Goal: Task Accomplishment & Management: Complete application form

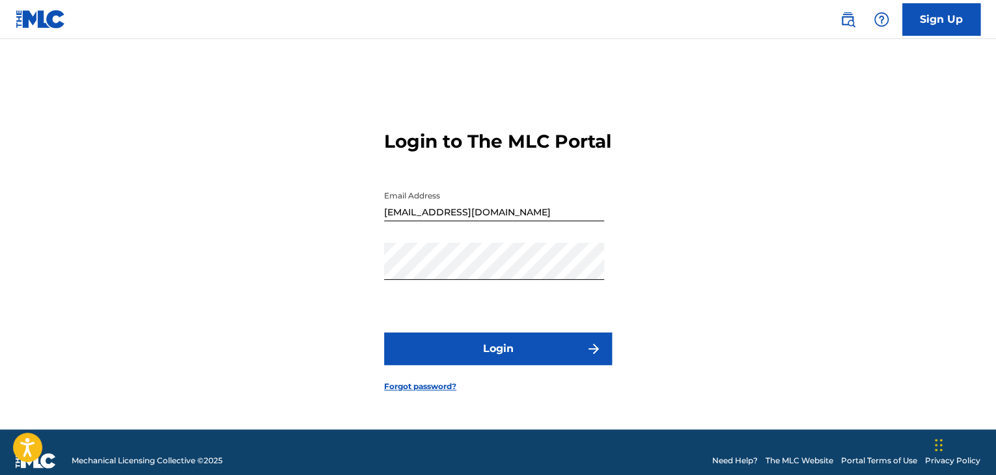
click at [498, 361] on button "Login" at bounding box center [498, 349] width 228 height 33
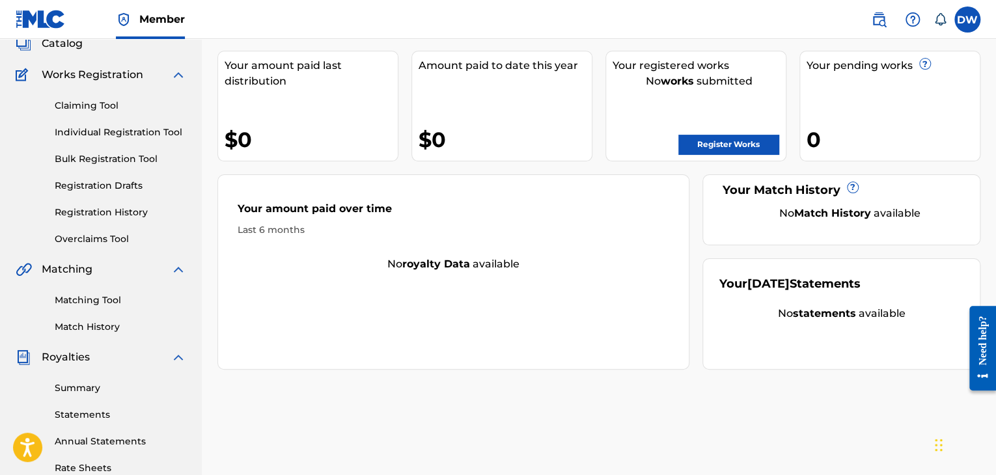
scroll to position [65, 0]
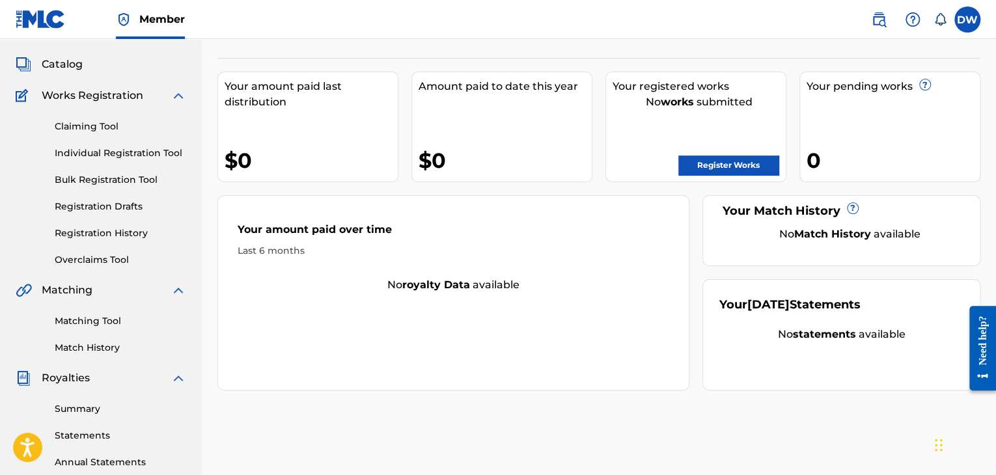
click at [138, 178] on link "Bulk Registration Tool" at bounding box center [120, 180] width 131 height 14
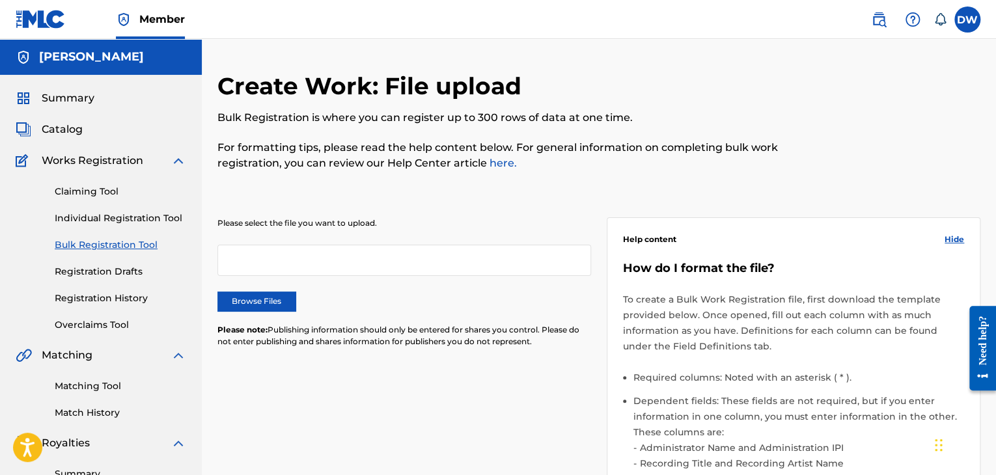
click at [83, 222] on link "Individual Registration Tool" at bounding box center [120, 219] width 131 height 14
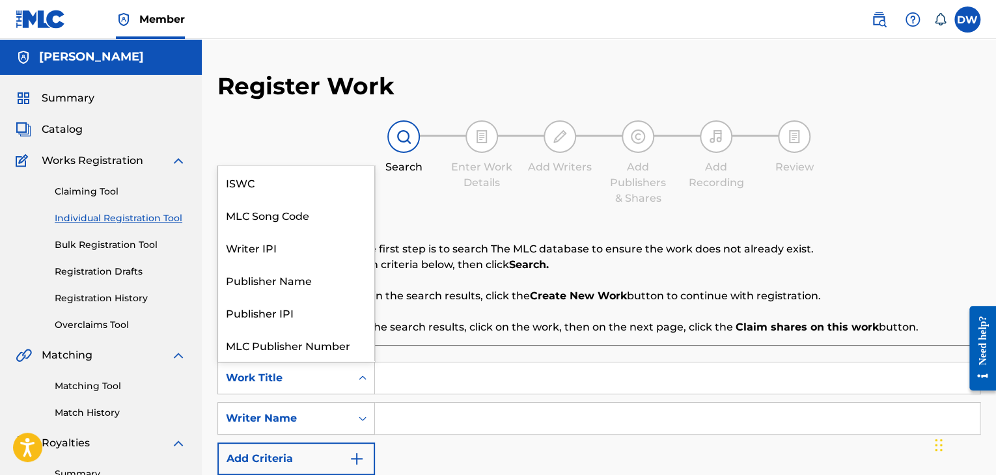
scroll to position [33, 0]
click at [363, 370] on div "Search Form" at bounding box center [362, 377] width 23 height 23
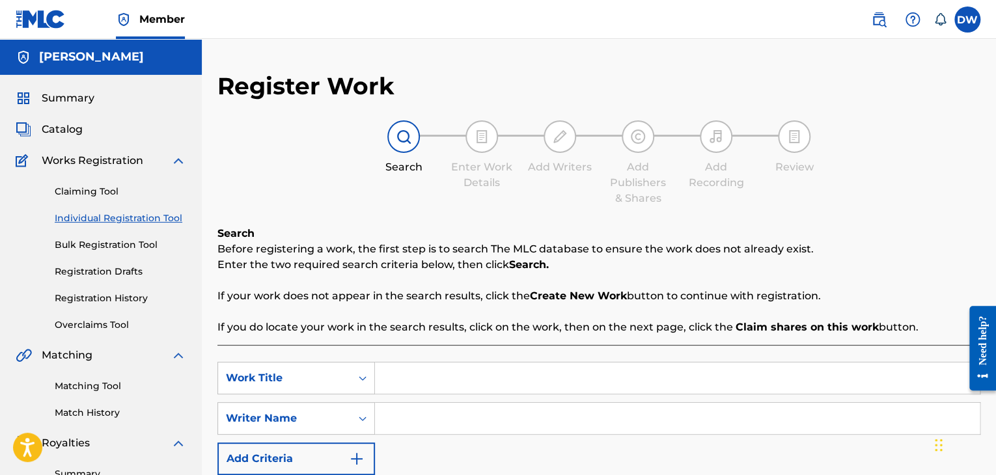
click at [424, 380] on input "Search Form" at bounding box center [677, 377] width 605 height 31
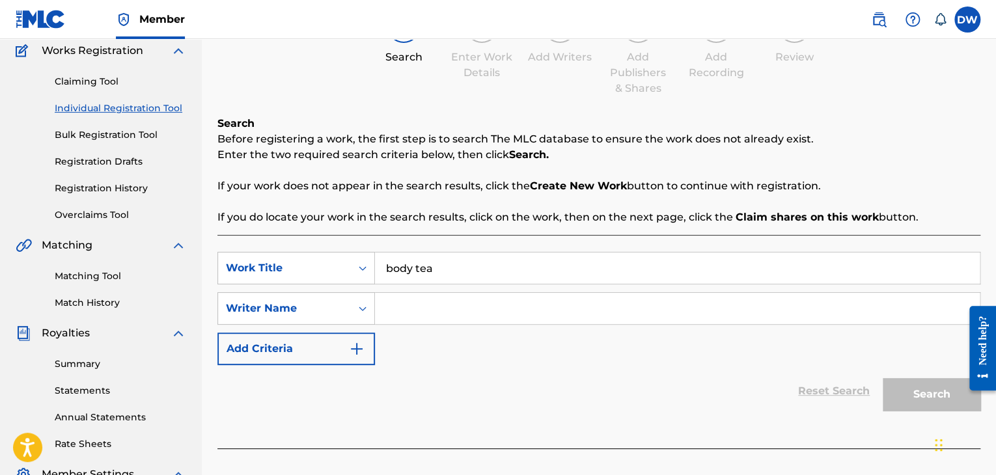
scroll to position [107, 0]
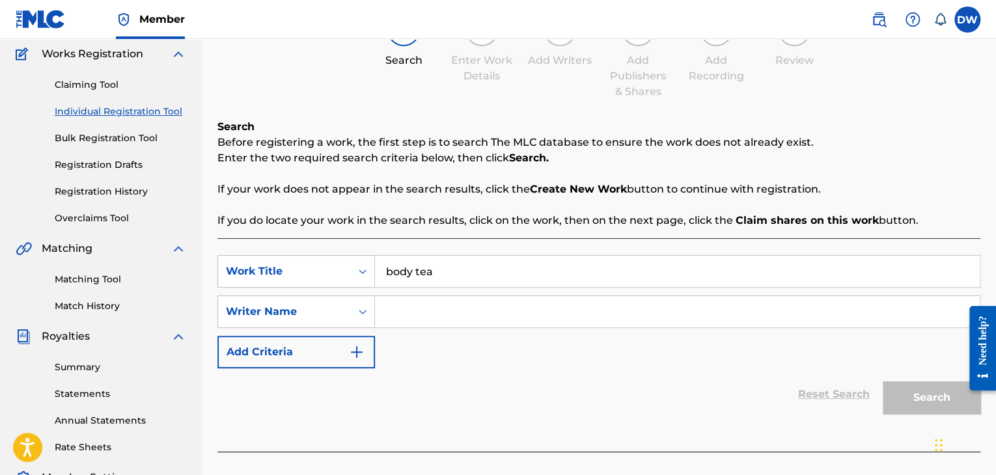
type input "body tea"
click at [454, 310] on input "Search Form" at bounding box center [677, 311] width 605 height 31
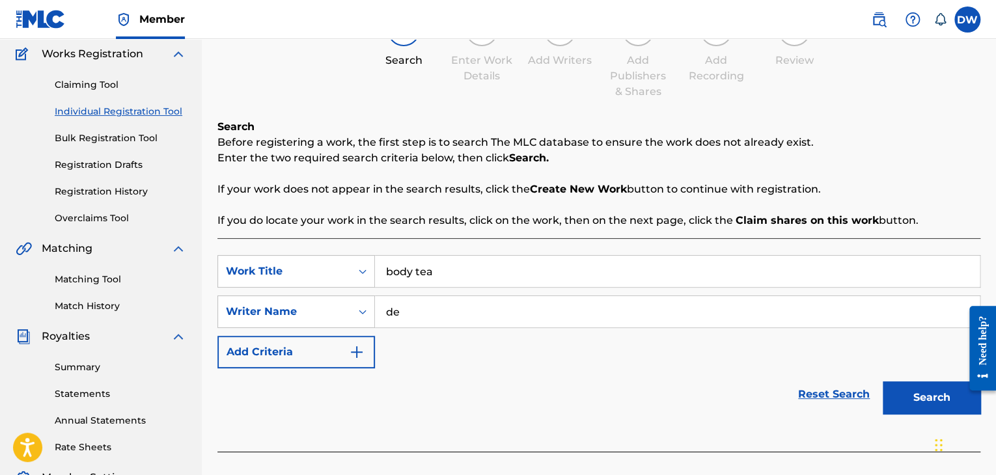
type input "d"
type input "[PERSON_NAME] Trevorris [PERSON_NAME]"
click at [912, 393] on button "Search" at bounding box center [931, 397] width 98 height 33
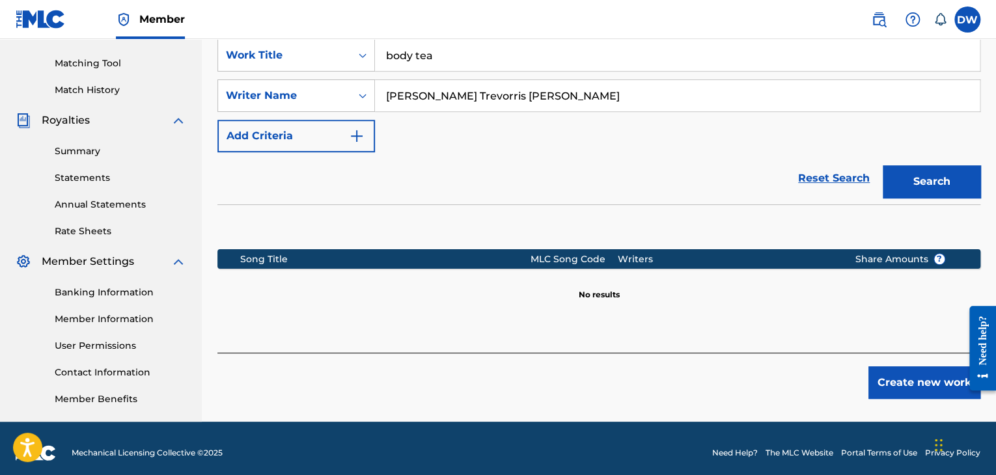
scroll to position [332, 0]
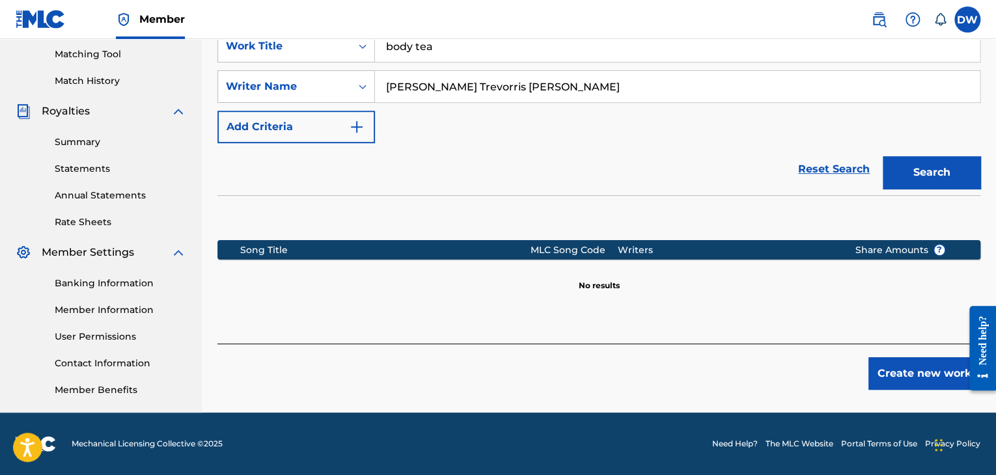
click at [909, 373] on button "Create new work" at bounding box center [924, 373] width 112 height 33
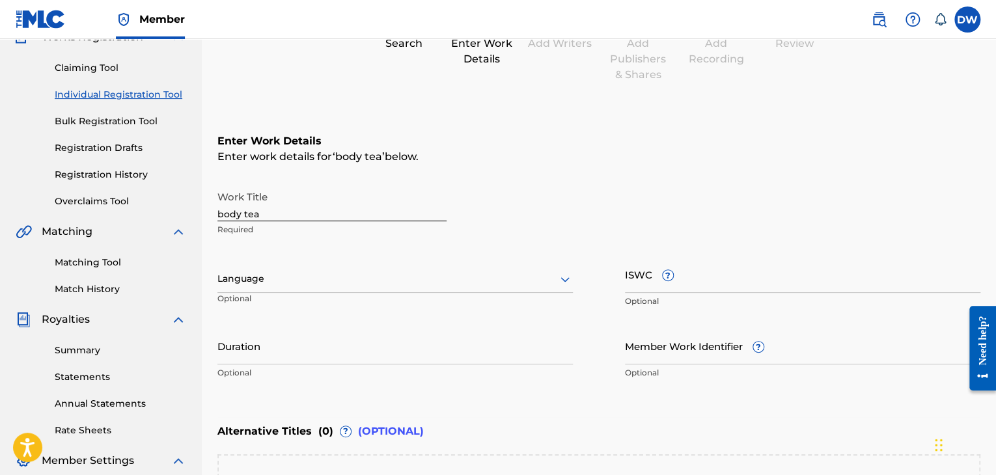
scroll to position [122, 0]
drag, startPoint x: 260, startPoint y: 213, endPoint x: 182, endPoint y: 200, distance: 79.1
click at [182, 200] on main "[PERSON_NAME] Summary Catalog Works Registration Claiming Tool Individual Regis…" at bounding box center [498, 274] width 996 height 714
type input "Body Tea"
click at [718, 283] on input "ISWC ?" at bounding box center [802, 275] width 355 height 37
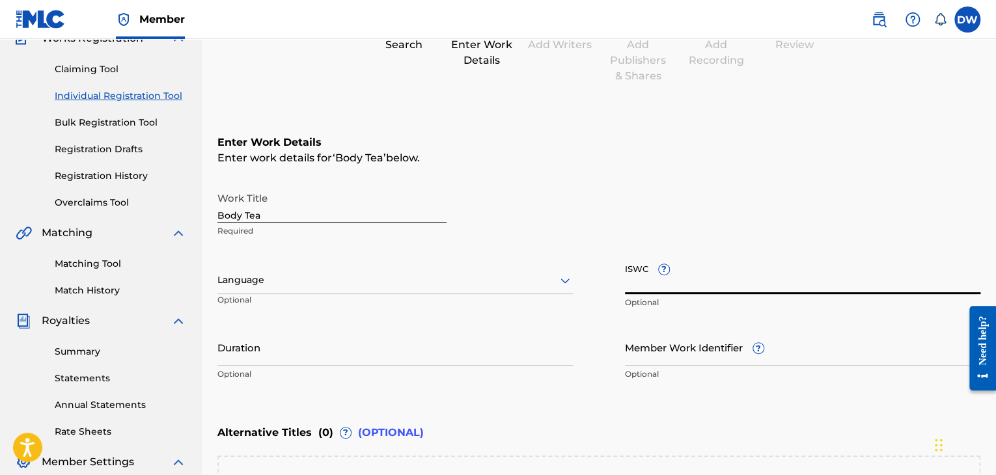
paste input "T-333.779.754-9"
type input "T-333.779.754-9"
click at [591, 428] on div "Alternative Titles ( 0 ) ? (OPTIONAL)" at bounding box center [598, 432] width 763 height 29
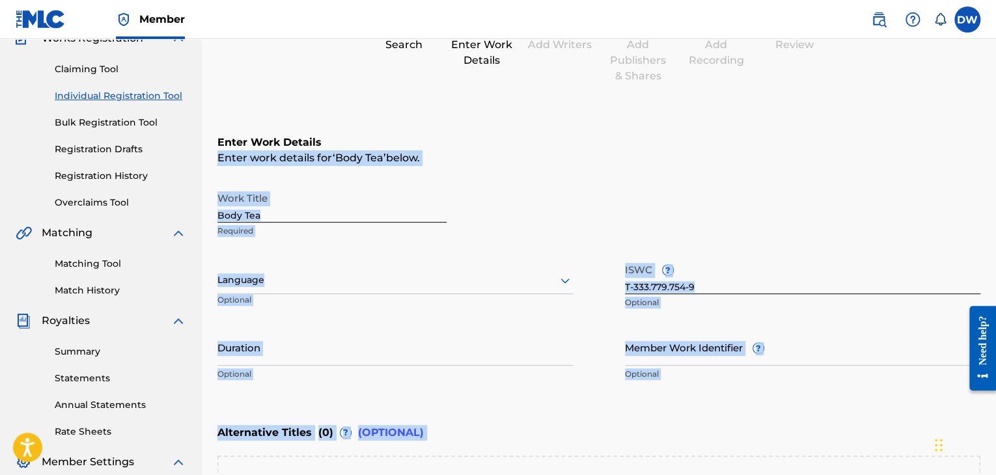
drag, startPoint x: 994, startPoint y: 128, endPoint x: 829, endPoint y: 453, distance: 364.4
click at [829, 453] on div "Register Work Search Enter Work Details Add Writers Add Publishers & Shares Add…" at bounding box center [599, 289] width 794 height 681
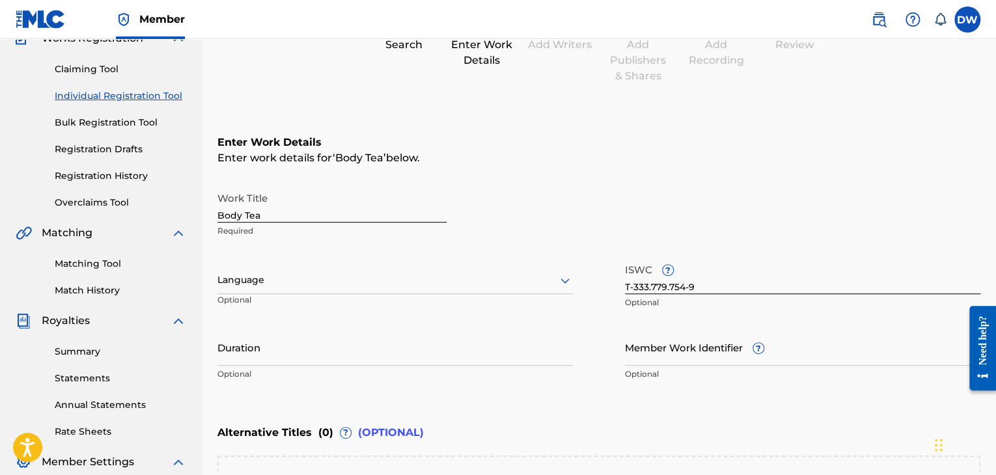
click at [804, 426] on div "Alternative Titles ( 0 ) ? (OPTIONAL)" at bounding box center [598, 432] width 763 height 29
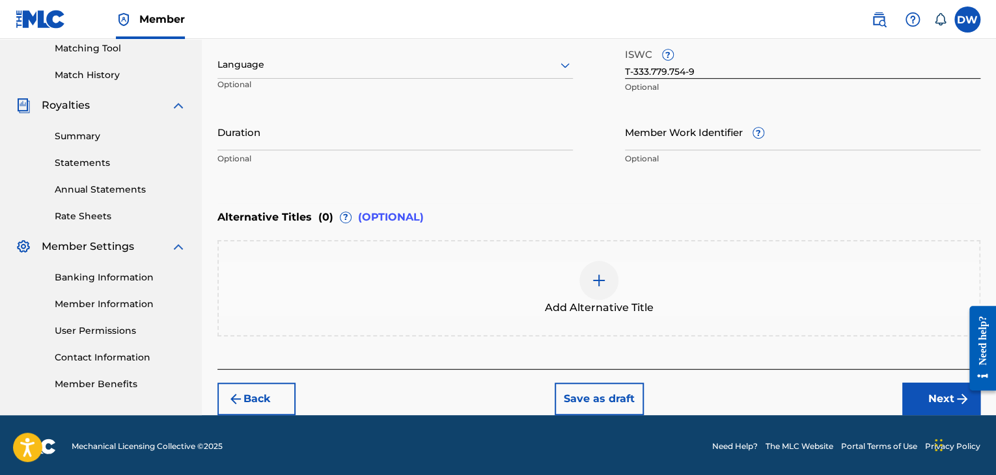
scroll to position [339, 0]
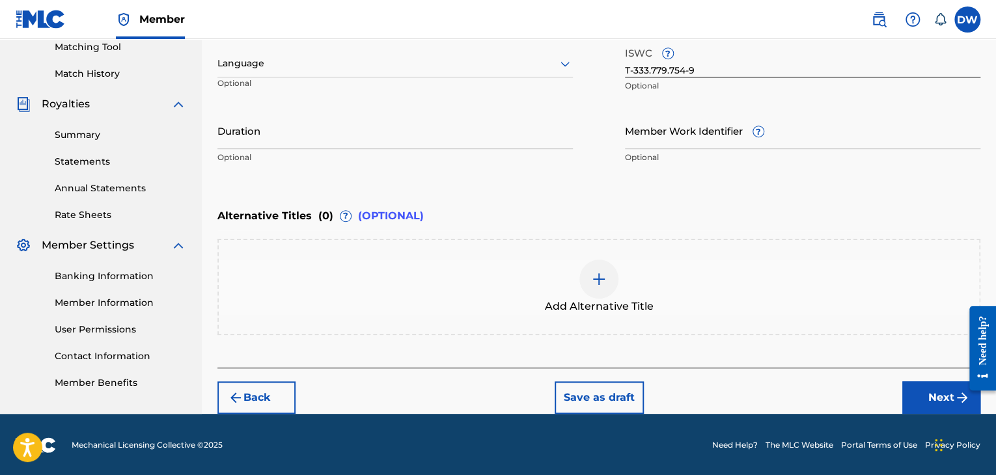
click at [925, 406] on button "Next" at bounding box center [941, 397] width 78 height 33
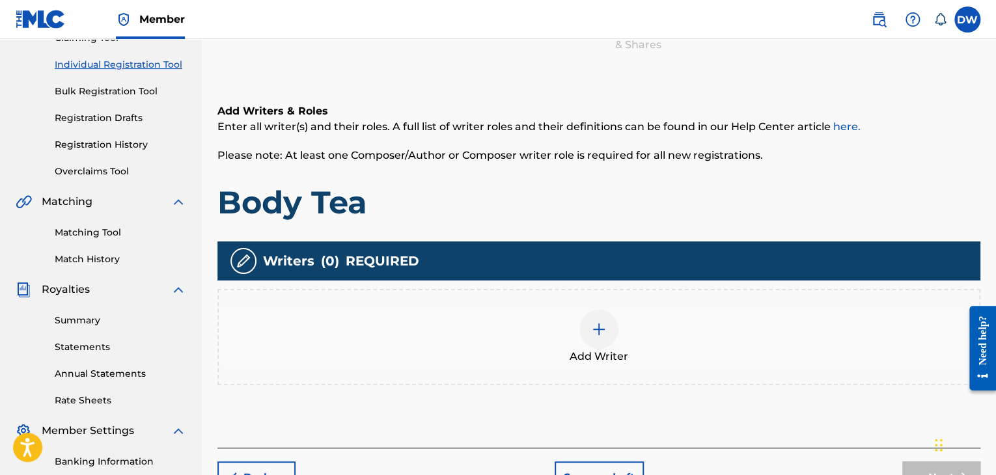
scroll to position [202, 0]
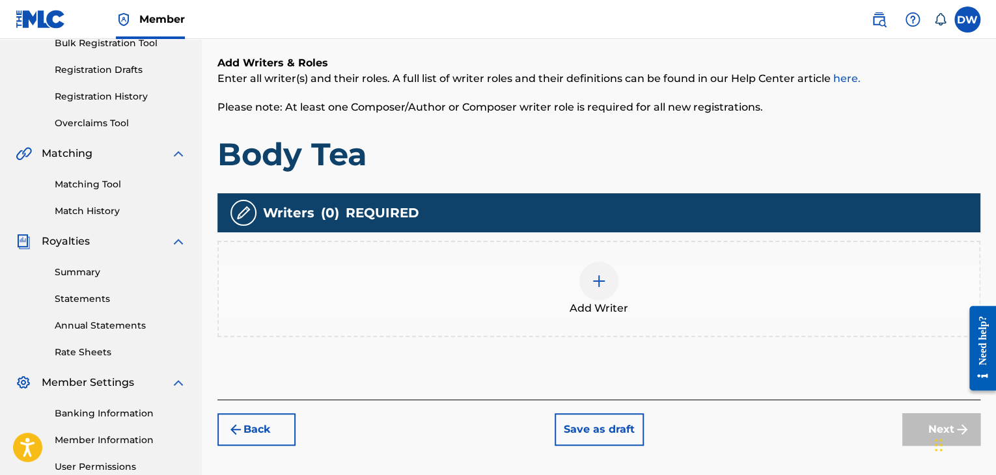
click at [590, 289] on div at bounding box center [598, 281] width 39 height 39
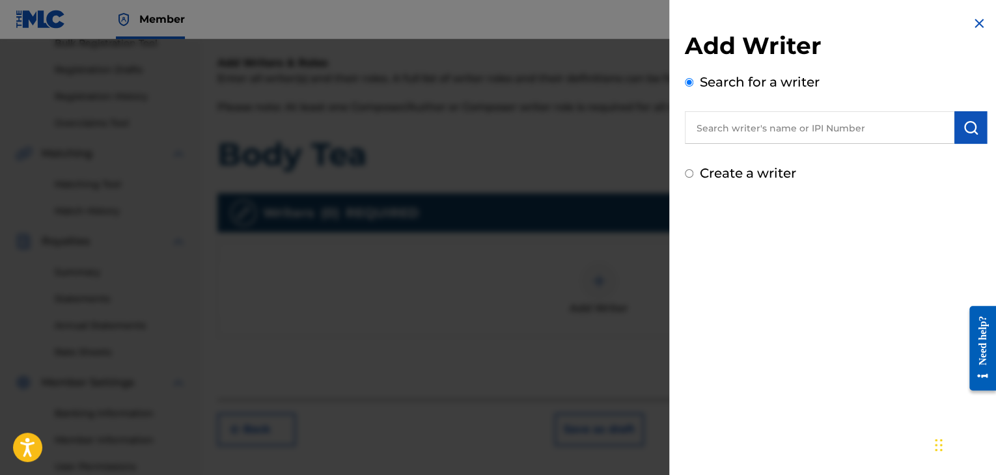
click at [741, 126] on input "text" at bounding box center [819, 127] width 269 height 33
paste input "00724728041"
type input "00724728041"
click at [972, 124] on img "submit" at bounding box center [971, 128] width 16 height 16
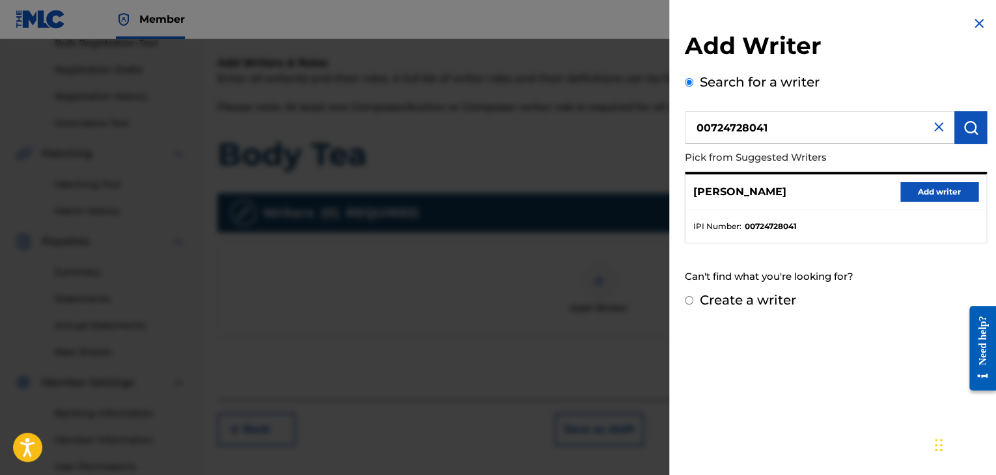
click at [945, 184] on button "Add writer" at bounding box center [939, 192] width 78 height 20
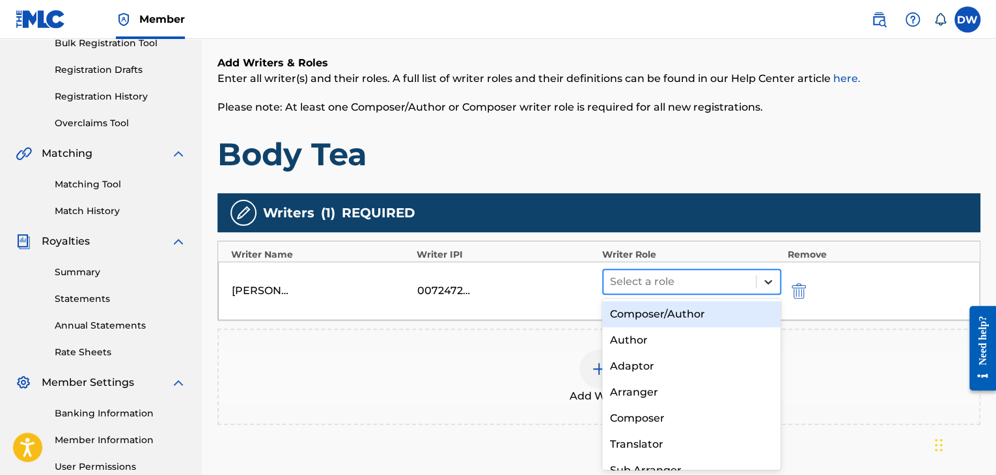
click at [761, 279] on icon at bounding box center [767, 281] width 13 height 13
click at [709, 309] on div "Composer/Author" at bounding box center [691, 314] width 179 height 26
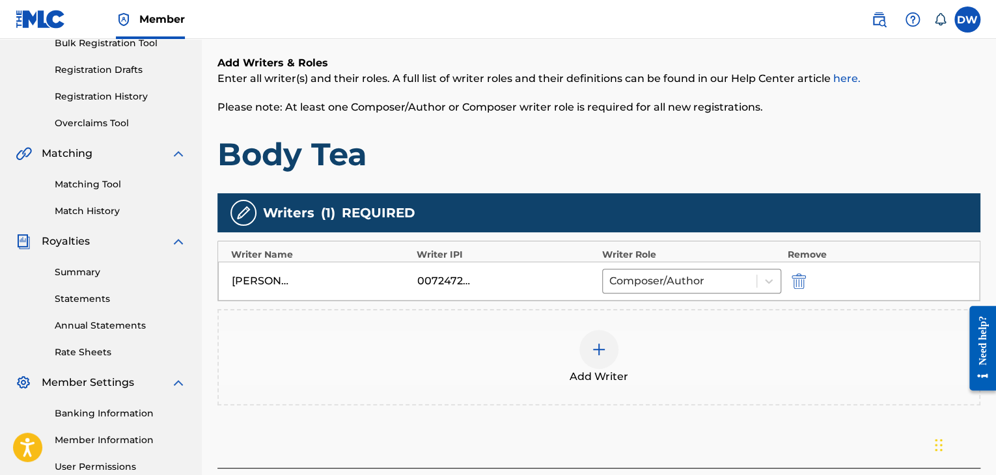
click at [995, 170] on html "Accessibility Screen-Reader Guide, Feedback, and Issue Reporting | New window C…" at bounding box center [498, 35] width 996 height 475
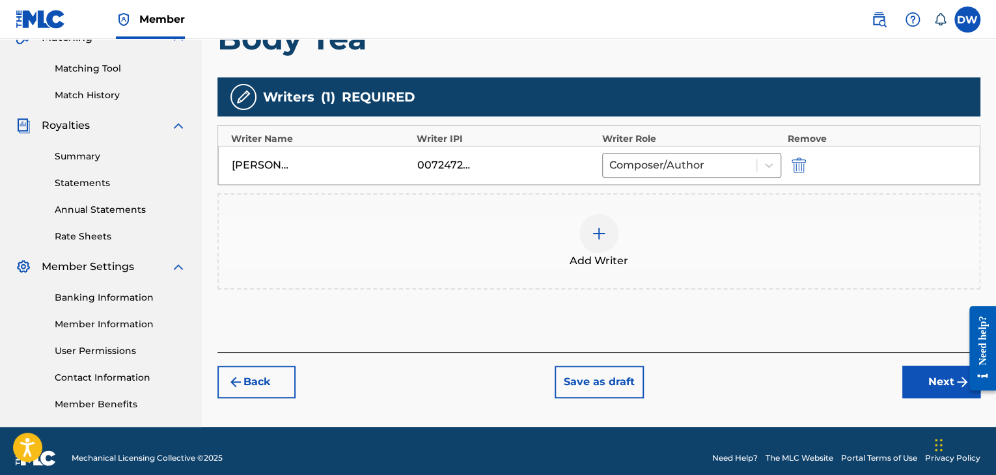
scroll to position [332, 0]
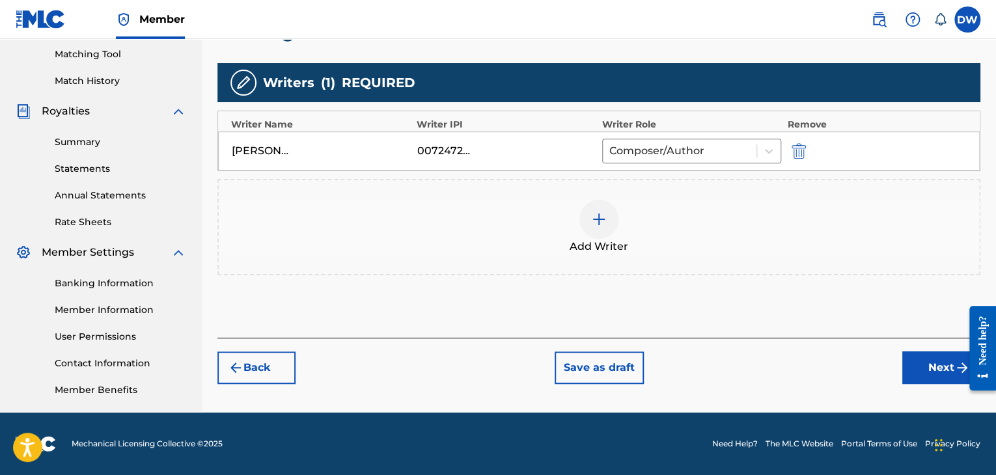
click at [936, 373] on button "Next" at bounding box center [941, 367] width 78 height 33
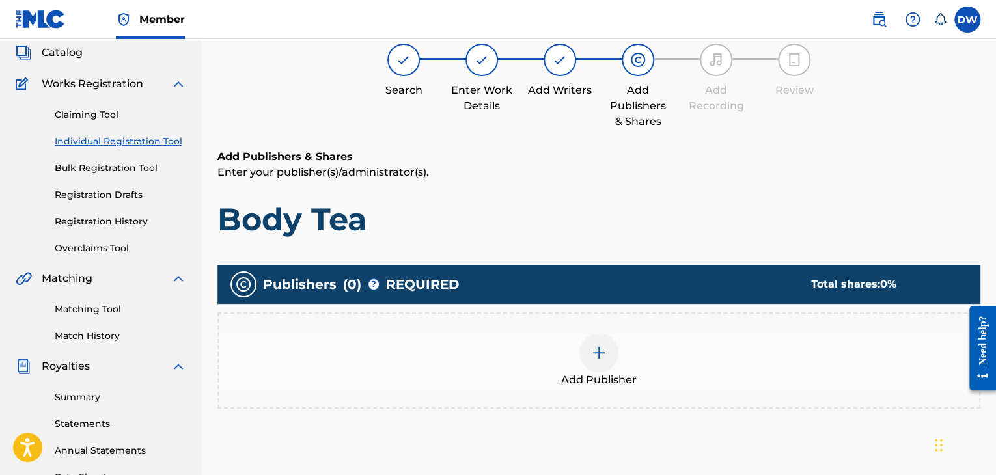
scroll to position [59, 0]
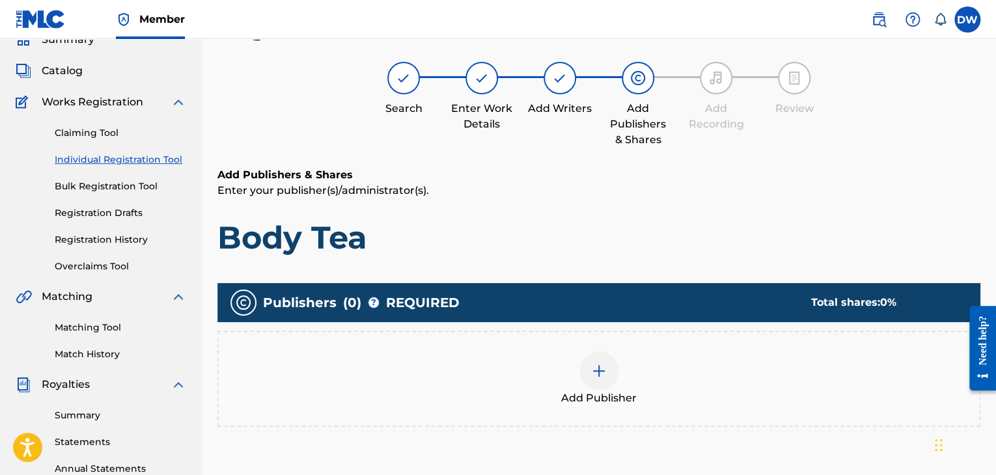
click at [605, 376] on img at bounding box center [599, 371] width 16 height 16
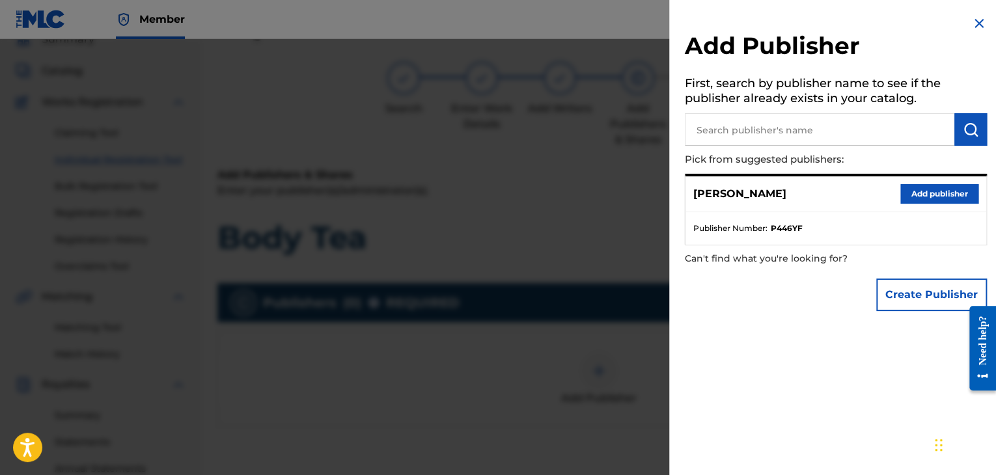
click at [836, 131] on input "text" at bounding box center [819, 129] width 269 height 33
type input "EVOVE PUB"
click at [970, 133] on img "submit" at bounding box center [971, 130] width 16 height 16
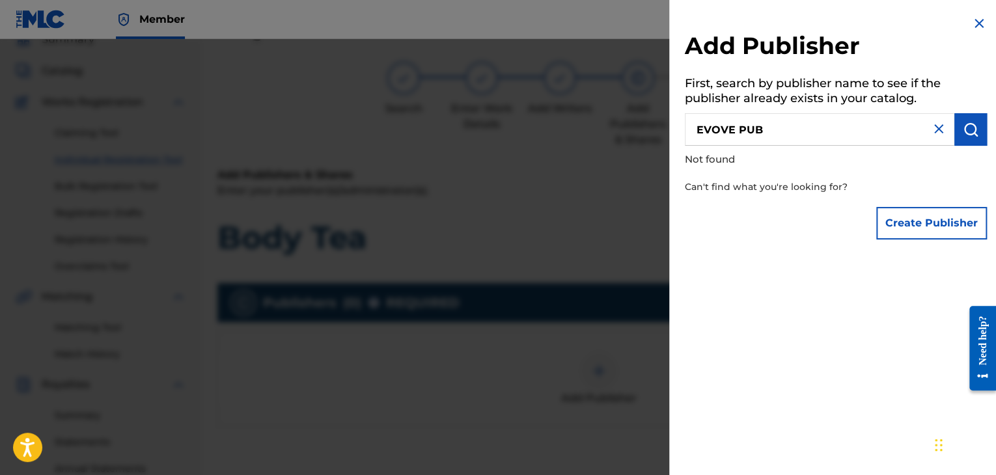
click at [929, 217] on button "Create Publisher" at bounding box center [931, 223] width 111 height 33
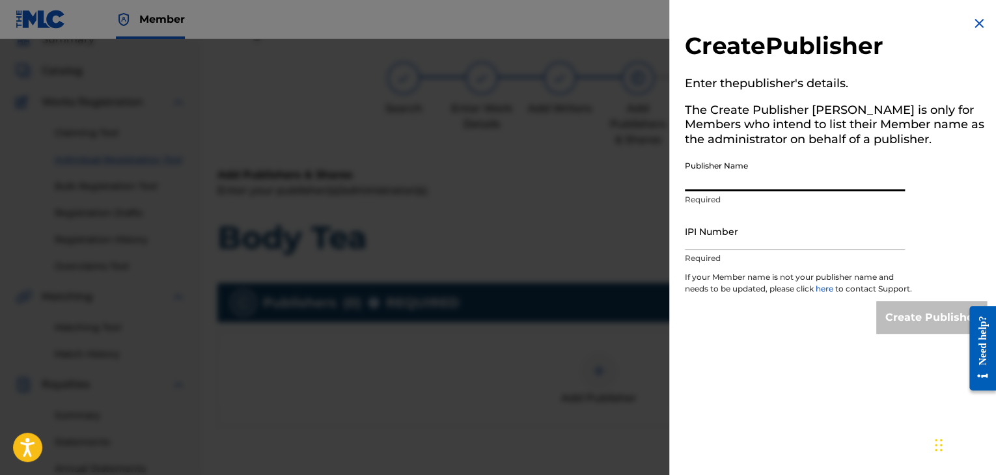
click at [765, 172] on input "Publisher Name" at bounding box center [795, 172] width 220 height 37
type input "EVOVE PUB"
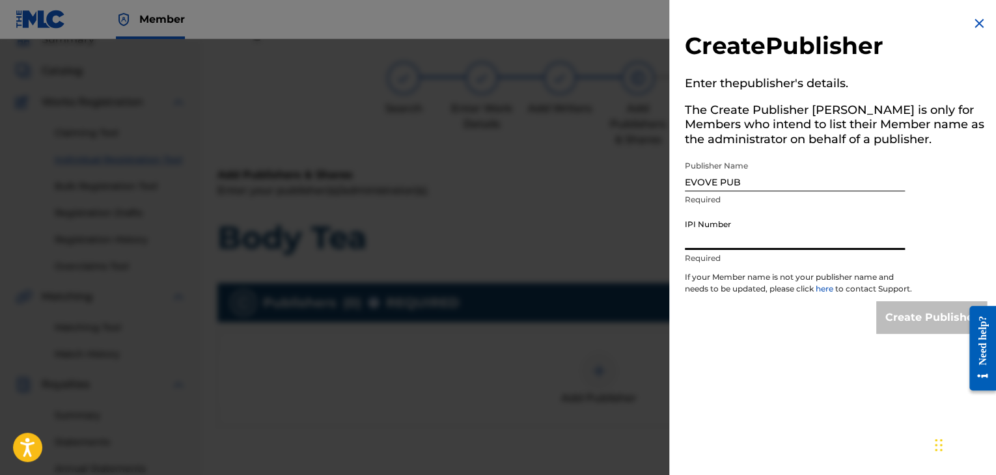
click at [748, 236] on input "IPI Number" at bounding box center [795, 231] width 220 height 37
paste input "01294766700"
type input "01294766700"
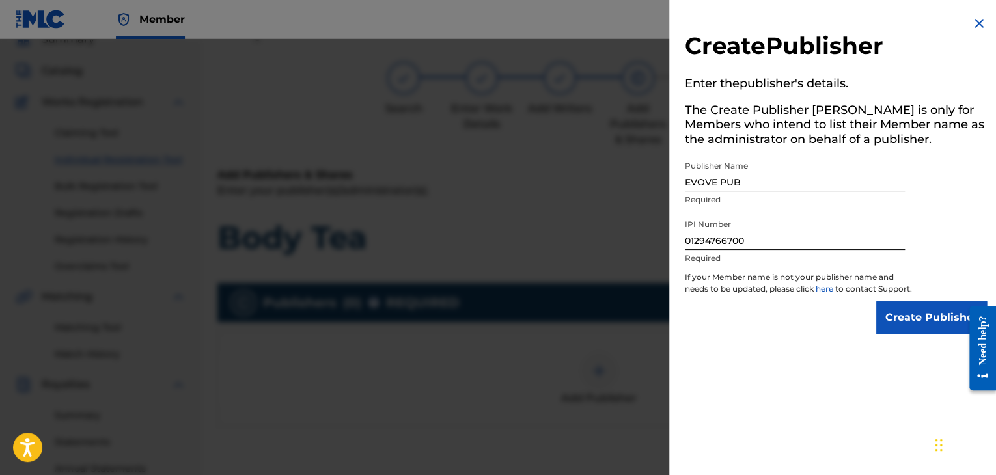
click at [922, 334] on input "Create Publisher" at bounding box center [931, 317] width 111 height 33
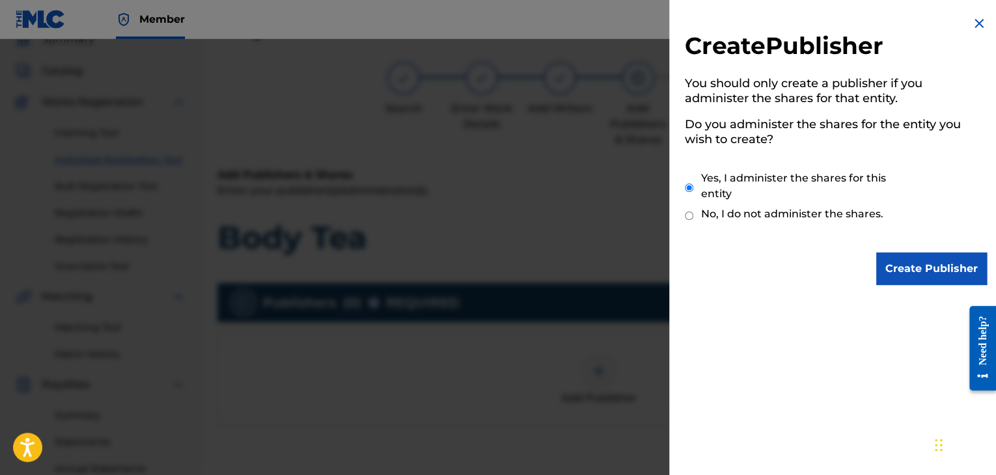
click at [943, 263] on input "Create Publisher" at bounding box center [931, 269] width 111 height 33
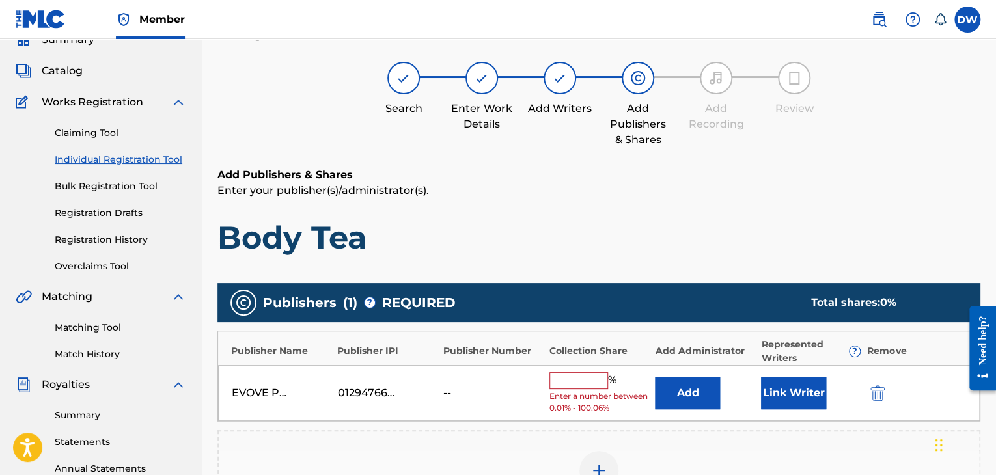
click at [571, 379] on input "text" at bounding box center [578, 380] width 59 height 17
type input "100"
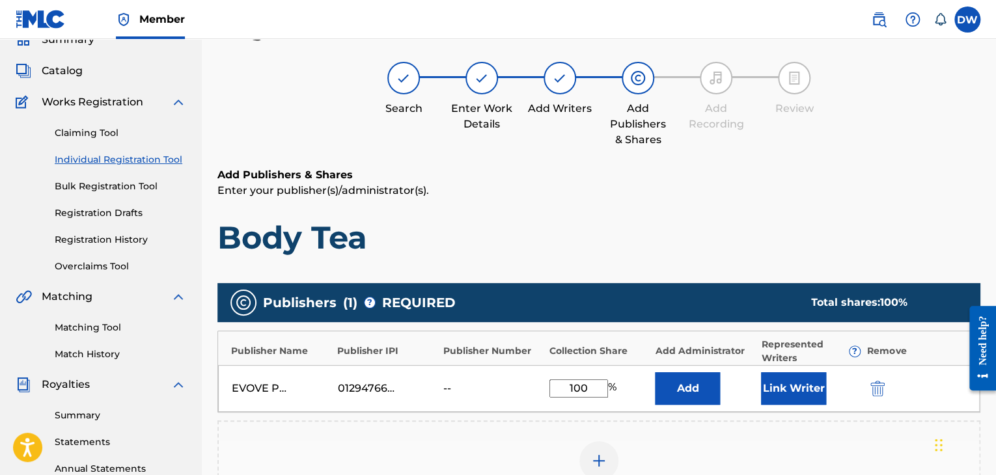
click at [810, 389] on button "Link Writer" at bounding box center [793, 388] width 65 height 33
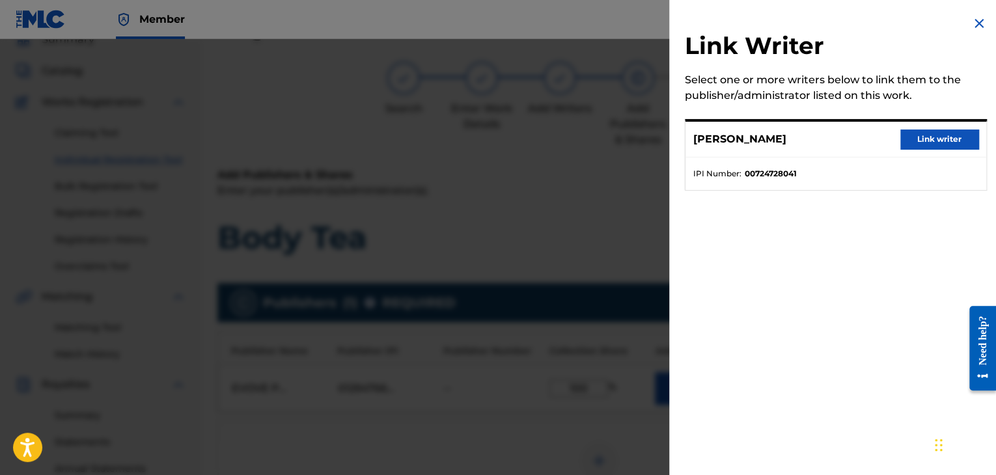
click at [927, 143] on button "Link writer" at bounding box center [939, 140] width 78 height 20
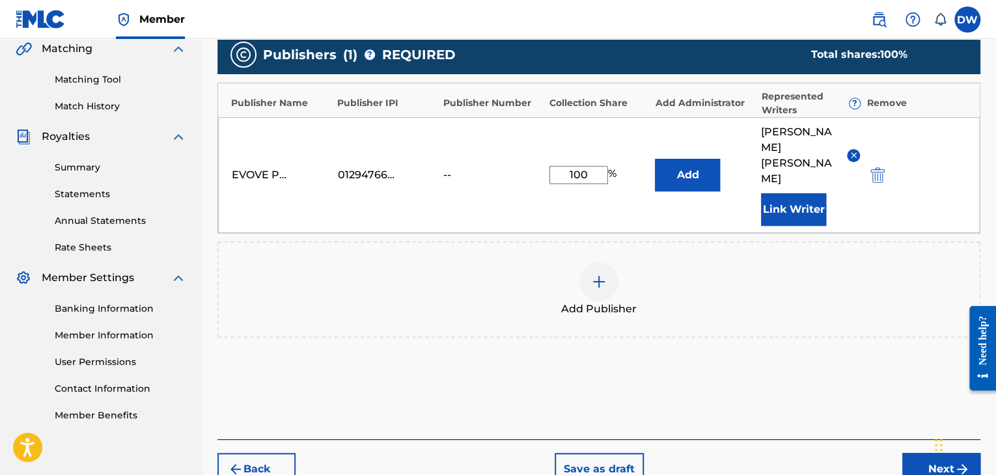
scroll to position [347, 0]
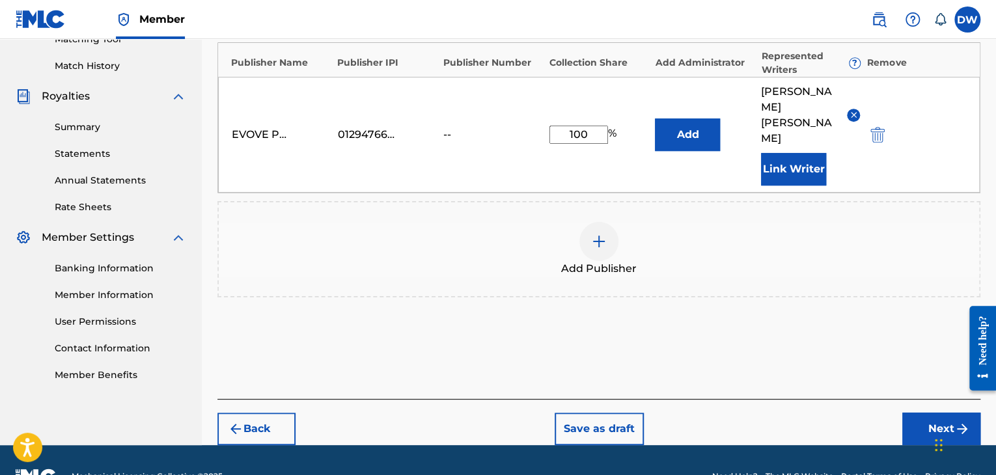
click at [685, 128] on button "Add" at bounding box center [687, 134] width 65 height 33
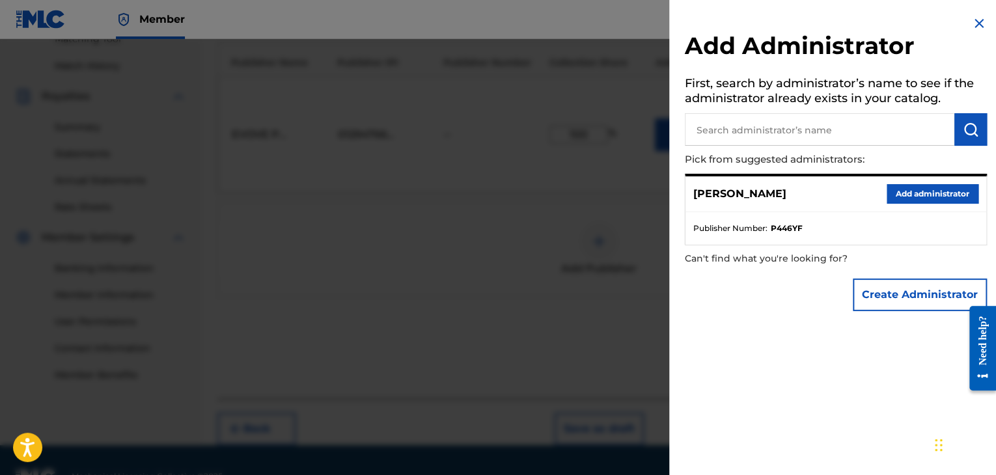
click at [929, 197] on button "Add administrator" at bounding box center [932, 194] width 92 height 20
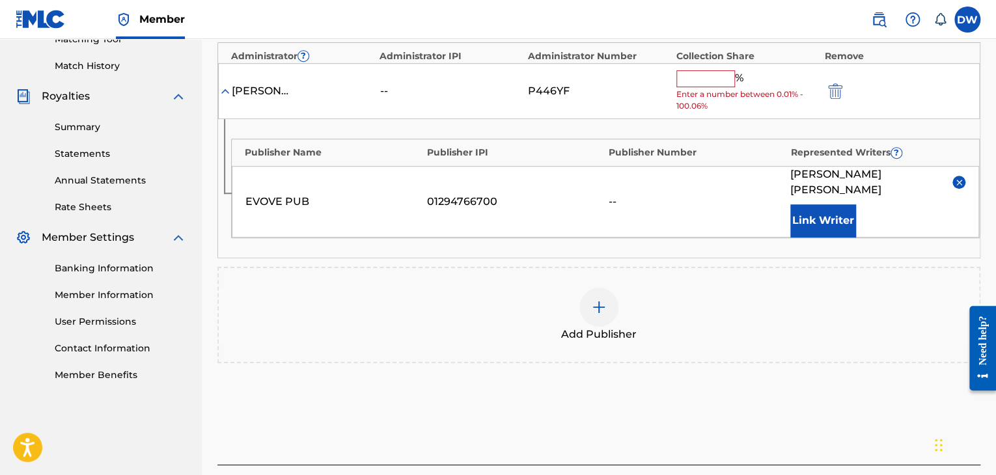
click at [711, 80] on input "text" at bounding box center [705, 78] width 59 height 17
click at [834, 95] on img "submit" at bounding box center [835, 91] width 14 height 16
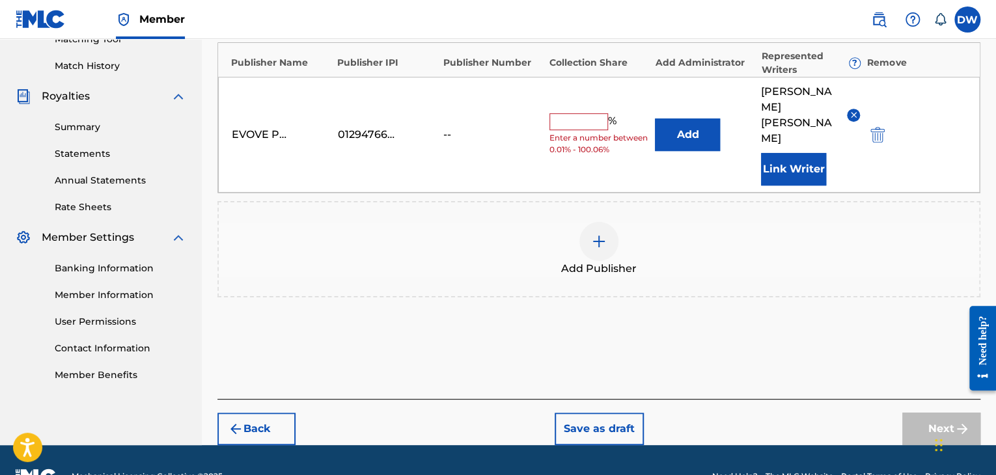
click at [562, 113] on input "text" at bounding box center [578, 121] width 59 height 17
type input "100"
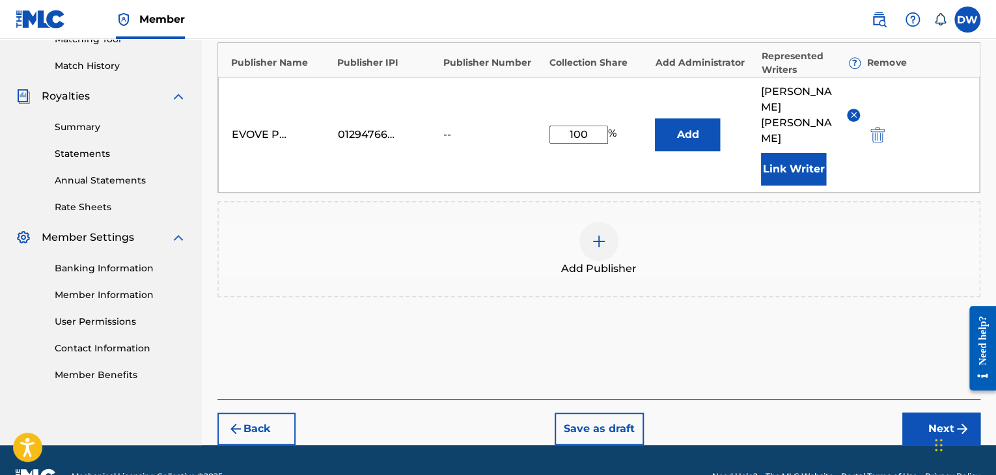
click at [752, 222] on div "Add Publisher" at bounding box center [599, 249] width 760 height 55
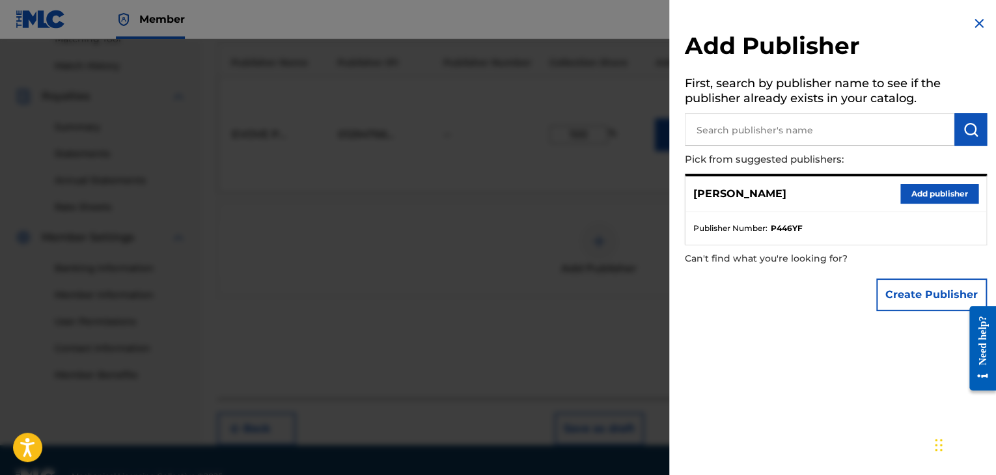
click at [974, 20] on img at bounding box center [979, 24] width 16 height 16
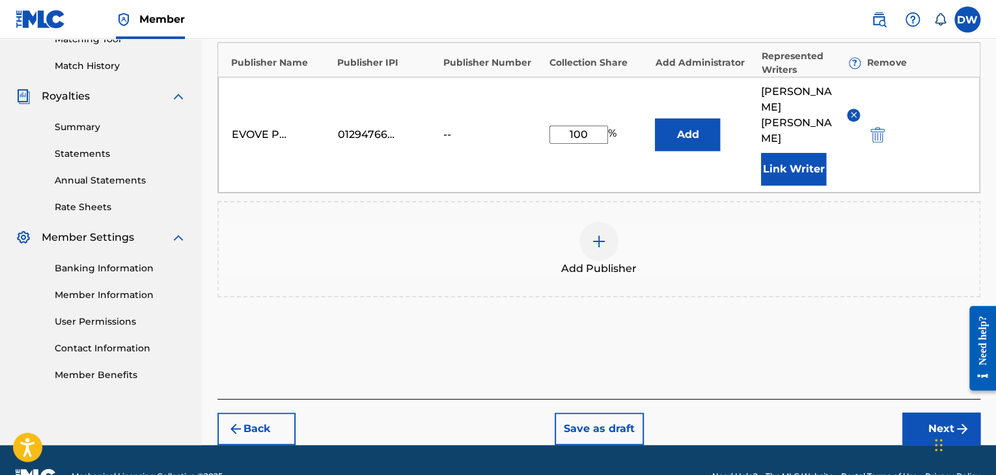
click at [932, 413] on button "Next" at bounding box center [941, 429] width 78 height 33
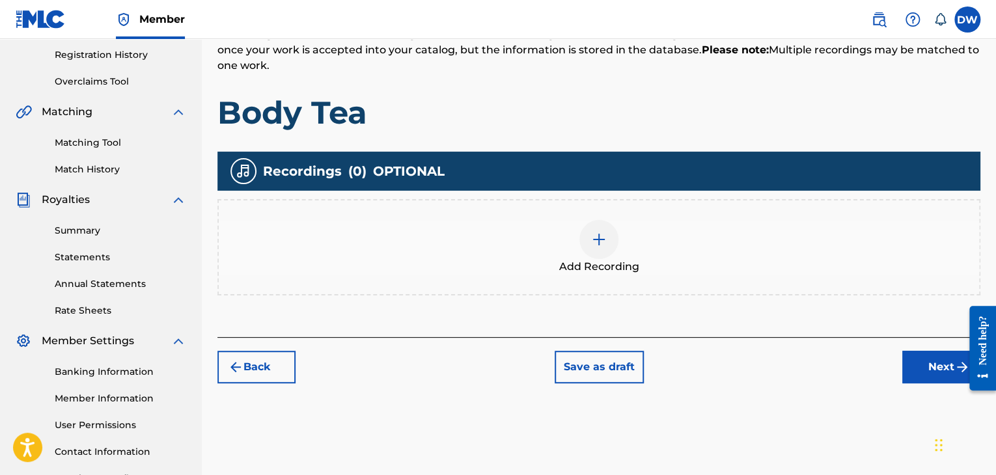
scroll to position [288, 0]
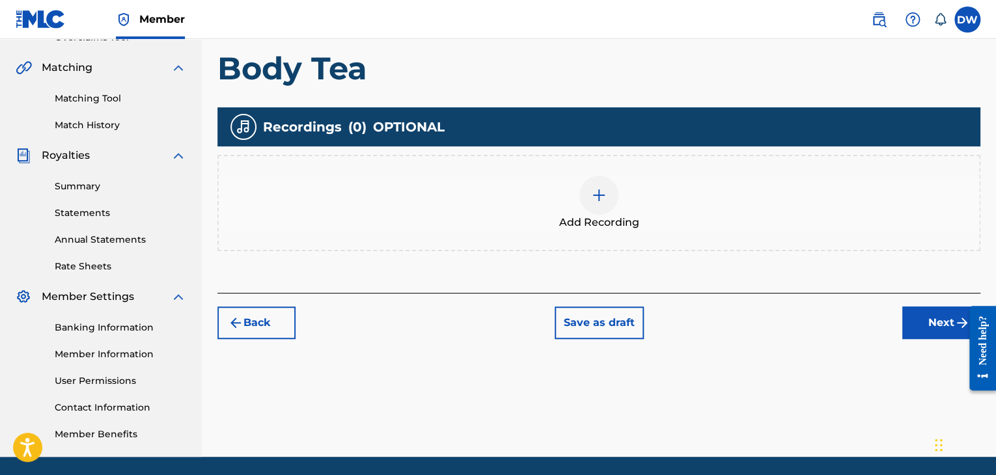
click at [935, 331] on button "Next" at bounding box center [941, 323] width 78 height 33
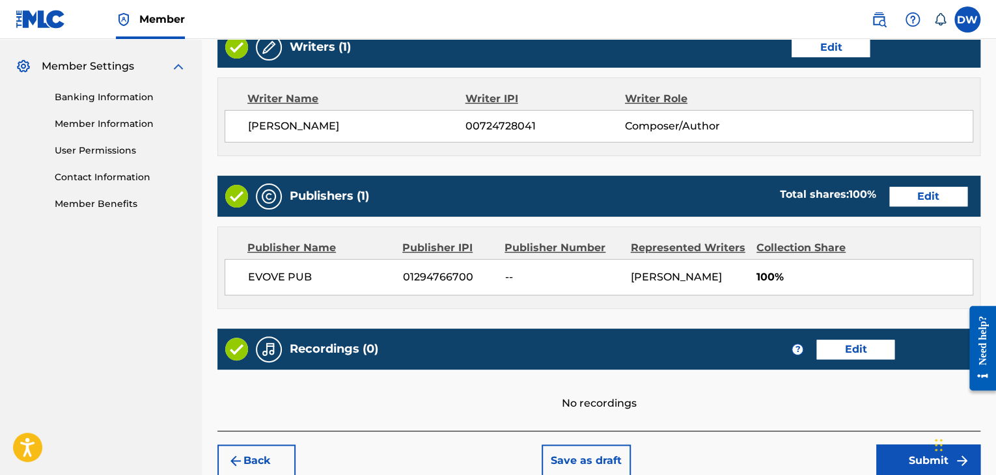
scroll to position [581, 0]
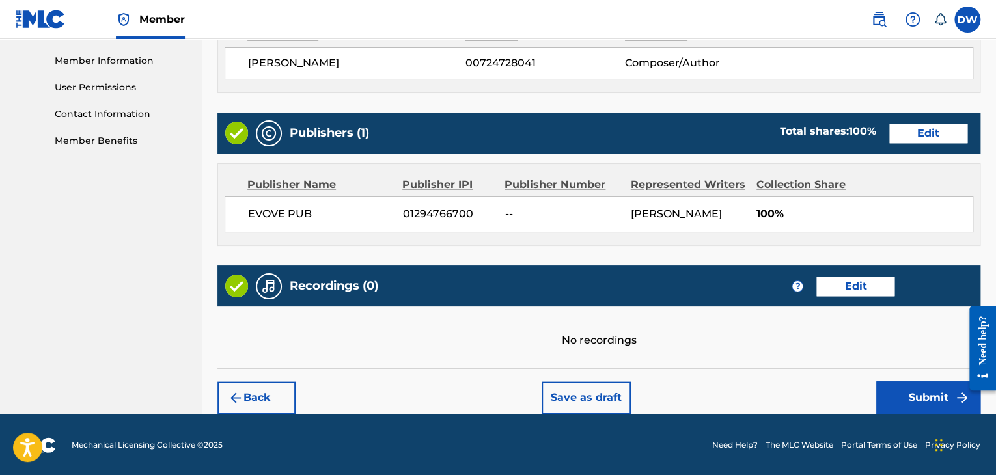
click at [927, 394] on button "Submit" at bounding box center [928, 397] width 104 height 33
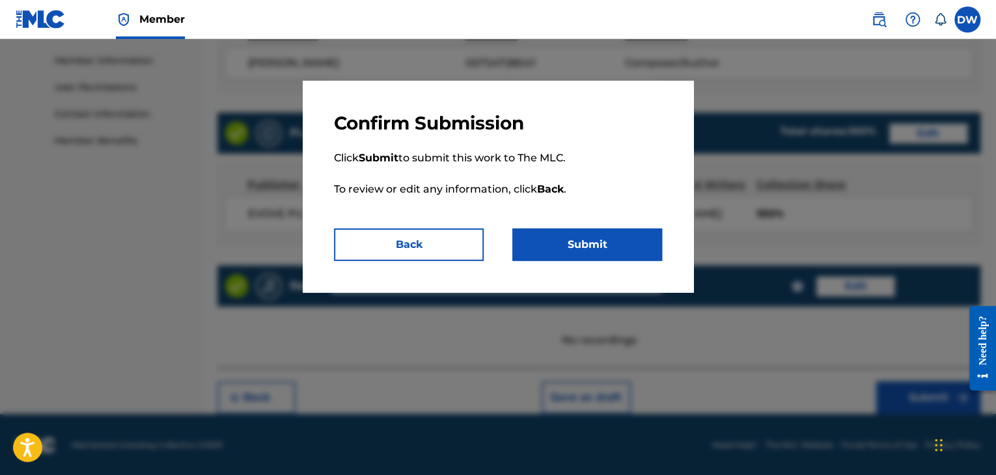
click at [602, 236] on button "Submit" at bounding box center [587, 244] width 150 height 33
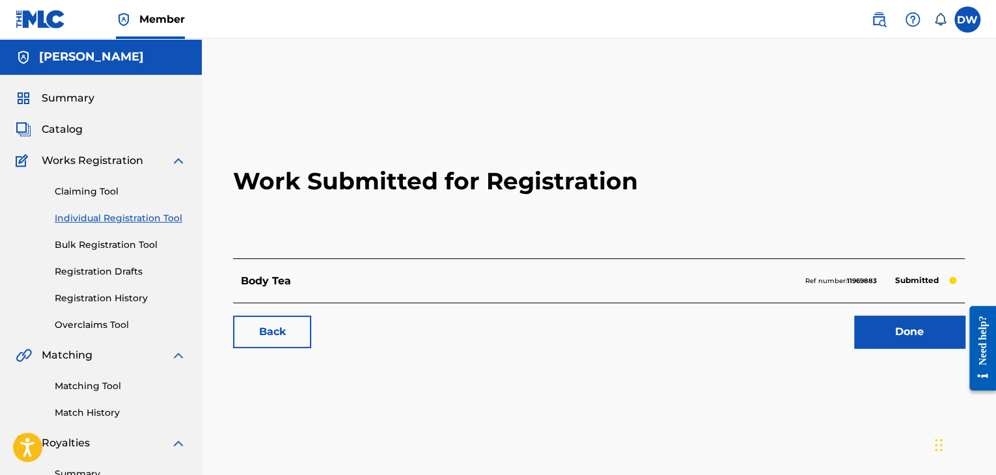
click at [89, 218] on link "Individual Registration Tool" at bounding box center [120, 219] width 131 height 14
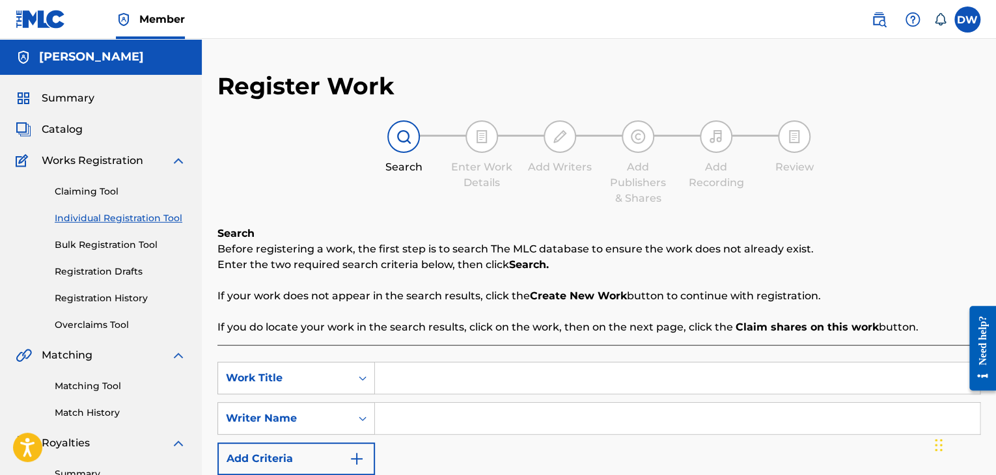
click at [437, 379] on input "Search Form" at bounding box center [677, 377] width 605 height 31
type input "Back Against The Wall"
click at [491, 420] on input "Search Form" at bounding box center [677, 418] width 605 height 31
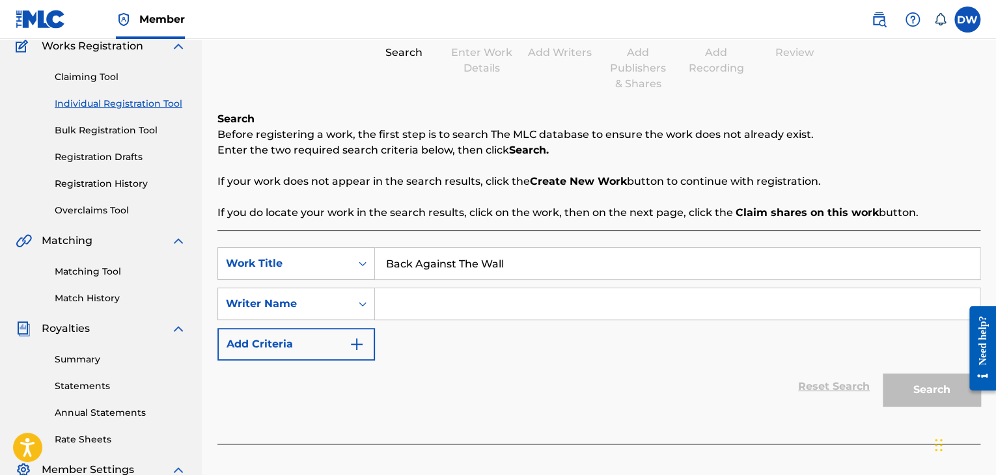
scroll to position [127, 0]
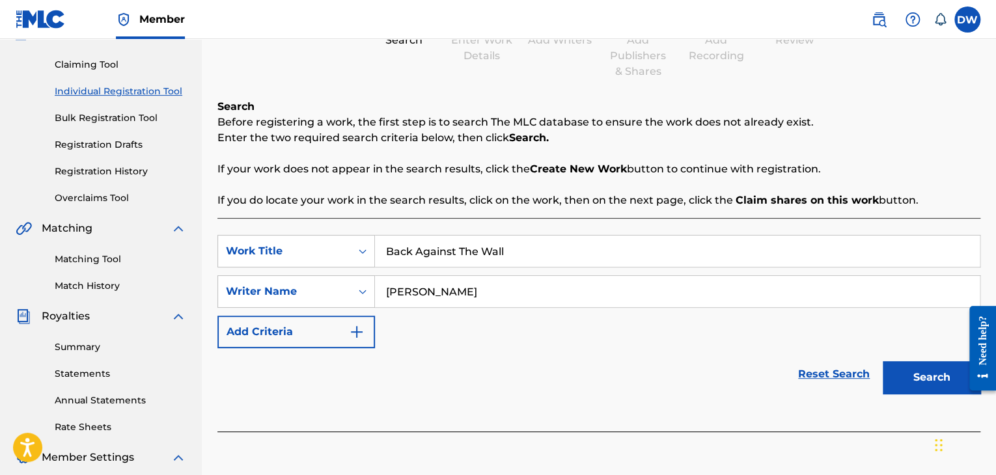
type input "[PERSON_NAME]"
click at [923, 376] on button "Search" at bounding box center [931, 377] width 98 height 33
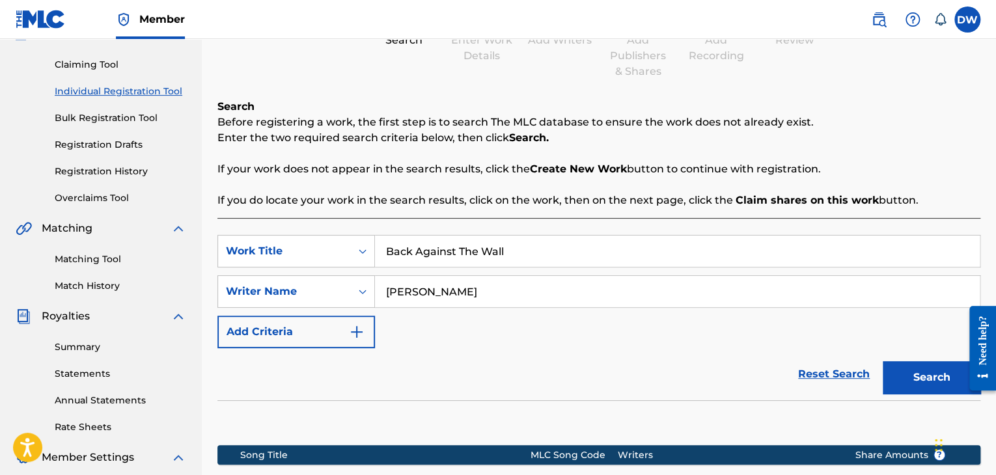
click at [995, 222] on html "Accessibility Screen-Reader Guide, Feedback, and Issue Reporting | New window C…" at bounding box center [498, 110] width 996 height 475
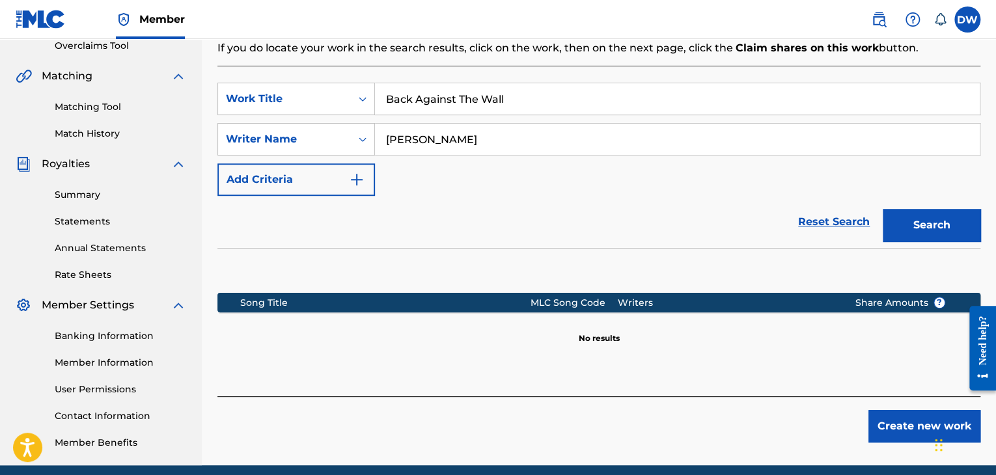
scroll to position [307, 0]
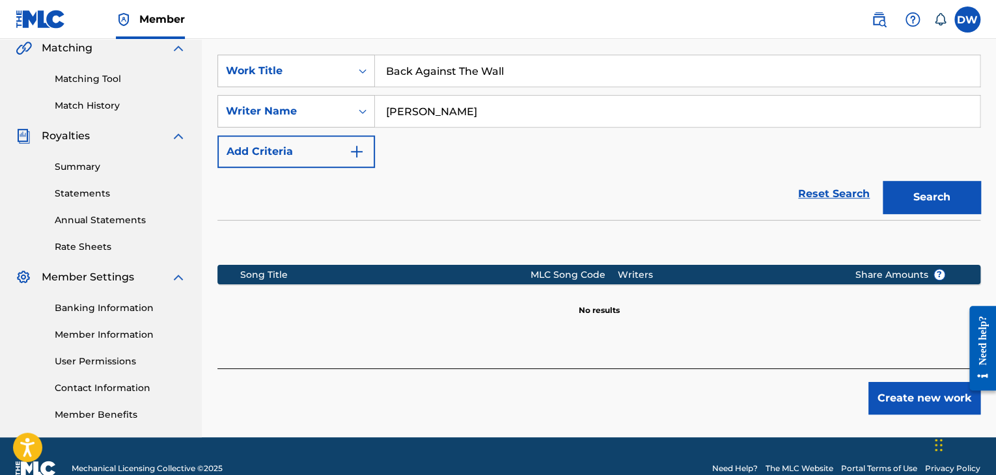
drag, startPoint x: 999, startPoint y: 222, endPoint x: 30, endPoint y: 33, distance: 987.4
click at [899, 402] on button "Create new work" at bounding box center [924, 398] width 112 height 33
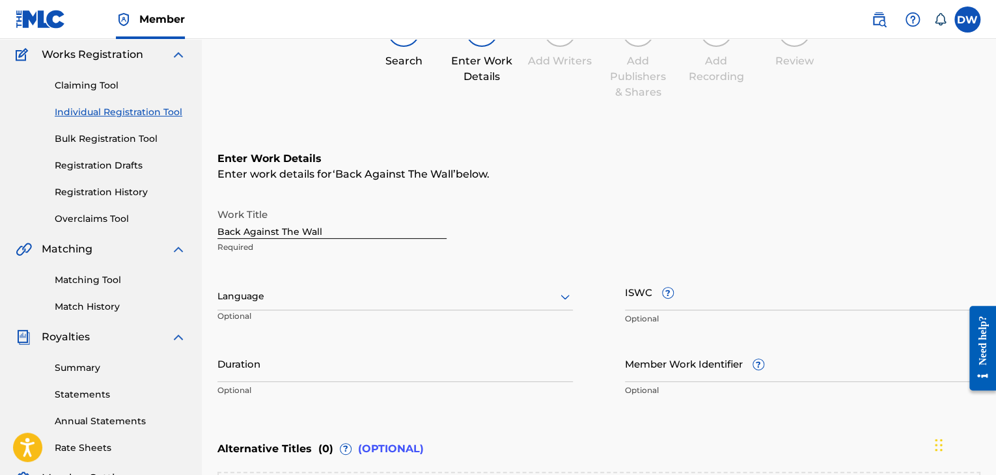
scroll to position [104, 0]
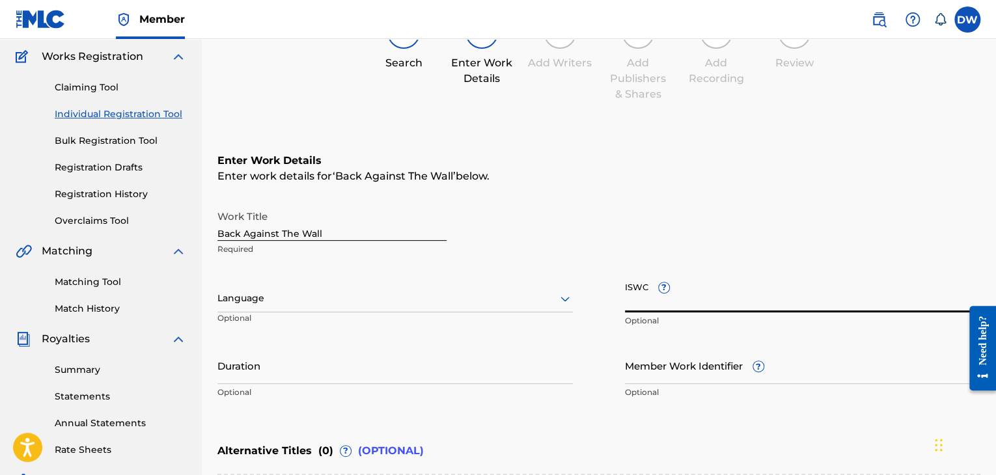
click at [737, 294] on input "ISWC ?" at bounding box center [802, 293] width 355 height 37
type input "V"
paste input "T-333.774.079-7"
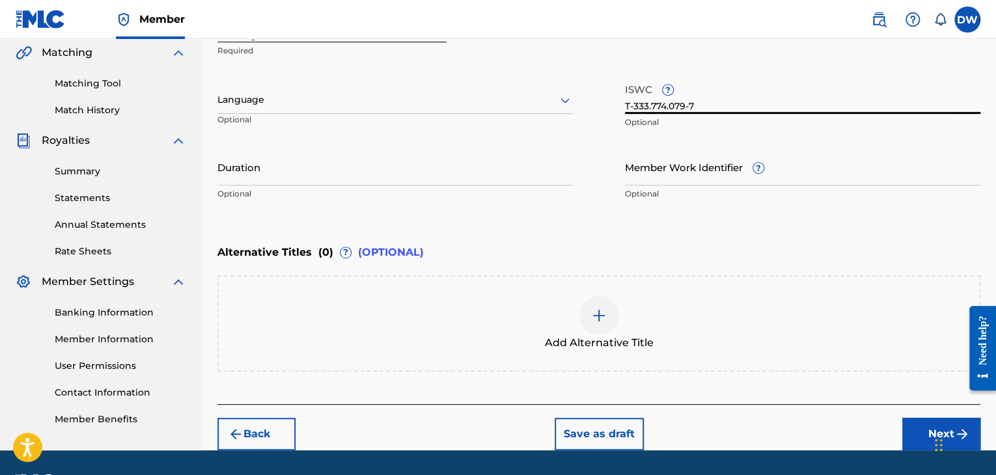
scroll to position [339, 0]
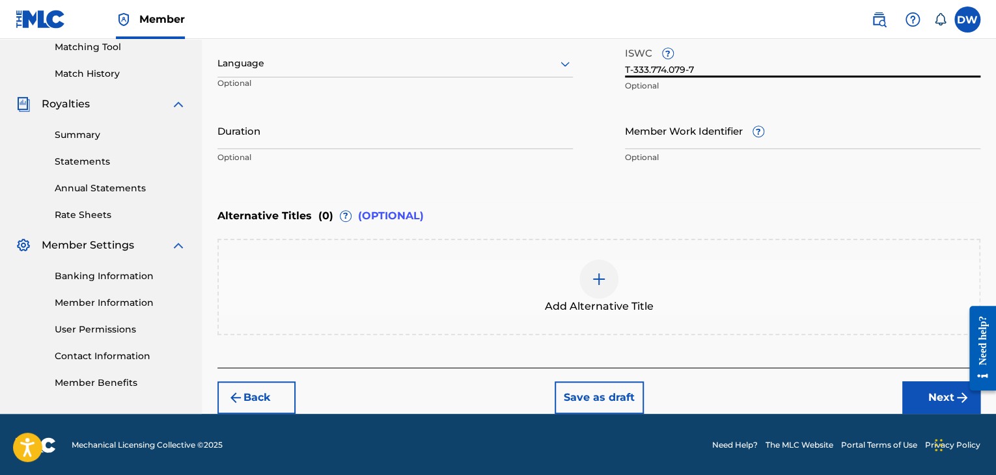
type input "T-333.774.079-7"
click at [926, 405] on button "Next" at bounding box center [941, 397] width 78 height 33
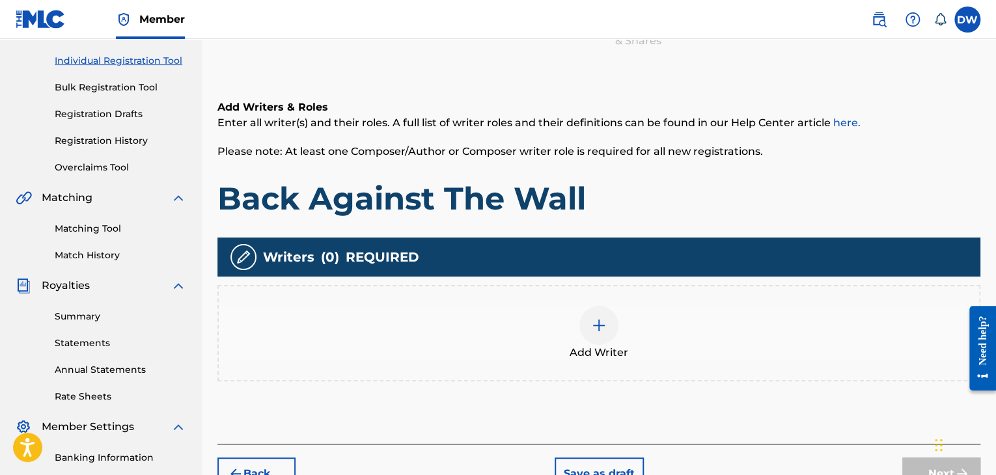
scroll to position [59, 0]
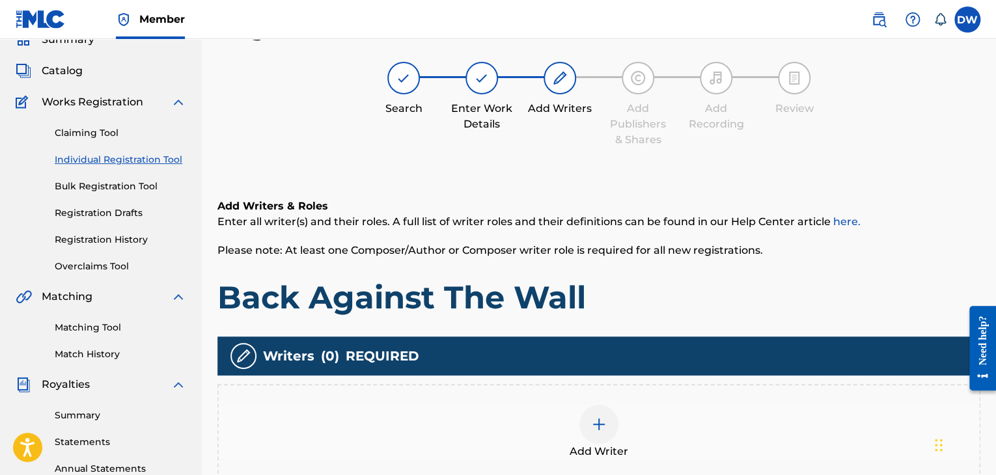
click at [585, 423] on div at bounding box center [598, 424] width 39 height 39
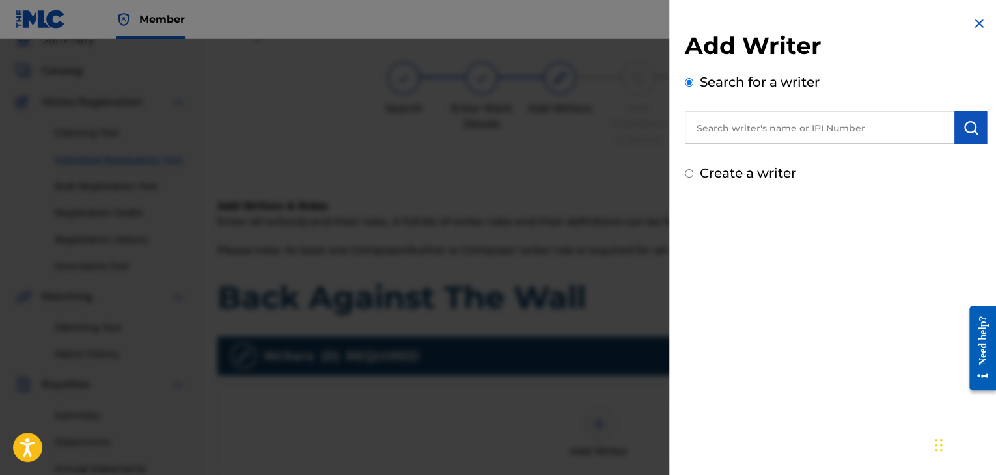
click at [836, 127] on input "text" at bounding box center [819, 127] width 269 height 33
click at [724, 203] on div "Add Writer Search for a writer Create a writer" at bounding box center [835, 237] width 333 height 475
click at [760, 131] on input "text" at bounding box center [819, 127] width 269 height 33
type input "[PERSON_NAME]"
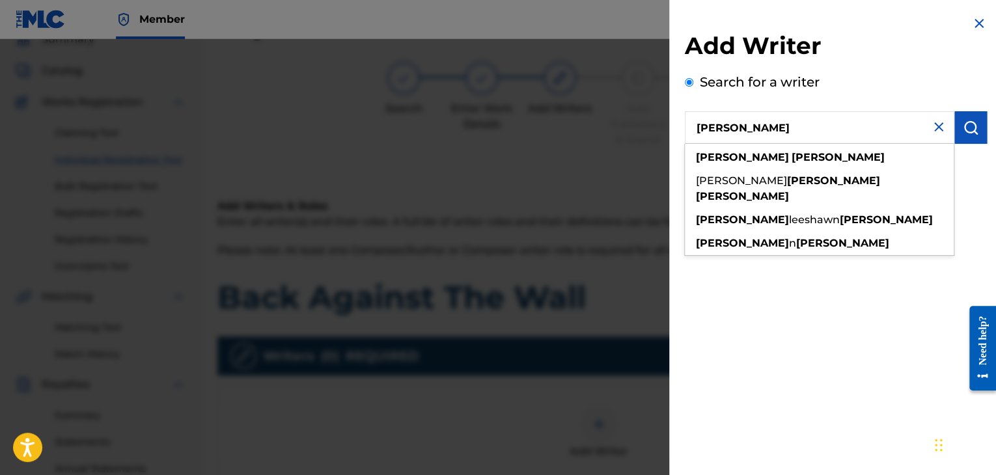
click at [934, 119] on img at bounding box center [939, 127] width 16 height 16
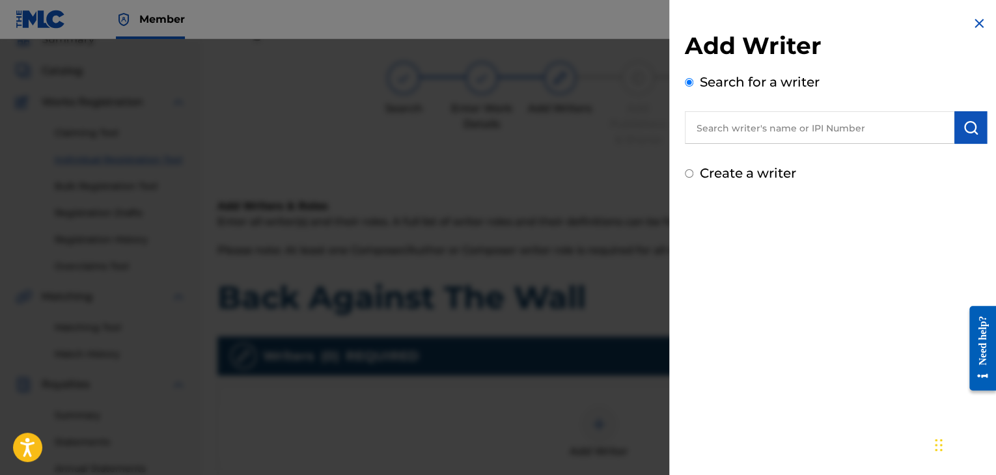
click at [778, 134] on input "text" at bounding box center [819, 127] width 269 height 33
paste input "00724728041"
type input "00724728041"
click at [971, 126] on img "submit" at bounding box center [971, 128] width 16 height 16
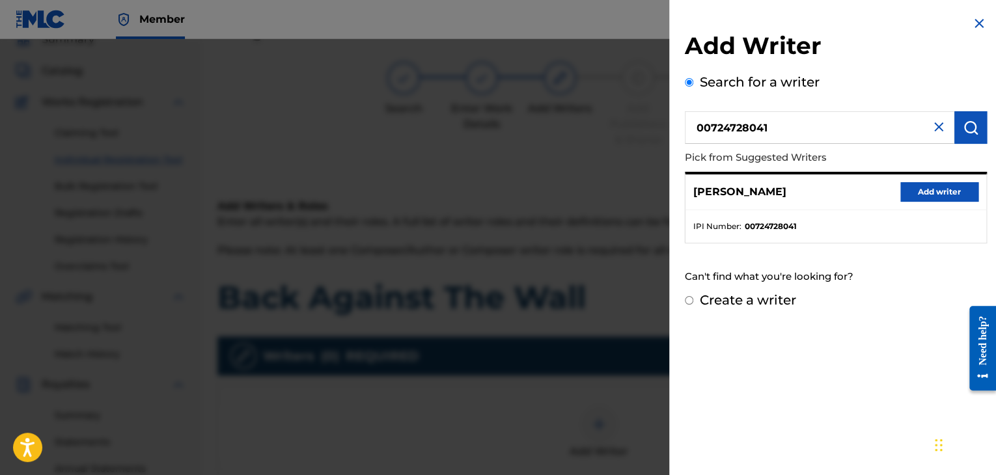
click at [963, 189] on button "Add writer" at bounding box center [939, 192] width 78 height 20
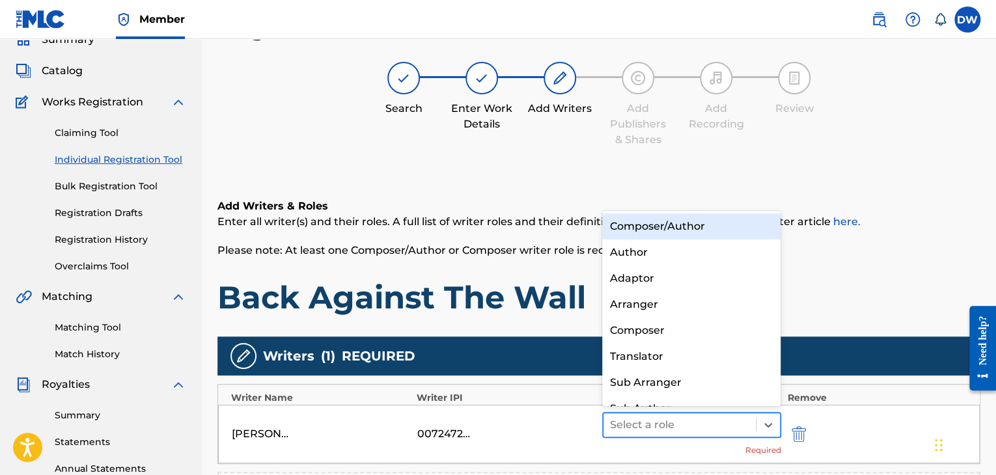
click at [670, 425] on div at bounding box center [679, 425] width 139 height 18
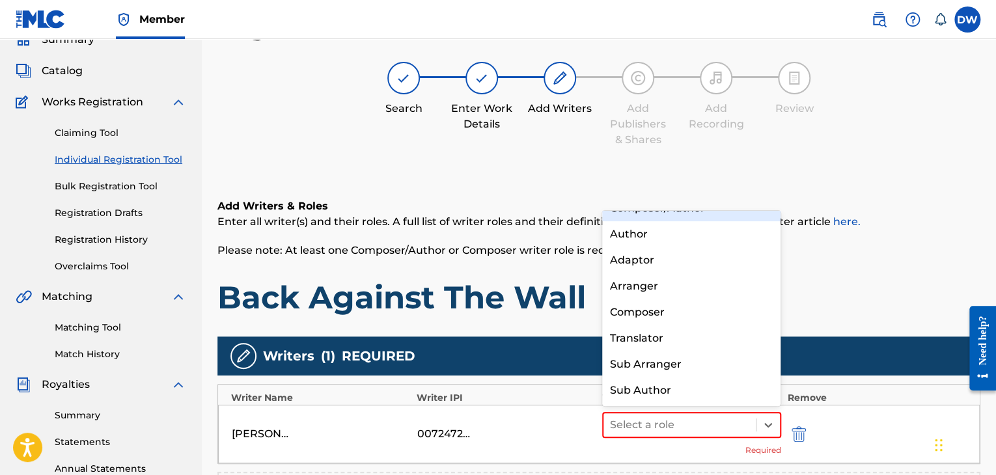
click at [692, 217] on div "Composer/Author" at bounding box center [691, 208] width 179 height 26
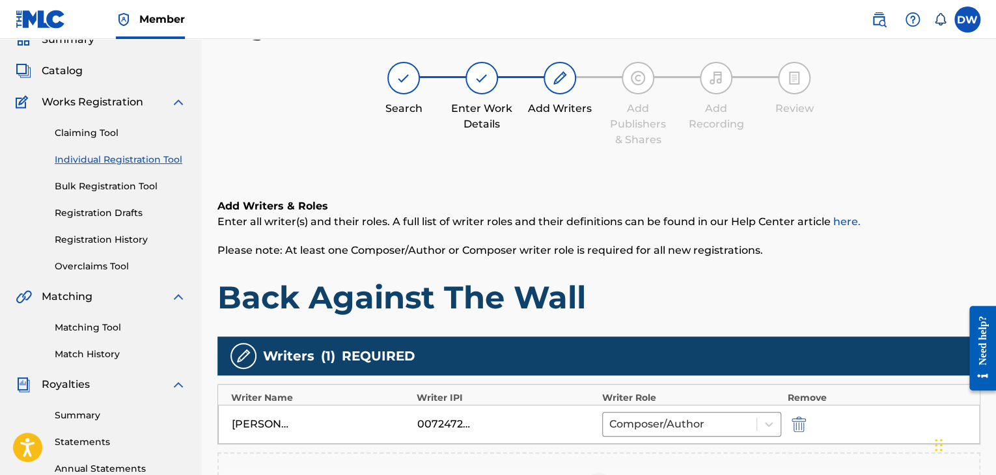
click at [860, 362] on div "Writers ( 1 ) REQUIRED" at bounding box center [598, 355] width 763 height 39
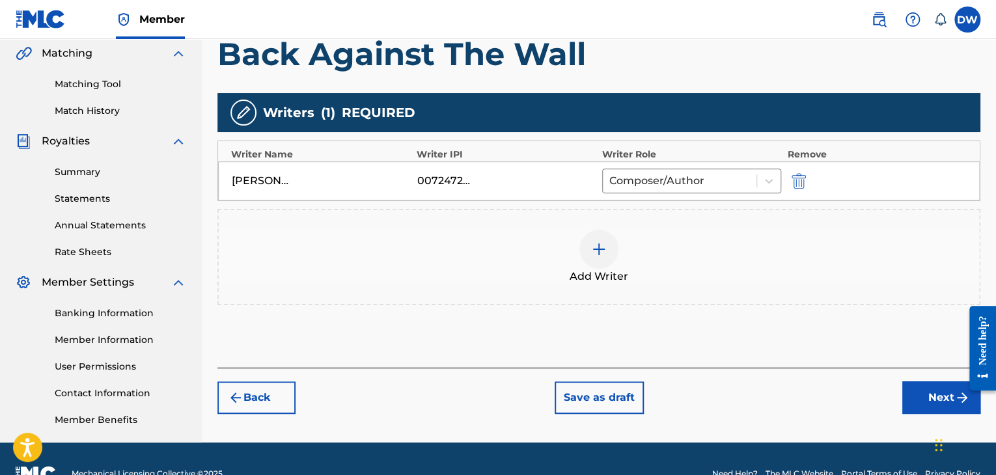
scroll to position [332, 0]
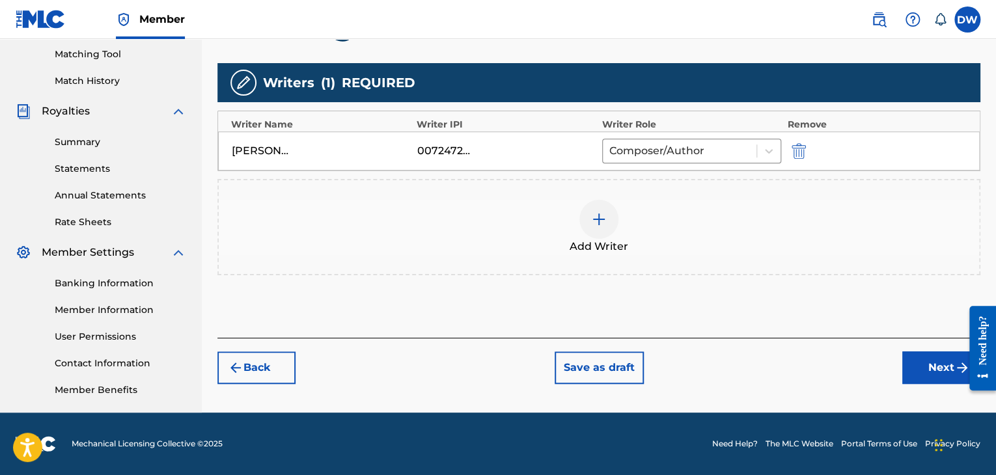
click at [939, 372] on button "Next" at bounding box center [941, 367] width 78 height 33
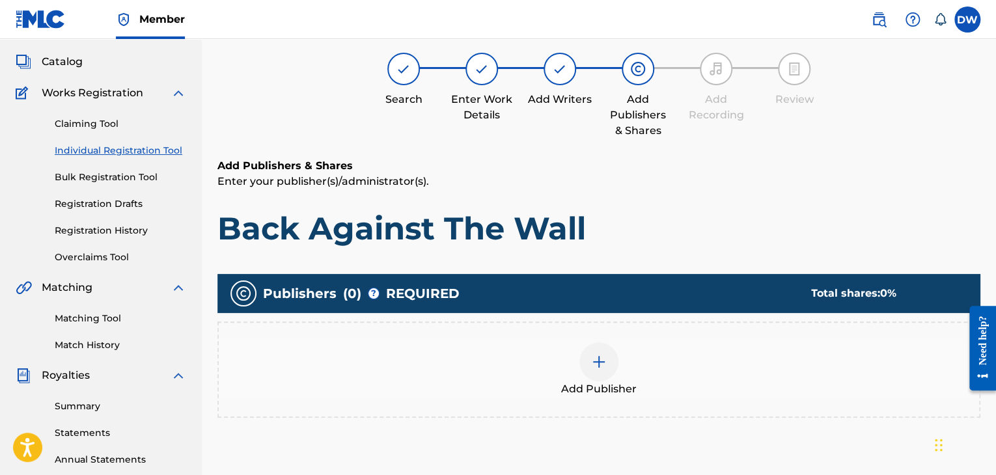
scroll to position [59, 0]
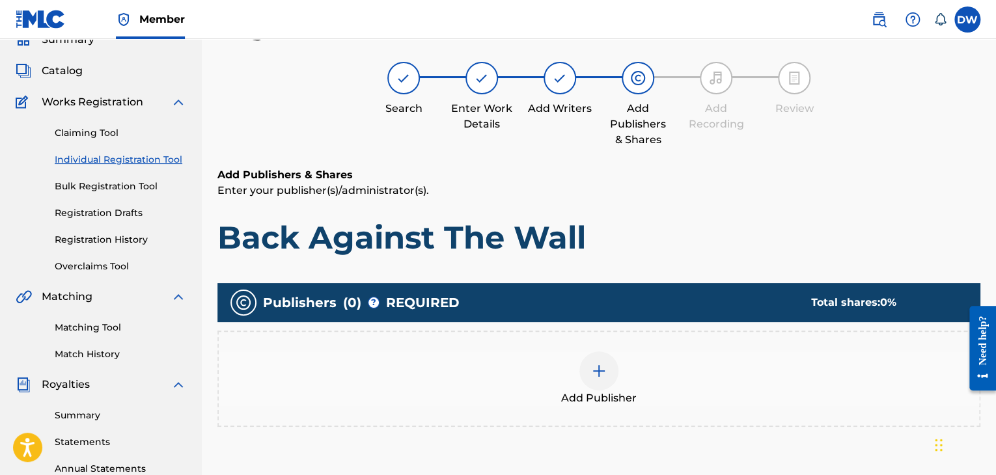
click at [602, 363] on img at bounding box center [599, 371] width 16 height 16
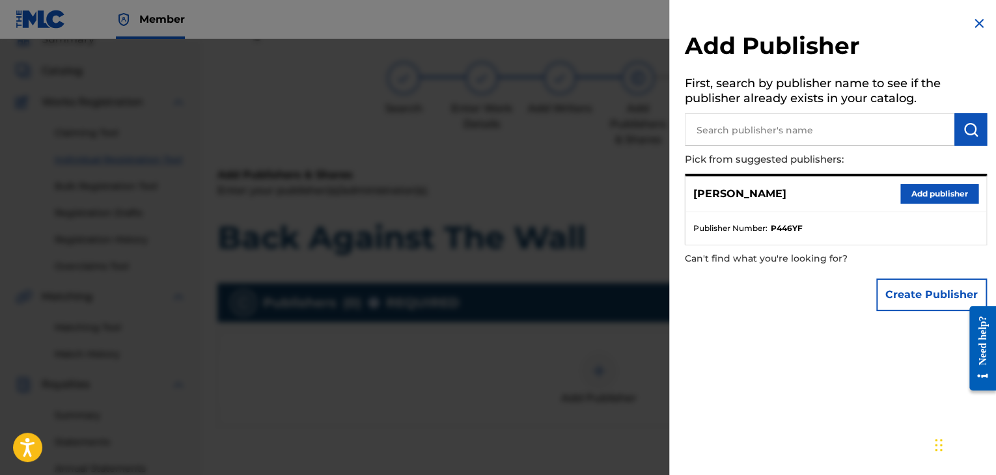
click at [743, 133] on input "text" at bounding box center [819, 129] width 269 height 33
click at [973, 137] on button "submit" at bounding box center [970, 129] width 33 height 33
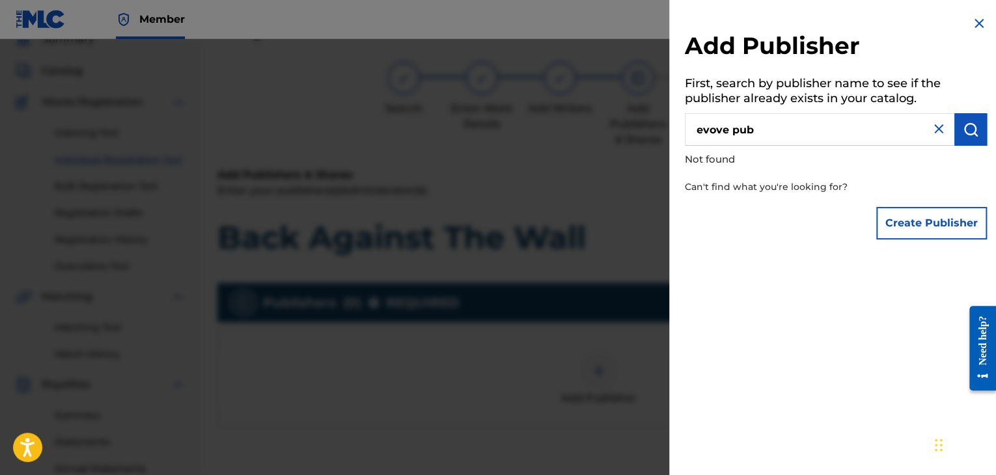
click at [815, 131] on input "evove pub" at bounding box center [819, 129] width 269 height 33
type input "e"
click at [924, 234] on button "Create Publisher" at bounding box center [931, 223] width 111 height 33
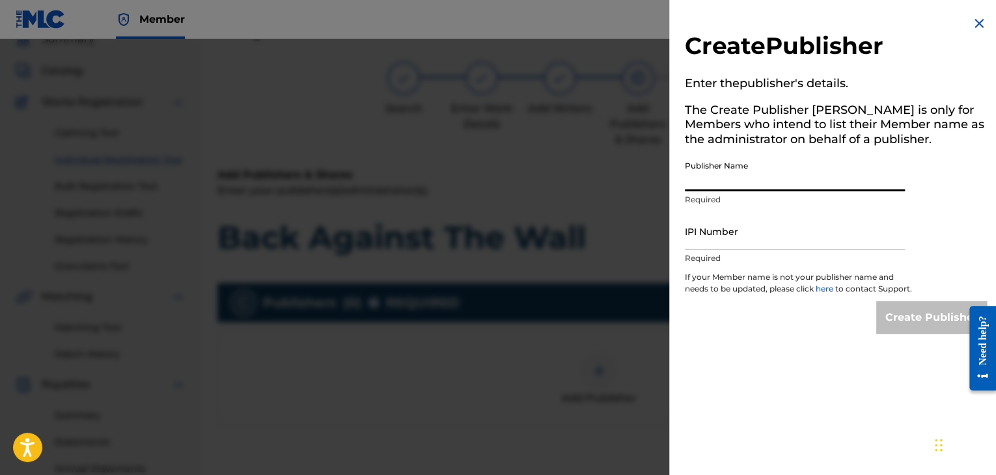
click at [791, 185] on input "Publisher Name" at bounding box center [795, 172] width 220 height 37
type input "EVOVE PUB"
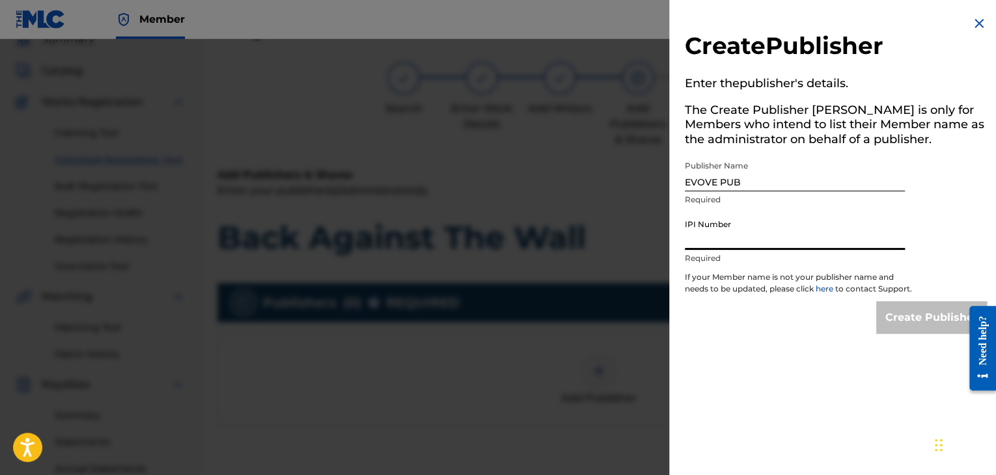
click at [735, 245] on input "IPI Number" at bounding box center [795, 231] width 220 height 37
type input "01294766700"
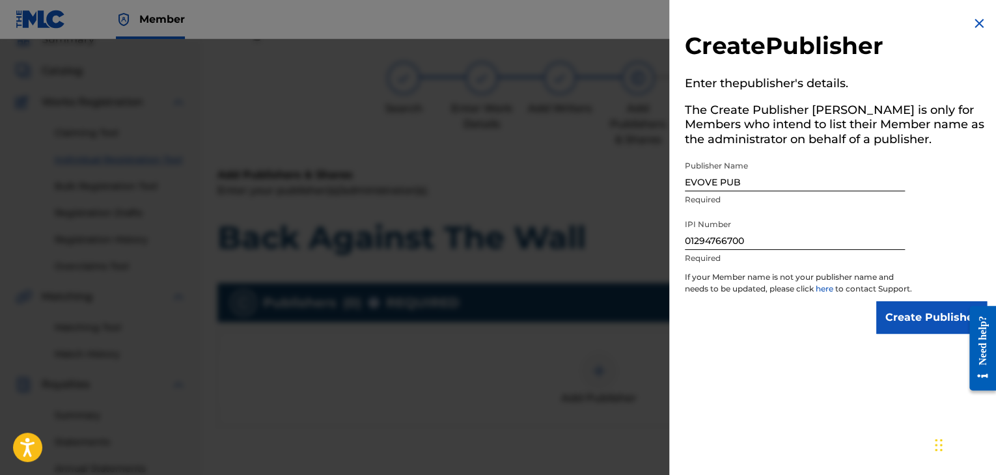
click at [903, 334] on input "Create Publisher" at bounding box center [931, 317] width 111 height 33
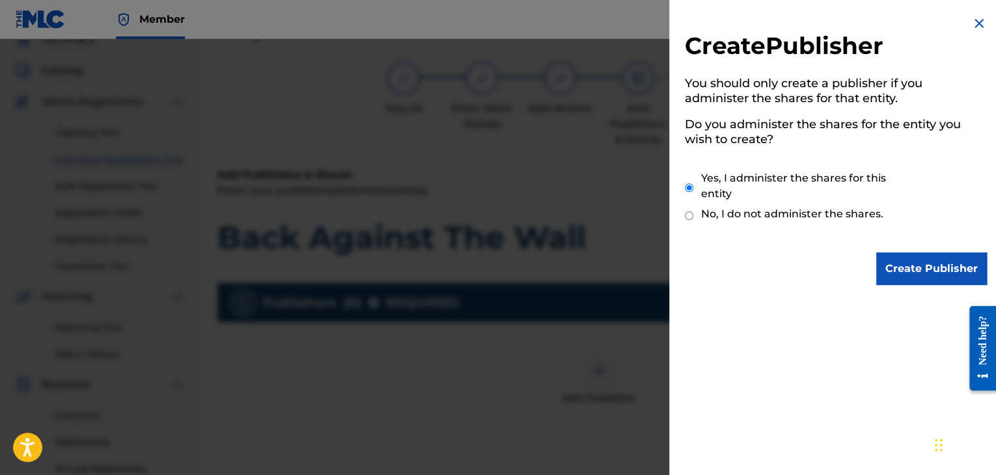
click at [910, 274] on input "Create Publisher" at bounding box center [931, 269] width 111 height 33
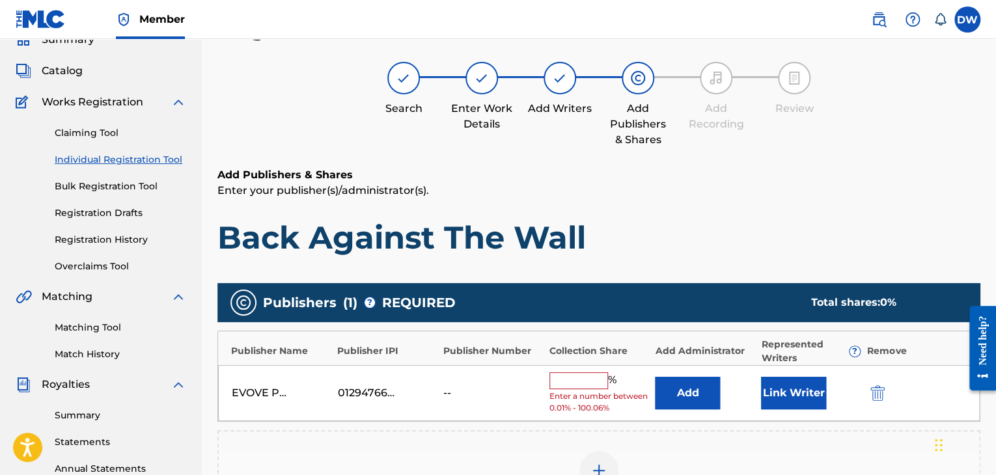
click at [569, 388] on input "text" at bounding box center [578, 380] width 59 height 17
type input "100"
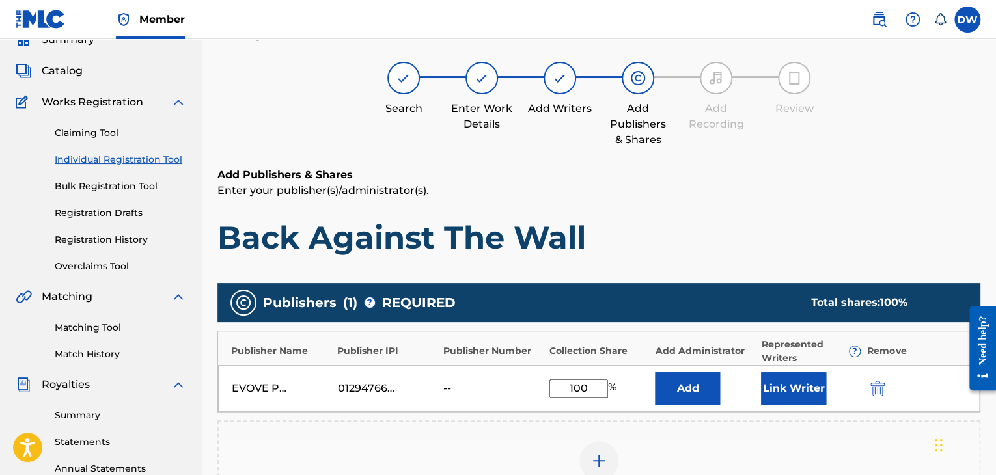
click at [787, 399] on button "Link Writer" at bounding box center [793, 388] width 65 height 33
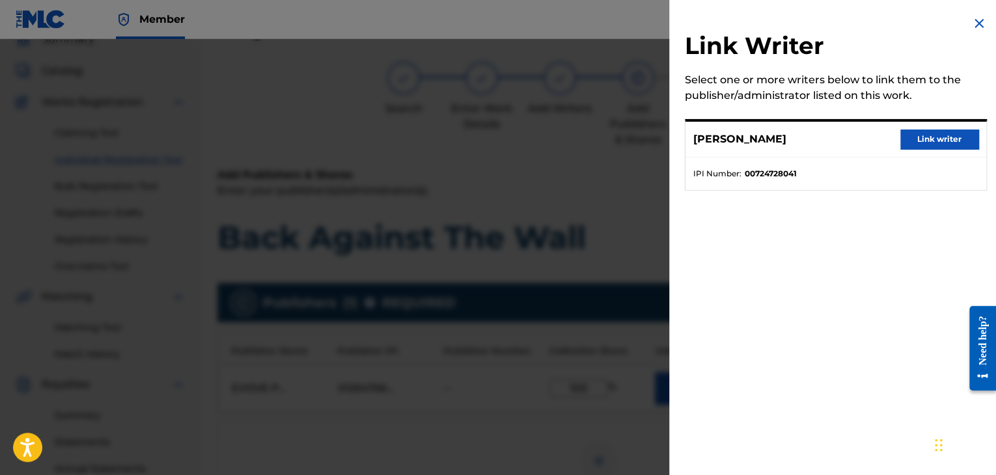
click at [916, 137] on button "Link writer" at bounding box center [939, 140] width 78 height 20
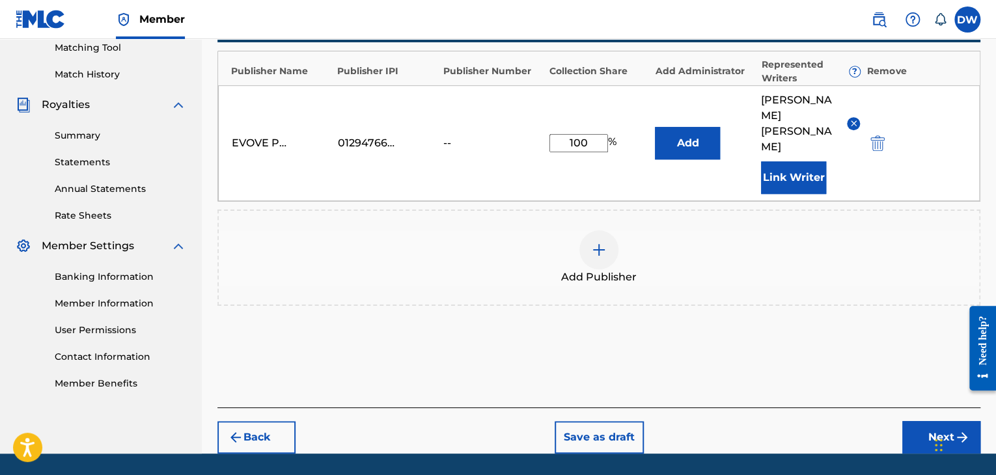
scroll to position [347, 0]
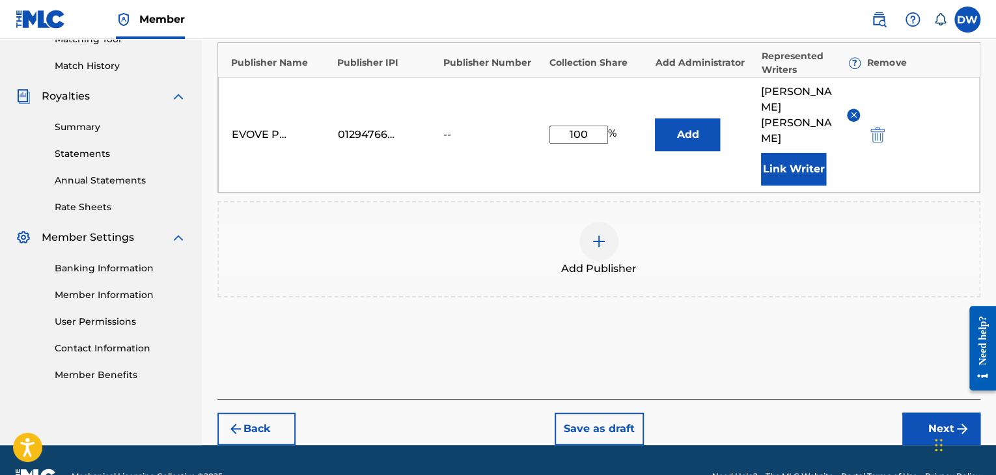
click at [929, 413] on button "Next" at bounding box center [941, 429] width 78 height 33
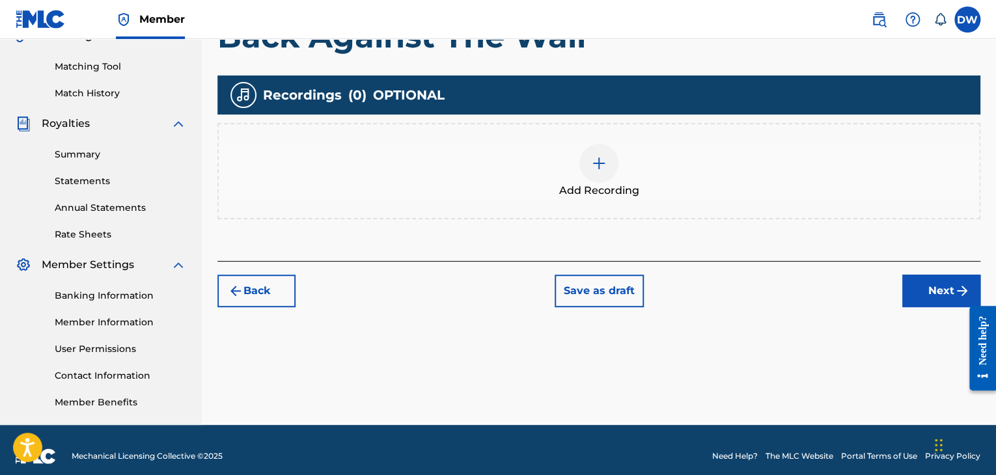
scroll to position [332, 0]
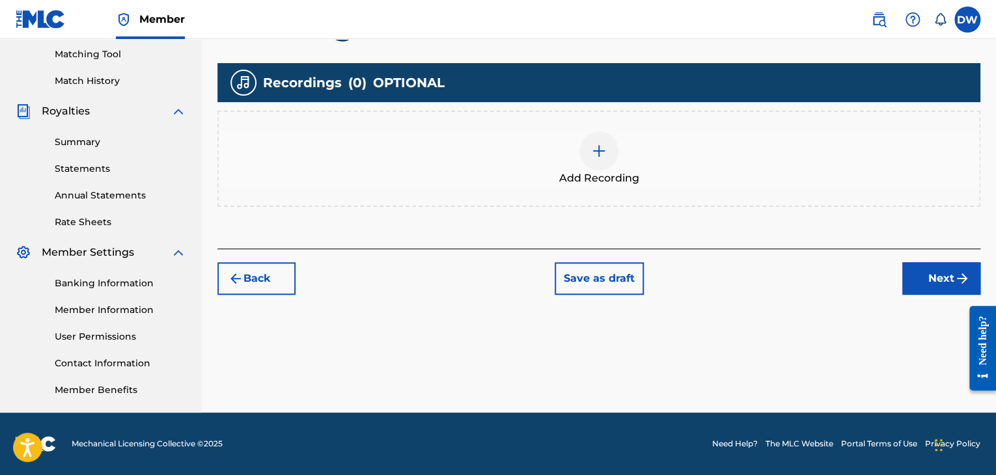
click at [923, 279] on button "Next" at bounding box center [941, 278] width 78 height 33
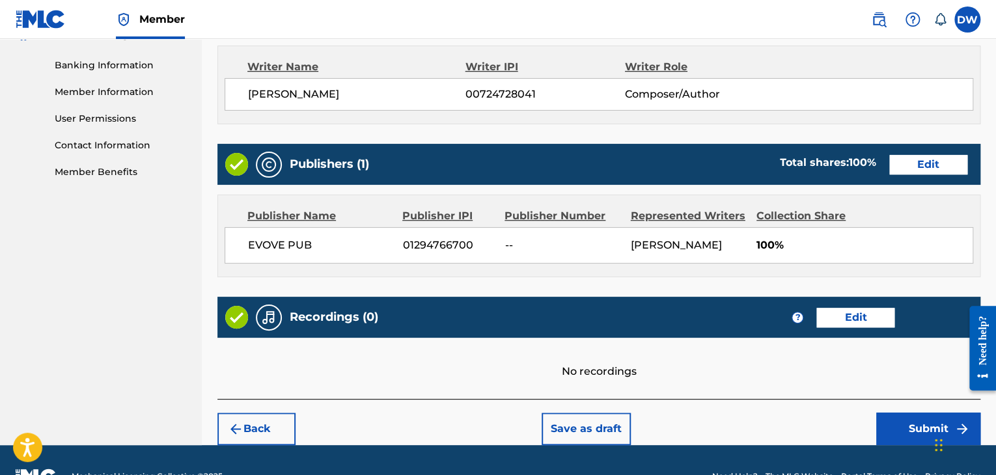
scroll to position [581, 0]
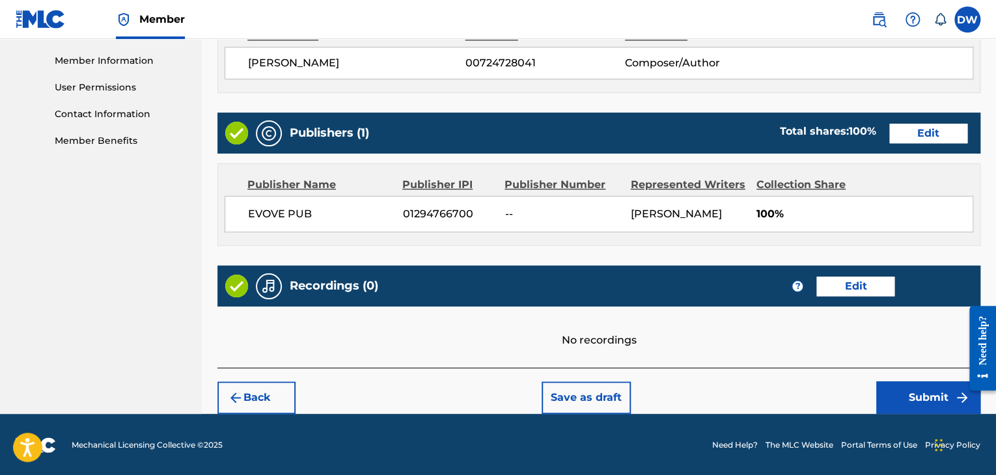
click at [918, 398] on button "Submit" at bounding box center [928, 397] width 104 height 33
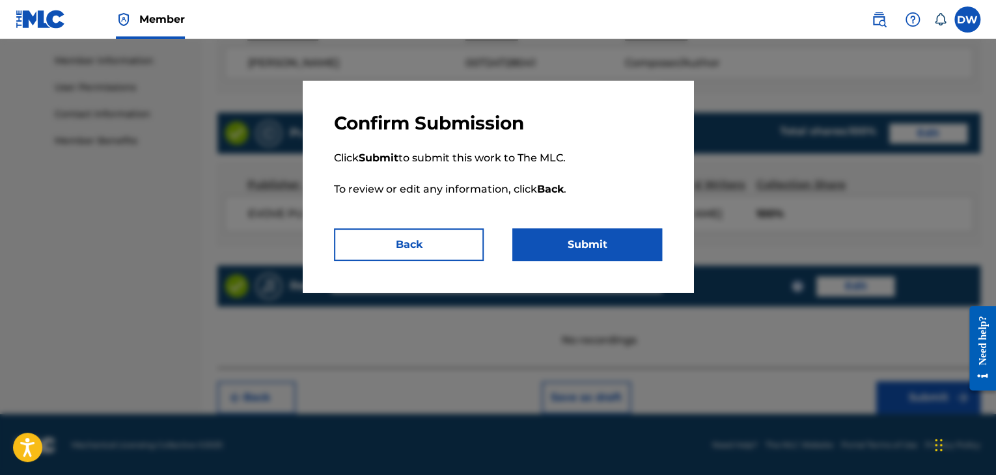
click at [577, 235] on button "Submit" at bounding box center [587, 244] width 150 height 33
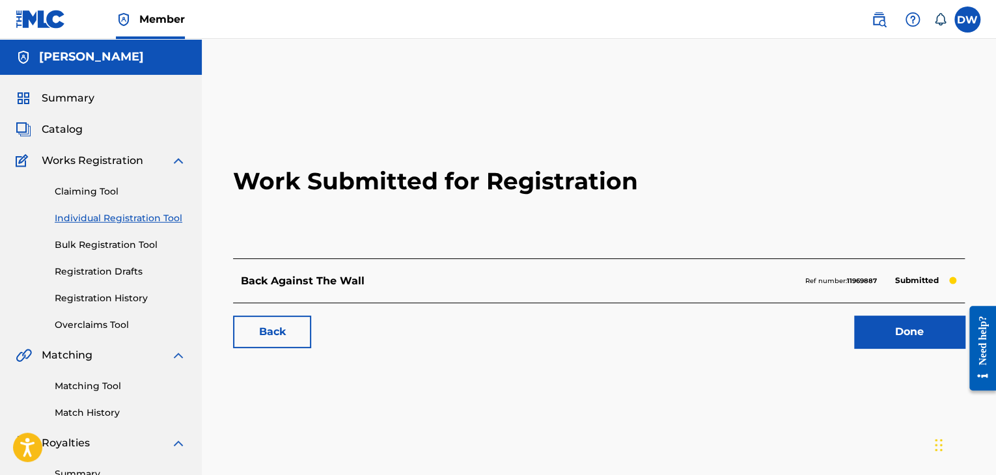
click at [929, 335] on link "Done" at bounding box center [909, 332] width 111 height 33
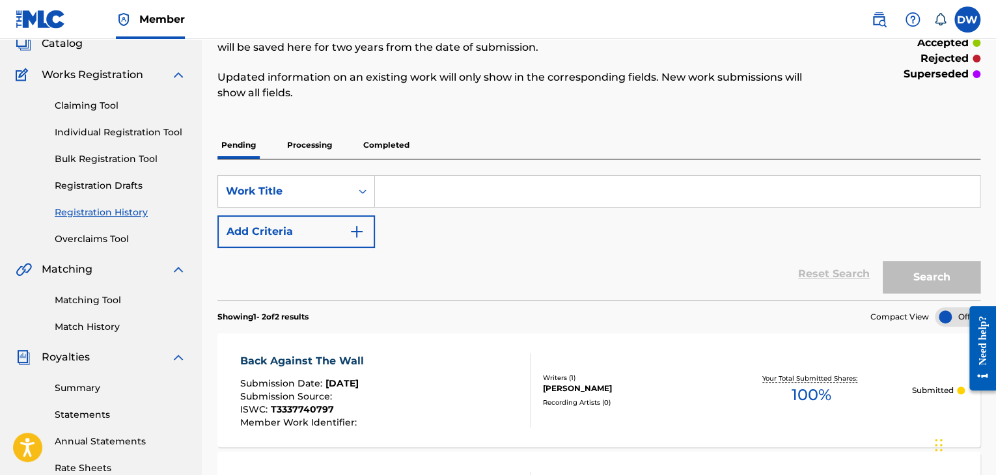
scroll to position [83, 0]
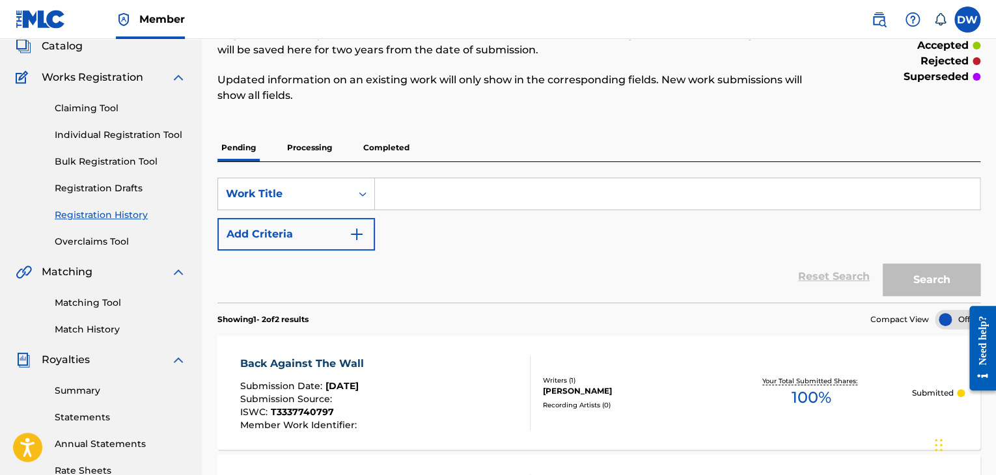
click at [133, 135] on link "Individual Registration Tool" at bounding box center [120, 135] width 131 height 14
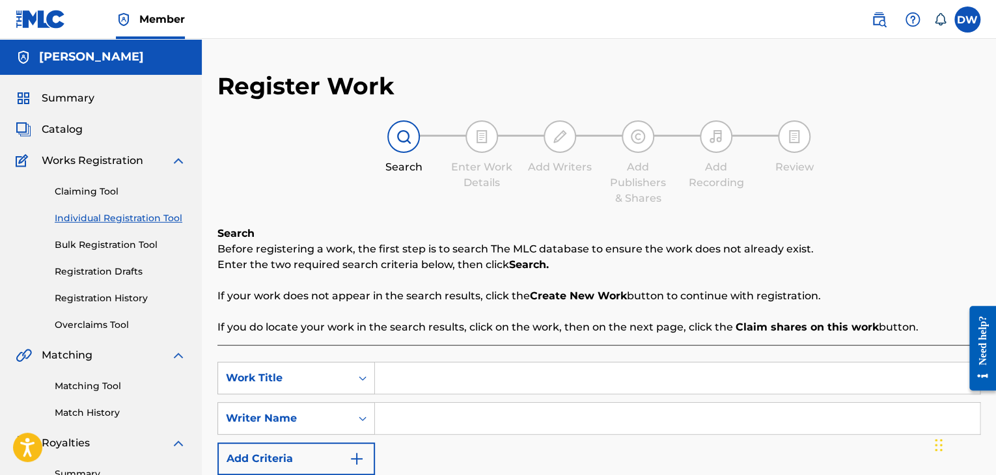
click at [432, 379] on input "Search Form" at bounding box center [677, 377] width 605 height 31
type input "daddy is a [DEMOGRAPHIC_DATA]"
click at [453, 415] on input "Search Form" at bounding box center [677, 418] width 605 height 31
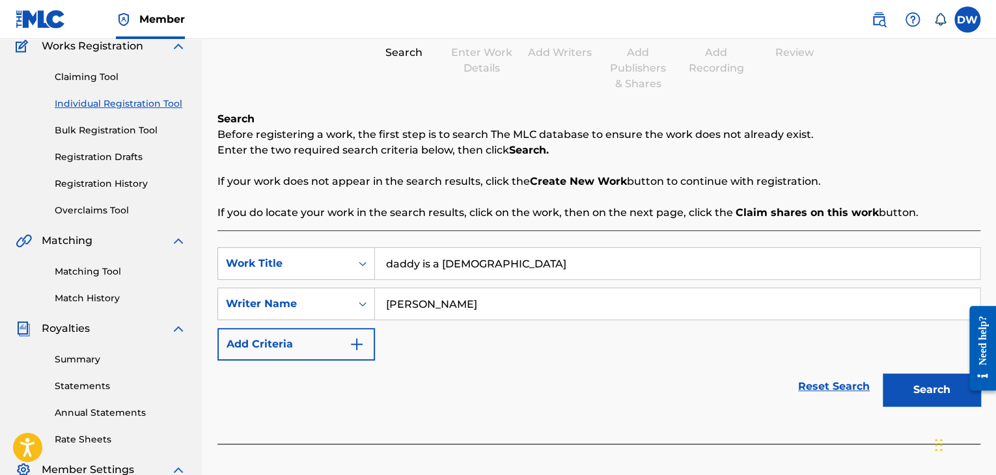
scroll to position [112, 0]
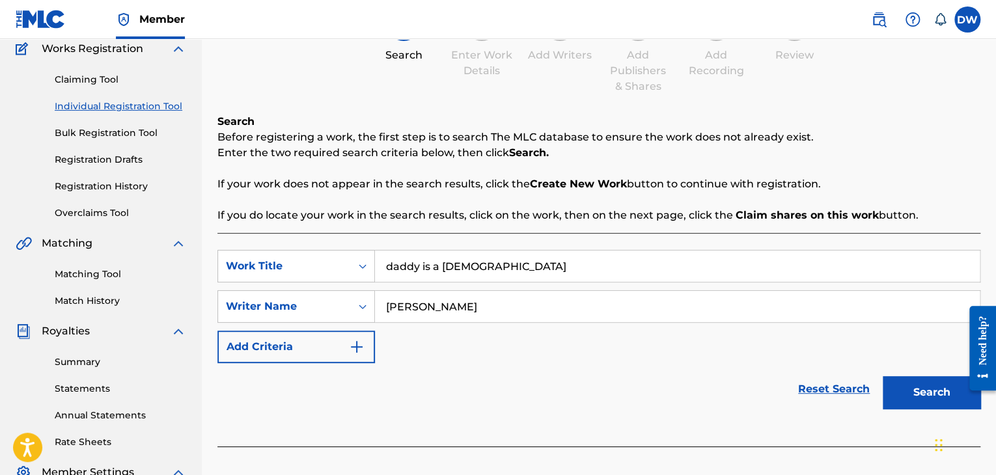
type input "[PERSON_NAME]"
click at [927, 388] on button "Search" at bounding box center [931, 392] width 98 height 33
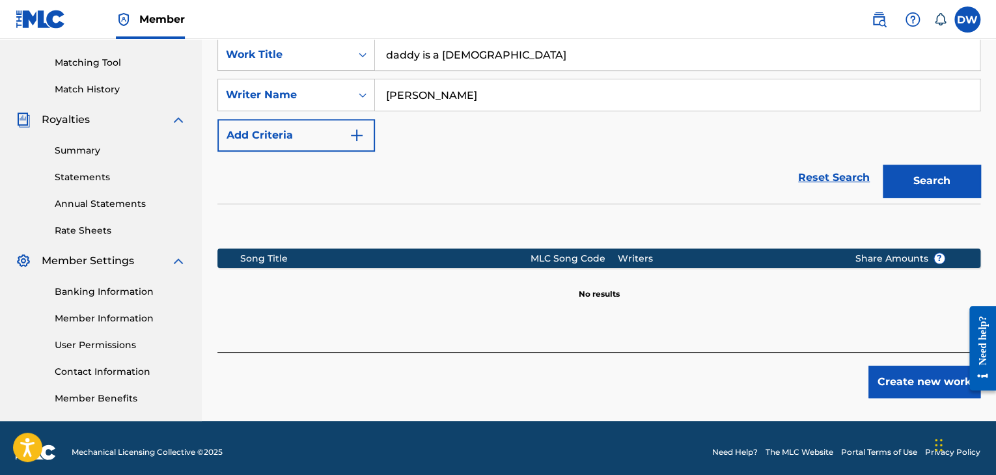
scroll to position [332, 0]
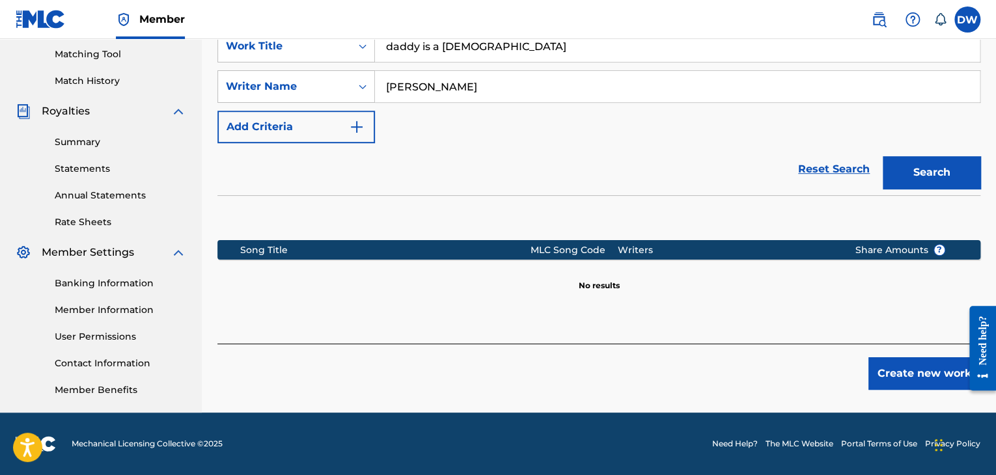
click at [908, 373] on button "Create new work" at bounding box center [924, 373] width 112 height 33
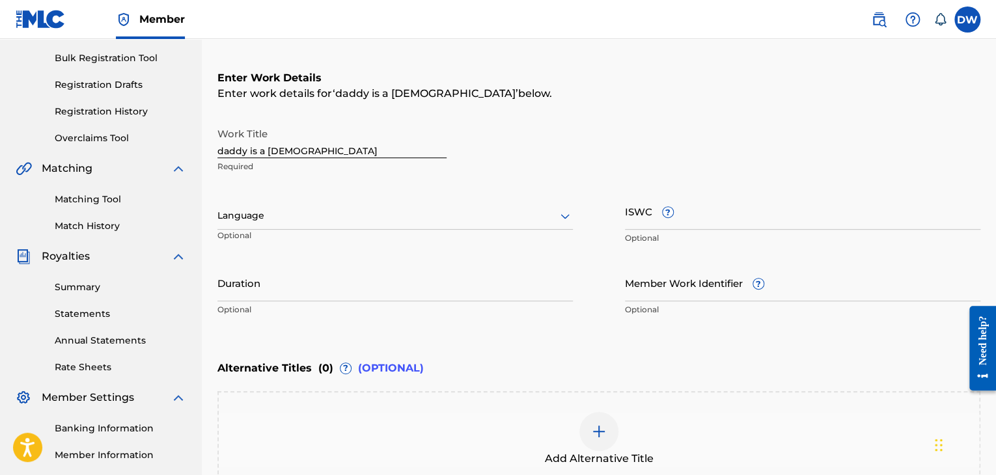
scroll to position [184, 0]
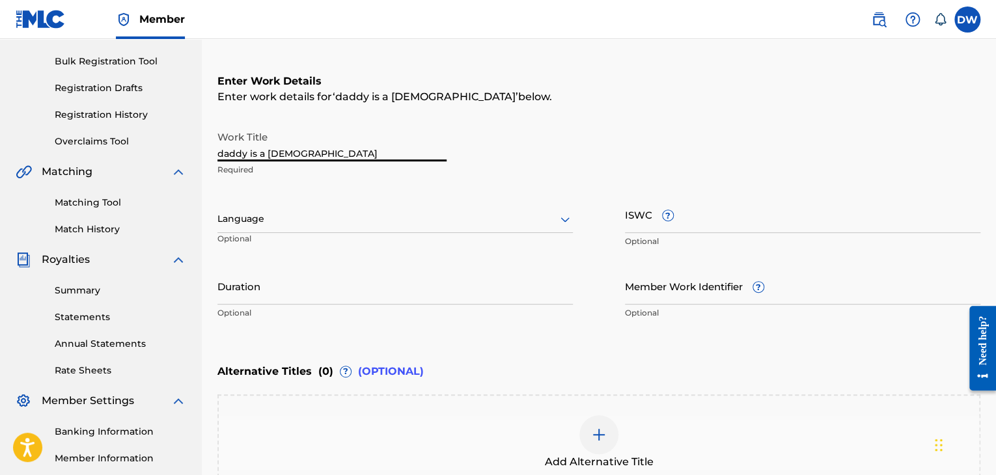
drag, startPoint x: 289, startPoint y: 157, endPoint x: 151, endPoint y: 154, distance: 138.0
click at [151, 154] on main "[PERSON_NAME] Summary Catalog Works Registration Claiming Tool Individual Regis…" at bounding box center [498, 213] width 996 height 714
type input "D"
type input "DADDY IS A [DEMOGRAPHIC_DATA] BUT HE DOESNT KNOW IT"
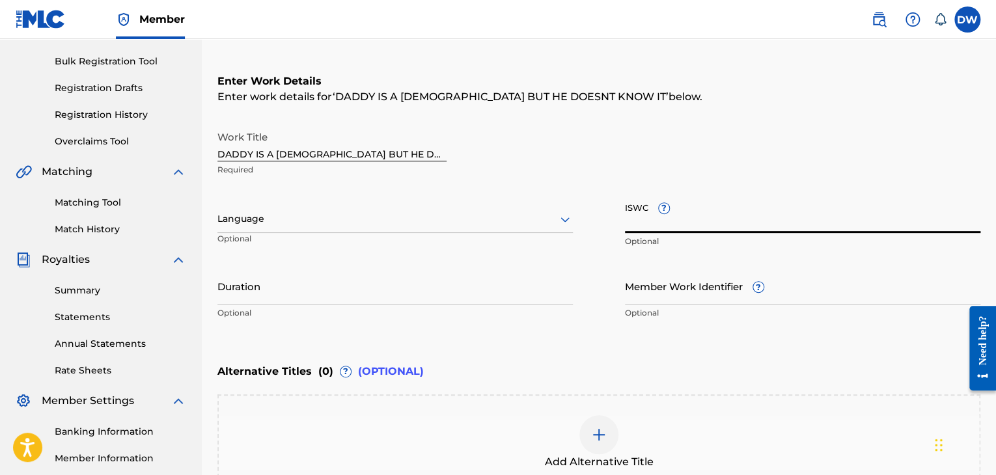
click at [726, 219] on input "ISWC ?" at bounding box center [802, 214] width 355 height 37
paste input "T-333.774.091-3"
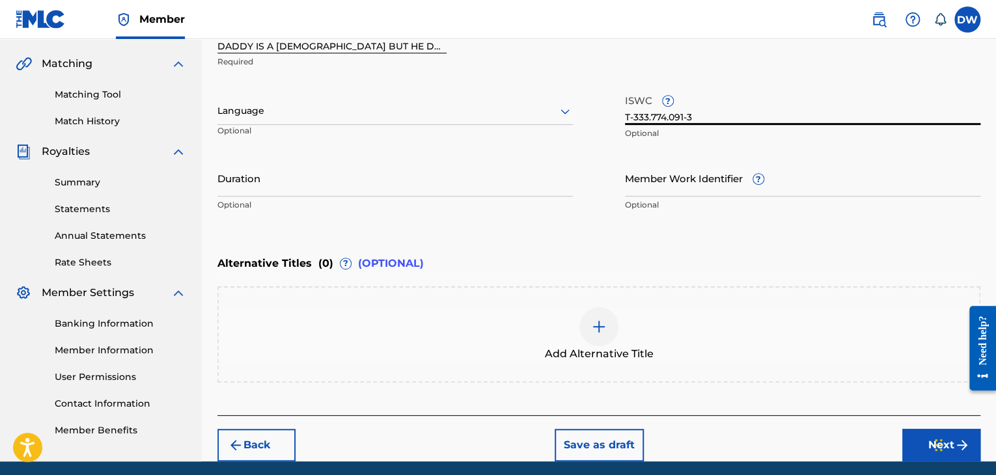
scroll to position [339, 0]
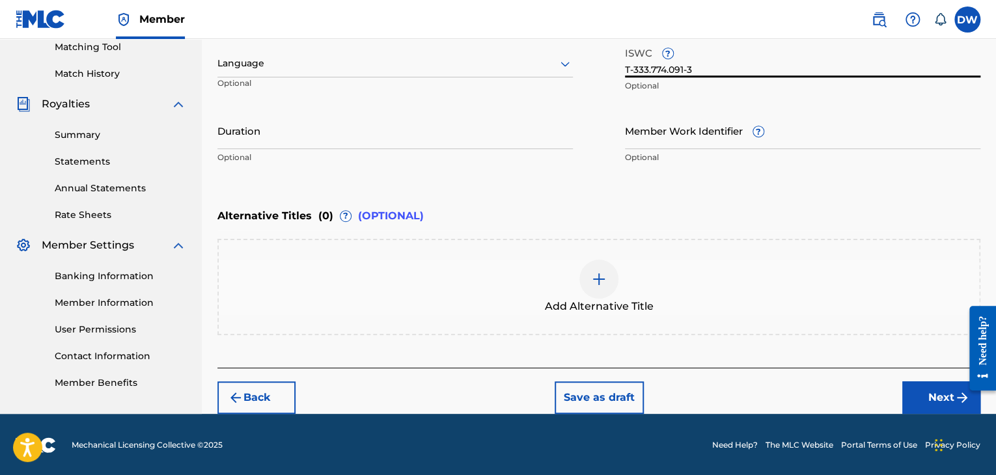
type input "T-333.774.091-3"
click at [921, 389] on button "Next" at bounding box center [941, 397] width 78 height 33
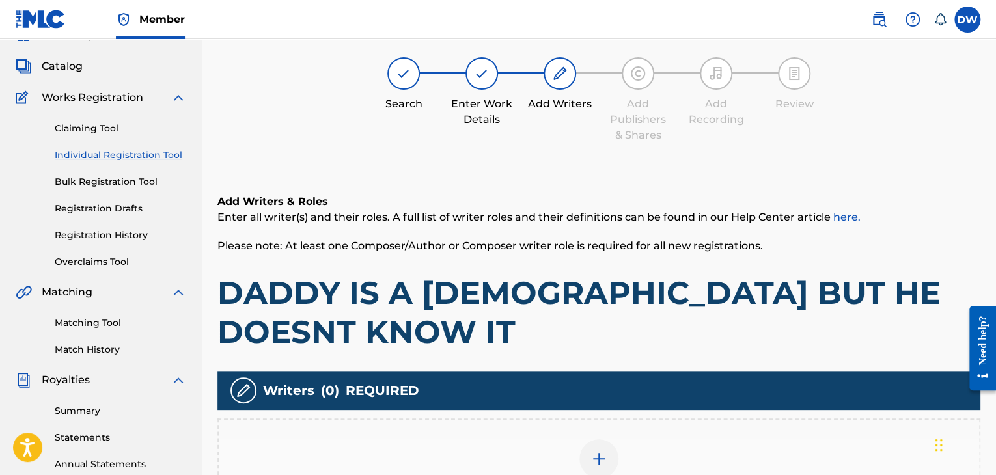
scroll to position [59, 0]
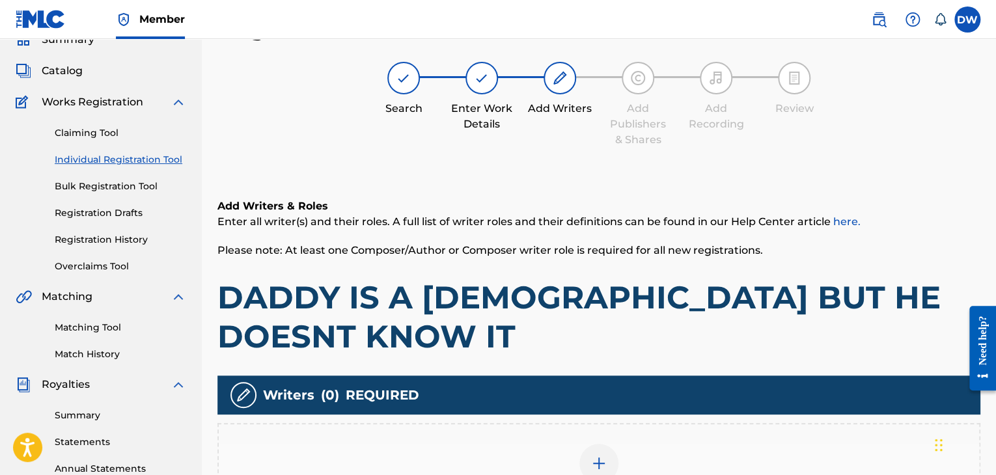
click at [581, 444] on div at bounding box center [598, 463] width 39 height 39
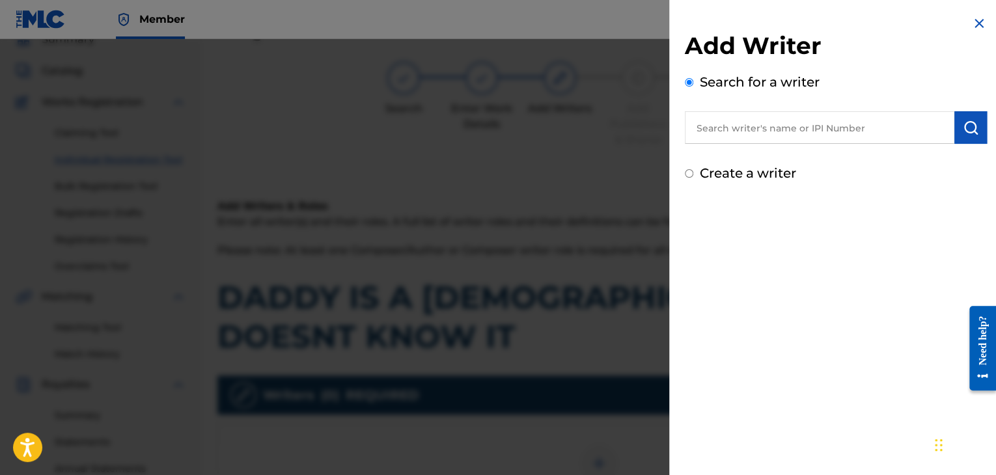
click at [767, 121] on input "text" at bounding box center [819, 127] width 269 height 33
click at [709, 150] on div "Add Writer Search for a writer Create a writer" at bounding box center [836, 107] width 302 height 152
click at [773, 118] on input "text" at bounding box center [819, 127] width 269 height 33
type input "D"
click at [773, 118] on input "text" at bounding box center [819, 127] width 269 height 33
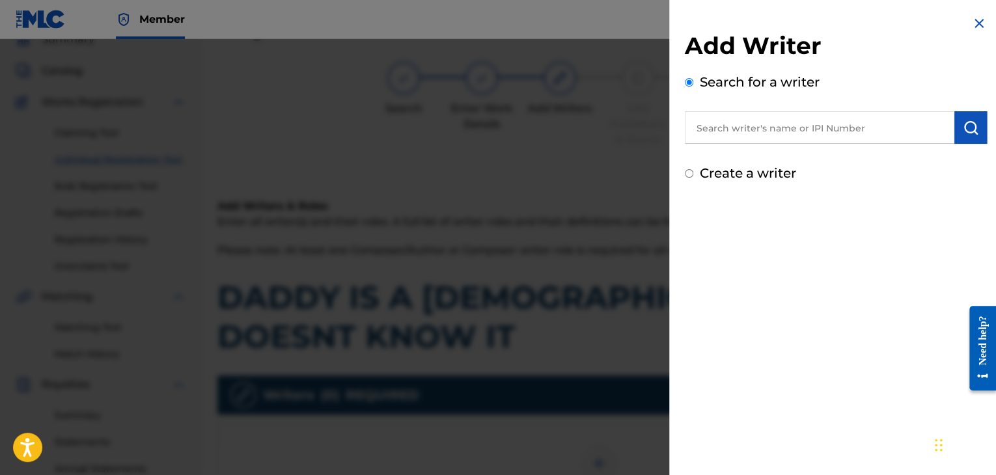
type input "[PERSON_NAME]"
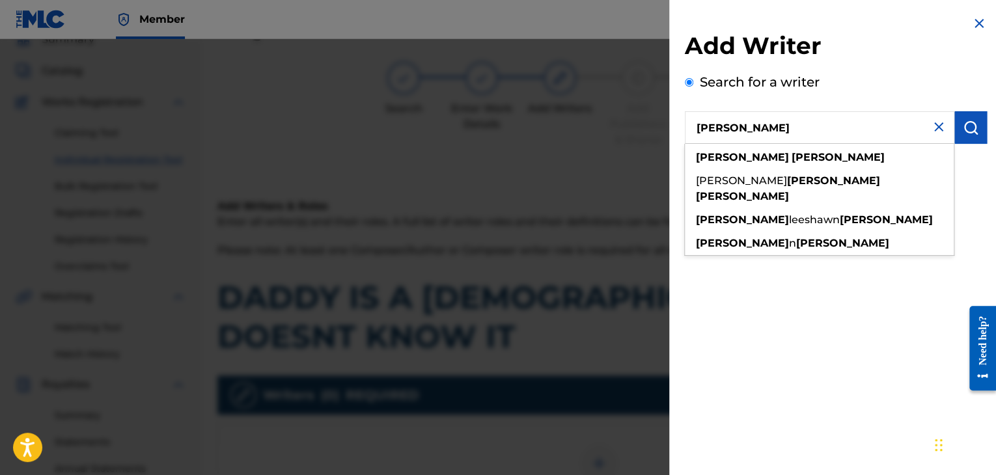
click at [974, 130] on button "submit" at bounding box center [970, 127] width 33 height 33
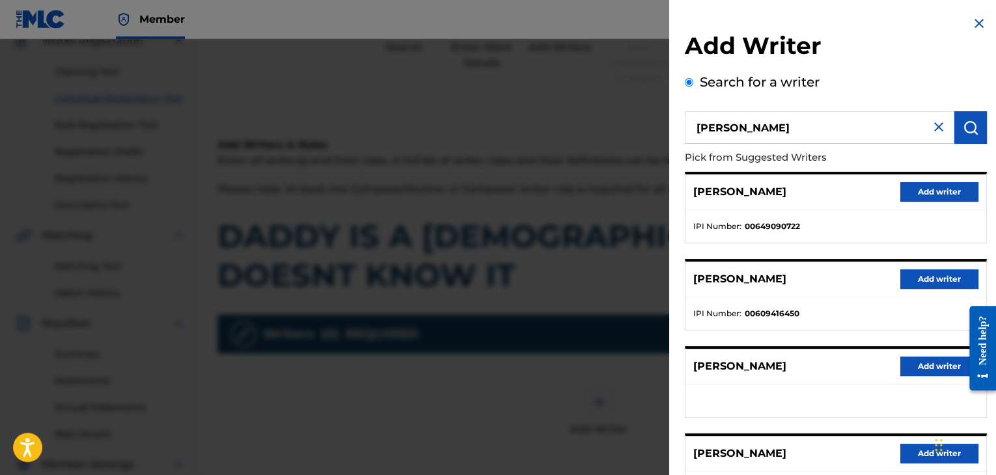
scroll to position [117, 0]
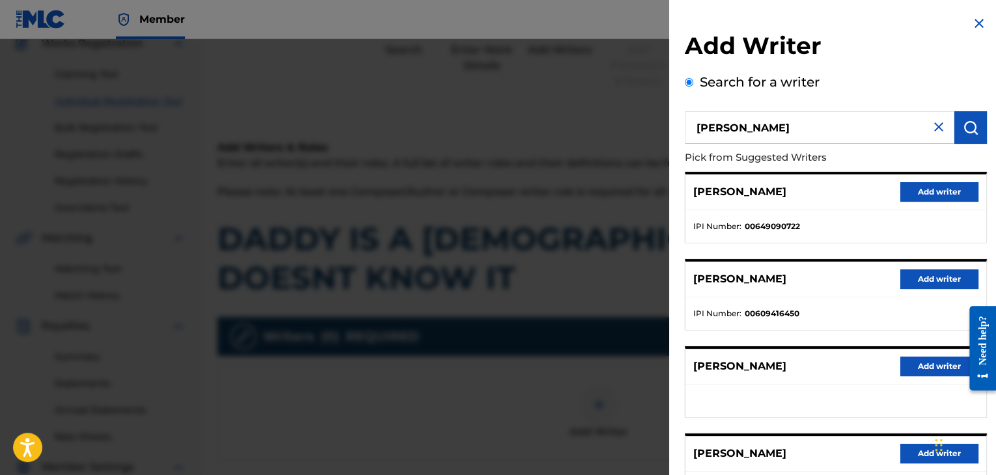
click at [858, 159] on p "Pick from Suggested Writers" at bounding box center [799, 158] width 228 height 28
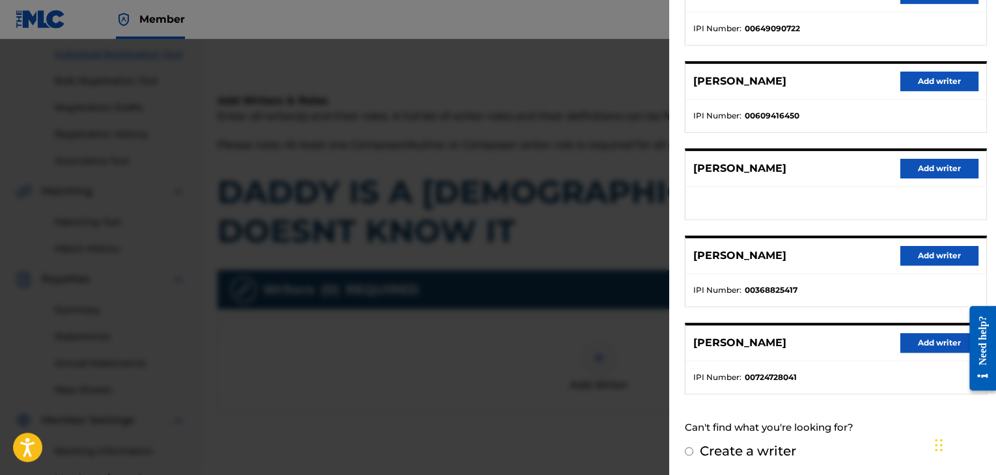
scroll to position [169, 0]
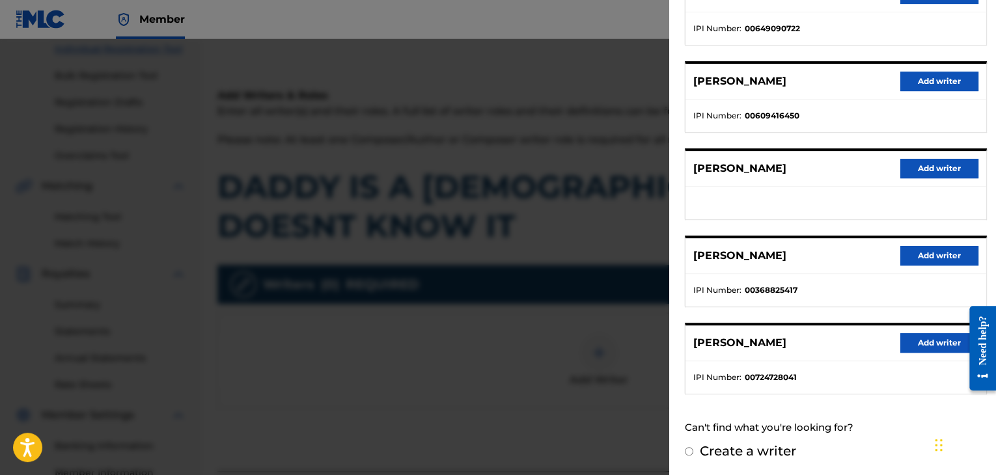
click at [931, 338] on button "Add writer" at bounding box center [939, 343] width 78 height 20
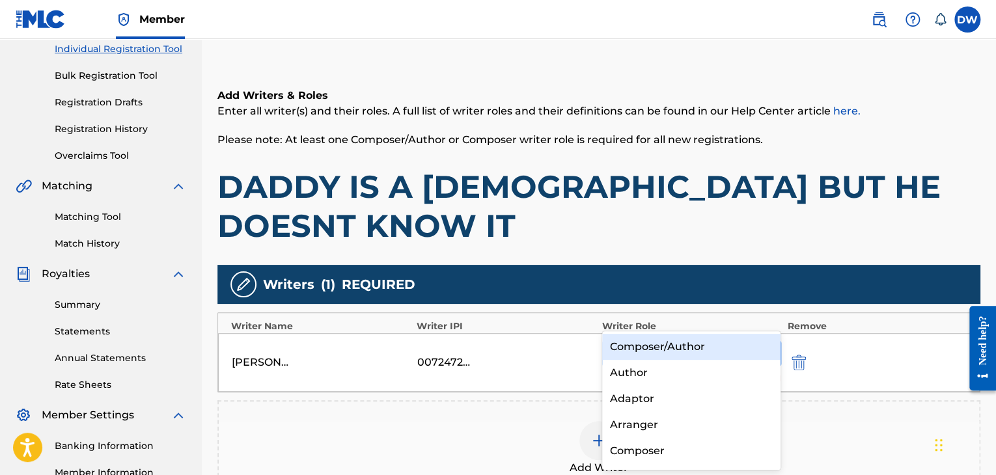
click at [754, 342] on div "Select a role" at bounding box center [679, 353] width 152 height 23
click at [708, 351] on div "Composer/Author" at bounding box center [691, 347] width 179 height 26
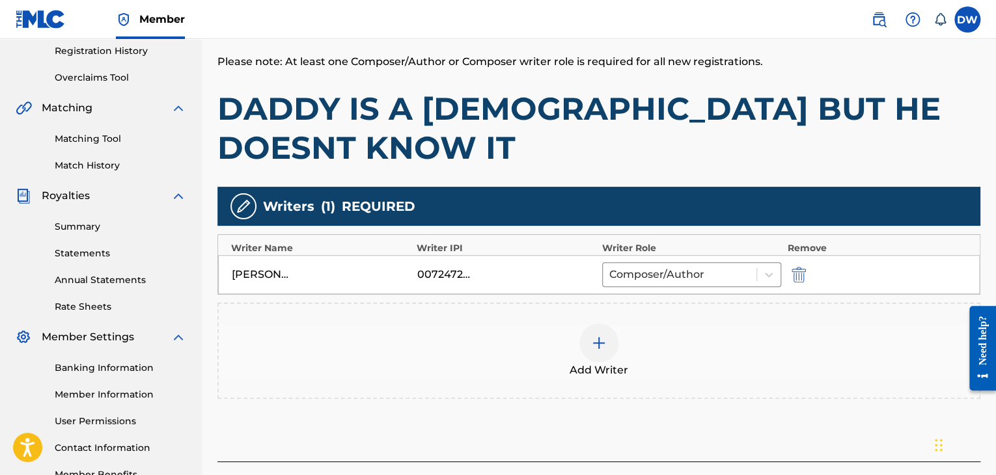
scroll to position [273, 0]
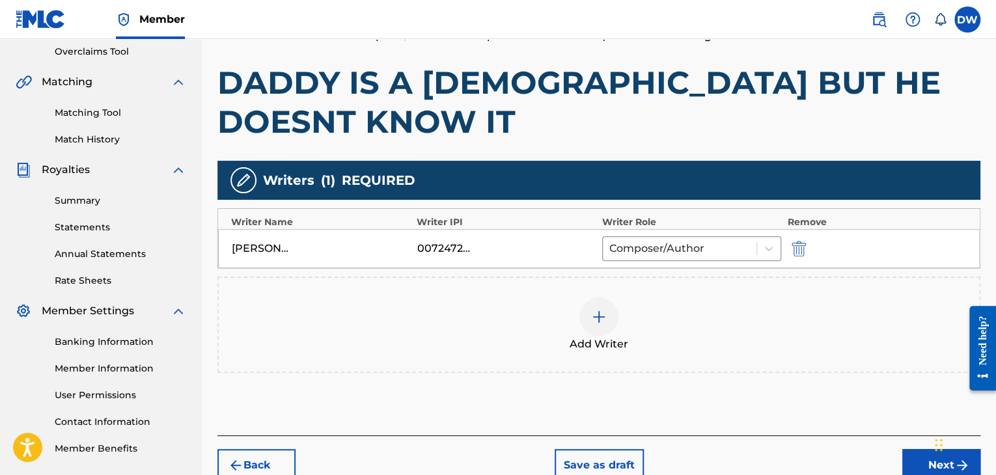
click at [929, 449] on button "Next" at bounding box center [941, 465] width 78 height 33
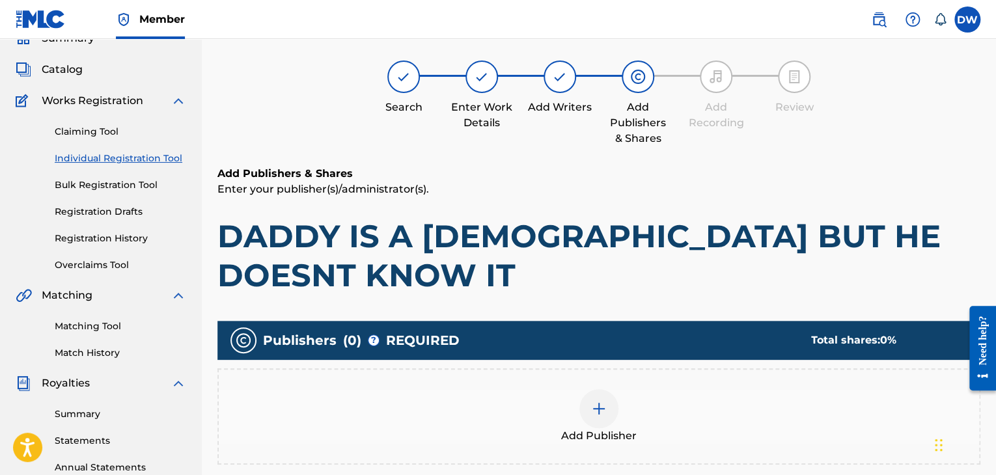
scroll to position [59, 0]
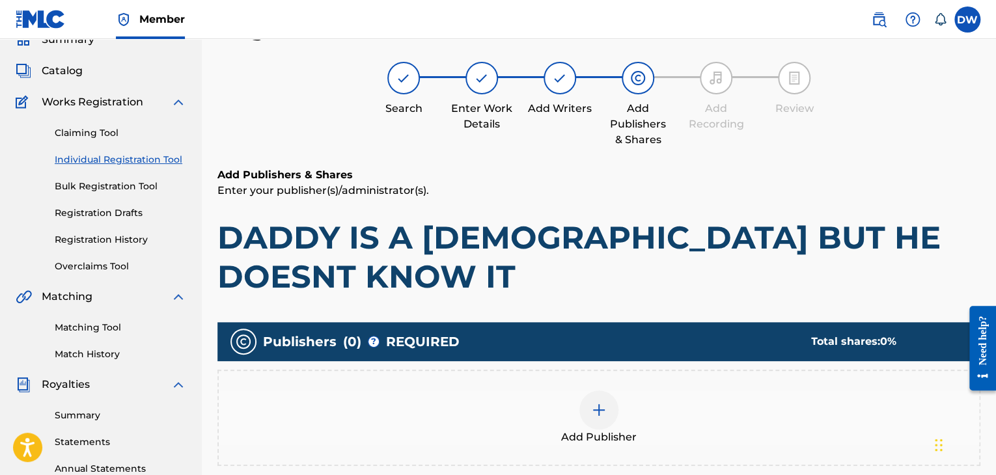
click at [606, 390] on div at bounding box center [598, 409] width 39 height 39
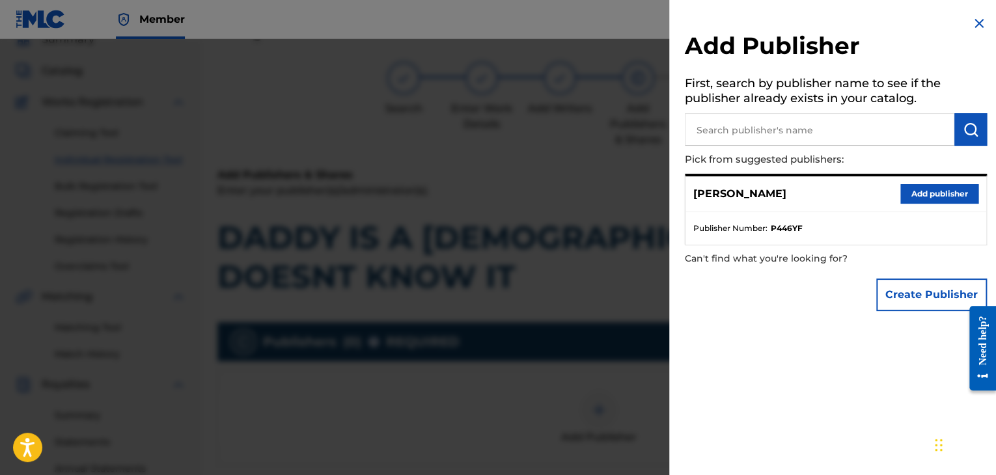
click at [752, 130] on input "text" at bounding box center [819, 129] width 269 height 33
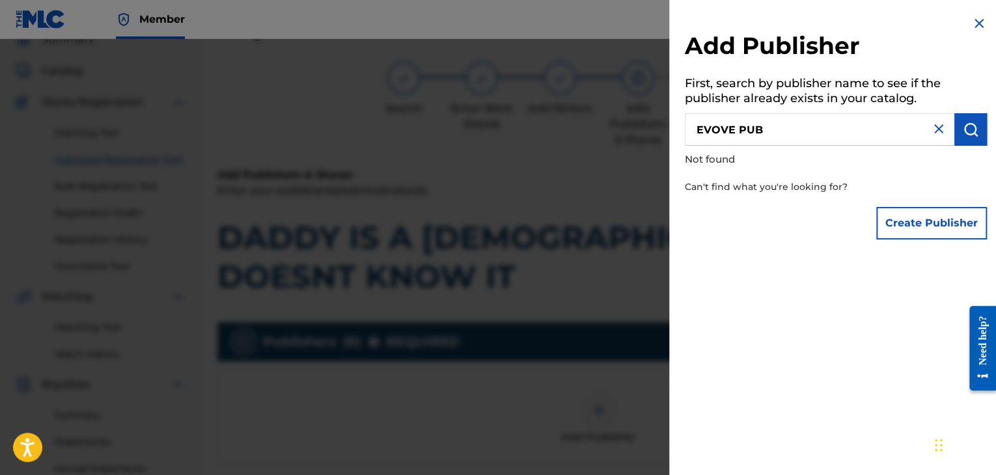
click at [737, 128] on input "EVOVE PUB" at bounding box center [819, 129] width 269 height 33
type input "EVOVE PUB"
click at [904, 222] on button "Create Publisher" at bounding box center [931, 223] width 111 height 33
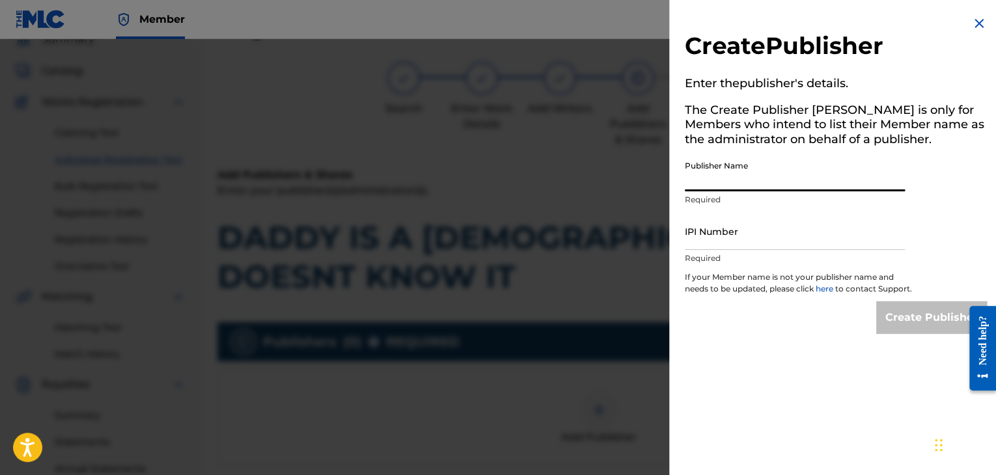
click at [774, 183] on input "Publisher Name" at bounding box center [795, 172] width 220 height 37
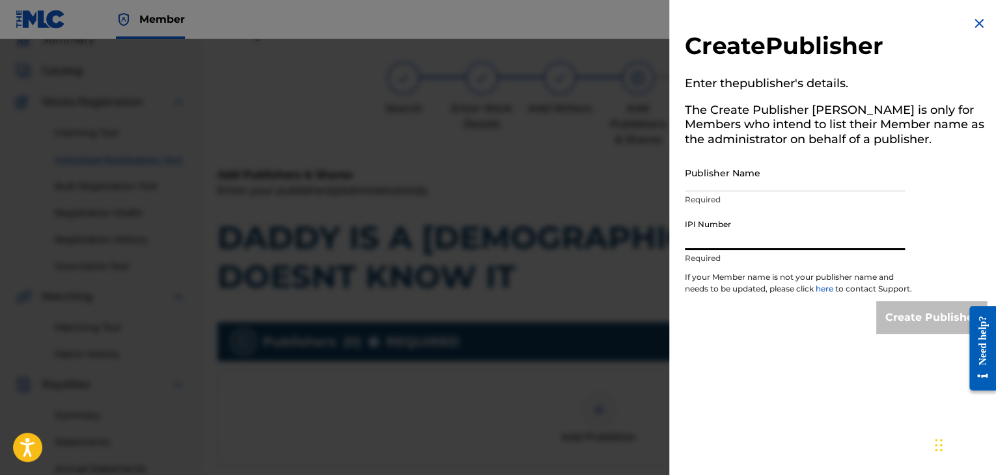
click at [763, 236] on input "IPI Number" at bounding box center [795, 231] width 220 height 37
type input "01294766700"
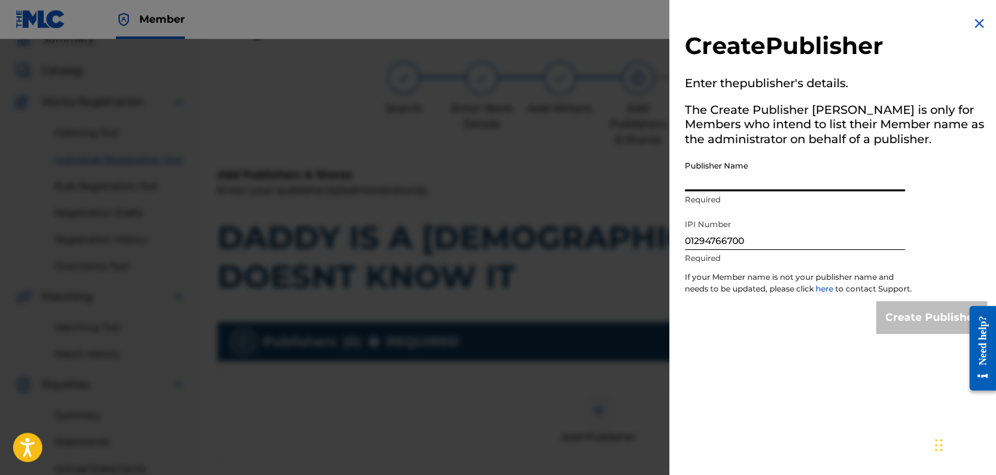
click at [733, 187] on input "Publisher Name" at bounding box center [795, 172] width 220 height 37
type input "EVOVE PUB"
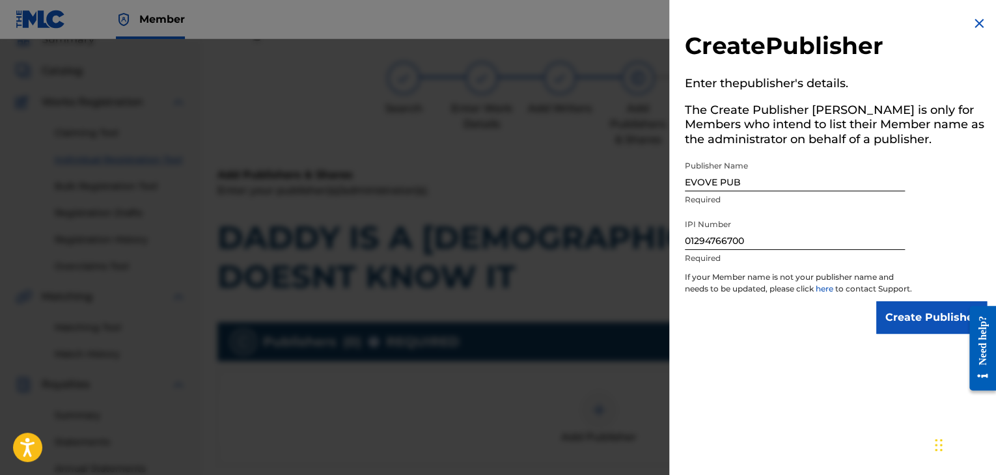
click at [904, 321] on input "Create Publisher" at bounding box center [931, 317] width 111 height 33
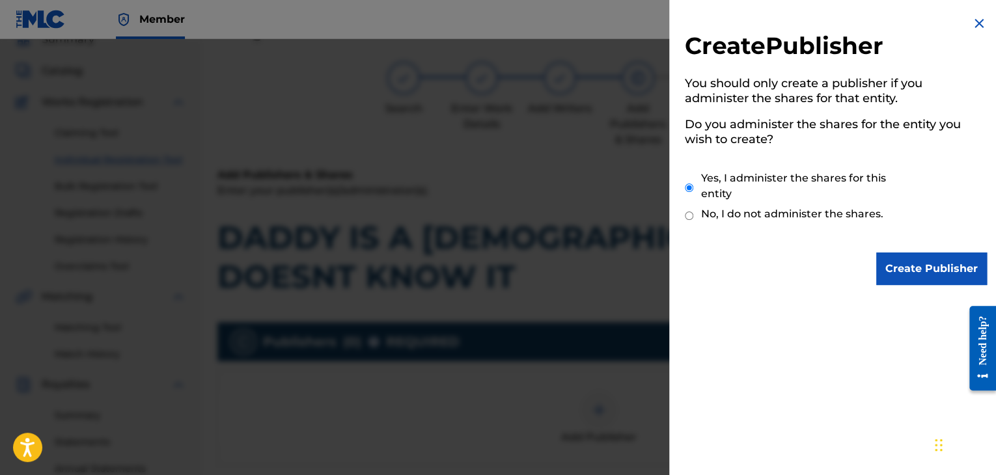
click at [876, 253] on input "Create Publisher" at bounding box center [931, 269] width 111 height 33
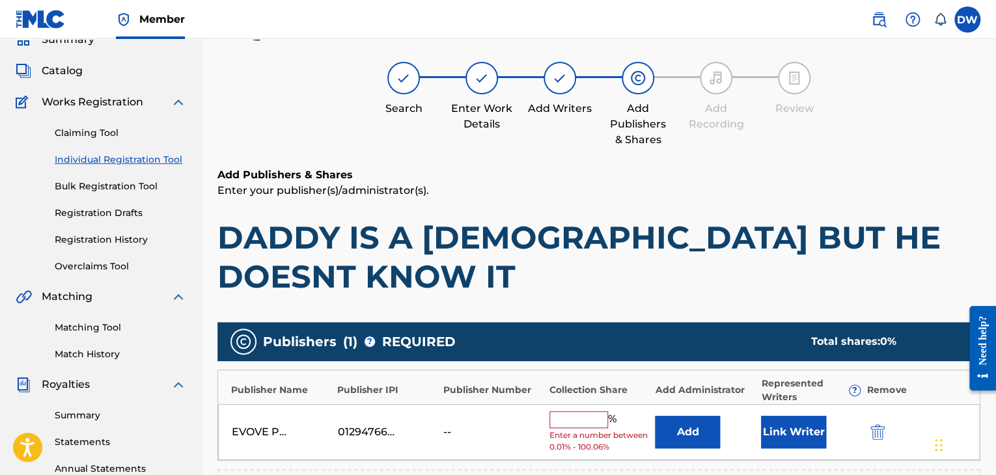
click at [586, 411] on input "text" at bounding box center [578, 419] width 59 height 17
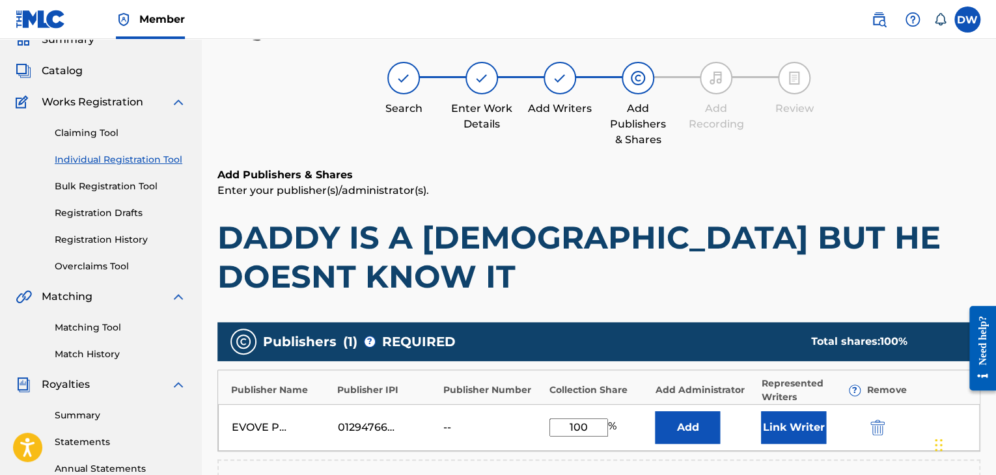
click at [792, 411] on button "Link Writer" at bounding box center [793, 427] width 65 height 33
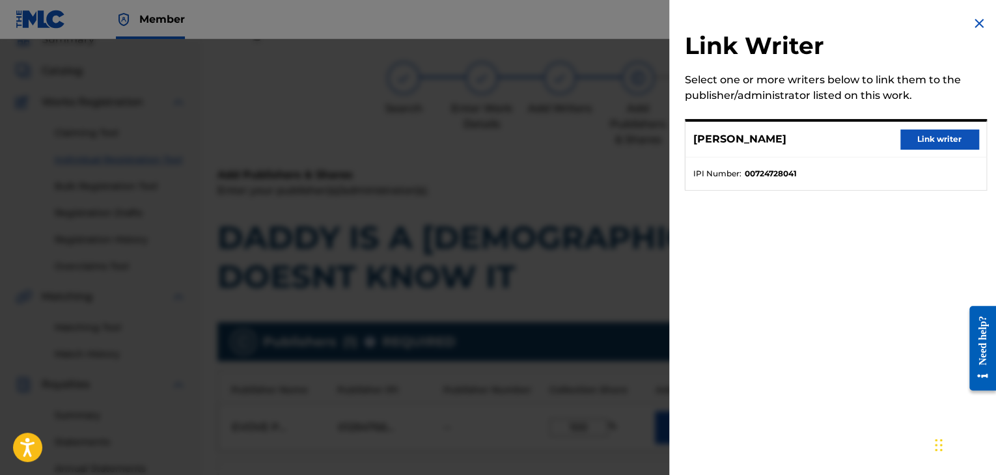
click at [922, 139] on button "Link writer" at bounding box center [939, 140] width 78 height 20
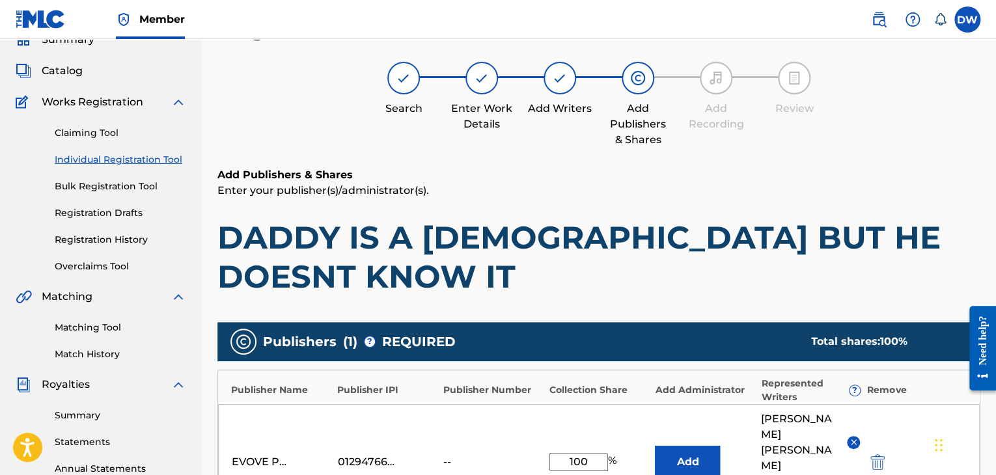
click at [595, 453] on input "100" at bounding box center [578, 462] width 59 height 18
type input "2"
type input "100"
click at [687, 439] on div "EVOVE PUB 01294766700 -- 100 % Add [PERSON_NAME] Link Writer" at bounding box center [598, 462] width 761 height 116
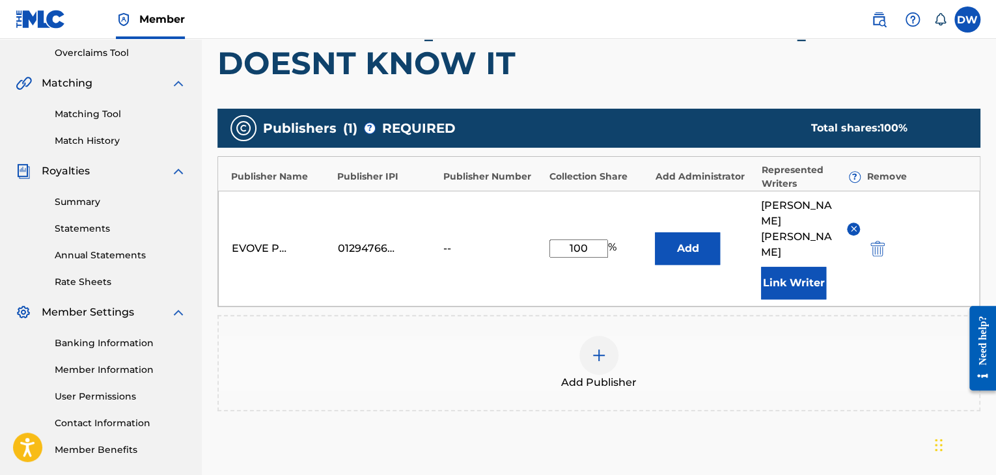
scroll to position [293, 0]
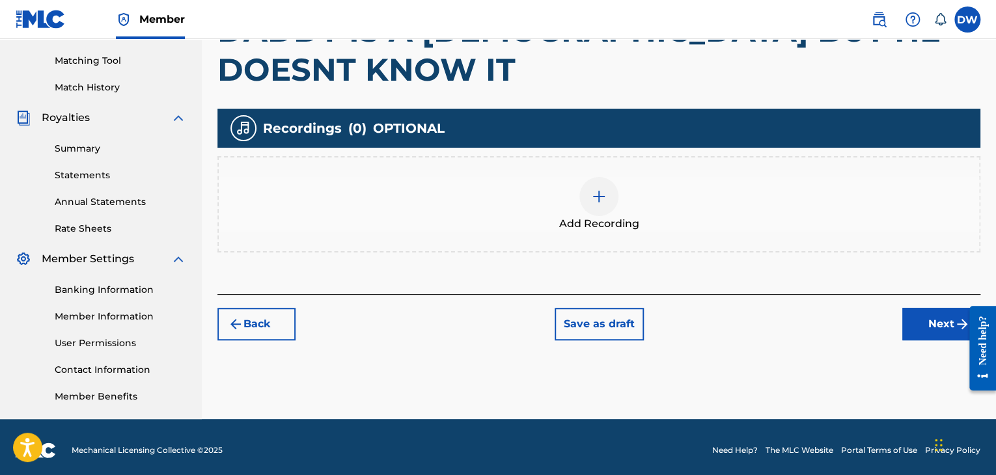
scroll to position [332, 0]
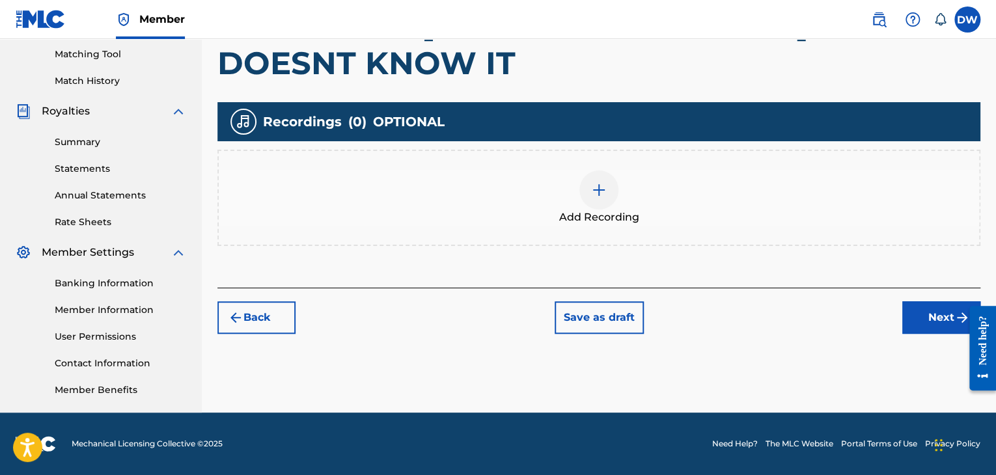
click at [946, 301] on button "Next" at bounding box center [941, 317] width 78 height 33
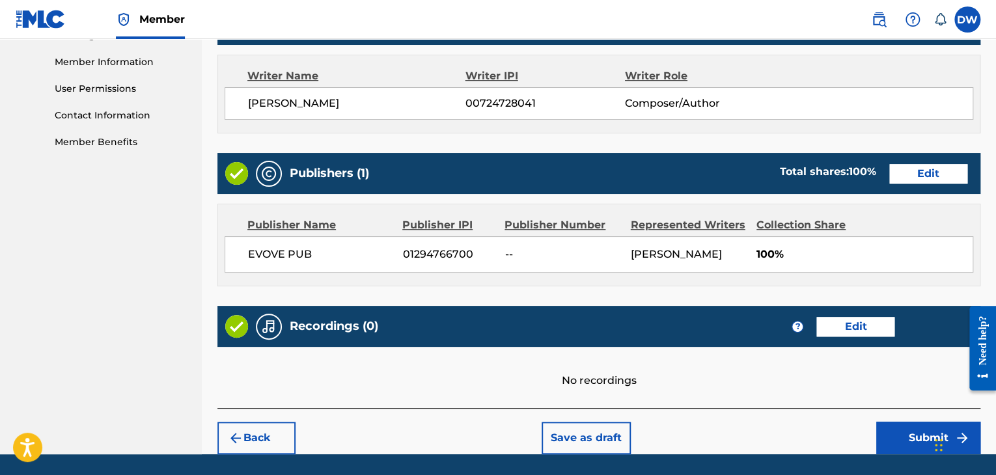
scroll to position [581, 0]
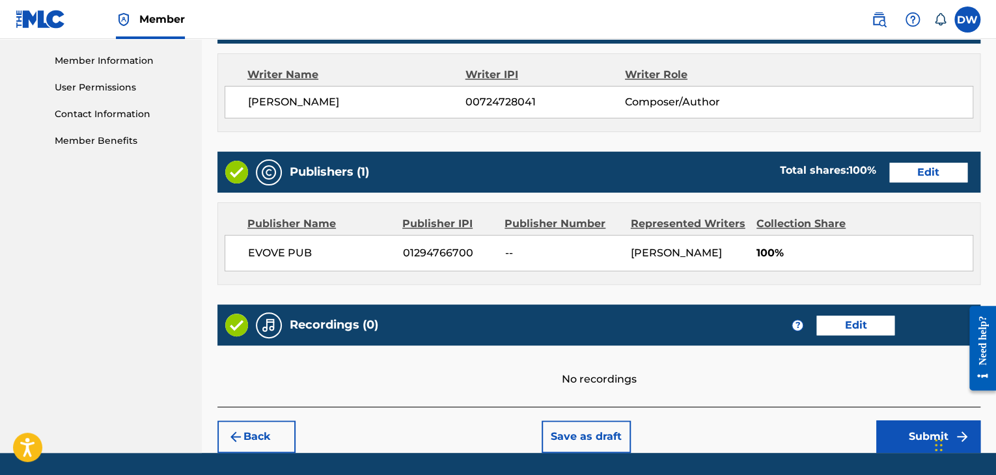
click at [924, 420] on button "Submit" at bounding box center [928, 436] width 104 height 33
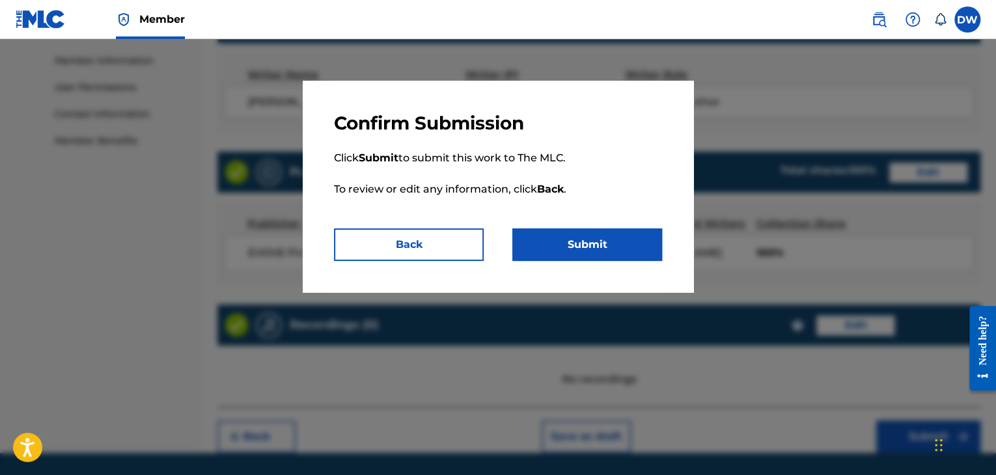
click at [604, 232] on button "Submit" at bounding box center [587, 244] width 150 height 33
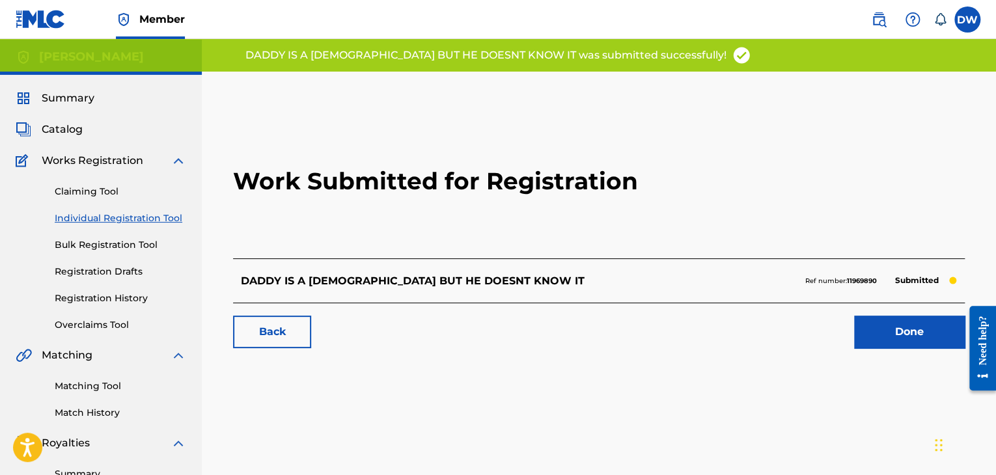
click at [882, 346] on link "Done" at bounding box center [909, 332] width 111 height 33
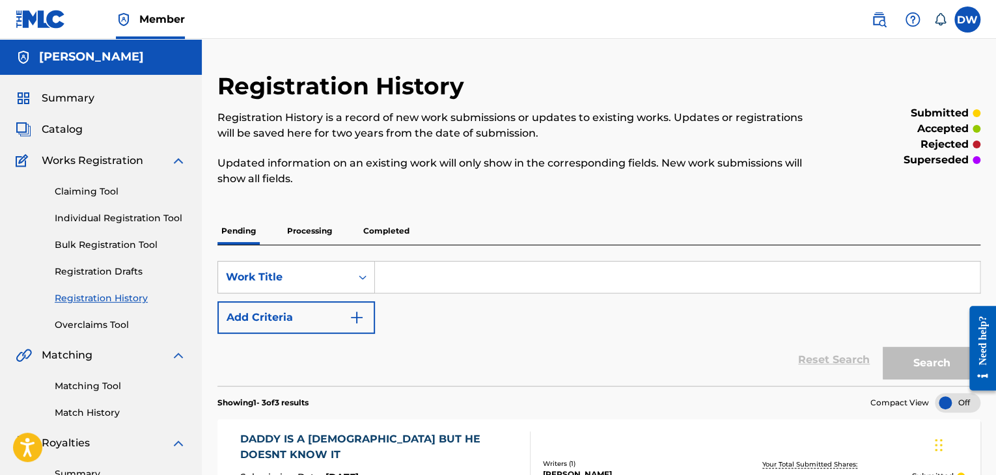
click at [116, 218] on link "Individual Registration Tool" at bounding box center [120, 219] width 131 height 14
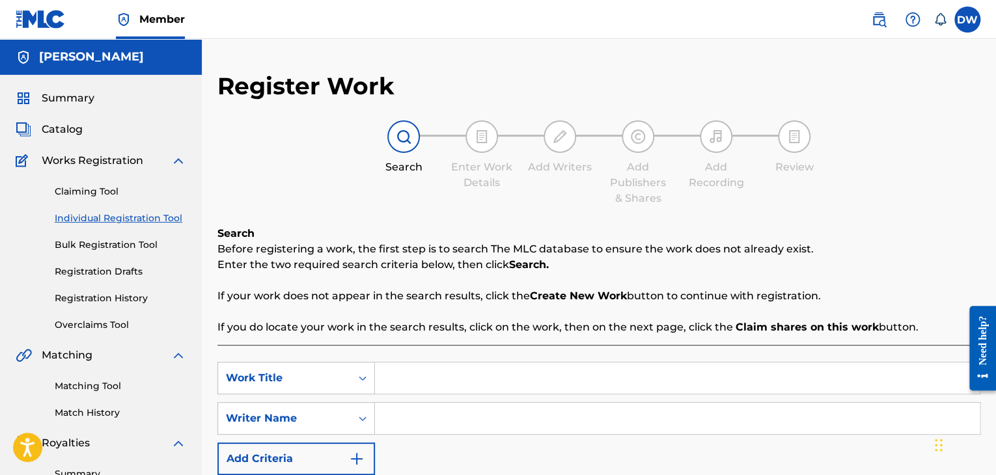
click at [398, 390] on input "Search Form" at bounding box center [677, 377] width 605 height 31
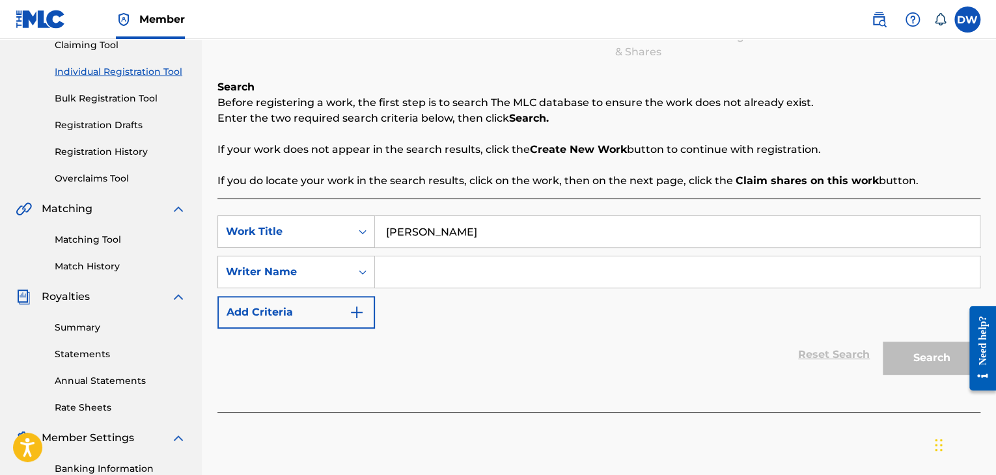
scroll to position [183, 0]
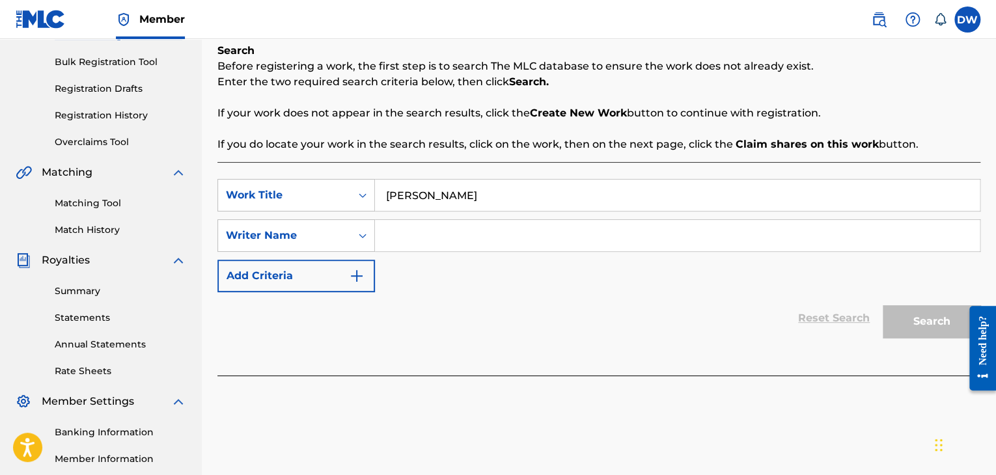
type input "[PERSON_NAME]"
click at [547, 245] on input "Search Form" at bounding box center [677, 235] width 605 height 31
type input "D"
click at [940, 335] on button "Search" at bounding box center [931, 321] width 98 height 33
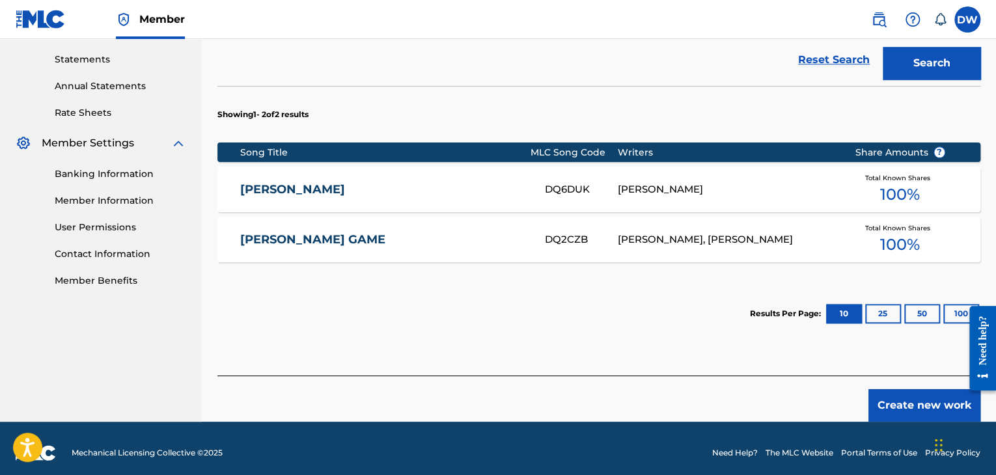
scroll to position [440, 0]
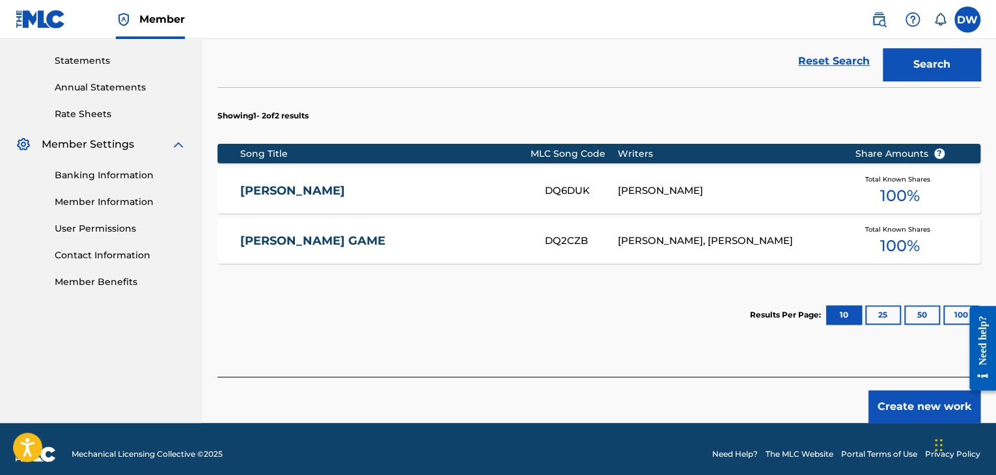
click at [922, 402] on button "Create new work" at bounding box center [924, 406] width 112 height 33
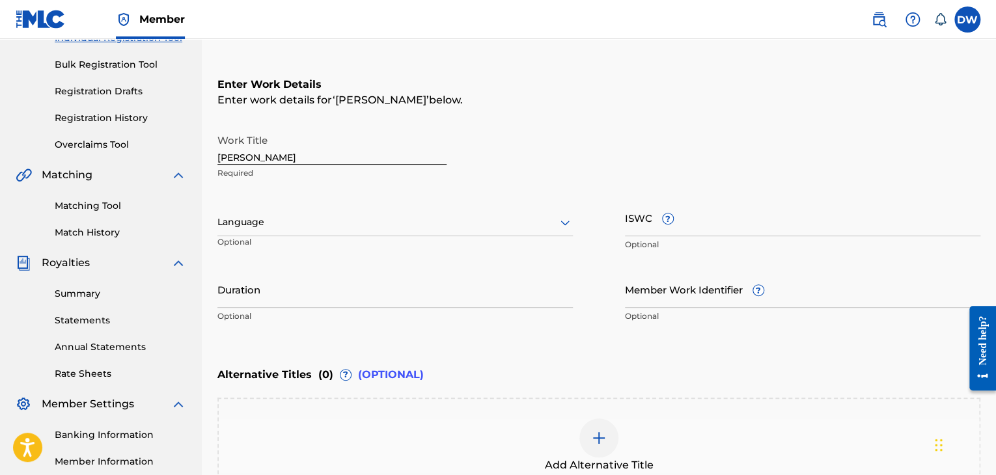
scroll to position [137, 0]
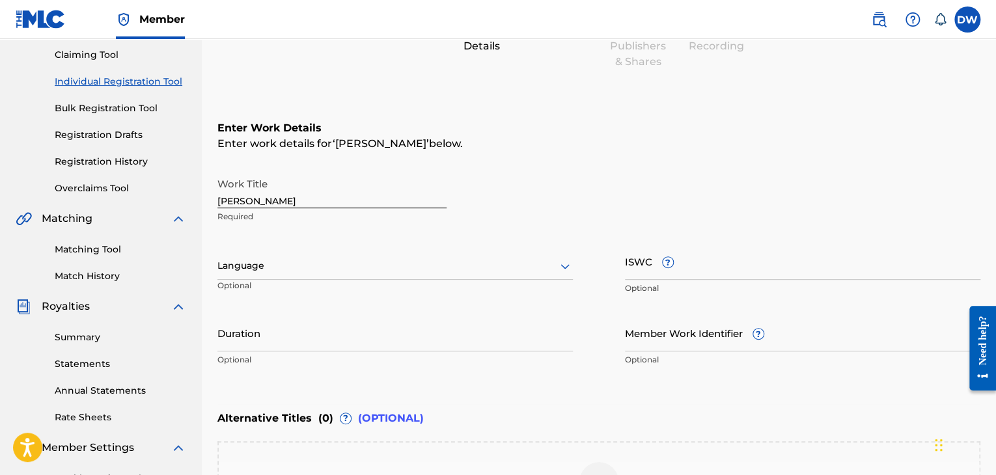
click at [700, 264] on input "ISWC ?" at bounding box center [802, 261] width 355 height 37
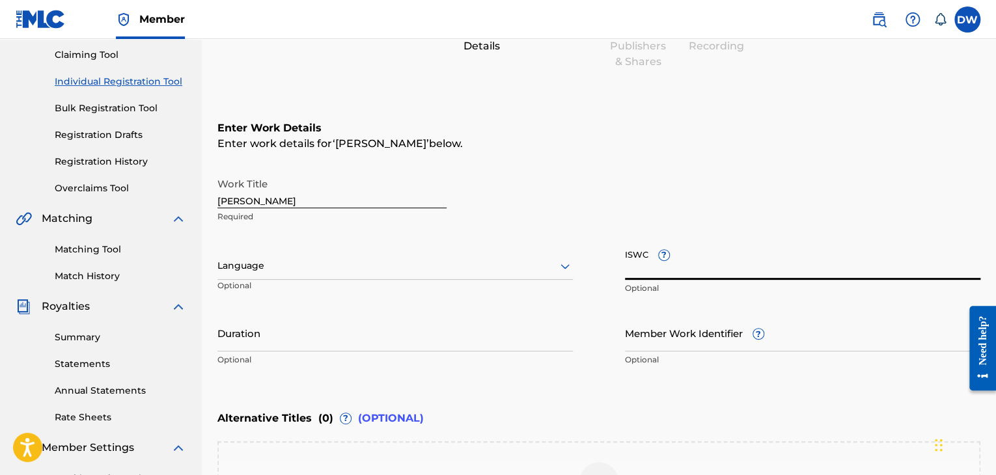
paste input "T-333.779.749-2"
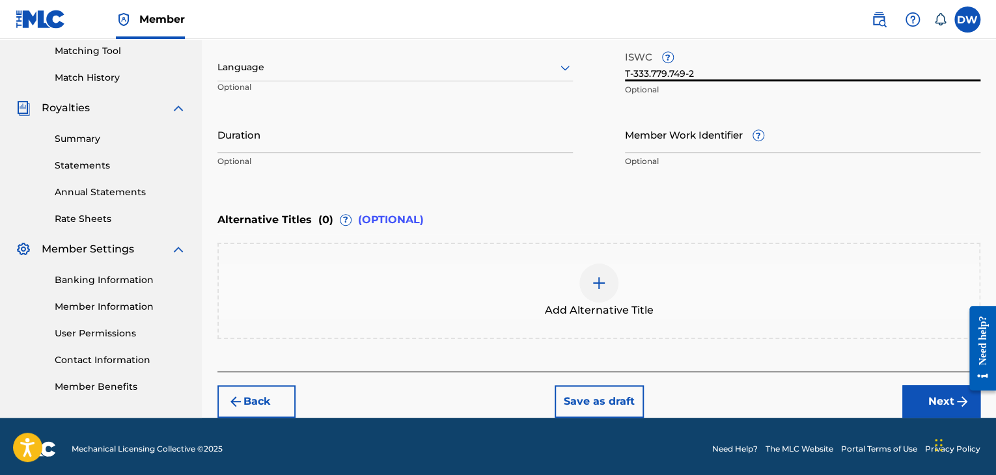
scroll to position [339, 0]
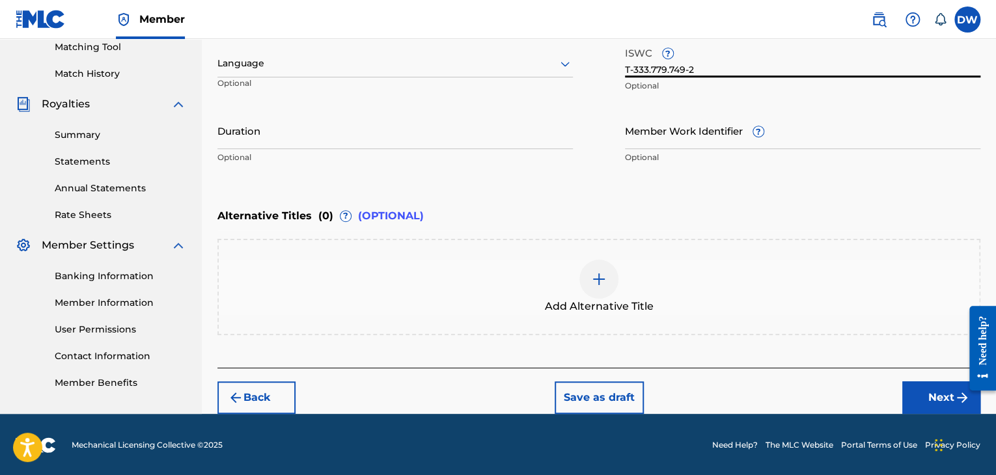
type input "T-333.779.749-2"
click at [937, 403] on button "Next" at bounding box center [941, 397] width 78 height 33
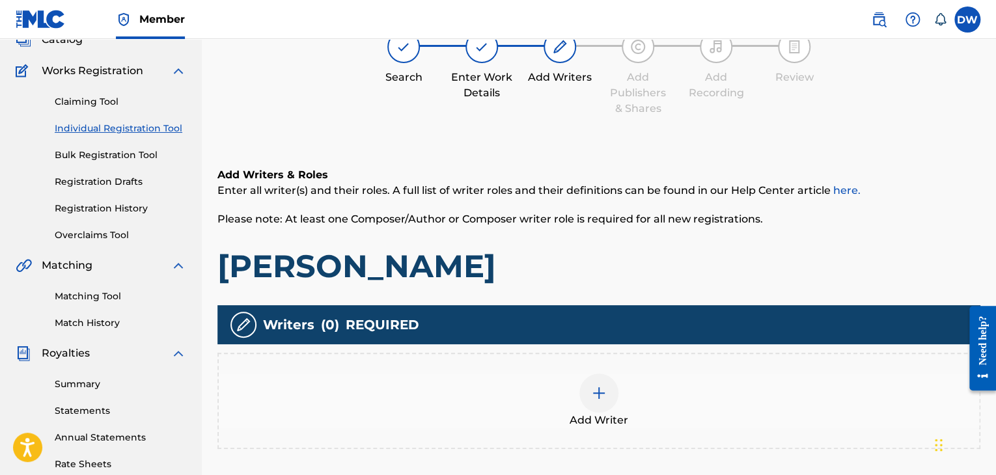
scroll to position [59, 0]
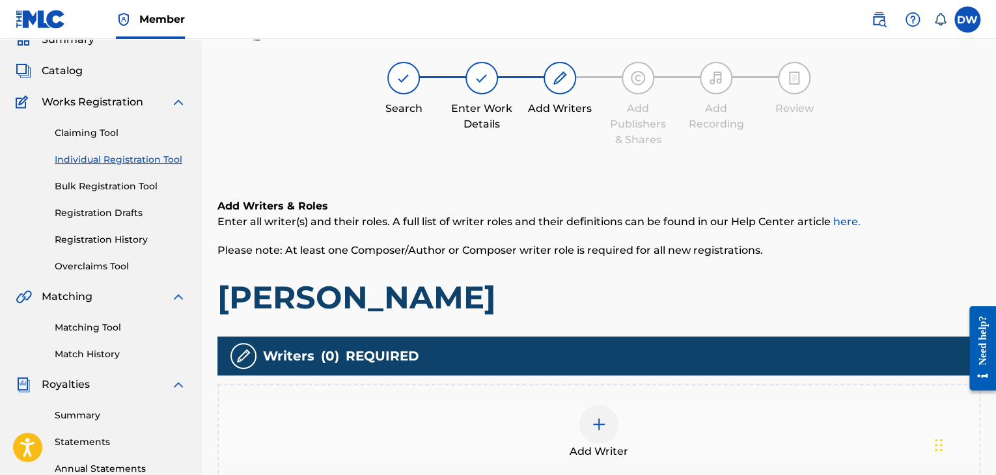
click at [590, 413] on div at bounding box center [598, 424] width 39 height 39
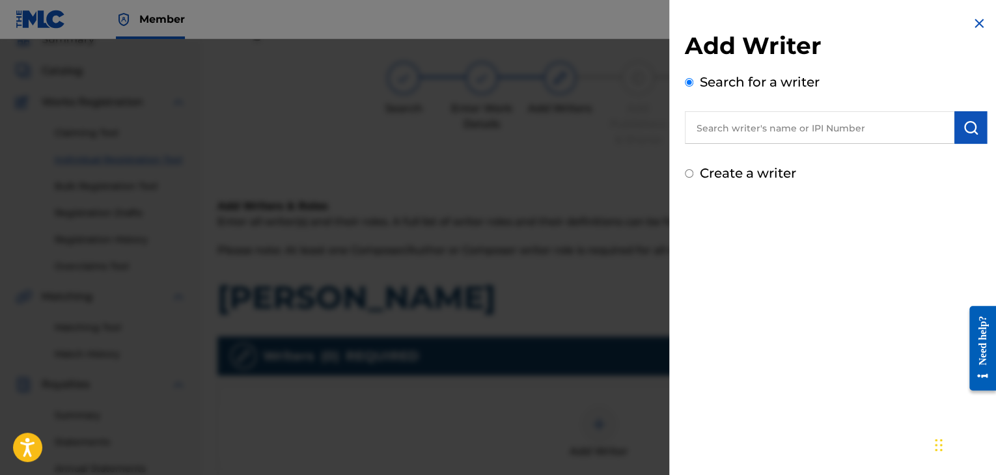
click at [752, 130] on input "text" at bounding box center [819, 127] width 269 height 33
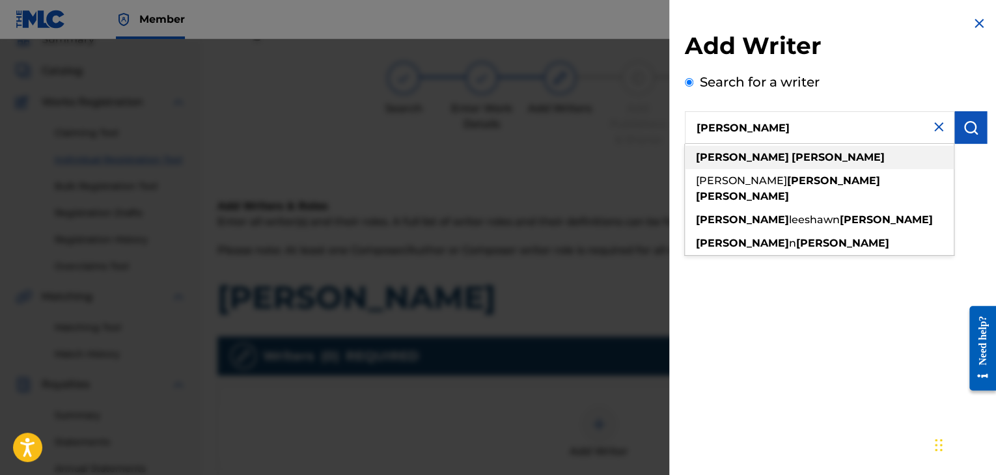
click at [789, 154] on div "[PERSON_NAME]" at bounding box center [819, 157] width 269 height 23
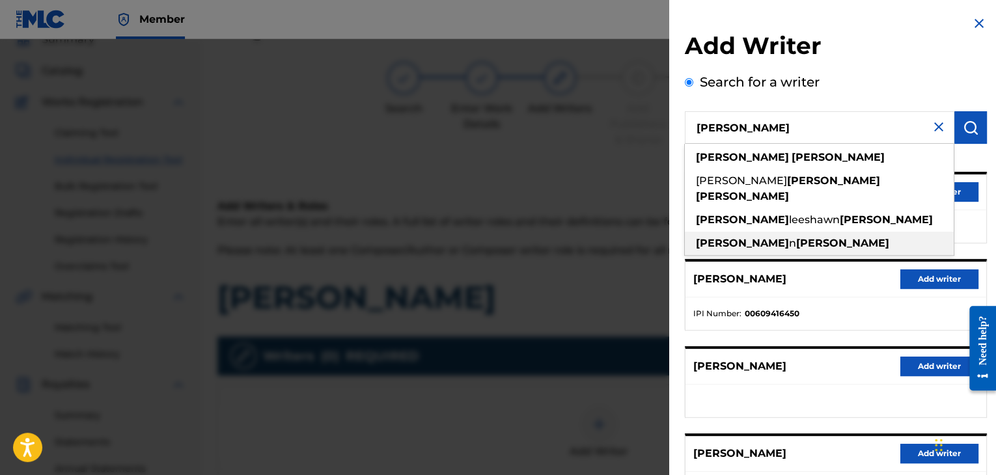
type input "[PERSON_NAME]"
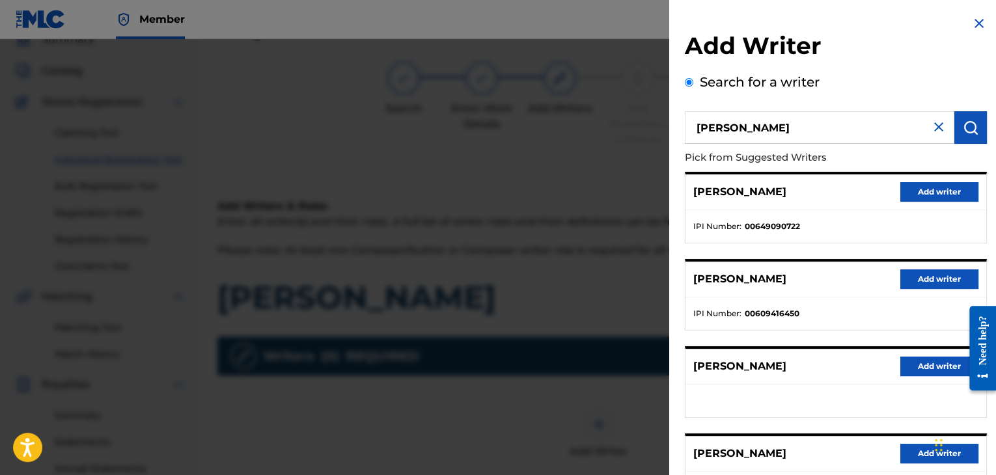
click at [976, 143] on button "submit" at bounding box center [970, 127] width 33 height 33
click at [979, 163] on div "[PERSON_NAME] Pick from Suggested Writers [PERSON_NAME] Add writer IPI Number :…" at bounding box center [836, 351] width 302 height 481
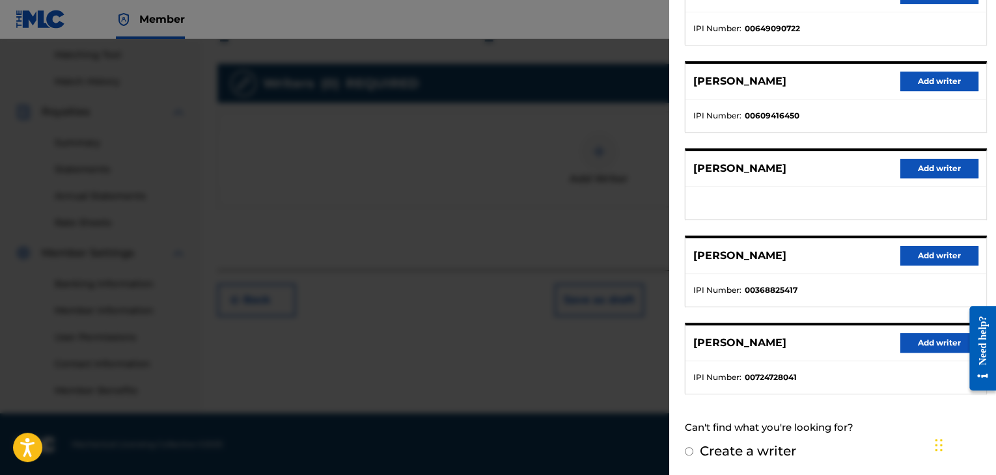
scroll to position [332, 0]
click at [916, 348] on button "Add writer" at bounding box center [939, 343] width 78 height 20
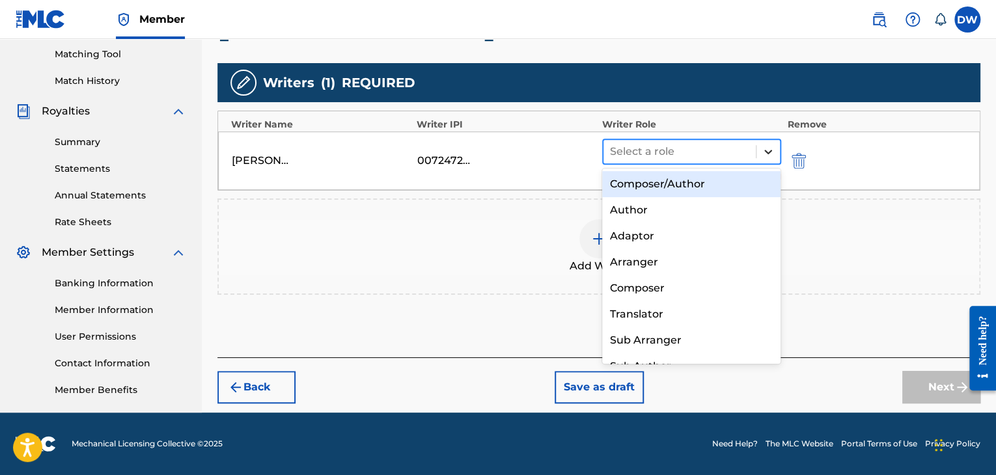
click at [763, 156] on icon at bounding box center [767, 151] width 13 height 13
click at [697, 193] on div "Composer/Author" at bounding box center [691, 184] width 179 height 26
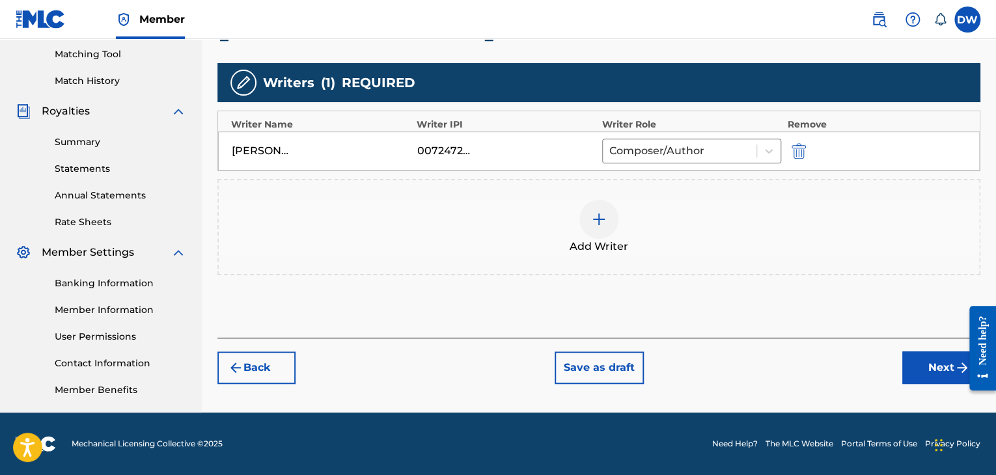
click at [923, 366] on button "Next" at bounding box center [941, 367] width 78 height 33
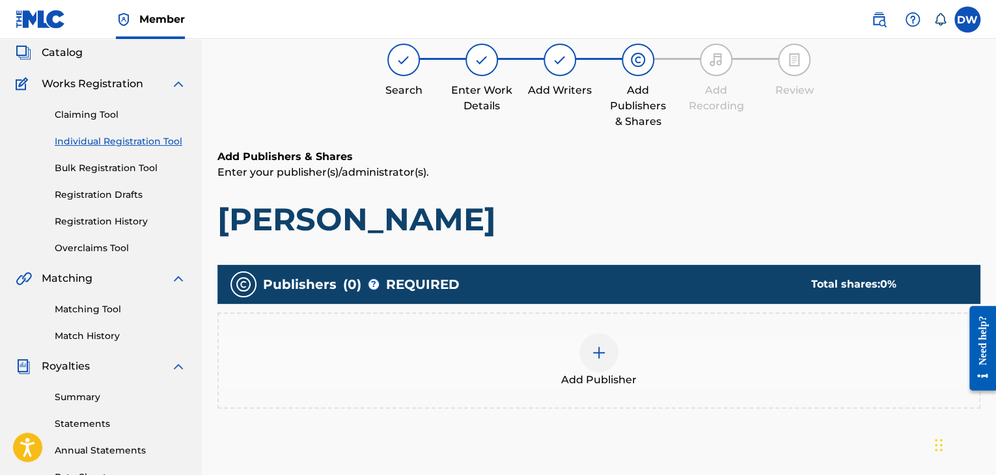
scroll to position [59, 0]
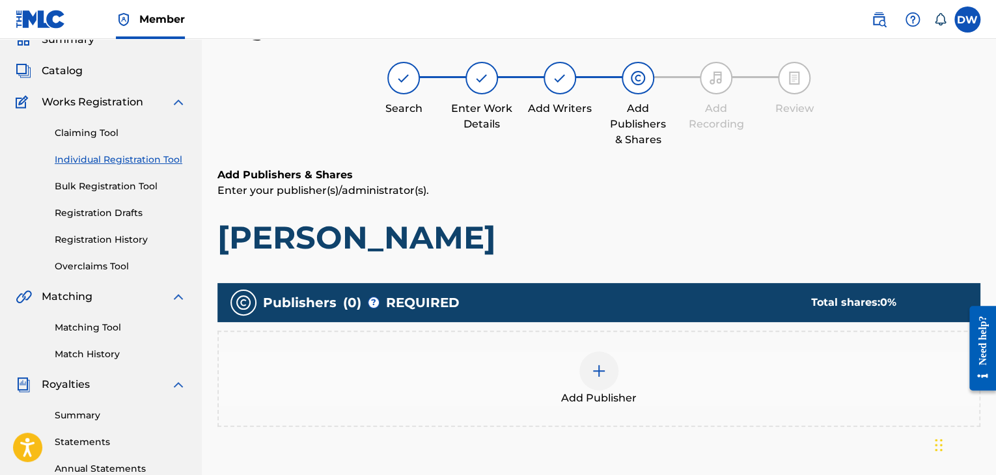
click at [617, 368] on div at bounding box center [598, 370] width 39 height 39
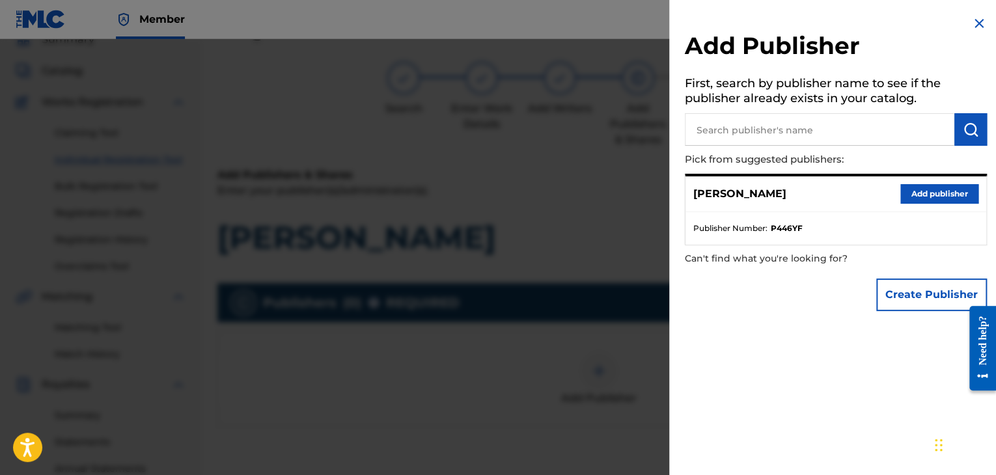
click at [809, 129] on input "text" at bounding box center [819, 129] width 269 height 33
type input "EVOVE PUB"
click at [924, 288] on button "Create Publisher" at bounding box center [931, 295] width 111 height 33
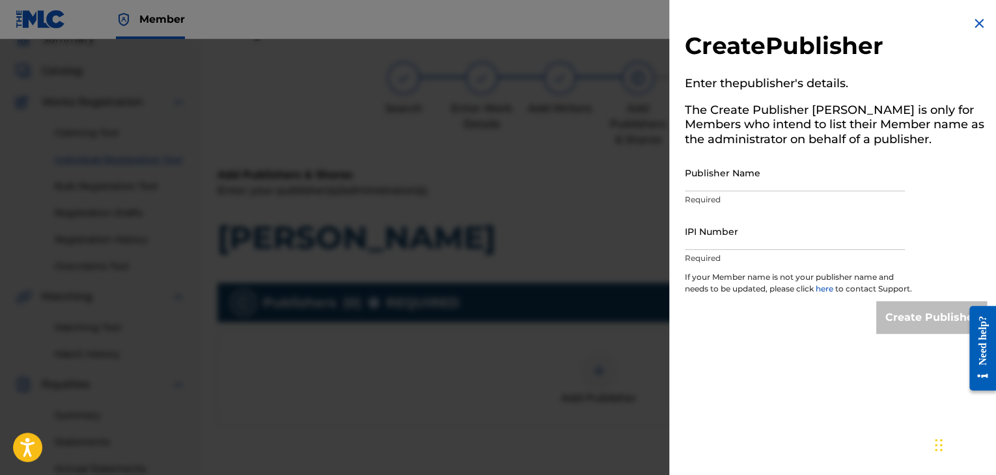
click at [725, 179] on input "Publisher Name" at bounding box center [795, 172] width 220 height 37
type input "EVOVE PUB"
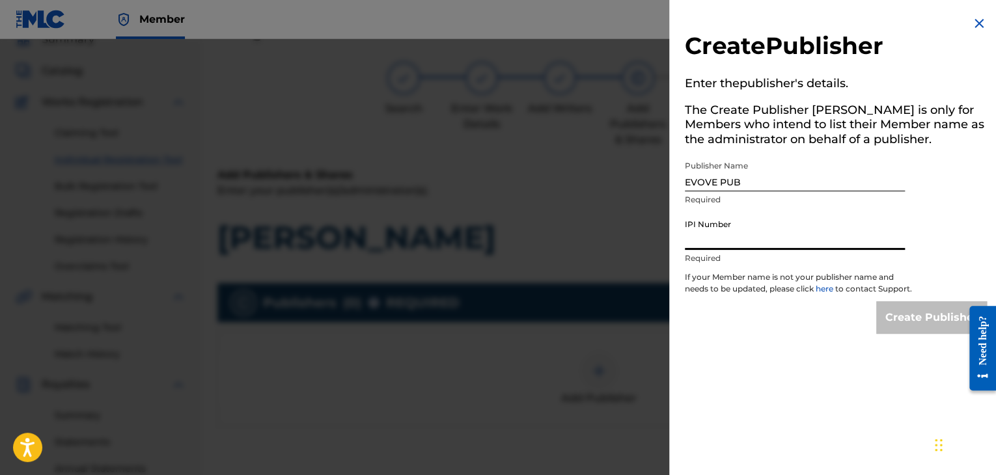
click at [743, 233] on input "IPI Number" at bounding box center [795, 231] width 220 height 37
type input "01294766700"
click at [910, 323] on input "Create Publisher" at bounding box center [931, 317] width 111 height 33
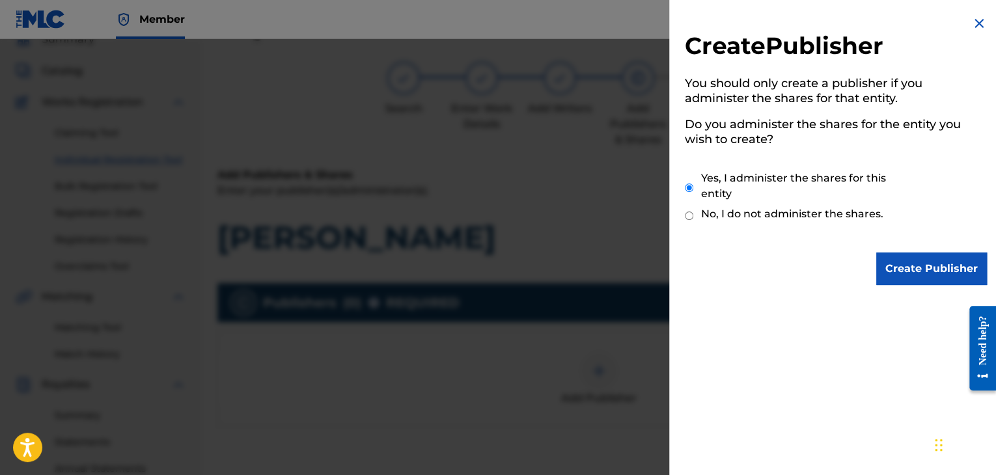
click at [876, 253] on input "Create Publisher" at bounding box center [931, 269] width 111 height 33
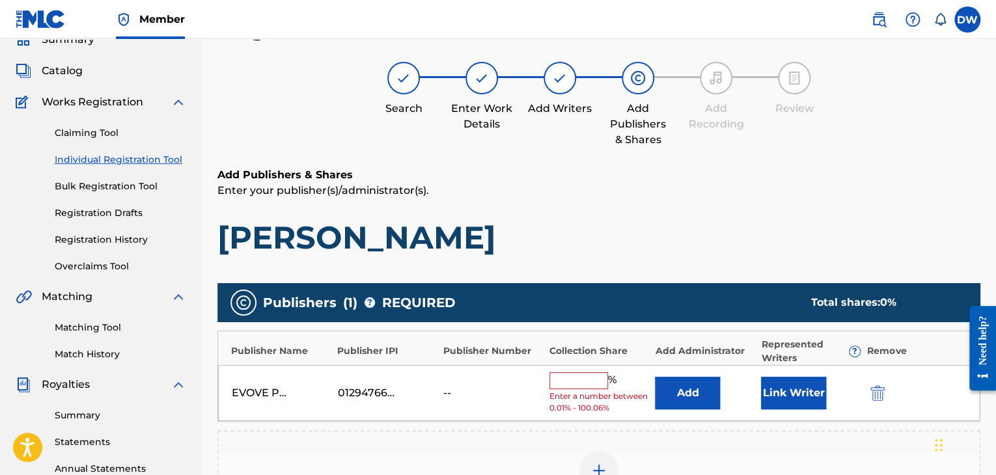
click at [587, 376] on input "text" at bounding box center [578, 380] width 59 height 17
type input "100"
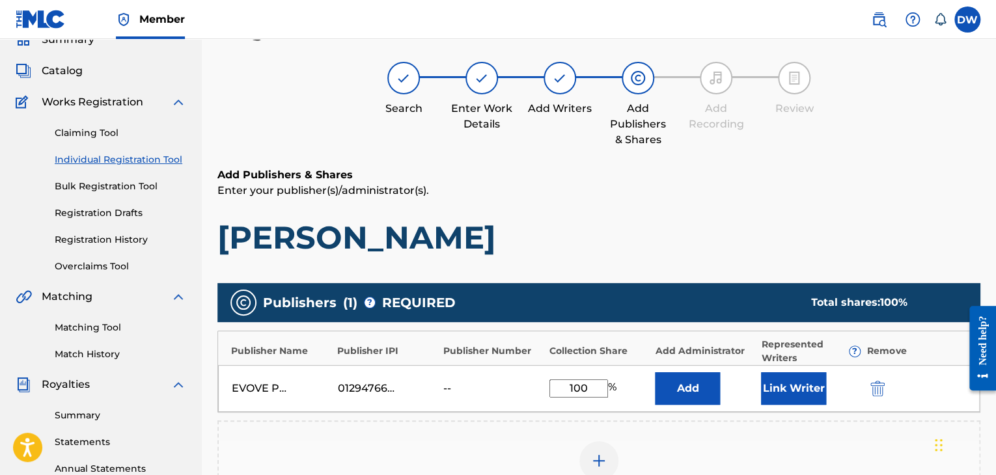
click at [777, 392] on button "Link Writer" at bounding box center [793, 388] width 65 height 33
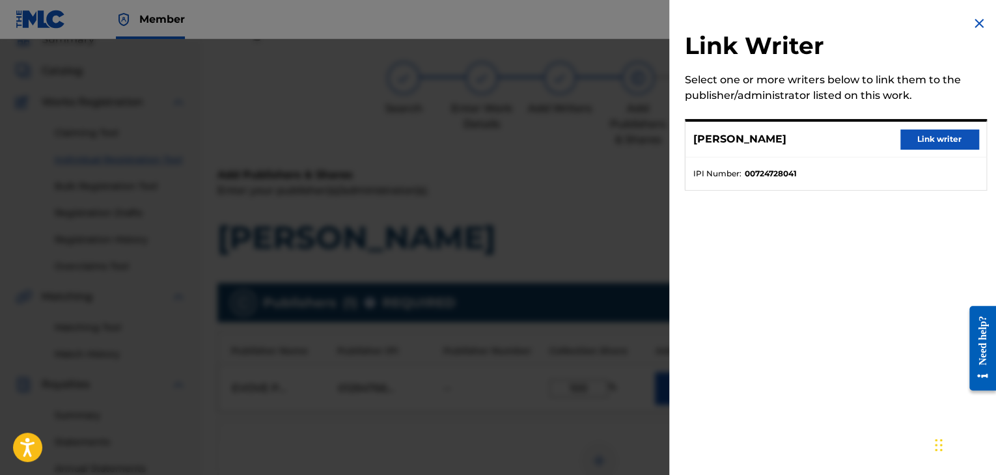
click at [953, 130] on button "Link writer" at bounding box center [939, 140] width 78 height 20
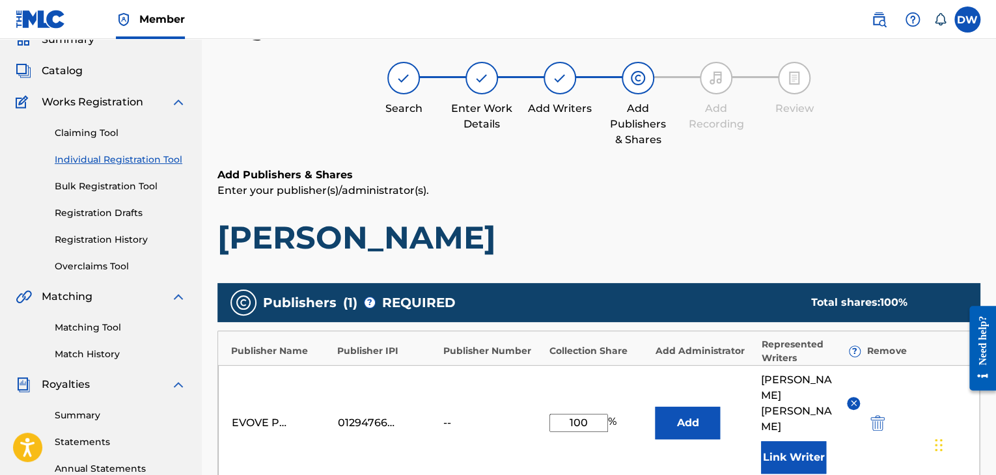
click at [869, 444] on div "EVOVE PUB 01294766700 -- 100 % Add [PERSON_NAME] Link Writer" at bounding box center [598, 423] width 761 height 116
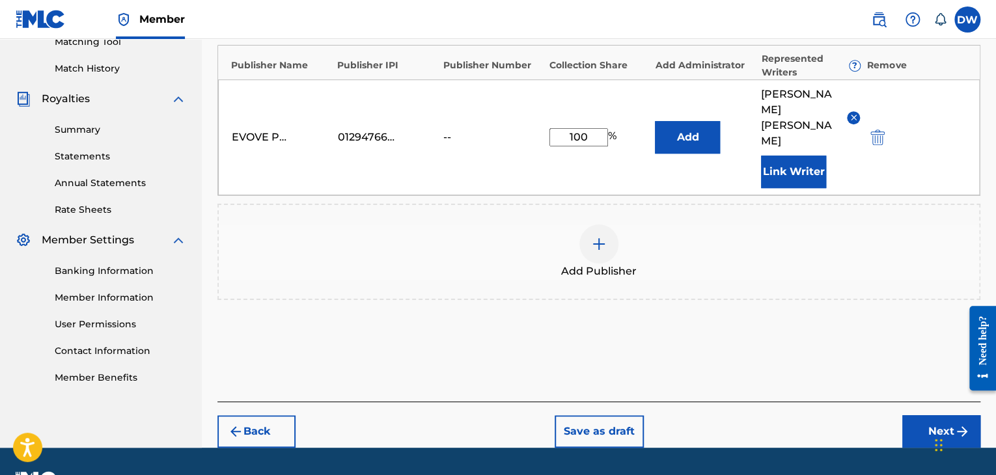
scroll to position [347, 0]
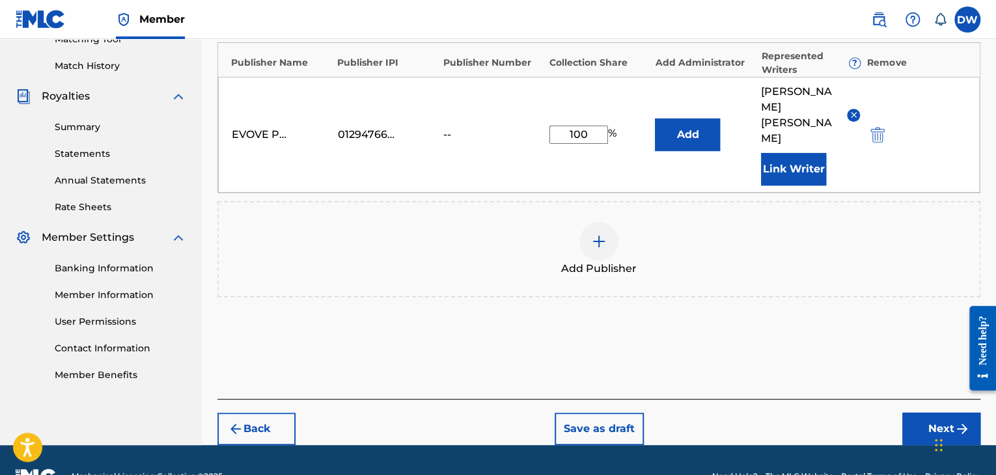
click at [924, 413] on button "Next" at bounding box center [941, 429] width 78 height 33
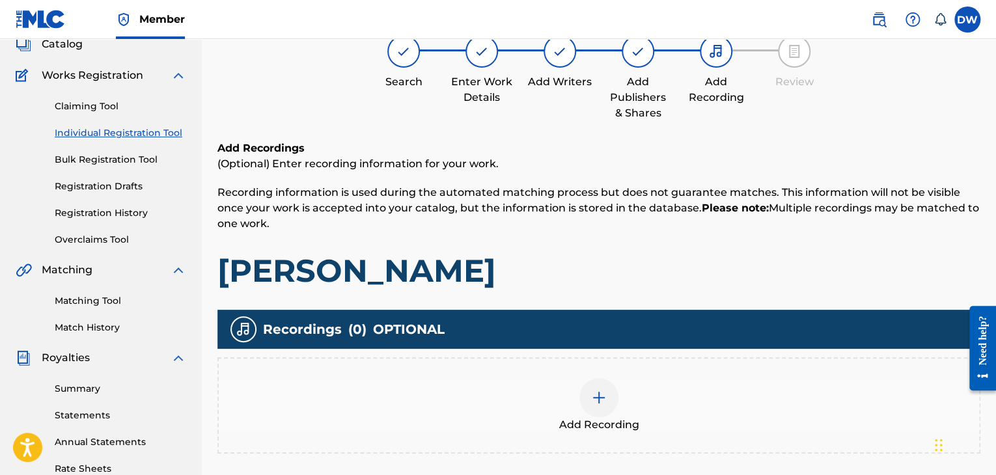
scroll to position [59, 0]
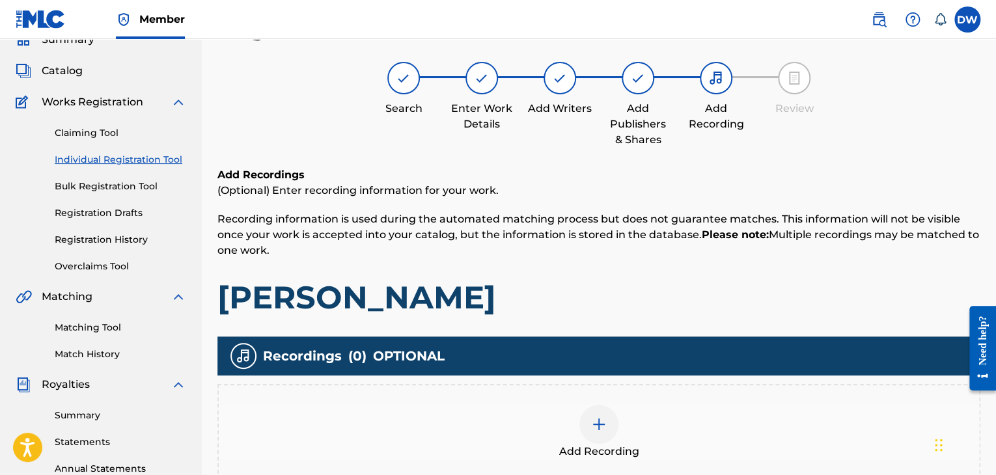
click at [895, 327] on div "Add Recordings (Optional) Enter recording information for your work. Recording …" at bounding box center [598, 344] width 763 height 355
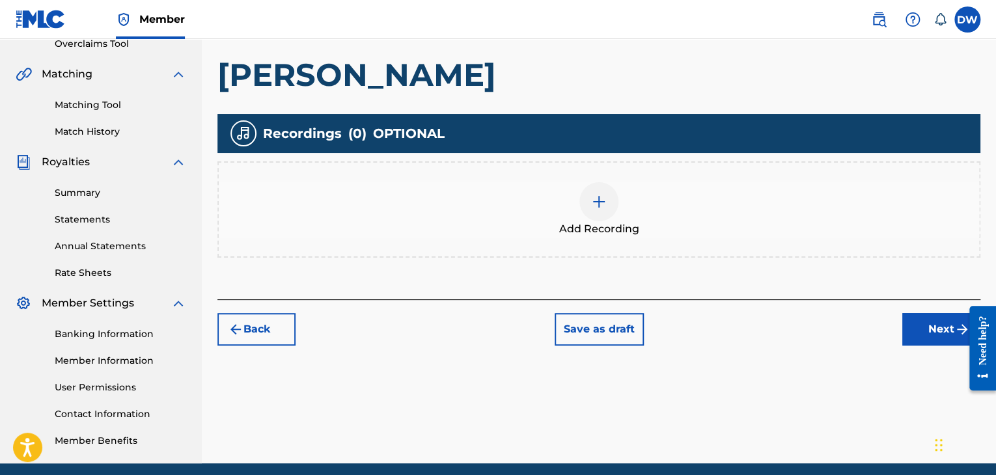
scroll to position [332, 0]
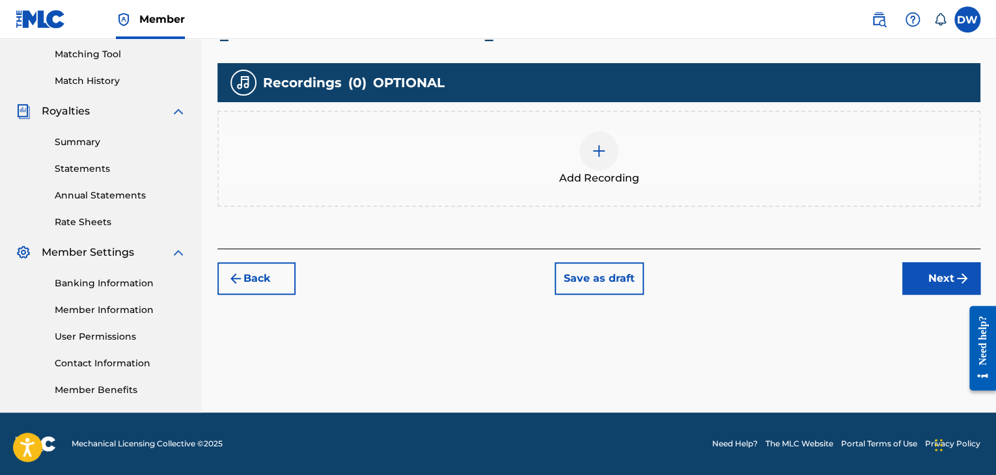
click at [932, 284] on button "Next" at bounding box center [941, 278] width 78 height 33
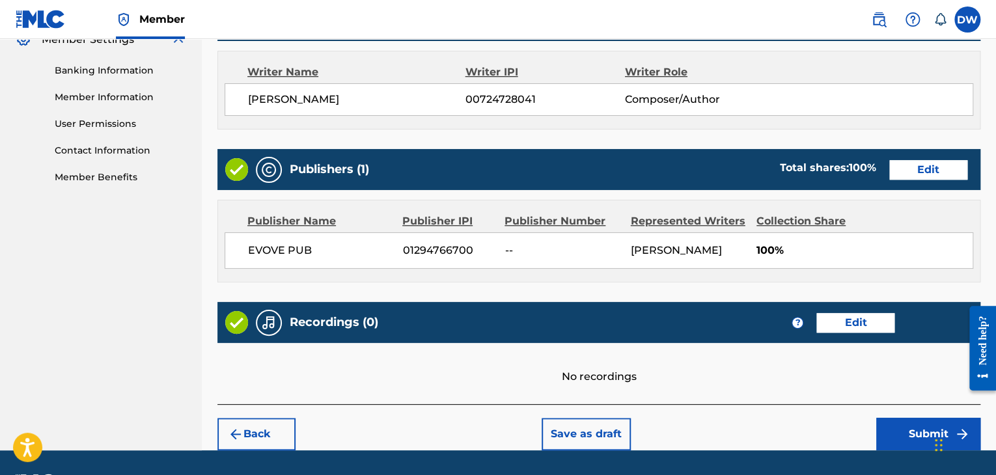
scroll to position [581, 0]
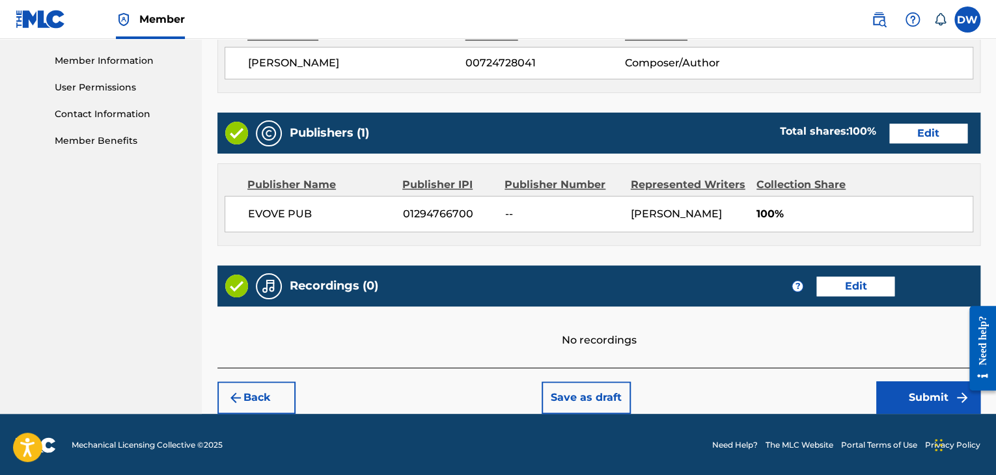
click at [943, 394] on button "Submit" at bounding box center [928, 397] width 104 height 33
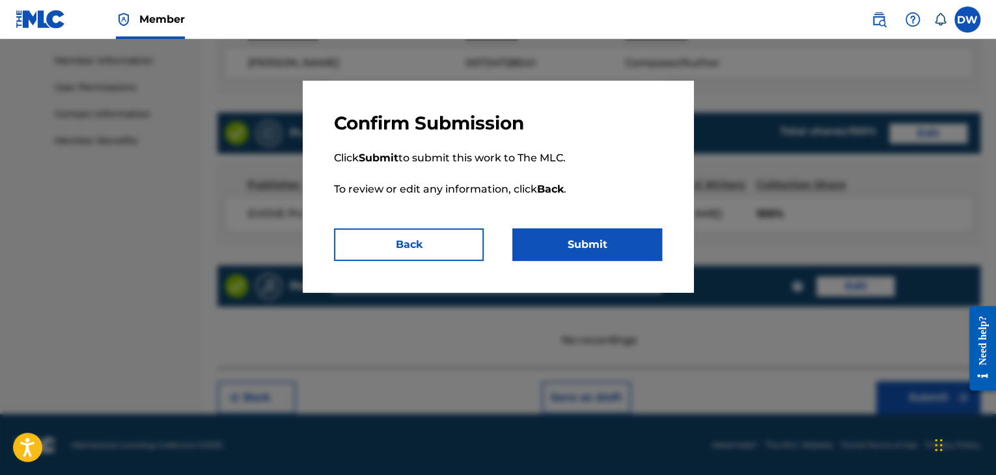
click at [876, 381] on button "Submit" at bounding box center [928, 397] width 104 height 33
click at [630, 236] on button "Submit" at bounding box center [587, 244] width 150 height 33
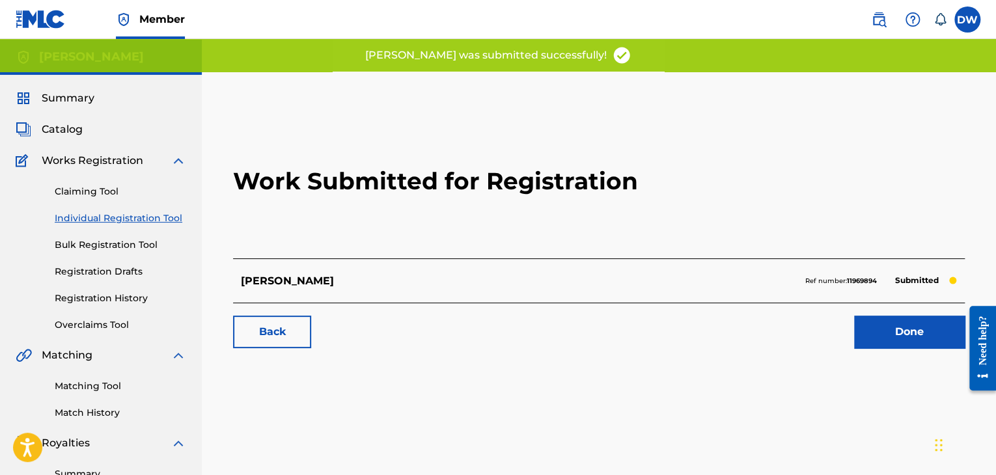
click at [91, 219] on link "Individual Registration Tool" at bounding box center [120, 219] width 131 height 14
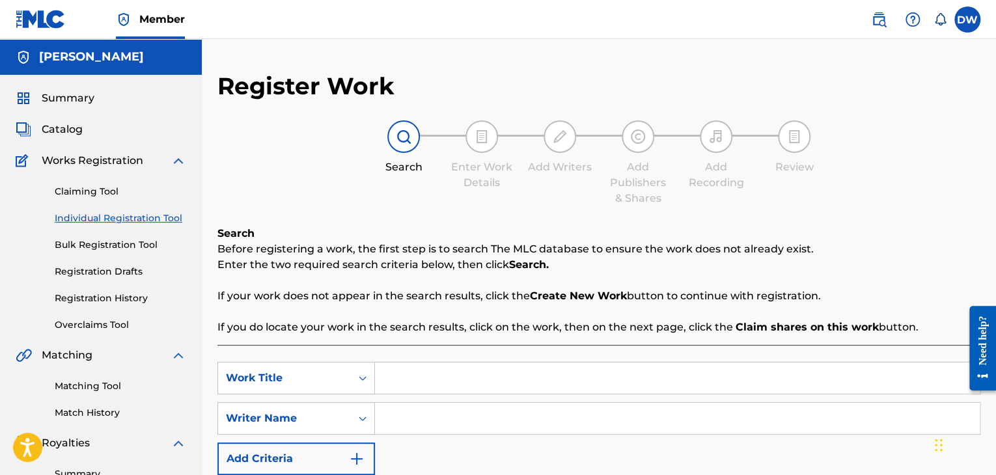
click at [442, 376] on input "Search Form" at bounding box center [677, 377] width 605 height 31
type input "DR"
click at [450, 423] on input "Search Form" at bounding box center [677, 418] width 605 height 31
type input "DR"
click at [564, 461] on div "SearchWithCriteriad0572f81-a86a-43fc-a2e8-b621474f63f6 Work Title DR SearchWith…" at bounding box center [598, 418] width 763 height 113
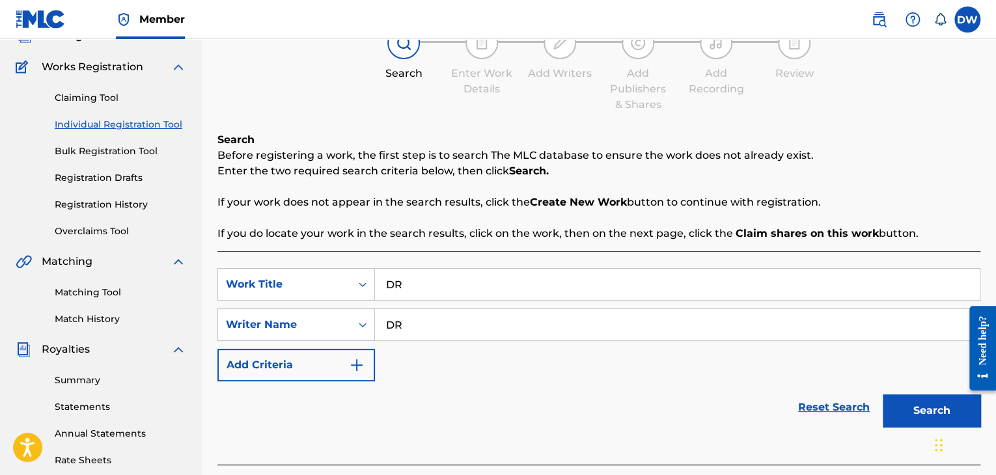
scroll to position [156, 0]
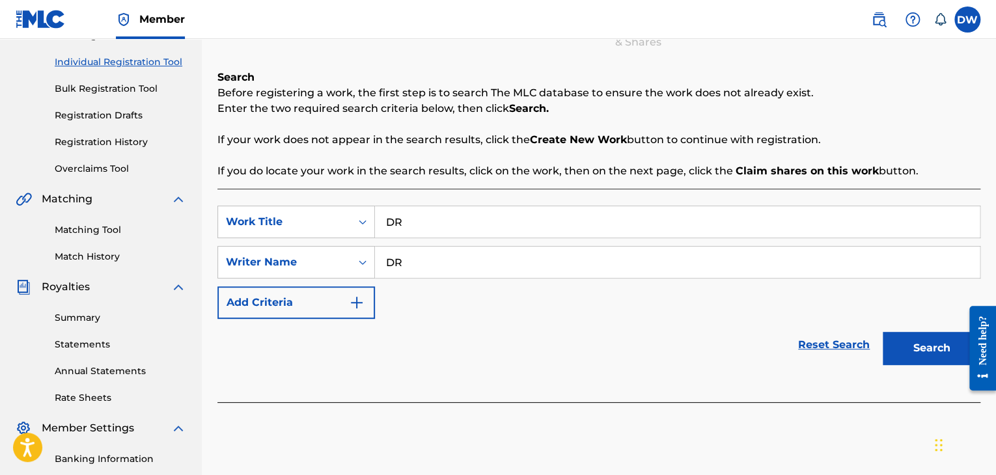
click at [940, 344] on button "Search" at bounding box center [931, 348] width 98 height 33
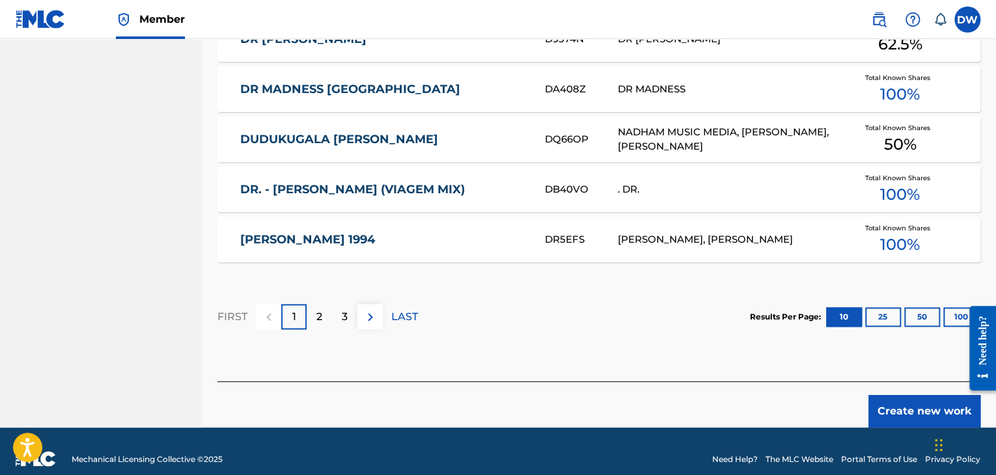
scroll to position [856, 0]
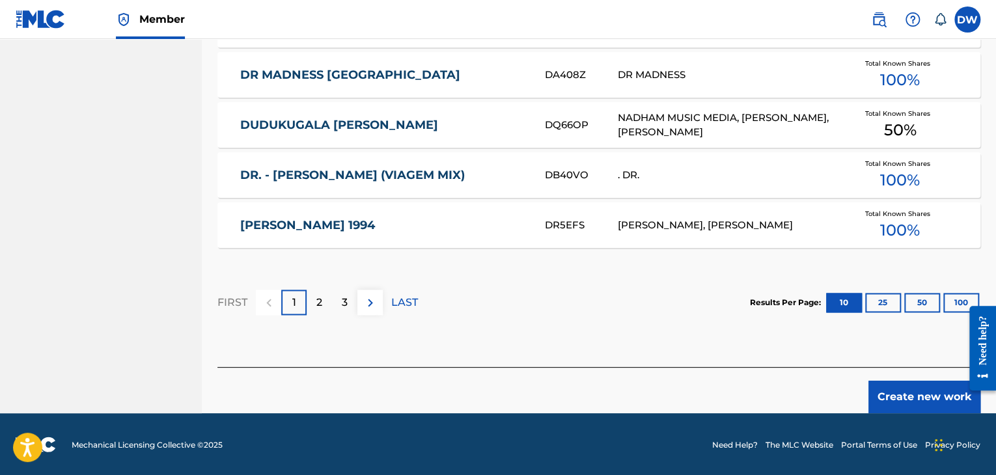
click at [909, 403] on button "Create new work" at bounding box center [924, 397] width 112 height 33
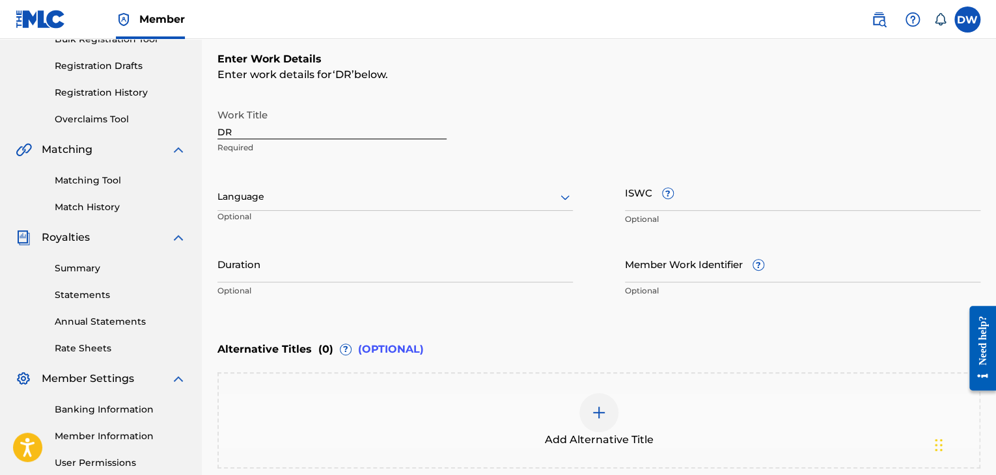
scroll to position [200, 0]
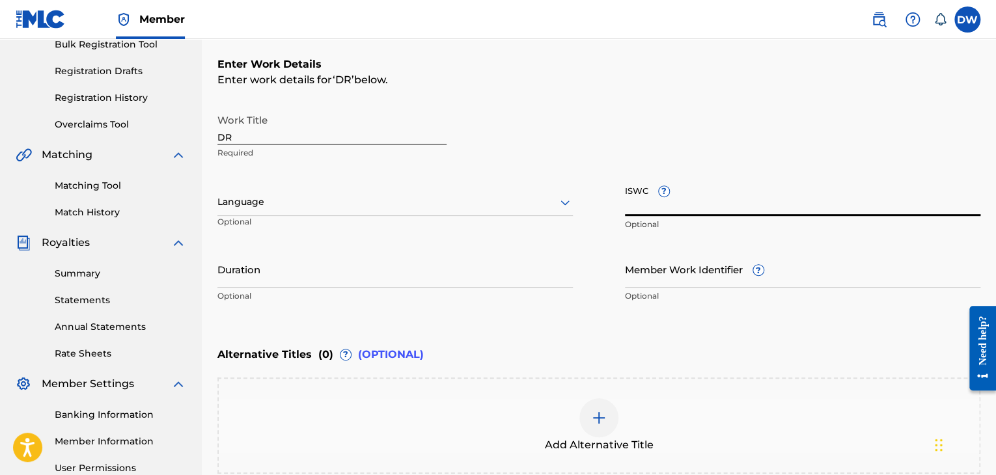
click at [700, 203] on input "ISWC ?" at bounding box center [802, 197] width 355 height 37
paste input "T-333.779.765-2"
type input "T-333.779.765-2"
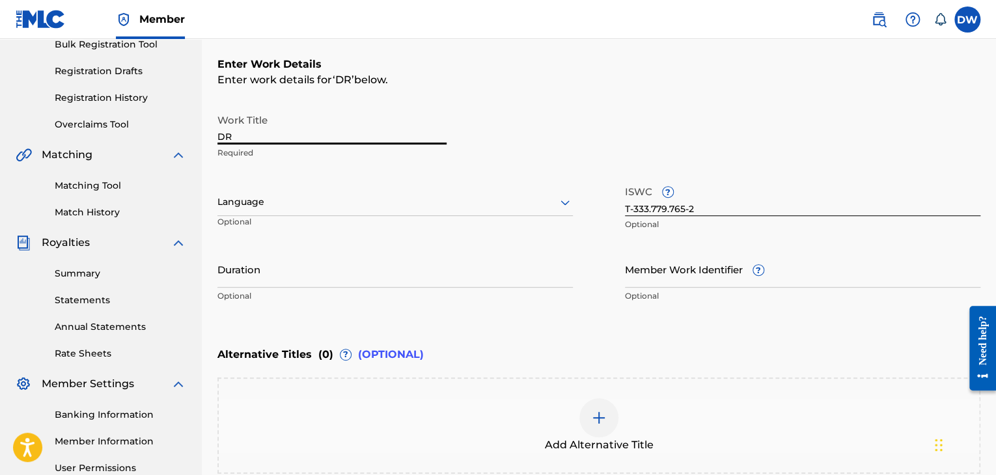
click at [237, 134] on input "DR" at bounding box center [331, 125] width 229 height 37
type input "DRIVING ME CRAZY"
click at [784, 340] on div "Alternative Titles ( 0 ) ? (OPTIONAL)" at bounding box center [598, 354] width 763 height 29
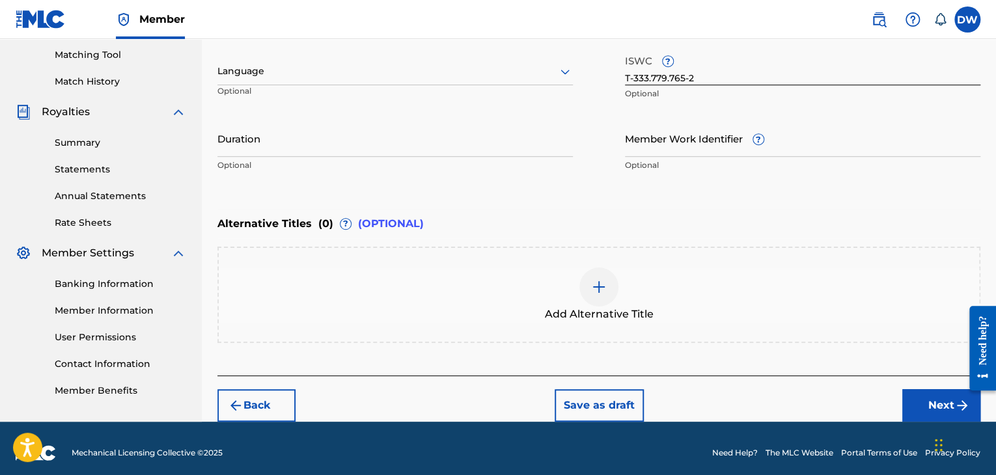
scroll to position [339, 0]
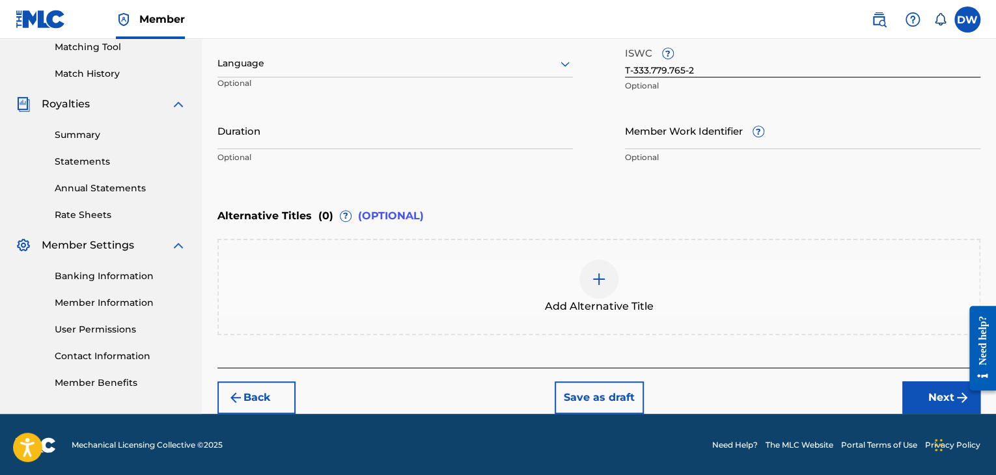
click at [942, 399] on button "Next" at bounding box center [941, 397] width 78 height 33
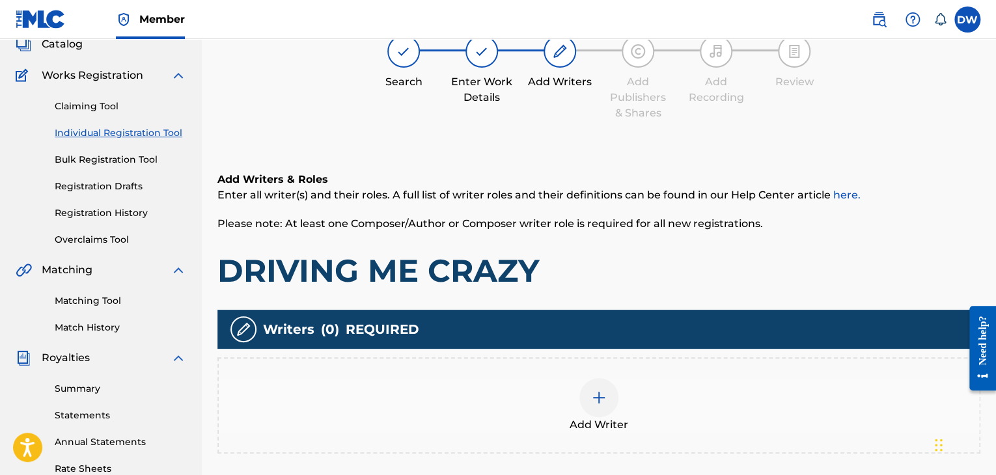
scroll to position [59, 0]
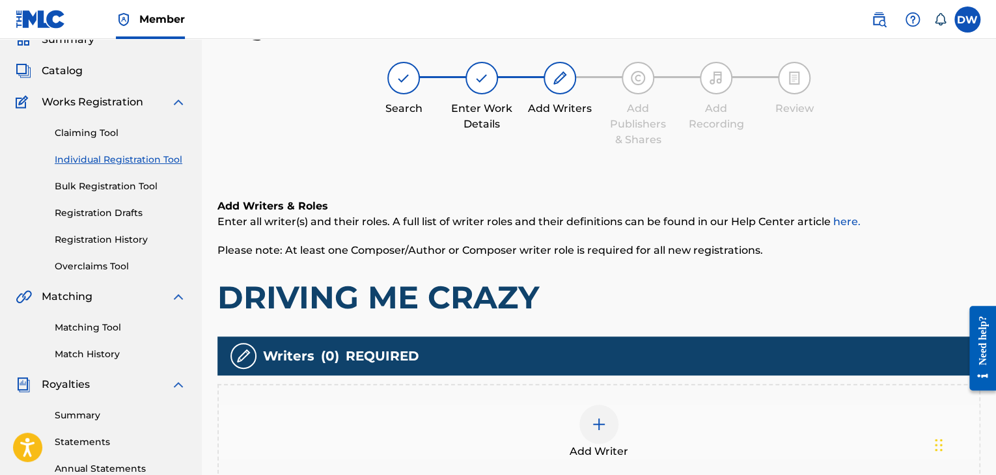
click at [601, 422] on img at bounding box center [599, 425] width 16 height 16
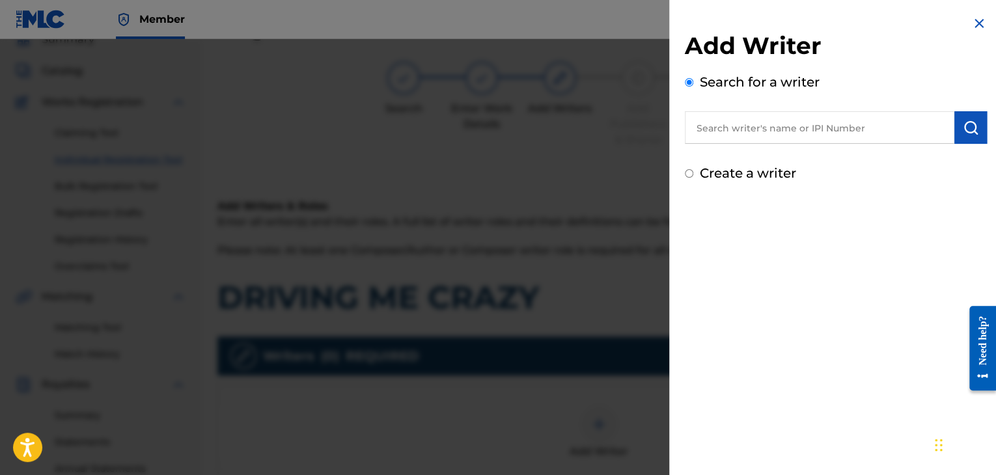
click at [836, 127] on input "text" at bounding box center [819, 127] width 269 height 33
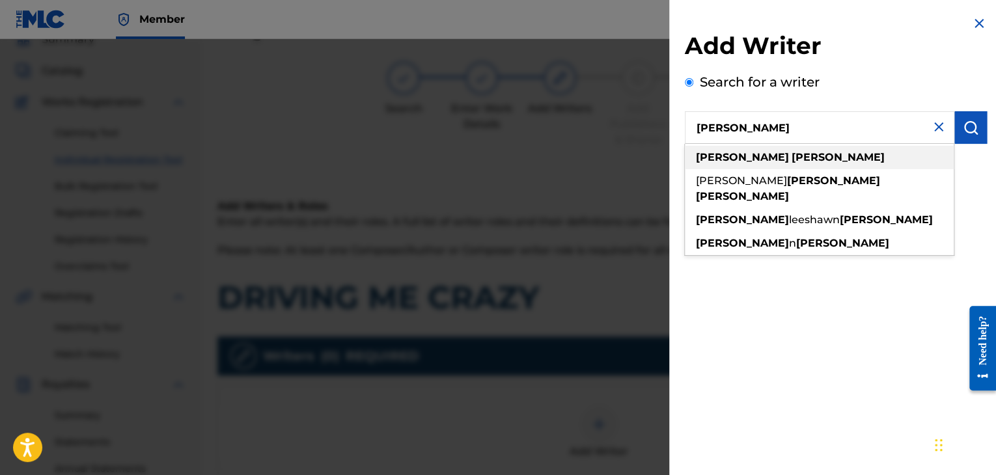
click at [809, 157] on div "[PERSON_NAME]" at bounding box center [819, 157] width 269 height 23
type input "[PERSON_NAME]"
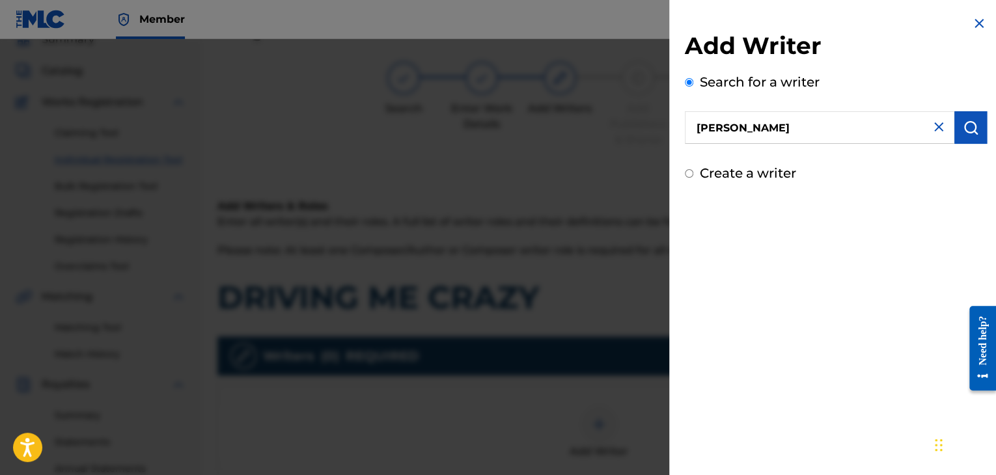
click at [979, 131] on button "submit" at bounding box center [970, 127] width 33 height 33
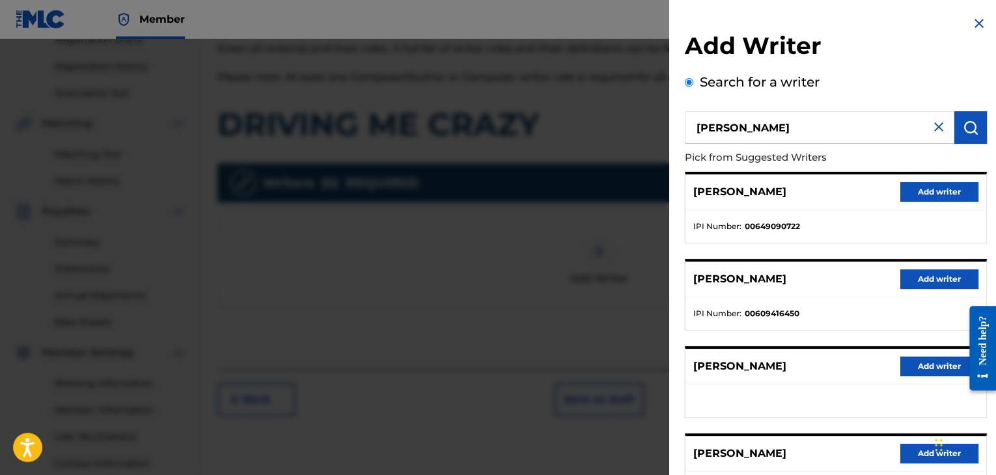
scroll to position [332, 0]
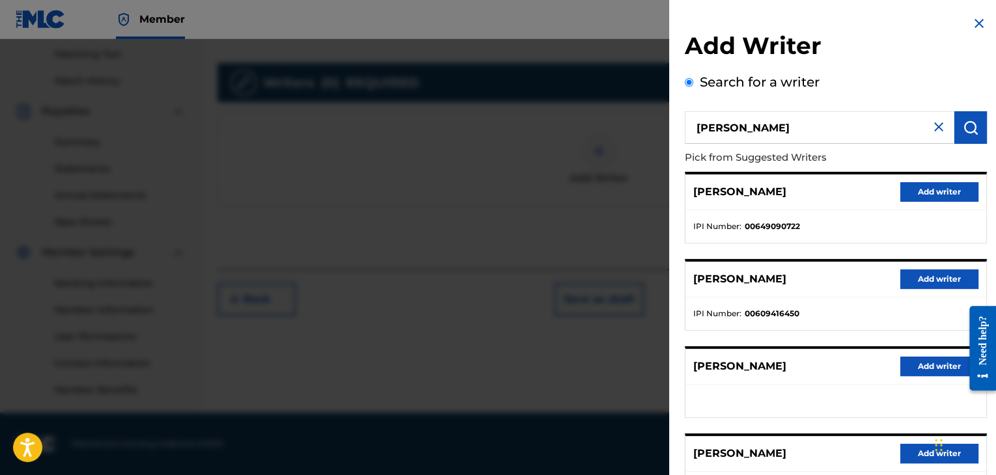
click at [841, 336] on div "[PERSON_NAME] Add writer IPI Number : 00649090722 [PERSON_NAME] Add writer IPI …" at bounding box center [836, 382] width 302 height 420
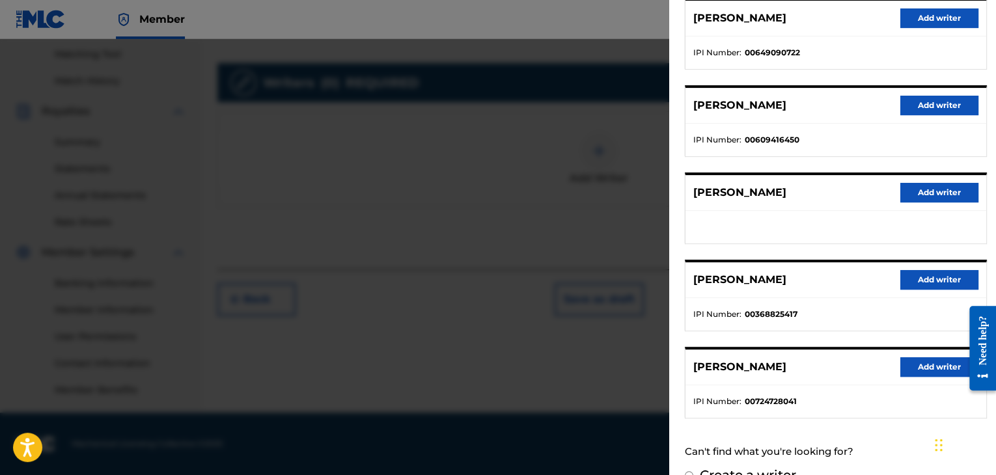
scroll to position [198, 0]
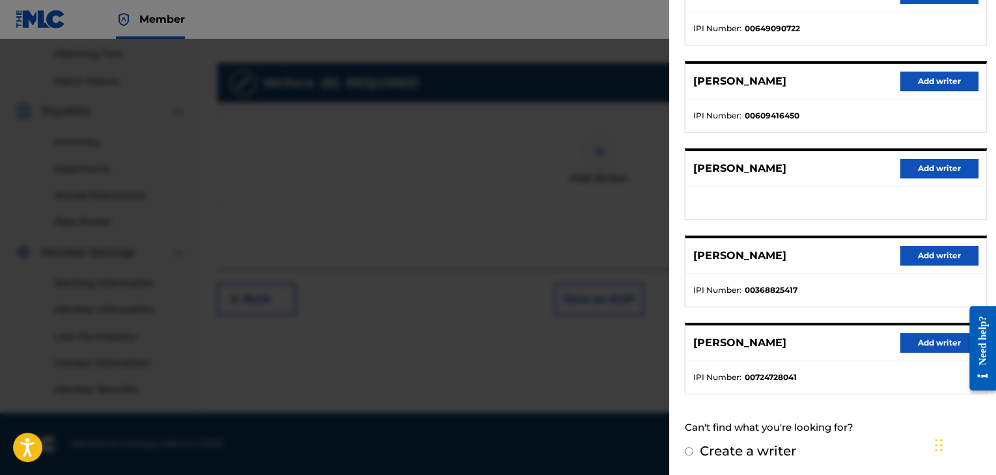
click at [927, 348] on button "Add writer" at bounding box center [939, 343] width 78 height 20
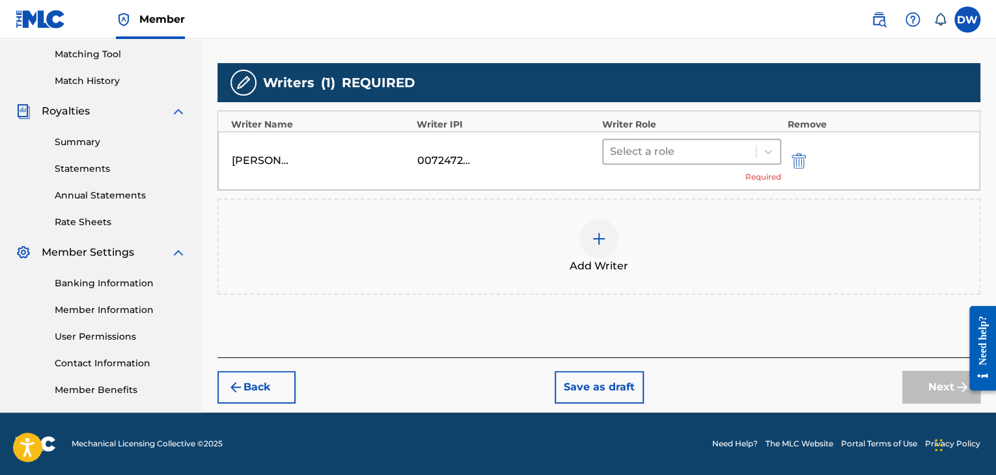
click at [730, 154] on div at bounding box center [679, 152] width 139 height 18
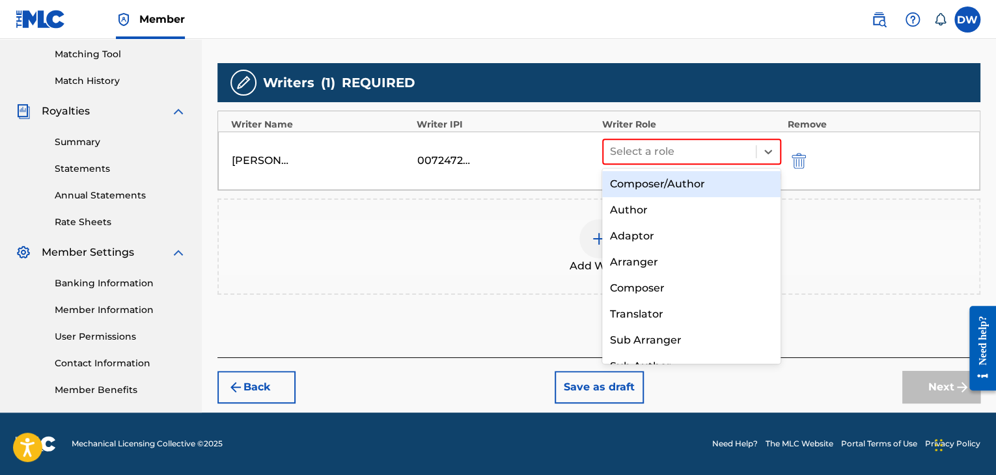
click at [713, 183] on div "Composer/Author" at bounding box center [691, 184] width 179 height 26
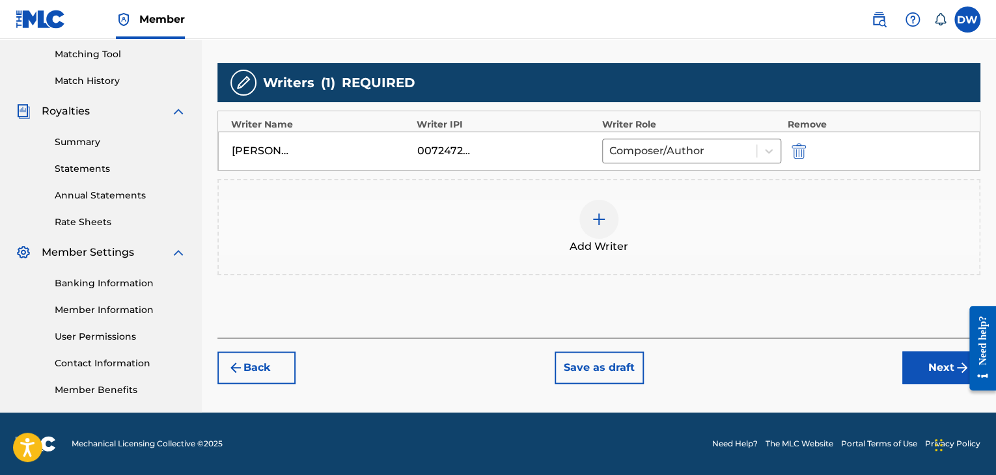
click at [932, 356] on button "Next" at bounding box center [941, 367] width 78 height 33
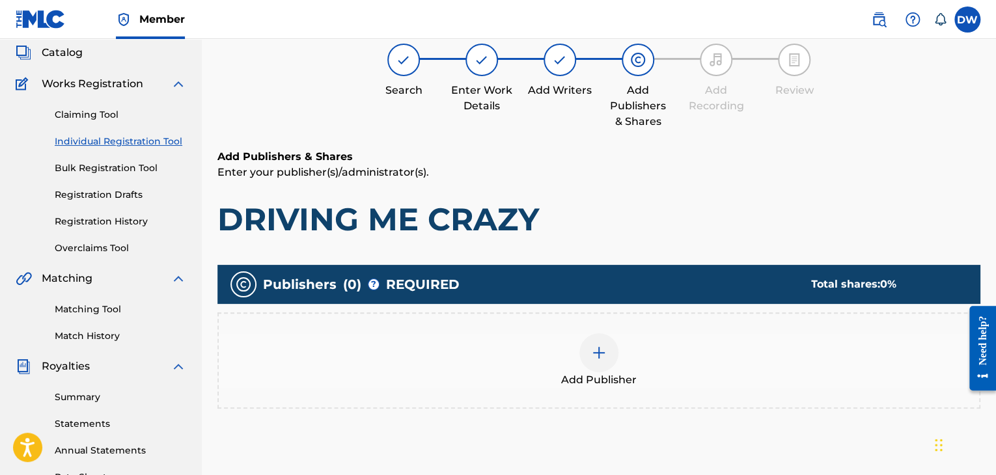
scroll to position [59, 0]
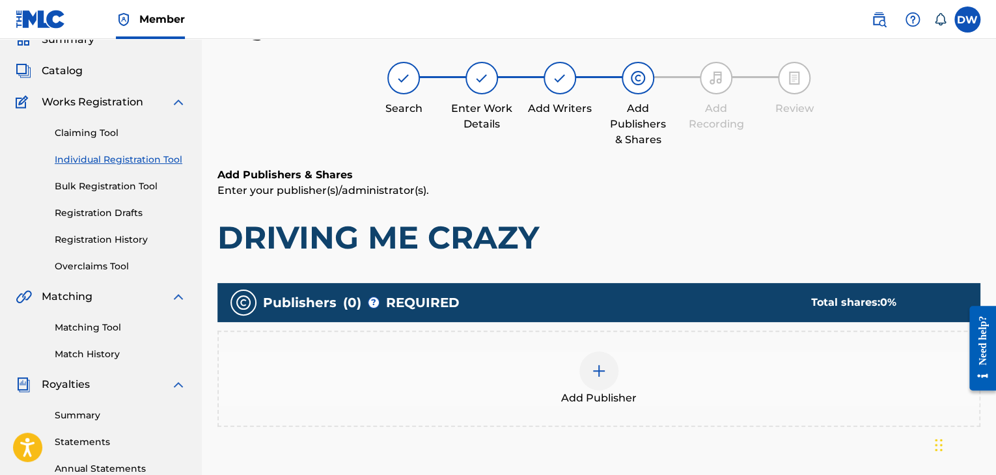
click at [597, 374] on img at bounding box center [599, 371] width 16 height 16
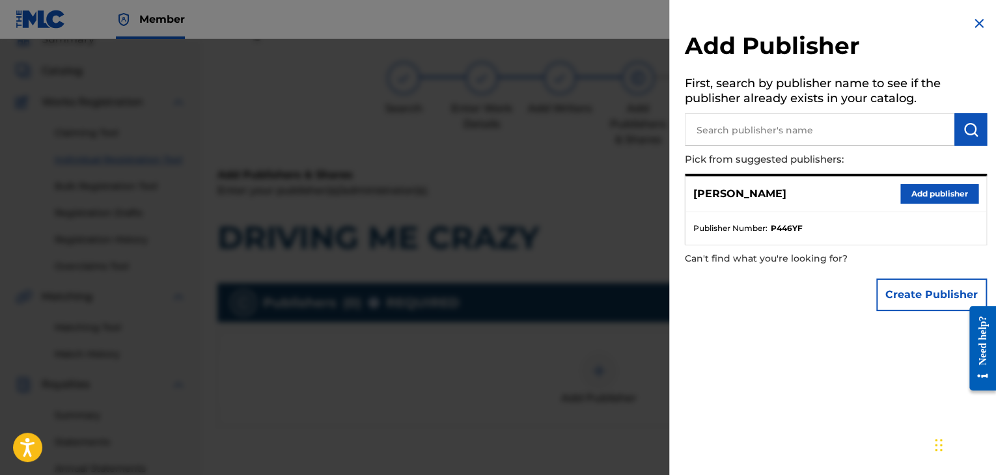
click at [914, 292] on button "Create Publisher" at bounding box center [931, 295] width 111 height 33
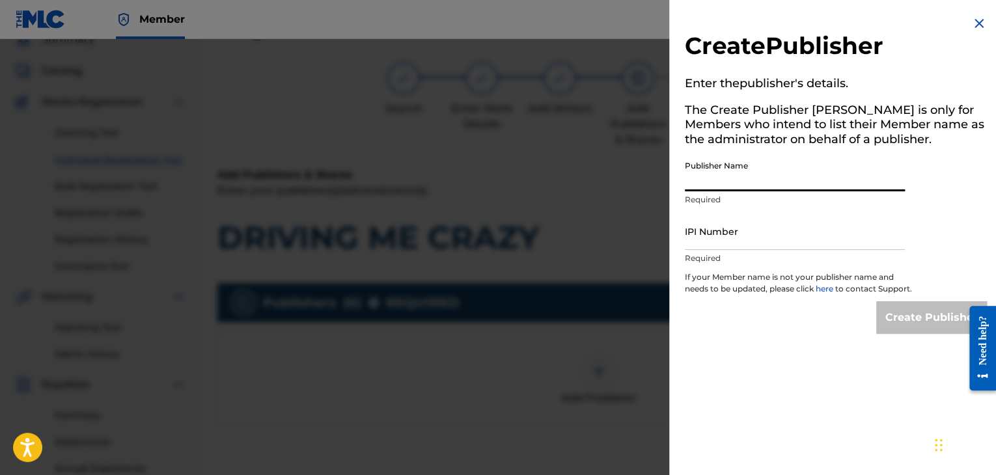
click at [767, 172] on input "Publisher Name" at bounding box center [795, 172] width 220 height 37
type input "EVOVE PUB"
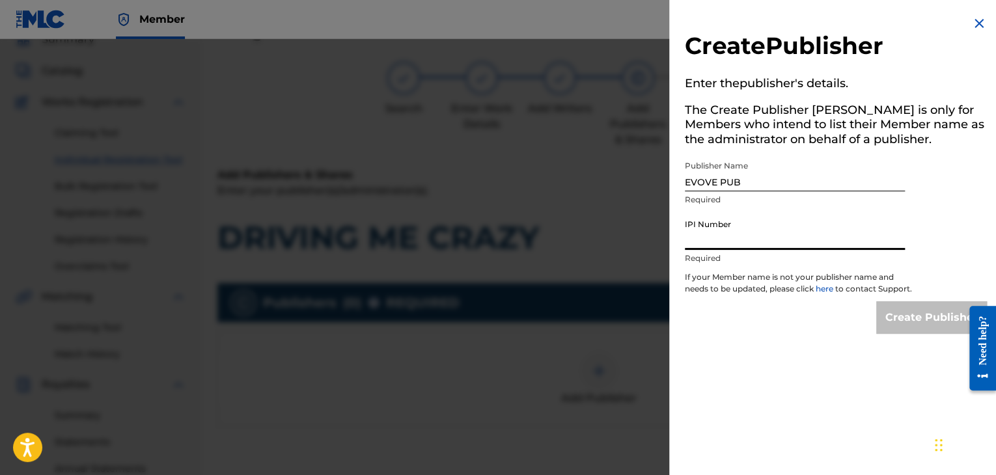
click at [729, 239] on input "IPI Number" at bounding box center [795, 231] width 220 height 37
type input "01294766700"
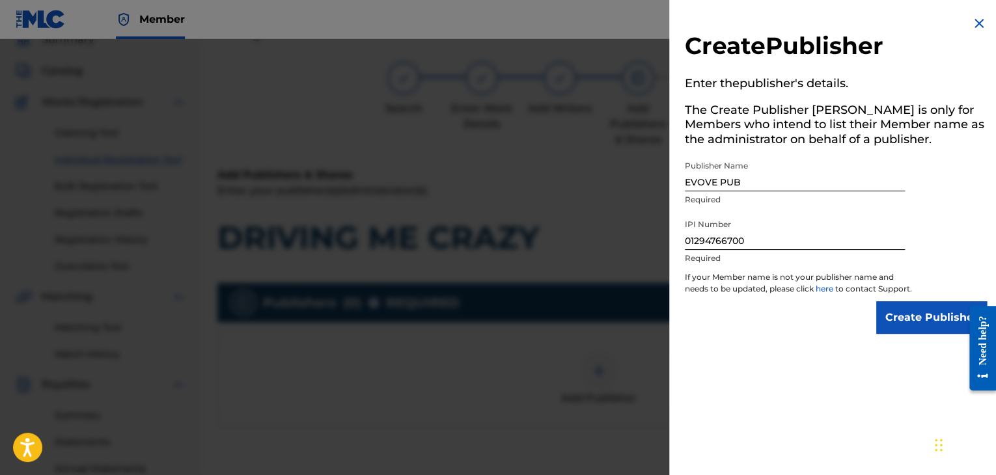
click at [919, 329] on input "Create Publisher" at bounding box center [931, 317] width 111 height 33
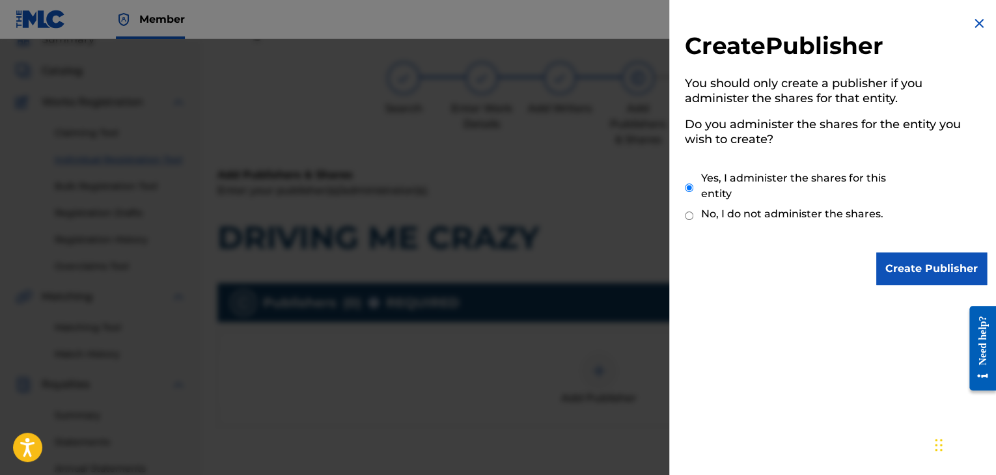
click at [919, 329] on div "Create Publisher You should only create a publisher if you administer the share…" at bounding box center [835, 237] width 333 height 475
click at [919, 260] on input "Create Publisher" at bounding box center [931, 269] width 111 height 33
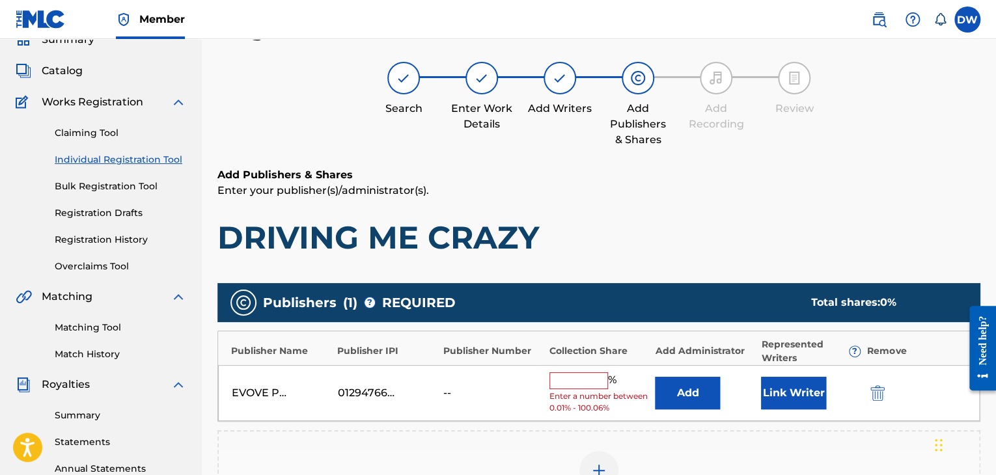
click at [571, 382] on input "text" at bounding box center [578, 380] width 59 height 17
type input "100"
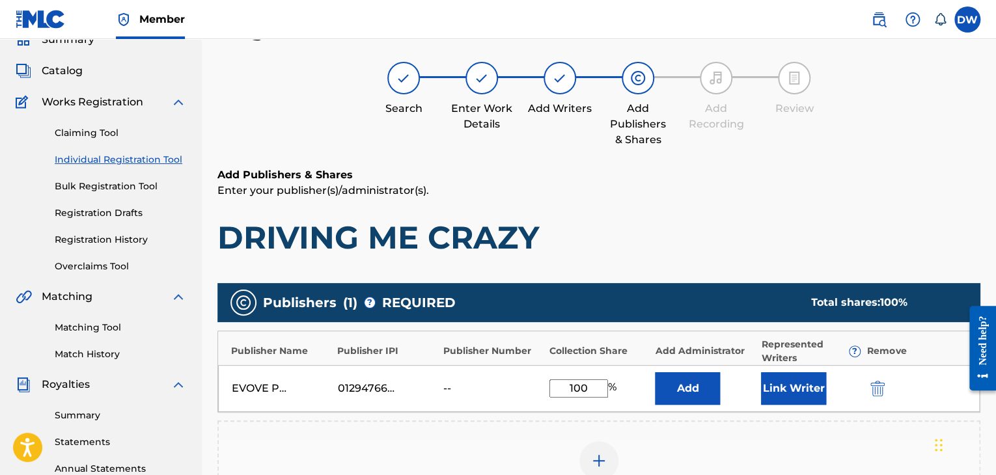
click at [797, 379] on button "Link Writer" at bounding box center [793, 388] width 65 height 33
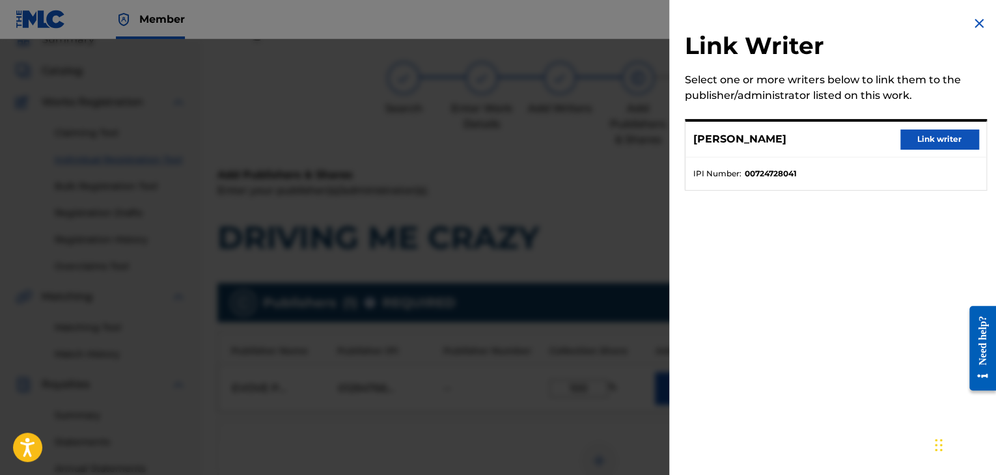
click at [944, 135] on button "Link writer" at bounding box center [939, 140] width 78 height 20
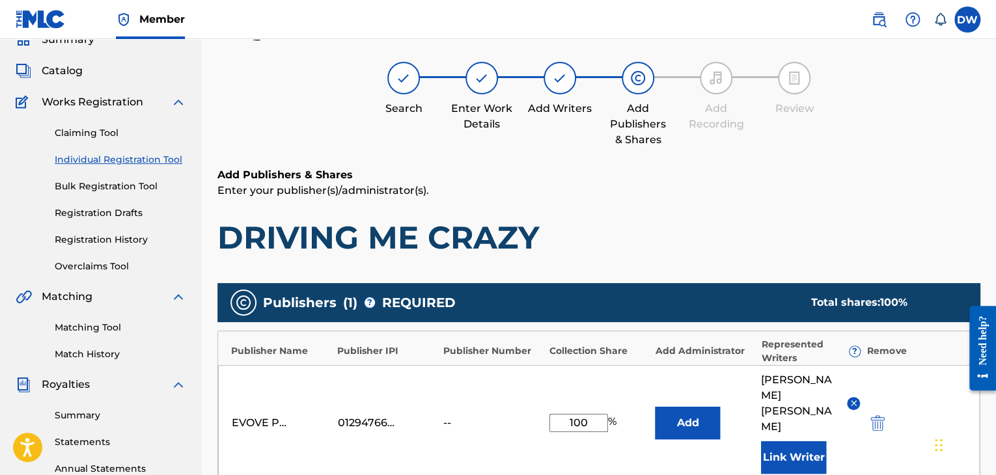
click at [890, 239] on h1 "DRIVING ME CRAZY" at bounding box center [598, 237] width 763 height 39
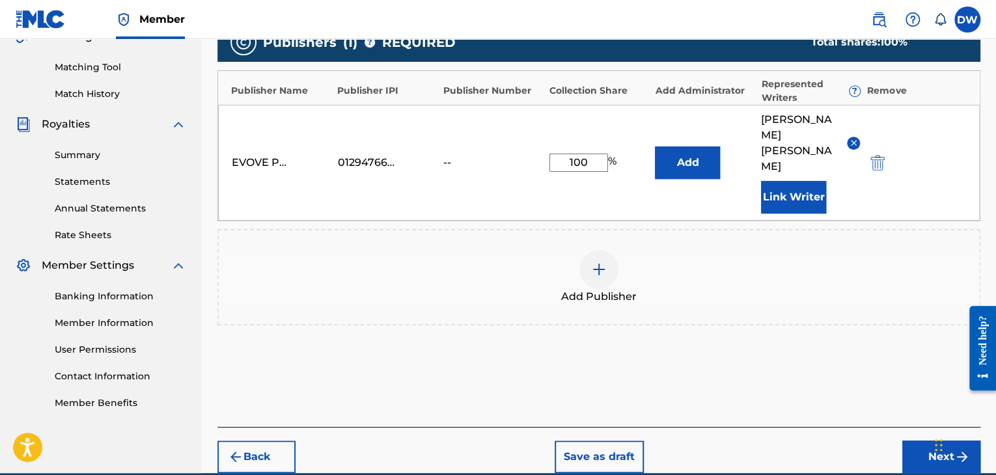
scroll to position [345, 0]
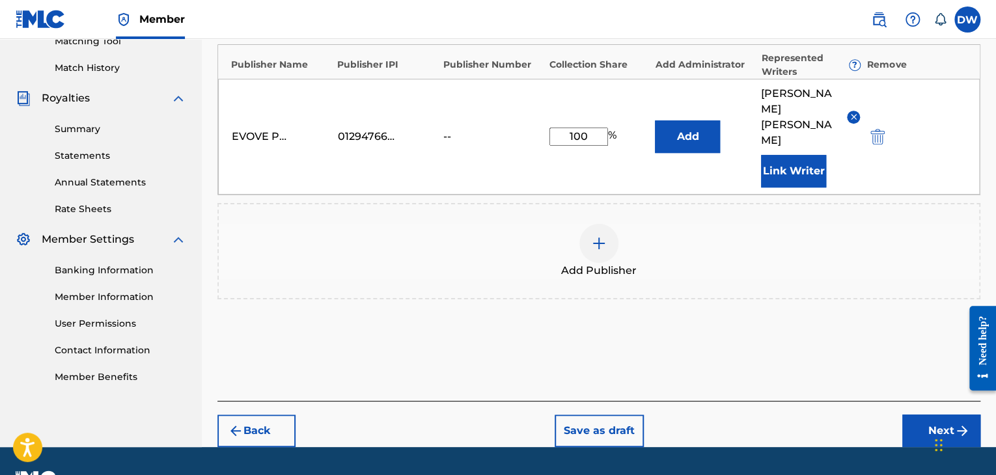
click at [938, 415] on button "Next" at bounding box center [941, 431] width 78 height 33
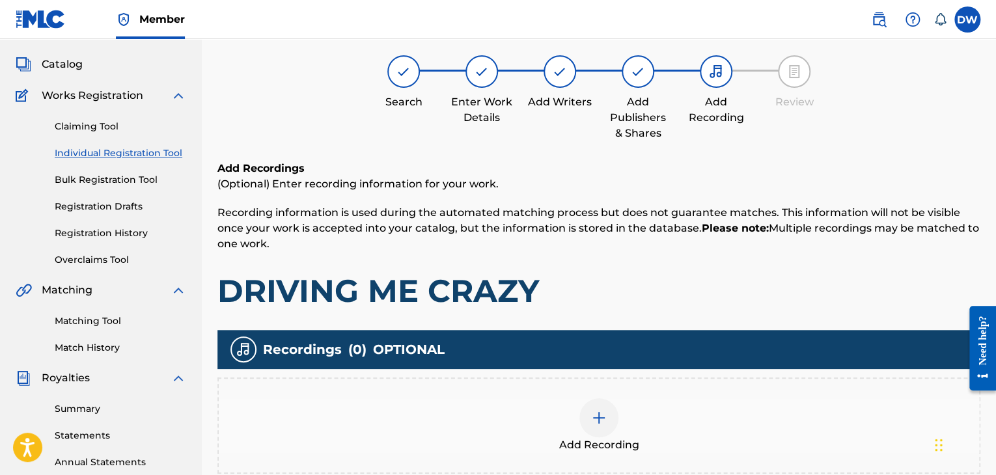
scroll to position [59, 0]
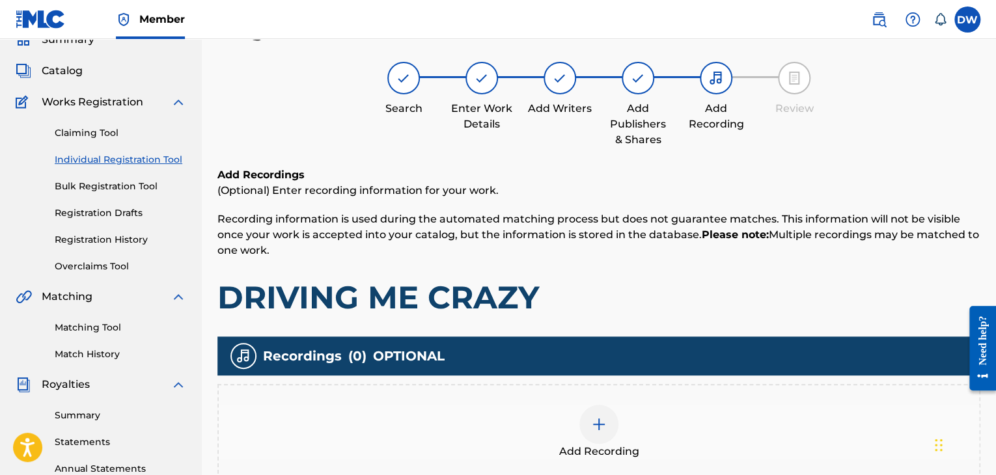
click at [836, 274] on div "Add Recordings (Optional) Enter recording information for your work. Recording …" at bounding box center [598, 242] width 763 height 150
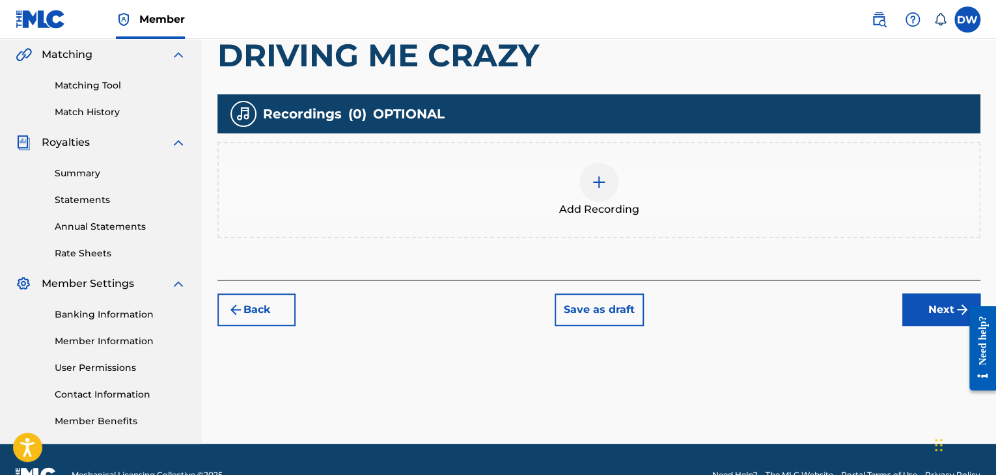
scroll to position [332, 0]
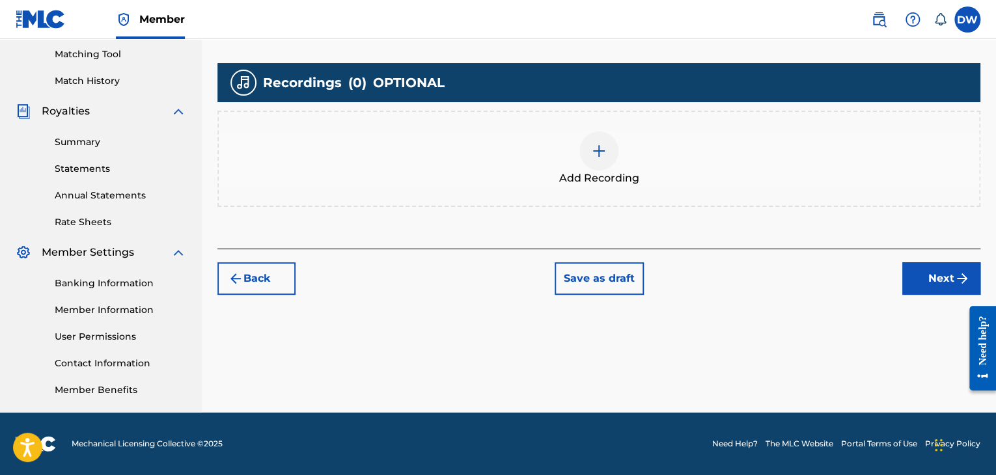
click at [940, 284] on button "Next" at bounding box center [941, 278] width 78 height 33
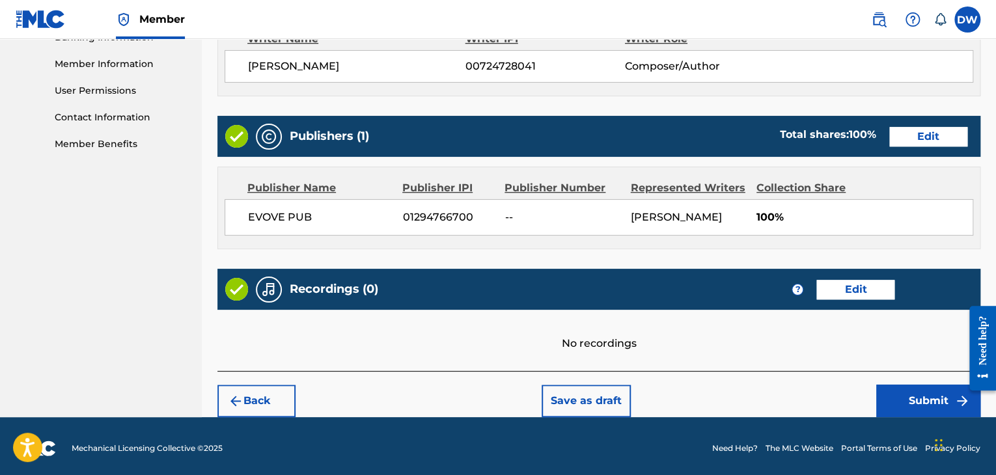
scroll to position [581, 0]
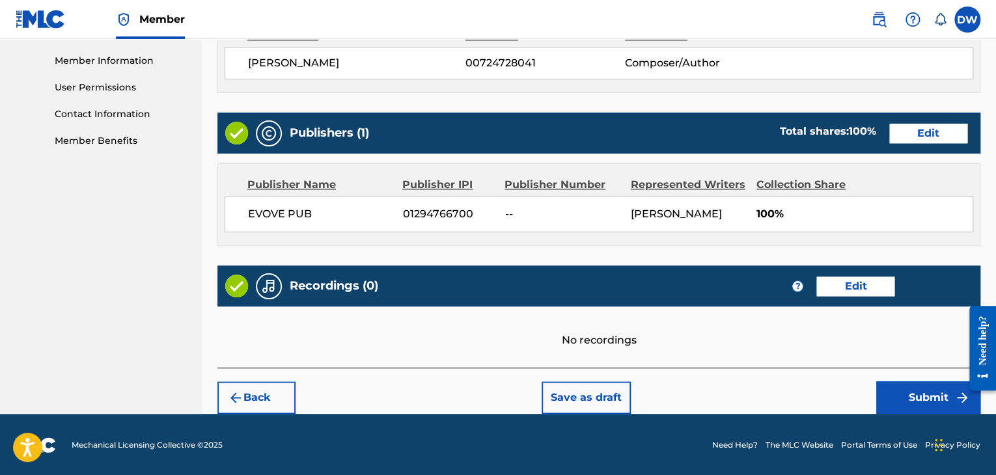
click at [934, 387] on button "Submit" at bounding box center [928, 397] width 104 height 33
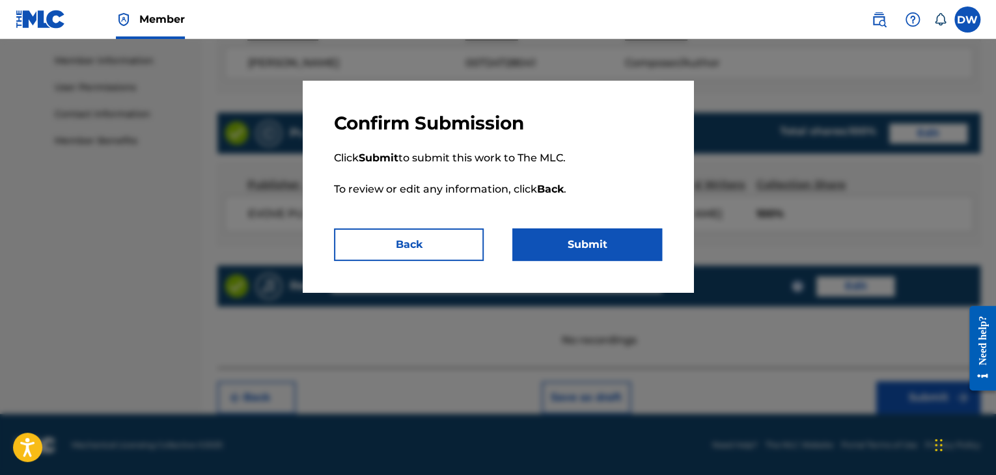
click at [625, 228] on button "Submit" at bounding box center [587, 244] width 150 height 33
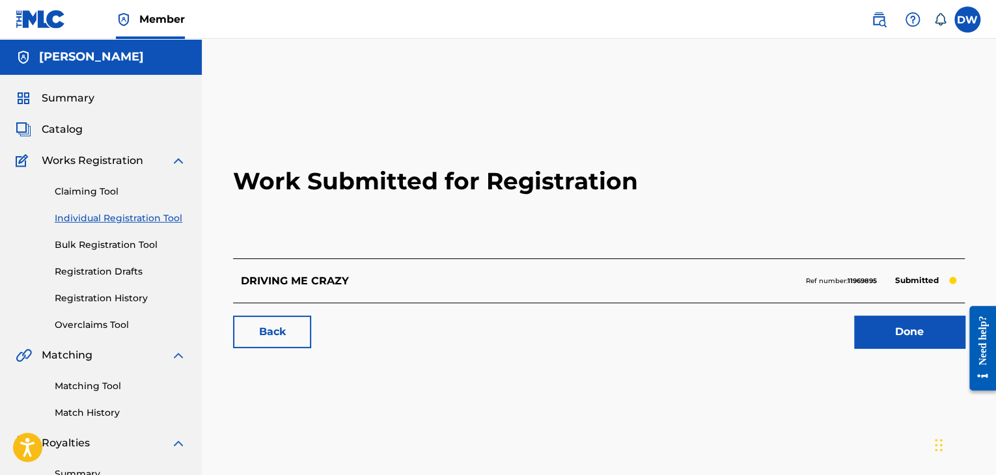
click at [148, 221] on link "Individual Registration Tool" at bounding box center [120, 219] width 131 height 14
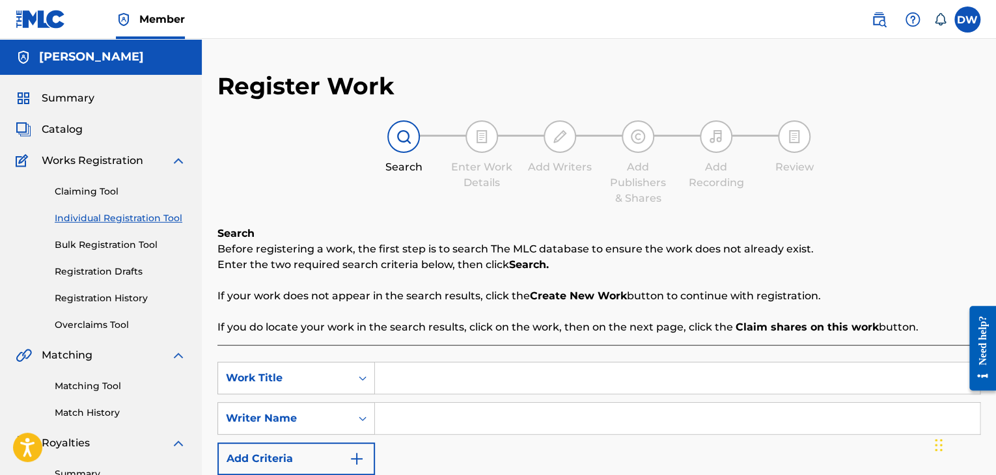
click at [455, 379] on input "Search Form" at bounding box center [677, 377] width 605 height 31
type input "HIT"
click at [422, 430] on input "Search Form" at bounding box center [677, 418] width 605 height 31
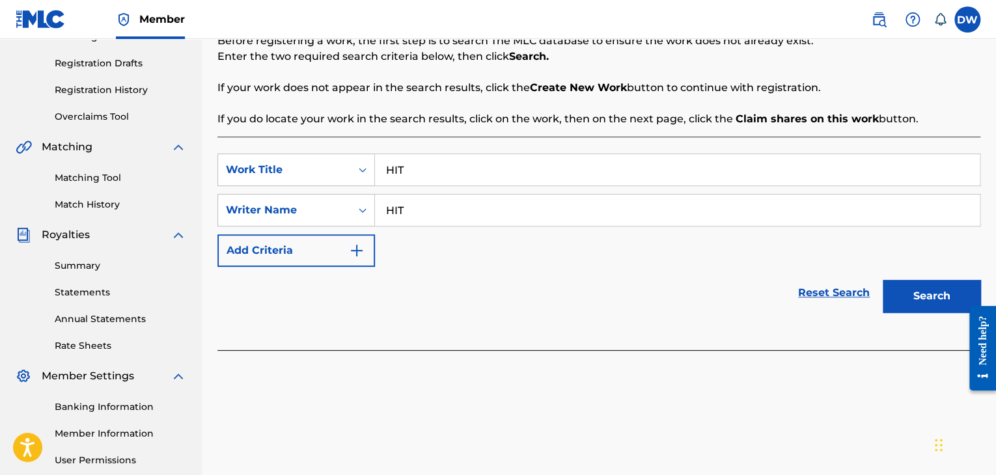
scroll to position [228, 0]
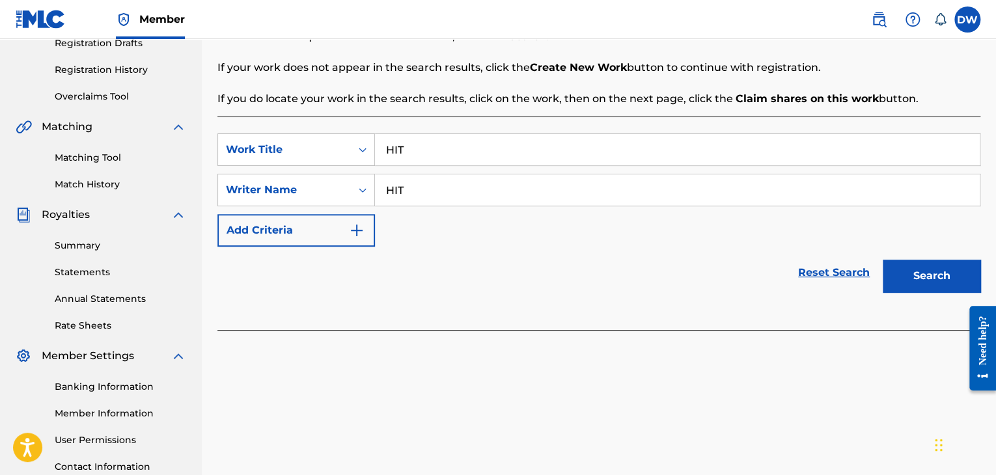
drag, startPoint x: 999, startPoint y: 208, endPoint x: 27, endPoint y: 46, distance: 984.9
type input "HIT"
click at [925, 285] on button "Search" at bounding box center [931, 276] width 98 height 33
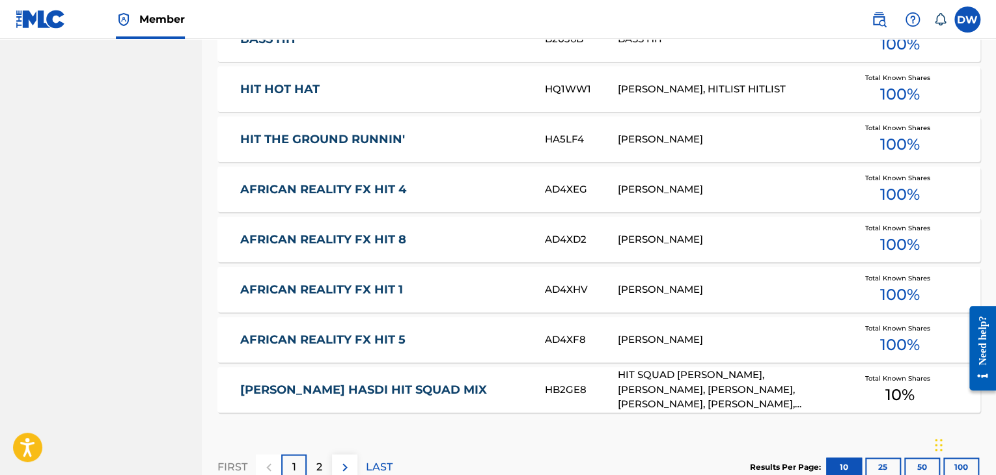
scroll to position [856, 0]
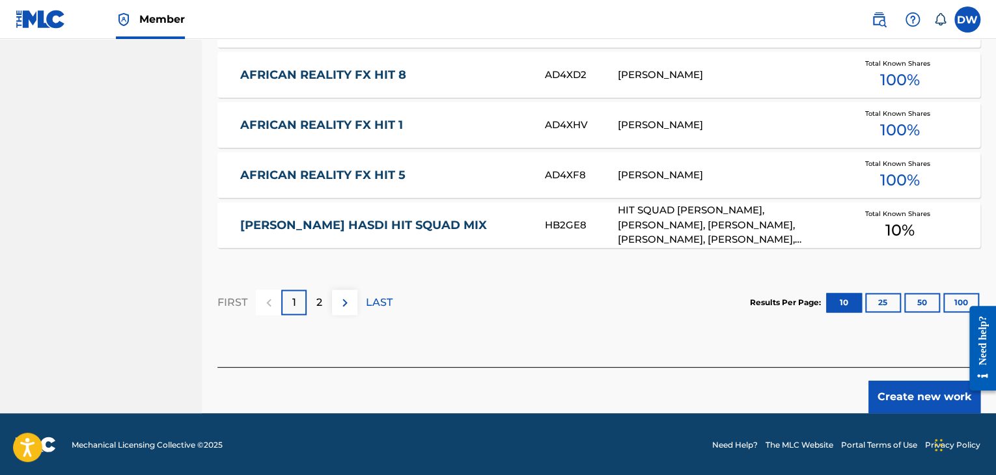
click at [918, 404] on button "Create new work" at bounding box center [924, 397] width 112 height 33
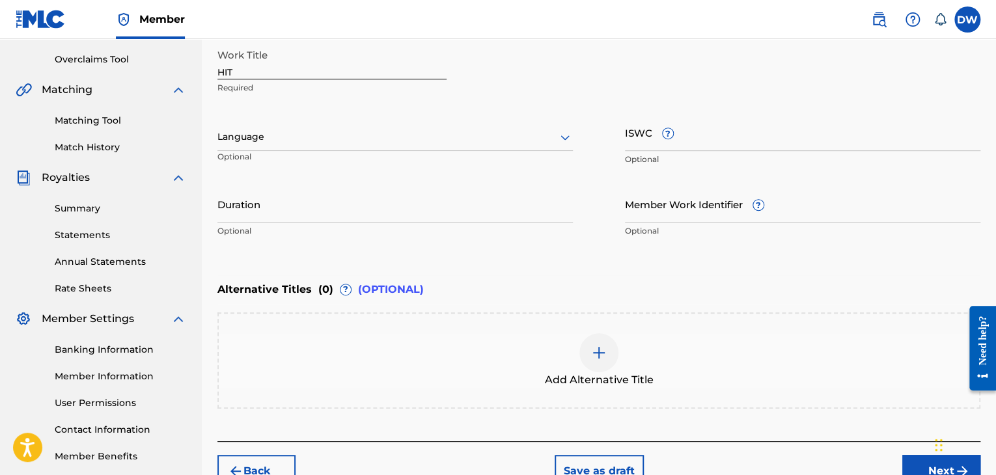
scroll to position [215, 0]
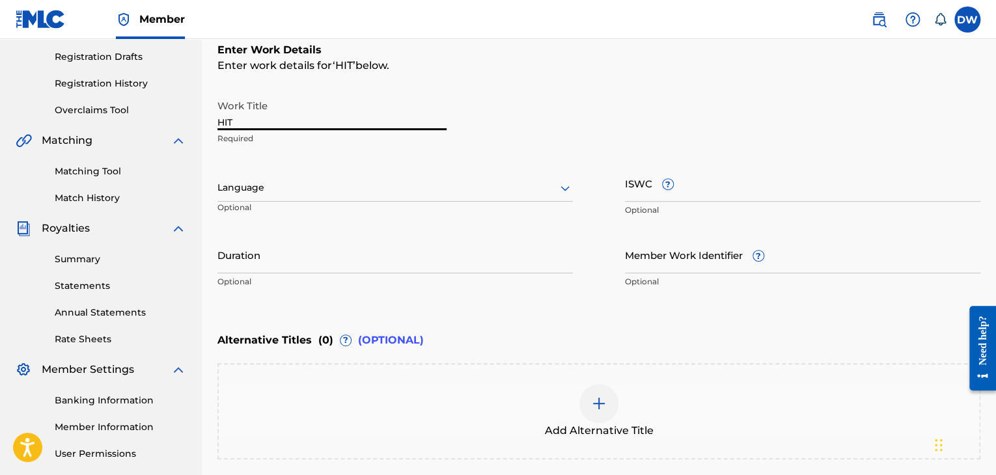
click at [245, 120] on input "HIT" at bounding box center [331, 111] width 229 height 37
type input "HIT THE FLOOR"
click at [722, 180] on input "ISWC ?" at bounding box center [802, 183] width 355 height 37
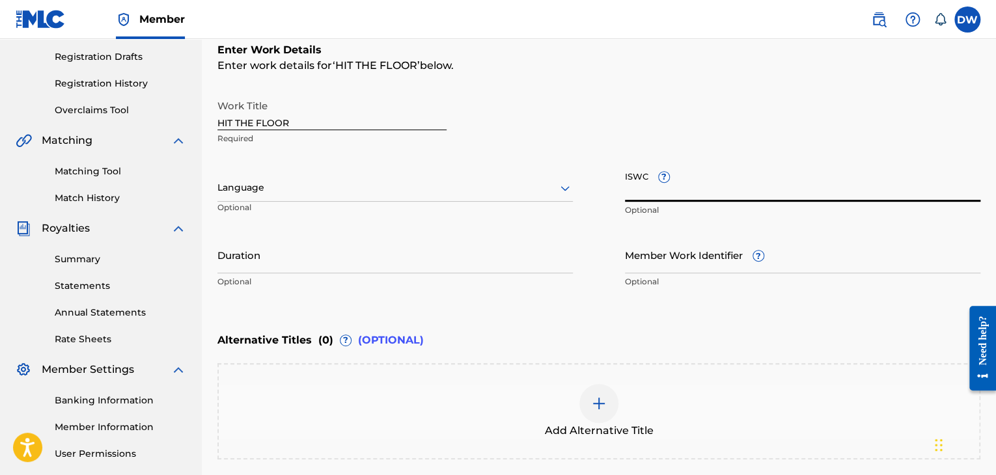
paste input "T-333.779.743-6"
type input "T-333.779.743-6"
click at [786, 342] on div "Alternative Titles ( 0 ) ? (OPTIONAL)" at bounding box center [598, 340] width 763 height 29
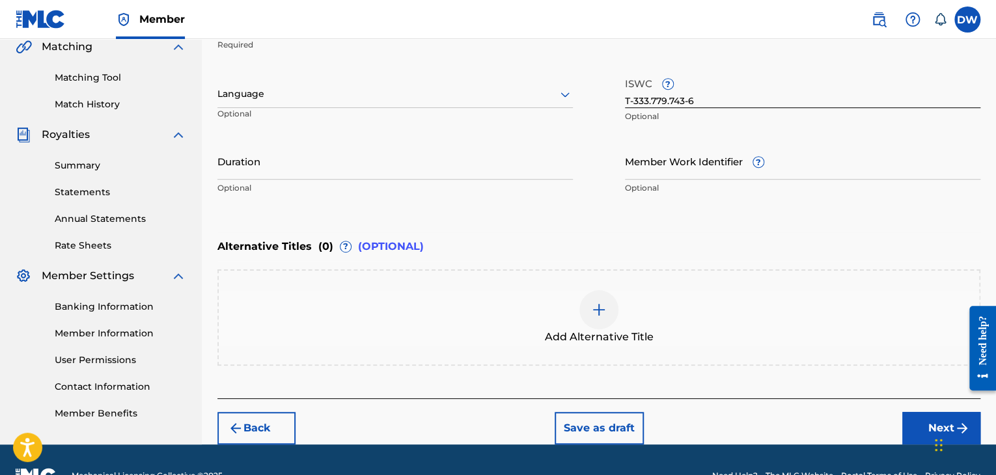
scroll to position [339, 0]
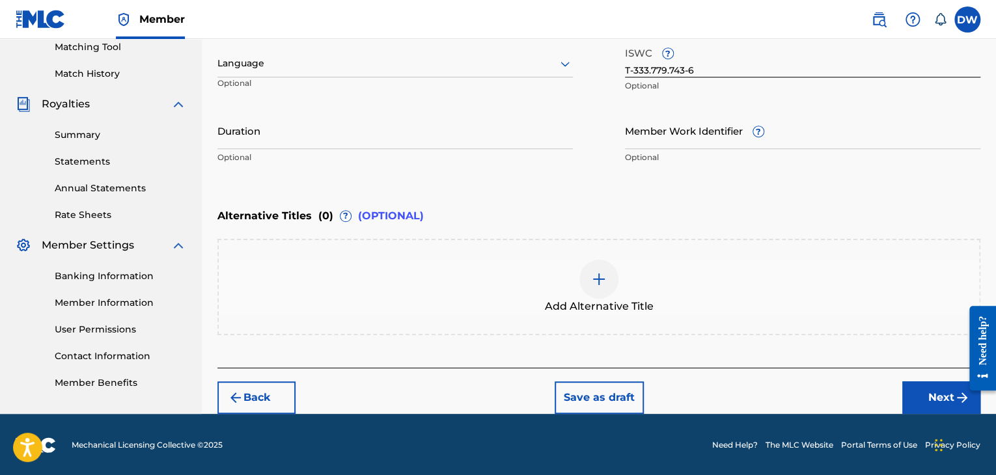
click at [954, 391] on img "submit" at bounding box center [962, 398] width 16 height 16
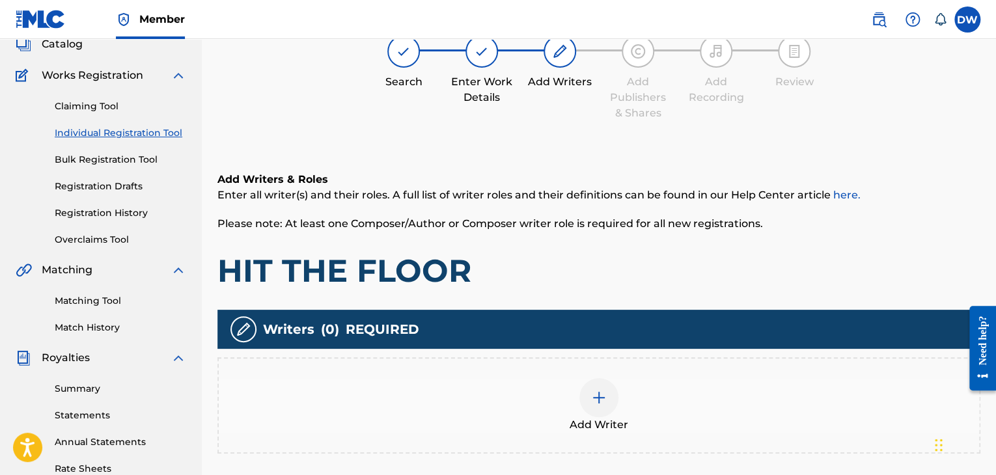
scroll to position [59, 0]
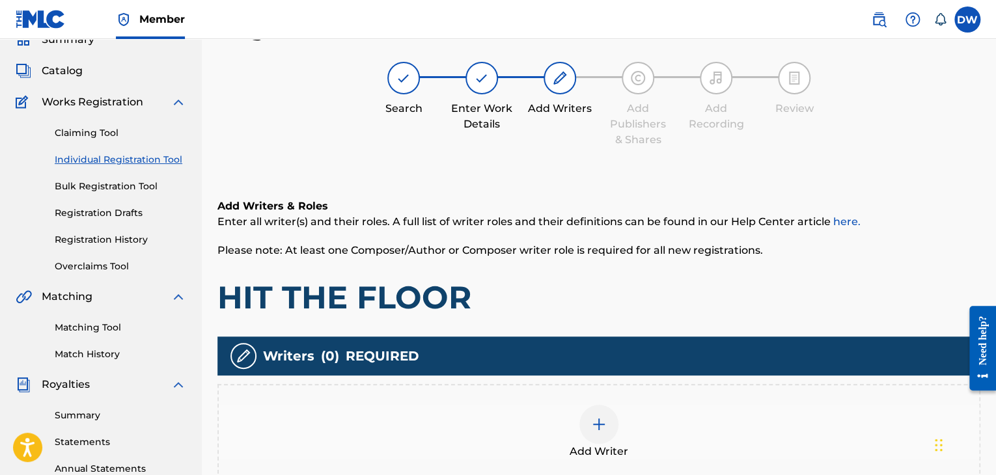
click at [606, 415] on div at bounding box center [598, 424] width 39 height 39
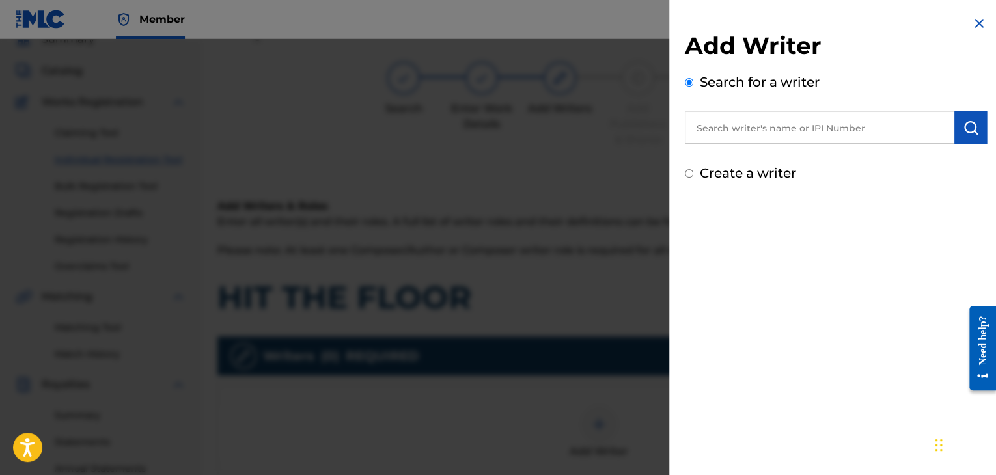
click at [768, 118] on input "text" at bounding box center [819, 127] width 269 height 33
type input "[PERSON_NAME]"
click at [966, 130] on img "submit" at bounding box center [971, 128] width 16 height 16
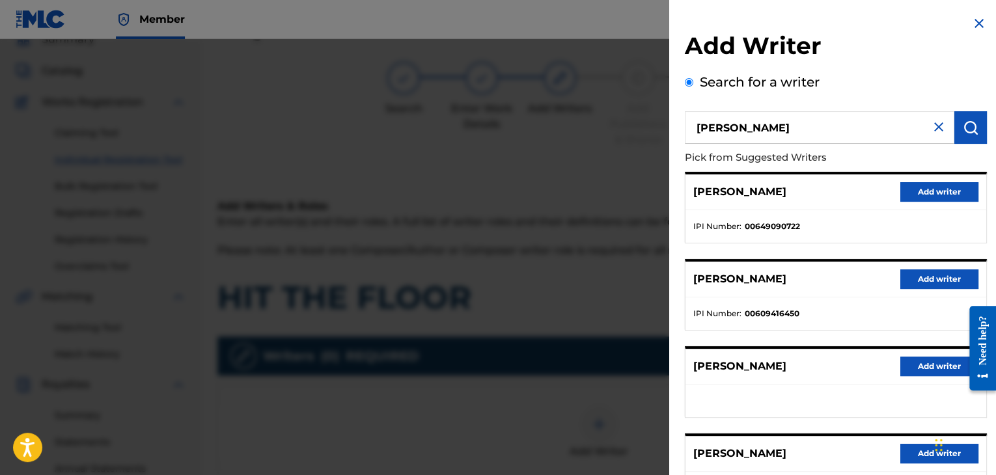
click at [882, 243] on div "[PERSON_NAME] Add writer IPI Number : 00649090722" at bounding box center [836, 208] width 302 height 72
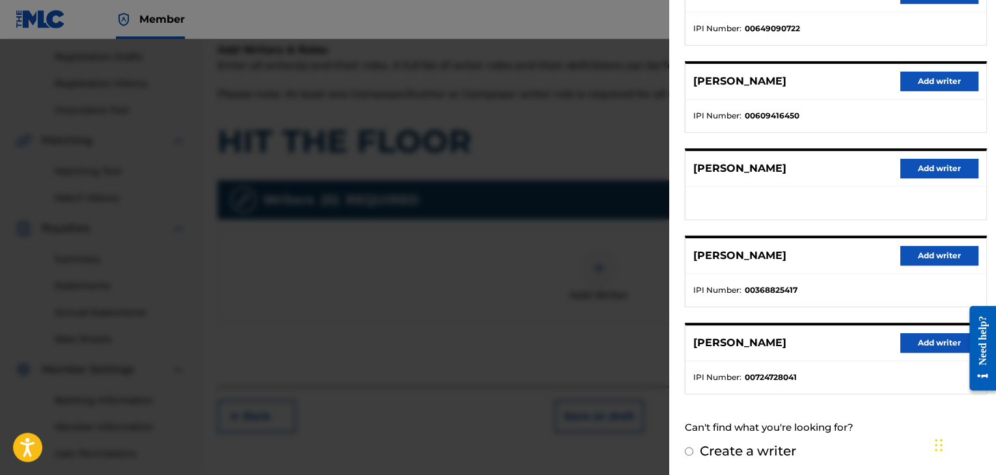
scroll to position [332, 0]
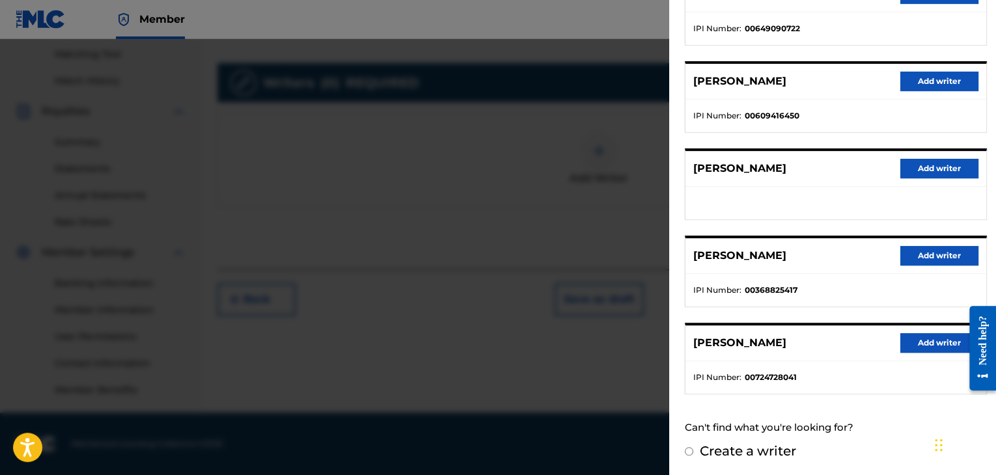
click at [942, 342] on button "Add writer" at bounding box center [939, 343] width 78 height 20
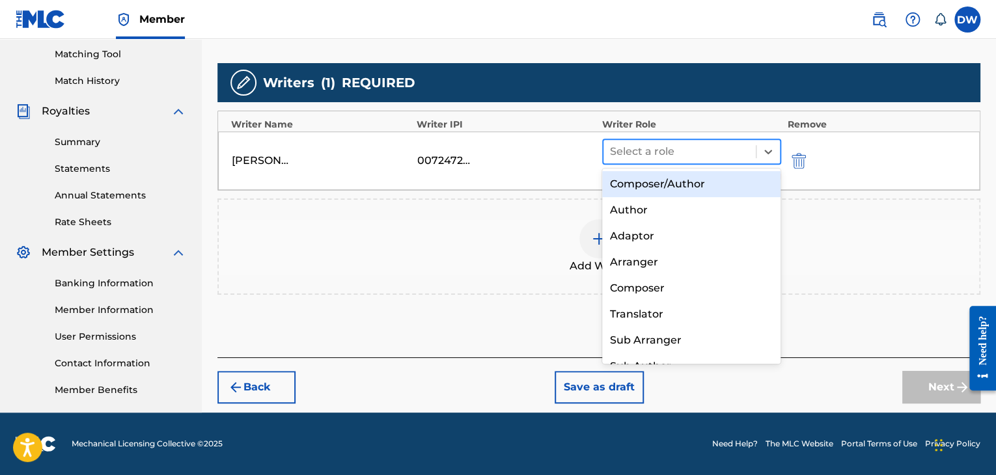
click at [752, 146] on div "Select a role" at bounding box center [679, 151] width 152 height 23
click at [679, 175] on div "Composer/Author" at bounding box center [691, 184] width 179 height 26
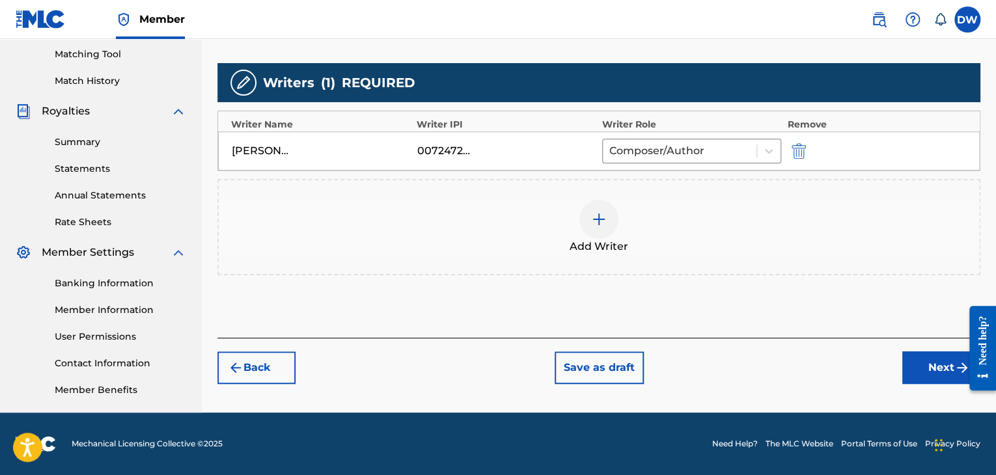
click at [934, 366] on button "Next" at bounding box center [941, 367] width 78 height 33
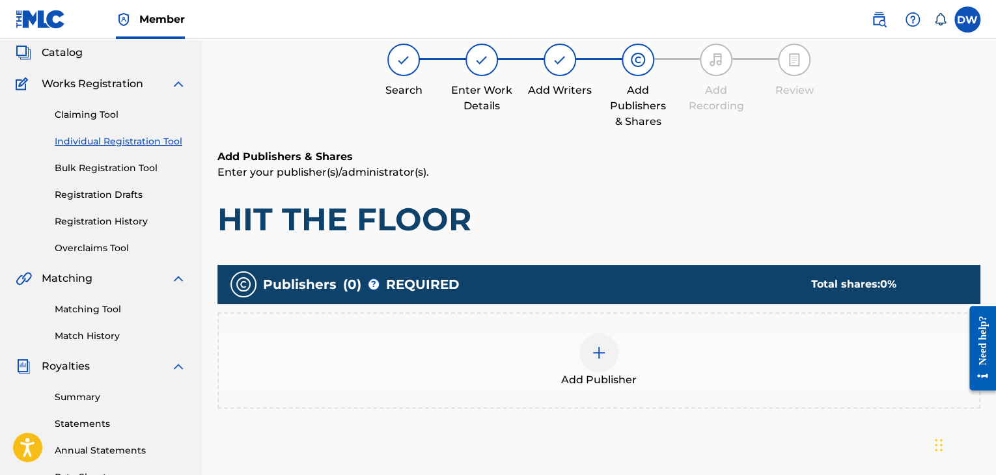
scroll to position [59, 0]
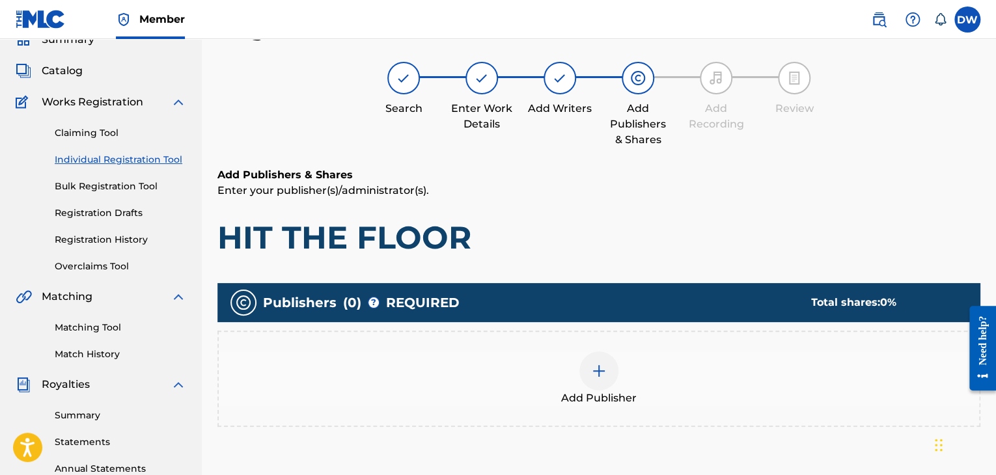
click at [600, 378] on div at bounding box center [598, 370] width 39 height 39
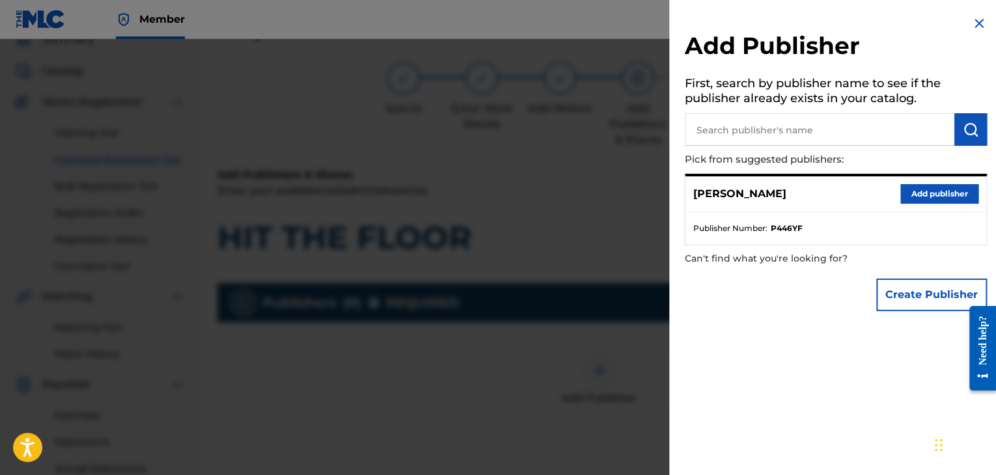
click at [963, 293] on button "Create Publisher" at bounding box center [931, 295] width 111 height 33
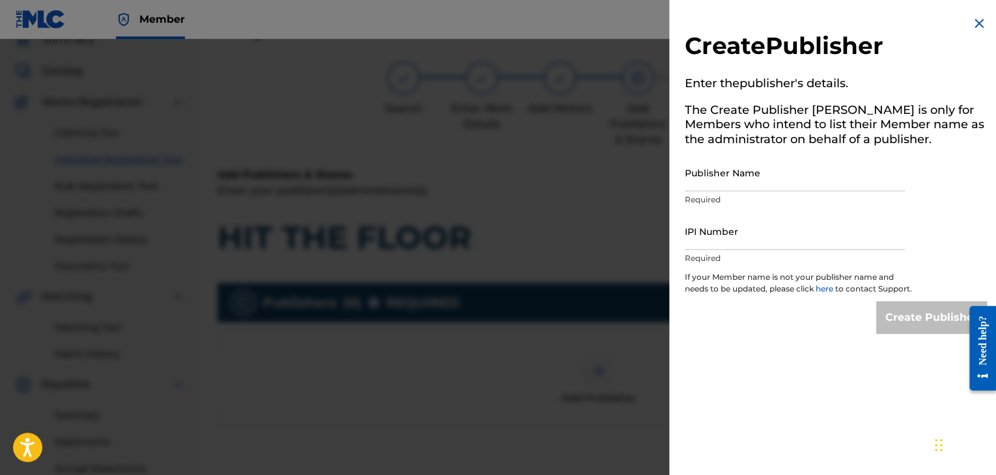
click at [745, 171] on input "Publisher Name" at bounding box center [795, 172] width 220 height 37
type input "EVOVE PUB"
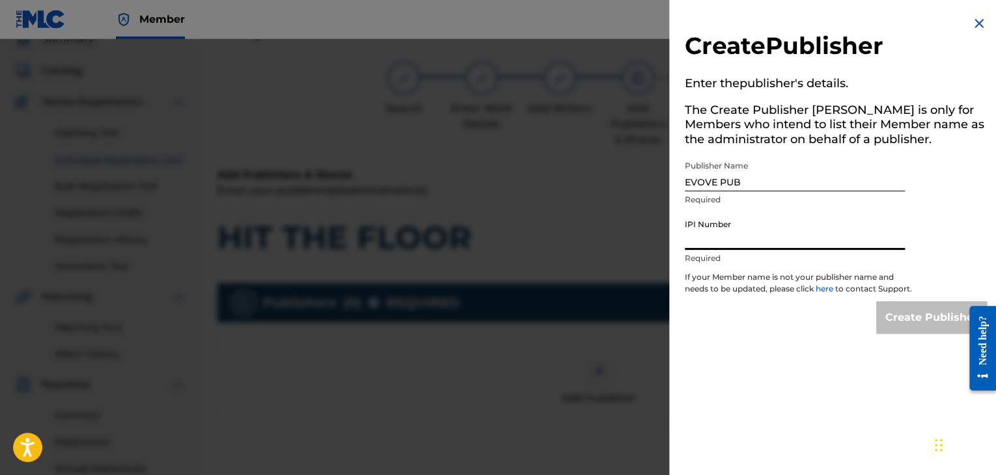
click at [732, 240] on input "IPI Number" at bounding box center [795, 231] width 220 height 37
type input "01294766700"
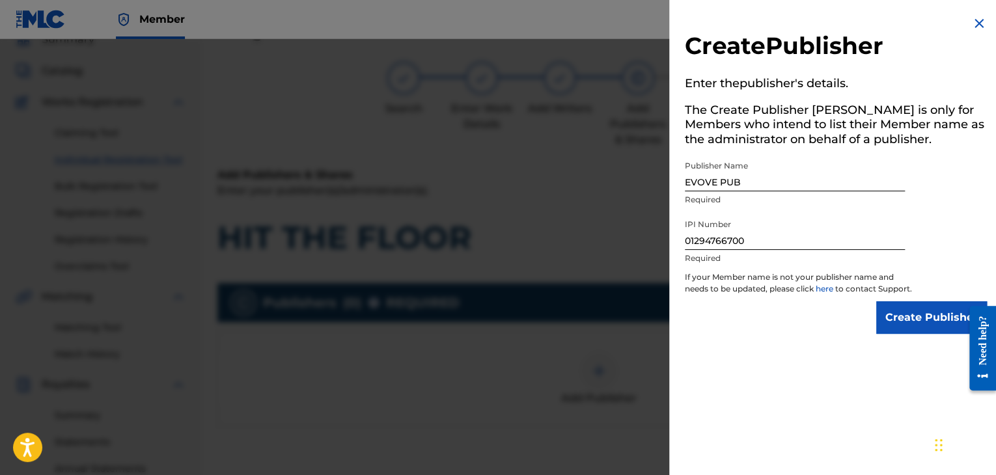
click at [892, 325] on input "Create Publisher" at bounding box center [931, 317] width 111 height 33
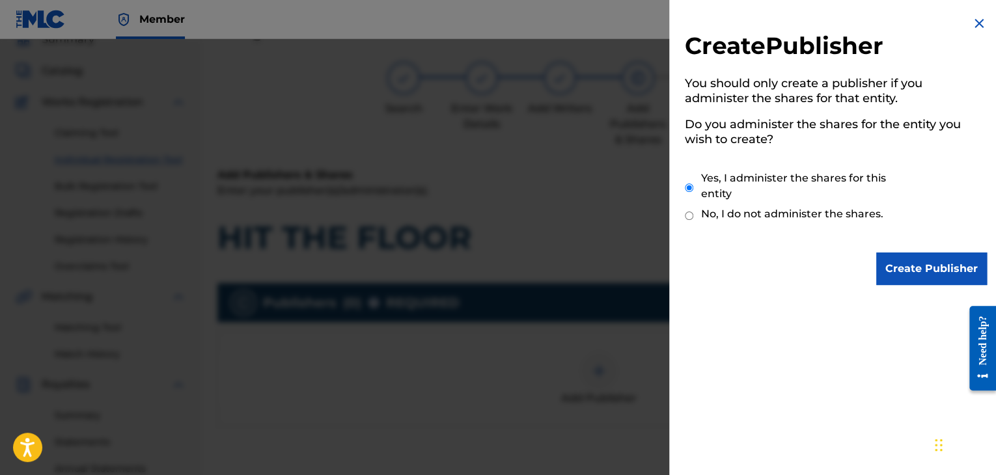
click at [876, 253] on input "Create Publisher" at bounding box center [931, 269] width 111 height 33
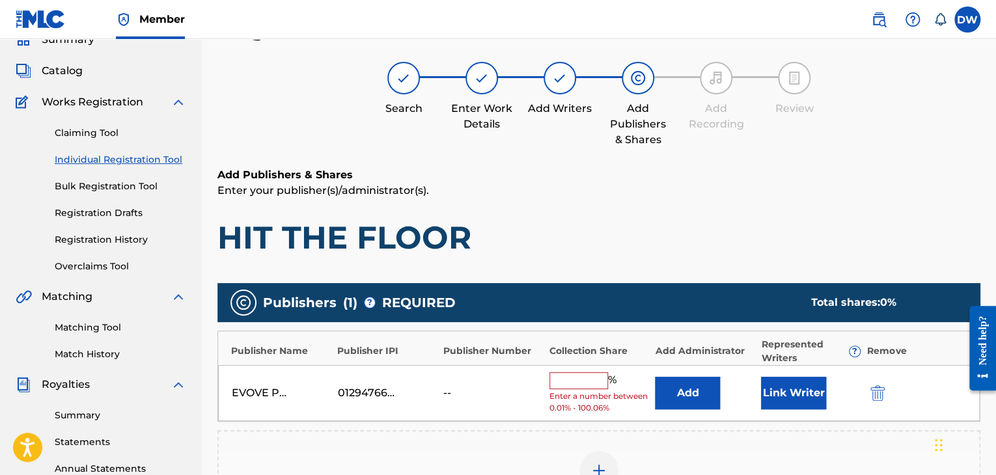
click at [591, 379] on input "text" at bounding box center [578, 380] width 59 height 17
type input "100"
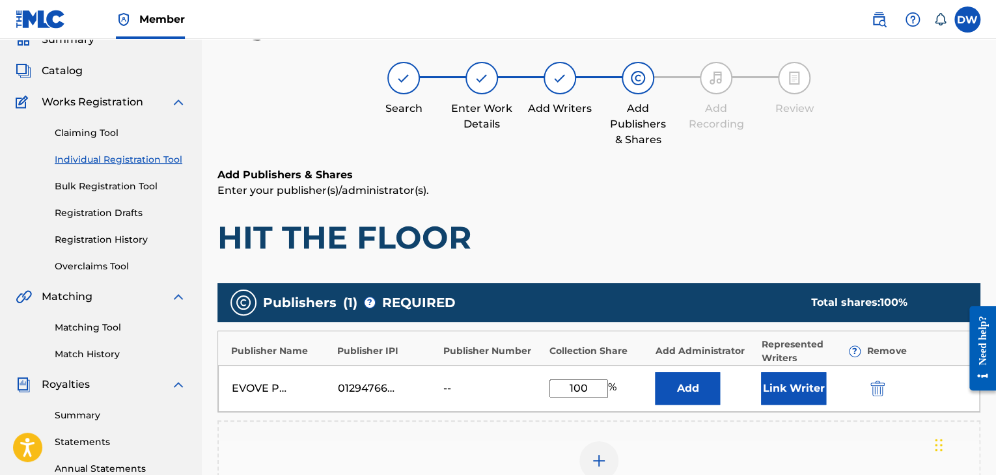
click at [815, 383] on button "Link Writer" at bounding box center [793, 388] width 65 height 33
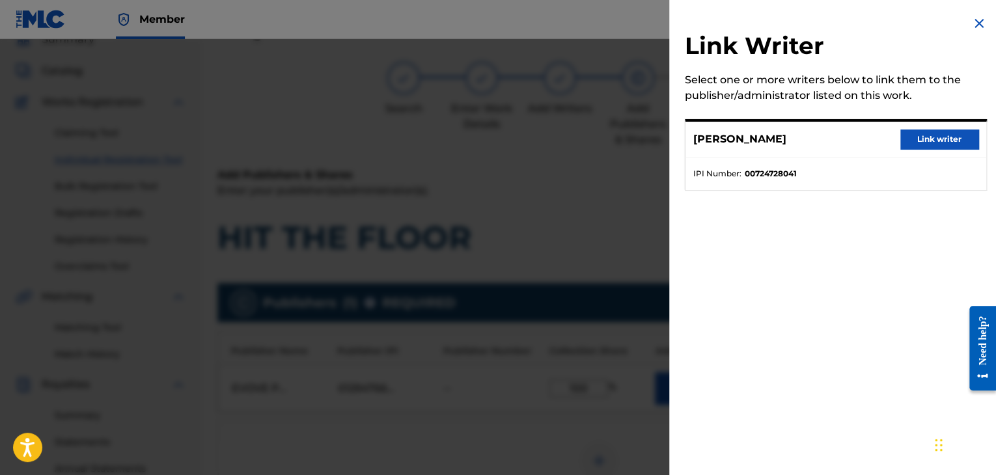
click at [939, 130] on button "Link writer" at bounding box center [939, 140] width 78 height 20
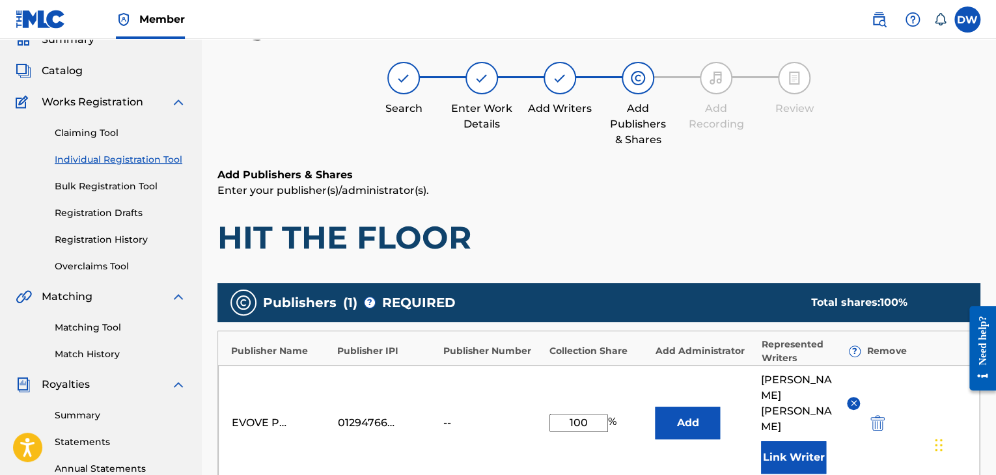
click at [807, 248] on h1 "HIT THE FLOOR" at bounding box center [598, 237] width 763 height 39
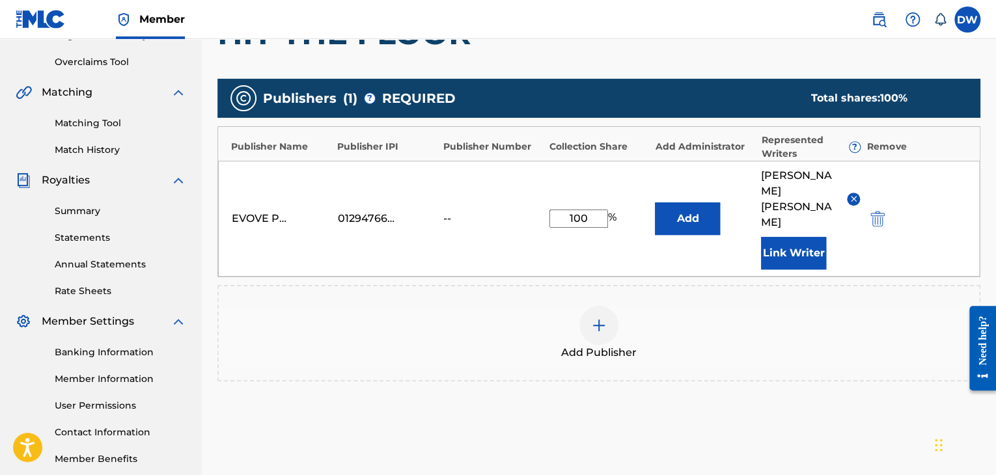
scroll to position [267, 0]
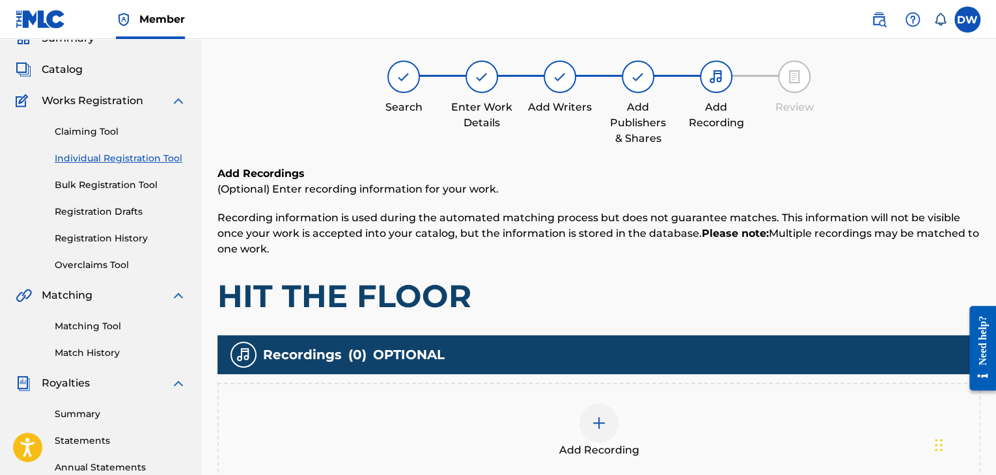
scroll to position [59, 0]
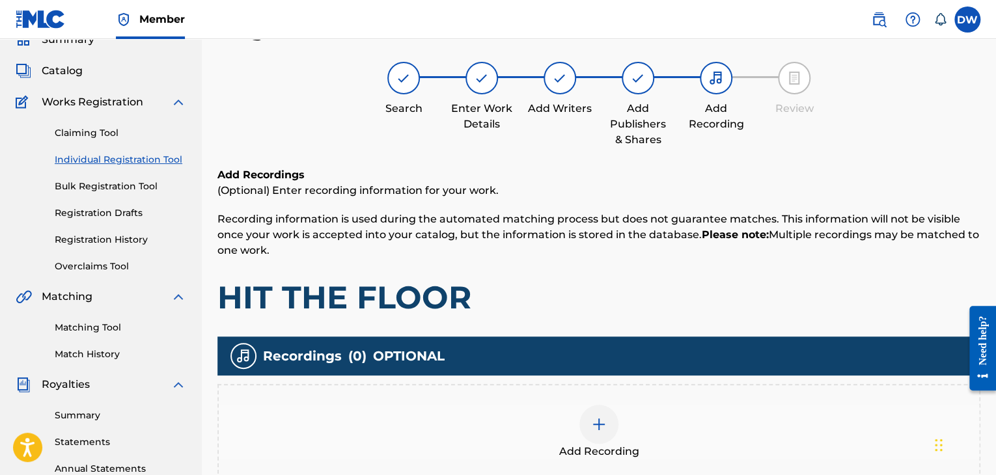
click at [815, 308] on h1 "HIT THE FLOOR" at bounding box center [598, 297] width 763 height 39
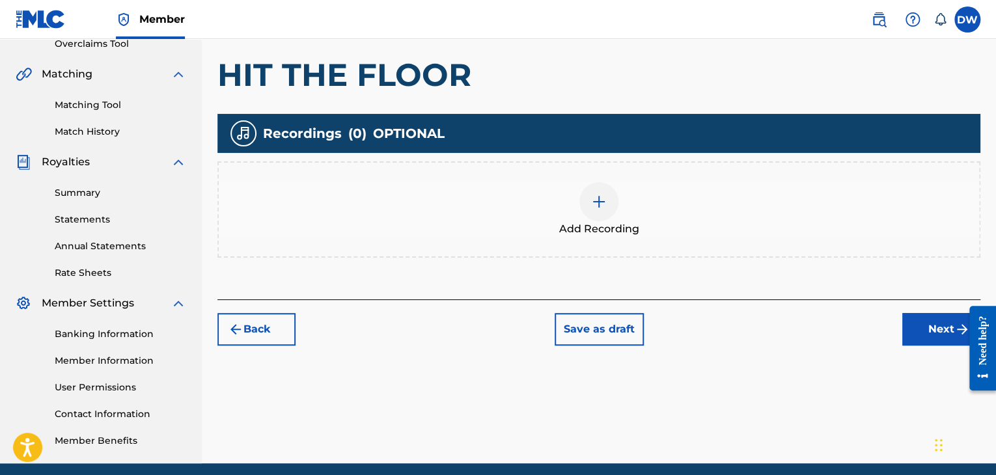
scroll to position [332, 0]
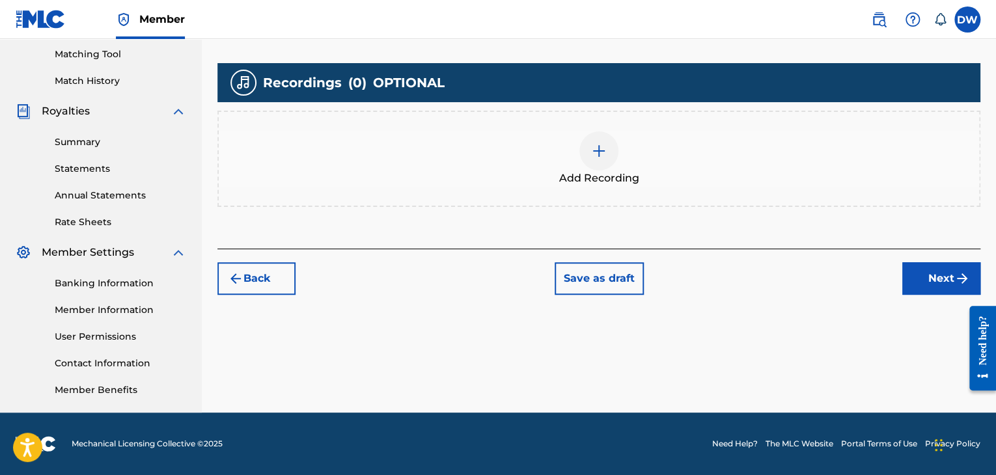
click at [959, 271] on img "submit" at bounding box center [962, 279] width 16 height 16
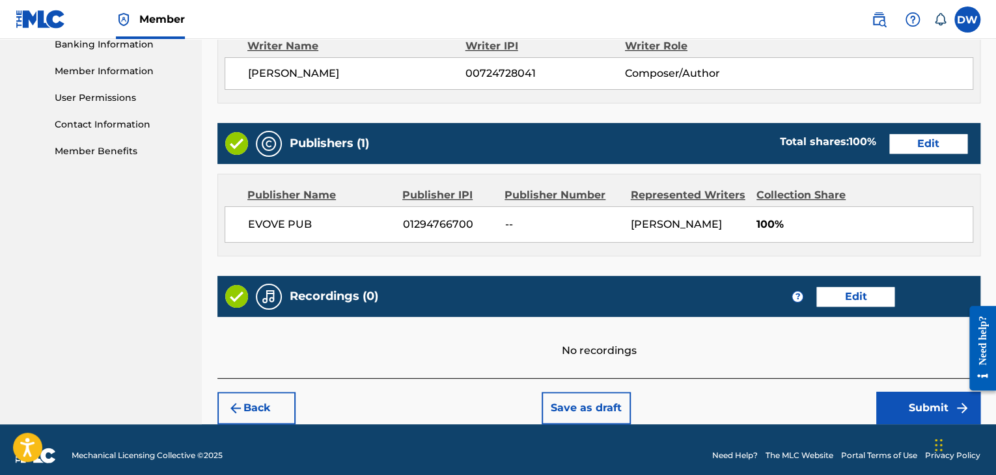
scroll to position [581, 0]
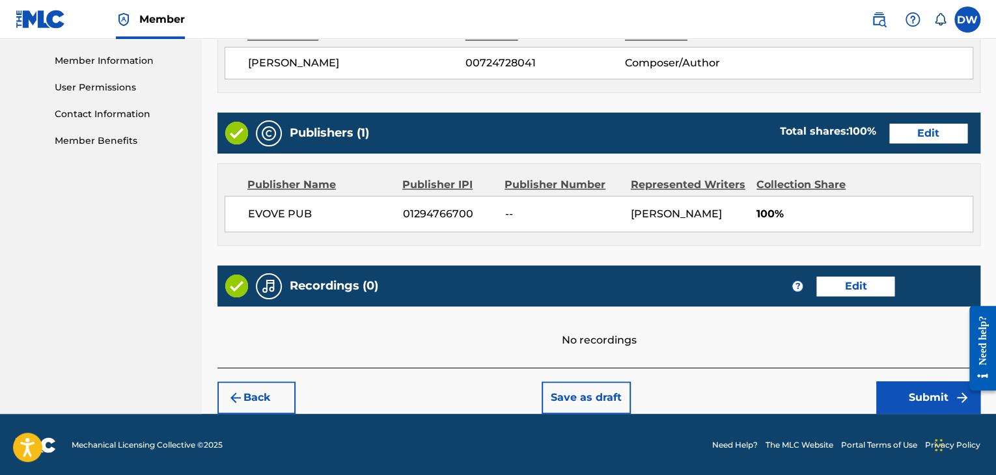
click at [929, 396] on button "Submit" at bounding box center [928, 397] width 104 height 33
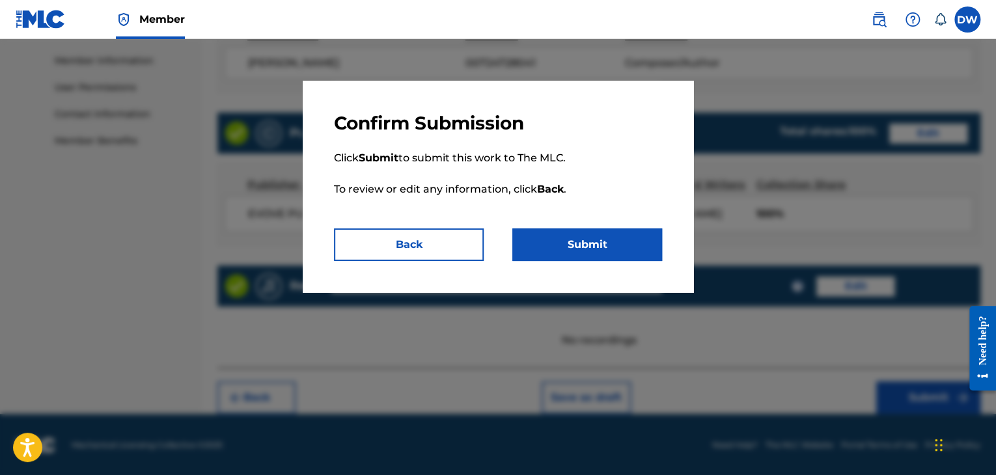
click at [634, 245] on button "Submit" at bounding box center [587, 244] width 150 height 33
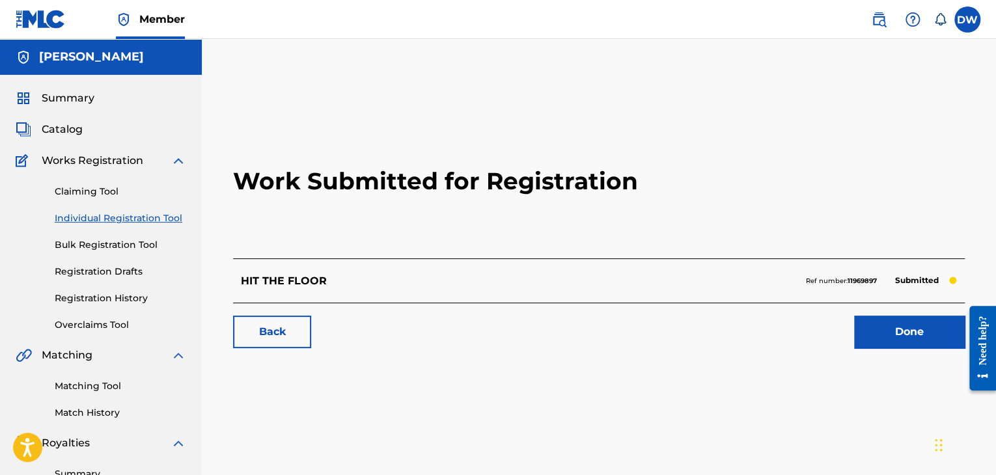
click at [143, 222] on link "Individual Registration Tool" at bounding box center [120, 219] width 131 height 14
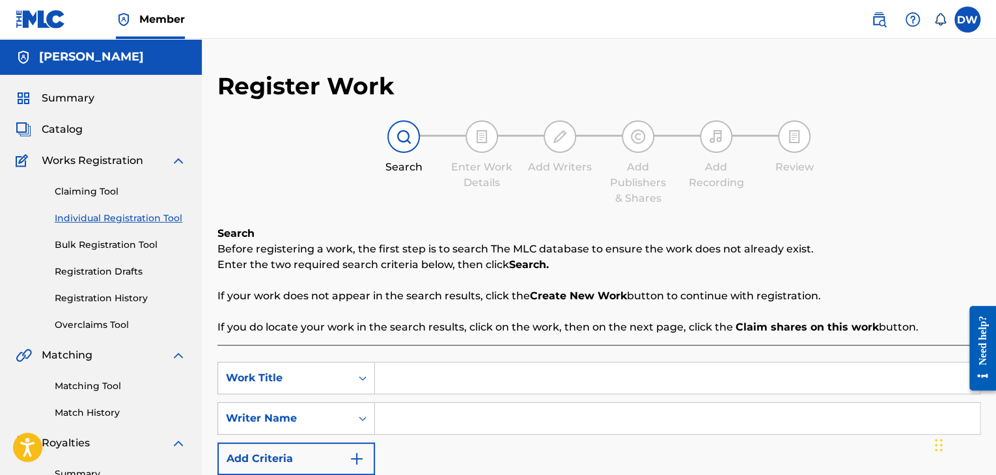
click at [443, 380] on input "Search Form" at bounding box center [677, 377] width 605 height 31
type input "JEALOUS MEMORIES"
click at [463, 433] on input "Search Form" at bounding box center [677, 418] width 605 height 31
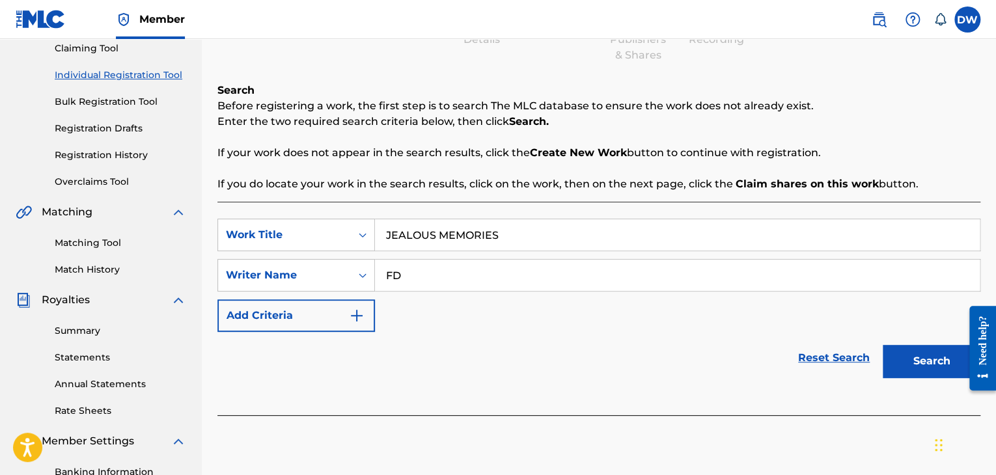
scroll to position [195, 0]
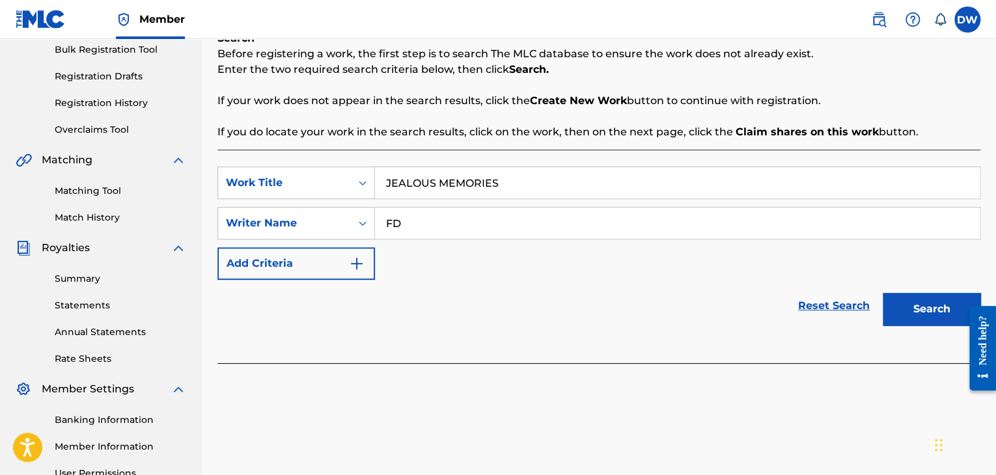
type input "FD"
click at [937, 308] on button "Search" at bounding box center [931, 309] width 98 height 33
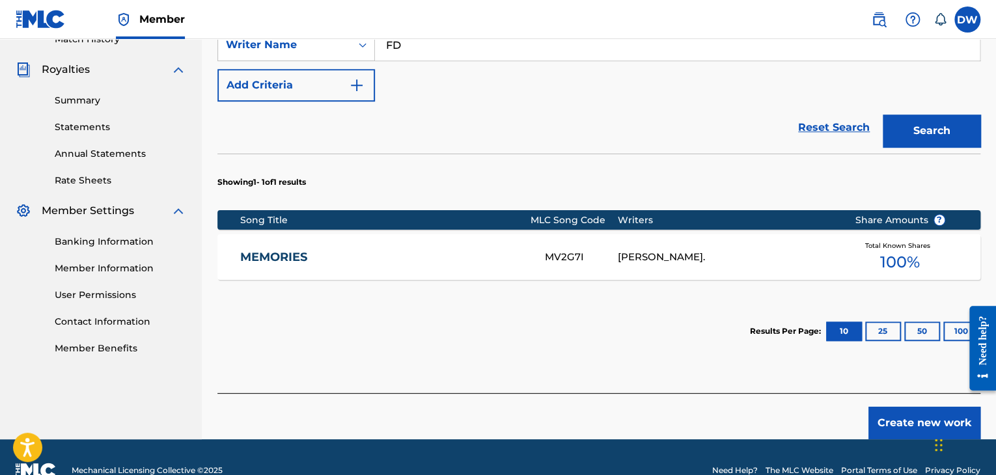
scroll to position [400, 0]
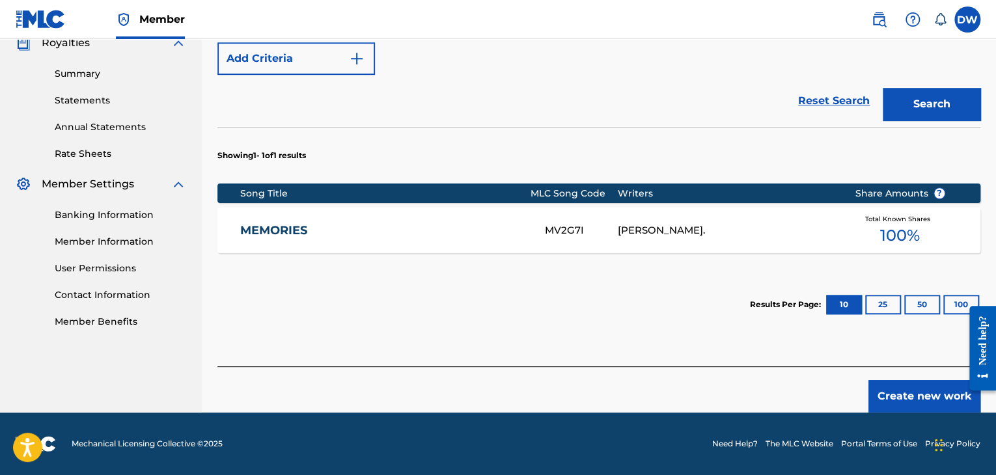
click at [912, 400] on button "Create new work" at bounding box center [924, 396] width 112 height 33
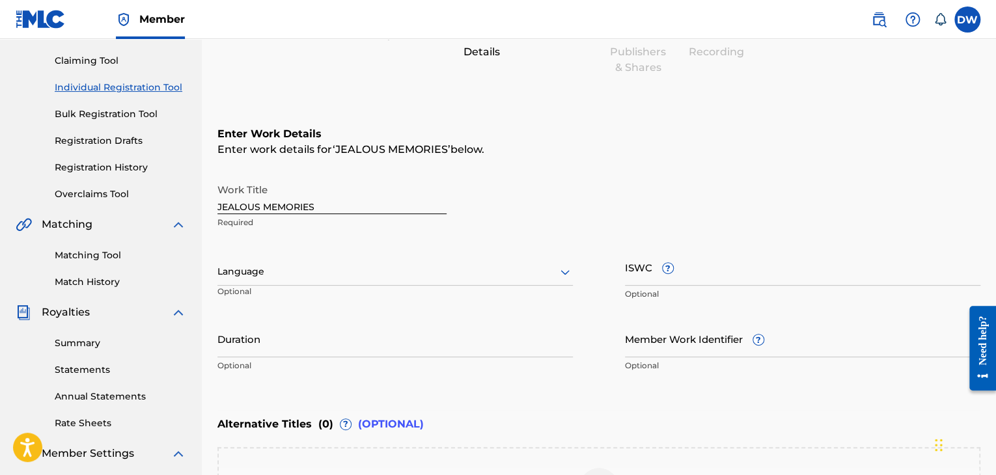
scroll to position [128, 0]
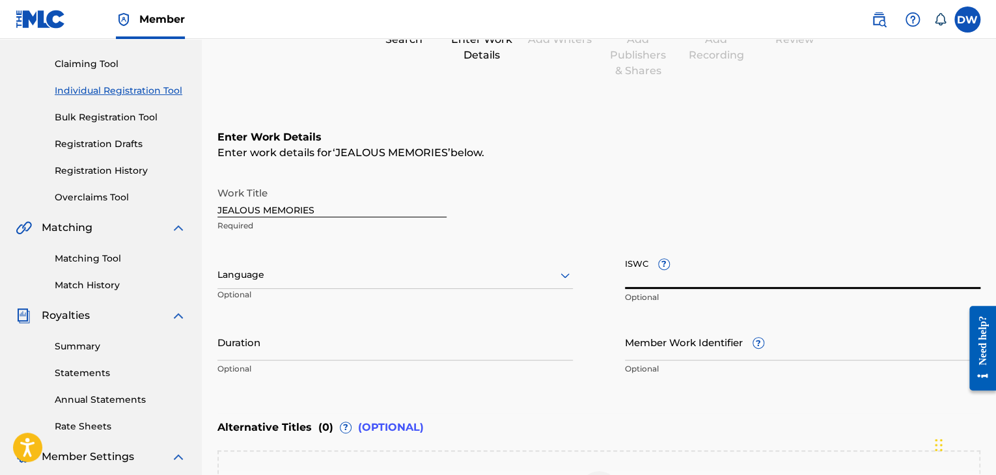
click at [733, 267] on input "ISWC ?" at bounding box center [802, 270] width 355 height 37
paste input "T-333.774.120-1"
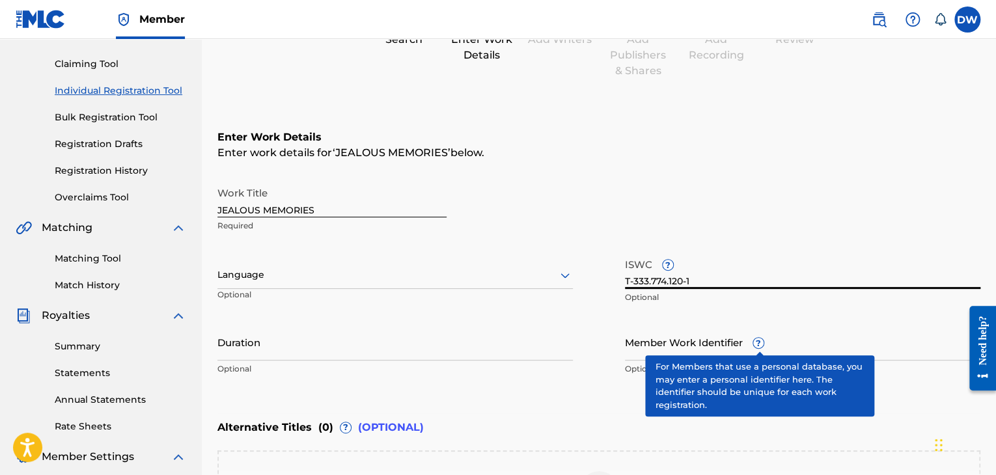
type input "T-333.774.120-1"
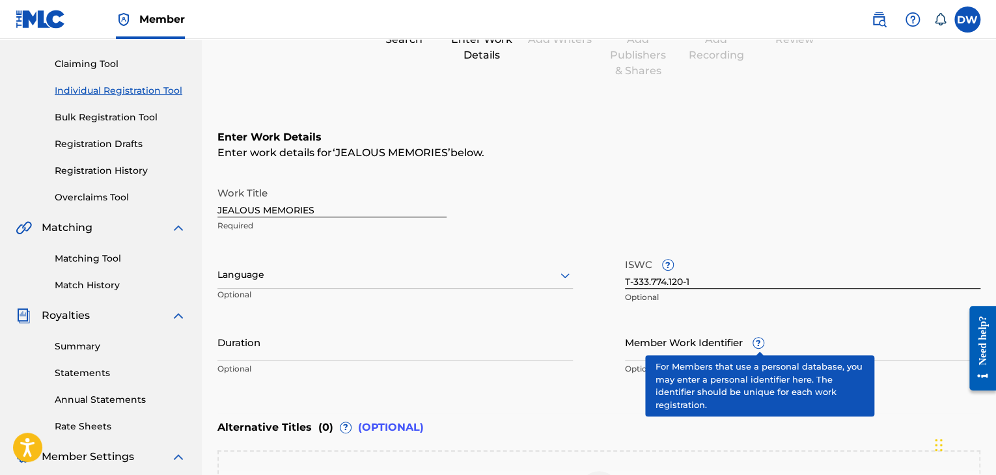
click at [938, 191] on div "Work Title JEALOUS MEMORIES Required" at bounding box center [598, 209] width 763 height 59
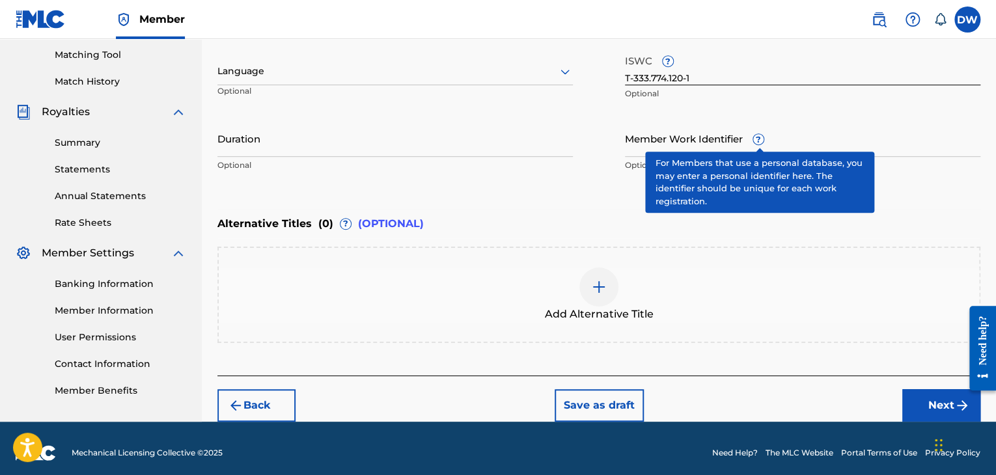
scroll to position [339, 0]
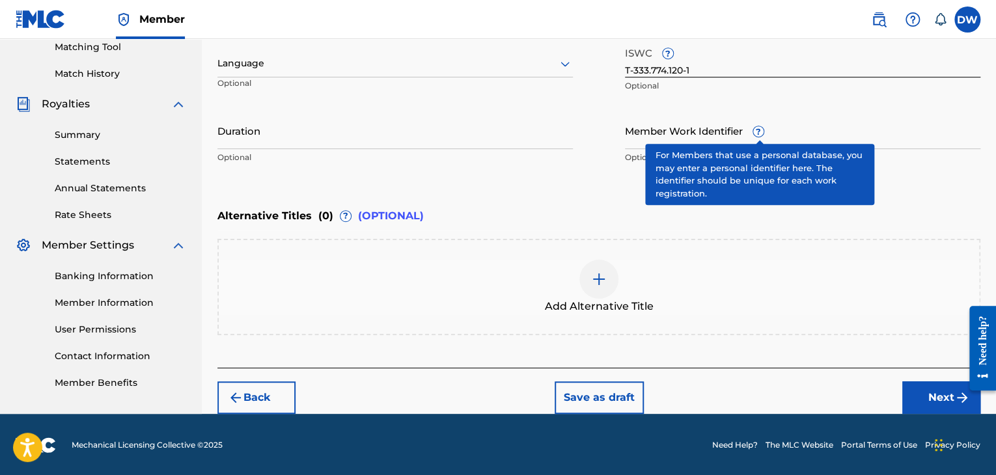
click at [929, 405] on button "Next" at bounding box center [941, 397] width 78 height 33
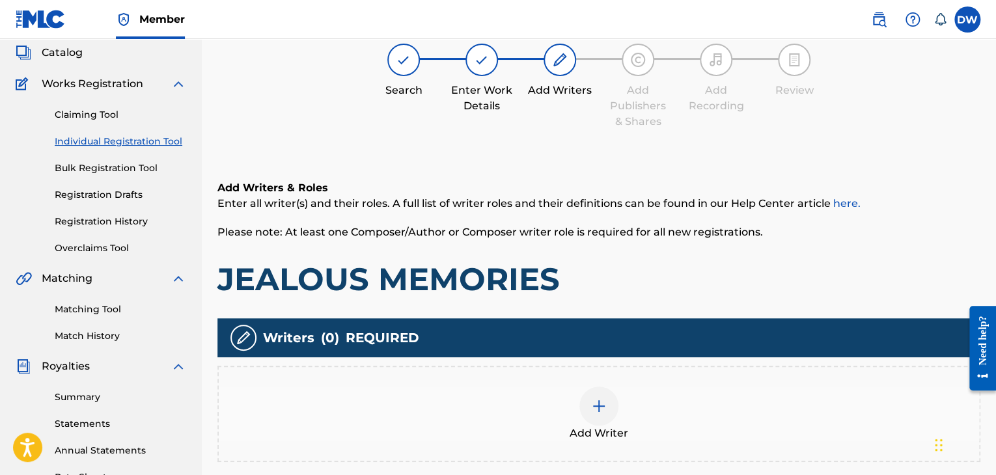
scroll to position [59, 0]
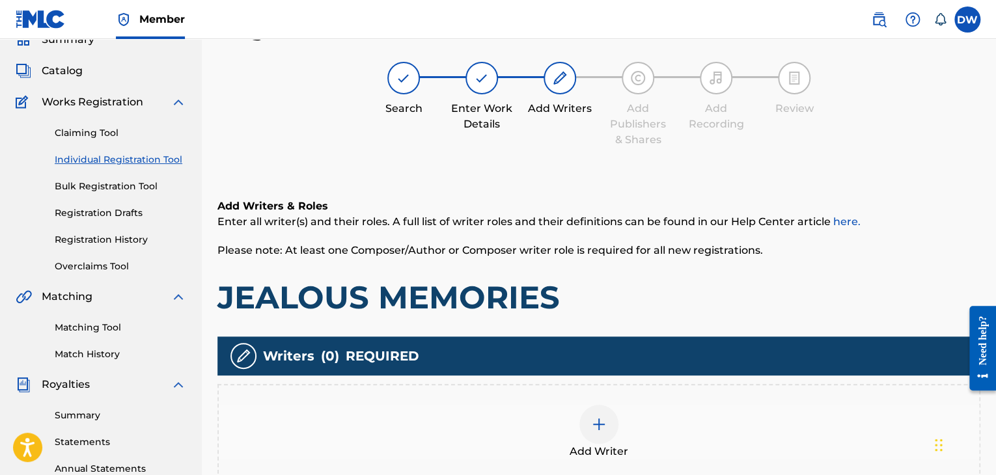
click at [601, 428] on img at bounding box center [599, 425] width 16 height 16
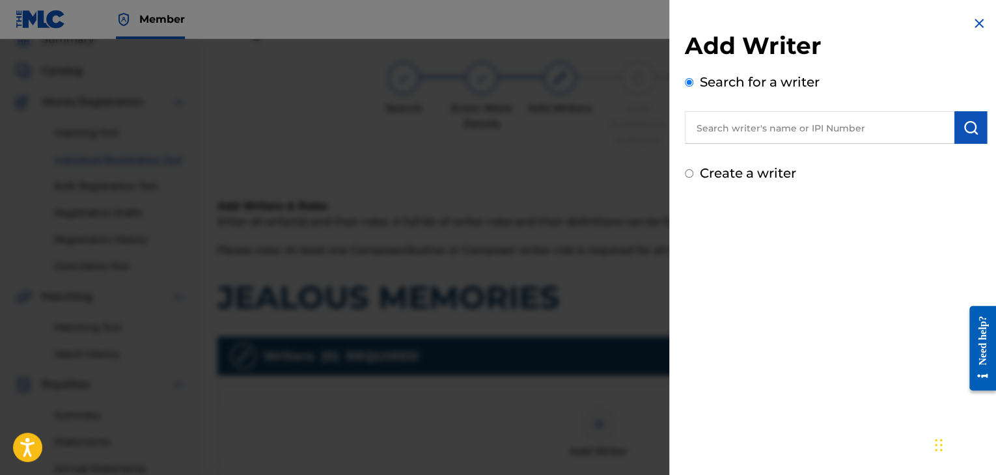
click at [815, 137] on input "text" at bounding box center [819, 127] width 269 height 33
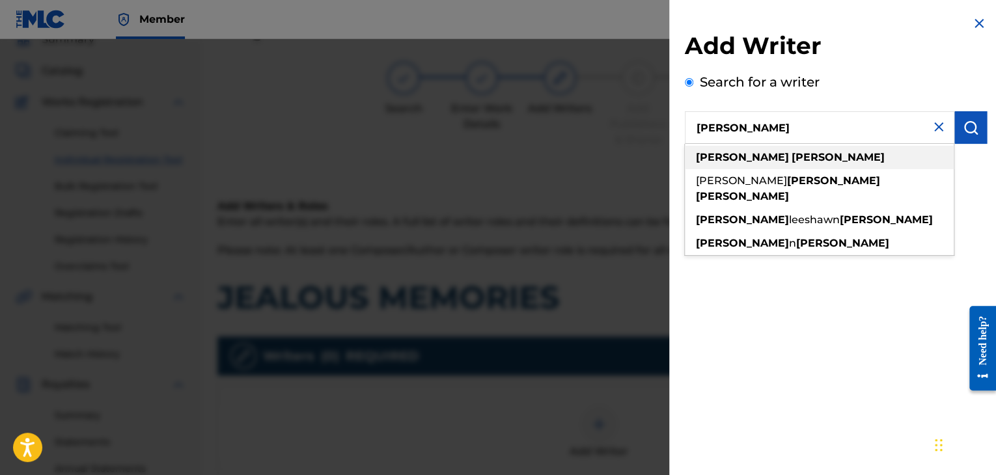
click at [825, 156] on div "[PERSON_NAME]" at bounding box center [819, 157] width 269 height 23
type input "[PERSON_NAME]"
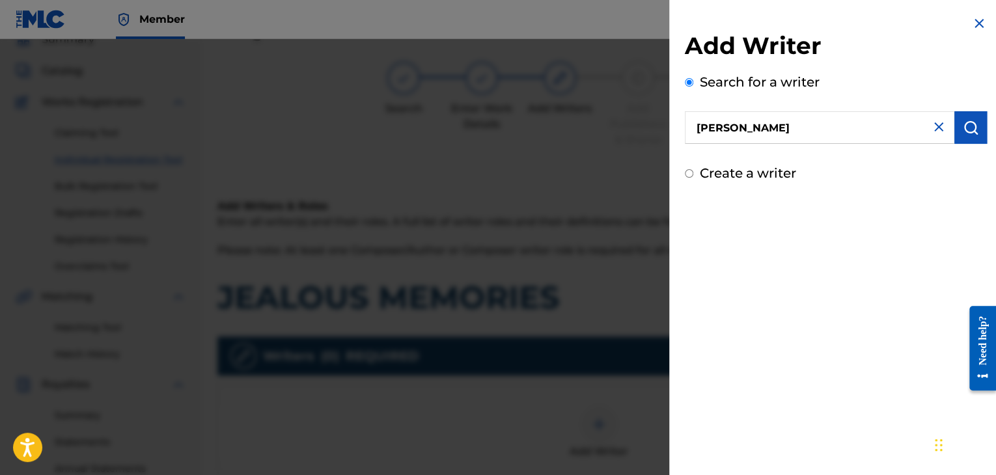
click at [959, 136] on button "submit" at bounding box center [970, 127] width 33 height 33
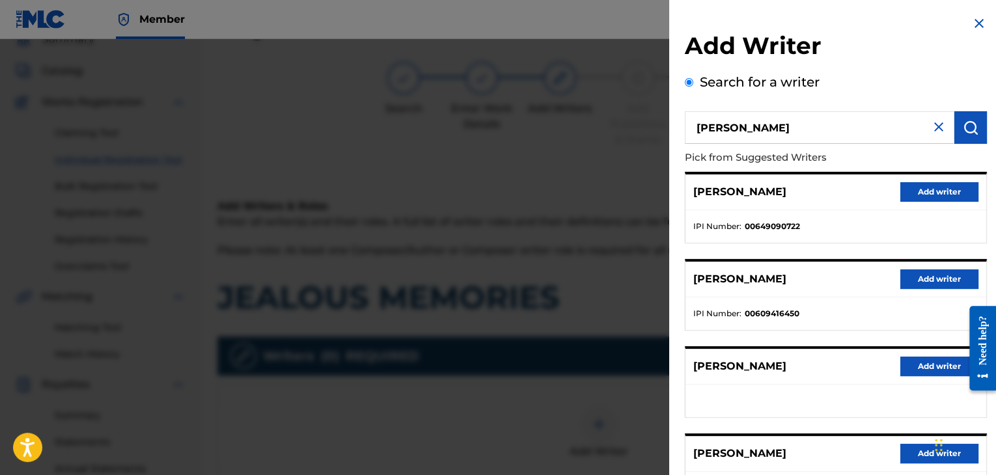
click at [935, 249] on div "[PERSON_NAME] Add writer IPI Number : 00649090722 [PERSON_NAME] Add writer IPI …" at bounding box center [836, 382] width 302 height 420
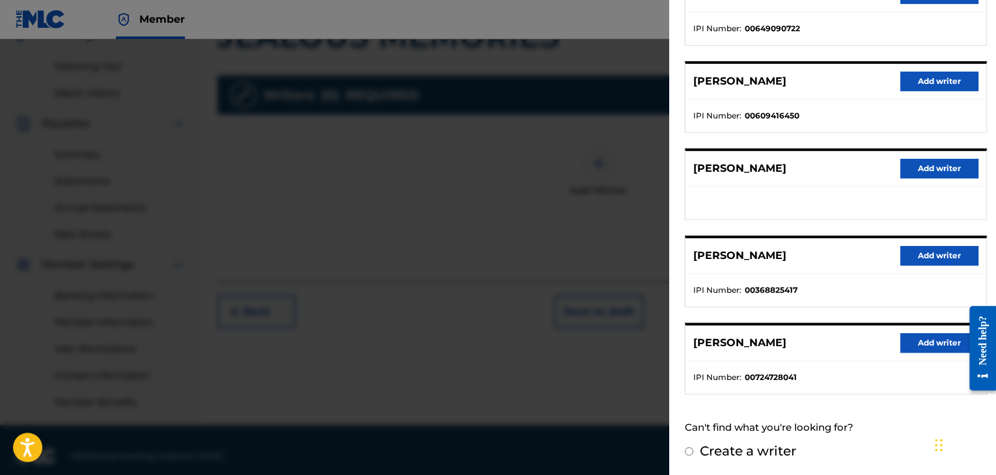
scroll to position [332, 0]
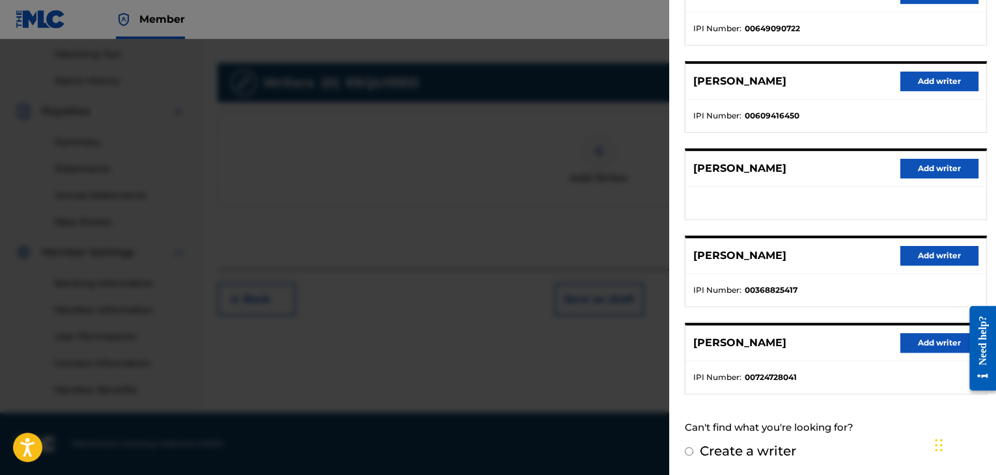
click at [924, 343] on button "Add writer" at bounding box center [939, 343] width 78 height 20
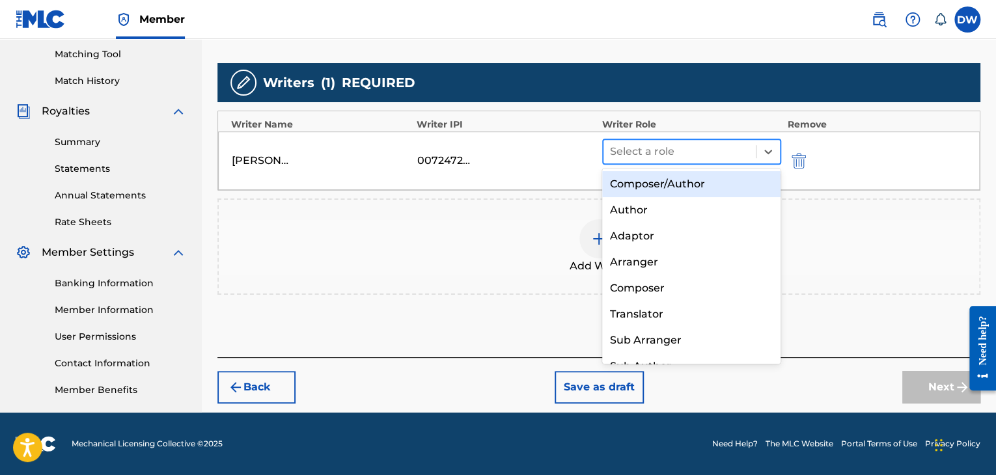
click at [722, 157] on div at bounding box center [679, 152] width 139 height 18
click at [717, 176] on div "Composer/Author" at bounding box center [691, 184] width 179 height 26
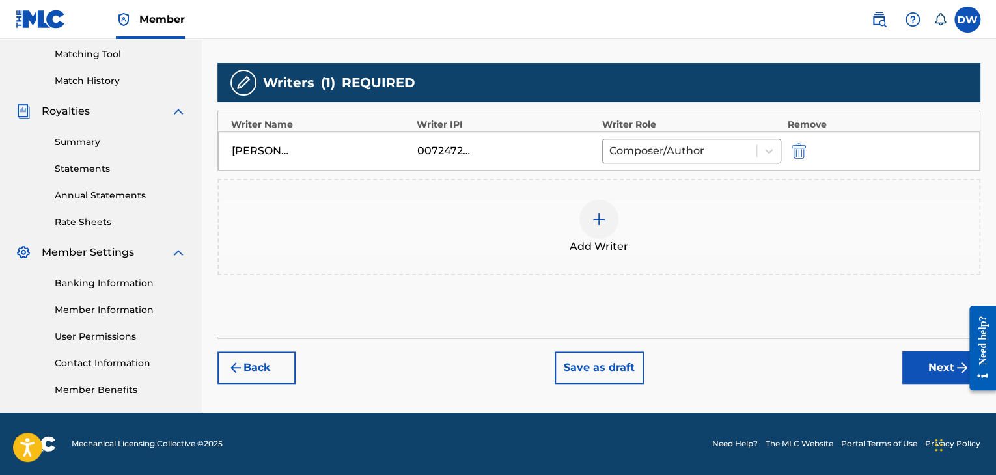
click at [918, 370] on button "Next" at bounding box center [941, 367] width 78 height 33
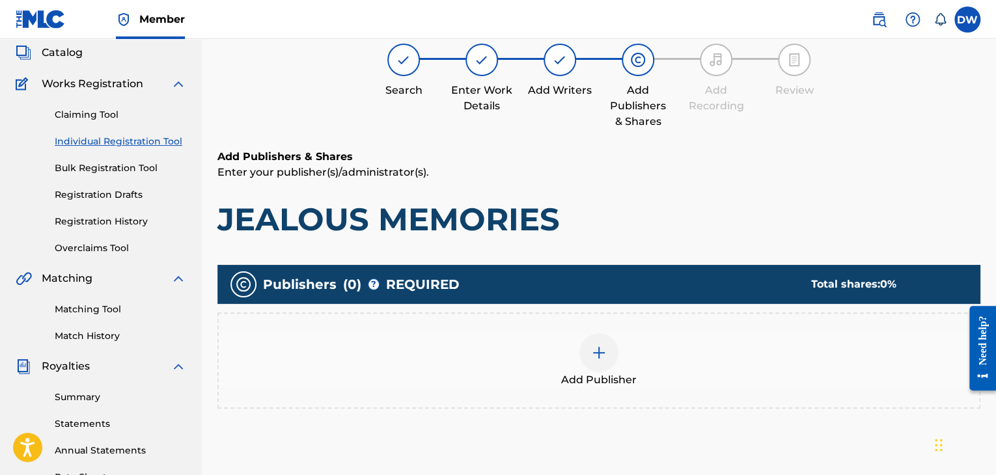
scroll to position [59, 0]
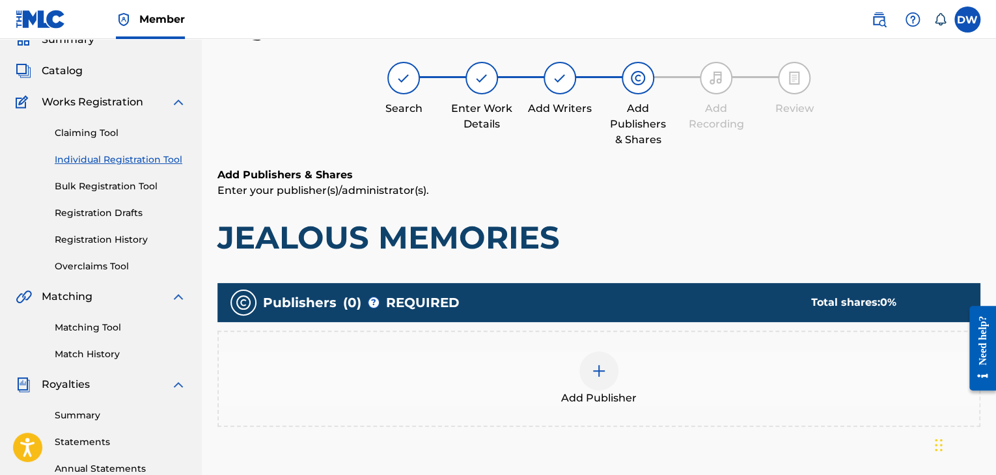
click at [595, 364] on img at bounding box center [599, 371] width 16 height 16
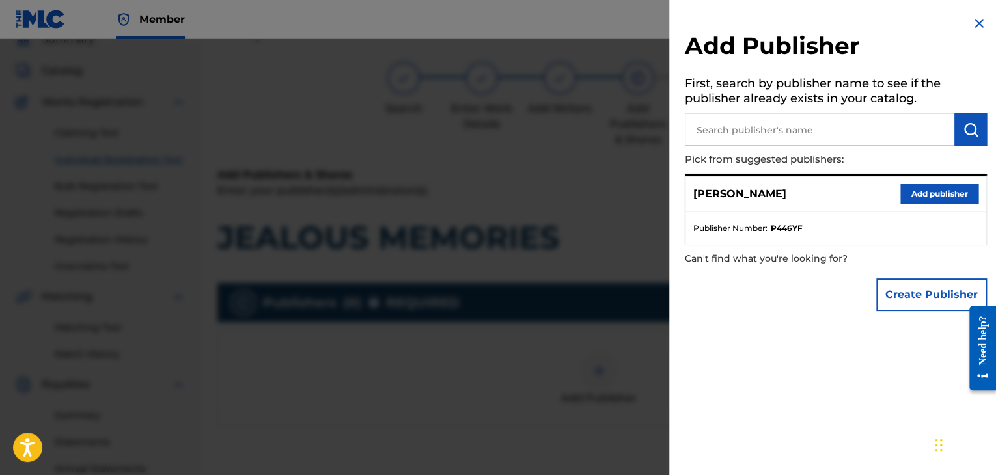
click at [920, 301] on button "Create Publisher" at bounding box center [931, 295] width 111 height 33
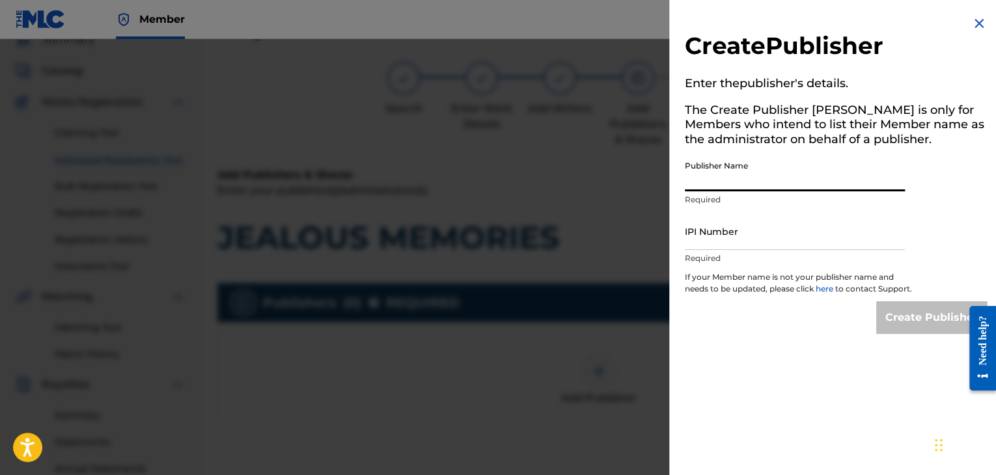
click at [734, 188] on input "Publisher Name" at bounding box center [795, 172] width 220 height 37
type input "EVOVE PUB"
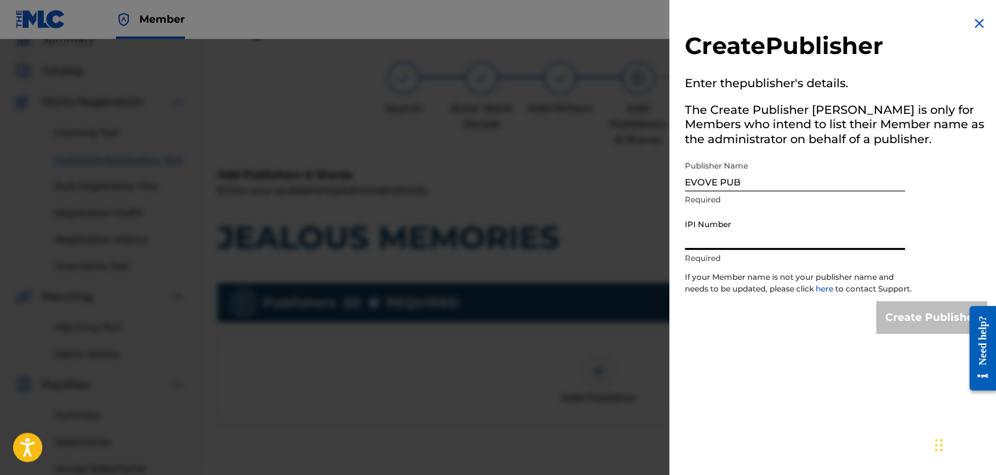
click at [753, 237] on input "IPI Number" at bounding box center [795, 231] width 220 height 37
type input "01294766700"
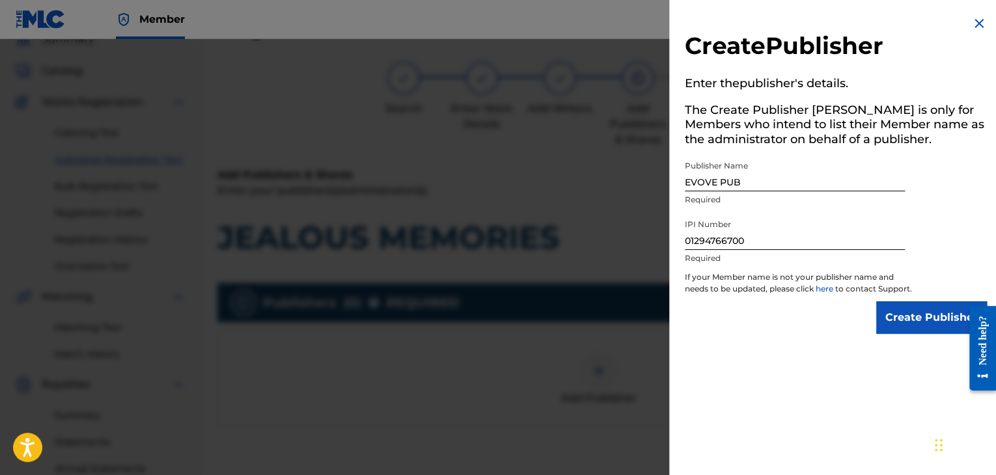
click at [905, 334] on input "Create Publisher" at bounding box center [931, 317] width 111 height 33
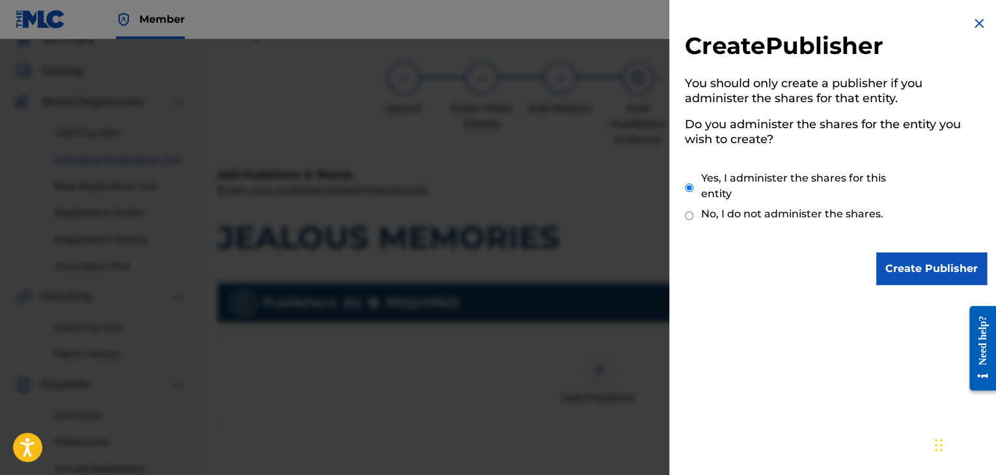
click at [905, 269] on input "Create Publisher" at bounding box center [931, 269] width 111 height 33
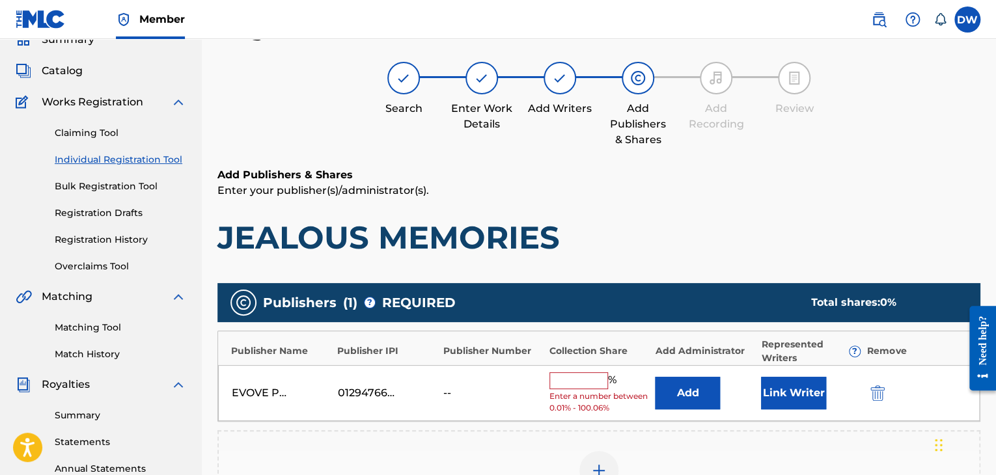
click at [567, 384] on input "text" at bounding box center [578, 380] width 59 height 17
type input "100"
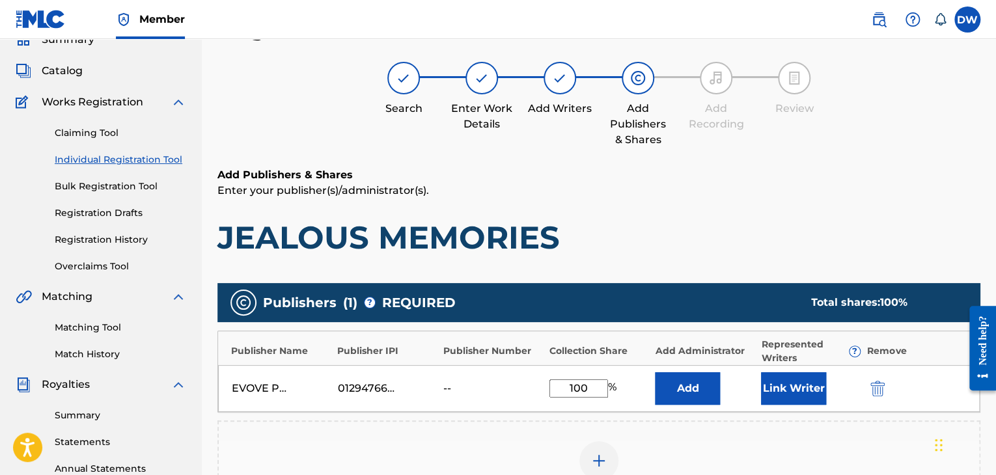
click at [786, 397] on button "Link Writer" at bounding box center [793, 388] width 65 height 33
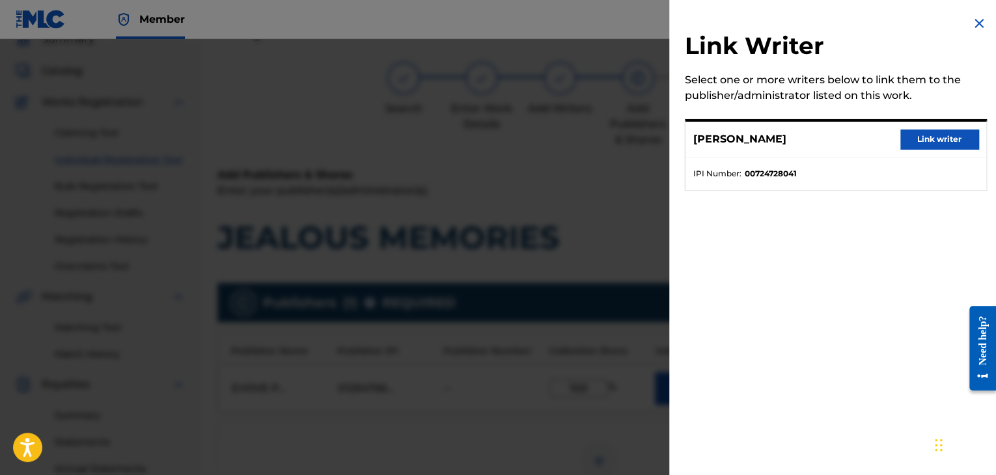
click at [937, 135] on button "Link writer" at bounding box center [939, 140] width 78 height 20
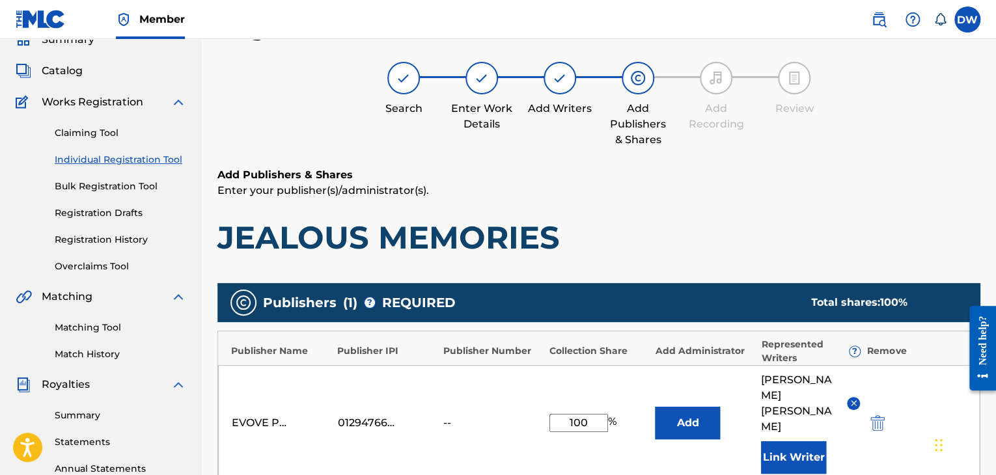
click at [845, 220] on h1 "JEALOUS MEMORIES" at bounding box center [598, 237] width 763 height 39
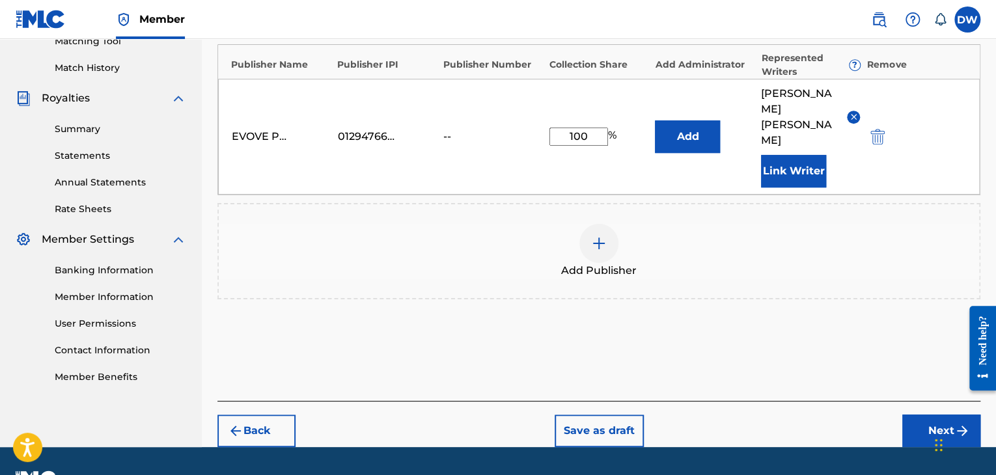
scroll to position [347, 0]
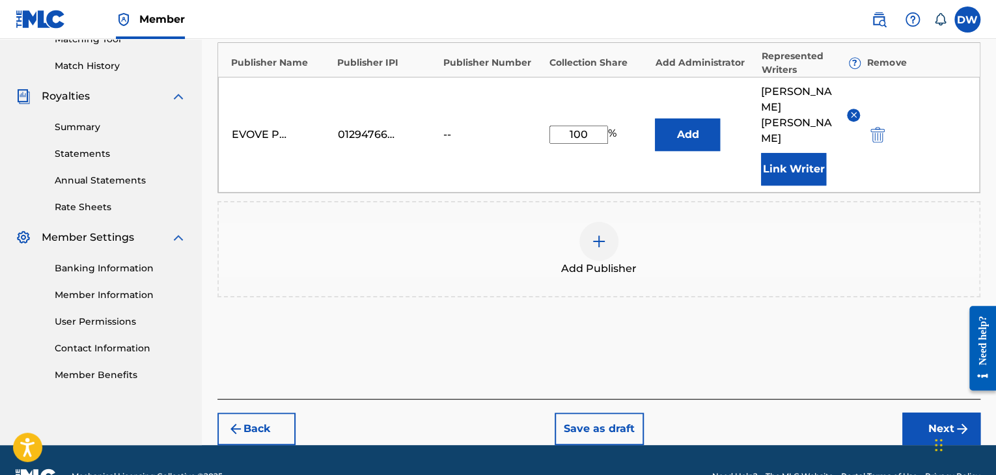
click at [940, 413] on button "Next" at bounding box center [941, 429] width 78 height 33
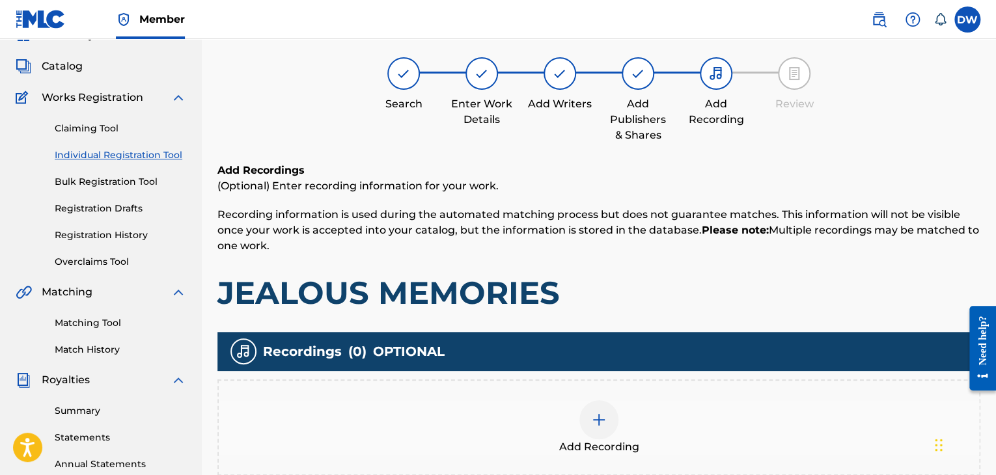
scroll to position [59, 0]
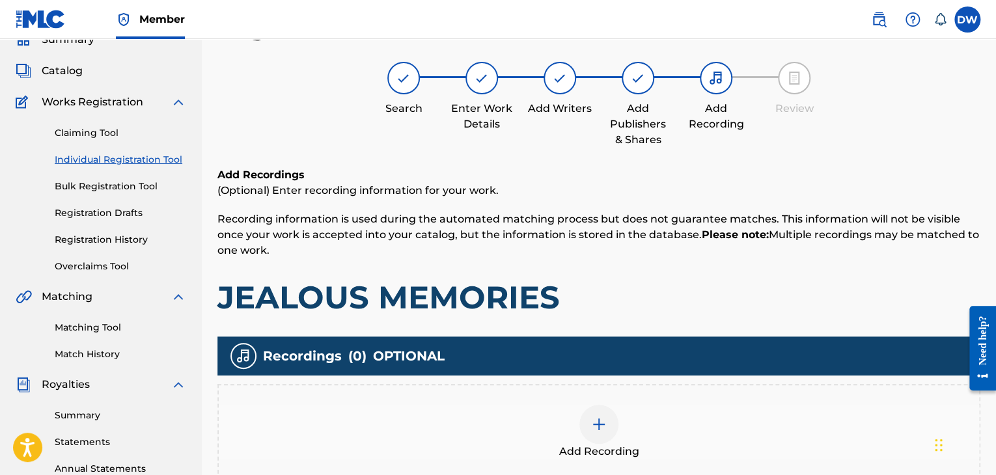
click at [773, 319] on div "Add Recordings (Optional) Enter recording information for your work. Recording …" at bounding box center [598, 344] width 763 height 355
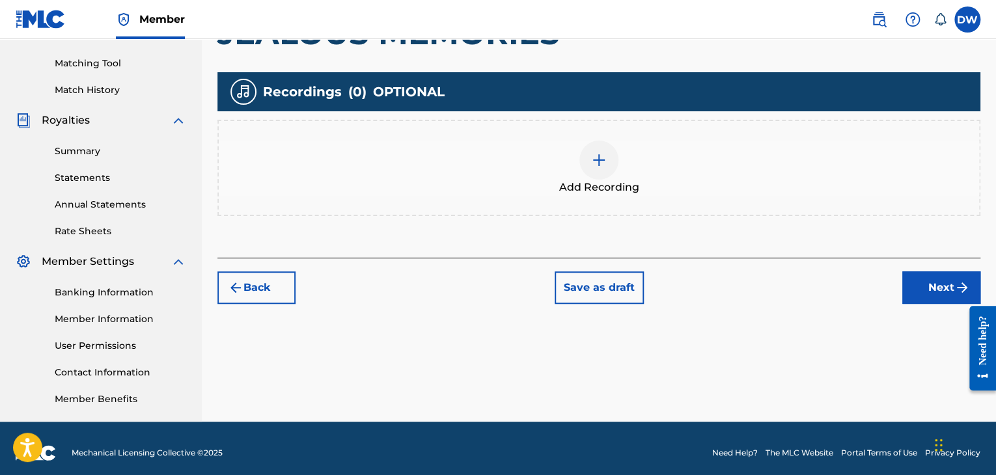
scroll to position [332, 0]
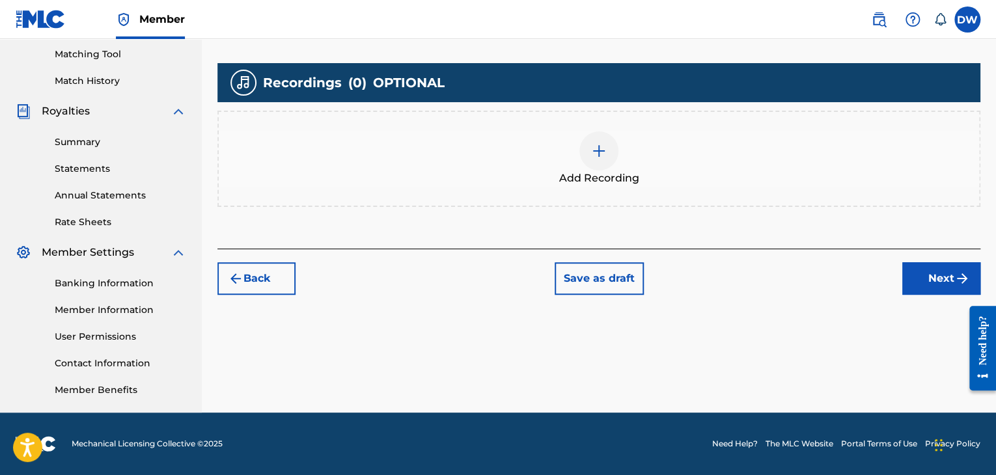
click at [922, 280] on button "Next" at bounding box center [941, 278] width 78 height 33
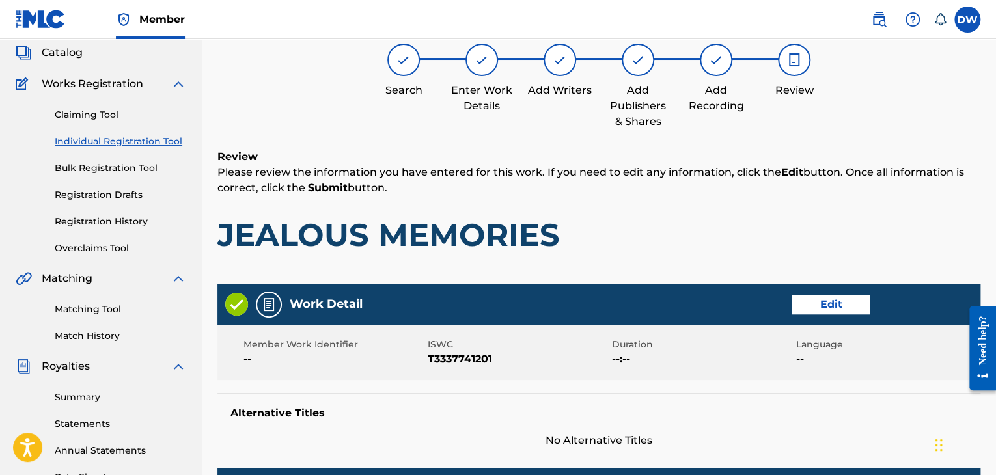
scroll to position [59, 0]
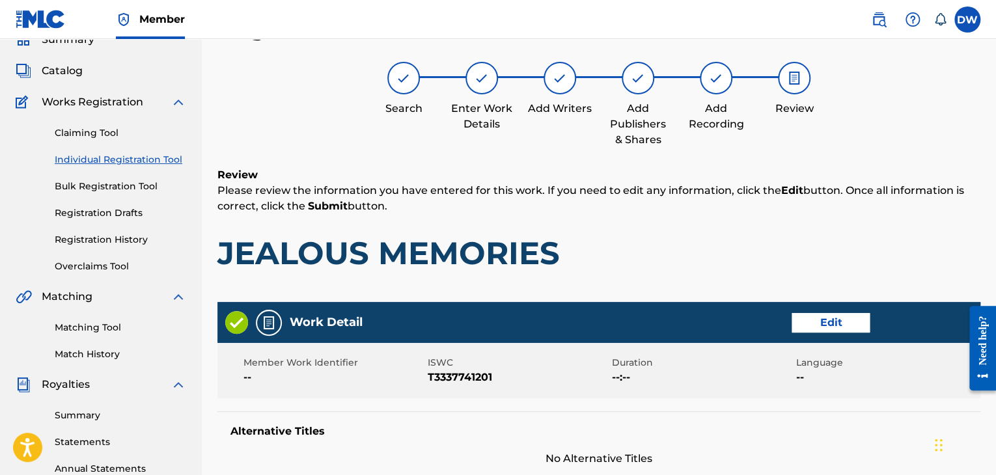
click at [684, 398] on div "Work Detail Edit Member Work Identifier -- ISWC T3337741201 Duration --:-- Lang…" at bounding box center [598, 384] width 763 height 165
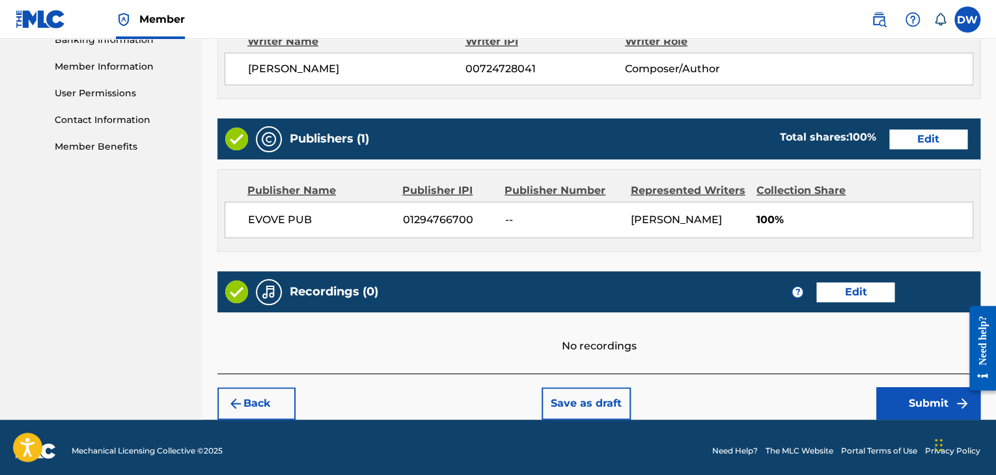
scroll to position [581, 0]
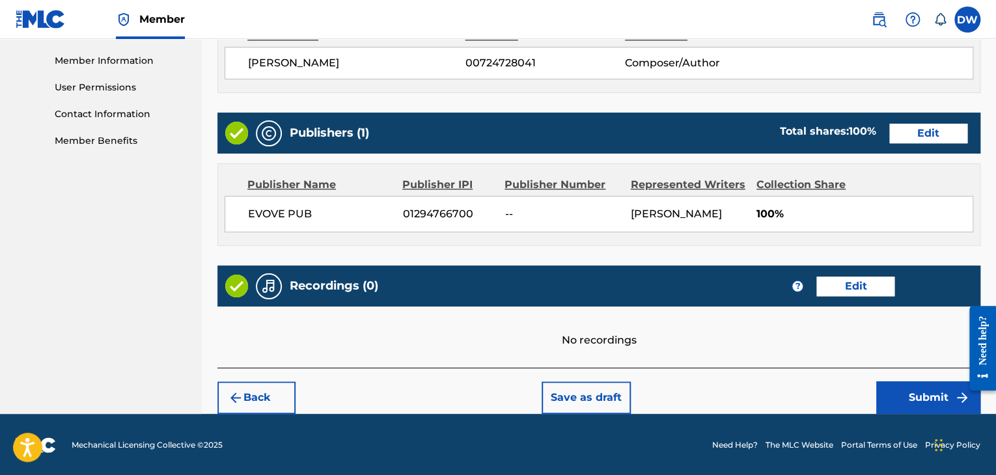
click at [938, 393] on button "Submit" at bounding box center [928, 397] width 104 height 33
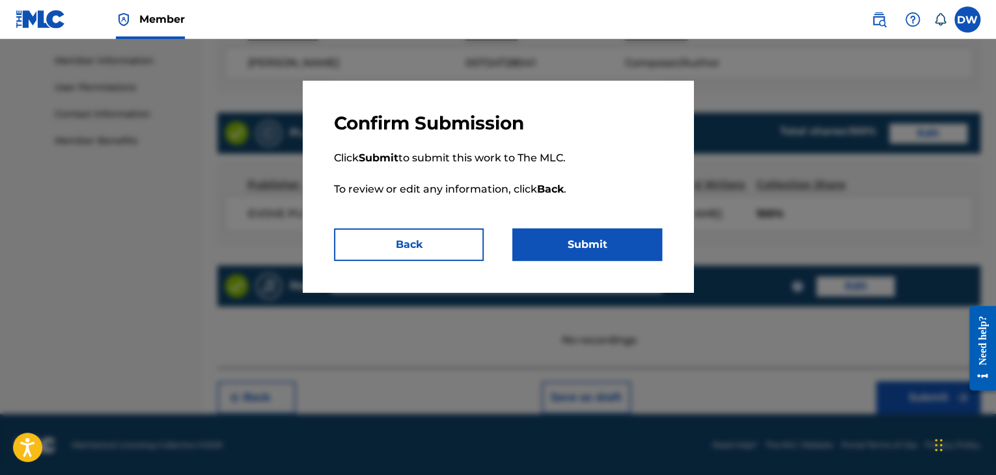
click at [609, 243] on button "Submit" at bounding box center [587, 244] width 150 height 33
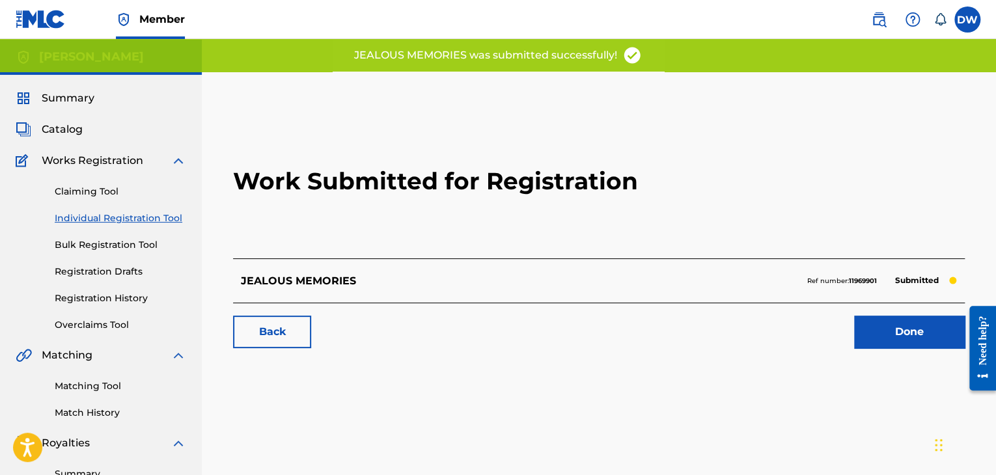
click at [113, 214] on link "Individual Registration Tool" at bounding box center [120, 219] width 131 height 14
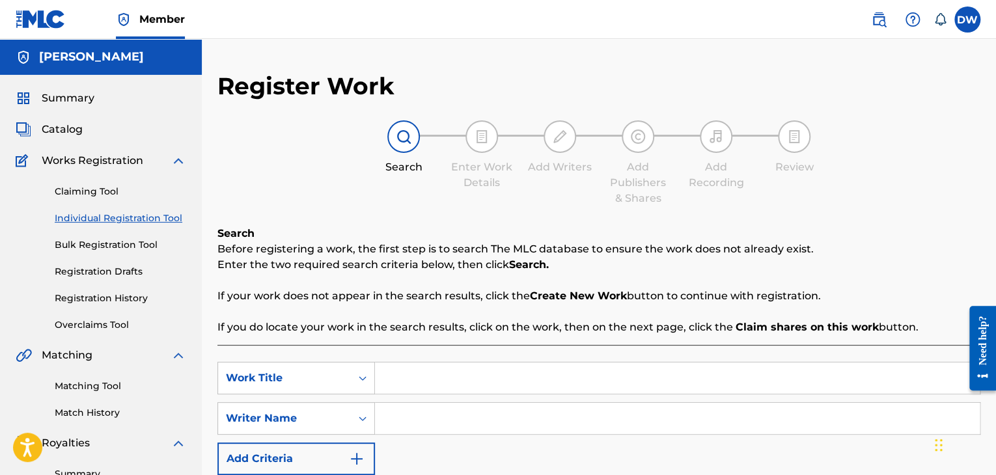
click at [439, 378] on input "Search Form" at bounding box center [677, 377] width 605 height 31
paste input "T-333.774.090-2"
type input "T"
type input "LIVING AND DYING"
click at [599, 402] on div "SearchWithCriteriad0572f81-a86a-43fc-a2e8-b621474f63f6 Work Title LIVING AND DY…" at bounding box center [598, 418] width 763 height 113
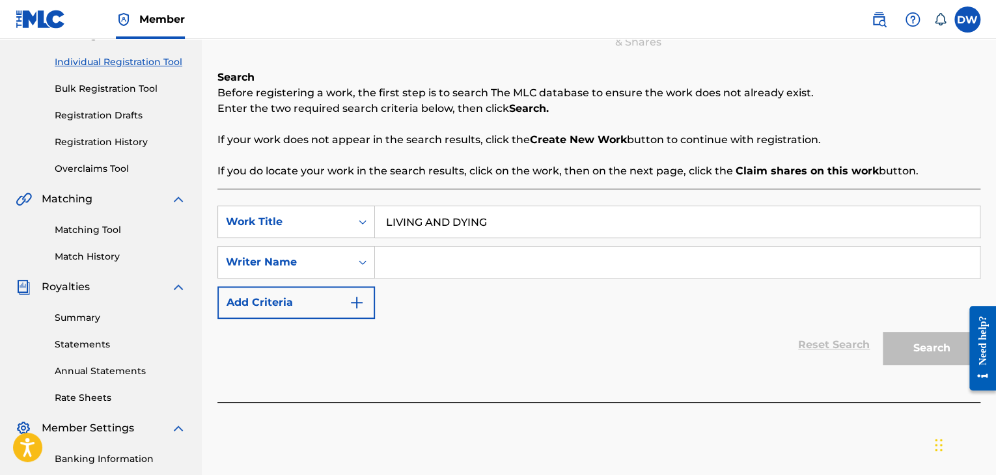
scroll to position [182, 0]
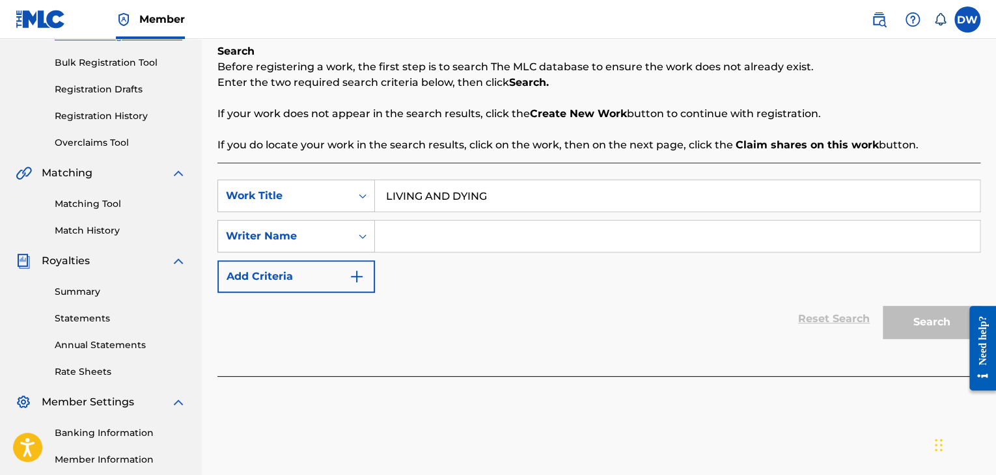
click at [534, 243] on input "Search Form" at bounding box center [677, 236] width 605 height 31
type input "DE"
click at [923, 316] on button "Search" at bounding box center [931, 322] width 98 height 33
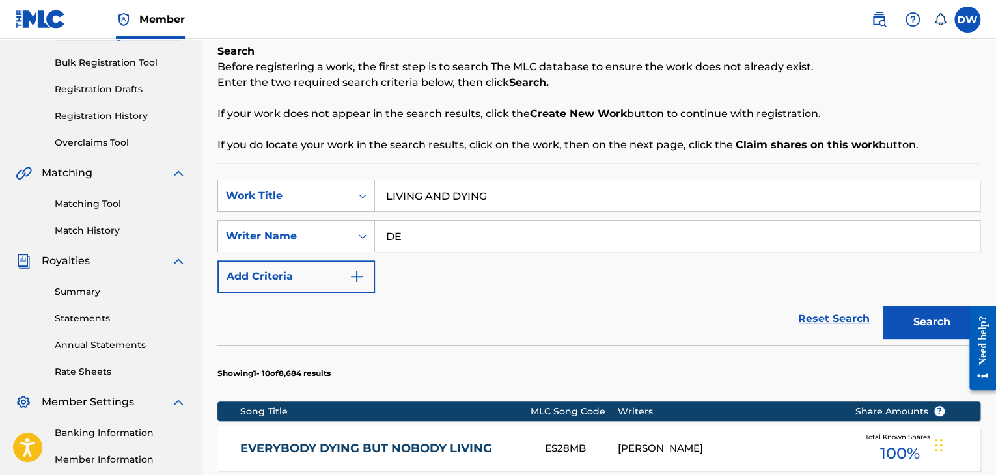
click at [869, 274] on div "SearchWithCriteriad0572f81-a86a-43fc-a2e8-b621474f63f6 Work Title LIVING AND DY…" at bounding box center [598, 236] width 763 height 113
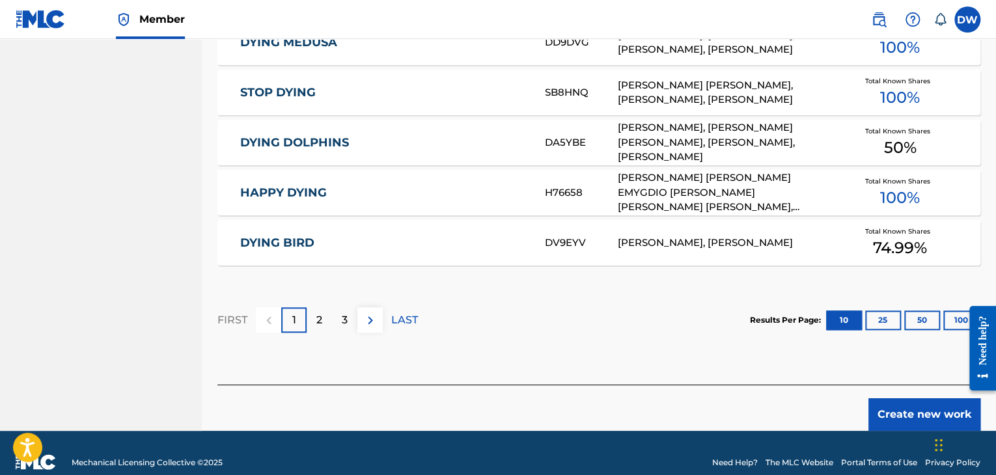
scroll to position [856, 0]
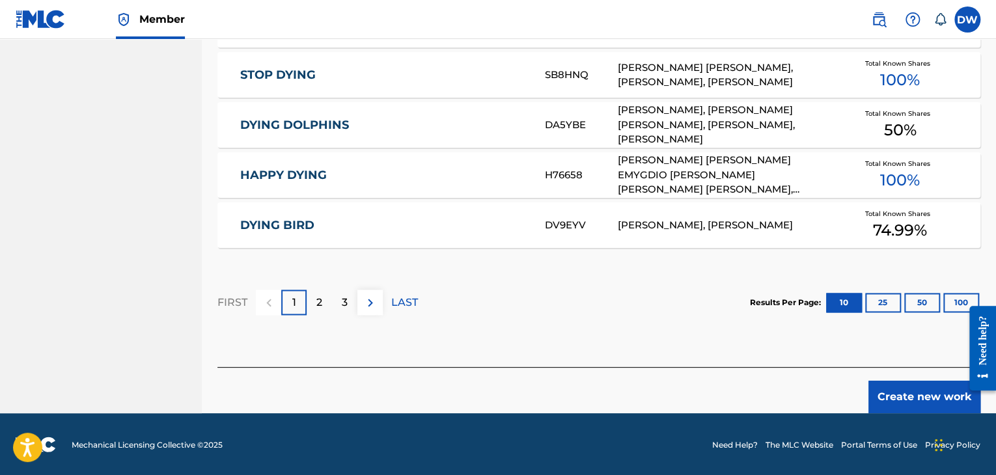
click at [940, 396] on button "Create new work" at bounding box center [924, 397] width 112 height 33
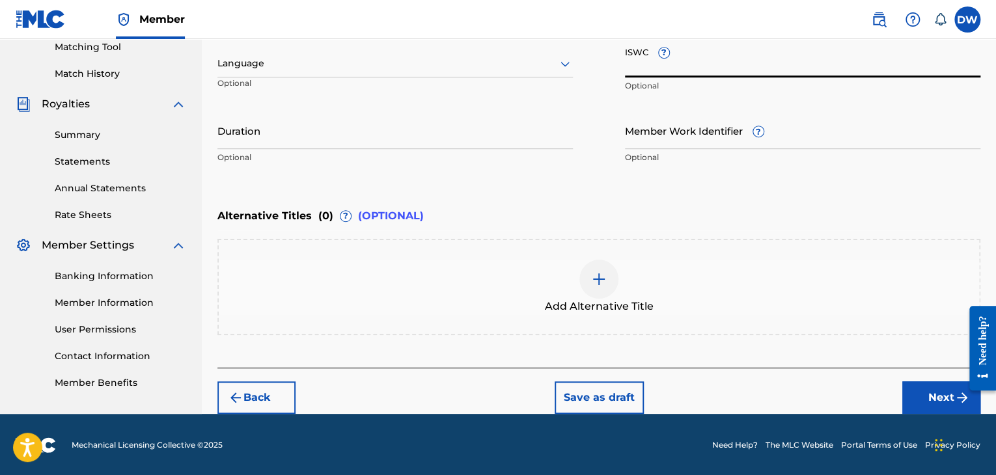
click at [717, 62] on input "ISWC ?" at bounding box center [802, 58] width 355 height 37
paste input "T-333.774.090-2"
type input "T-333.774.090-2"
click at [932, 391] on button "Next" at bounding box center [941, 397] width 78 height 33
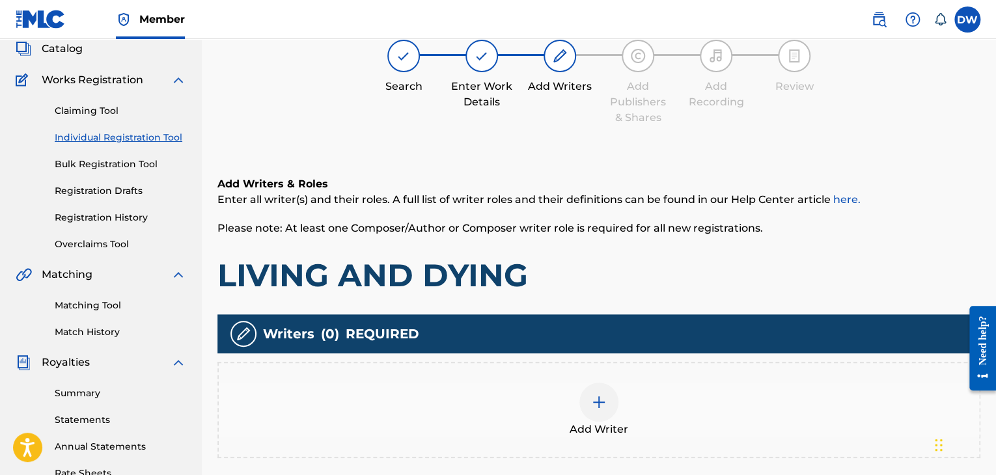
scroll to position [59, 0]
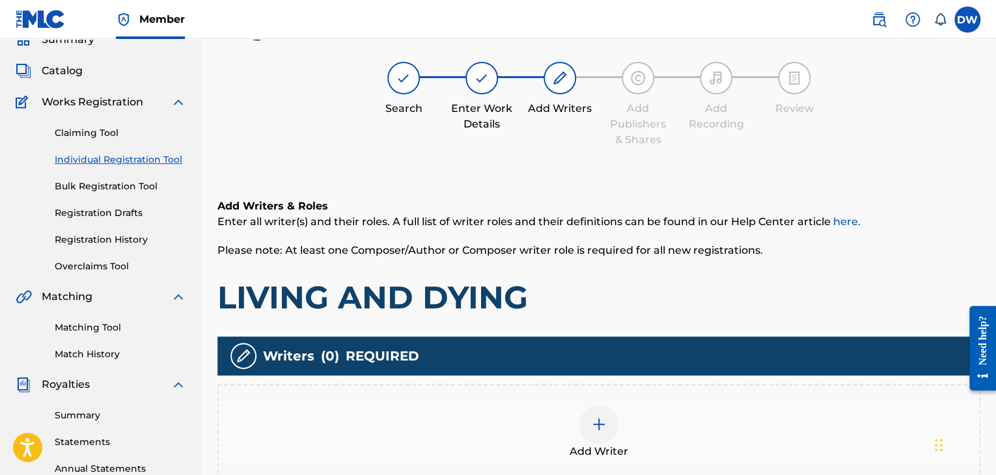
click at [604, 417] on img at bounding box center [599, 425] width 16 height 16
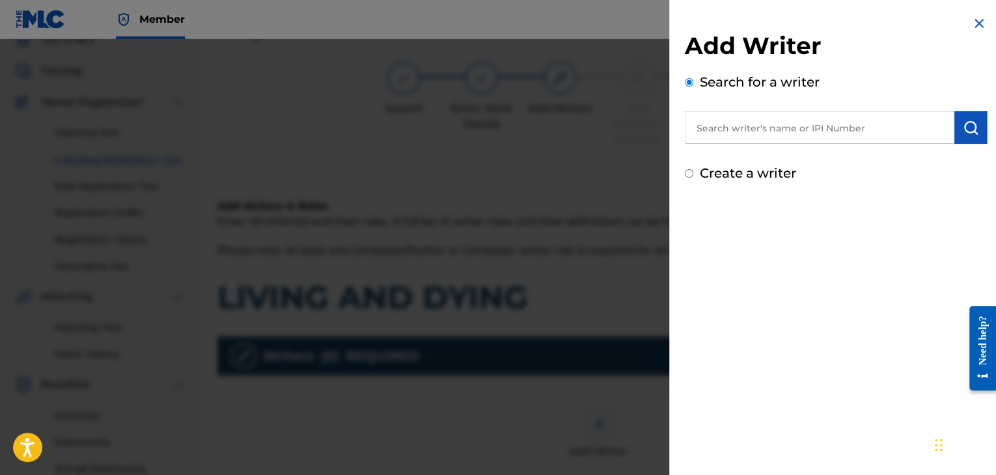
click at [797, 132] on input "text" at bounding box center [819, 127] width 269 height 33
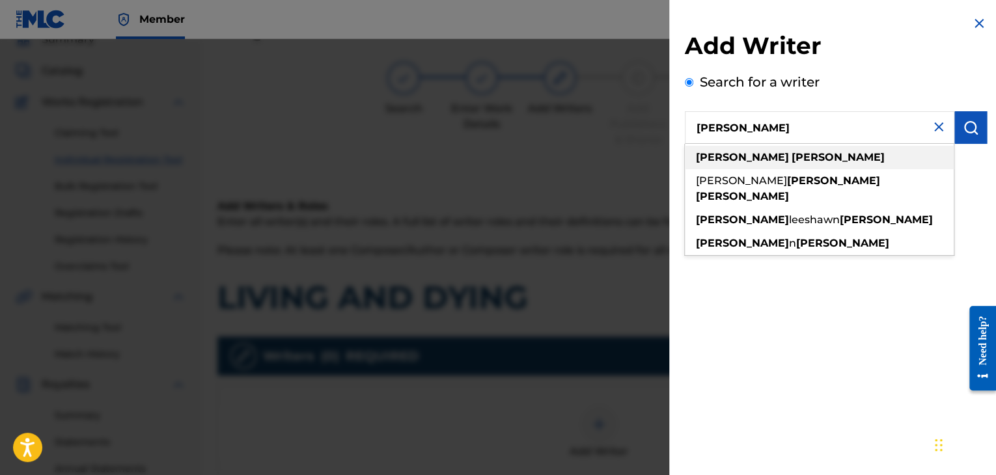
click at [821, 167] on div "[PERSON_NAME]" at bounding box center [819, 157] width 269 height 23
type input "[PERSON_NAME]"
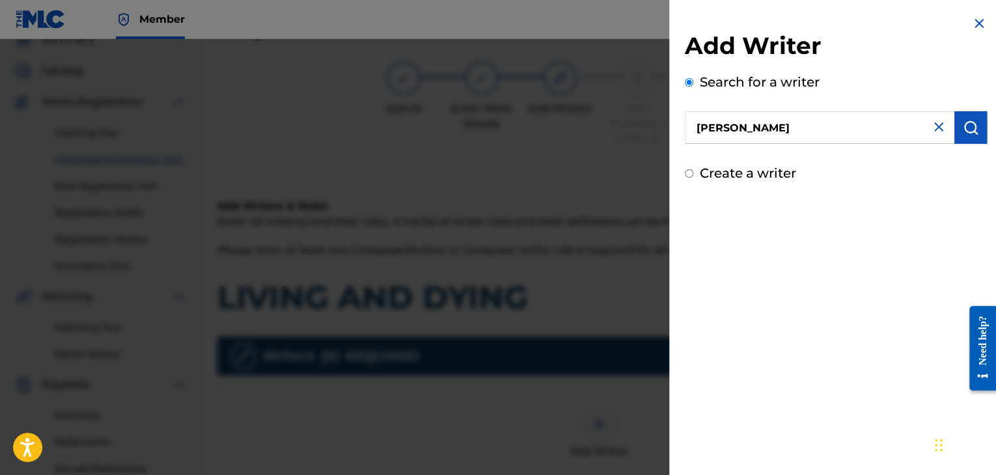
click at [971, 126] on img "submit" at bounding box center [971, 128] width 16 height 16
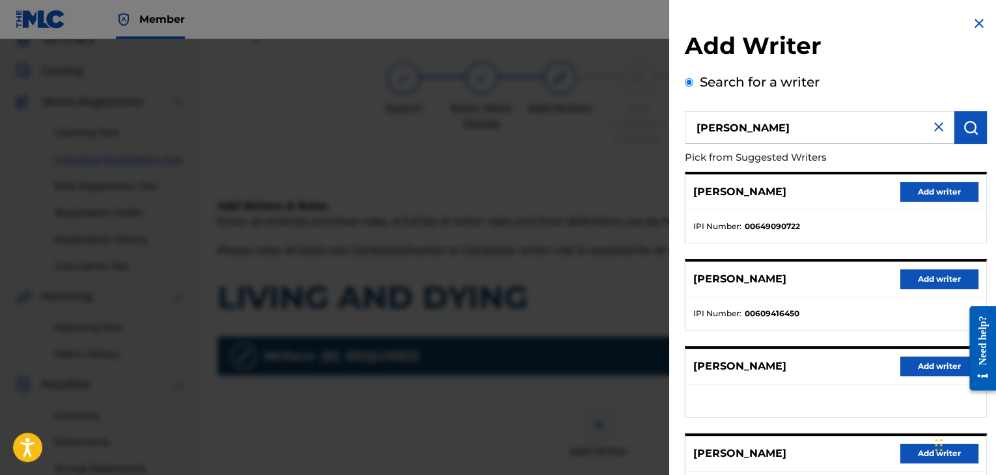
click at [881, 242] on ul "IPI Number : 00649090722" at bounding box center [835, 226] width 301 height 33
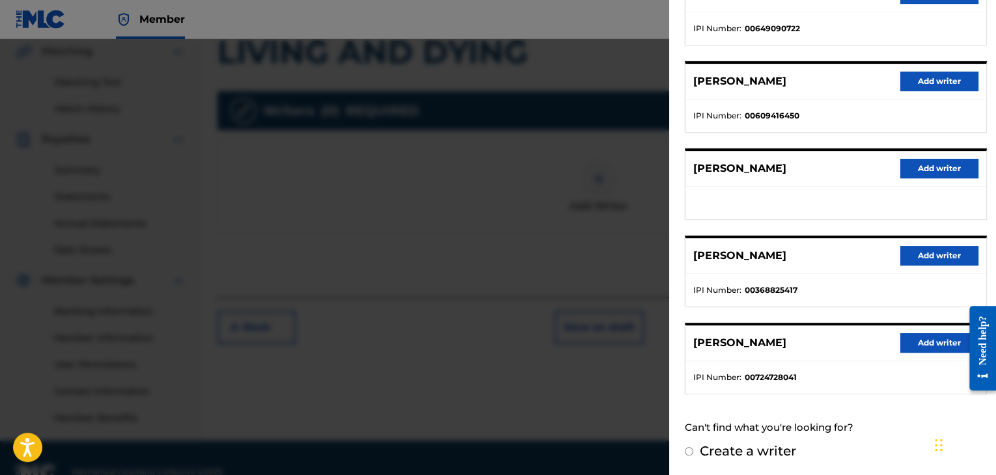
scroll to position [332, 0]
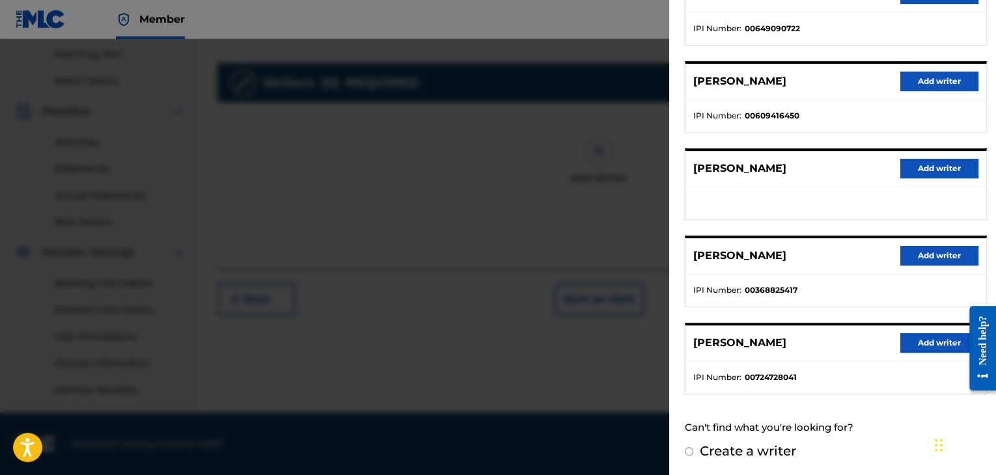
click at [950, 342] on button "Add writer" at bounding box center [939, 343] width 78 height 20
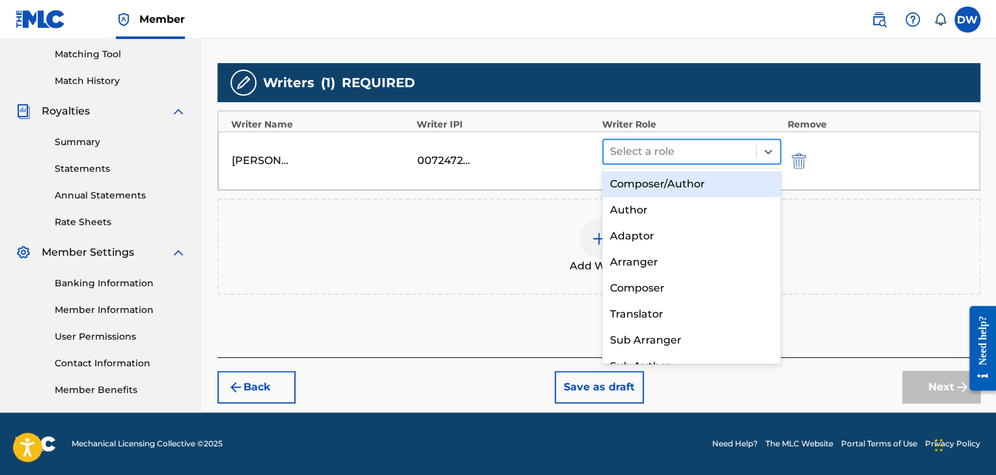
click at [696, 156] on div at bounding box center [679, 152] width 139 height 18
click at [693, 176] on div "Composer/Author" at bounding box center [691, 184] width 179 height 26
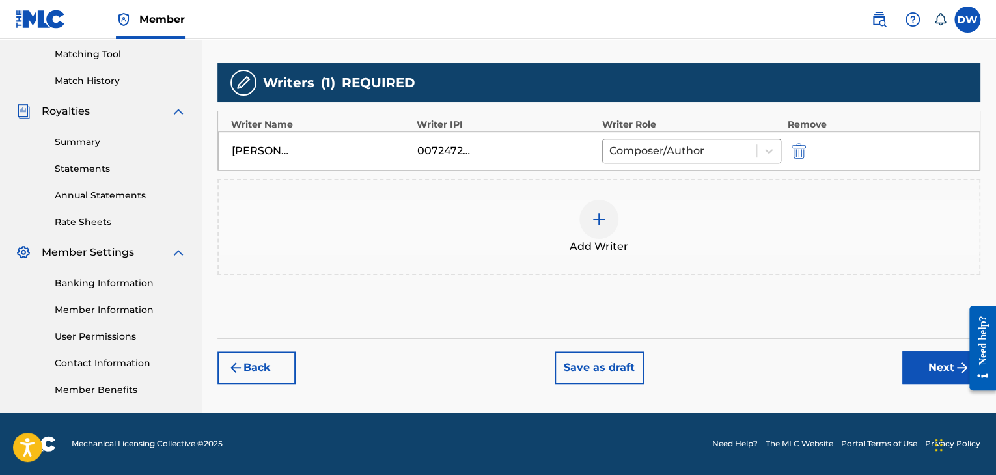
click at [927, 370] on button "Next" at bounding box center [941, 367] width 78 height 33
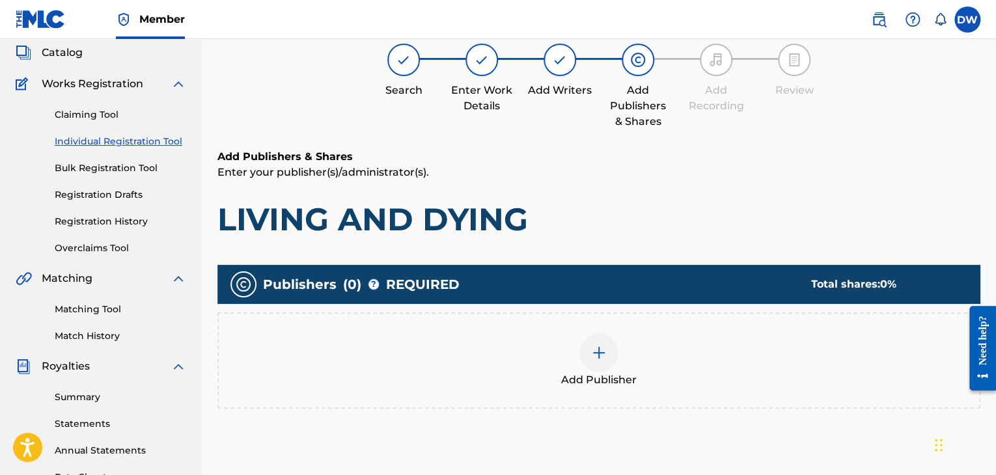
scroll to position [59, 0]
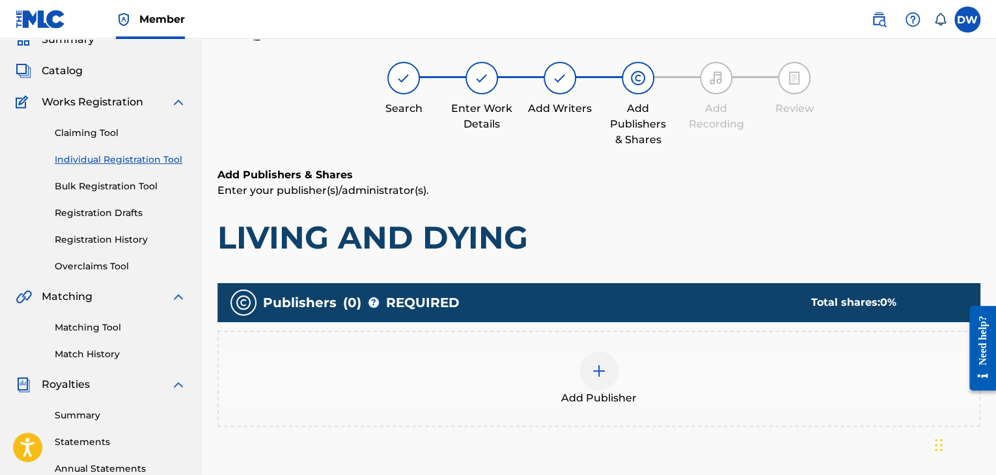
click at [610, 370] on div at bounding box center [598, 370] width 39 height 39
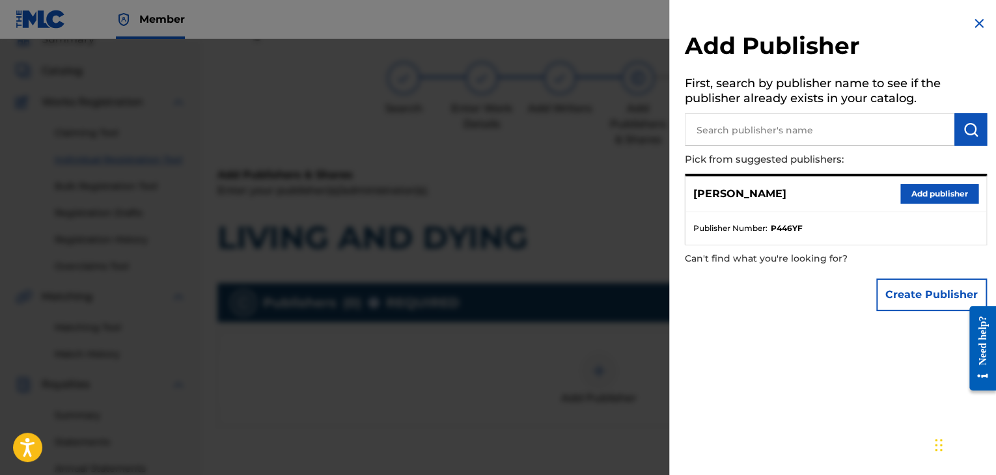
click at [789, 126] on input "text" at bounding box center [819, 129] width 269 height 33
click at [929, 290] on button "Create Publisher" at bounding box center [931, 295] width 111 height 33
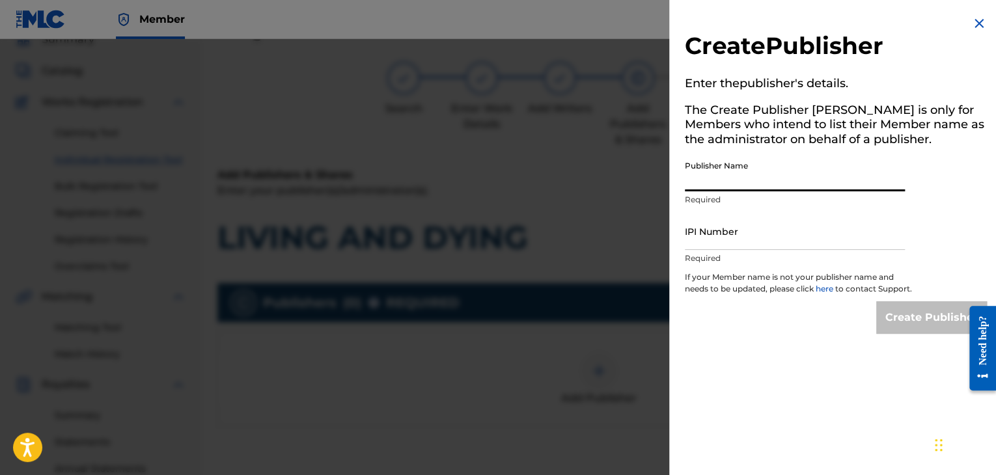
click at [756, 177] on input "Publisher Name" at bounding box center [795, 172] width 220 height 37
type input "EVOVE PUB"
click at [756, 234] on input "IPI Number" at bounding box center [795, 231] width 220 height 37
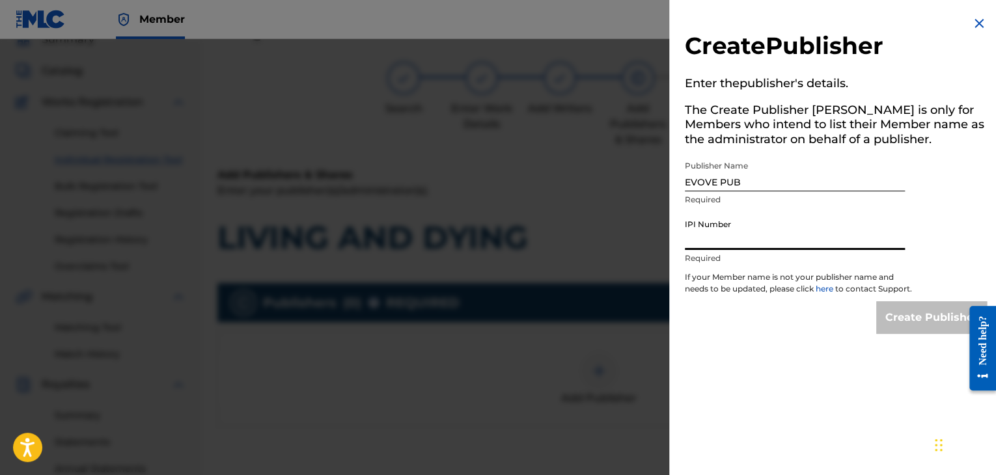
type input "01294766700"
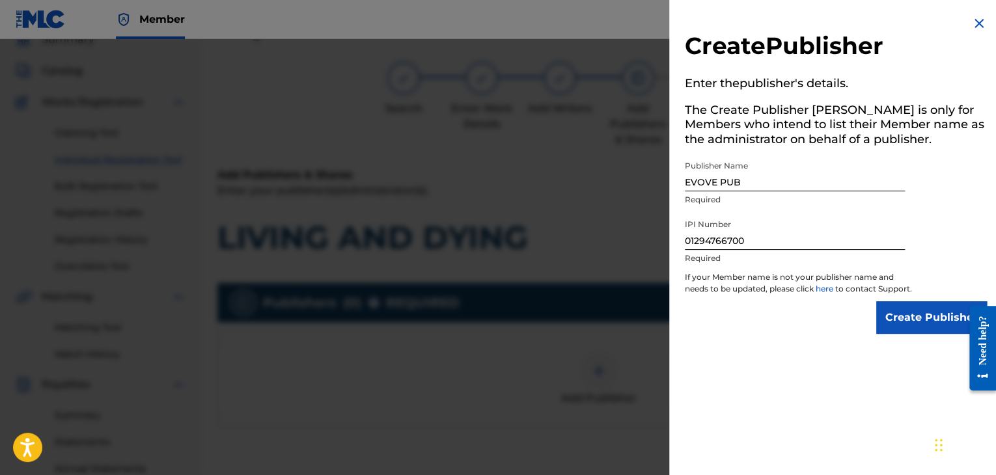
click at [906, 325] on input "Create Publisher" at bounding box center [931, 317] width 111 height 33
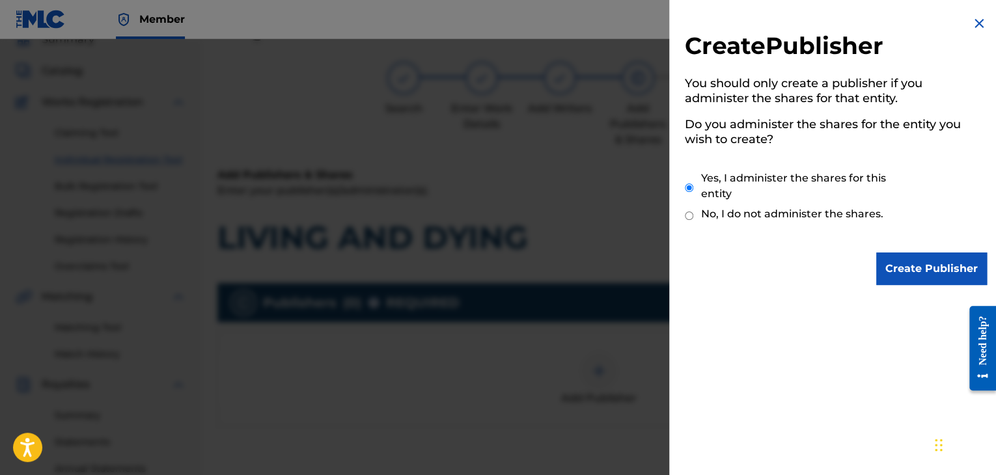
click at [876, 253] on input "Create Publisher" at bounding box center [931, 269] width 111 height 33
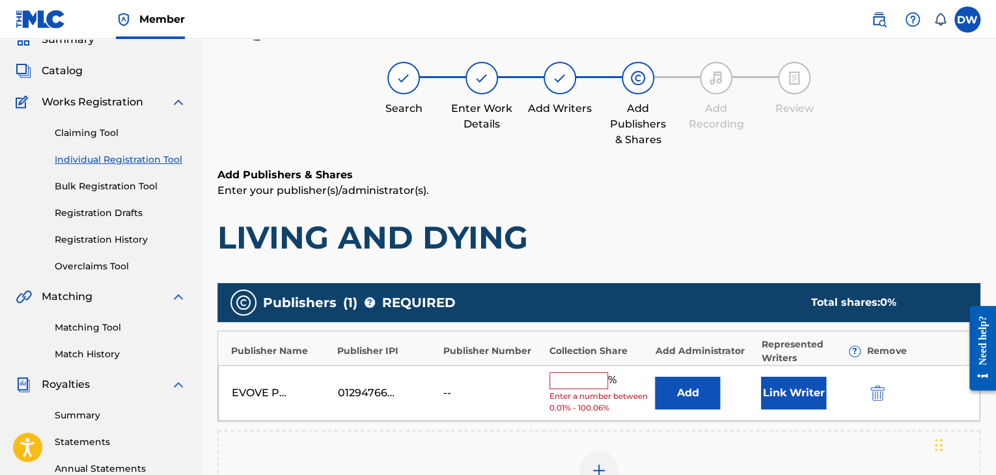
click at [576, 383] on input "text" at bounding box center [578, 380] width 59 height 17
type input "100"
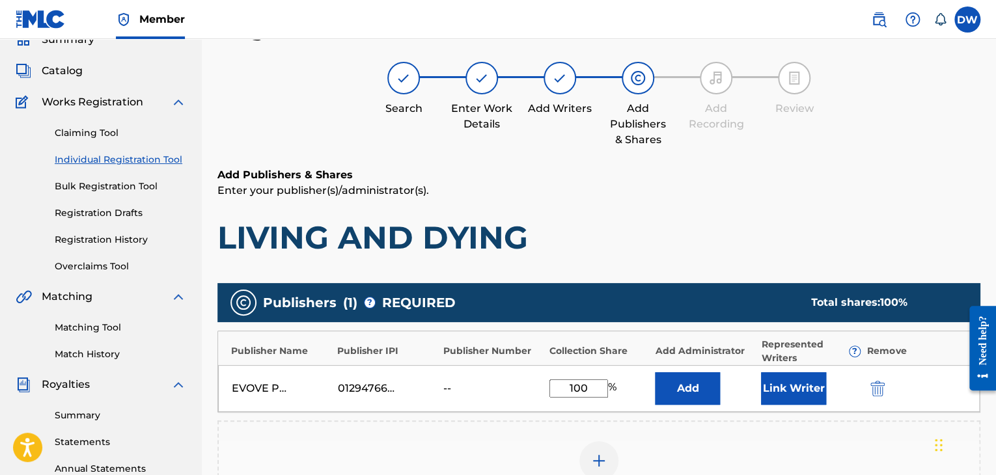
click at [782, 391] on button "Link Writer" at bounding box center [793, 388] width 65 height 33
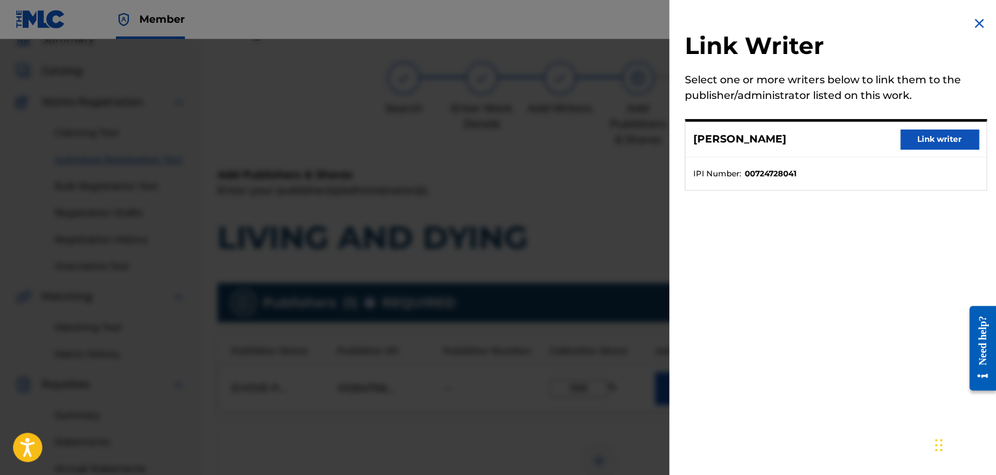
click at [931, 140] on button "Link writer" at bounding box center [939, 140] width 78 height 20
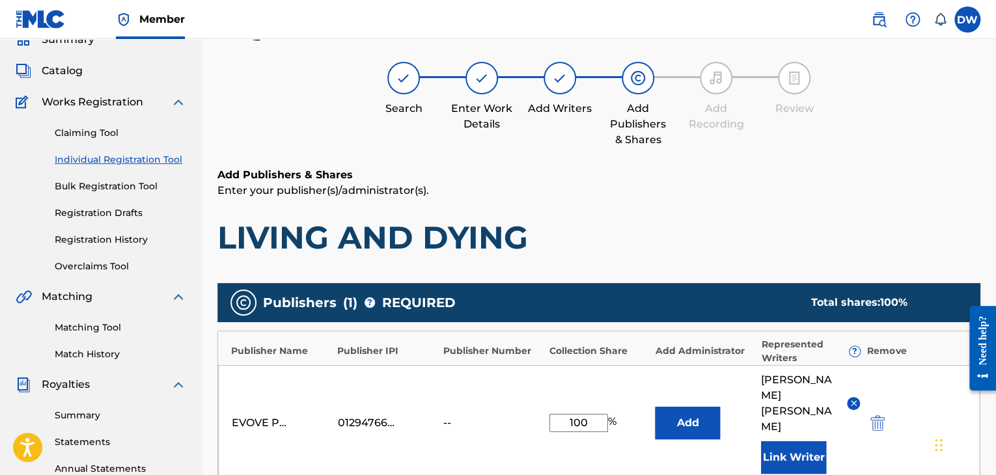
click at [827, 152] on div "Register Work Search Enter Work Details Add Writers Add Publishers & Shares Add…" at bounding box center [598, 373] width 763 height 720
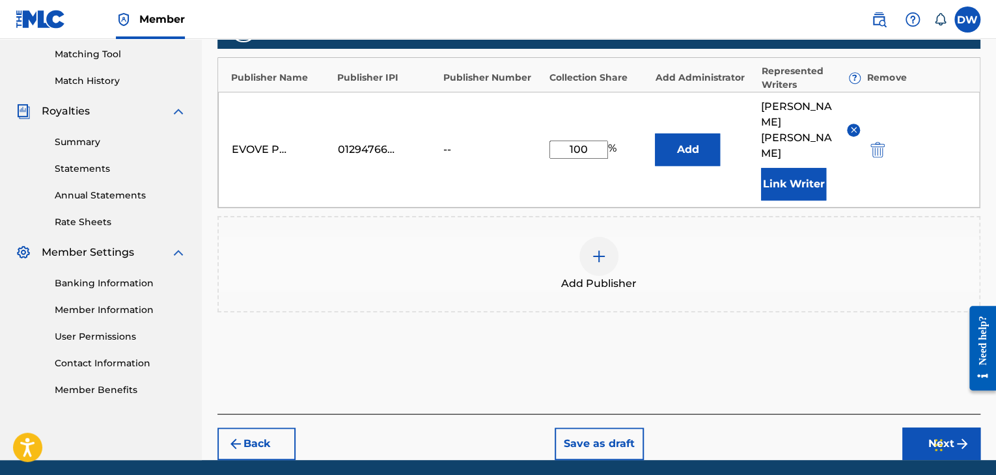
scroll to position [347, 0]
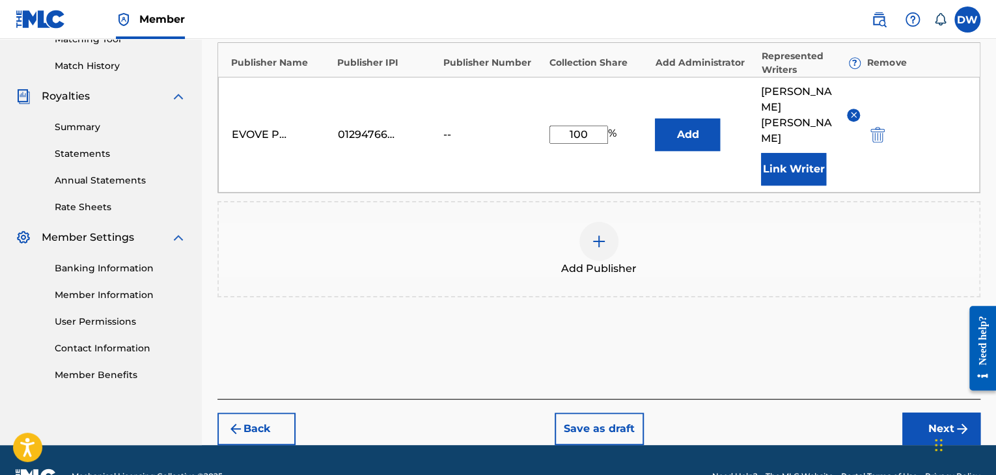
click at [935, 413] on button "Next" at bounding box center [941, 429] width 78 height 33
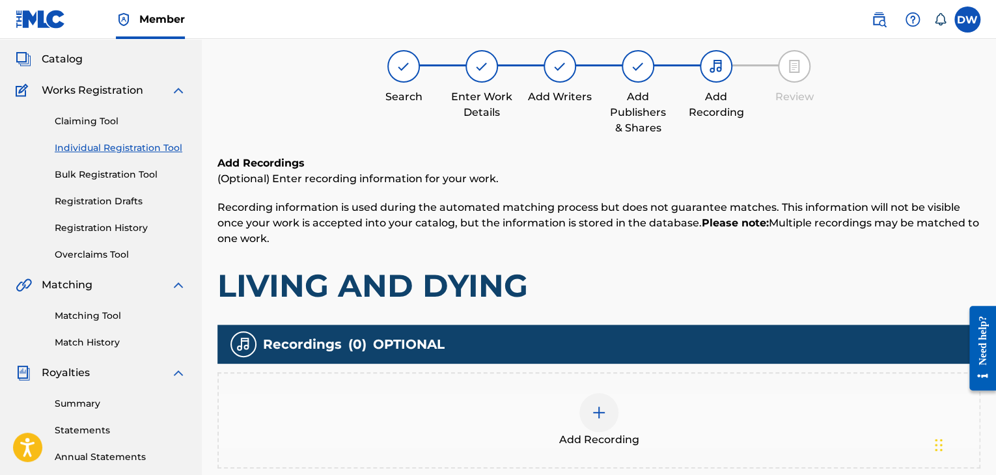
scroll to position [59, 0]
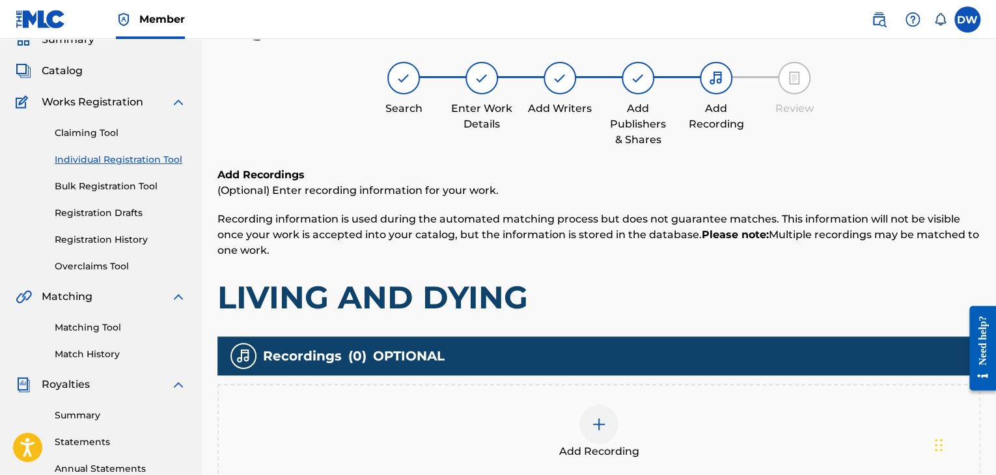
click at [880, 304] on h1 "LIVING AND DYING" at bounding box center [598, 297] width 763 height 39
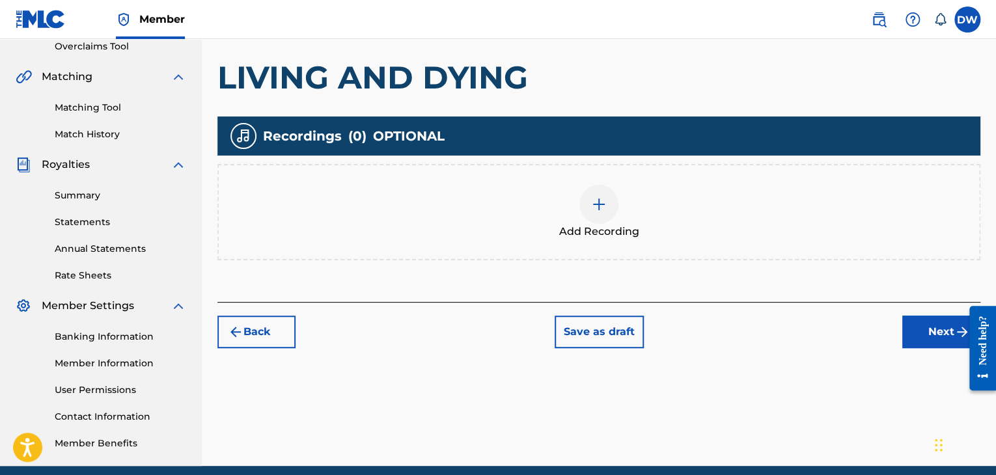
scroll to position [332, 0]
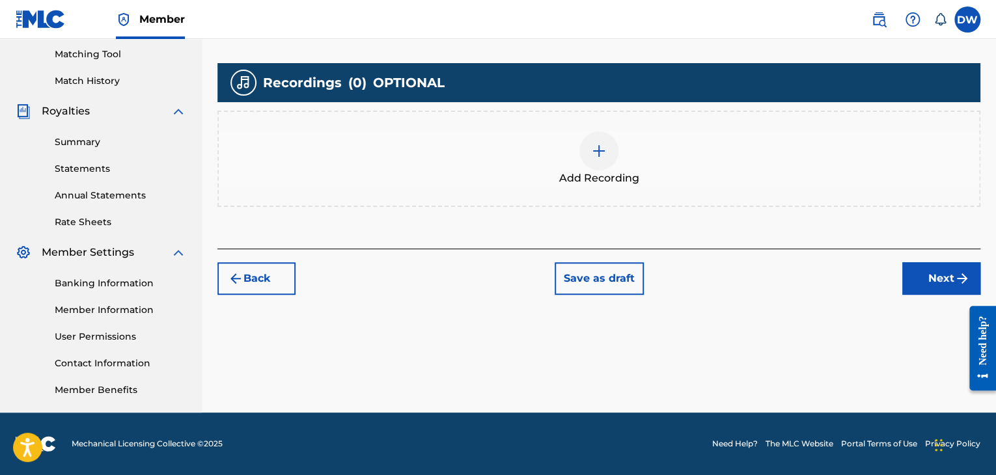
click at [927, 275] on button "Next" at bounding box center [941, 278] width 78 height 33
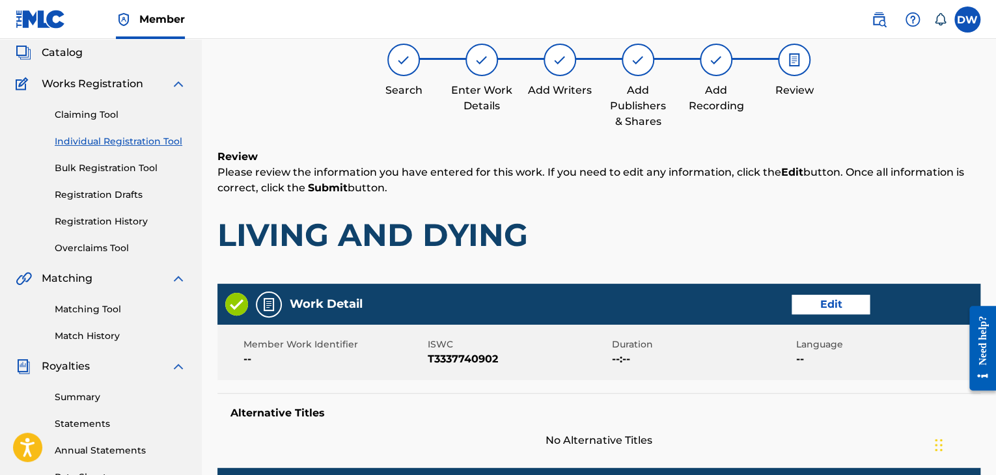
scroll to position [59, 0]
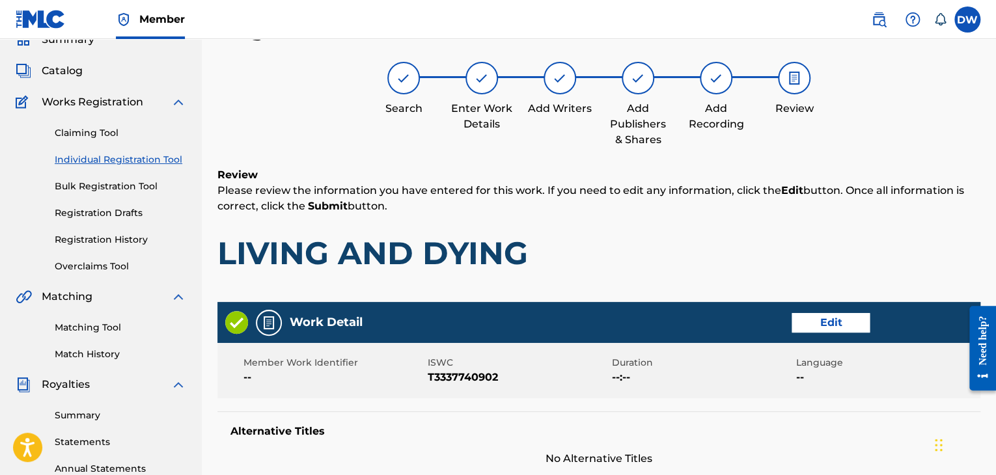
click at [848, 259] on h1 "LIVING AND DYING" at bounding box center [598, 253] width 763 height 39
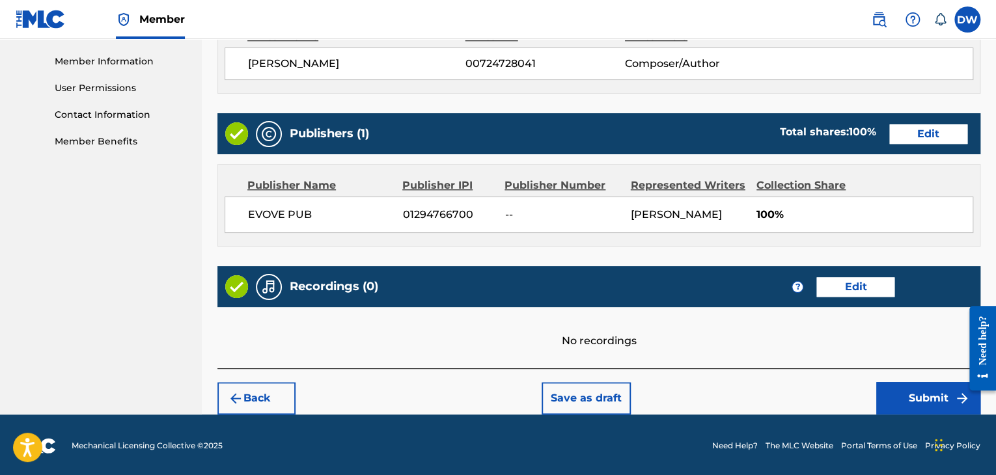
scroll to position [581, 0]
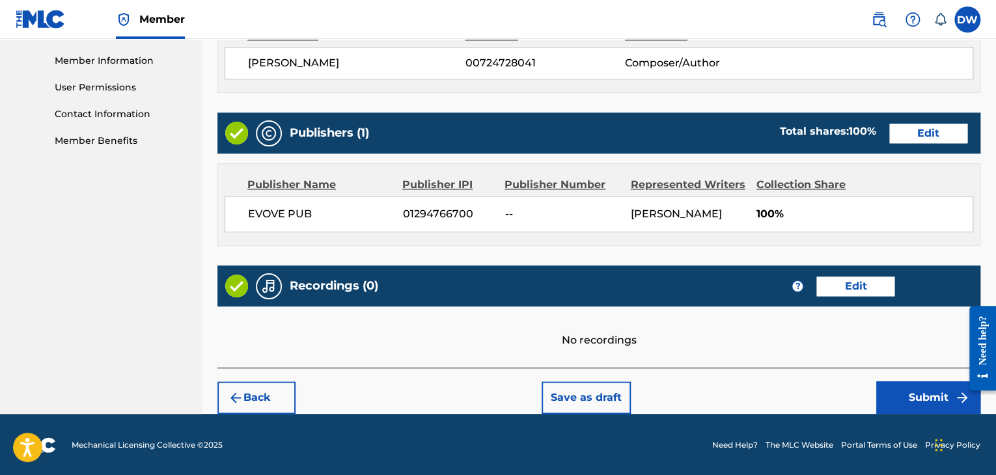
click at [935, 397] on button "Submit" at bounding box center [928, 397] width 104 height 33
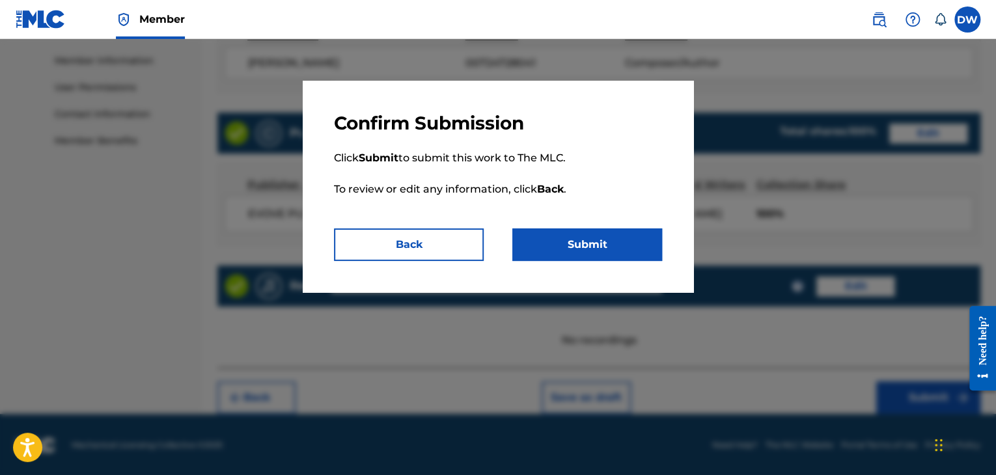
click at [631, 247] on button "Submit" at bounding box center [587, 244] width 150 height 33
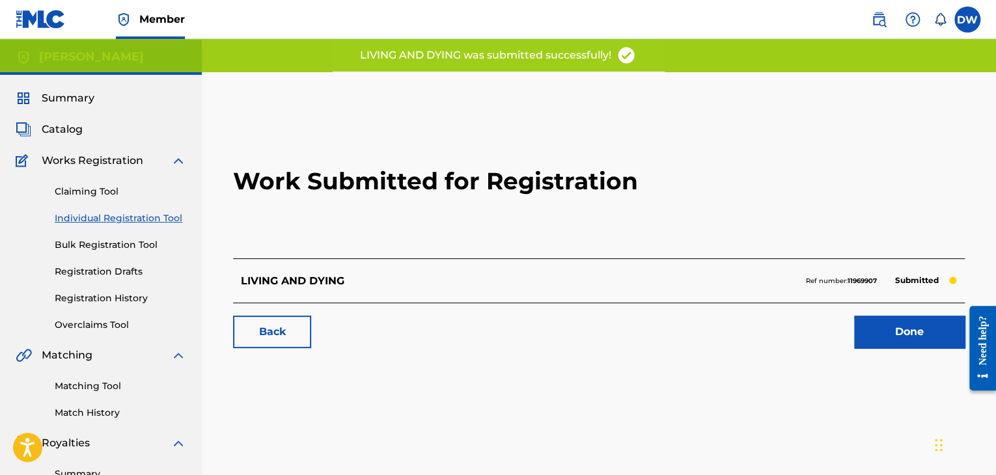
click at [910, 327] on link "Done" at bounding box center [909, 332] width 111 height 33
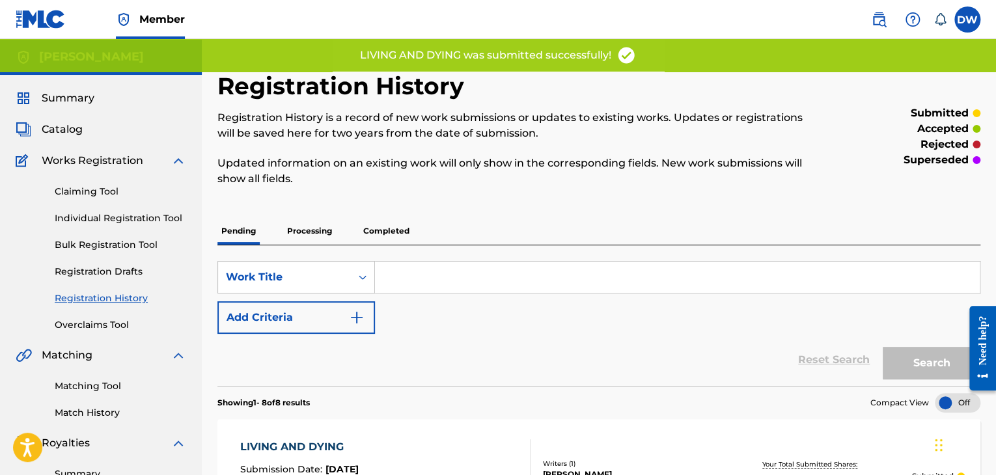
click at [146, 218] on link "Individual Registration Tool" at bounding box center [120, 219] width 131 height 14
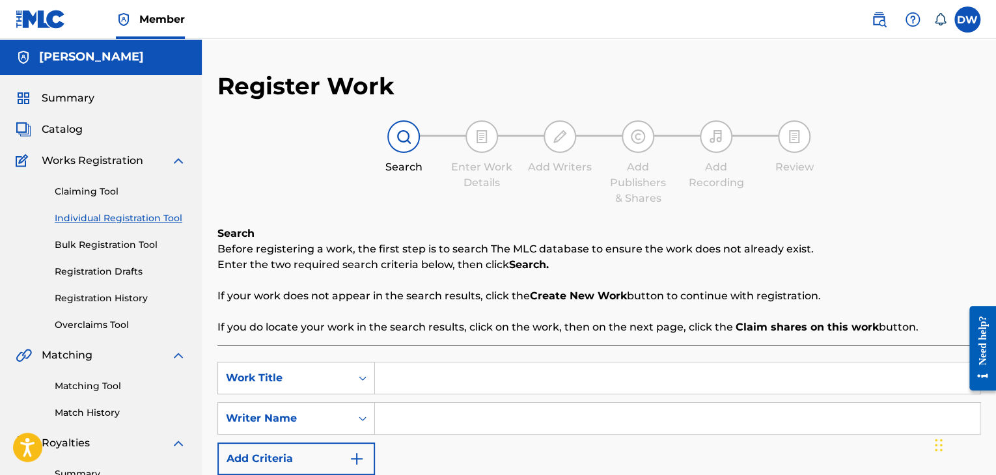
click at [423, 375] on input "Search Form" at bounding box center [677, 377] width 605 height 31
type input "[PERSON_NAME] [PERSON_NAME]"
click at [735, 412] on input "Search Form" at bounding box center [677, 418] width 605 height 31
type input "S"
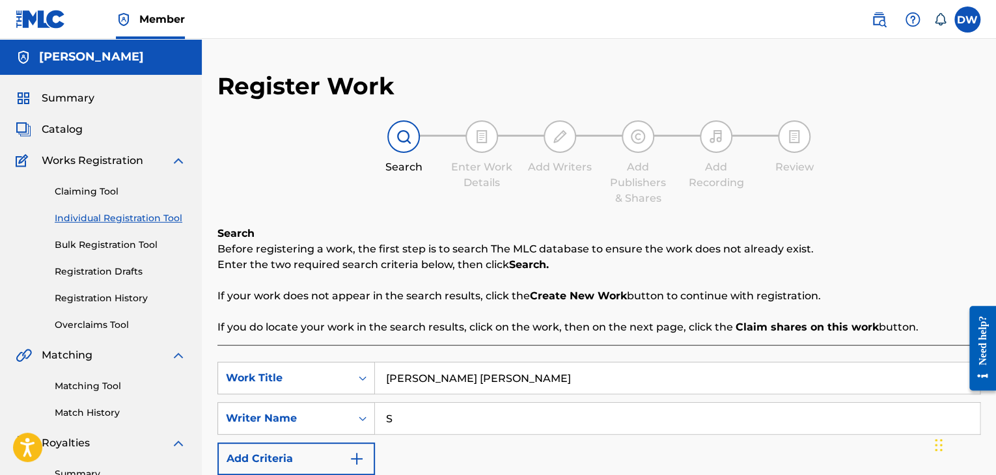
click at [951, 258] on p "Enter the two required search criteria below, then click Search." at bounding box center [598, 265] width 763 height 16
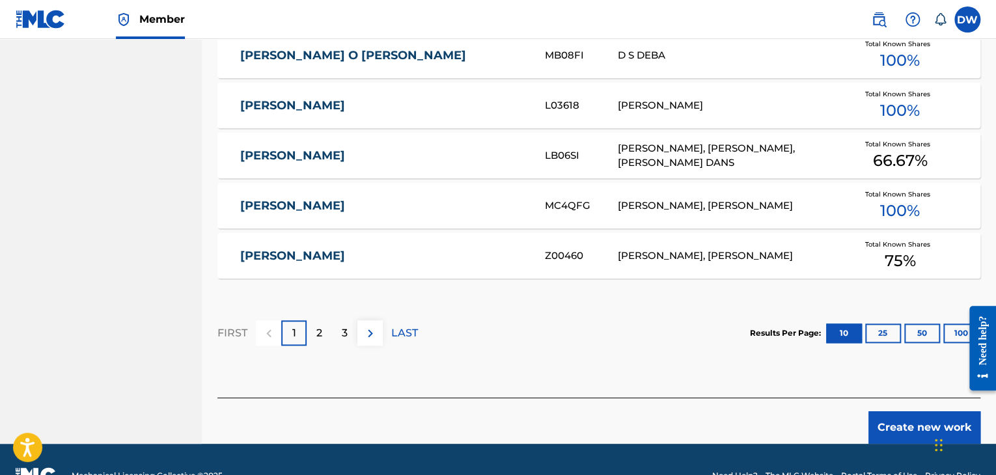
scroll to position [856, 0]
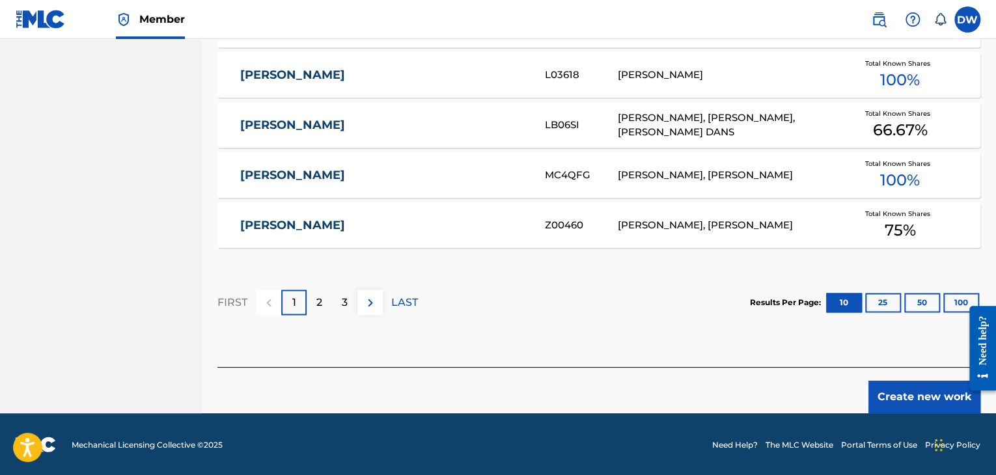
click at [907, 400] on button "Create new work" at bounding box center [924, 397] width 112 height 33
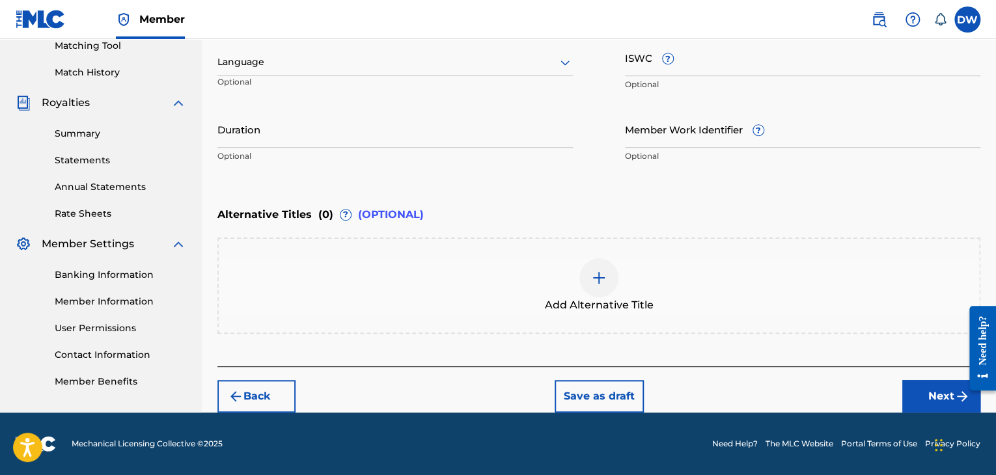
scroll to position [339, 0]
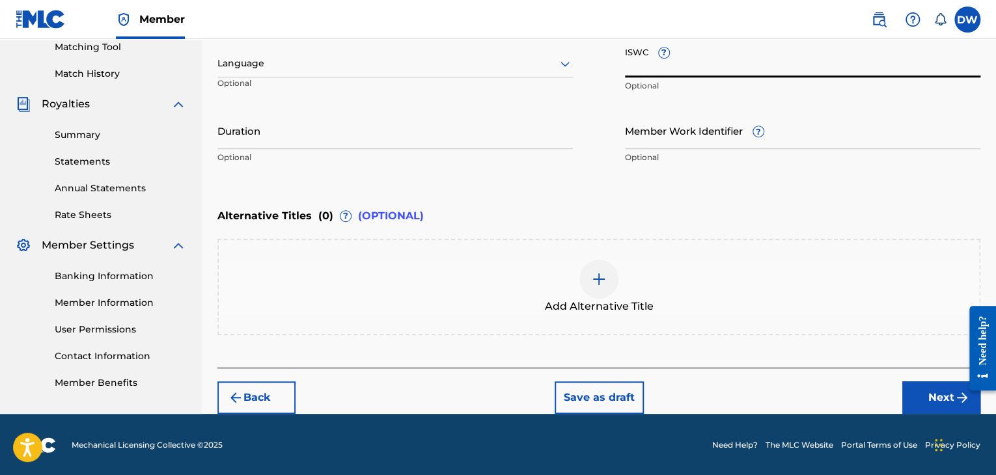
click at [778, 72] on input "ISWC ?" at bounding box center [802, 58] width 355 height 37
paste input "T-333.779.791-4"
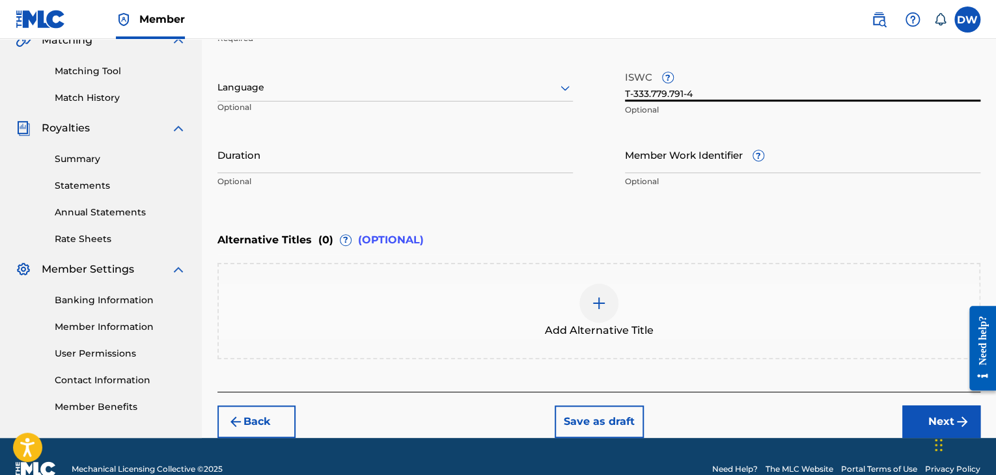
scroll to position [312, 0]
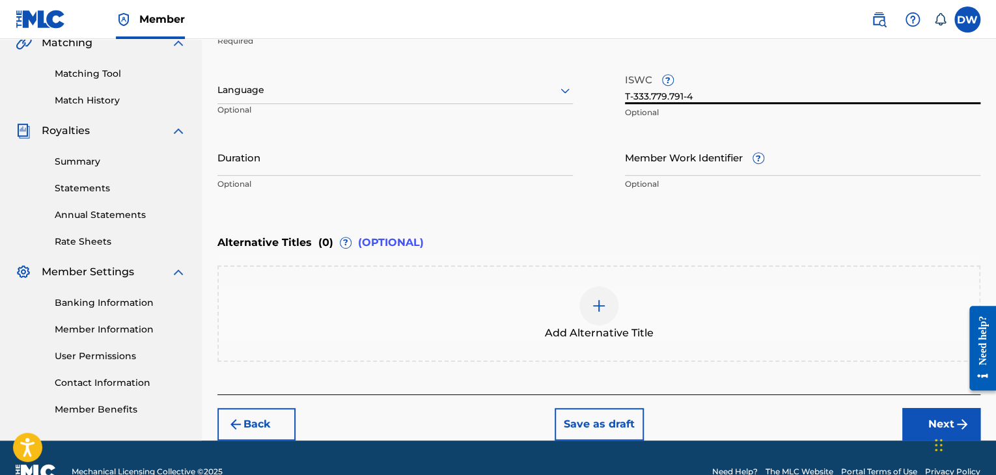
type input "T-333.779.791-4"
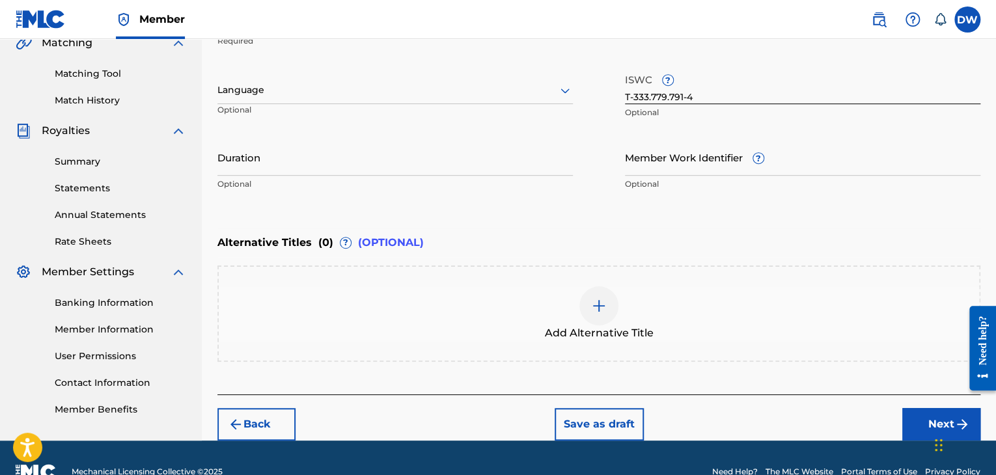
click at [936, 431] on div "Chat Widget" at bounding box center [963, 444] width 65 height 62
click at [922, 428] on button "Next" at bounding box center [941, 424] width 78 height 33
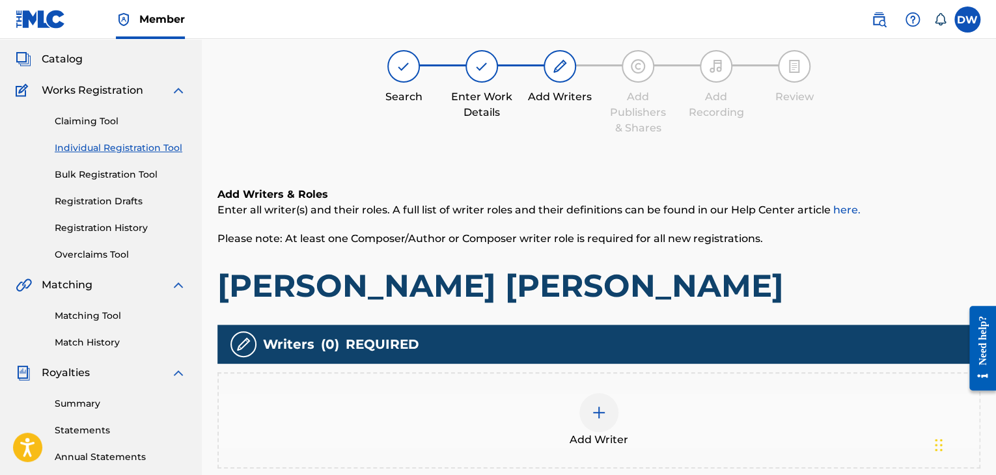
scroll to position [59, 0]
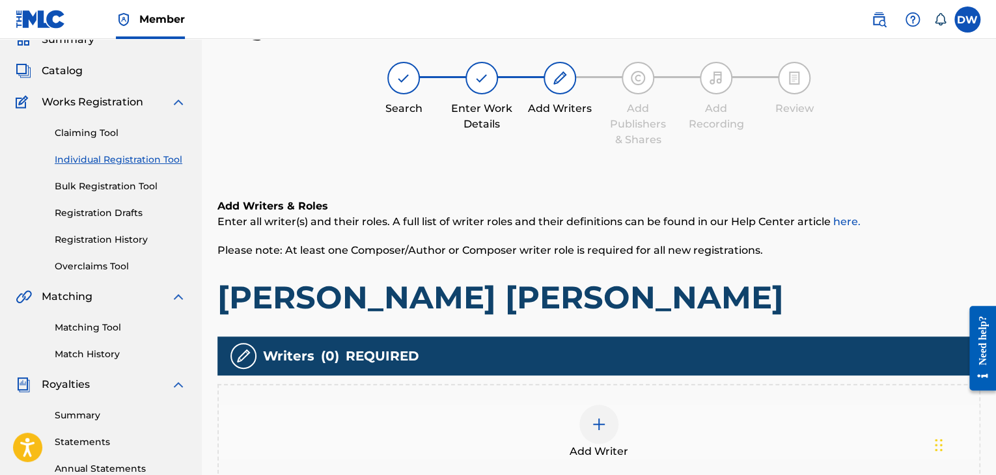
click at [601, 422] on img at bounding box center [599, 425] width 16 height 16
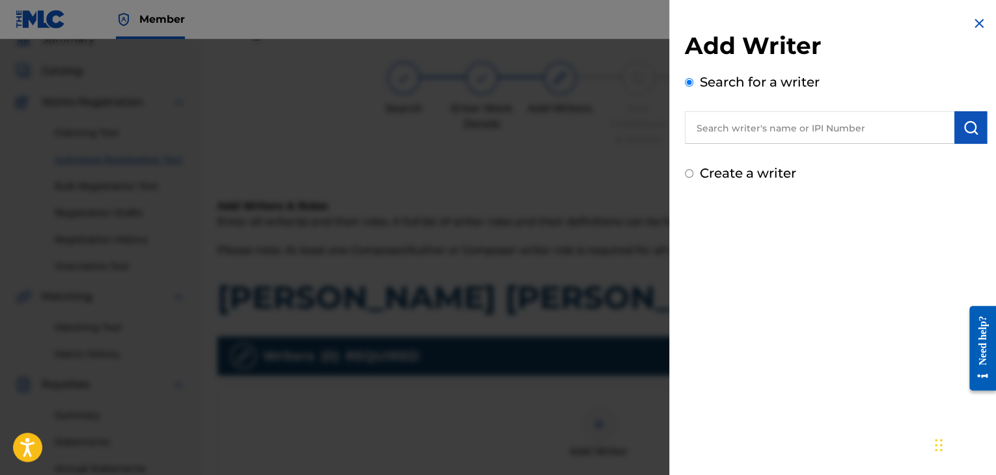
click at [788, 113] on input "text" at bounding box center [819, 127] width 269 height 33
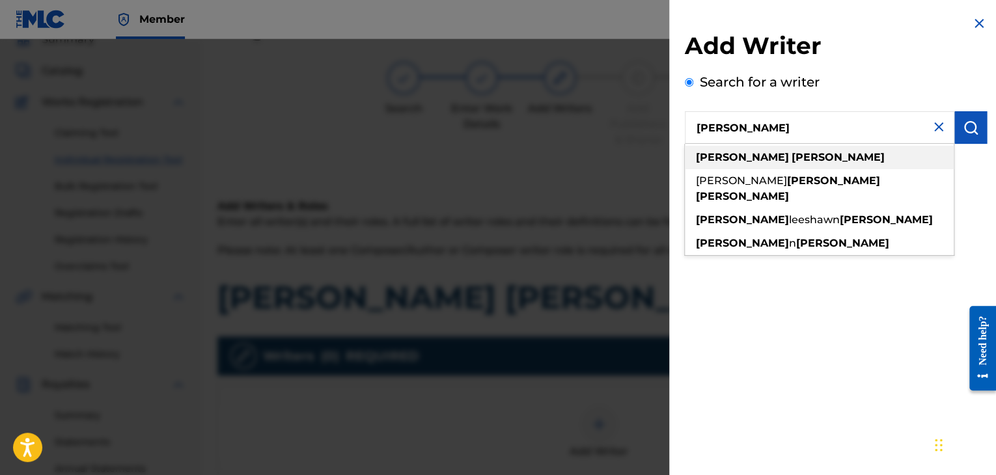
click at [791, 152] on strong "[PERSON_NAME]" at bounding box center [837, 157] width 93 height 12
type input "[PERSON_NAME]"
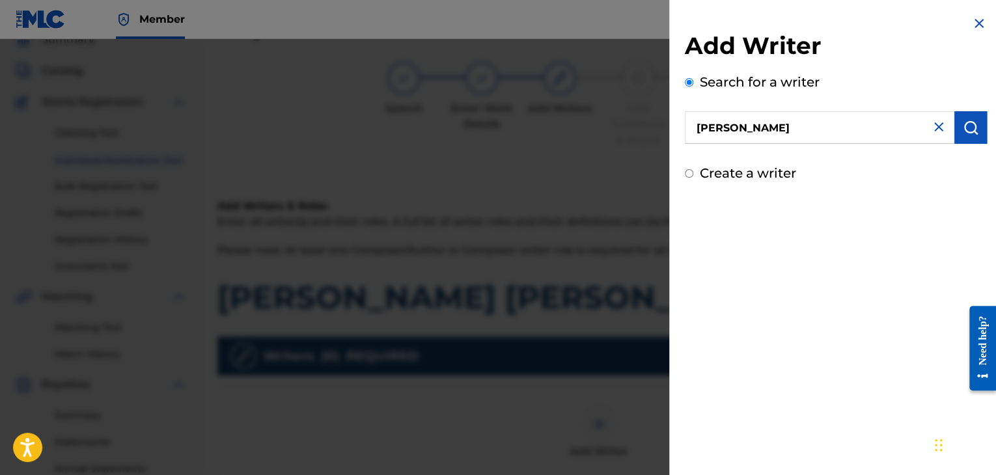
click at [979, 130] on button "submit" at bounding box center [970, 127] width 33 height 33
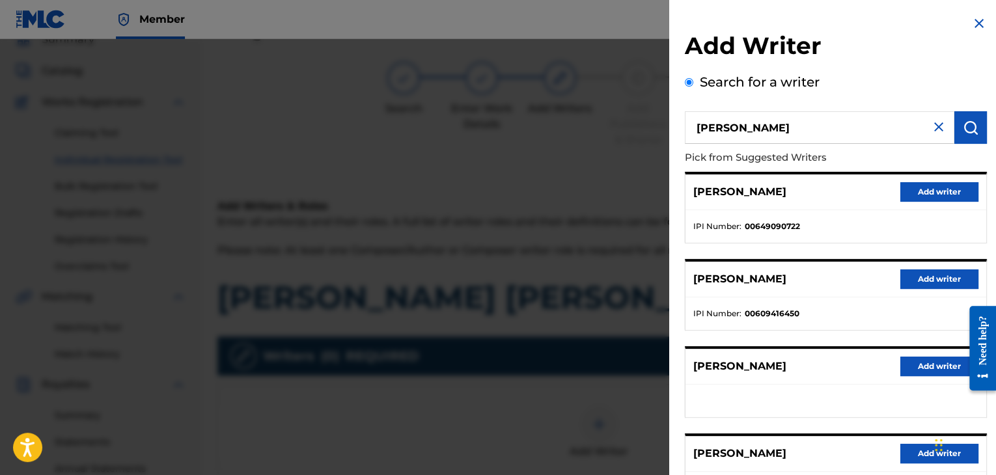
click at [877, 253] on div "[PERSON_NAME] Add writer IPI Number : 00649090722 [PERSON_NAME] Add writer IPI …" at bounding box center [836, 382] width 302 height 420
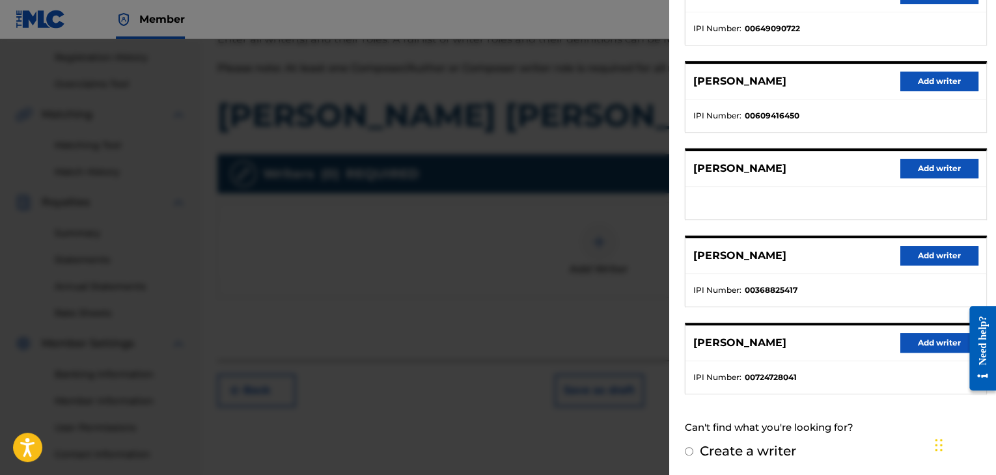
scroll to position [267, 0]
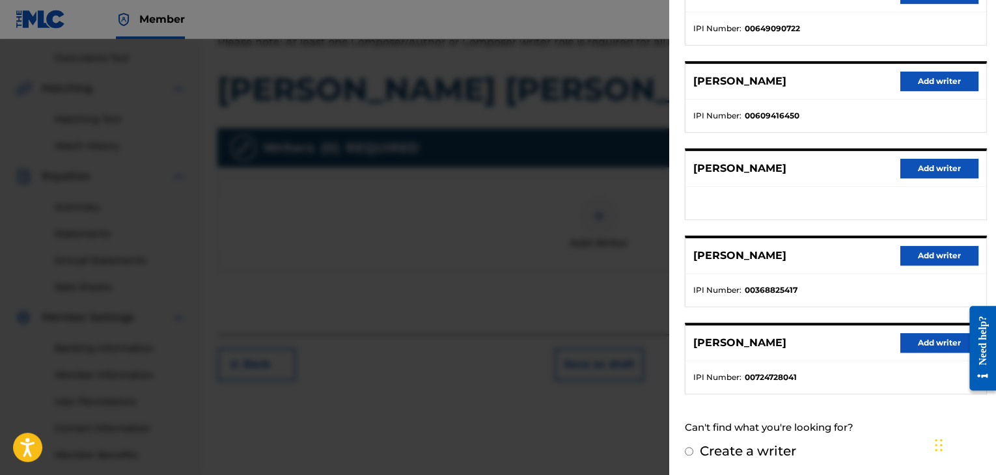
click at [911, 341] on button "Add writer" at bounding box center [939, 343] width 78 height 20
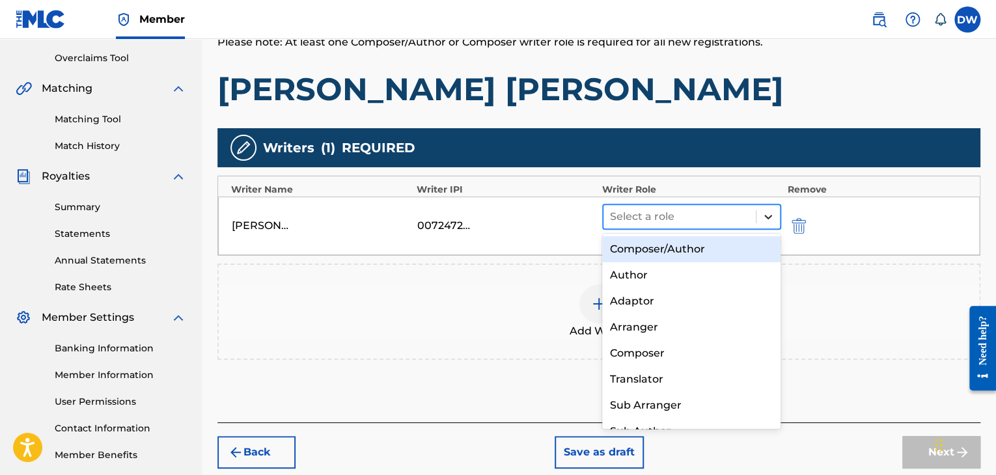
click at [760, 214] on div at bounding box center [767, 216] width 23 height 23
click at [695, 256] on div "Composer/Author" at bounding box center [691, 249] width 179 height 26
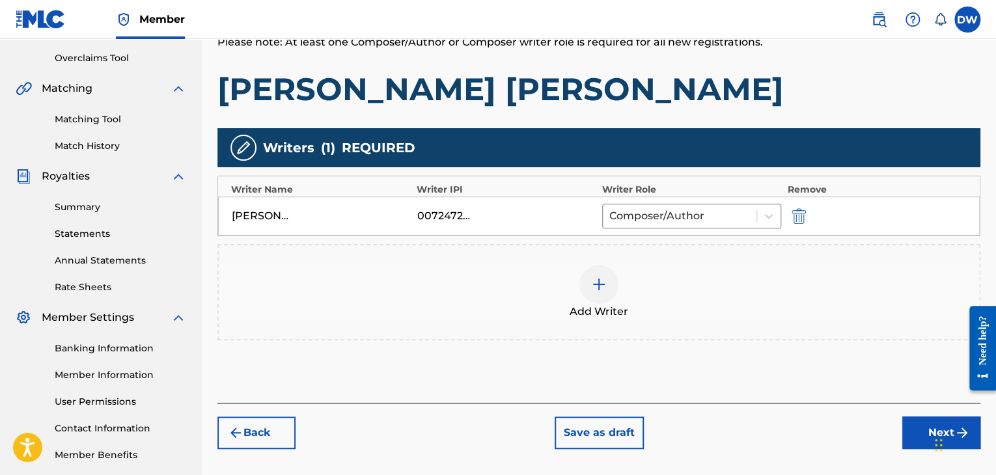
click at [910, 430] on button "Next" at bounding box center [941, 433] width 78 height 33
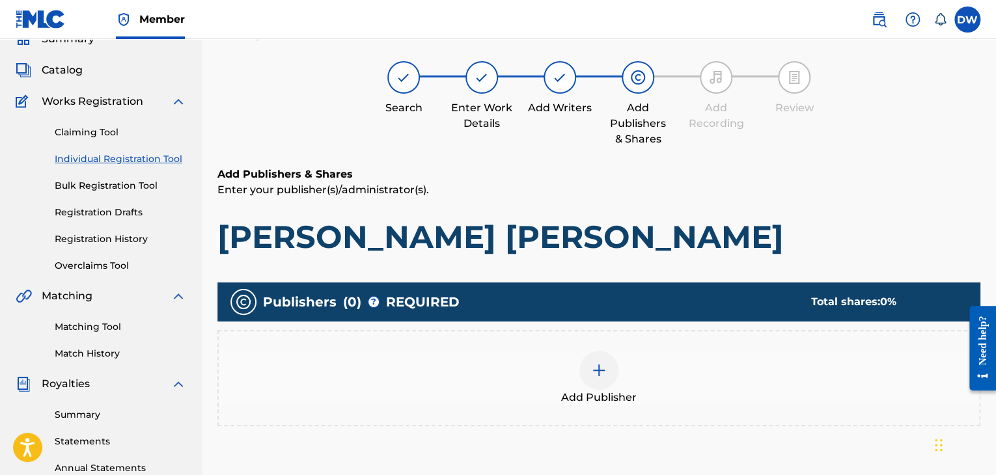
scroll to position [59, 0]
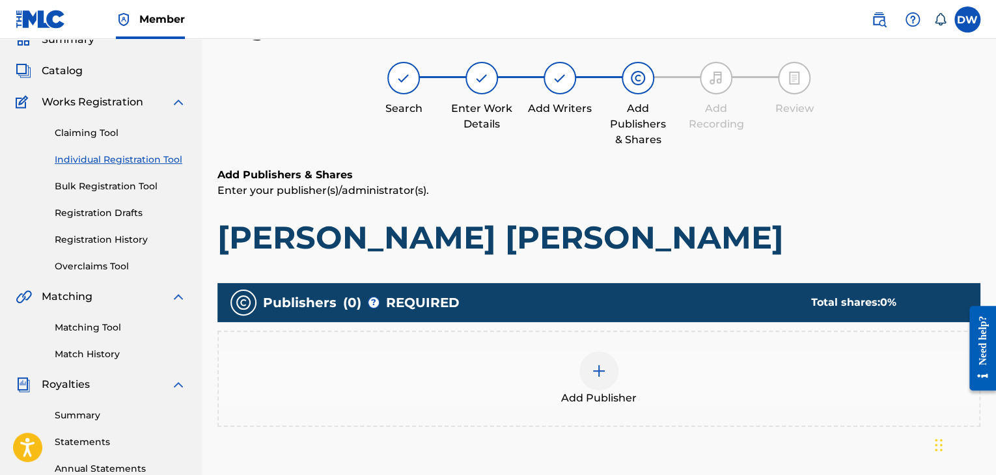
click at [597, 380] on div at bounding box center [598, 370] width 39 height 39
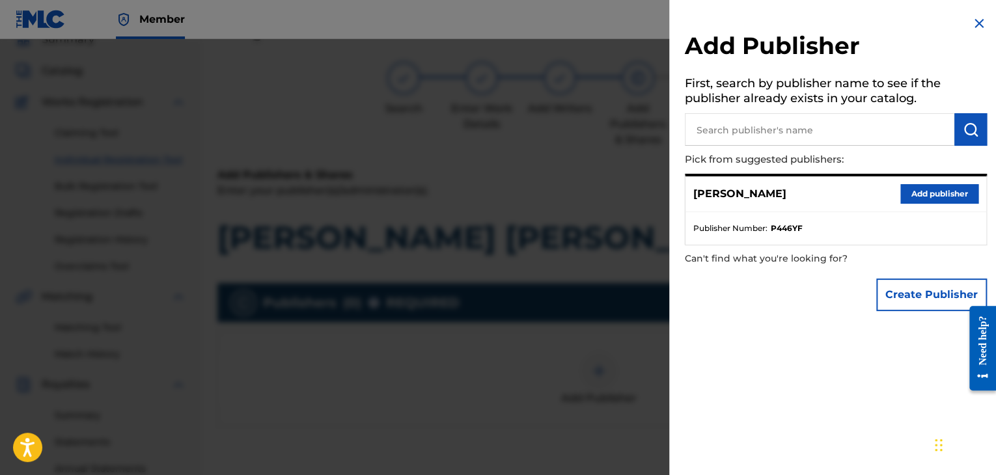
click at [912, 290] on button "Create Publisher" at bounding box center [931, 295] width 111 height 33
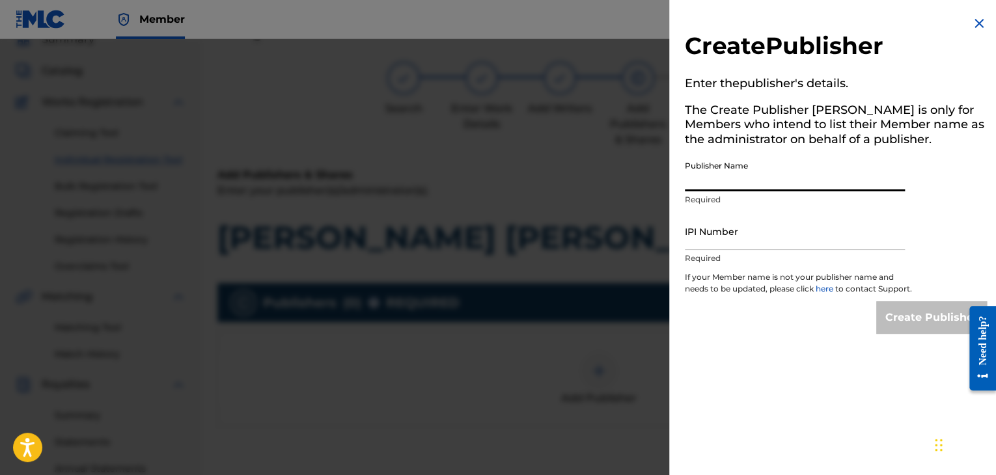
click at [722, 182] on input "Publisher Name" at bounding box center [795, 172] width 220 height 37
type input "EVOVE PUB"
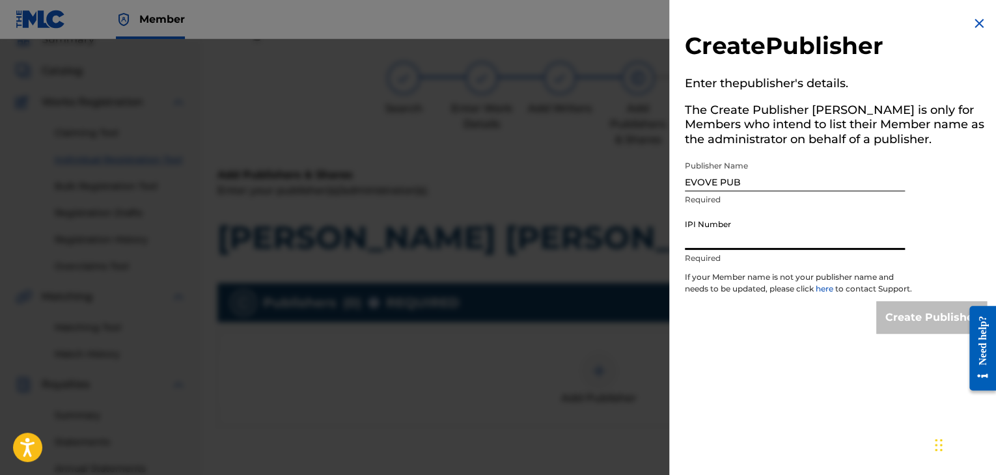
click at [748, 238] on input "IPI Number" at bounding box center [795, 231] width 220 height 37
type input "01294766700"
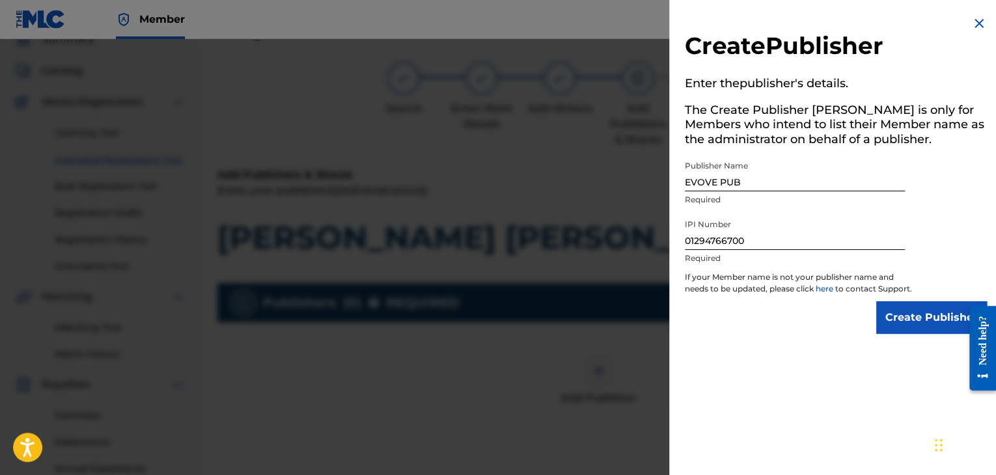
click at [914, 334] on input "Create Publisher" at bounding box center [931, 317] width 111 height 33
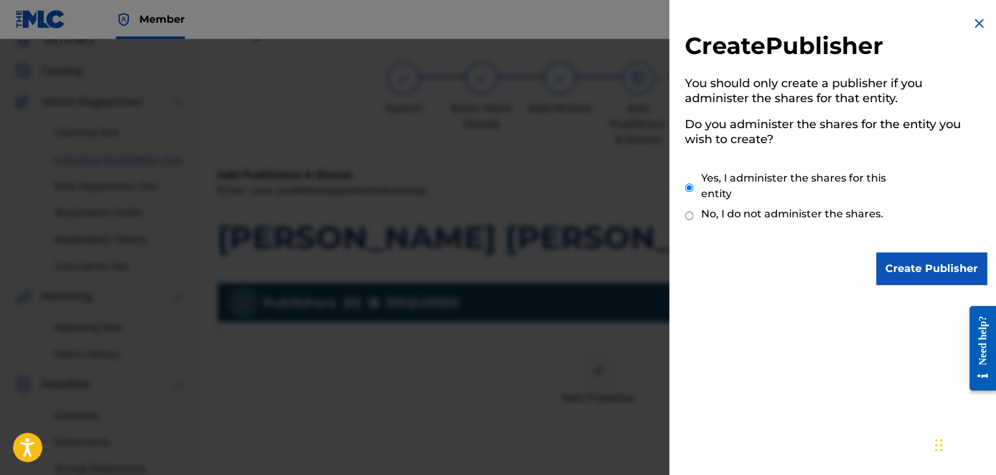
click at [876, 253] on input "Create Publisher" at bounding box center [931, 269] width 111 height 33
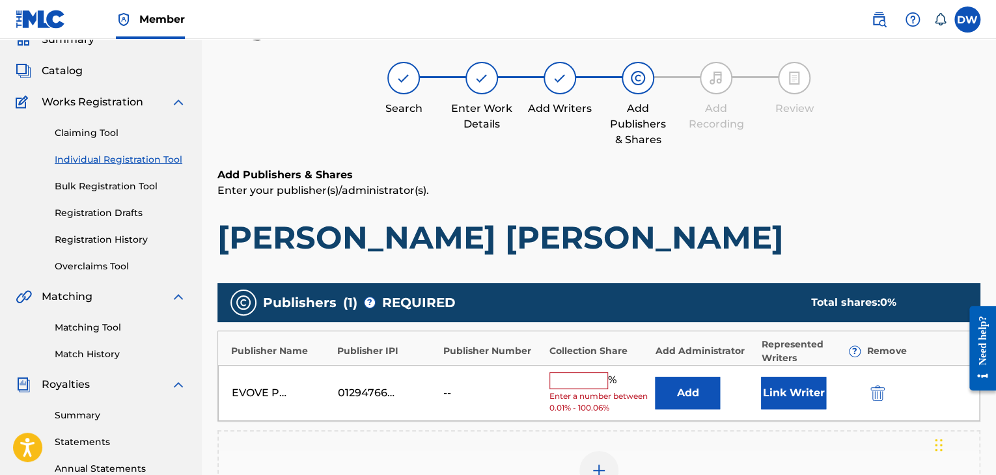
click at [585, 372] on input "text" at bounding box center [578, 380] width 59 height 17
type input "100"
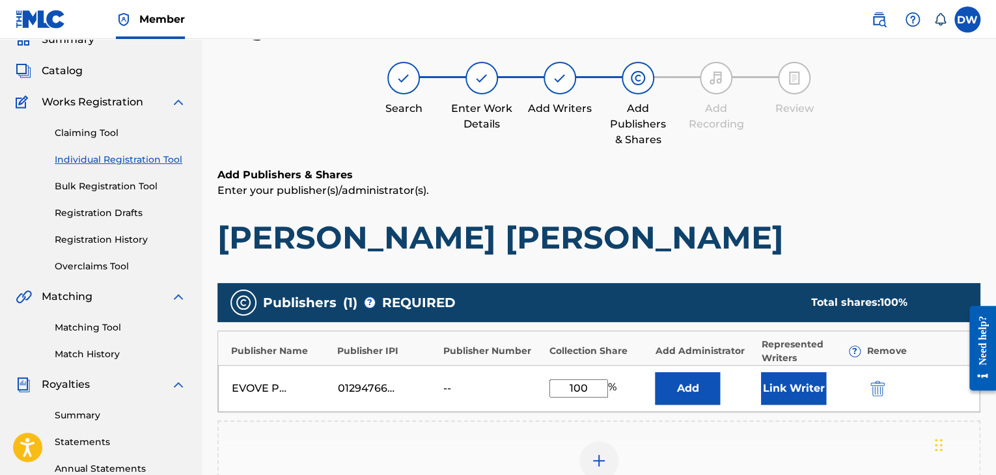
click at [786, 394] on button "Link Writer" at bounding box center [793, 388] width 65 height 33
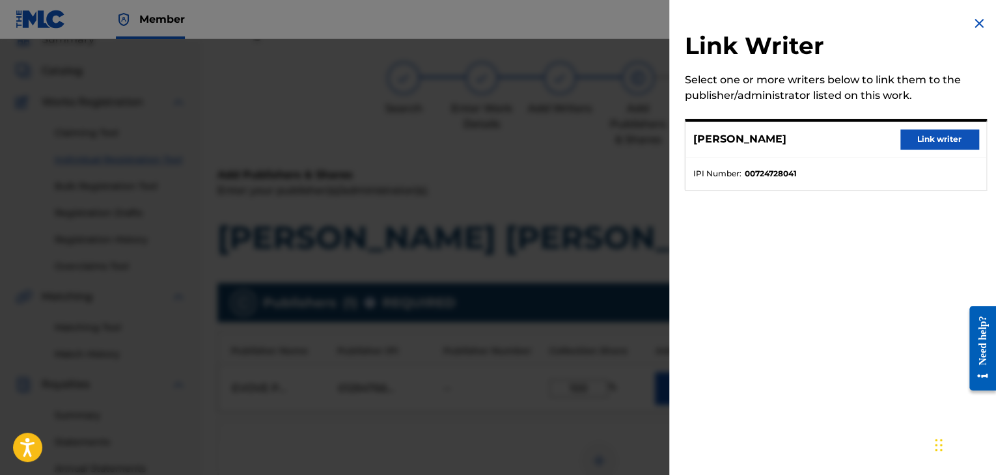
click at [918, 139] on button "Link writer" at bounding box center [939, 140] width 78 height 20
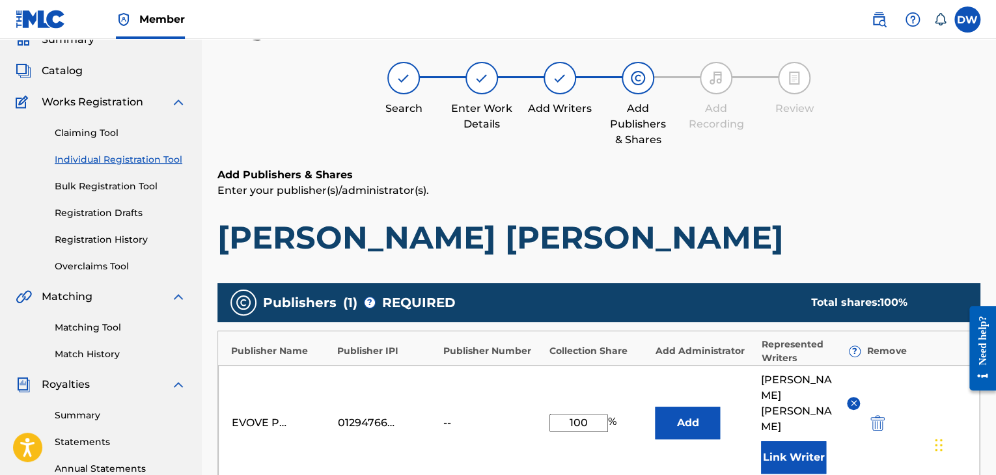
click at [951, 203] on div "Add Publishers & Shares Enter your publisher(s)/administrator(s). [PERSON_NAME]…" at bounding box center [598, 212] width 763 height 90
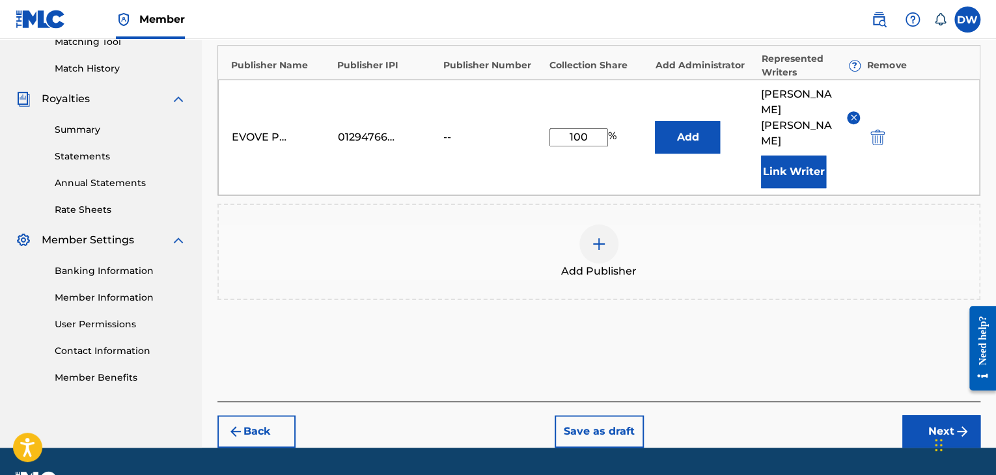
scroll to position [347, 0]
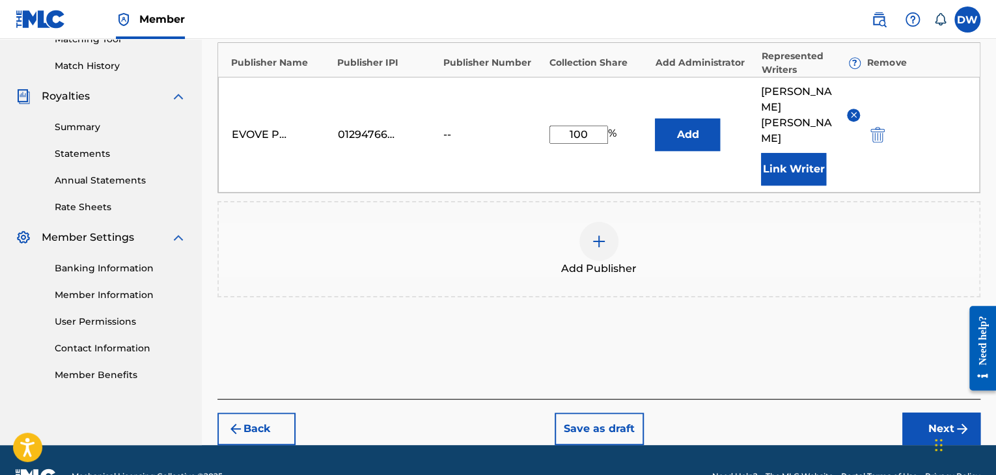
click at [921, 413] on button "Next" at bounding box center [941, 429] width 78 height 33
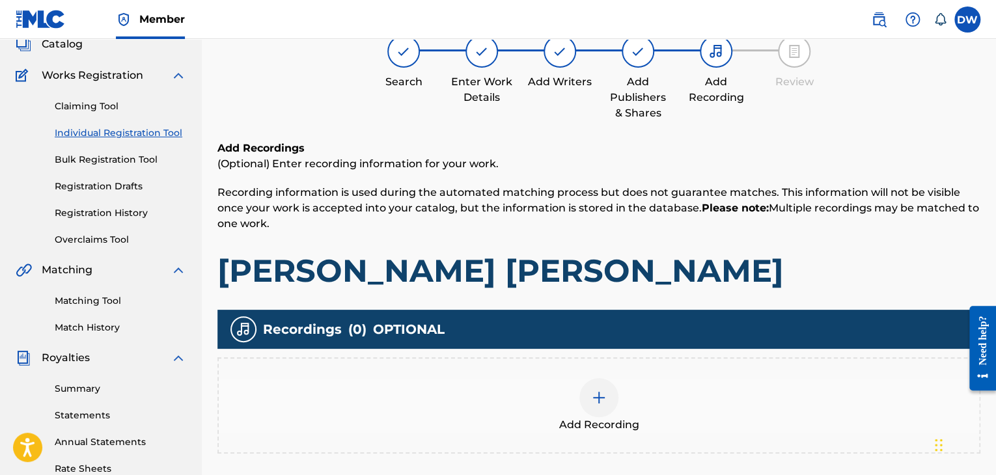
scroll to position [59, 0]
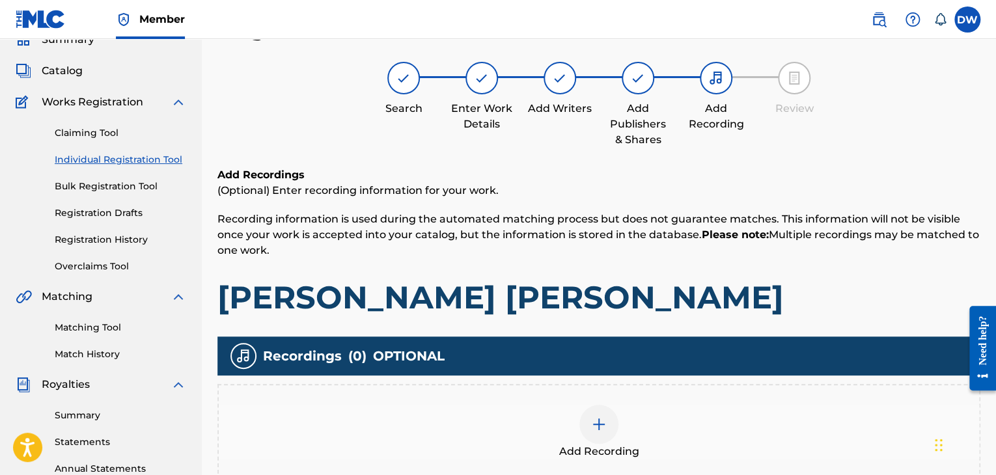
click at [797, 292] on h1 "[PERSON_NAME] [PERSON_NAME]" at bounding box center [598, 297] width 763 height 39
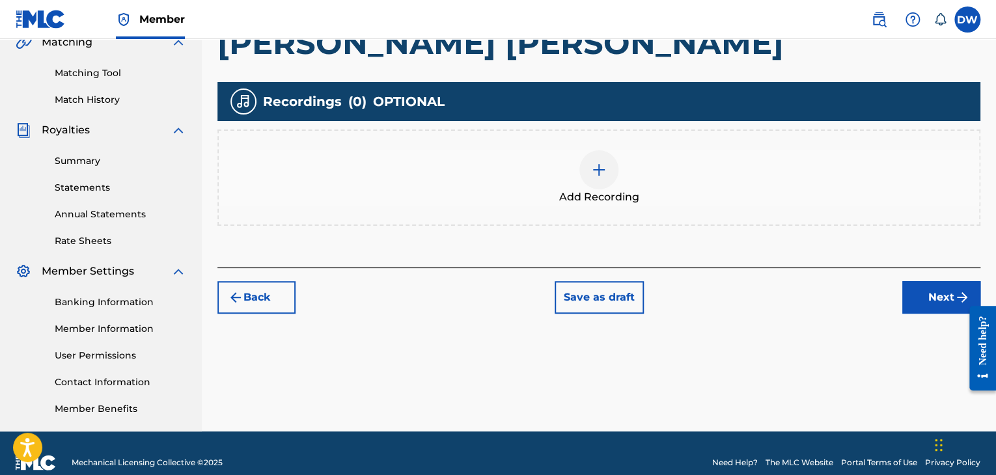
scroll to position [332, 0]
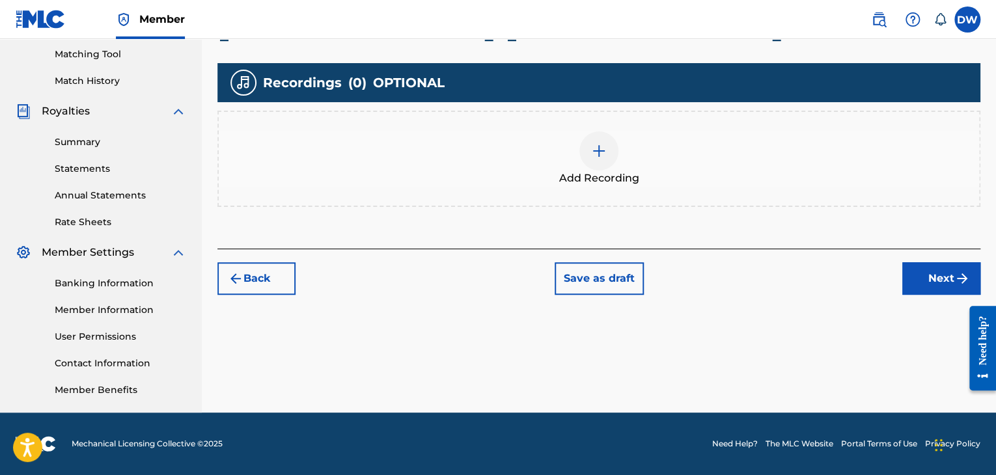
click at [940, 274] on button "Next" at bounding box center [941, 278] width 78 height 33
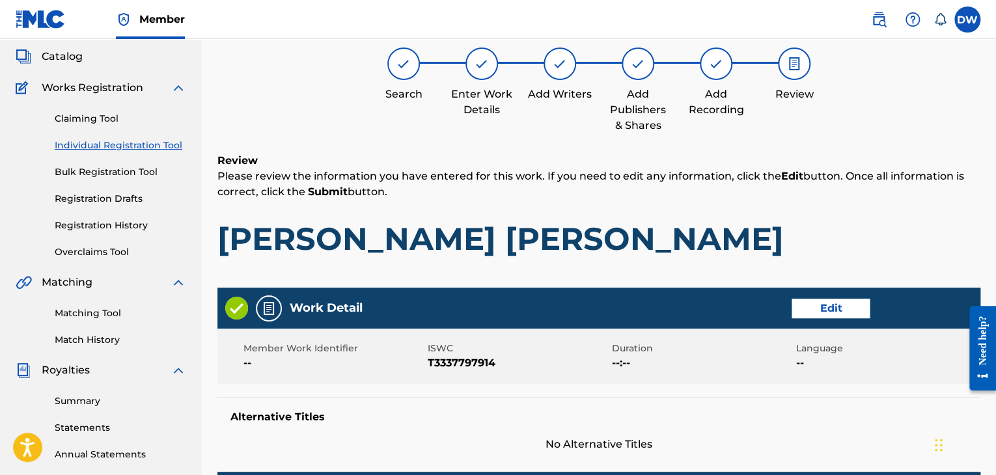
scroll to position [59, 0]
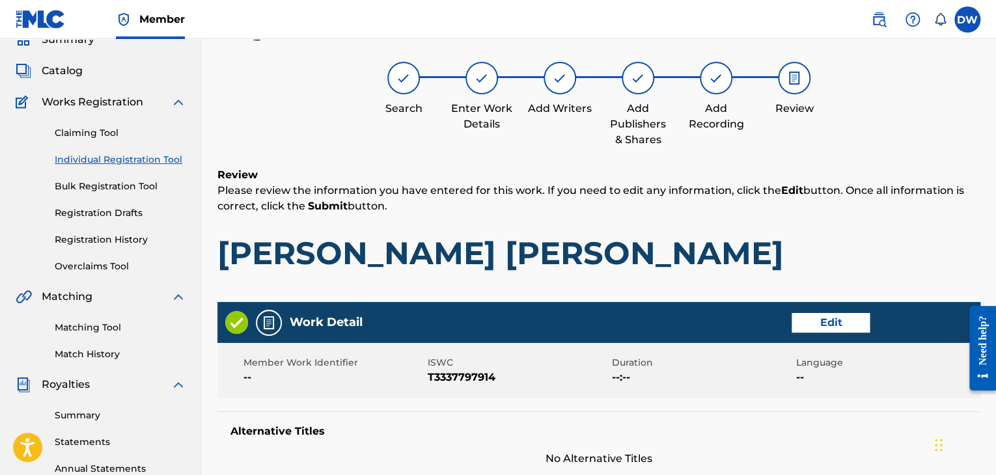
click at [775, 243] on h1 "[PERSON_NAME] [PERSON_NAME]" at bounding box center [598, 253] width 763 height 39
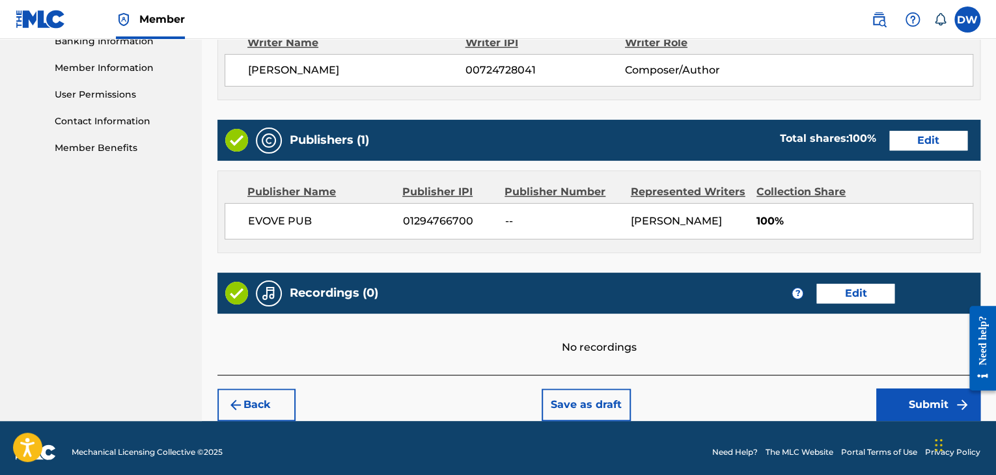
scroll to position [581, 0]
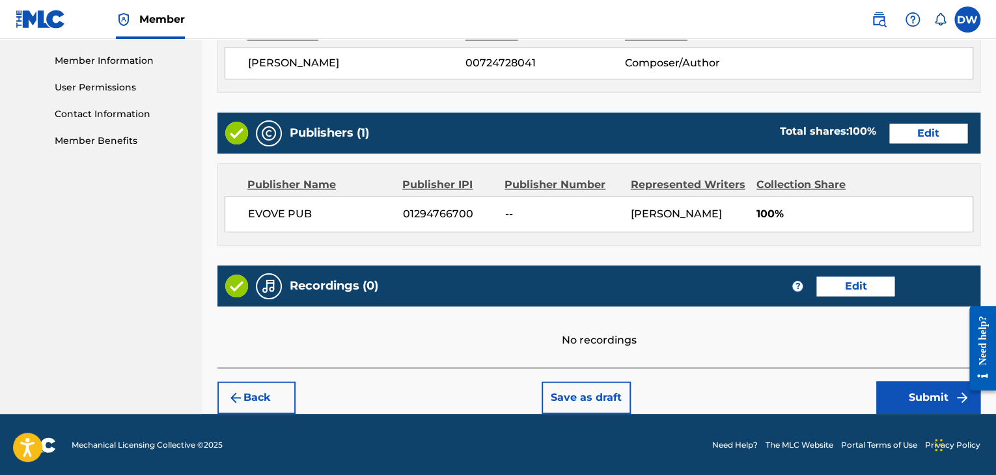
click at [934, 392] on button "Submit" at bounding box center [928, 397] width 104 height 33
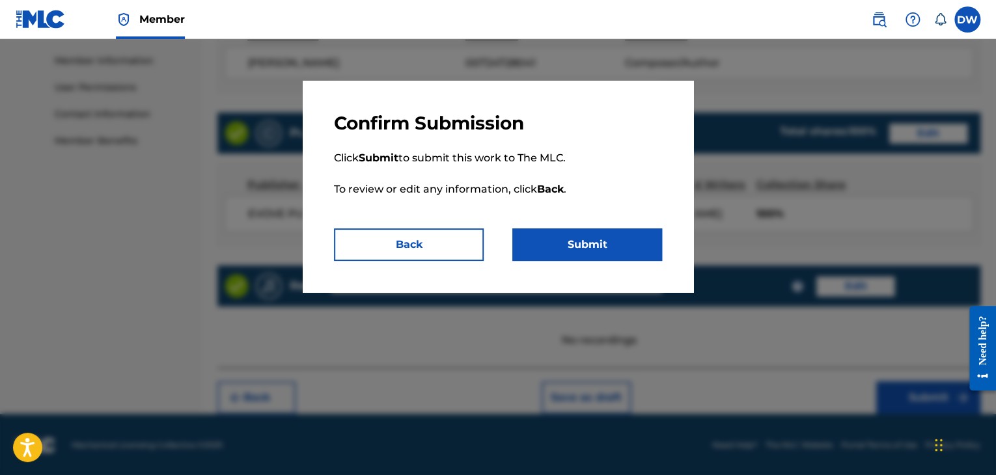
click at [630, 235] on button "Submit" at bounding box center [587, 244] width 150 height 33
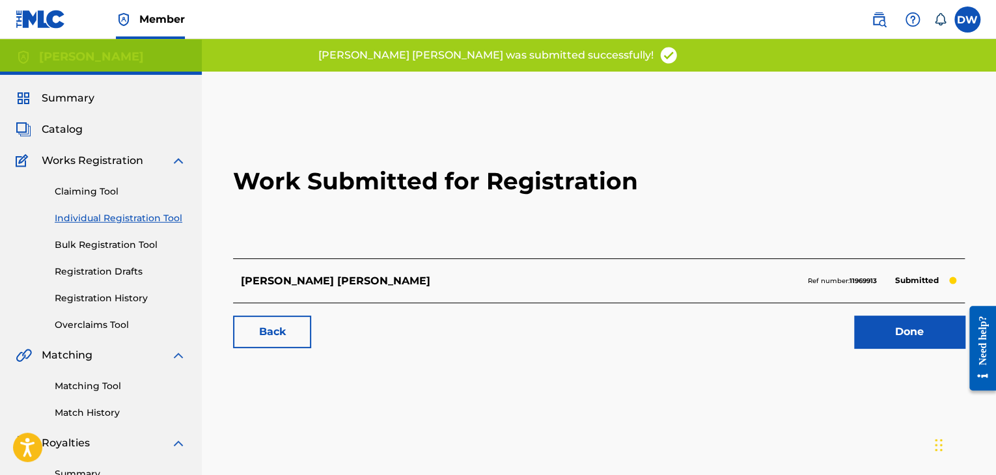
click at [117, 217] on link "Individual Registration Tool" at bounding box center [120, 219] width 131 height 14
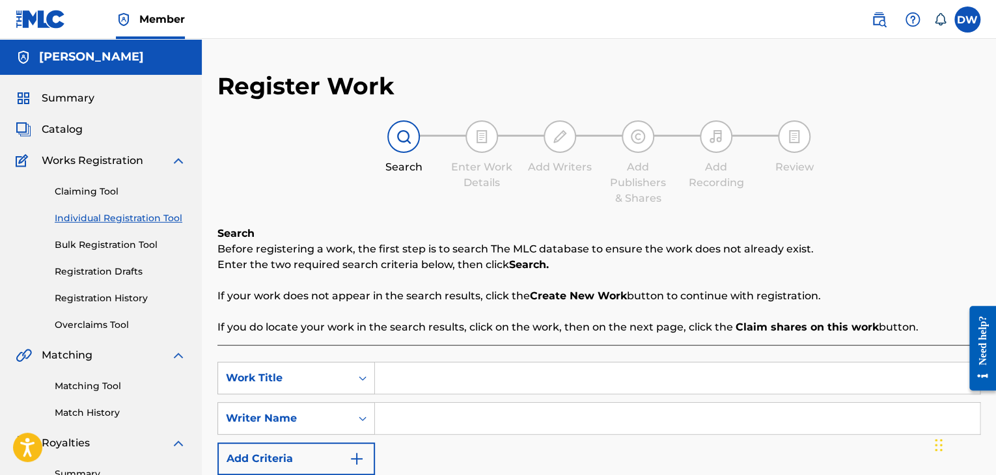
click at [403, 381] on input "Search Form" at bounding box center [677, 377] width 605 height 31
type input "PICK A SIDE MOTHER NATURE"
click at [437, 405] on input "Search Form" at bounding box center [677, 418] width 605 height 31
click at [592, 405] on input "DE" at bounding box center [677, 418] width 605 height 31
type input "DE"
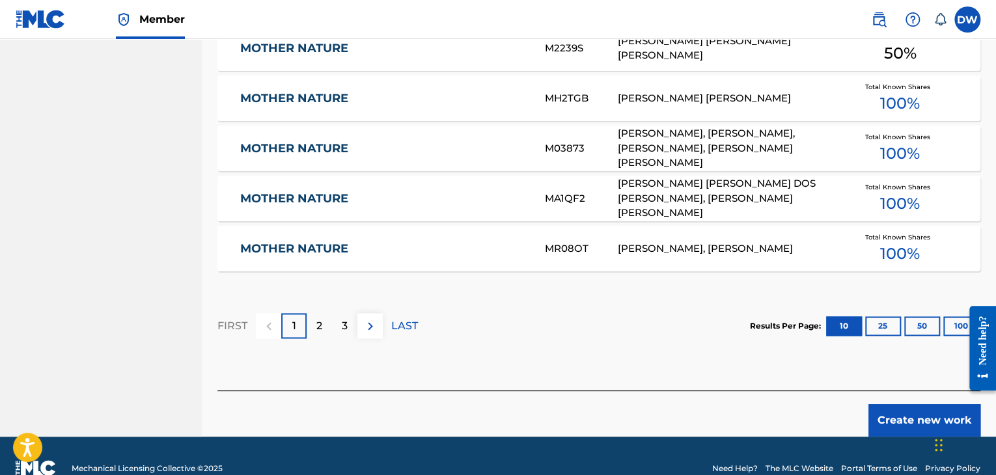
scroll to position [856, 0]
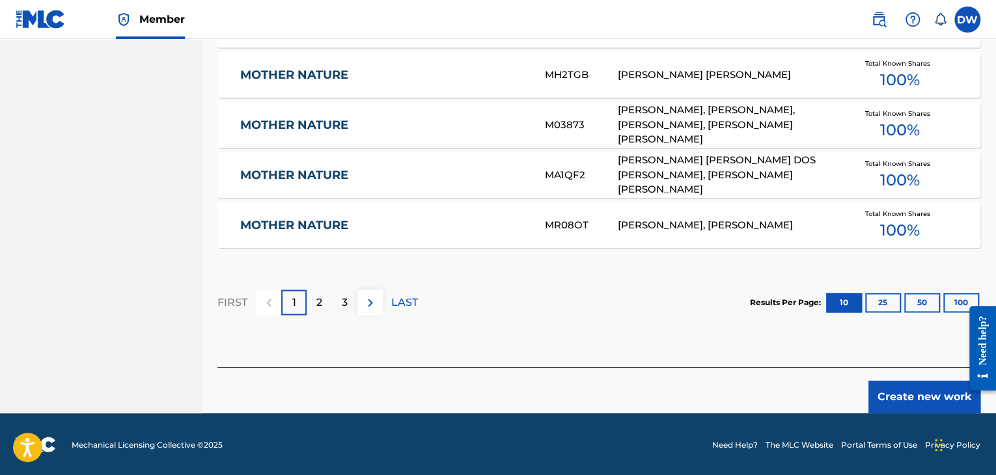
click at [919, 398] on button "Create new work" at bounding box center [924, 397] width 112 height 33
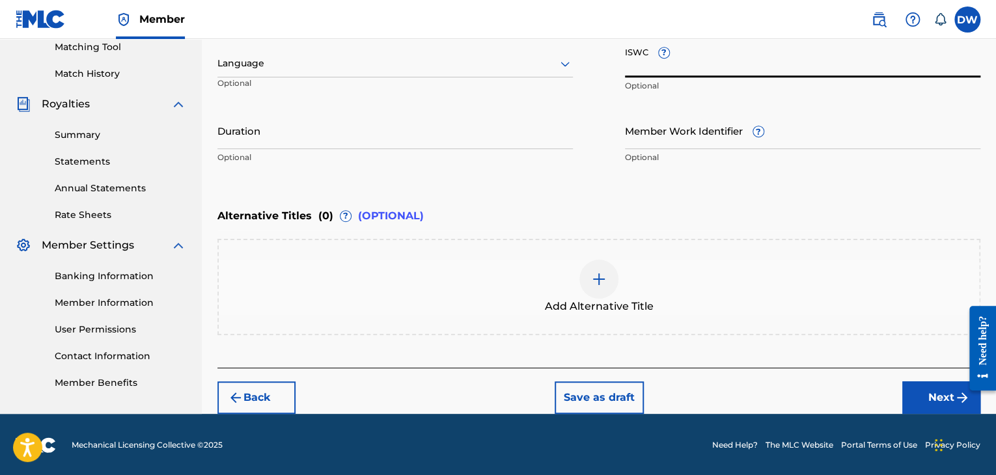
click at [712, 59] on input "ISWC ?" at bounding box center [802, 58] width 355 height 37
paste input "T-333.774.127-8"
type input "T-333.774.127-8"
click at [932, 396] on button "Next" at bounding box center [941, 397] width 78 height 33
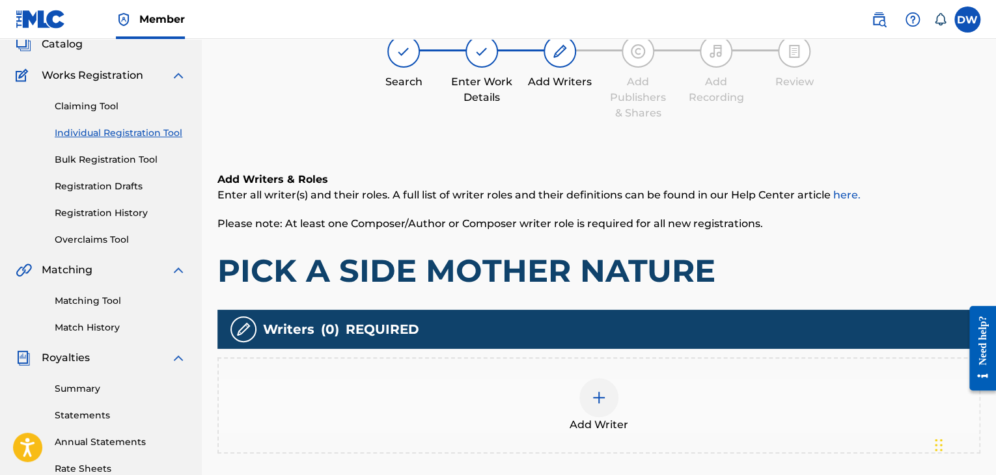
scroll to position [59, 0]
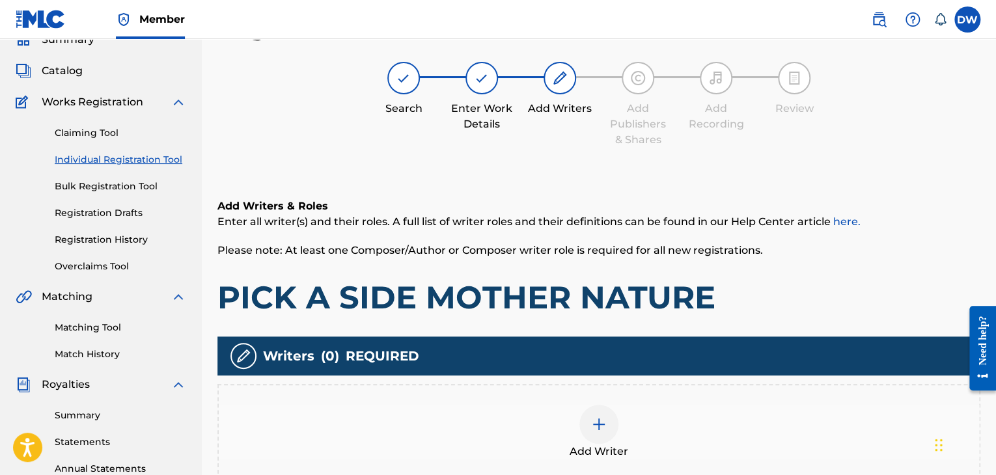
click at [595, 428] on img at bounding box center [599, 425] width 16 height 16
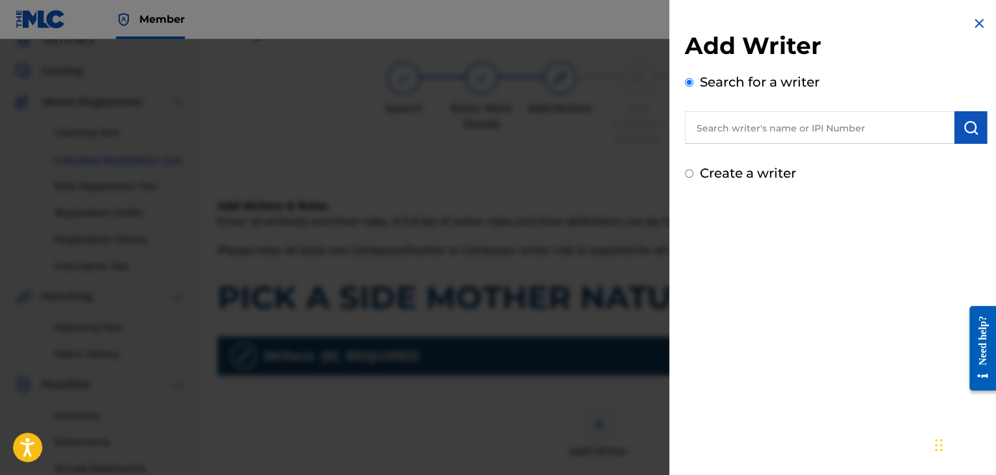
click at [759, 139] on input "text" at bounding box center [819, 127] width 269 height 33
type input "[PERSON_NAME]"
click at [967, 130] on img "submit" at bounding box center [971, 128] width 16 height 16
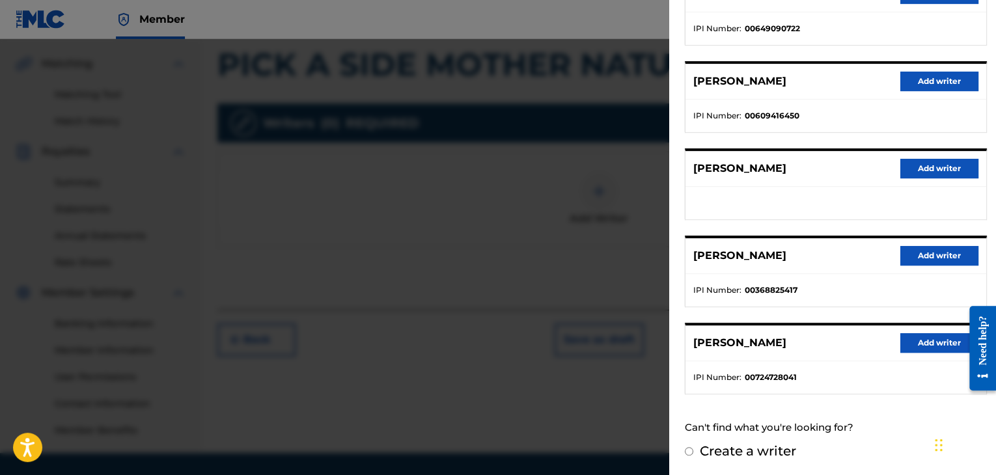
scroll to position [293, 0]
click at [944, 340] on button "Add writer" at bounding box center [939, 343] width 78 height 20
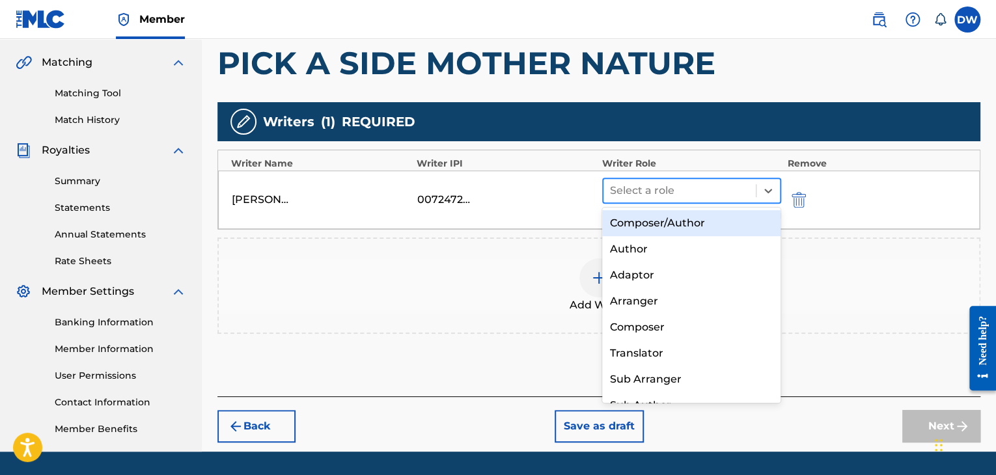
click at [718, 195] on div at bounding box center [679, 191] width 139 height 18
click at [699, 219] on div "Composer/Author" at bounding box center [691, 223] width 179 height 26
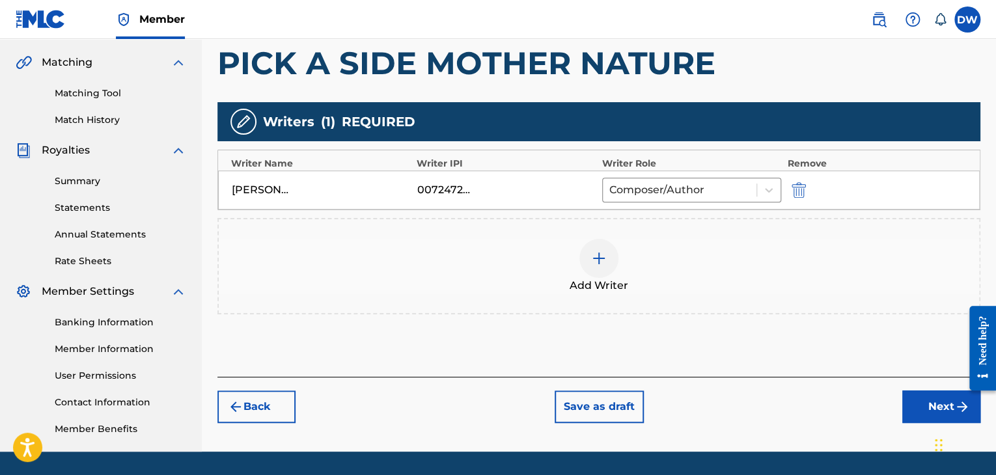
click at [928, 404] on button "Next" at bounding box center [941, 406] width 78 height 33
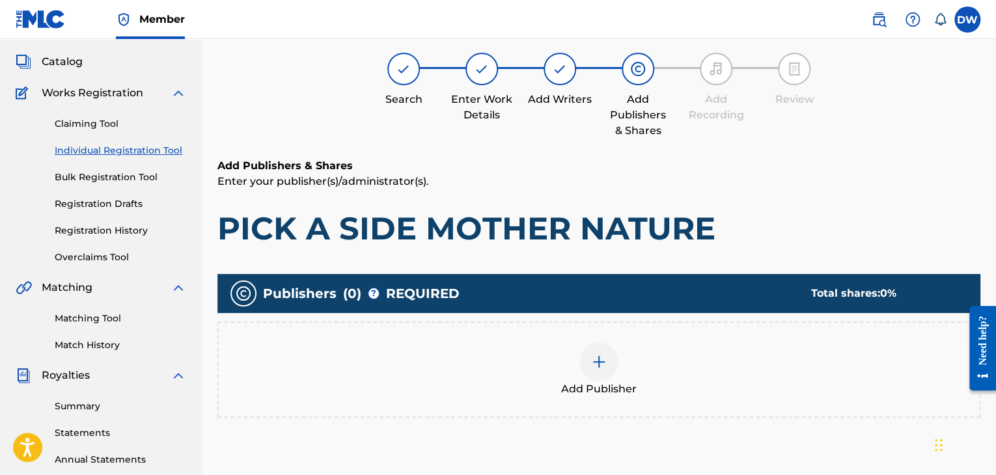
scroll to position [59, 0]
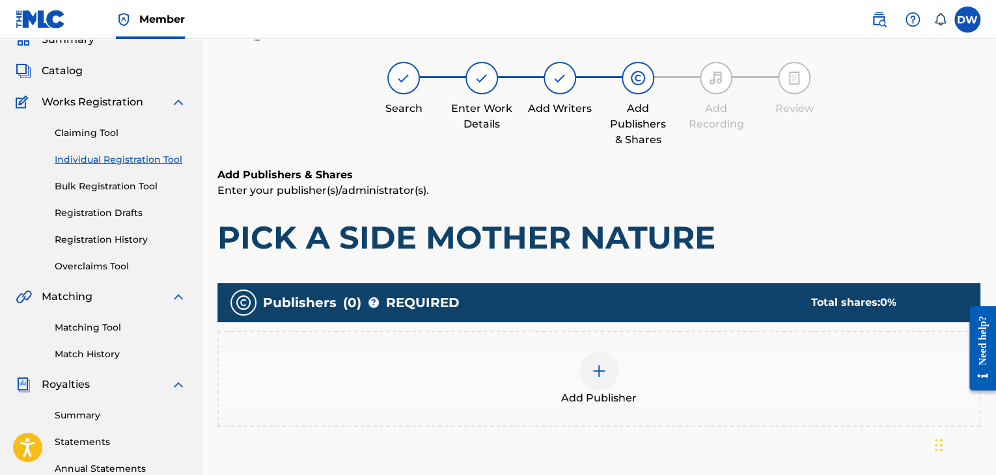
click at [605, 369] on img at bounding box center [599, 371] width 16 height 16
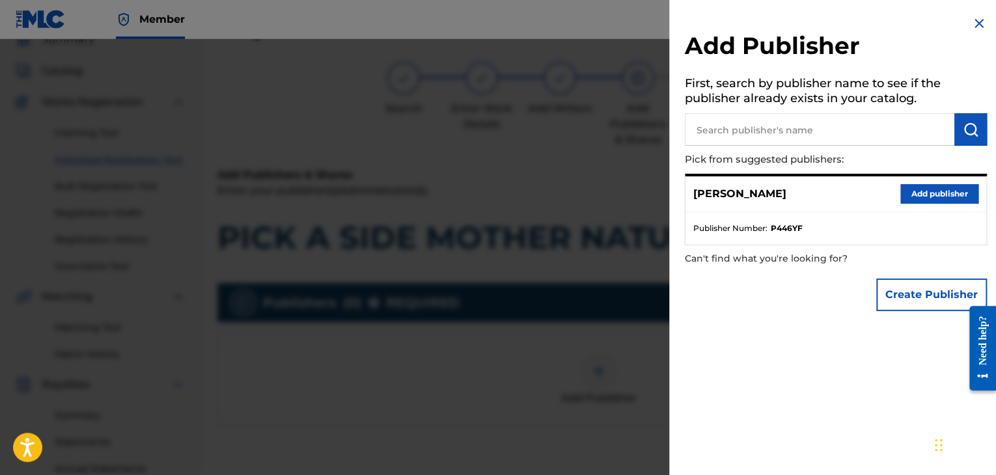
click at [921, 305] on button "Create Publisher" at bounding box center [931, 295] width 111 height 33
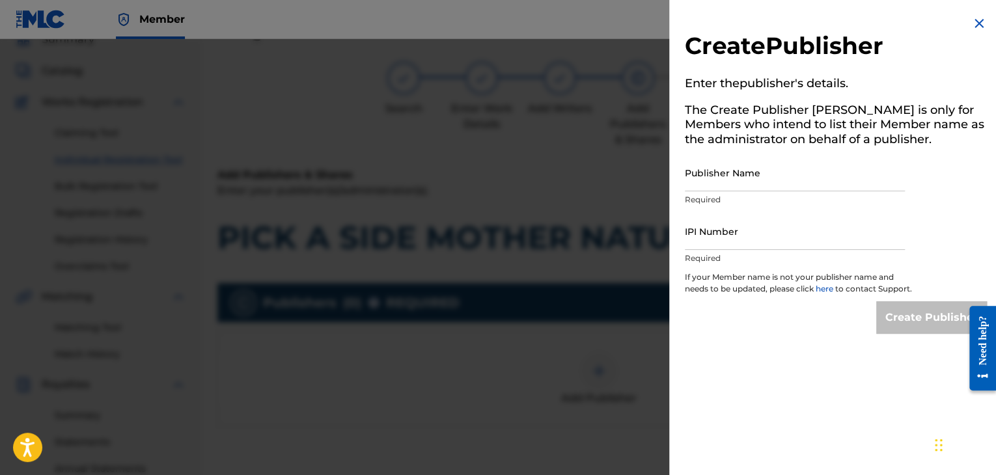
click at [778, 184] on input "Publisher Name" at bounding box center [795, 172] width 220 height 37
type input "EVOVE PUB"
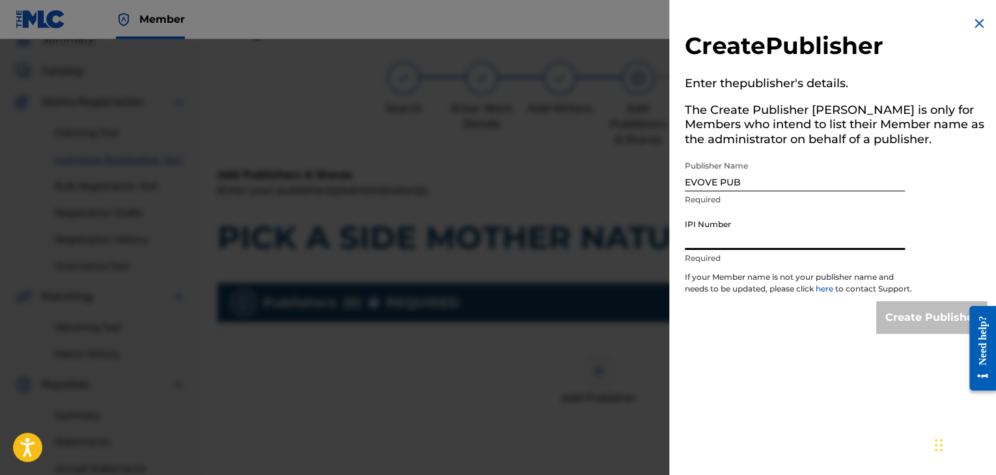
click at [745, 245] on input "IPI Number" at bounding box center [795, 231] width 220 height 37
type input "01294766700"
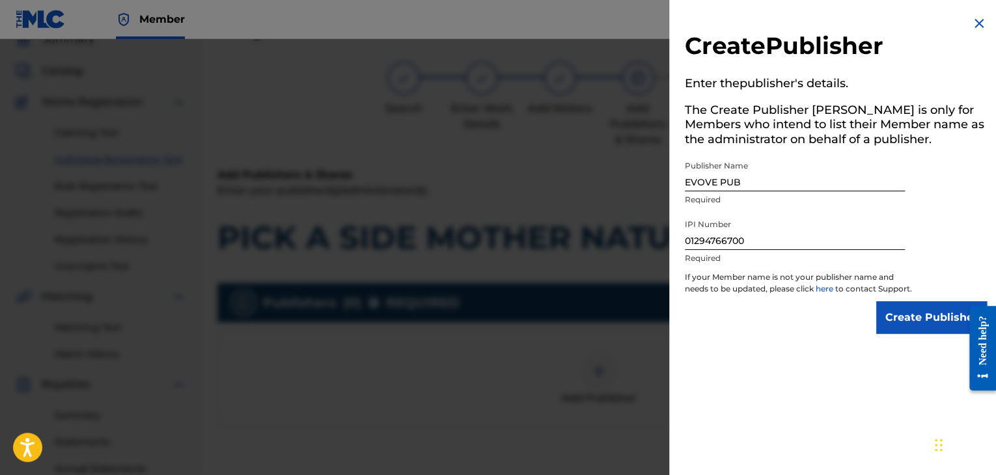
click at [896, 334] on input "Create Publisher" at bounding box center [931, 317] width 111 height 33
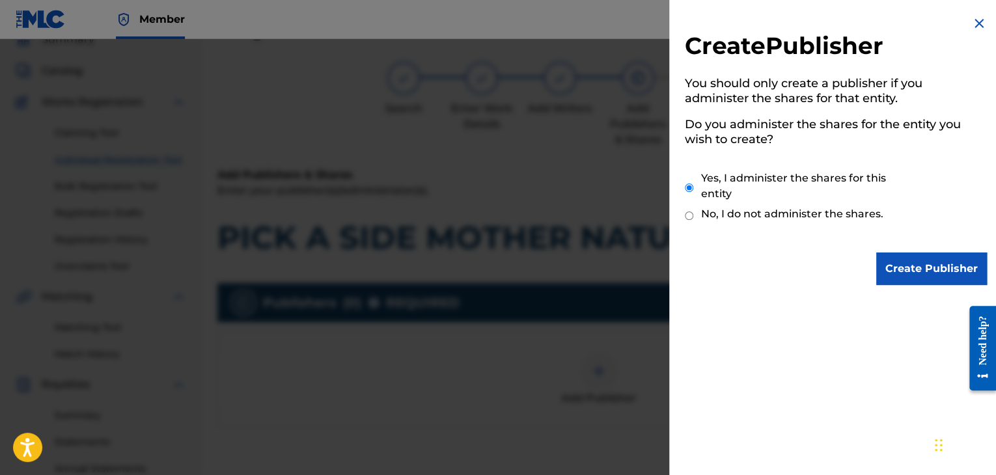
click at [906, 280] on input "Create Publisher" at bounding box center [931, 269] width 111 height 33
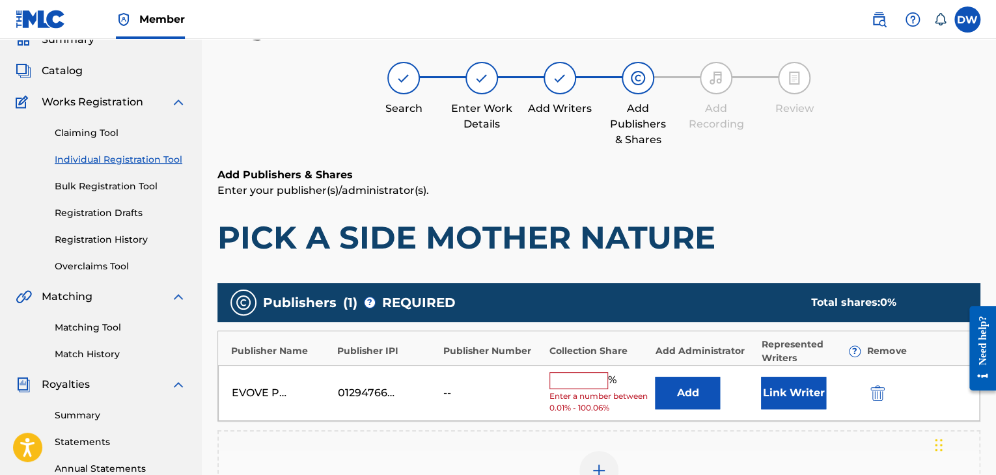
click at [584, 381] on input "text" at bounding box center [578, 380] width 59 height 17
type input "100"
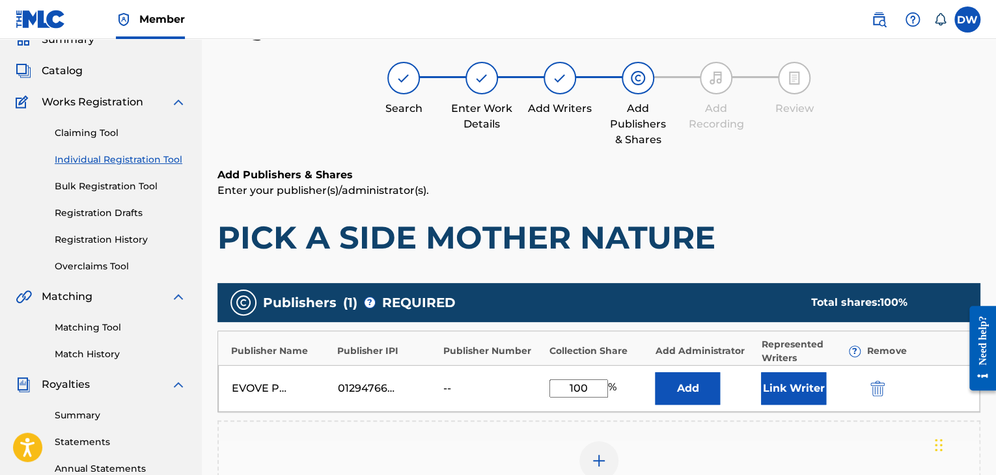
click at [791, 396] on button "Link Writer" at bounding box center [793, 388] width 65 height 33
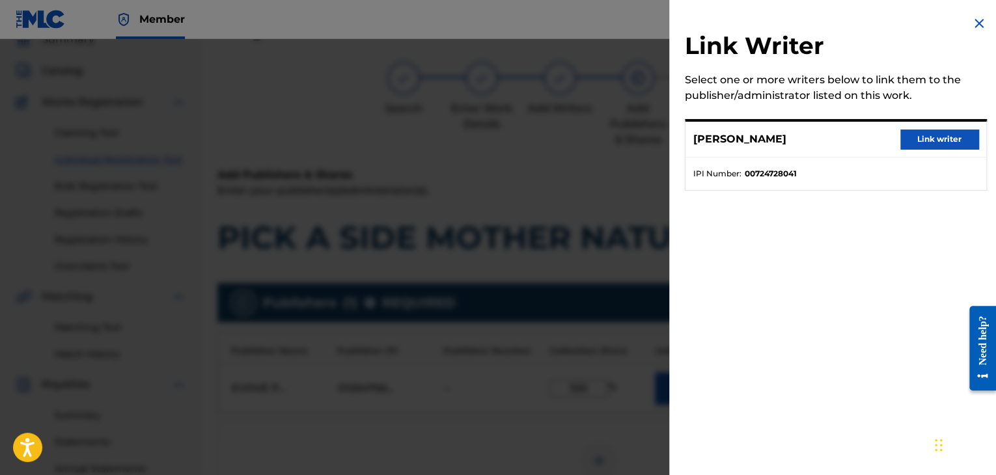
click at [909, 144] on button "Link writer" at bounding box center [939, 140] width 78 height 20
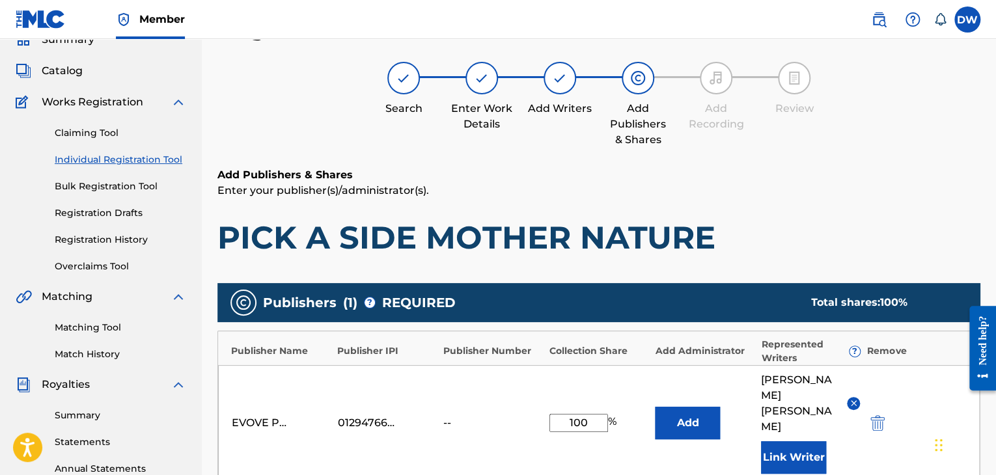
click at [845, 202] on div "Add Publishers & Shares Enter your publisher(s)/administrator(s). PICK A SIDE M…" at bounding box center [598, 212] width 763 height 90
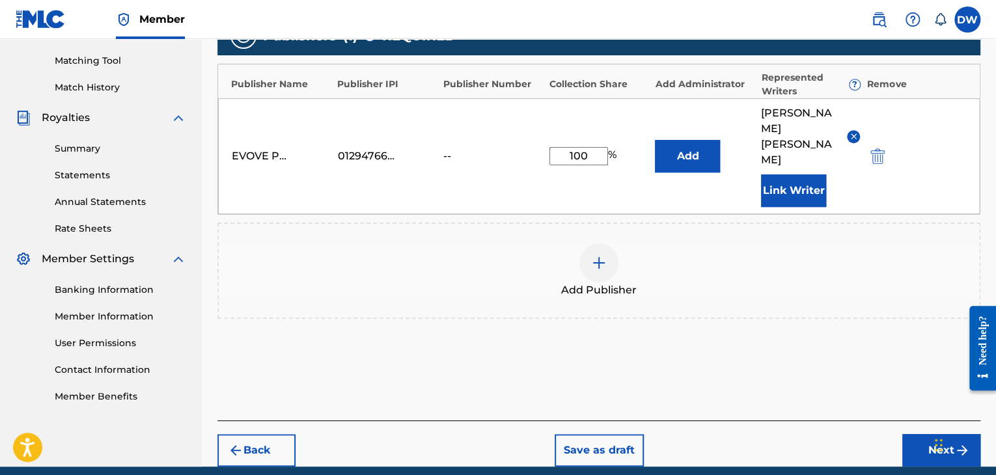
scroll to position [347, 0]
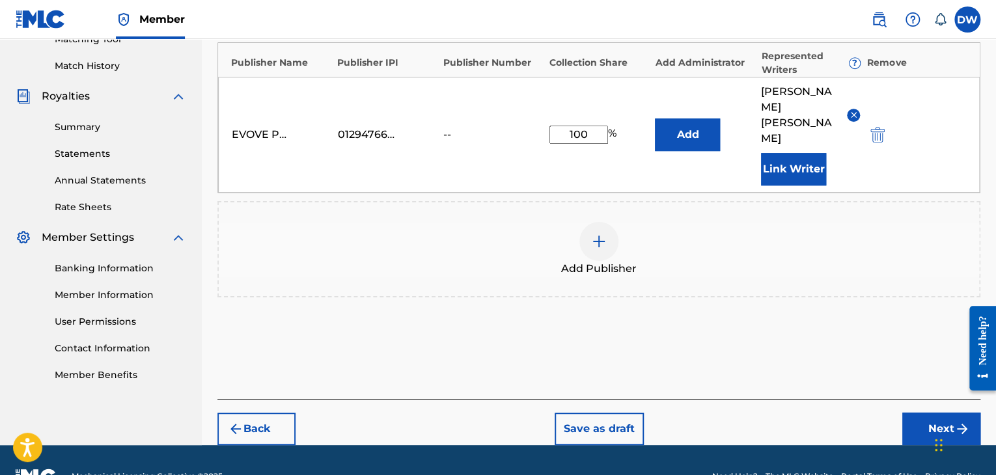
click at [951, 413] on button "Next" at bounding box center [941, 429] width 78 height 33
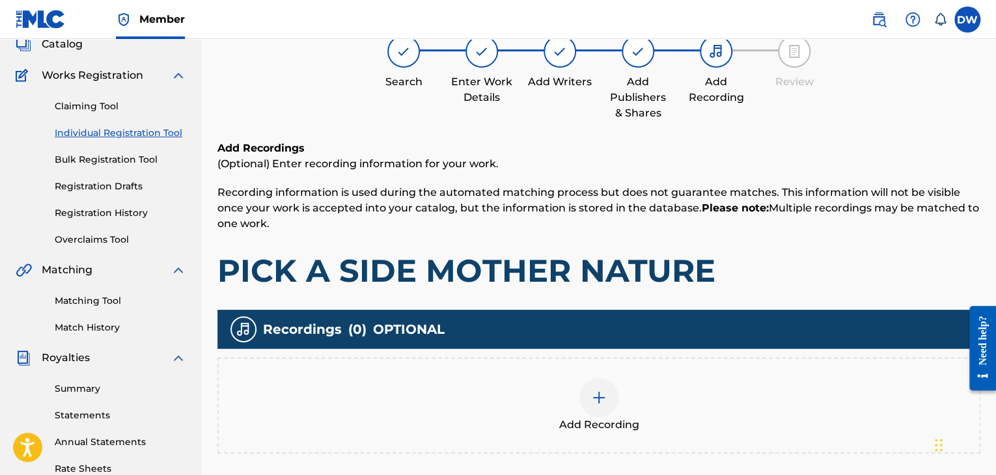
scroll to position [59, 0]
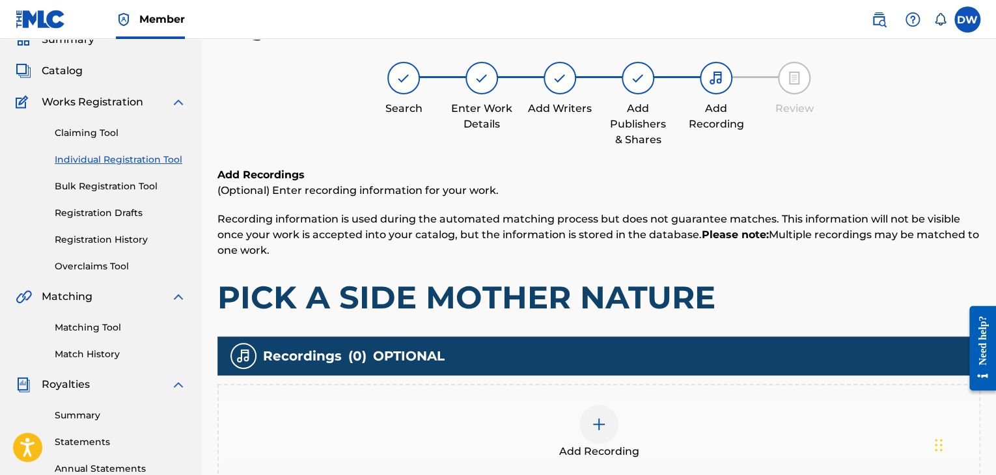
click at [912, 309] on h1 "PICK A SIDE MOTHER NATURE" at bounding box center [598, 297] width 763 height 39
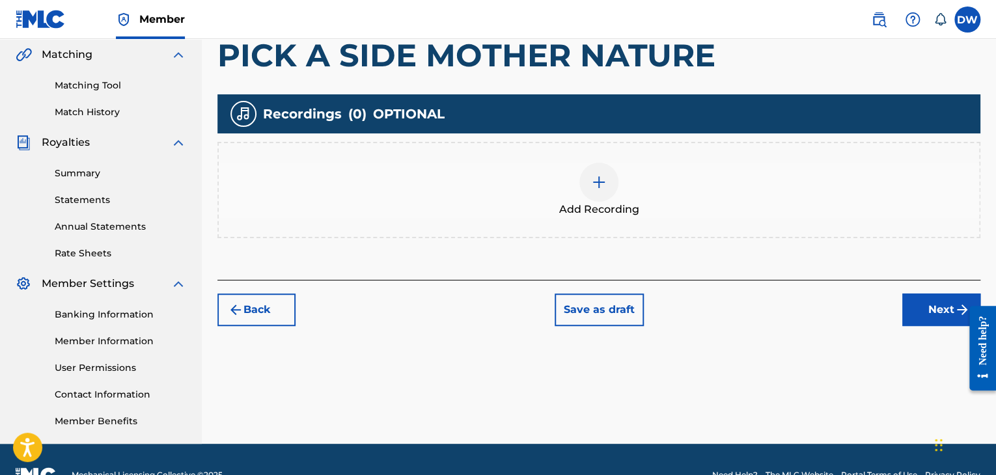
scroll to position [332, 0]
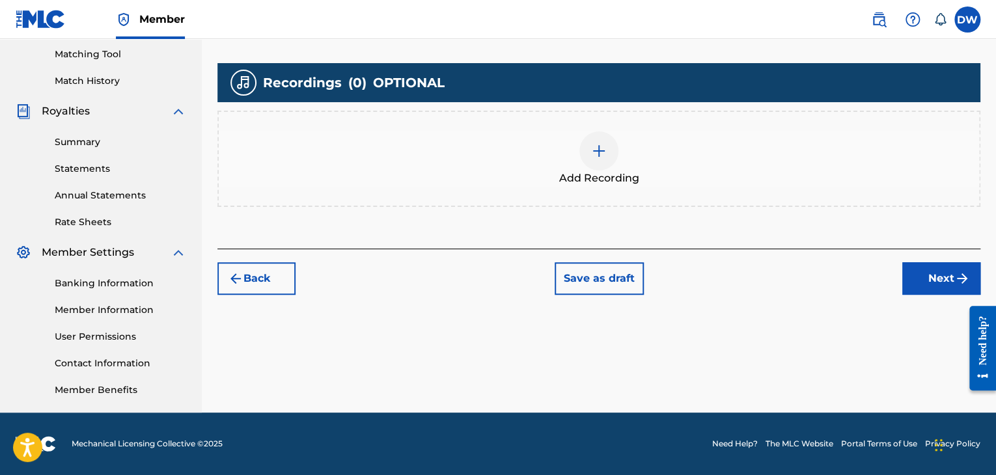
click at [929, 279] on button "Next" at bounding box center [941, 278] width 78 height 33
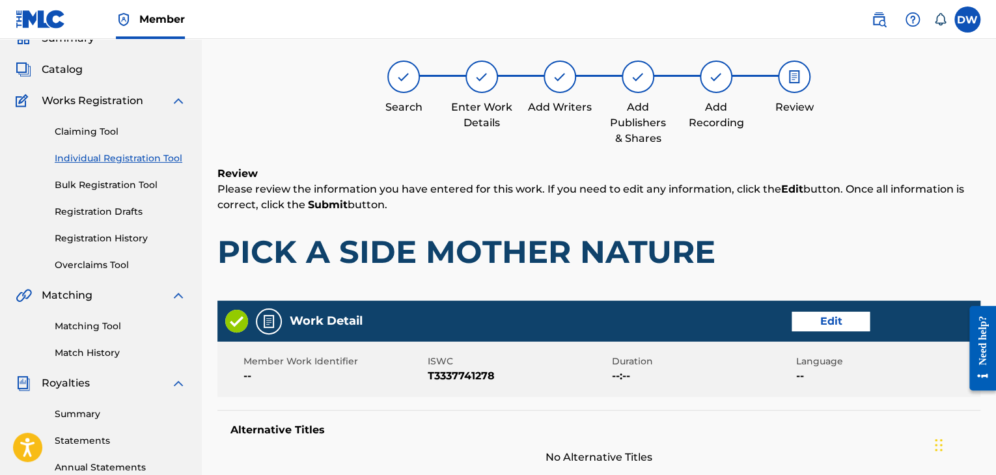
scroll to position [59, 0]
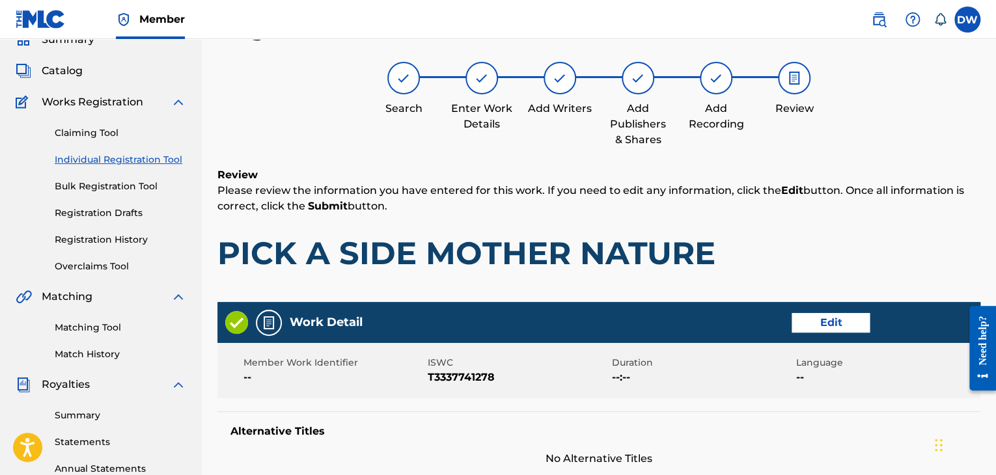
click at [929, 279] on div "Review Please review the information you have entered for this work. If you nee…" at bounding box center [598, 229] width 763 height 125
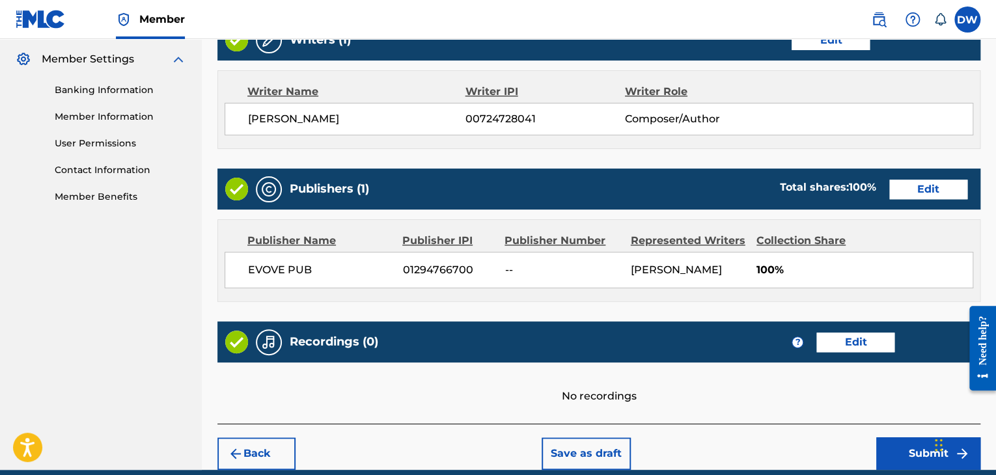
scroll to position [527, 0]
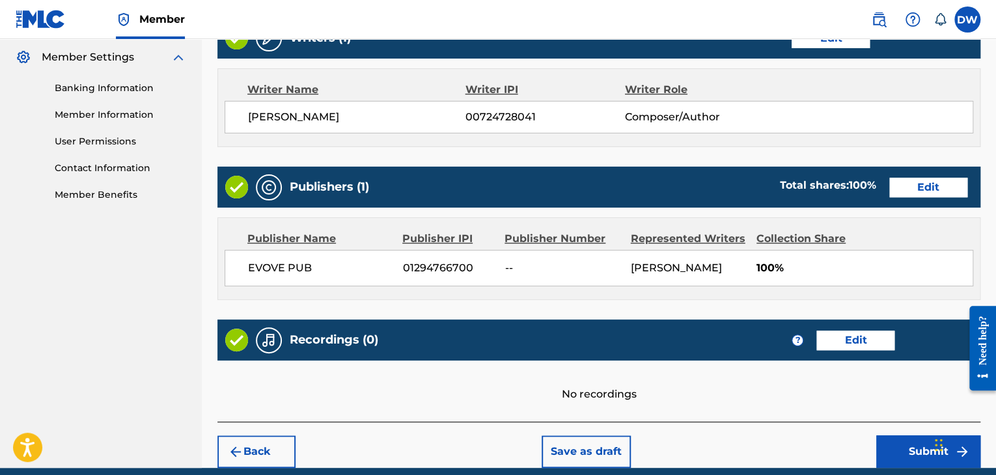
click at [893, 448] on button "Submit" at bounding box center [928, 451] width 104 height 33
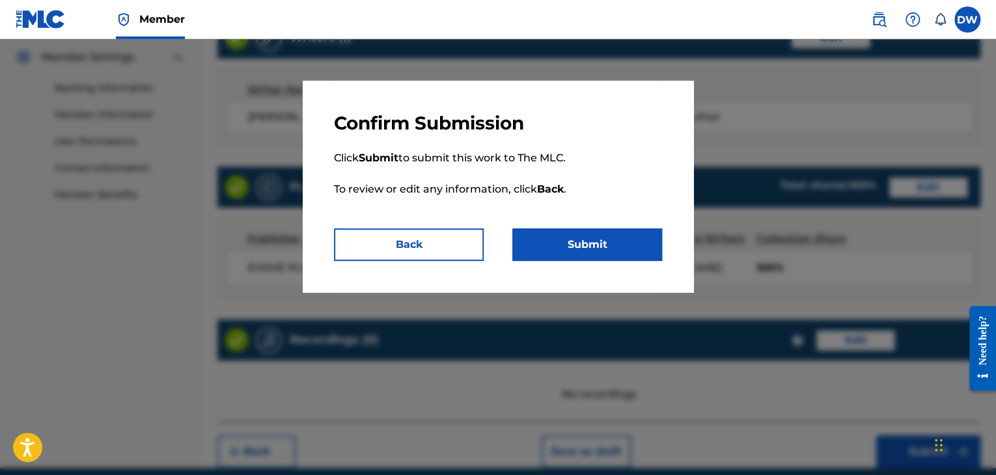
click at [613, 241] on button "Submit" at bounding box center [587, 244] width 150 height 33
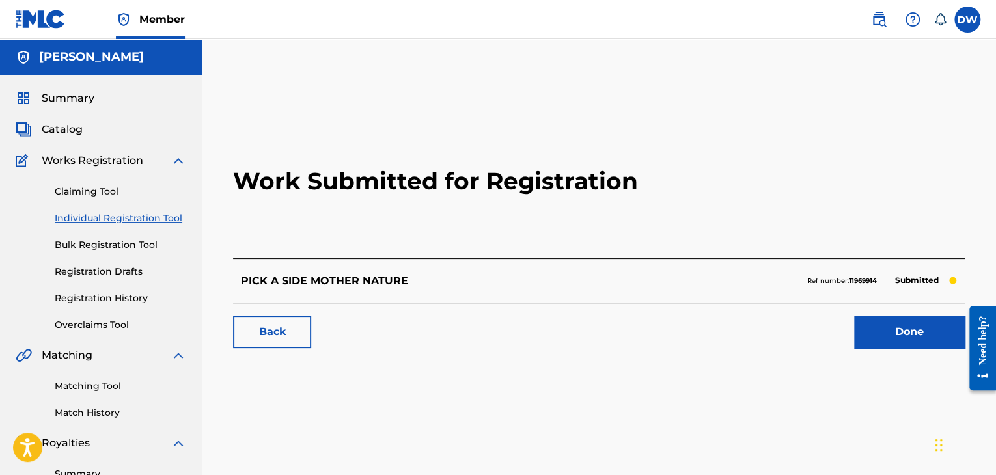
click at [129, 219] on link "Individual Registration Tool" at bounding box center [120, 219] width 131 height 14
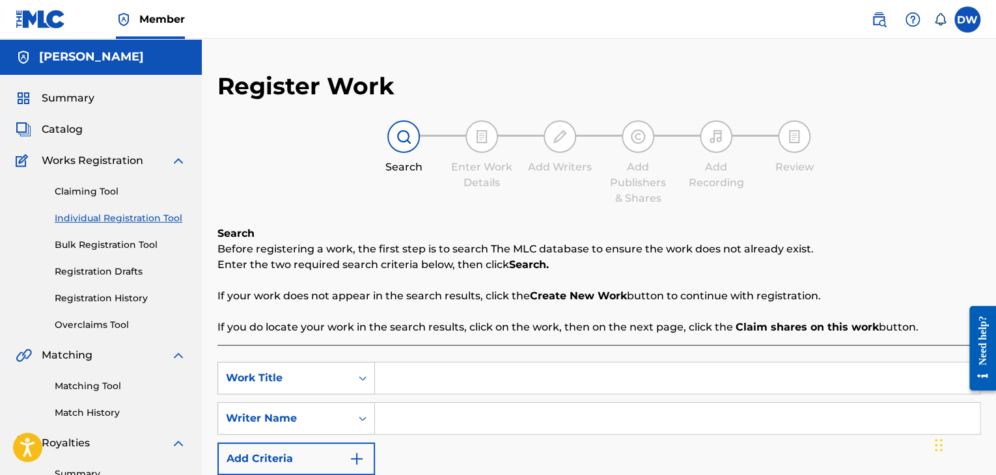
click at [435, 379] on input "Search Form" at bounding box center [677, 377] width 605 height 31
type input "PTSD"
click at [435, 426] on input "Search Form" at bounding box center [677, 418] width 605 height 31
type input "DE"
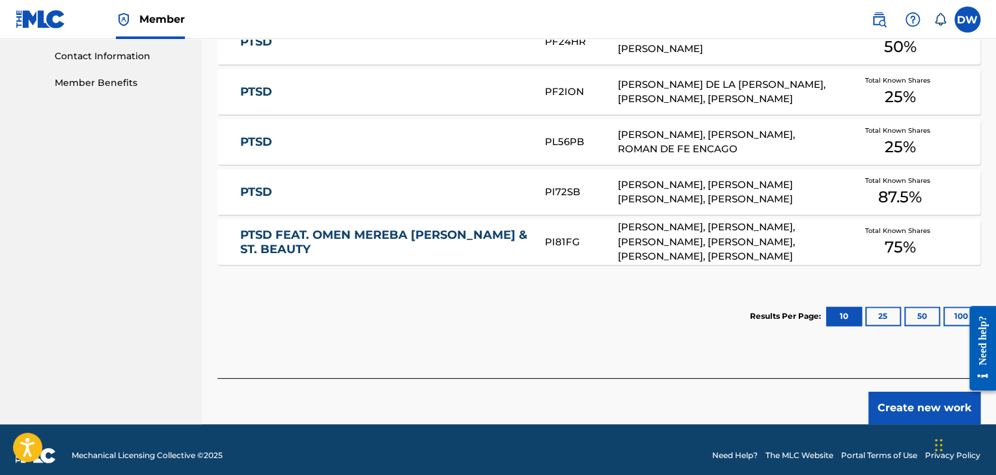
scroll to position [651, 0]
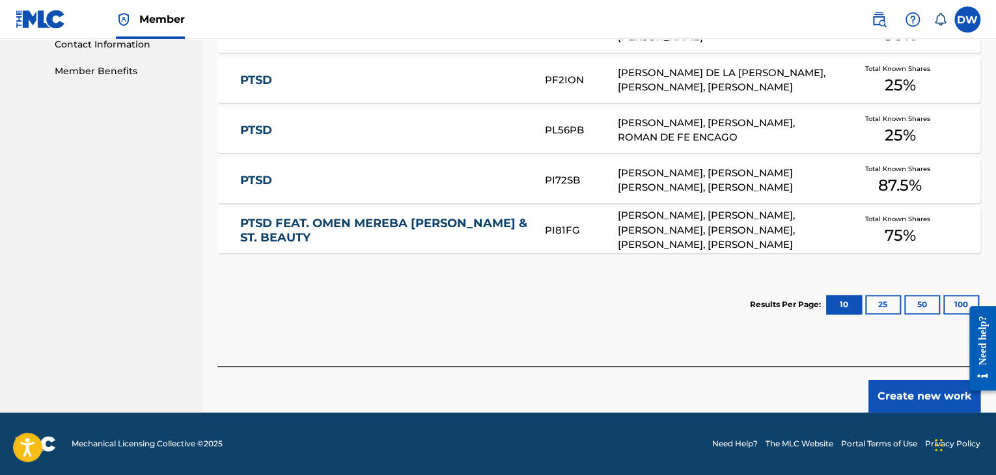
click at [941, 402] on button "Create new work" at bounding box center [924, 396] width 112 height 33
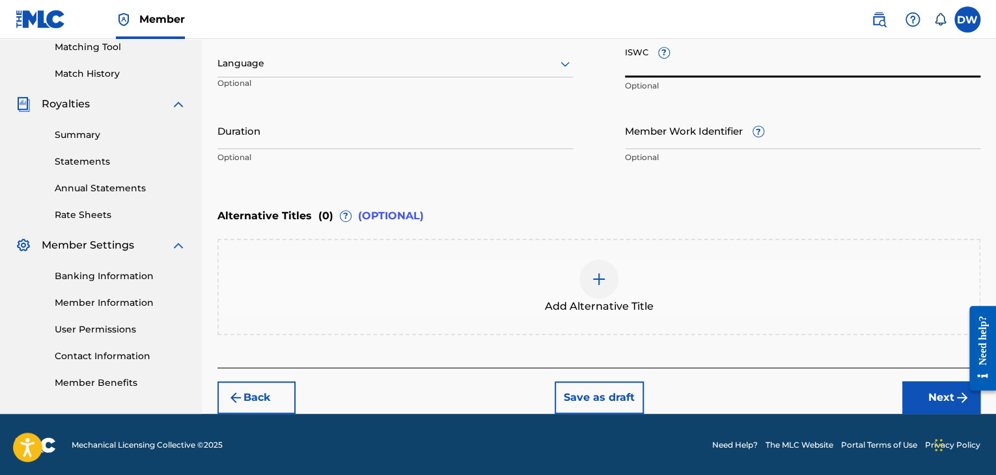
click at [695, 63] on input "ISWC ?" at bounding box center [802, 58] width 355 height 37
paste input "T-333.779.787-8"
type input "T-333.779.787-8"
click at [929, 391] on button "Next" at bounding box center [941, 397] width 78 height 33
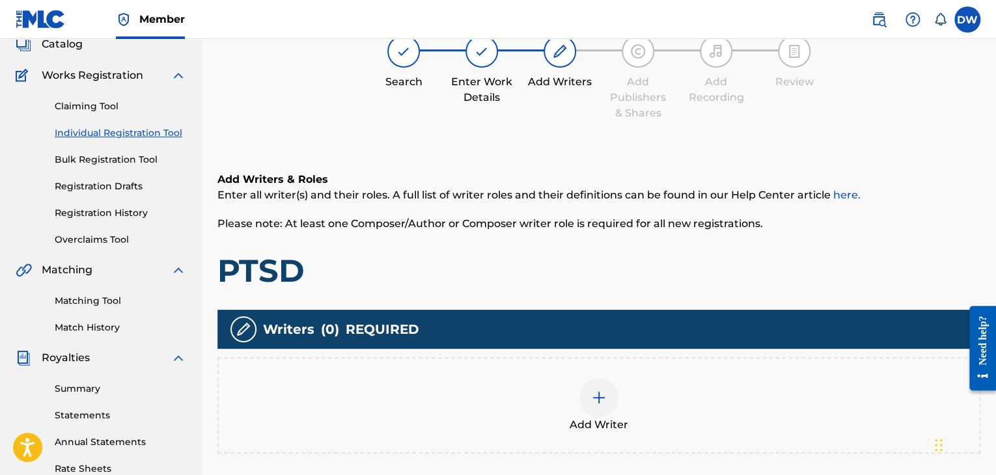
scroll to position [59, 0]
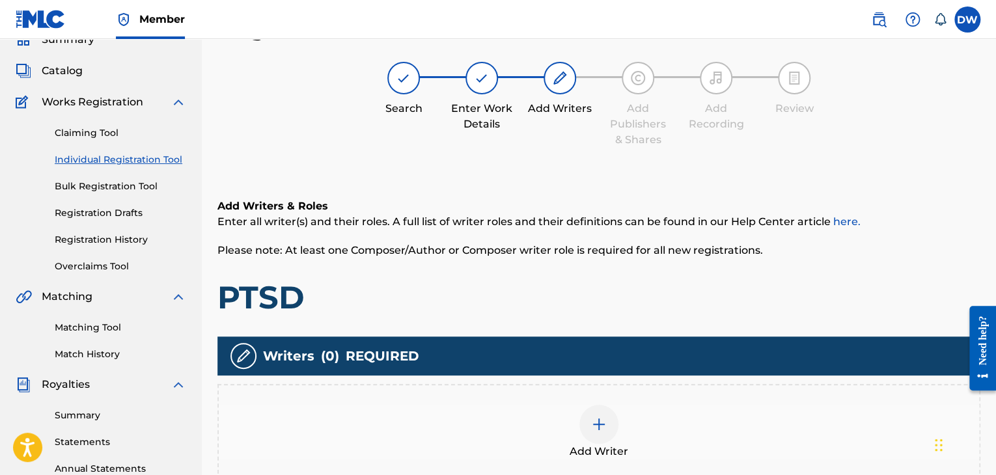
click at [594, 427] on img at bounding box center [599, 425] width 16 height 16
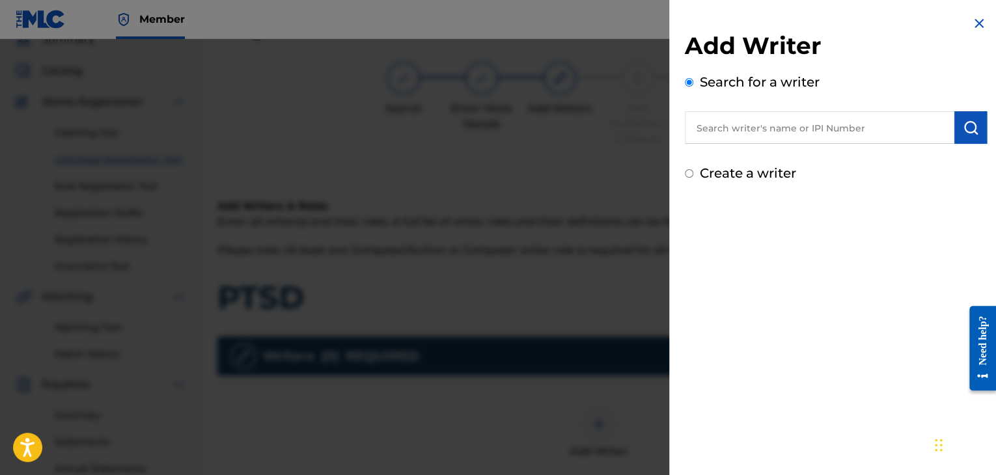
click at [873, 131] on input "text" at bounding box center [819, 127] width 269 height 33
type input "[PERSON_NAME]"
click at [964, 131] on img "submit" at bounding box center [971, 128] width 16 height 16
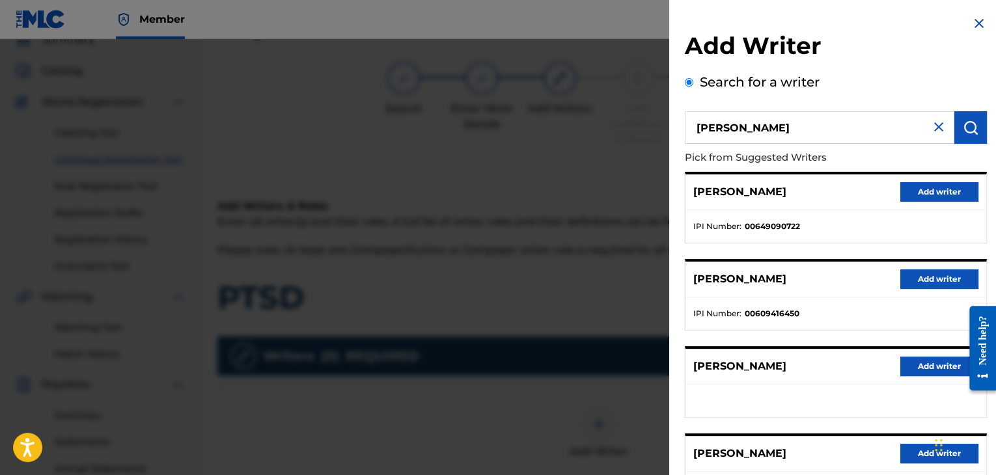
click at [883, 240] on ul "IPI Number : 00649090722" at bounding box center [835, 226] width 301 height 33
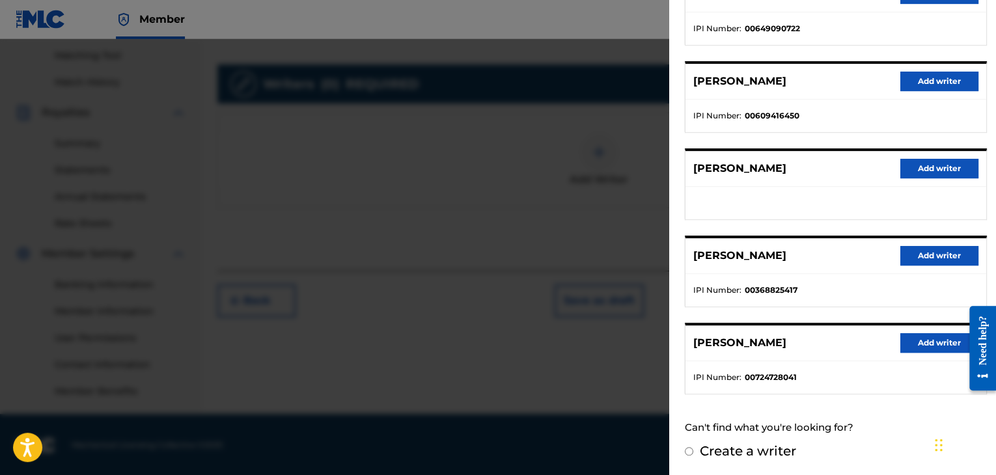
scroll to position [332, 0]
click at [913, 344] on button "Add writer" at bounding box center [939, 343] width 78 height 20
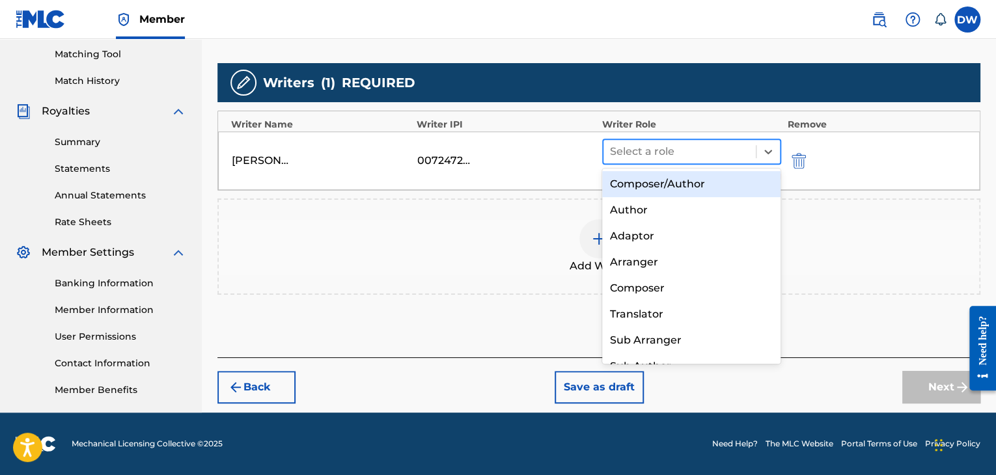
click at [695, 146] on div at bounding box center [679, 152] width 139 height 18
click at [696, 189] on div "Composer/Author" at bounding box center [691, 184] width 179 height 26
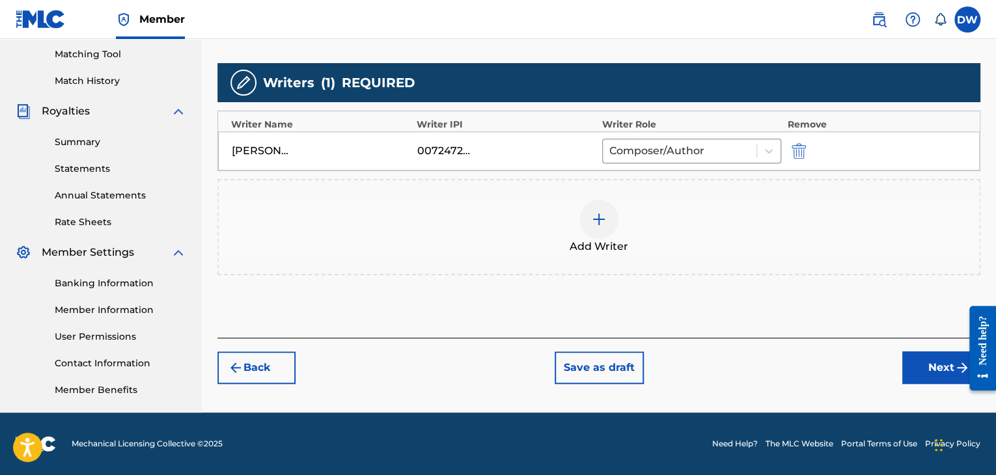
click at [914, 366] on button "Next" at bounding box center [941, 367] width 78 height 33
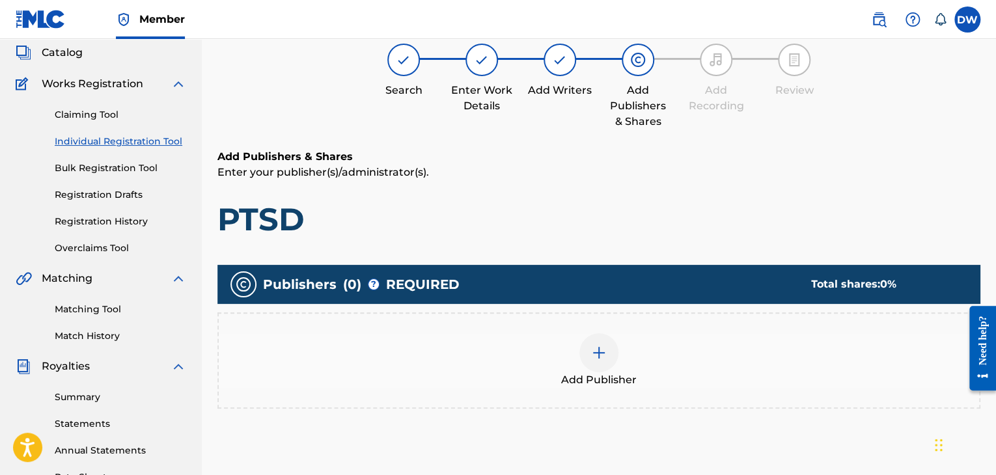
scroll to position [59, 0]
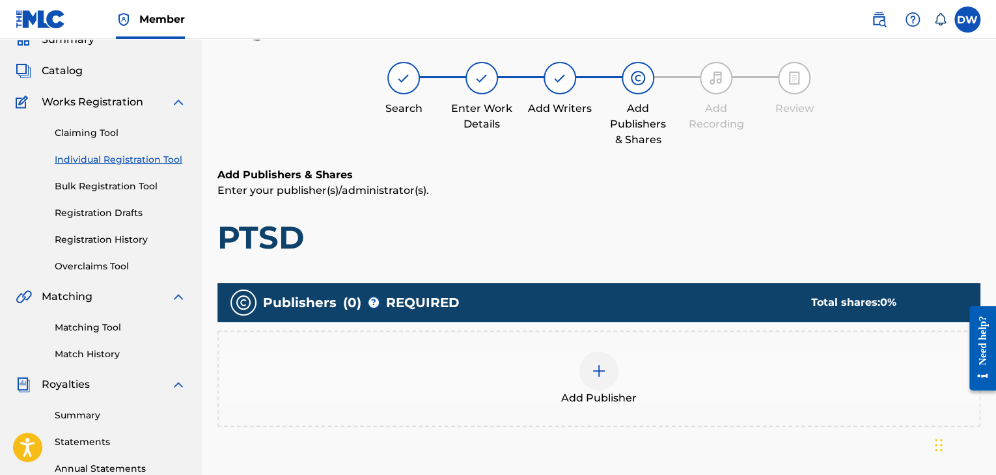
click at [590, 383] on div at bounding box center [598, 370] width 39 height 39
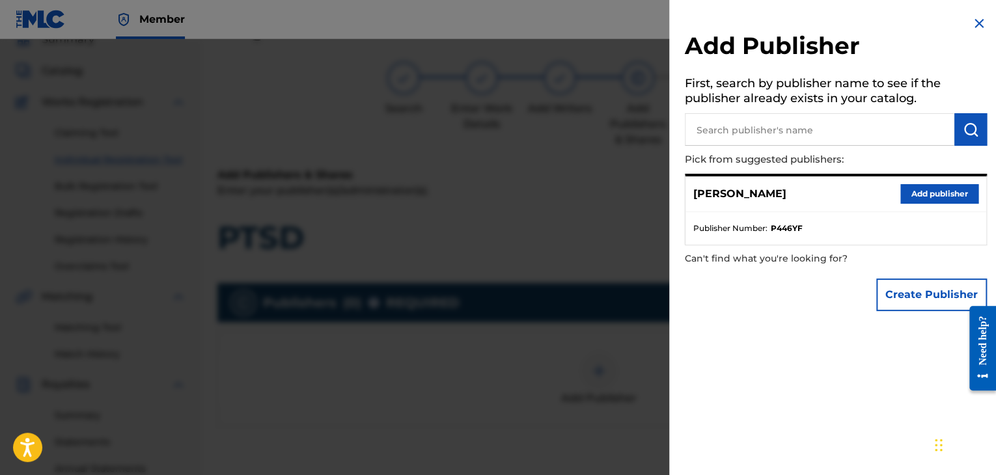
click at [895, 303] on button "Create Publisher" at bounding box center [931, 295] width 111 height 33
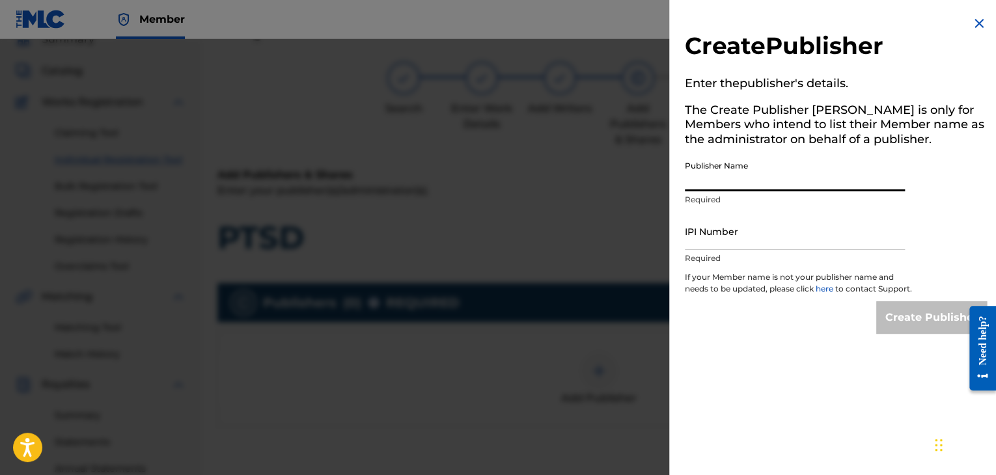
click at [729, 180] on input "Publisher Name" at bounding box center [795, 172] width 220 height 37
type input "EVOVE PUB"
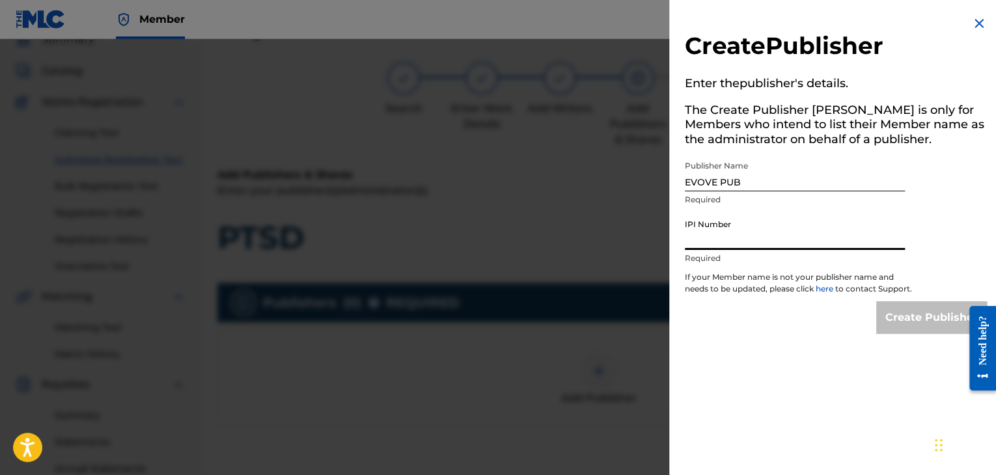
click at [750, 228] on input "IPI Number" at bounding box center [795, 231] width 220 height 37
type input "01294766700"
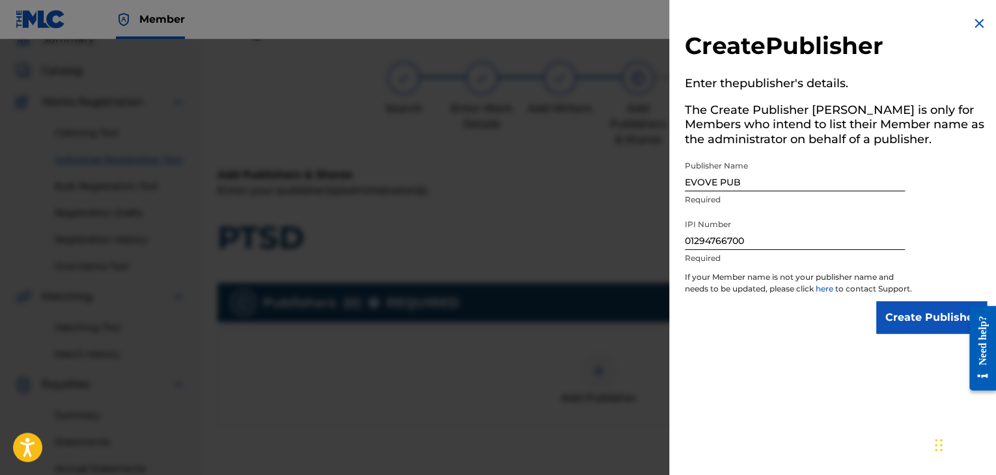
click at [925, 331] on input "Create Publisher" at bounding box center [931, 317] width 111 height 33
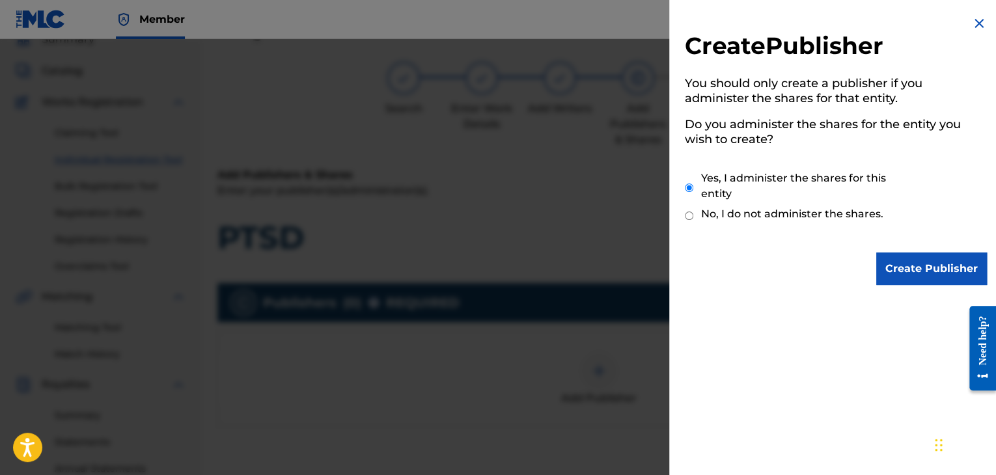
click at [876, 253] on input "Create Publisher" at bounding box center [931, 269] width 111 height 33
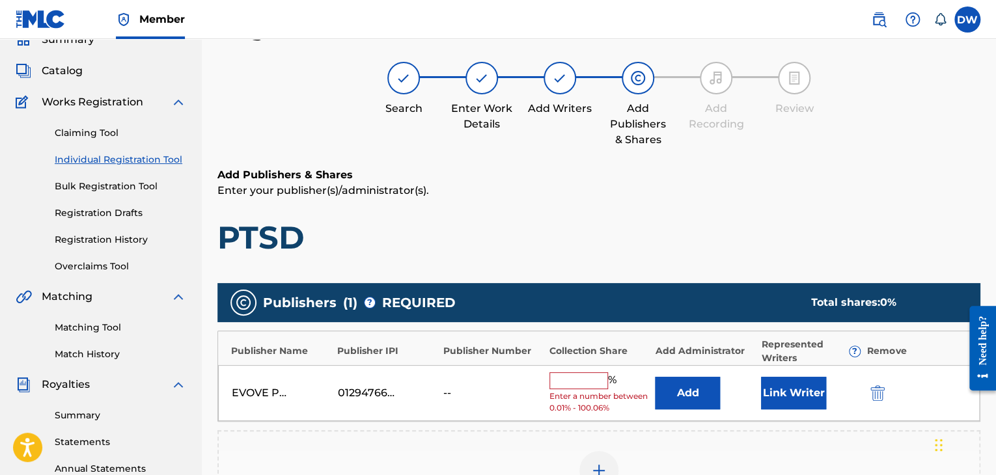
click at [594, 381] on input "text" at bounding box center [578, 380] width 59 height 17
type input "100"
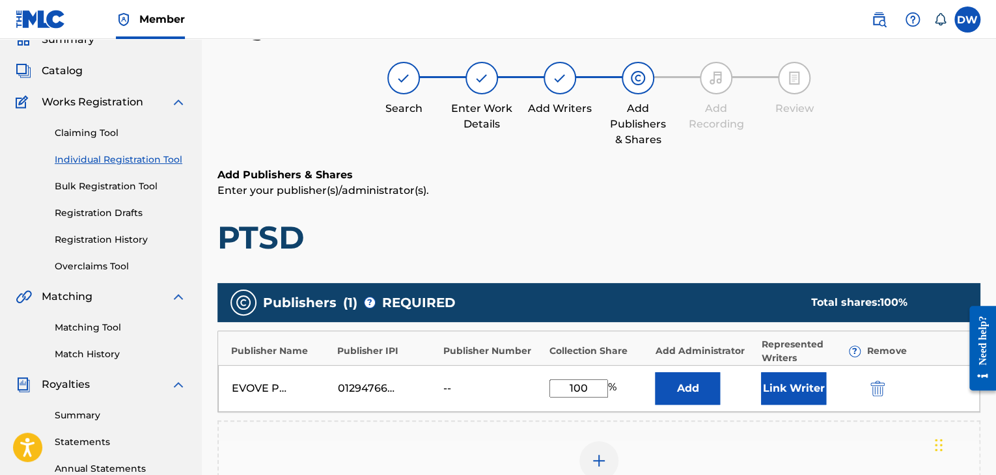
click at [810, 381] on button "Link Writer" at bounding box center [793, 388] width 65 height 33
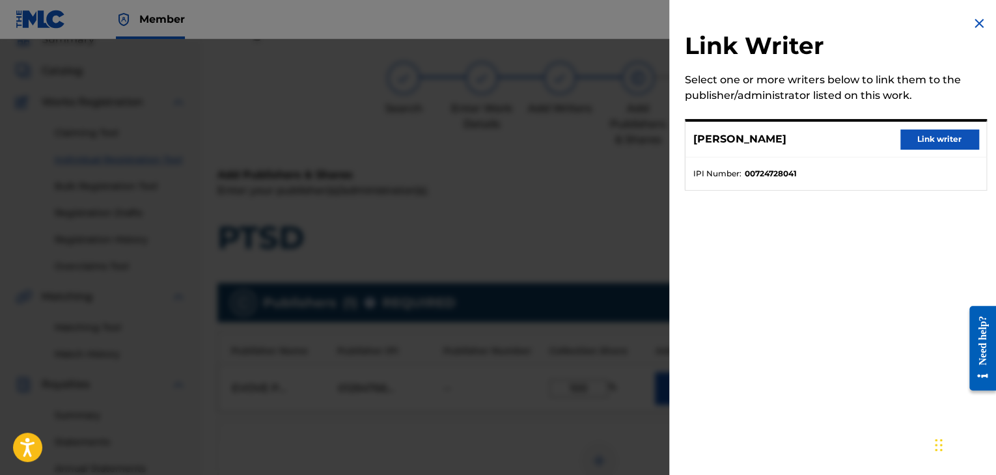
click at [927, 141] on button "Link writer" at bounding box center [939, 140] width 78 height 20
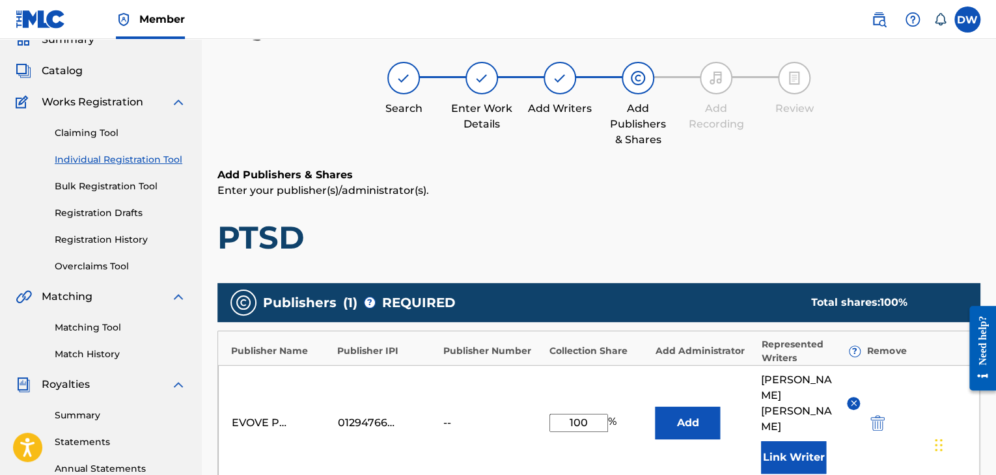
click at [827, 196] on p "Enter your publisher(s)/administrator(s)." at bounding box center [598, 191] width 763 height 16
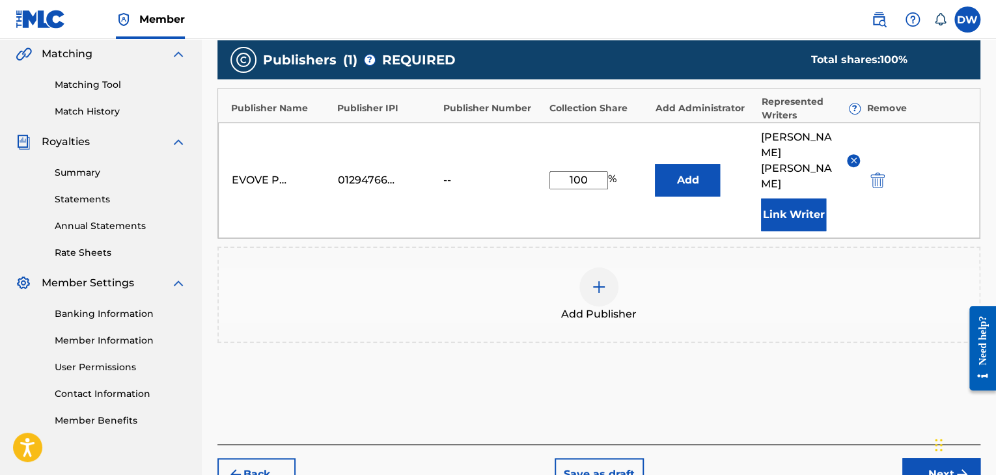
scroll to position [347, 0]
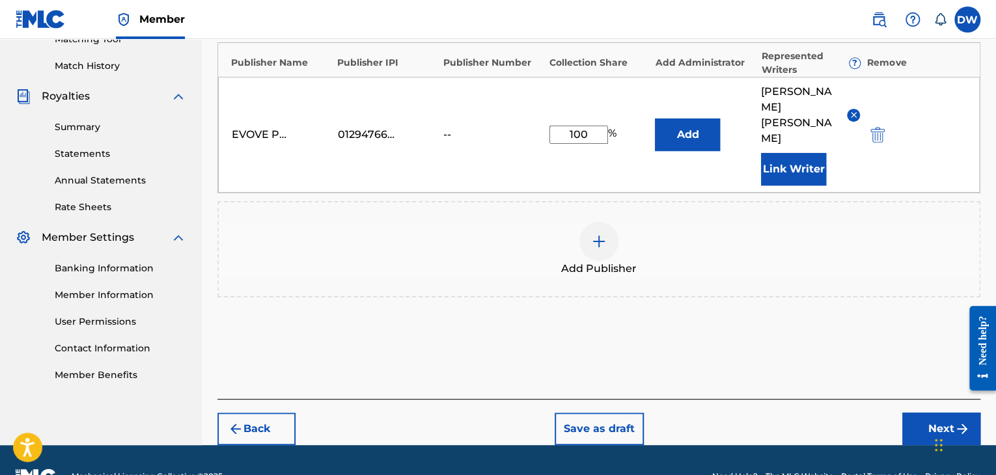
click at [961, 394] on div at bounding box center [977, 347] width 36 height 105
click at [933, 413] on button "Next" at bounding box center [941, 429] width 78 height 33
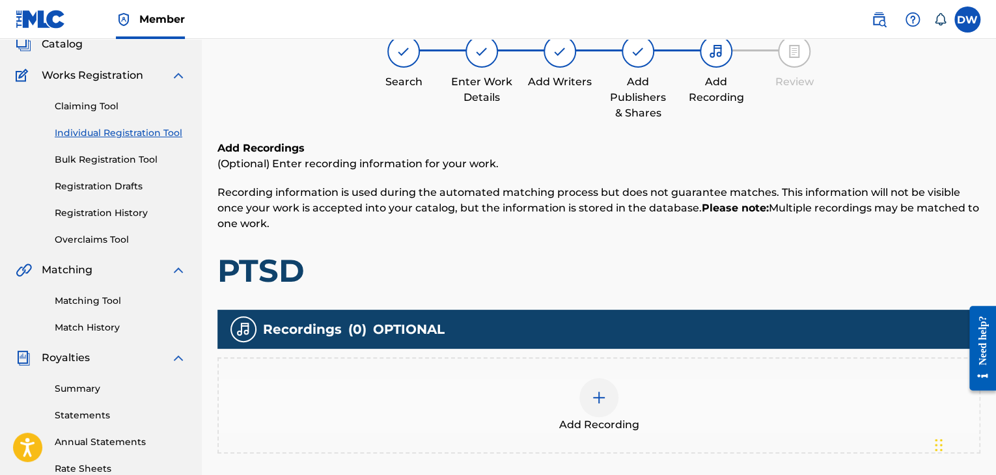
scroll to position [59, 0]
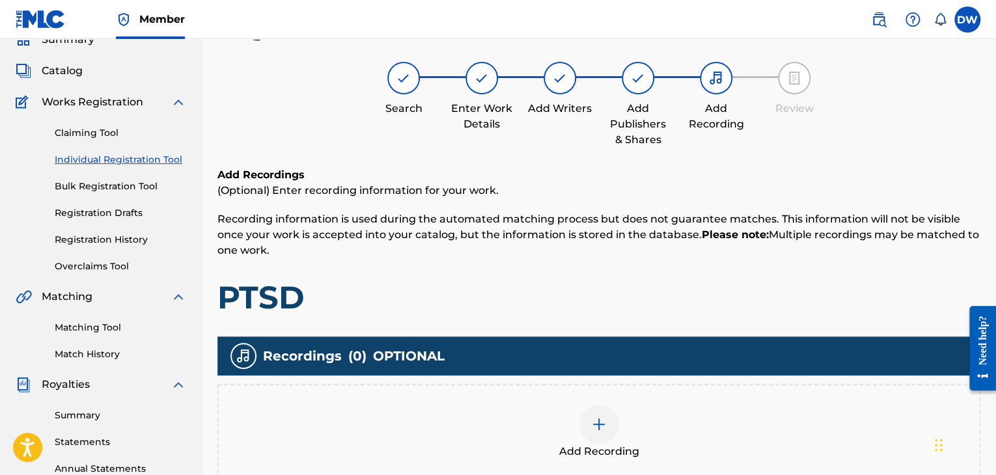
click at [827, 309] on h1 "PTSD" at bounding box center [598, 297] width 763 height 39
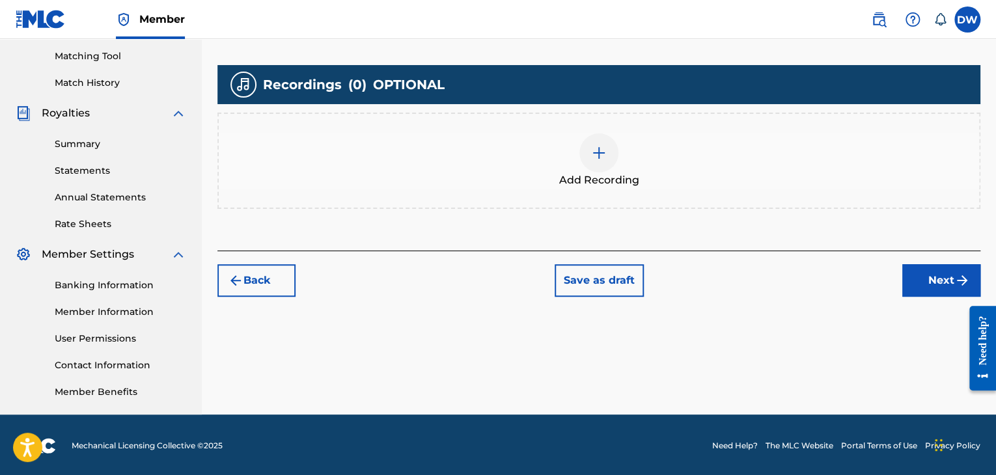
scroll to position [332, 0]
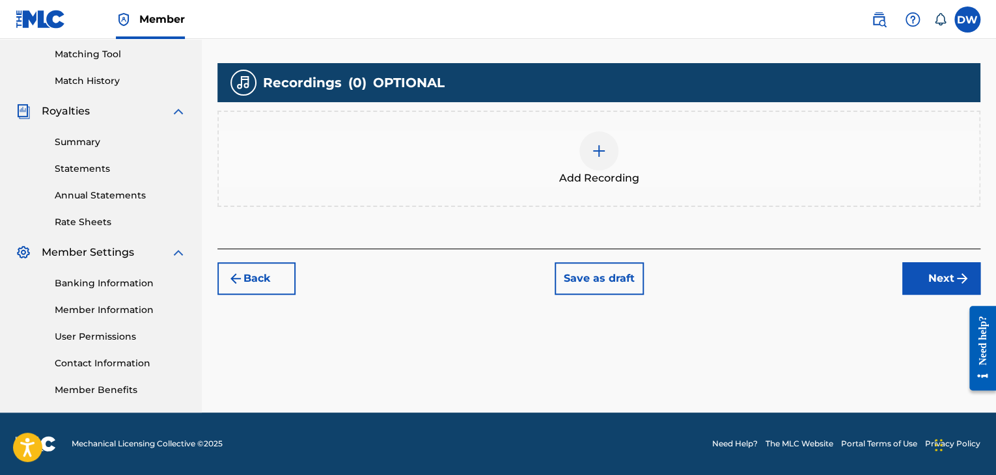
click at [929, 279] on button "Next" at bounding box center [941, 278] width 78 height 33
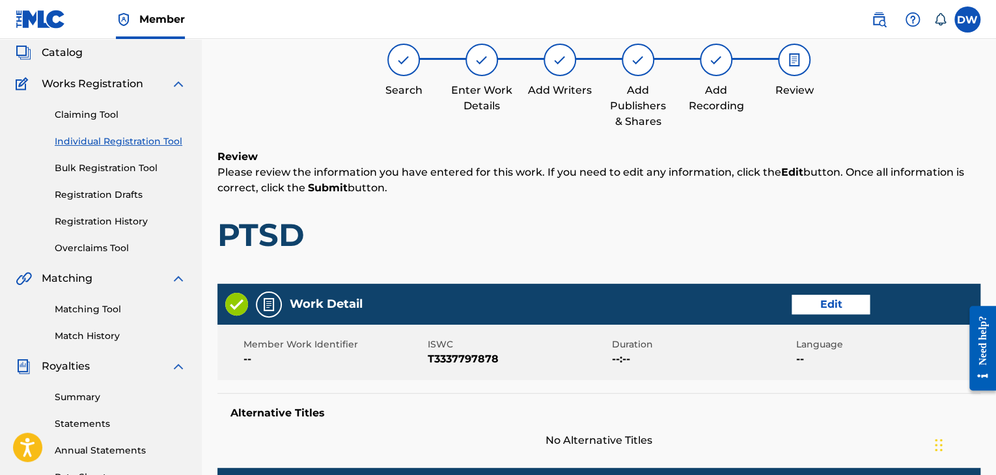
scroll to position [59, 0]
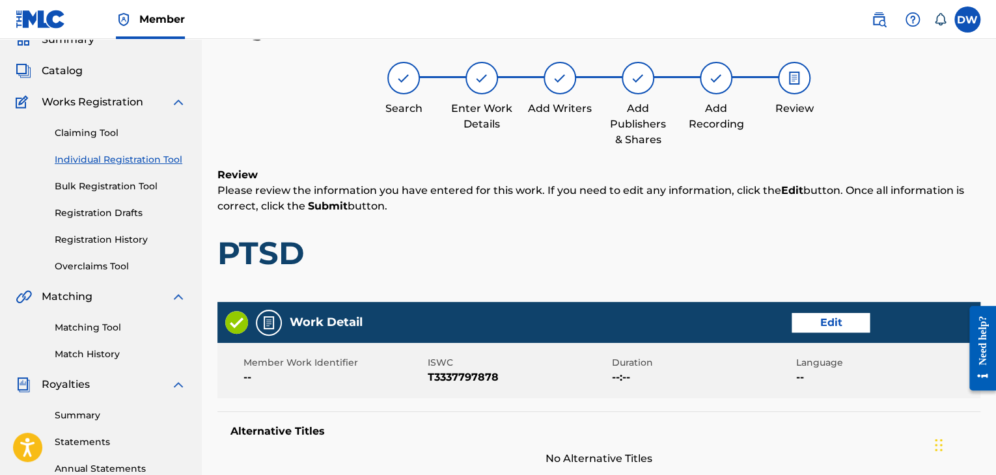
click at [815, 251] on h1 "PTSD" at bounding box center [598, 253] width 763 height 39
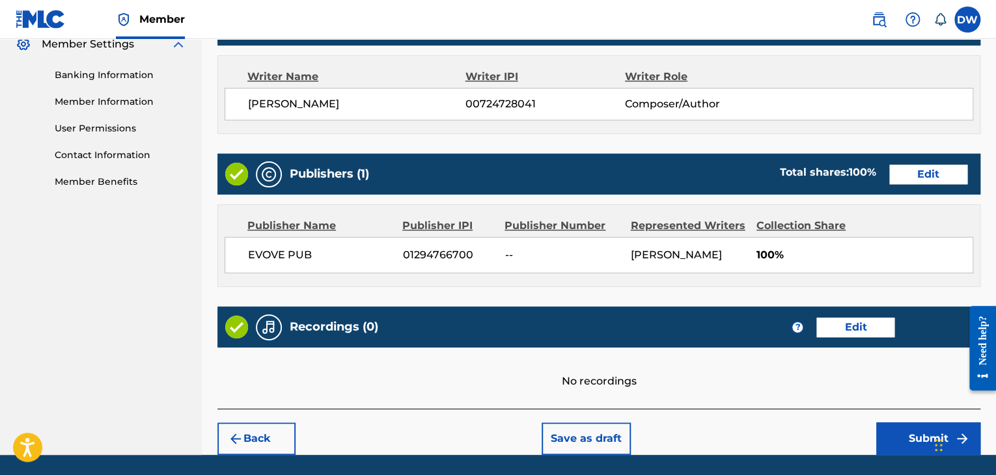
scroll to position [581, 0]
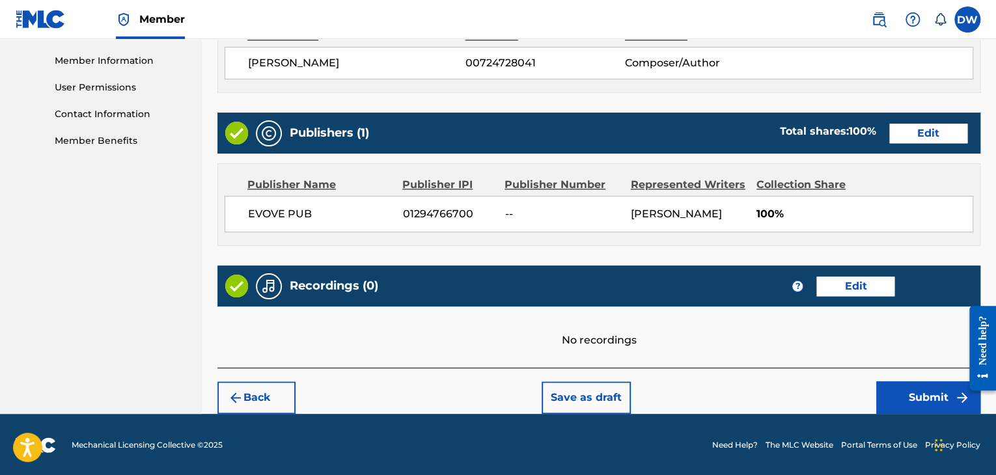
click at [913, 398] on button "Submit" at bounding box center [928, 397] width 104 height 33
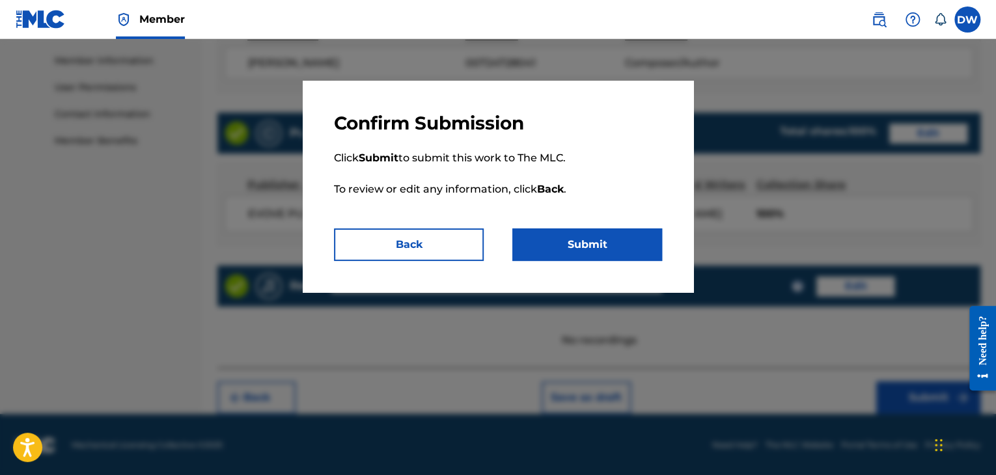
click at [638, 249] on button "Submit" at bounding box center [587, 244] width 150 height 33
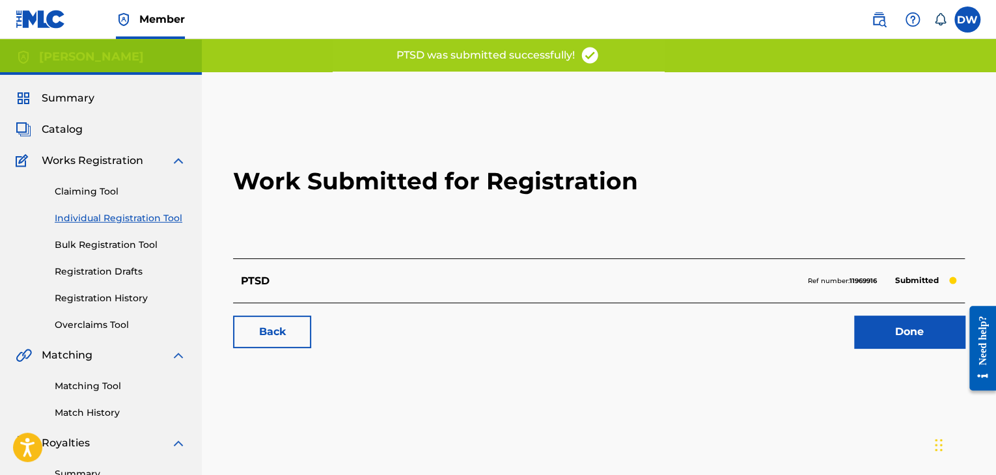
click at [139, 223] on link "Individual Registration Tool" at bounding box center [120, 219] width 131 height 14
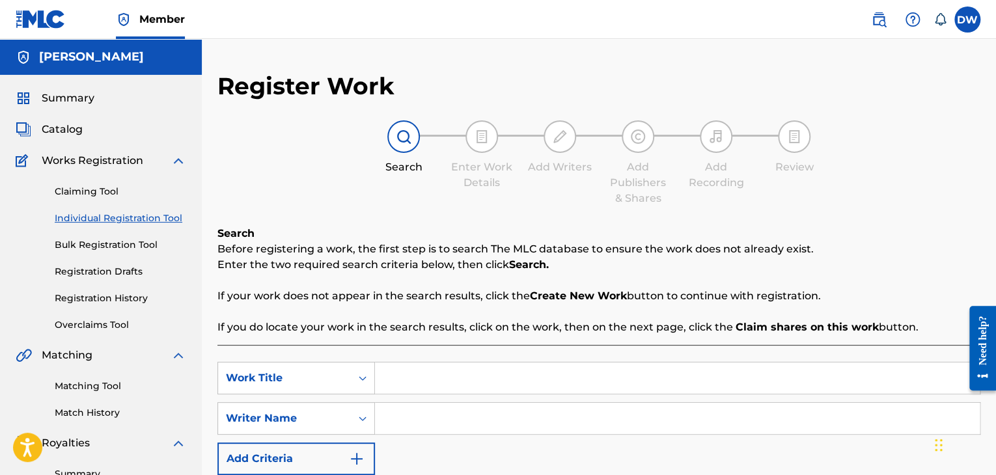
click at [454, 376] on input "Search Form" at bounding box center [677, 377] width 605 height 31
type input "SHOOT YA SHOT"
click at [554, 410] on input "Search Form" at bounding box center [677, 418] width 605 height 31
type input "DE"
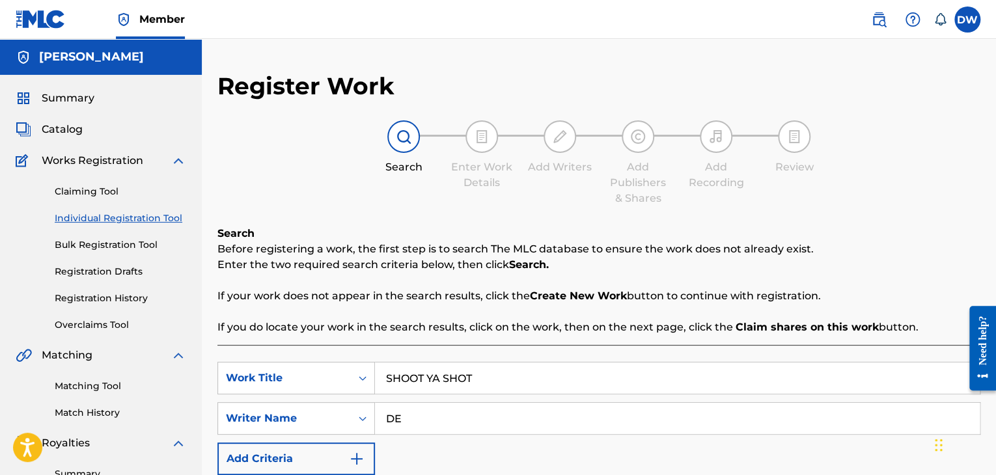
click at [995, 141] on html "Accessibility Screen-Reader Guide, Feedback, and Issue Reporting | New window C…" at bounding box center [498, 237] width 996 height 475
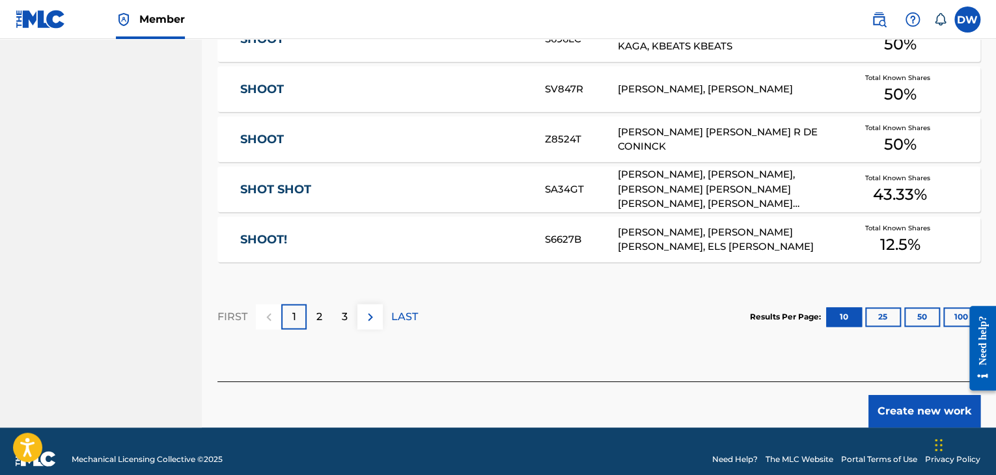
scroll to position [856, 0]
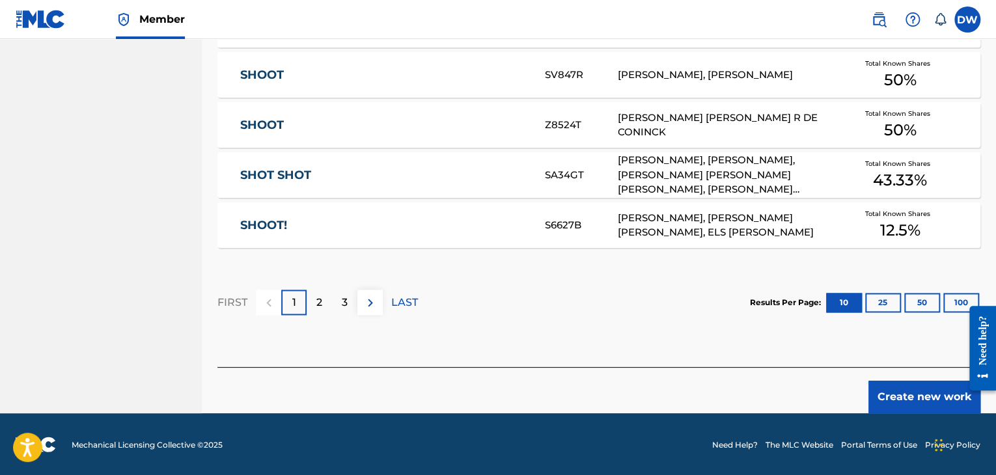
click at [914, 392] on button "Create new work" at bounding box center [924, 397] width 112 height 33
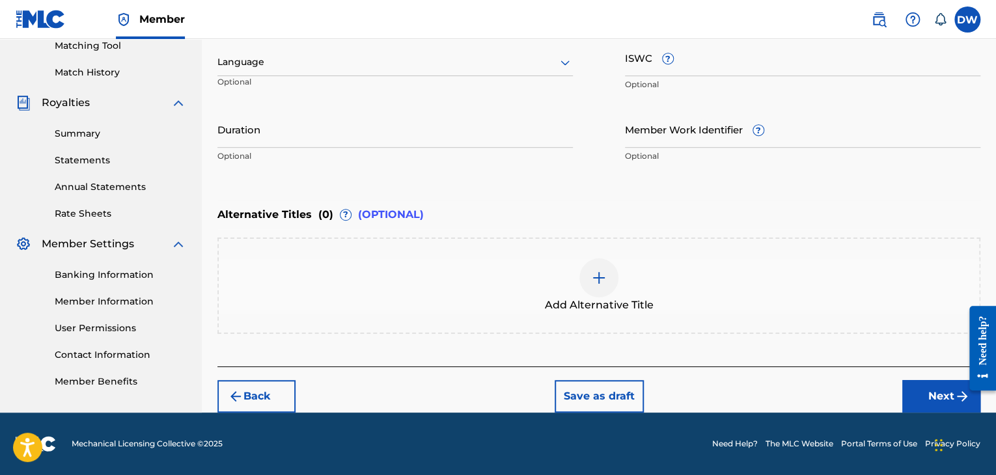
scroll to position [339, 0]
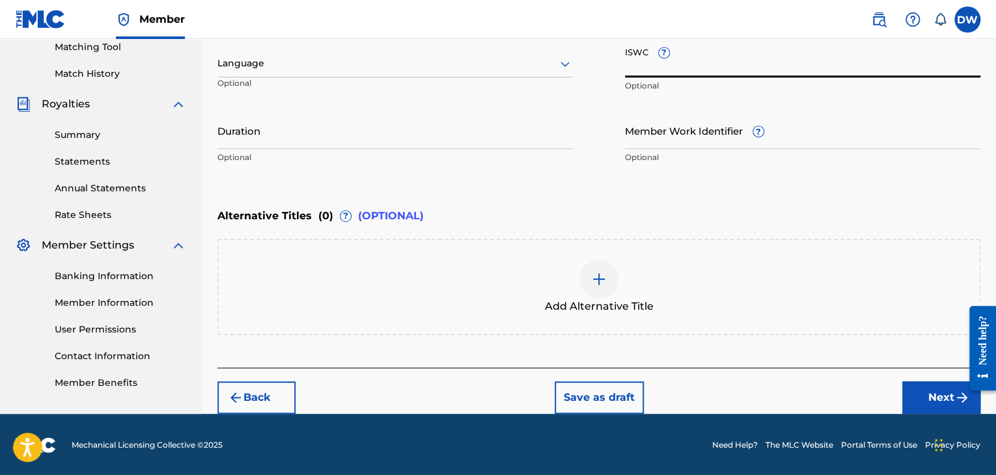
click at [710, 64] on input "ISWC ?" at bounding box center [802, 58] width 355 height 37
paste input "T-333.779.787-8"
type input "T-333.779.787-8"
click at [937, 392] on button "Next" at bounding box center [941, 397] width 78 height 33
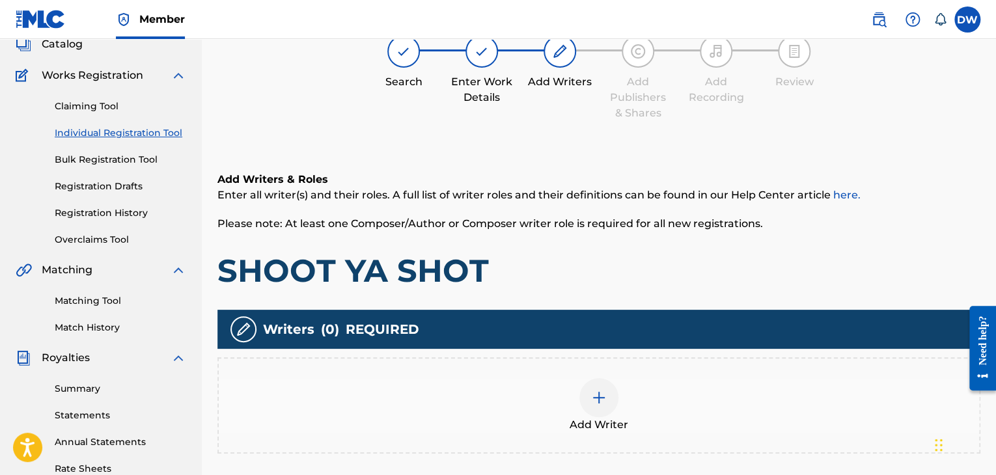
scroll to position [59, 0]
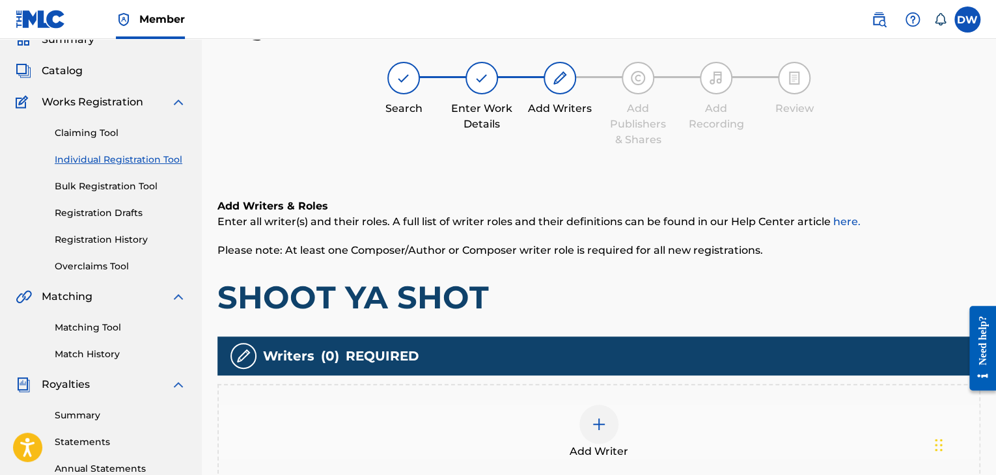
click at [596, 426] on img at bounding box center [599, 425] width 16 height 16
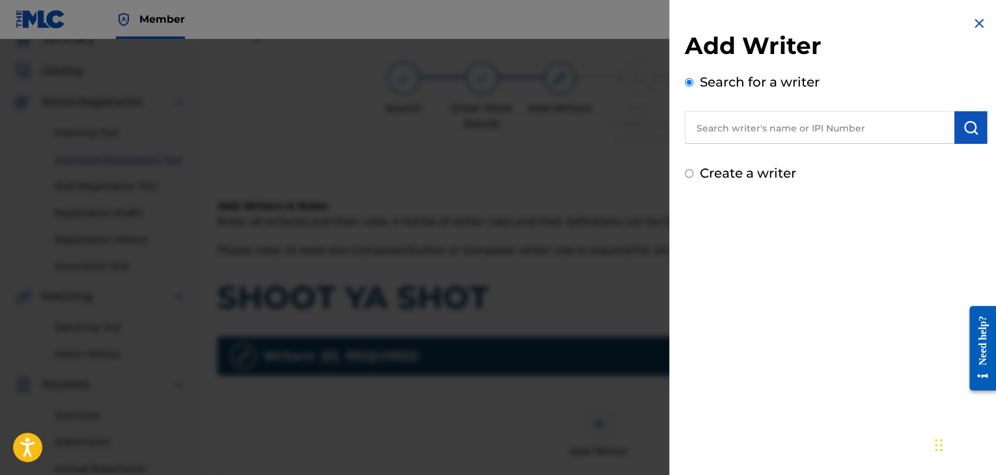
click at [901, 144] on div "Add Writer Search for a writer Create a writer" at bounding box center [836, 107] width 302 height 152
click at [885, 136] on input "text" at bounding box center [819, 127] width 269 height 33
type input "[PERSON_NAME]"
click at [978, 128] on button "submit" at bounding box center [970, 127] width 33 height 33
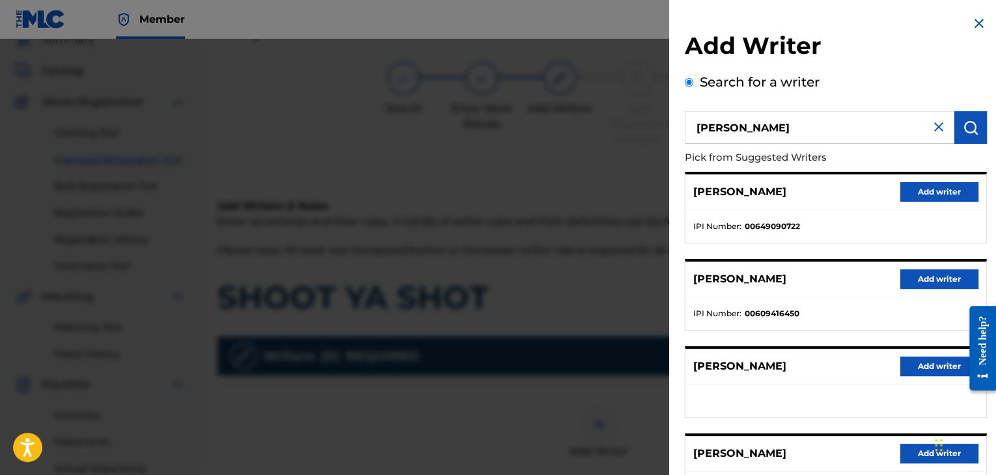
click at [867, 249] on div "[PERSON_NAME] Add writer IPI Number : 00649090722 [PERSON_NAME] Add writer IPI …" at bounding box center [836, 382] width 302 height 420
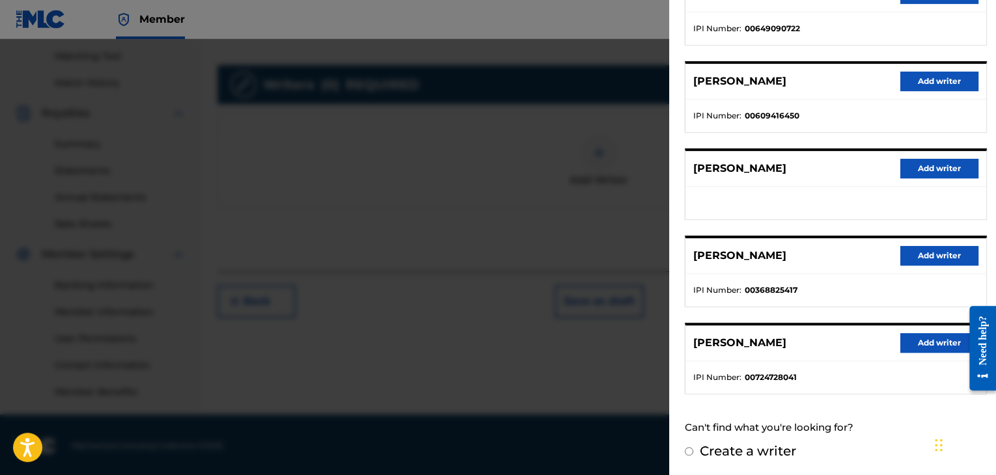
scroll to position [332, 0]
click at [932, 345] on button "Add writer" at bounding box center [939, 343] width 78 height 20
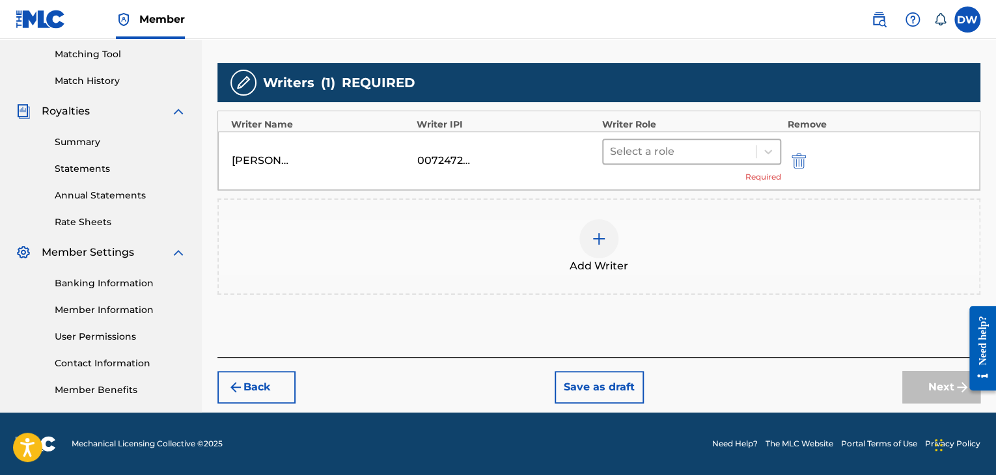
click at [748, 156] on div at bounding box center [679, 152] width 139 height 18
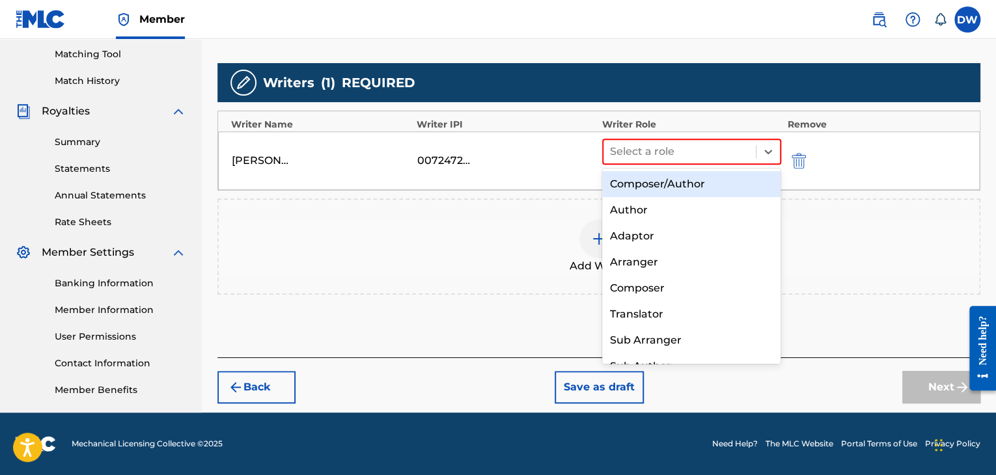
click at [713, 184] on div "Composer/Author" at bounding box center [691, 184] width 179 height 26
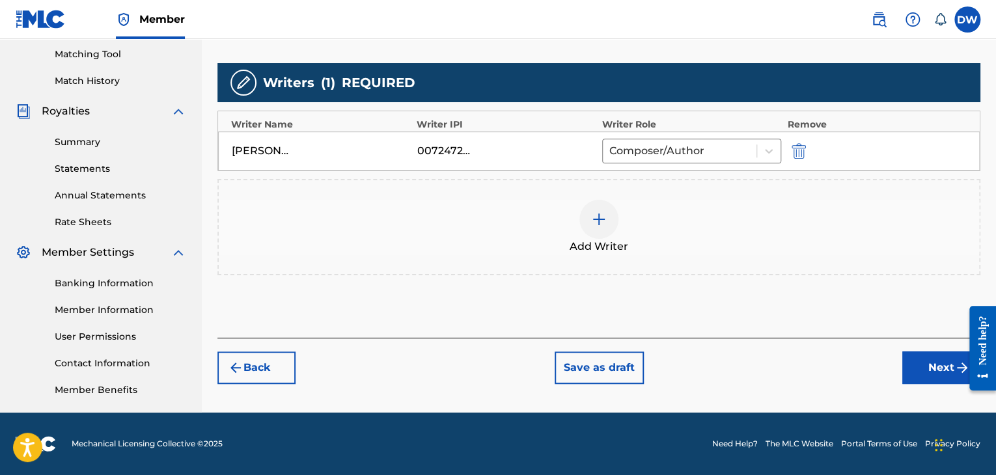
click at [805, 212] on div "Add Writer" at bounding box center [599, 227] width 760 height 55
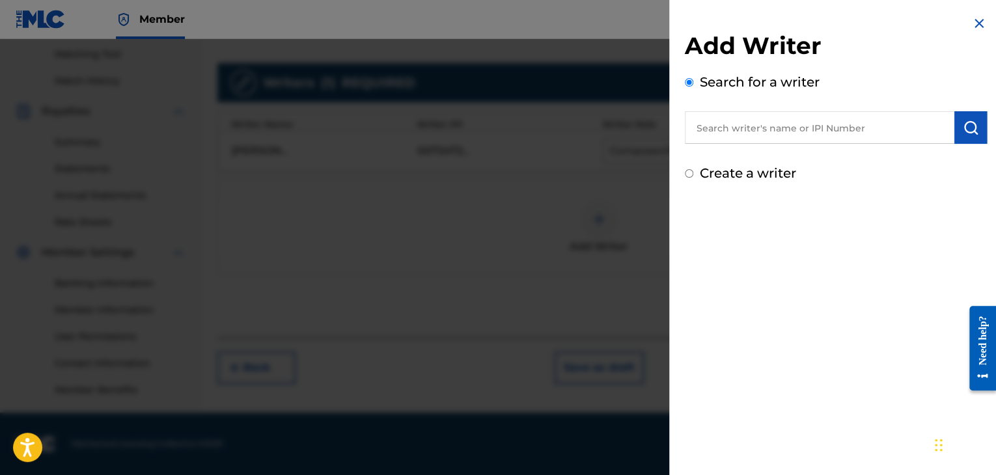
click at [790, 130] on input "text" at bounding box center [819, 127] width 269 height 33
type input "[PERSON_NAME]"
click at [972, 21] on img at bounding box center [979, 24] width 16 height 16
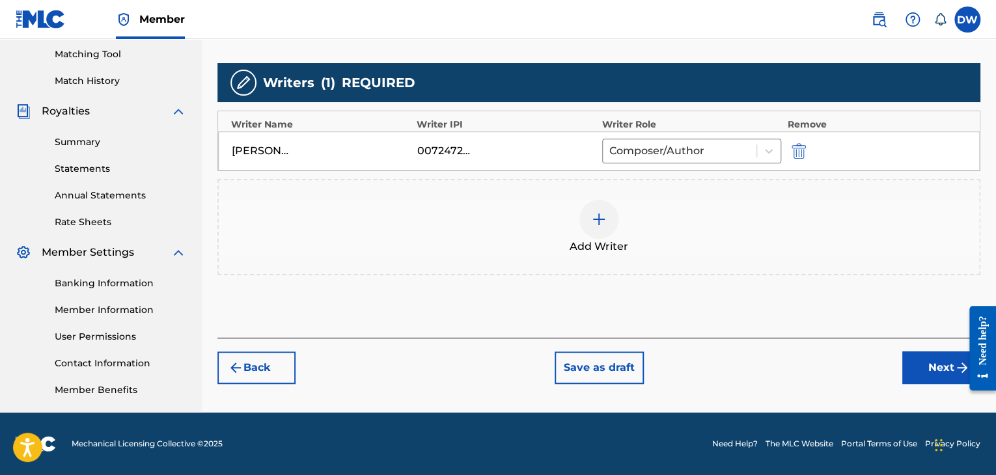
click at [933, 365] on button "Next" at bounding box center [941, 367] width 78 height 33
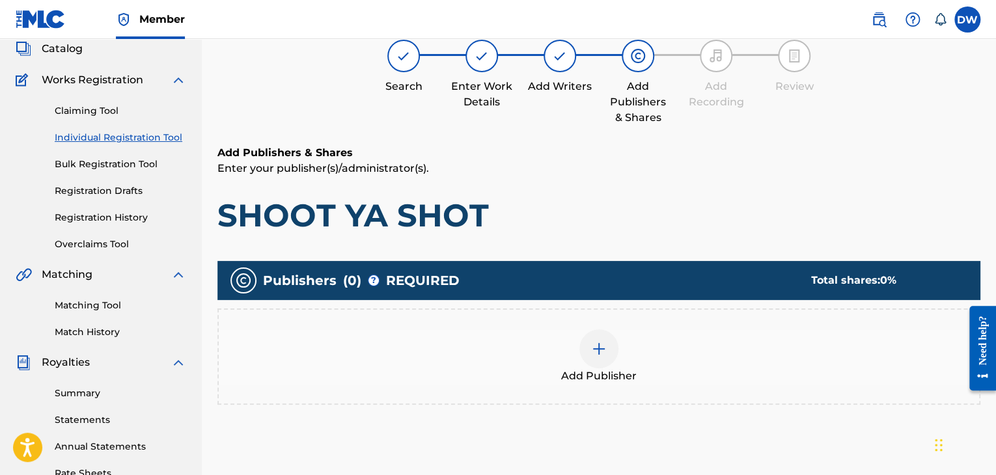
scroll to position [59, 0]
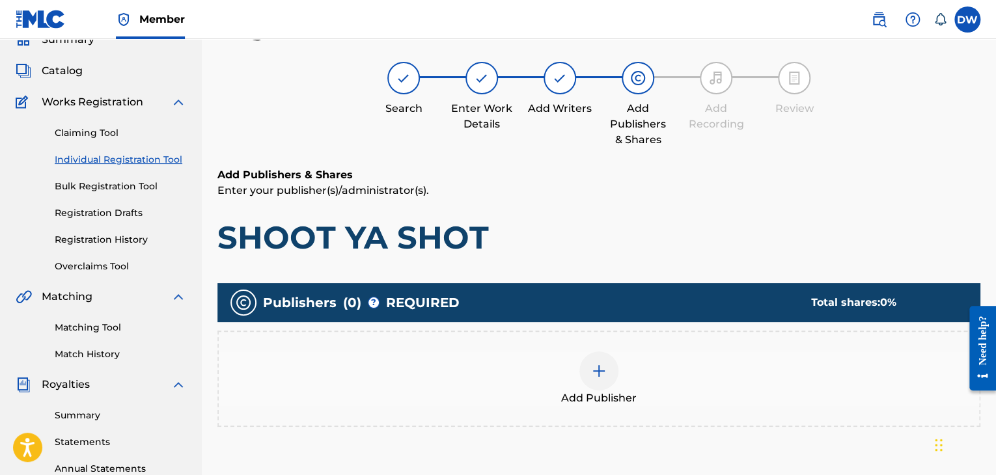
click at [789, 230] on h1 "SHOOT YA SHOT" at bounding box center [598, 237] width 763 height 39
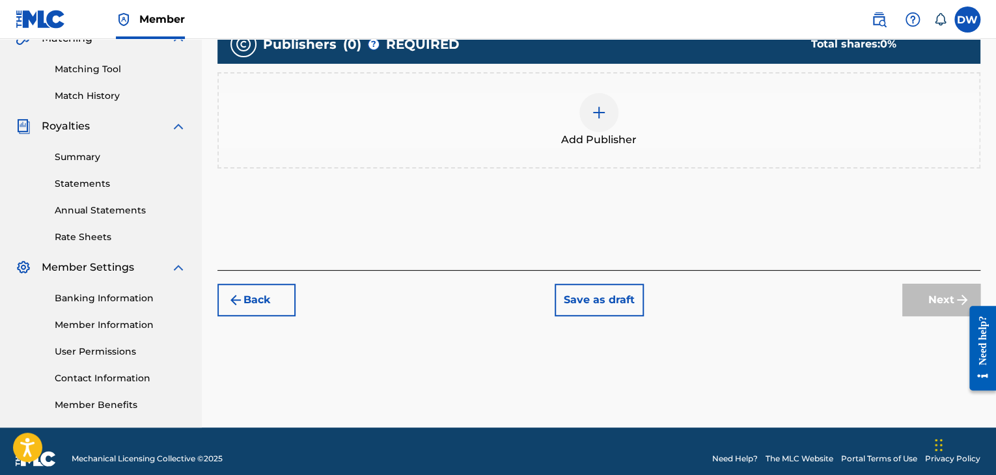
scroll to position [332, 0]
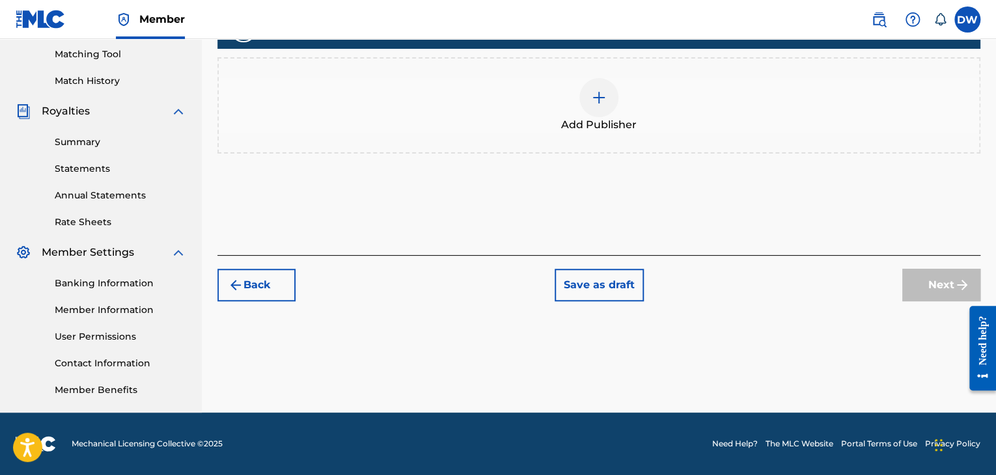
click at [592, 102] on img at bounding box center [599, 98] width 16 height 16
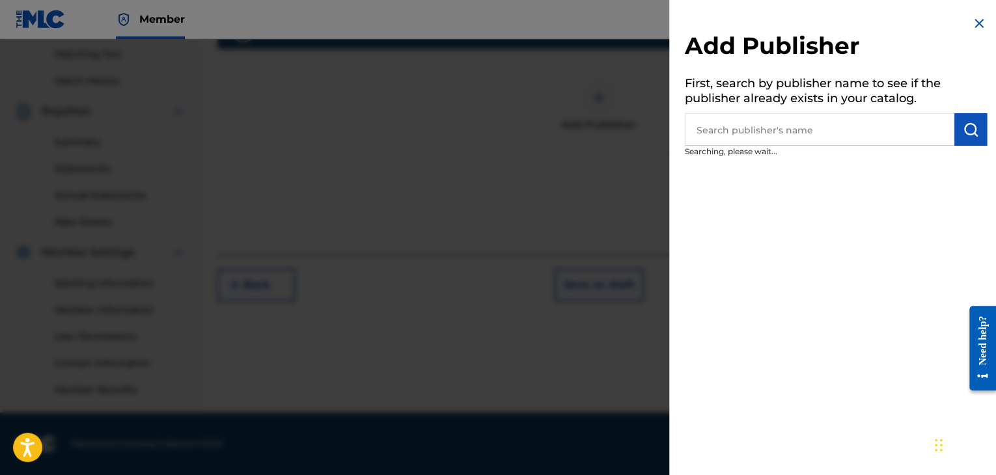
click at [898, 135] on input "text" at bounding box center [819, 129] width 269 height 33
type input "EVOVE PUB"
click at [972, 135] on button "submit" at bounding box center [970, 129] width 33 height 33
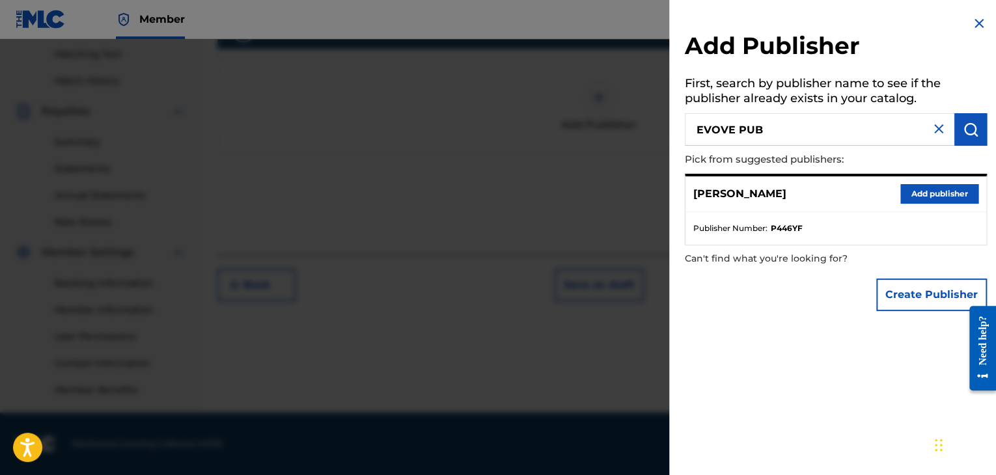
click at [901, 294] on button "Create Publisher" at bounding box center [931, 295] width 111 height 33
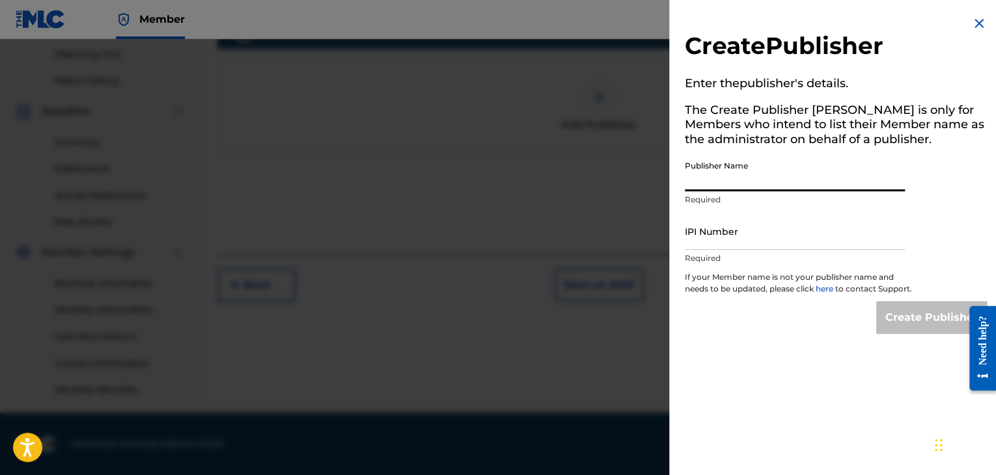
click at [754, 187] on input "Publisher Name" at bounding box center [795, 172] width 220 height 37
type input "EVOVE PUB"
click at [734, 235] on input "IPI Number" at bounding box center [795, 231] width 220 height 37
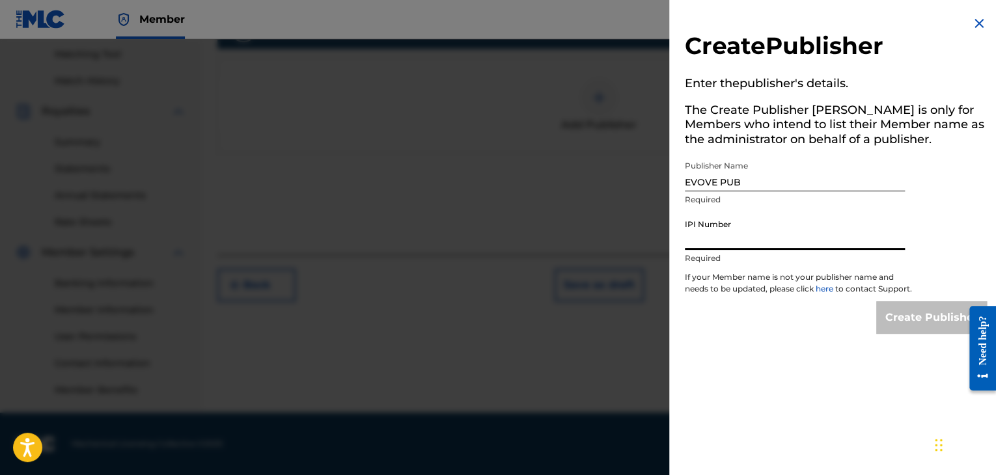
type input "01294766700"
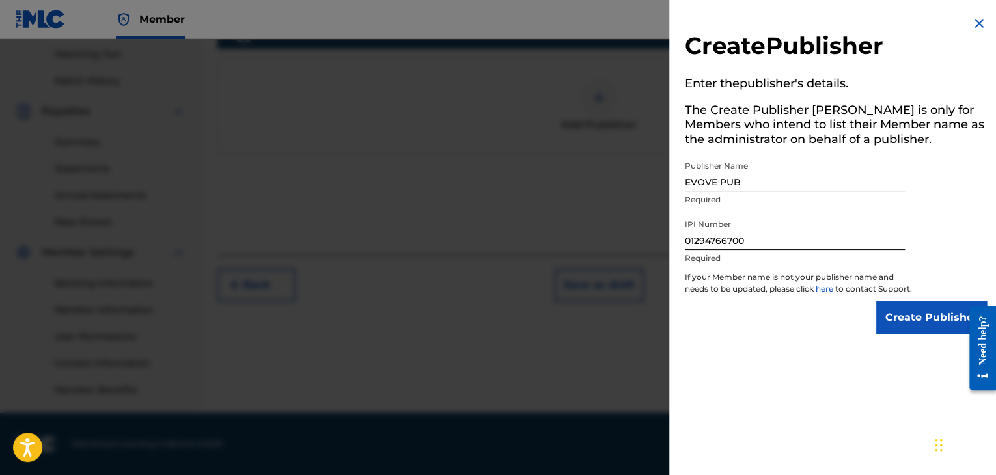
click at [823, 334] on div "Create Publisher" at bounding box center [836, 317] width 302 height 33
drag, startPoint x: 921, startPoint y: 348, endPoint x: 920, endPoint y: 334, distance: 13.7
click at [920, 334] on div "Create Publisher Enter the publisher 's details. The Create Publisher button is…" at bounding box center [835, 174] width 333 height 349
click at [920, 334] on input "Create Publisher" at bounding box center [931, 317] width 111 height 33
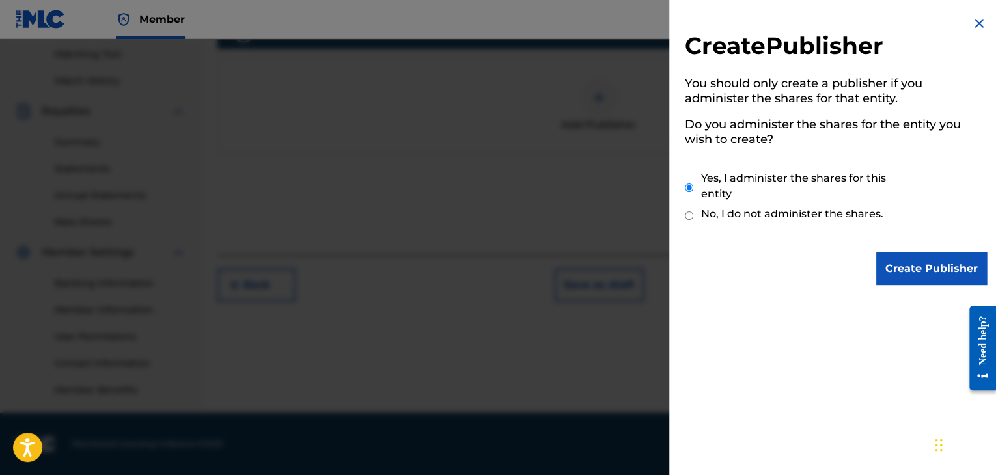
click at [920, 277] on input "Create Publisher" at bounding box center [931, 269] width 111 height 33
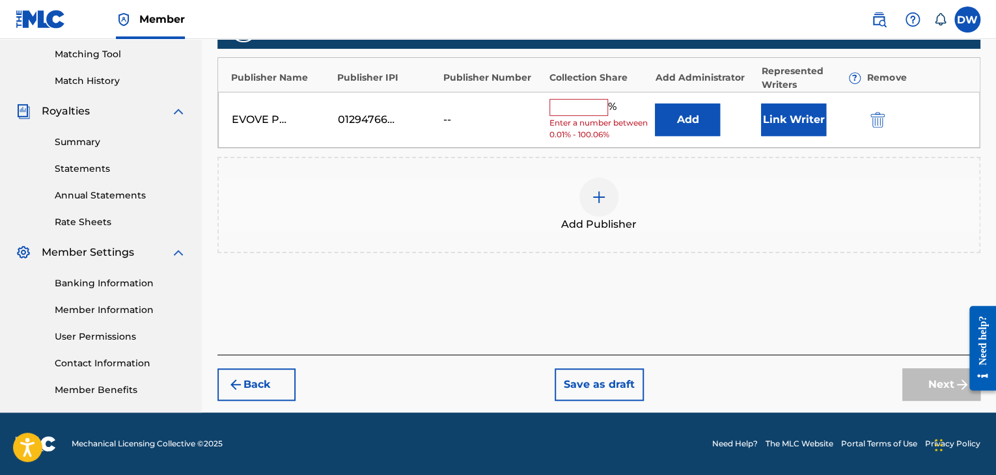
click at [916, 273] on div "Publishers ( 1 ) ? REQUIRED Total shares: 0 % Publisher Name Publisher IPI Publ…" at bounding box center [598, 150] width 763 height 294
click at [578, 104] on input "text" at bounding box center [578, 107] width 59 height 17
type input "100"
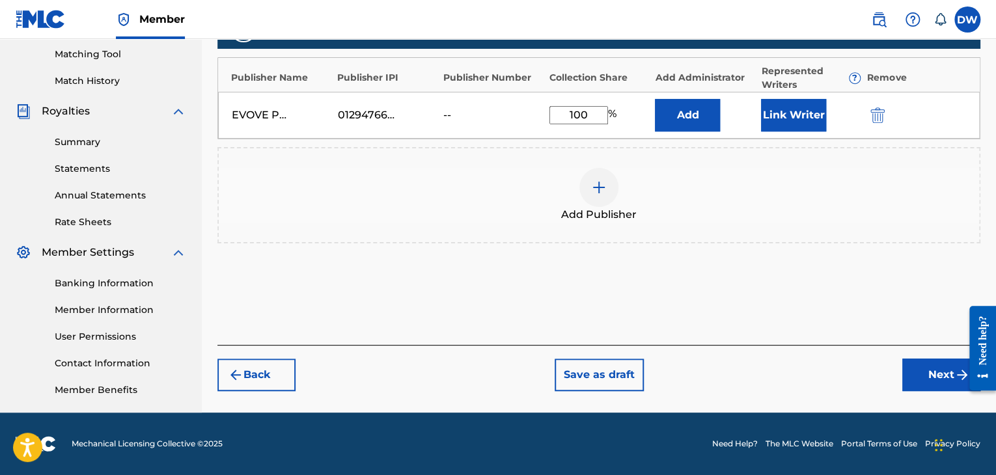
click at [805, 116] on button "Link Writer" at bounding box center [793, 115] width 65 height 33
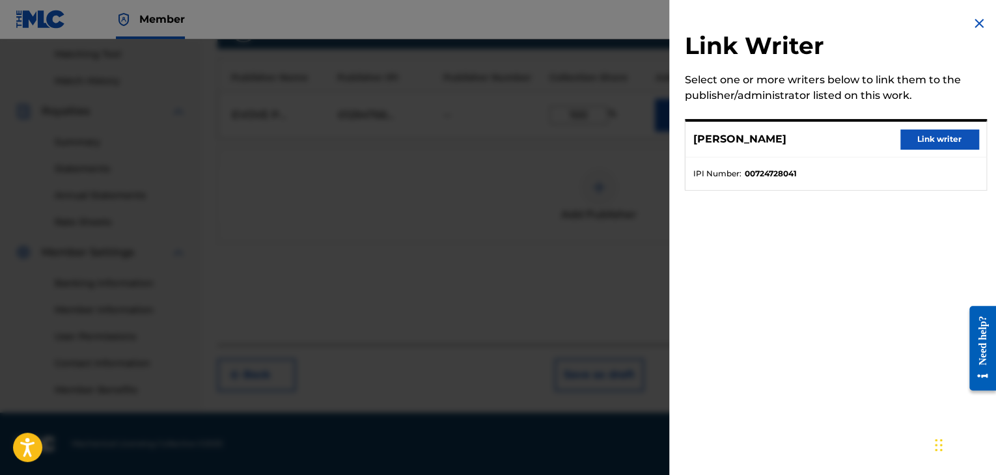
click at [931, 144] on button "Link writer" at bounding box center [939, 140] width 78 height 20
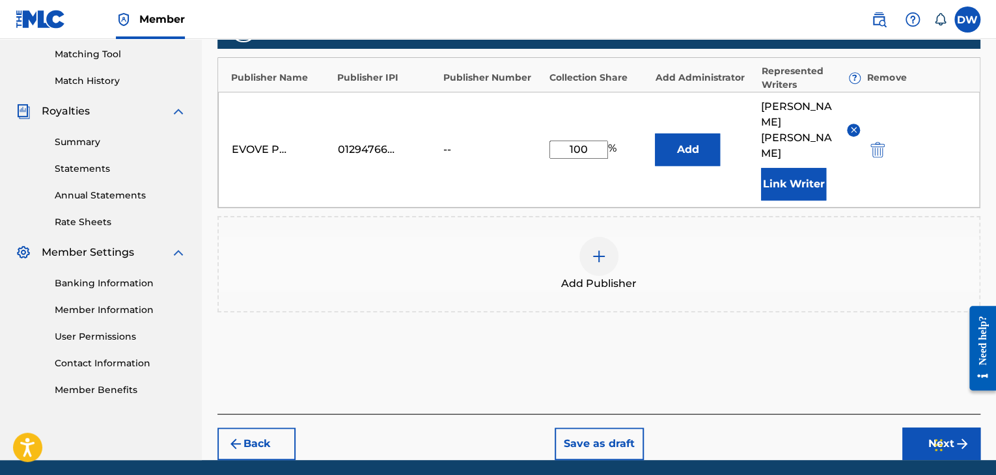
click at [938, 428] on button "Next" at bounding box center [941, 444] width 78 height 33
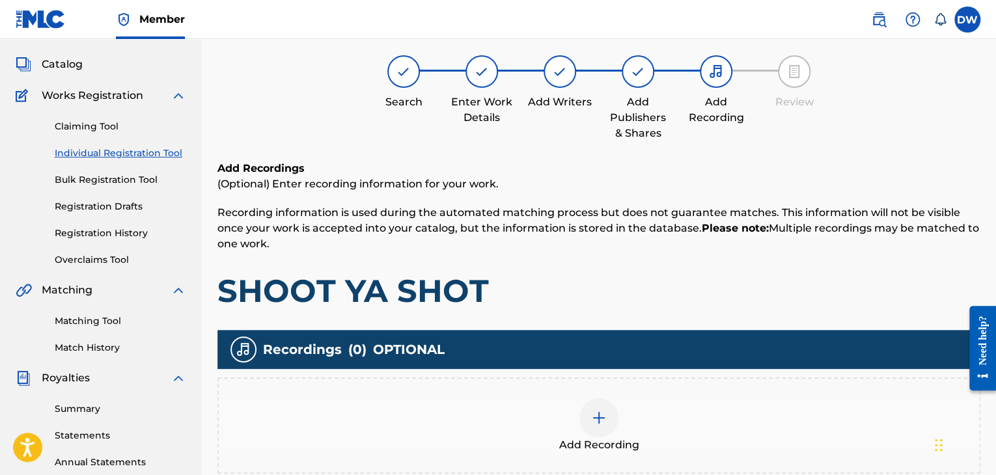
scroll to position [59, 0]
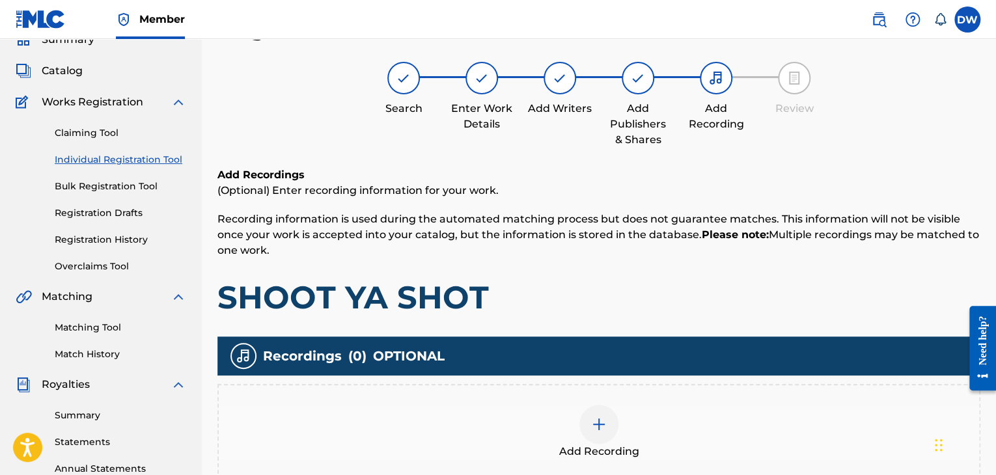
click at [651, 286] on h1 "SHOOT YA SHOT" at bounding box center [598, 297] width 763 height 39
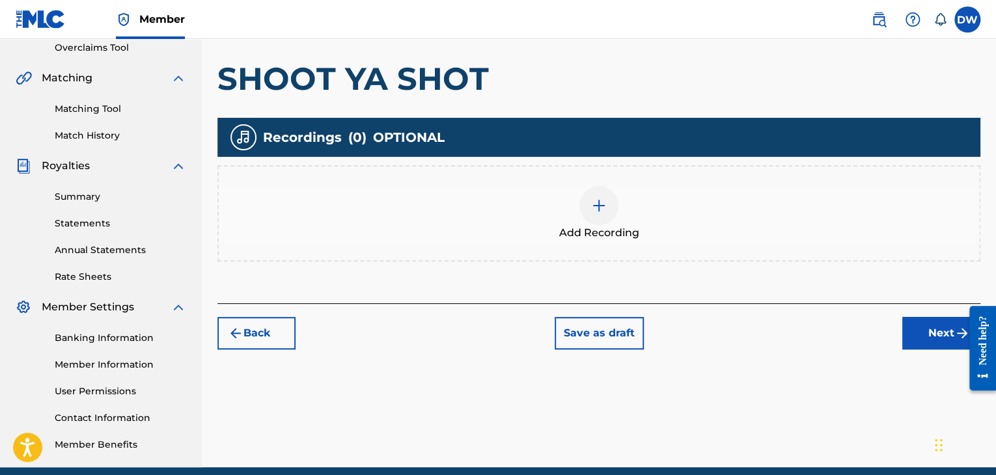
scroll to position [332, 0]
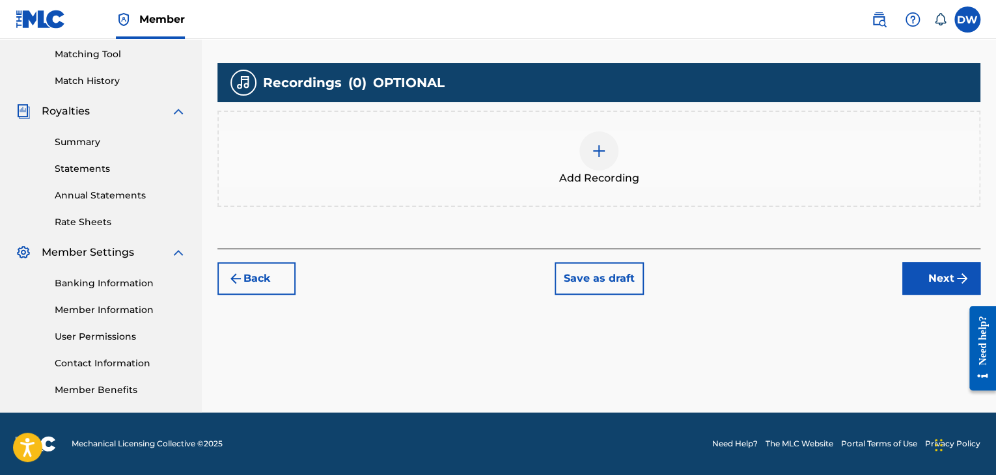
click at [944, 275] on button "Next" at bounding box center [941, 278] width 78 height 33
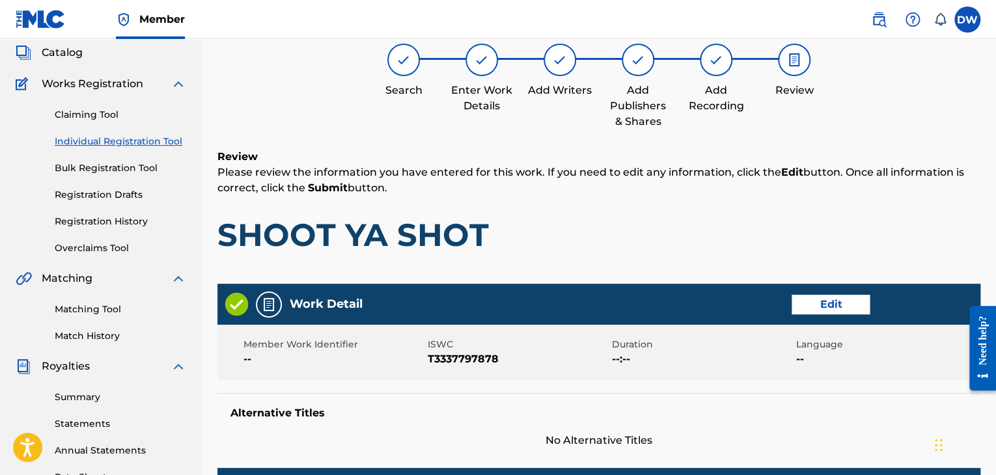
scroll to position [59, 0]
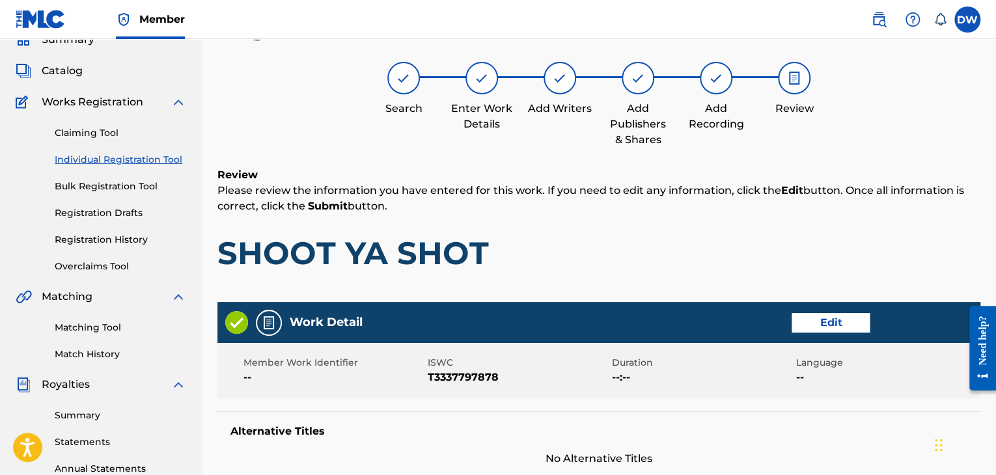
click at [851, 248] on h1 "SHOOT YA SHOT" at bounding box center [598, 253] width 763 height 39
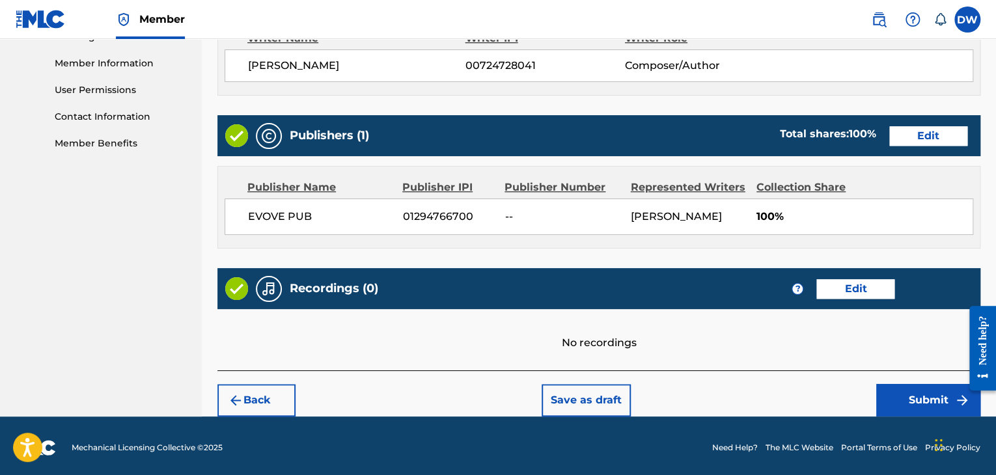
scroll to position [581, 0]
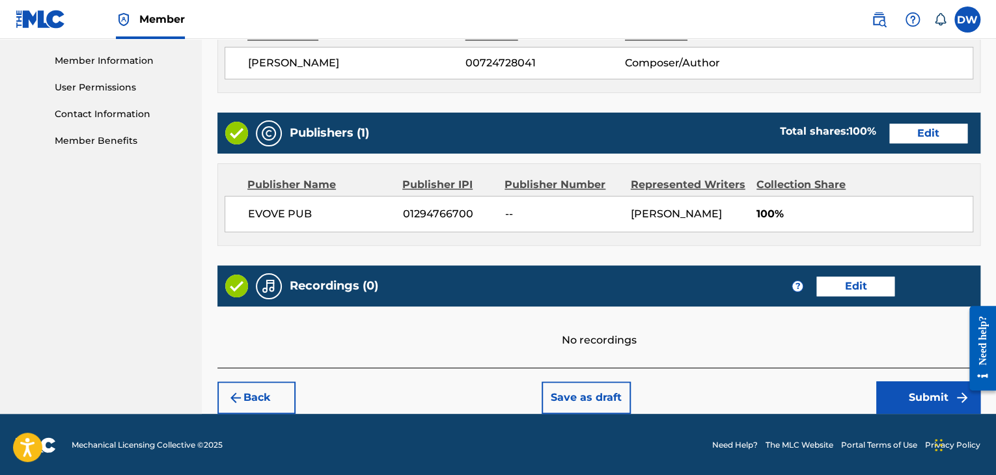
click at [913, 402] on button "Submit" at bounding box center [928, 397] width 104 height 33
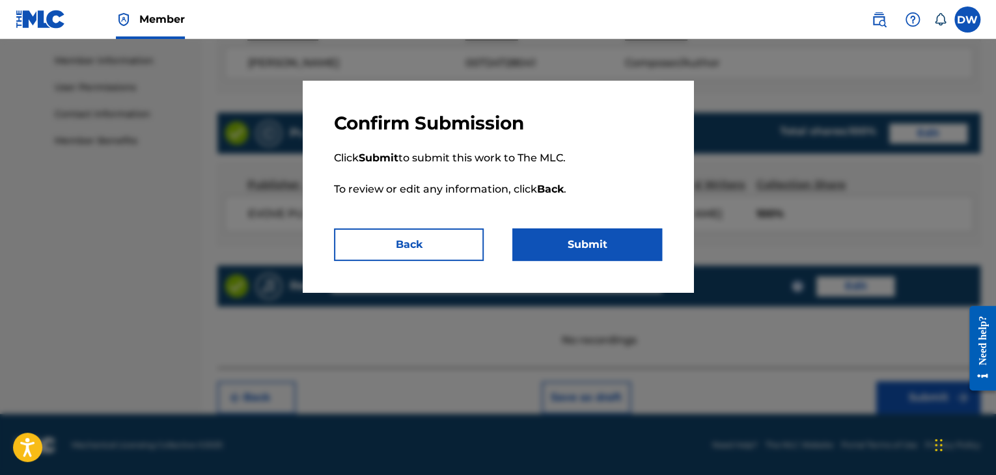
click at [603, 250] on button "Submit" at bounding box center [587, 244] width 150 height 33
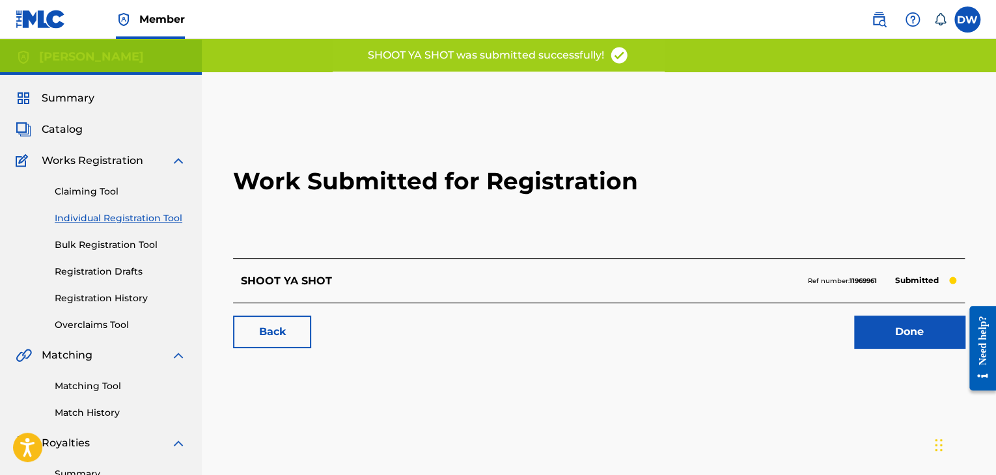
click at [128, 218] on link "Individual Registration Tool" at bounding box center [120, 219] width 131 height 14
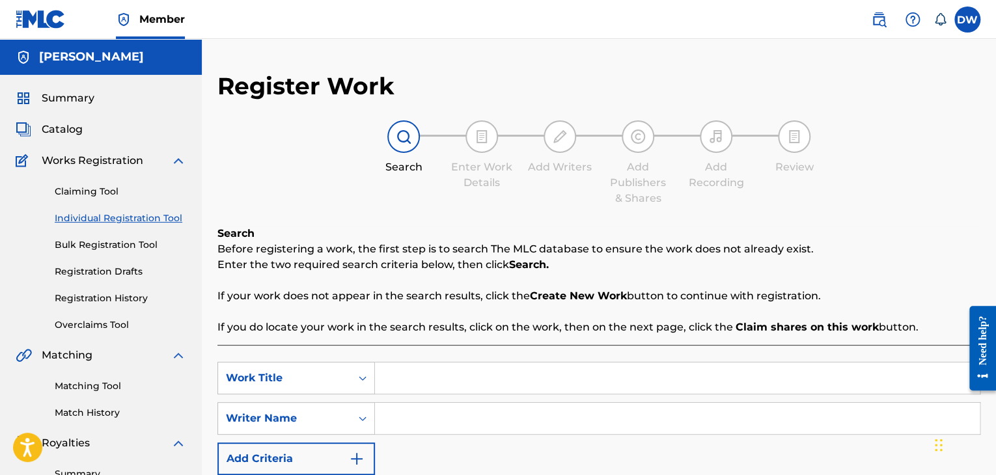
click at [413, 388] on input "Search Form" at bounding box center [677, 377] width 605 height 31
type input "TO TELL THE TRUTH"
click at [518, 420] on input "Search Form" at bounding box center [677, 418] width 605 height 31
type input "DE"
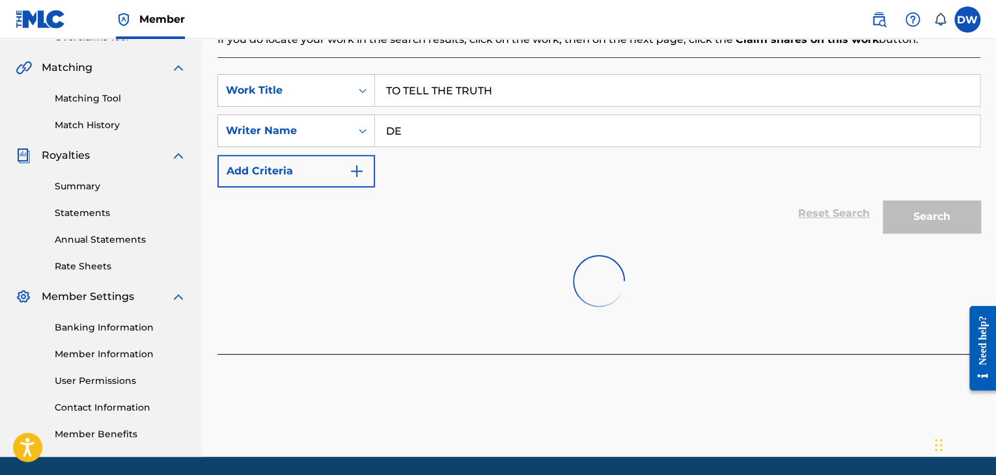
scroll to position [290, 0]
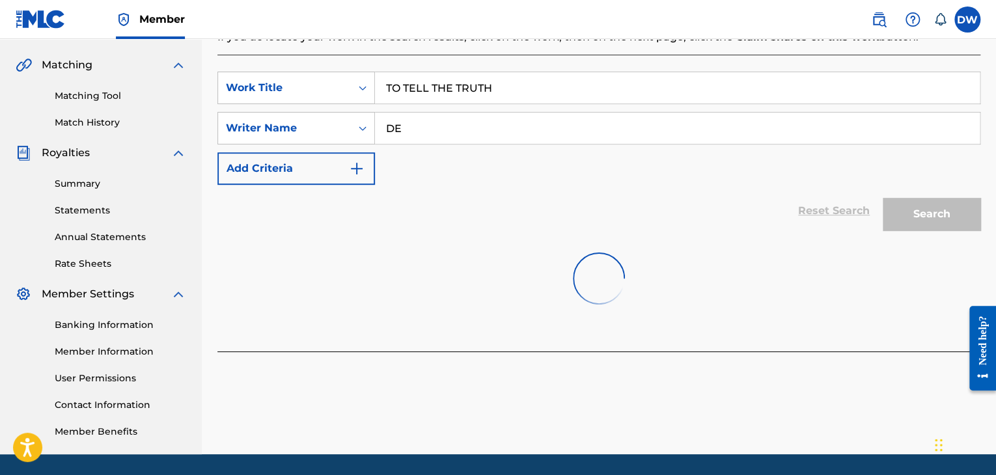
click at [845, 253] on div at bounding box center [598, 278] width 763 height 83
click at [584, 133] on input "DE" at bounding box center [677, 128] width 605 height 31
click at [541, 180] on div "SearchWithCriteriad0572f81-a86a-43fc-a2e8-b621474f63f6 Work Title TO TELL THE T…" at bounding box center [598, 128] width 763 height 113
click at [909, 222] on div "Search" at bounding box center [928, 211] width 104 height 52
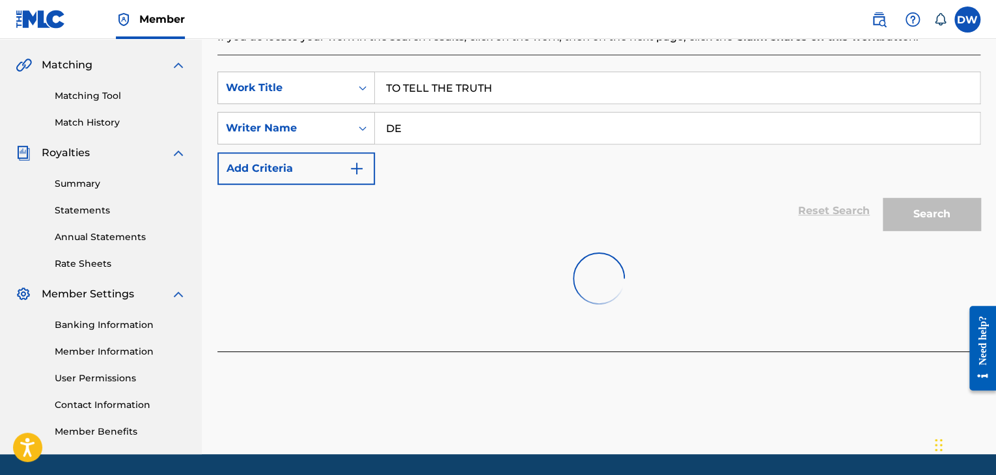
click at [910, 274] on div at bounding box center [598, 278] width 763 height 83
click at [497, 120] on input "DE" at bounding box center [677, 128] width 605 height 31
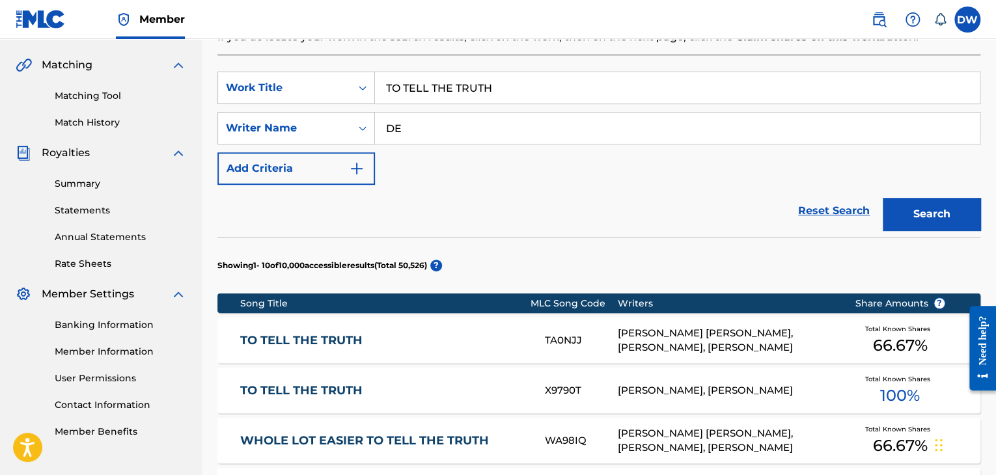
click at [869, 269] on section "Showing 1 - 10 of 10,000 accessible results (Total 50,526 ) ?" at bounding box center [598, 262] width 763 height 50
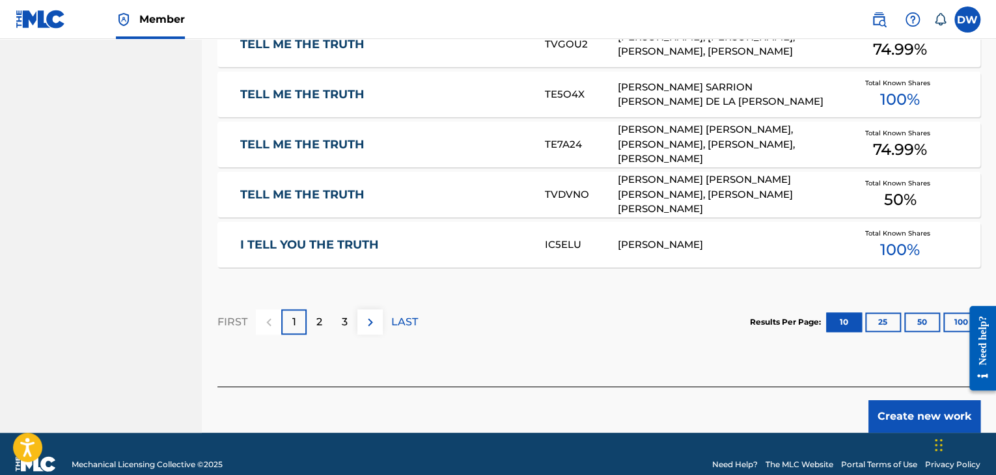
scroll to position [856, 0]
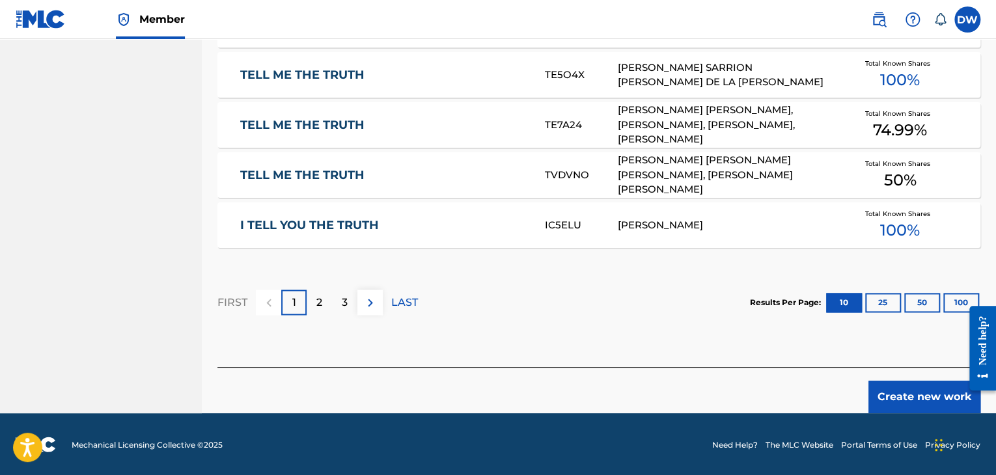
click at [948, 400] on button "Create new work" at bounding box center [924, 397] width 112 height 33
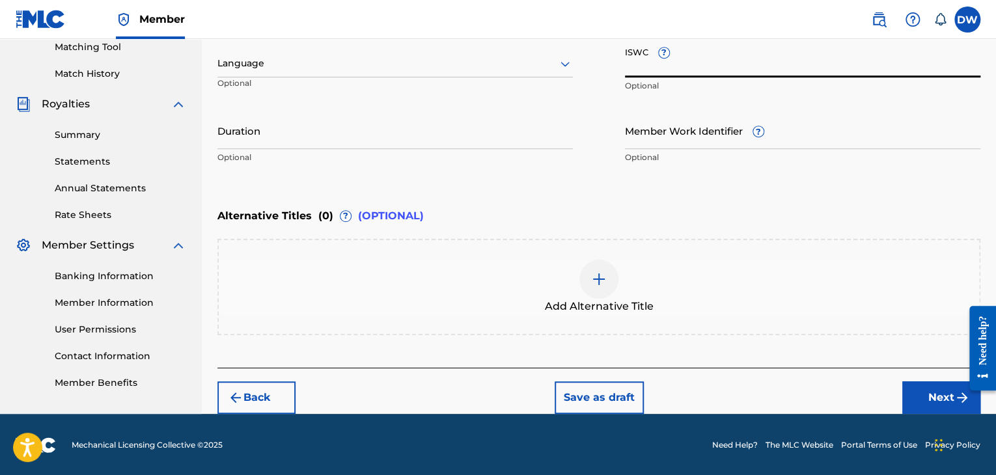
click at [722, 65] on input "ISWC ?" at bounding box center [802, 58] width 355 height 37
paste input "T-333.774.106-3"
type input "T-333.774.106-3"
click at [928, 396] on button "Next" at bounding box center [941, 397] width 78 height 33
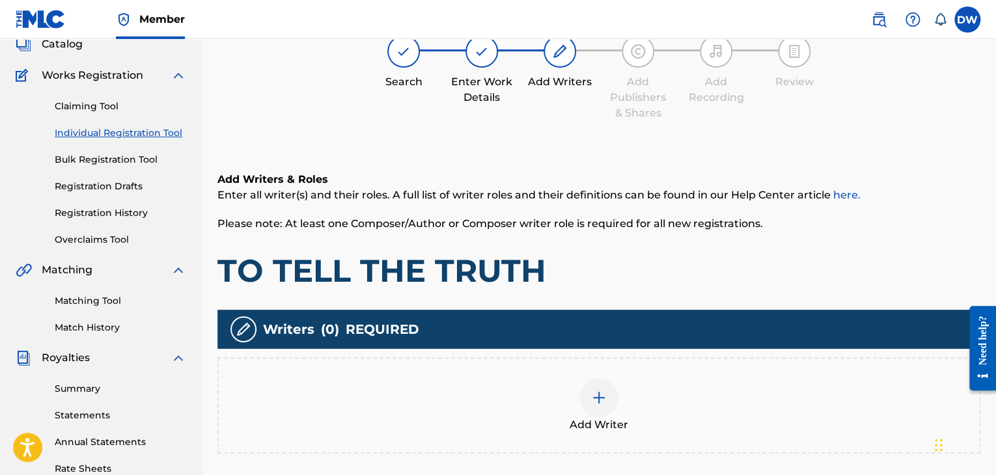
scroll to position [59, 0]
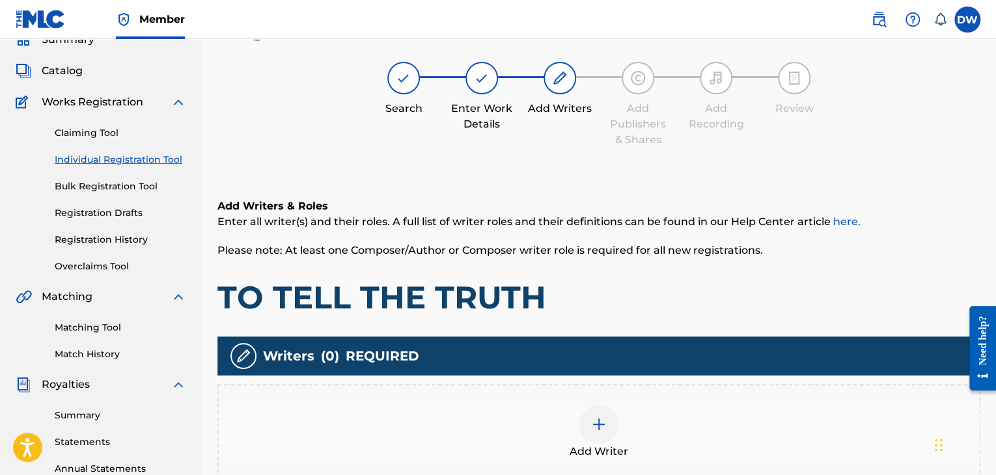
click at [596, 413] on div at bounding box center [598, 424] width 39 height 39
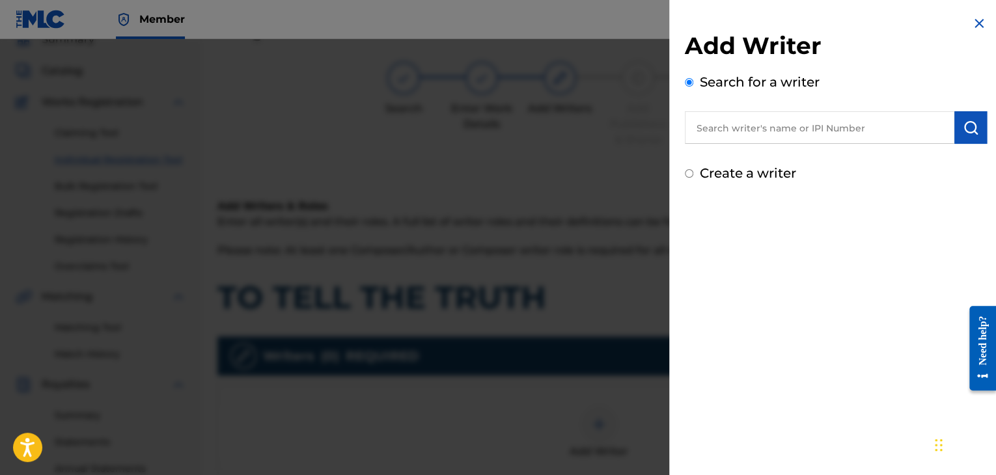
click at [787, 131] on input "text" at bounding box center [819, 127] width 269 height 33
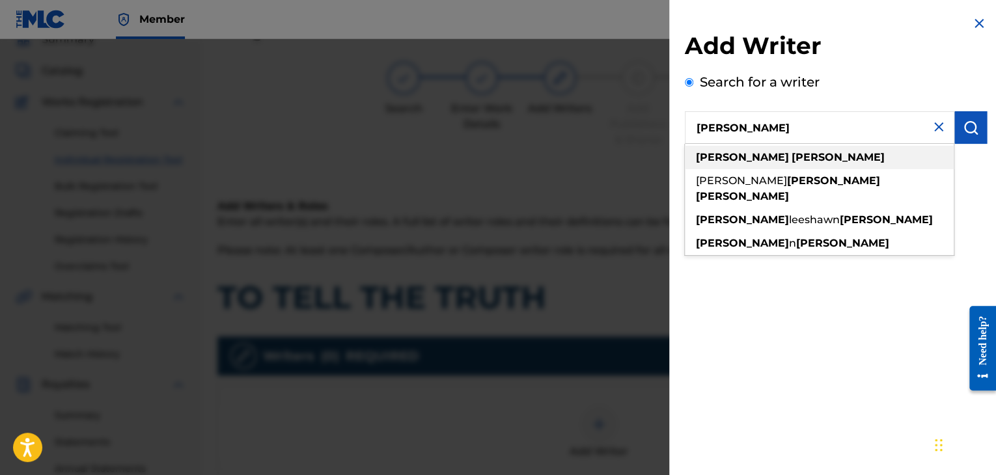
click at [860, 163] on div "[PERSON_NAME]" at bounding box center [819, 157] width 269 height 23
type input "[PERSON_NAME]"
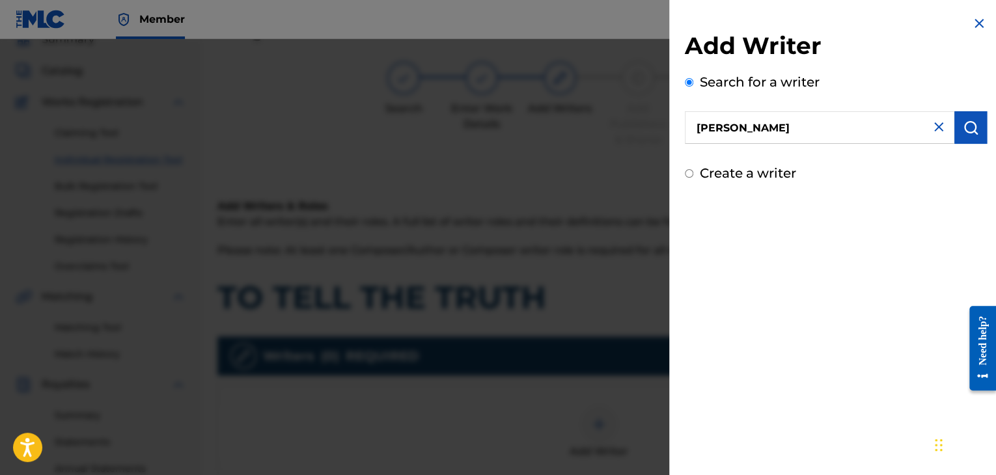
click at [974, 128] on button "submit" at bounding box center [970, 127] width 33 height 33
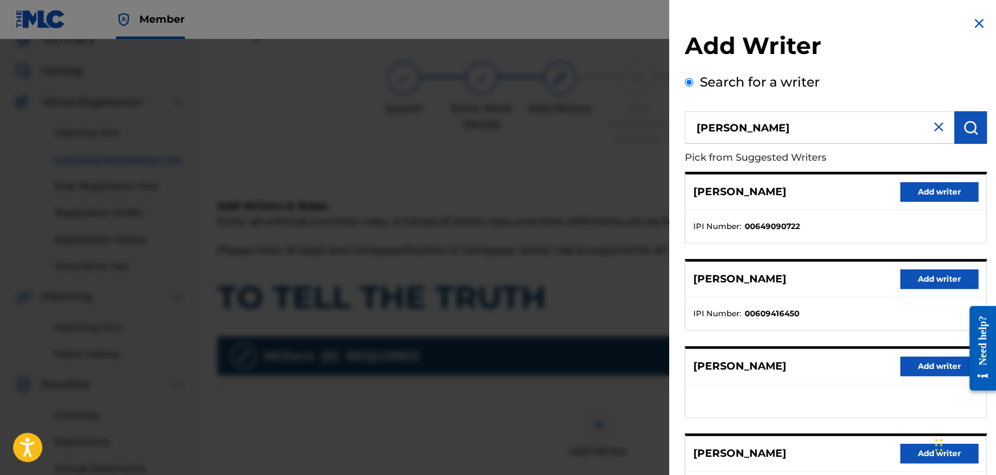
click at [868, 245] on div "[PERSON_NAME] Add writer IPI Number : 00649090722 [PERSON_NAME] Add writer IPI …" at bounding box center [836, 382] width 302 height 420
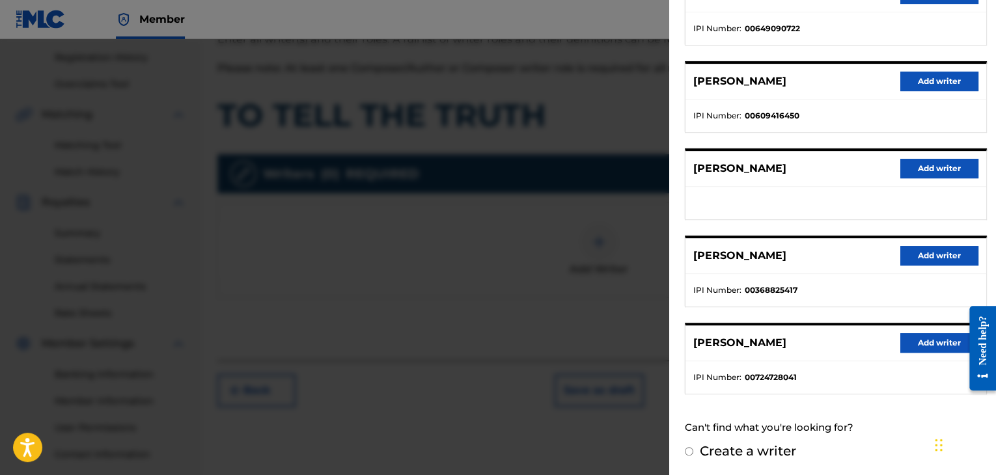
scroll to position [267, 0]
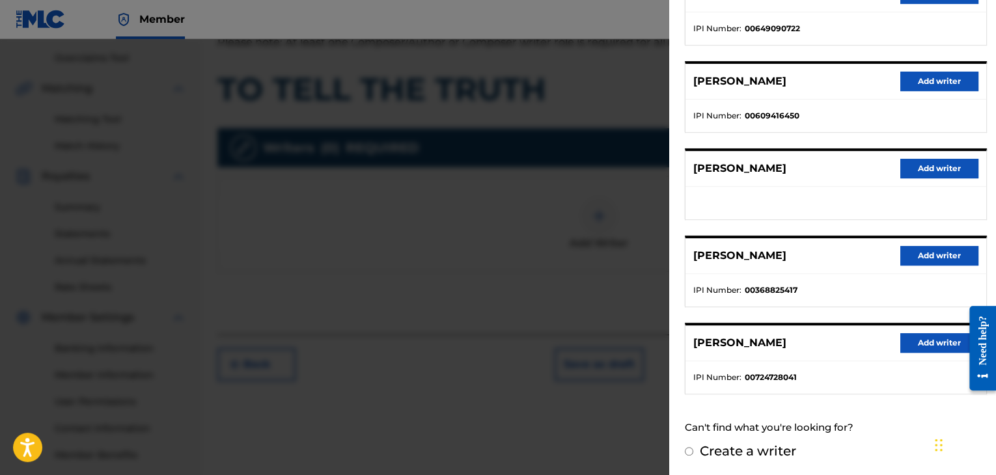
click at [941, 343] on button "Add writer" at bounding box center [939, 343] width 78 height 20
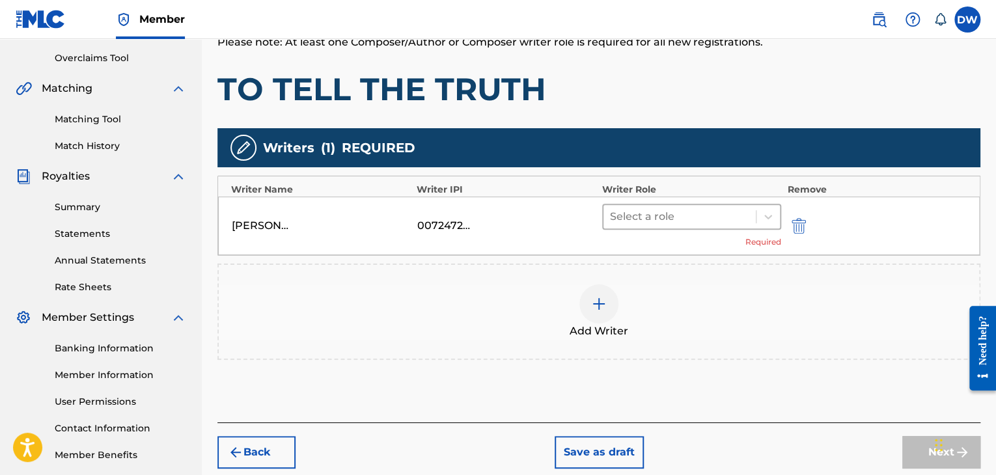
click at [742, 224] on div at bounding box center [679, 217] width 139 height 18
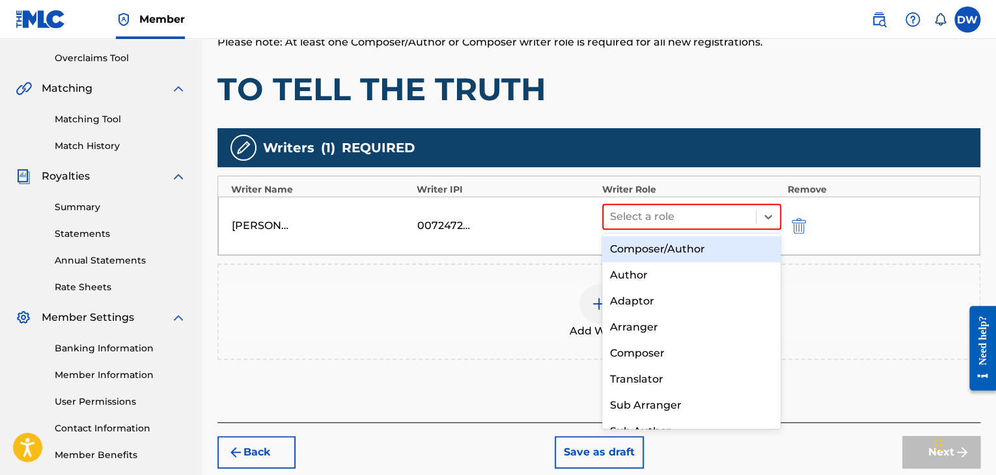
click at [735, 253] on div "Composer/Author" at bounding box center [691, 249] width 179 height 26
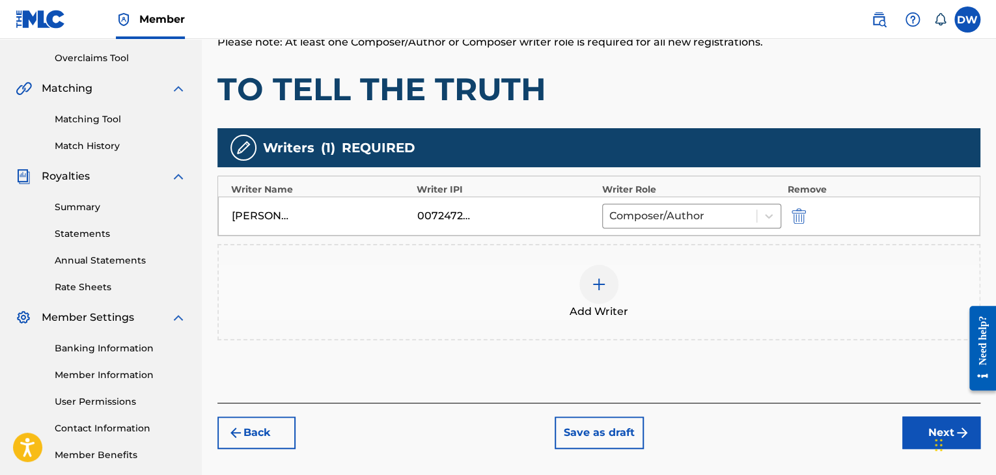
click at [927, 422] on button "Next" at bounding box center [941, 433] width 78 height 33
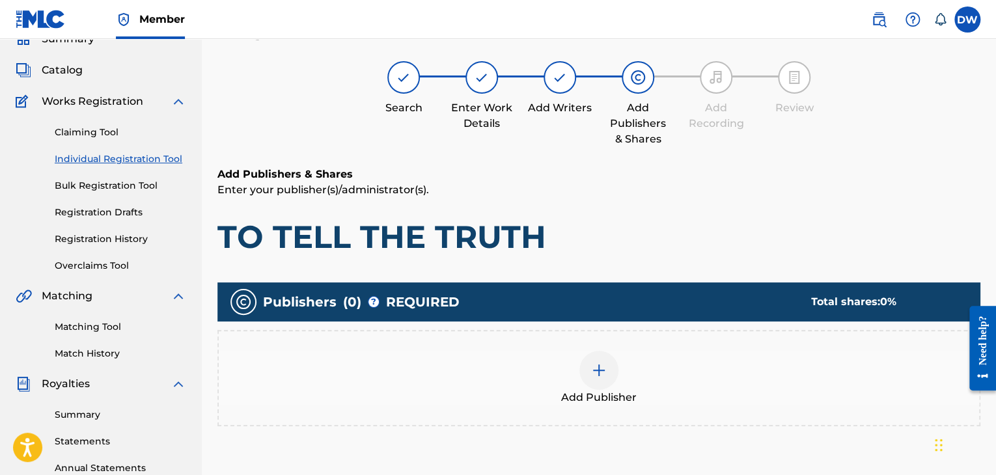
scroll to position [59, 0]
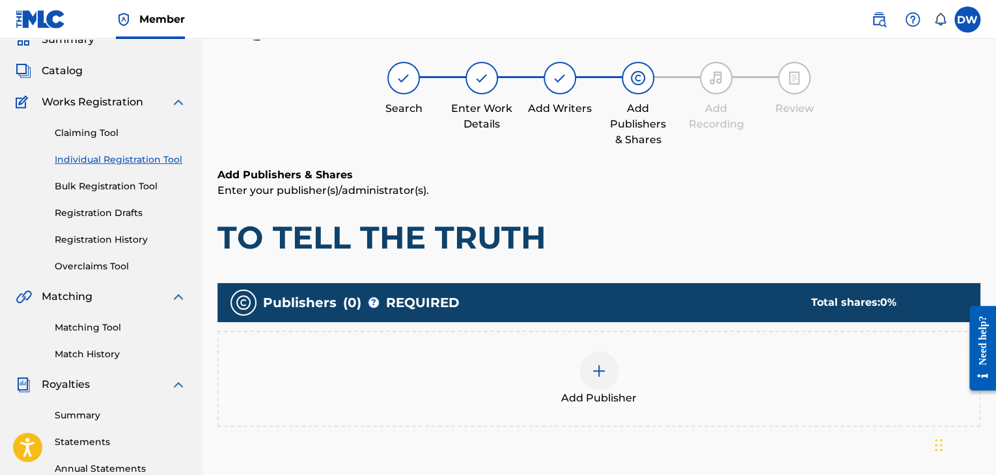
click at [610, 376] on div at bounding box center [598, 370] width 39 height 39
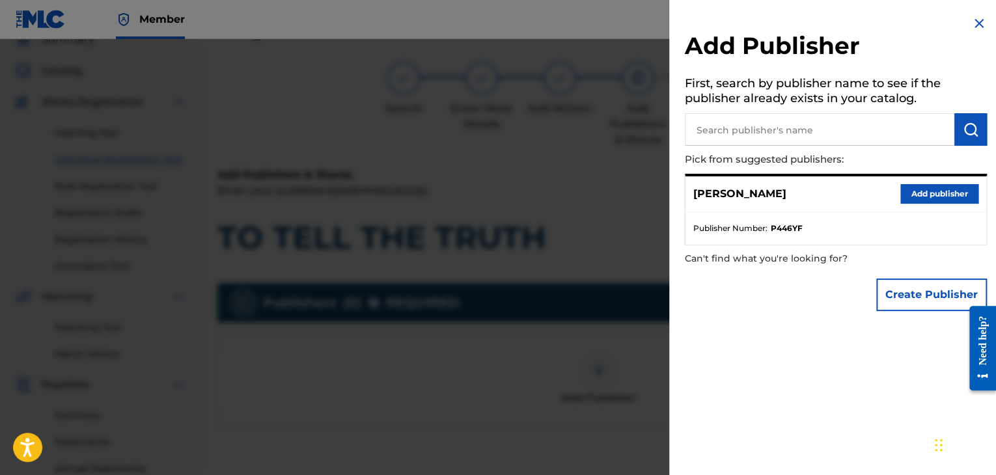
click at [929, 300] on button "Create Publisher" at bounding box center [931, 295] width 111 height 33
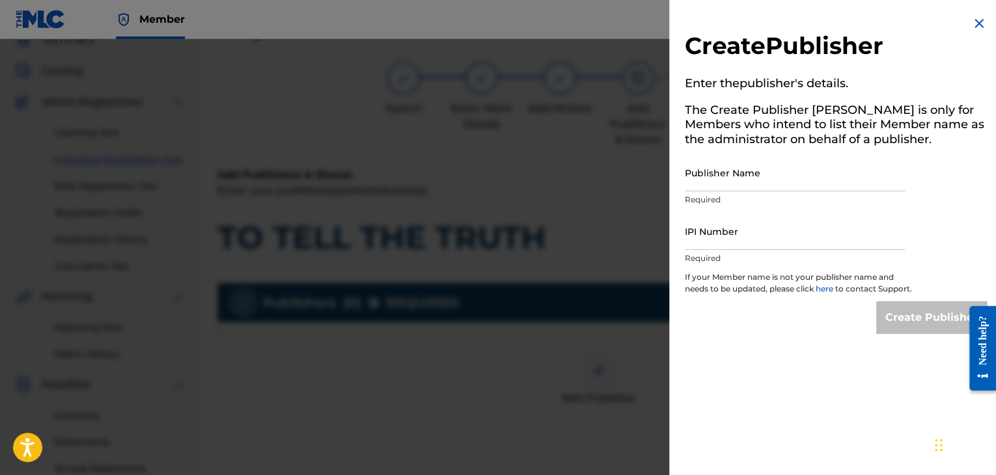
click at [739, 185] on input "Publisher Name" at bounding box center [795, 172] width 220 height 37
type input "EVOVE PUB"
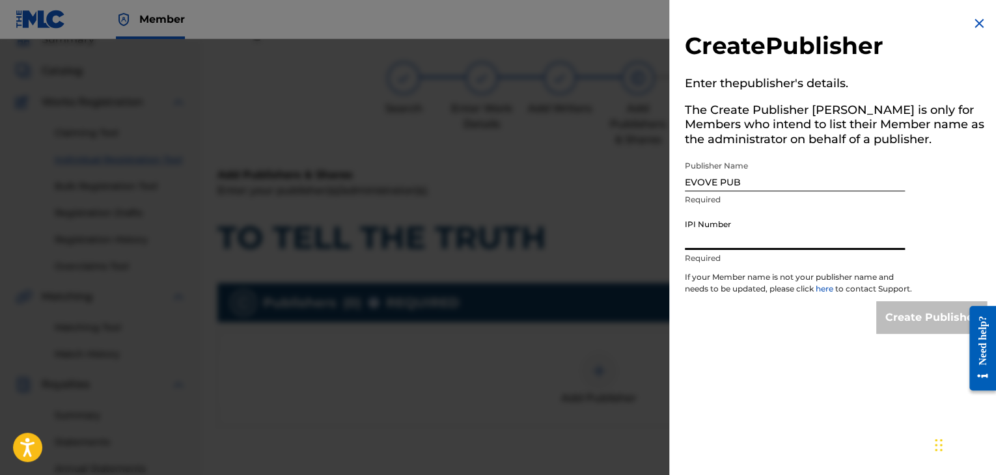
click at [743, 249] on input "IPI Number" at bounding box center [795, 231] width 220 height 37
type input "01294766700"
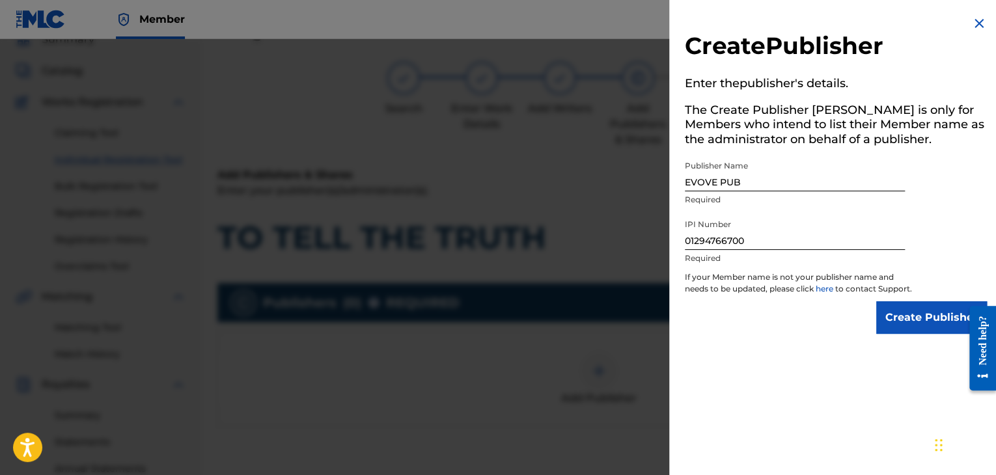
click at [905, 334] on input "Create Publisher" at bounding box center [931, 317] width 111 height 33
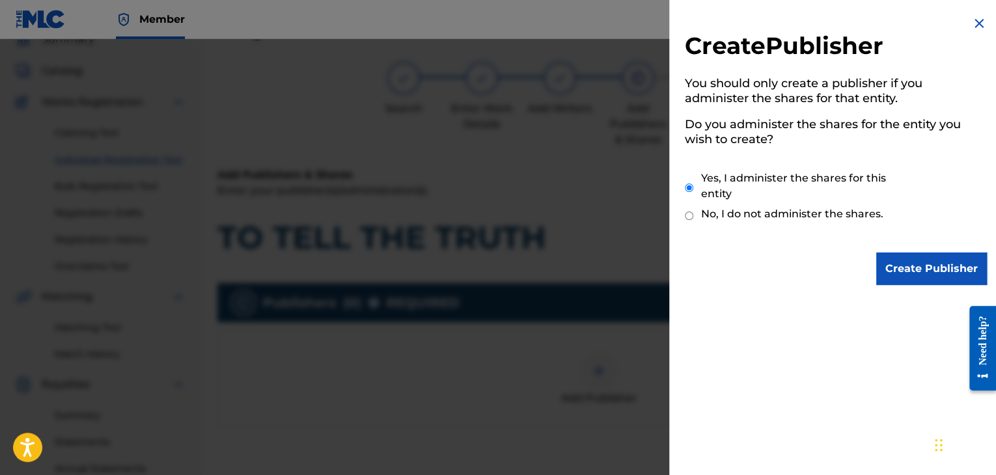
click at [935, 264] on input "Create Publisher" at bounding box center [931, 269] width 111 height 33
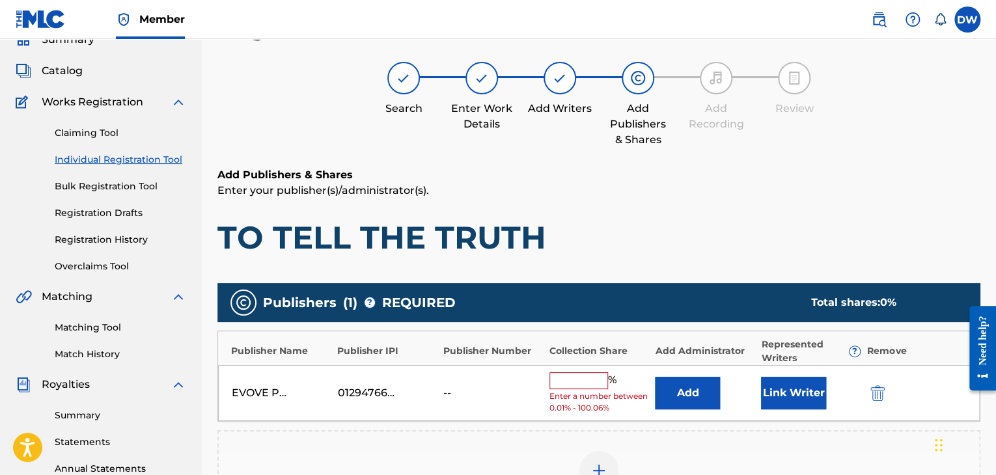
click at [578, 378] on input "text" at bounding box center [578, 380] width 59 height 17
type input "100"
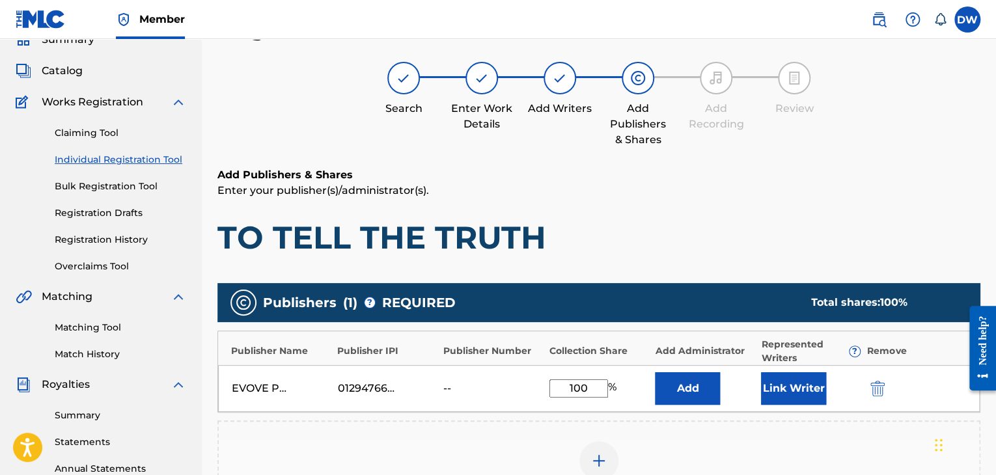
click at [798, 391] on button "Link Writer" at bounding box center [793, 388] width 65 height 33
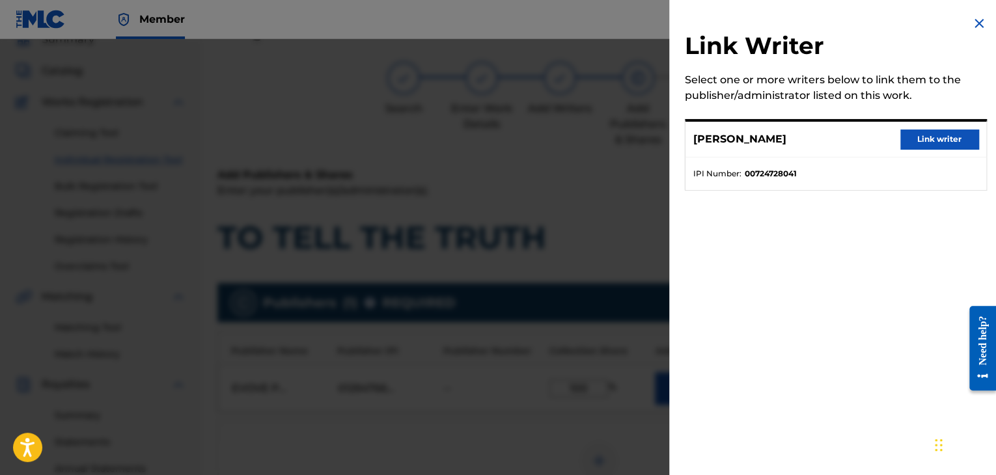
click at [924, 138] on button "Link writer" at bounding box center [939, 140] width 78 height 20
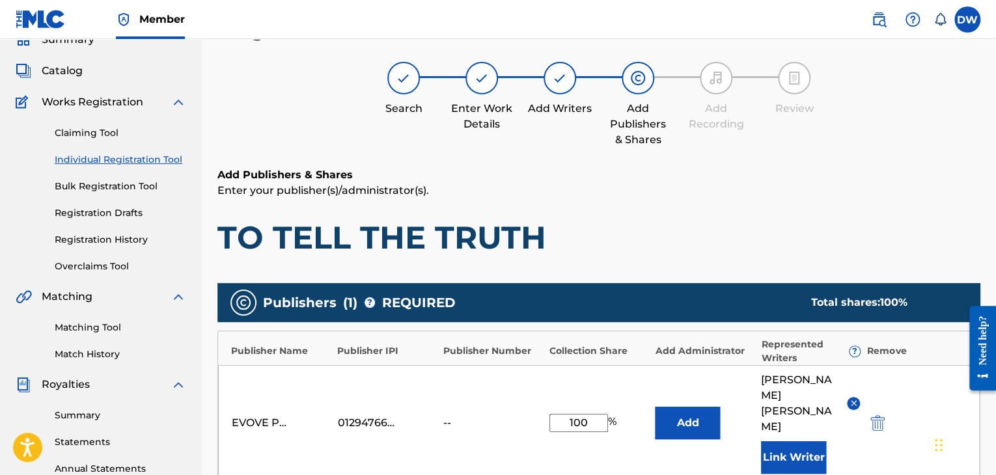
click at [953, 189] on p "Enter your publisher(s)/administrator(s)." at bounding box center [598, 191] width 763 height 16
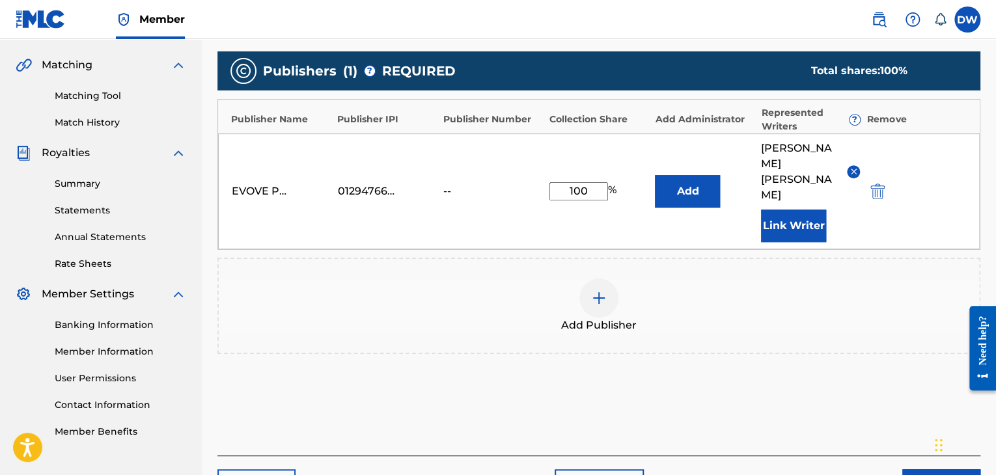
scroll to position [347, 0]
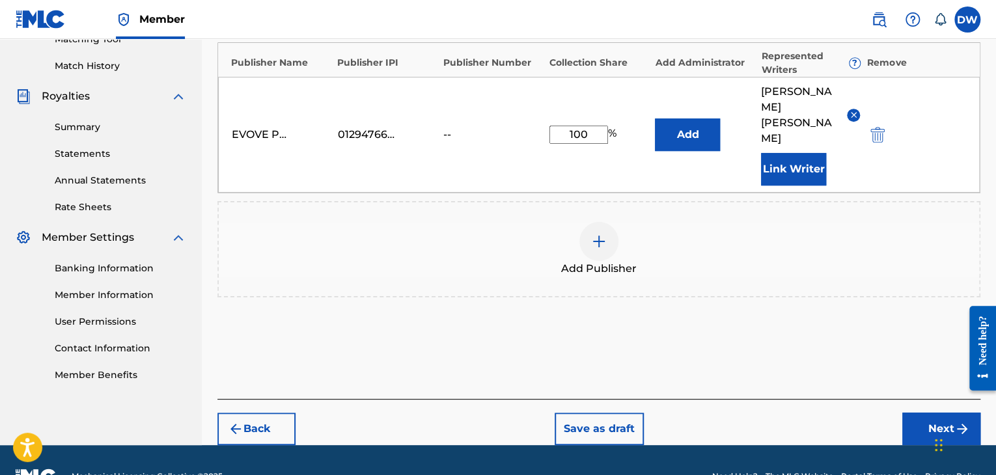
click at [927, 413] on button "Next" at bounding box center [941, 429] width 78 height 33
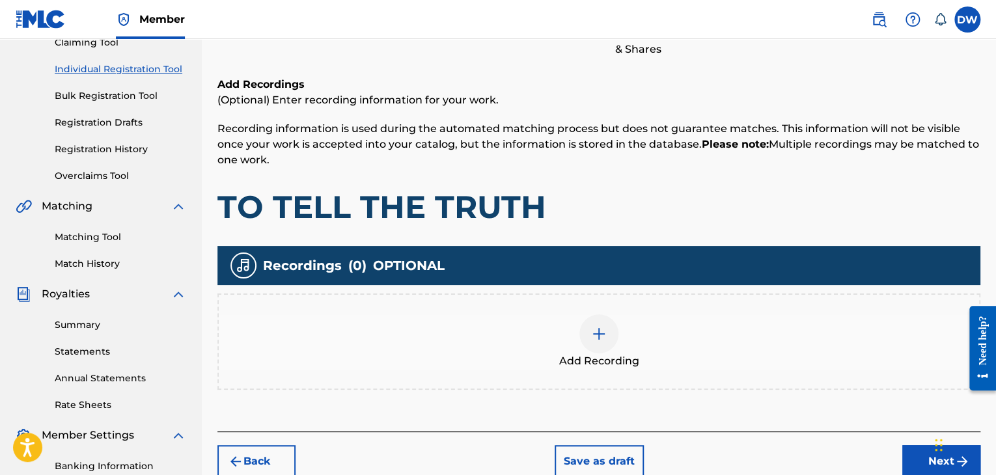
scroll to position [59, 0]
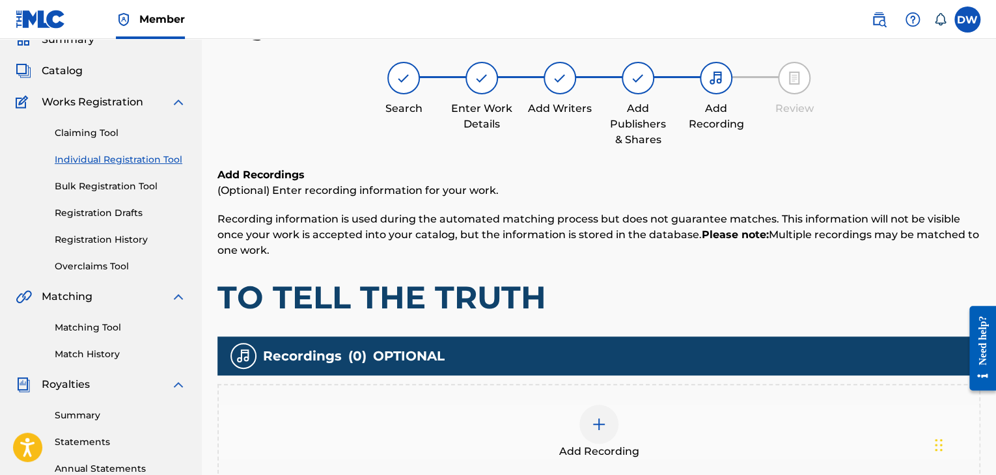
click at [929, 290] on h1 "TO TELL THE TRUTH" at bounding box center [598, 297] width 763 height 39
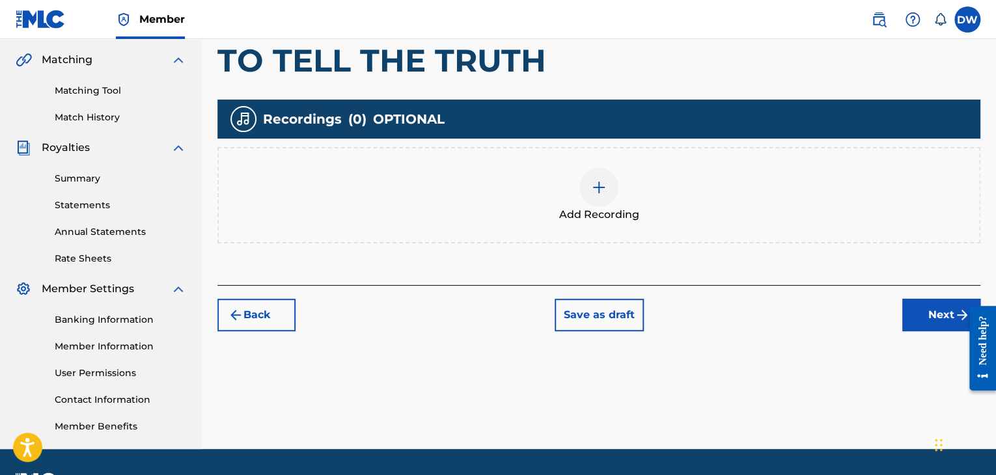
scroll to position [332, 0]
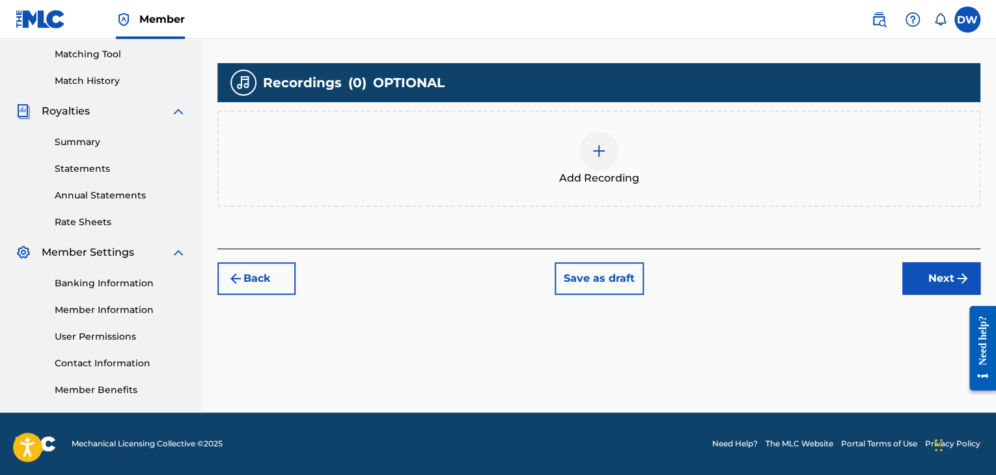
click at [929, 285] on button "Next" at bounding box center [941, 278] width 78 height 33
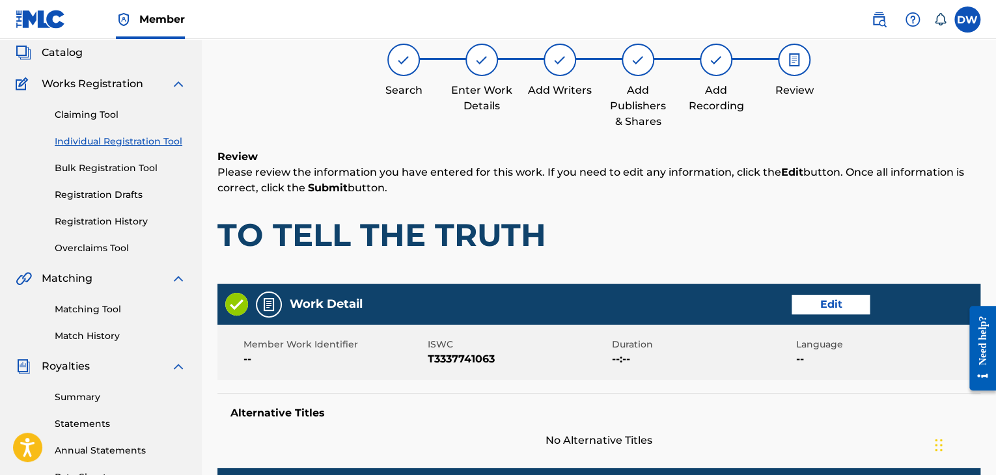
scroll to position [59, 0]
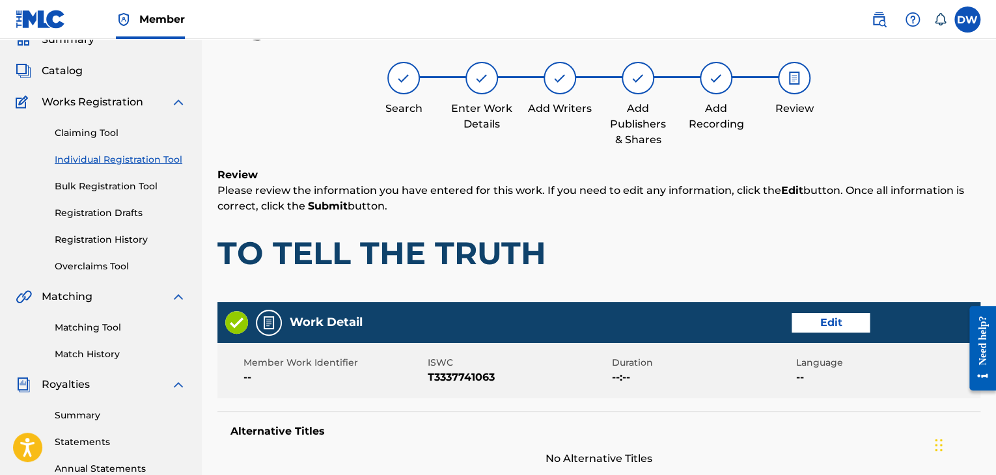
click at [739, 245] on h1 "TO TELL THE TRUTH" at bounding box center [598, 253] width 763 height 39
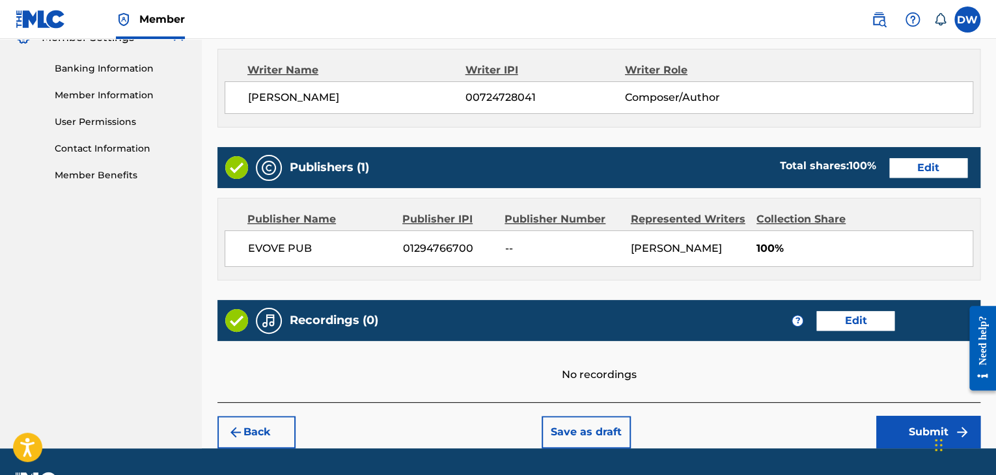
scroll to position [581, 0]
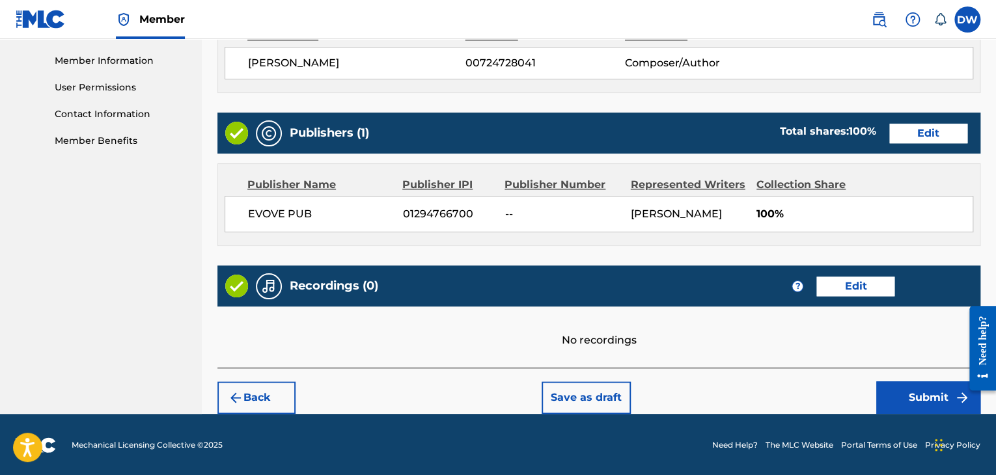
click at [912, 389] on button "Submit" at bounding box center [928, 397] width 104 height 33
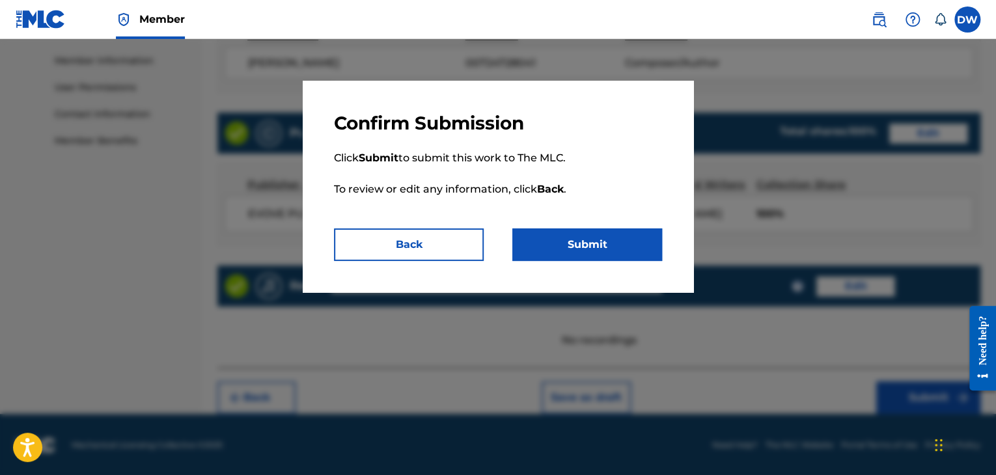
click at [601, 235] on button "Submit" at bounding box center [587, 244] width 150 height 33
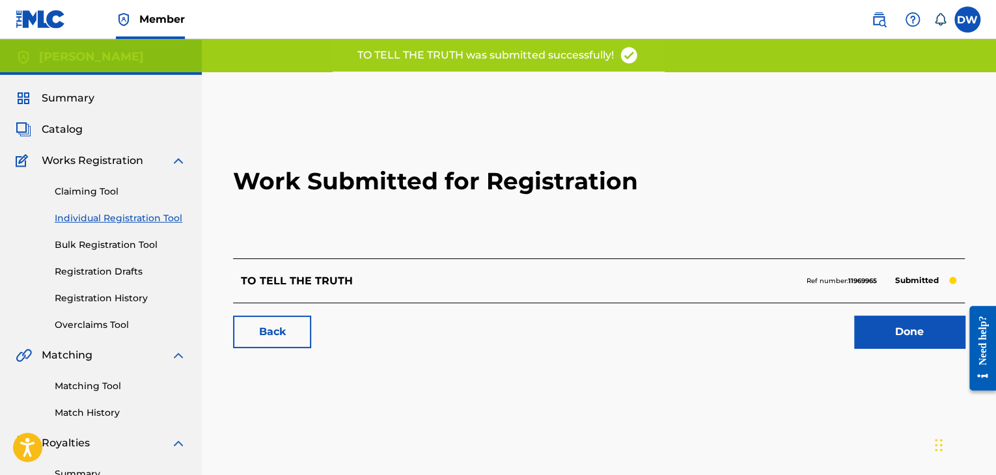
click at [108, 222] on link "Individual Registration Tool" at bounding box center [120, 219] width 131 height 14
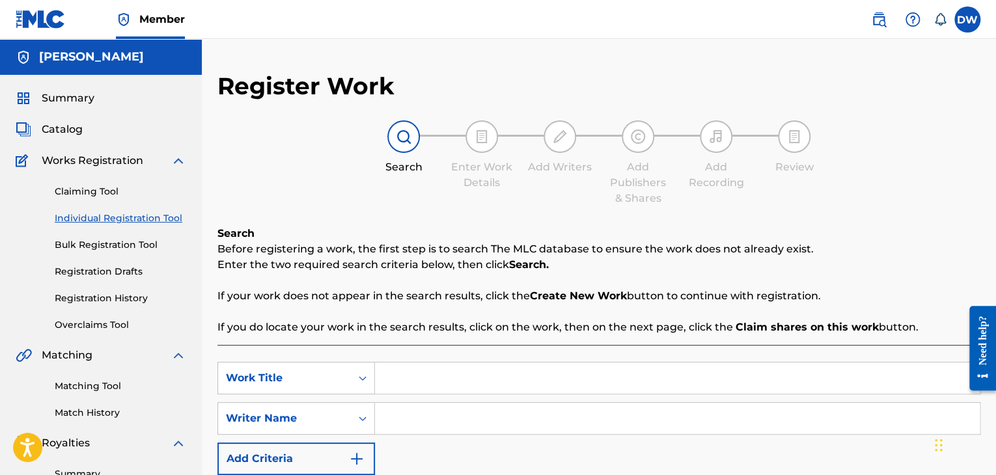
click at [455, 383] on input "Search Form" at bounding box center [677, 377] width 605 height 31
type input "u"
type input "USUAL"
click at [453, 415] on input "Search Form" at bounding box center [677, 418] width 605 height 31
type input "DE"
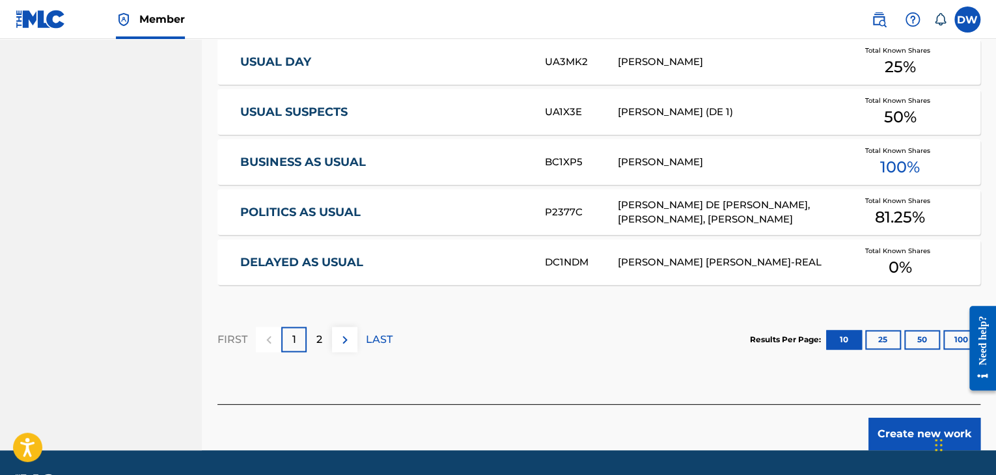
scroll to position [856, 0]
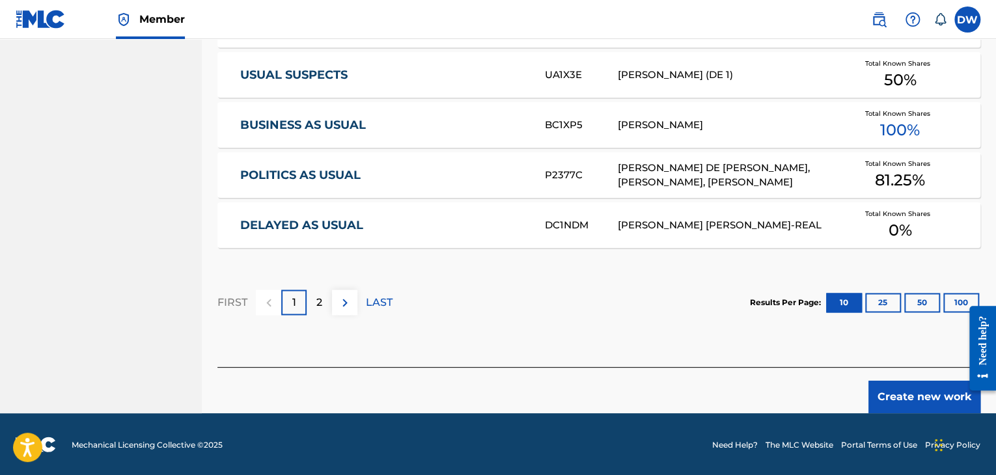
click at [932, 407] on button "Create new work" at bounding box center [924, 397] width 112 height 33
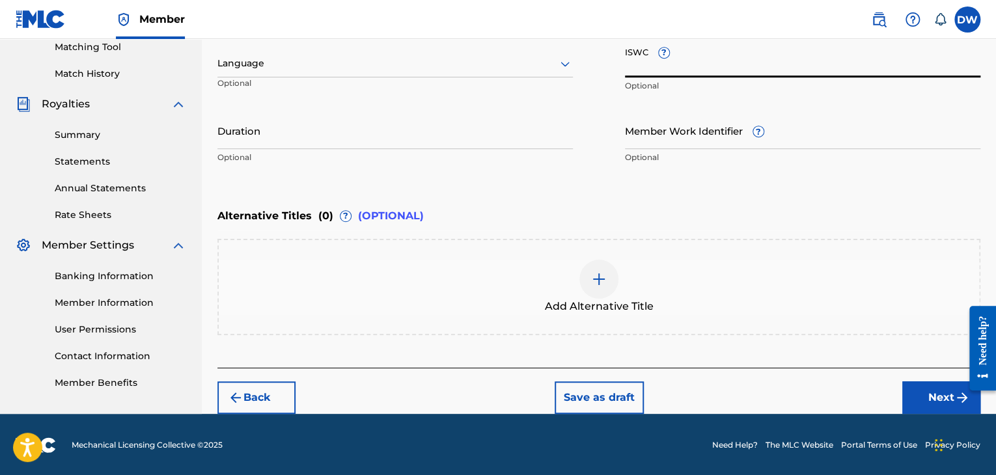
click at [752, 55] on input "ISWC ?" at bounding box center [802, 58] width 355 height 37
paste input "T-333.774.088-8"
type input "T-333.774.088-8"
click at [957, 400] on img "submit" at bounding box center [962, 398] width 16 height 16
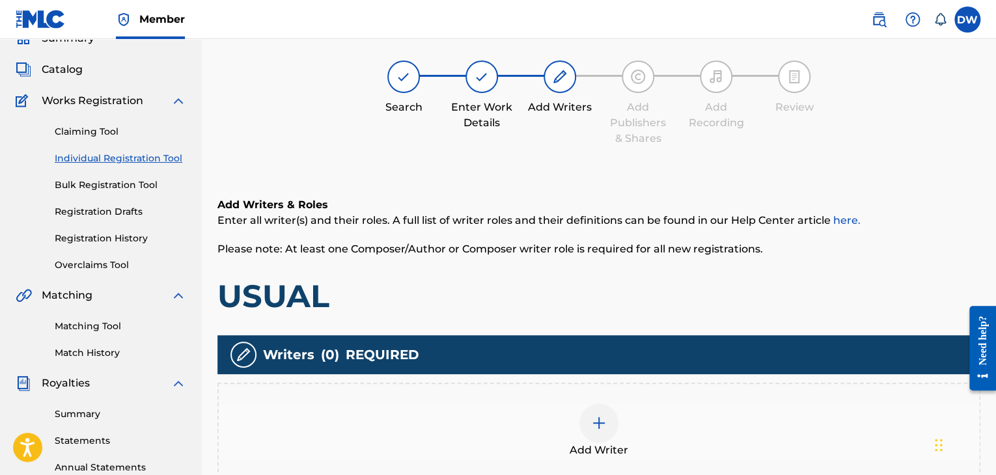
scroll to position [59, 0]
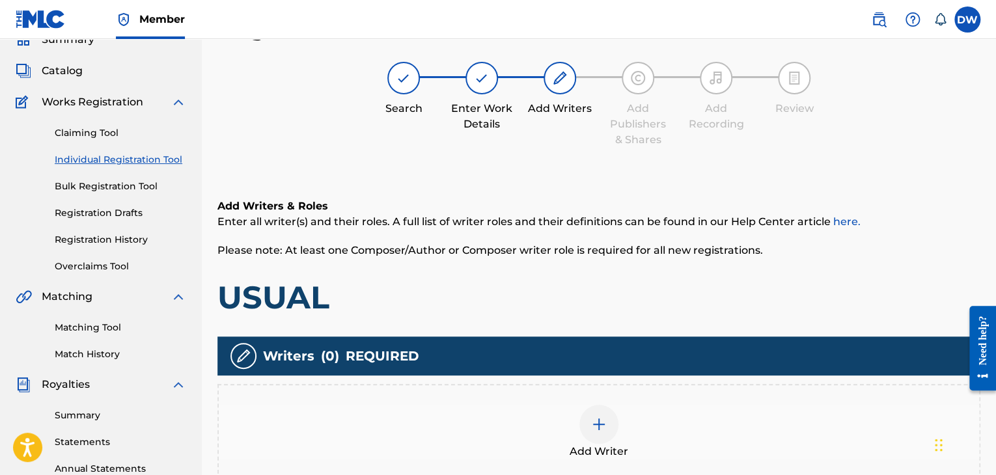
click at [607, 428] on div at bounding box center [598, 424] width 39 height 39
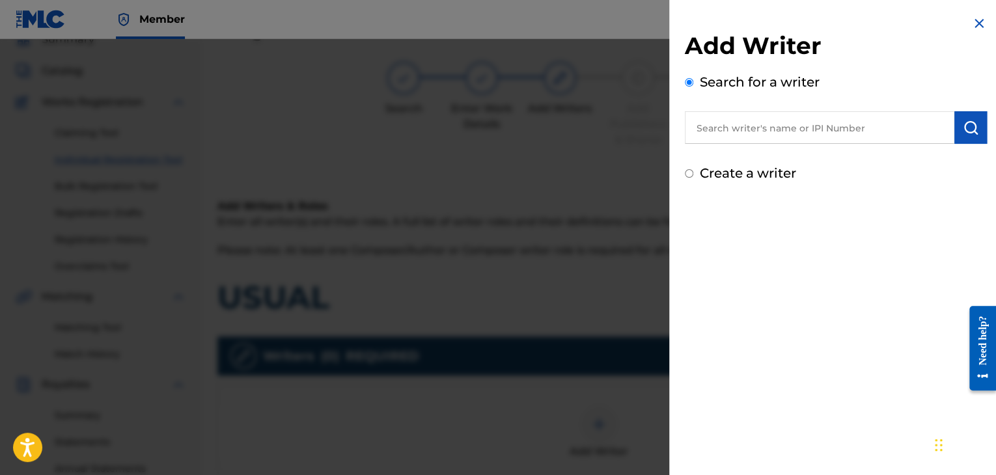
click at [755, 130] on input "text" at bounding box center [819, 127] width 269 height 33
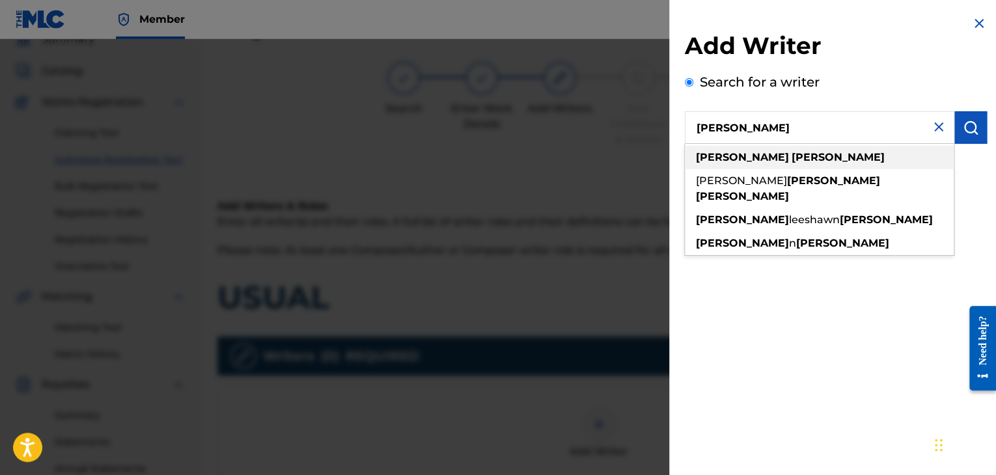
click at [795, 168] on div "[PERSON_NAME]" at bounding box center [819, 157] width 269 height 23
type input "[PERSON_NAME]"
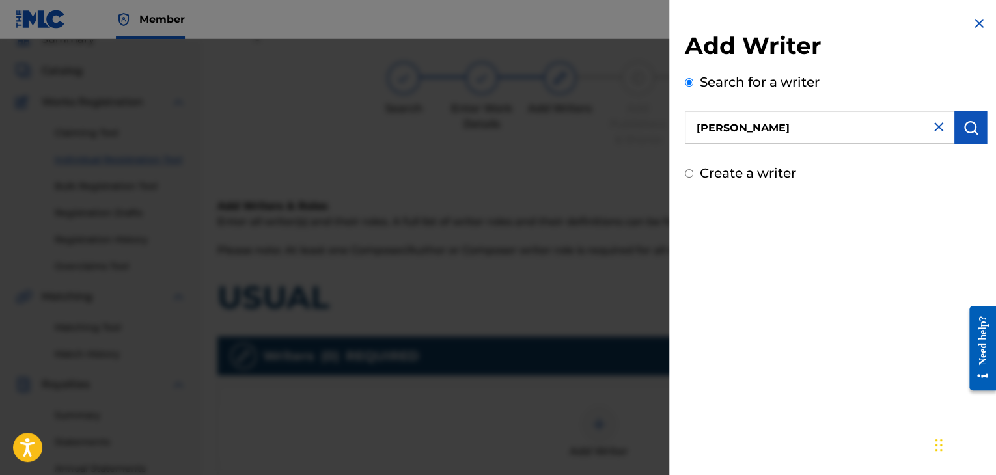
click at [966, 120] on img "submit" at bounding box center [971, 128] width 16 height 16
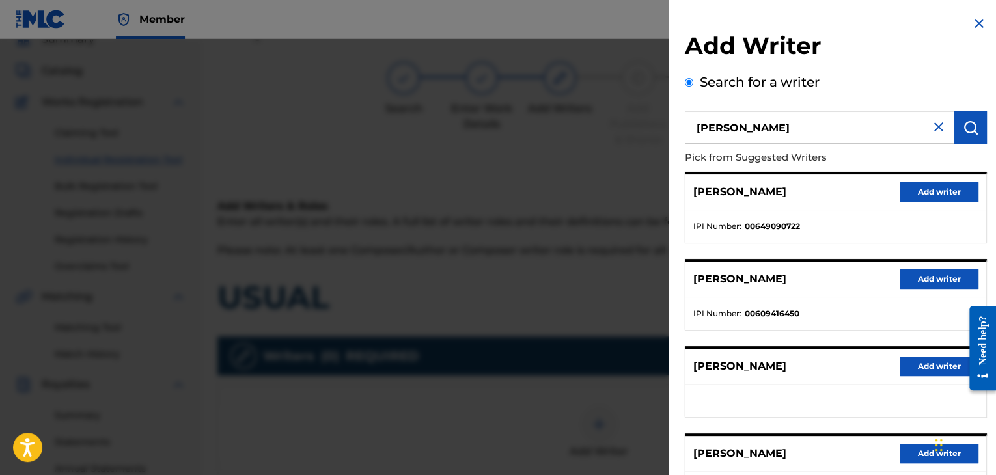
click at [886, 245] on div "[PERSON_NAME] Add writer IPI Number : 00649090722 [PERSON_NAME] Add writer IPI …" at bounding box center [836, 382] width 302 height 420
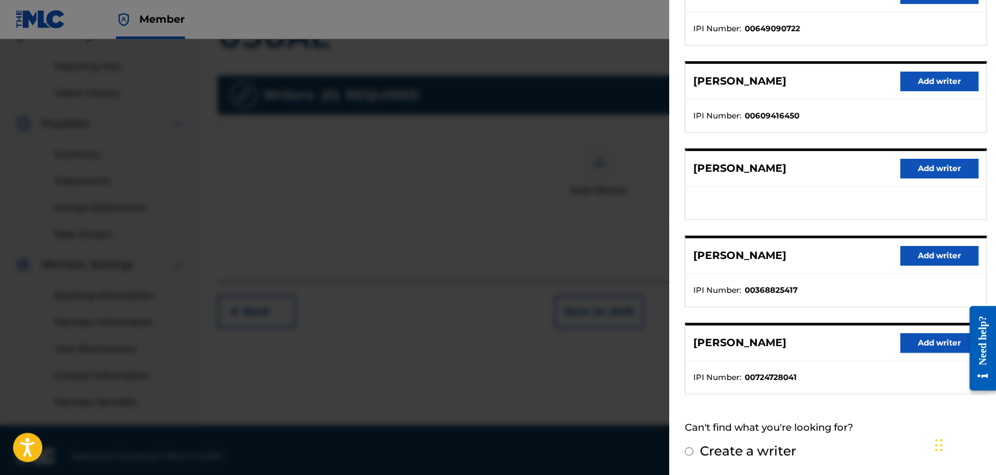
scroll to position [332, 0]
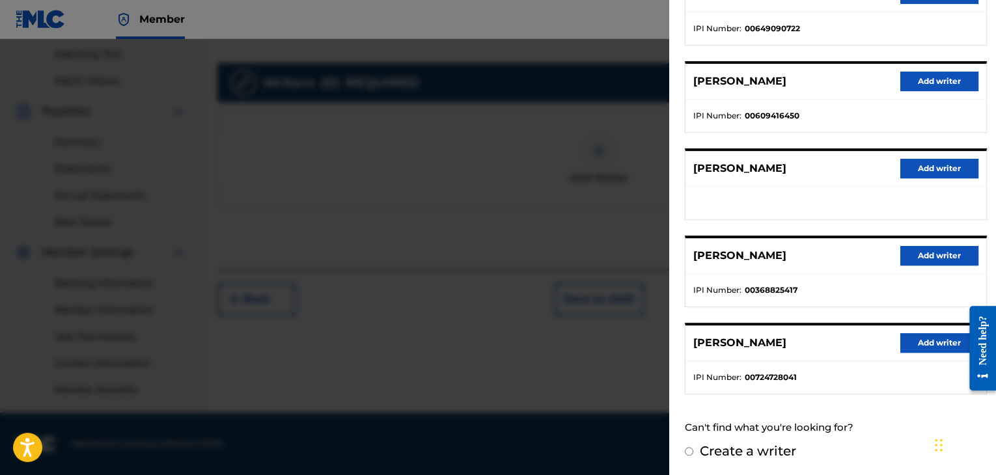
click at [929, 350] on button "Add writer" at bounding box center [939, 343] width 78 height 20
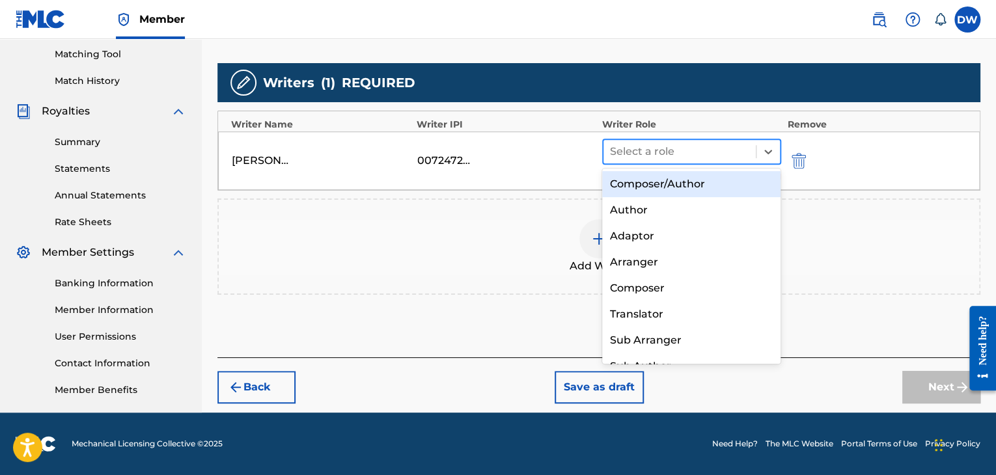
click at [737, 149] on div at bounding box center [679, 152] width 139 height 18
drag, startPoint x: 661, startPoint y: 187, endPoint x: 745, endPoint y: 182, distance: 83.4
click at [745, 182] on div "Composer/Author" at bounding box center [691, 184] width 179 height 26
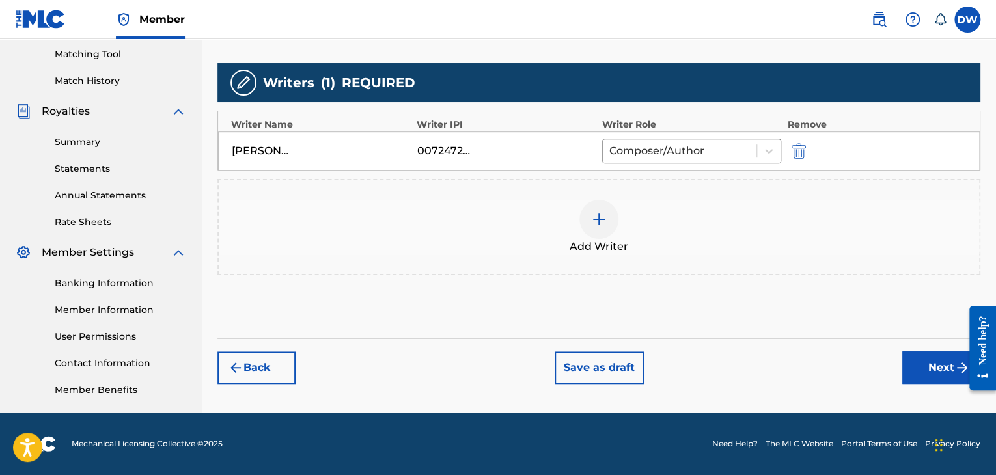
click at [745, 182] on div "Add Writer" at bounding box center [598, 227] width 763 height 96
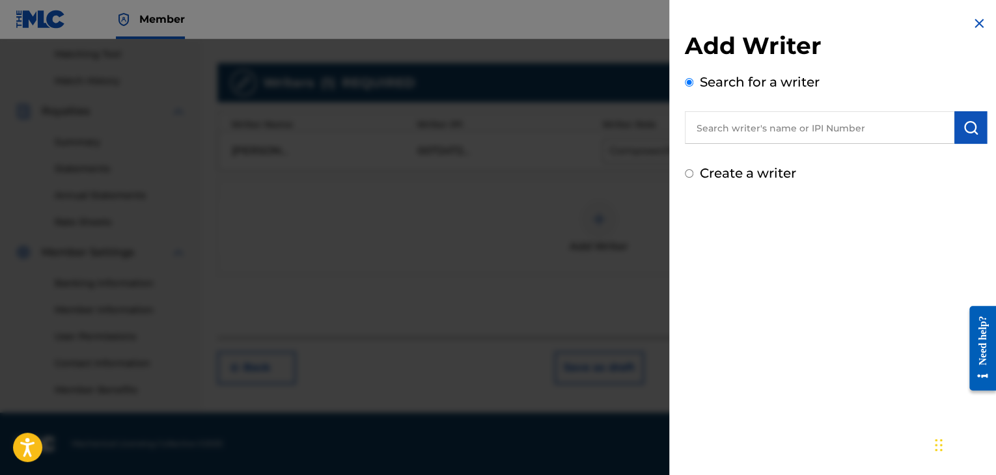
click at [813, 132] on input "text" at bounding box center [819, 127] width 269 height 33
click at [638, 275] on div at bounding box center [498, 276] width 996 height 475
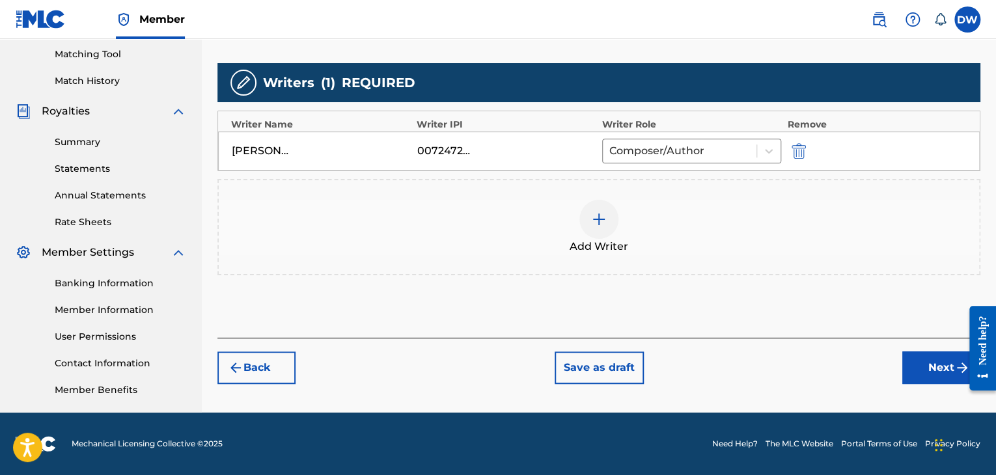
click at [939, 361] on button "Next" at bounding box center [941, 367] width 78 height 33
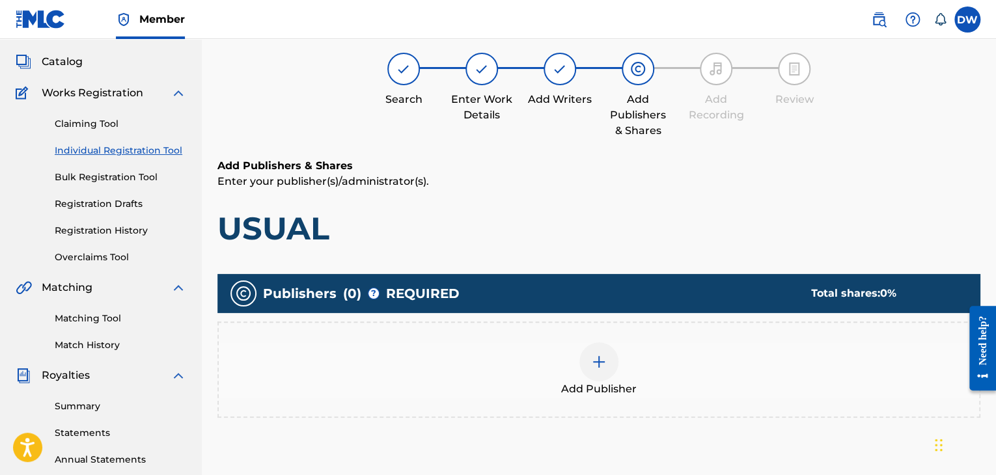
scroll to position [59, 0]
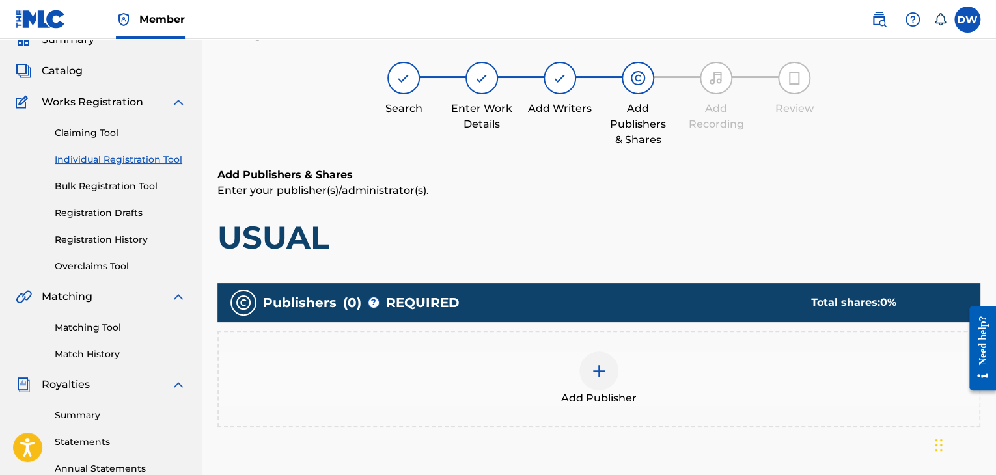
click at [586, 370] on div at bounding box center [598, 370] width 39 height 39
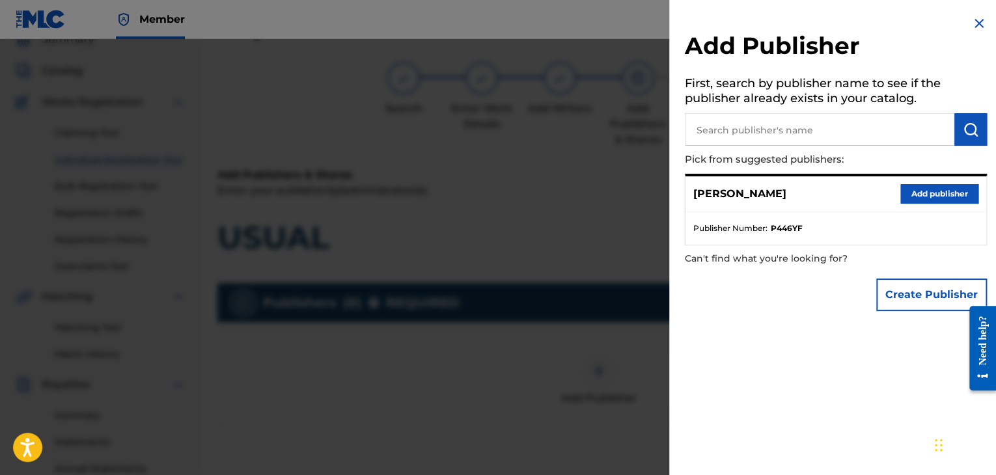
click at [900, 287] on button "Create Publisher" at bounding box center [931, 295] width 111 height 33
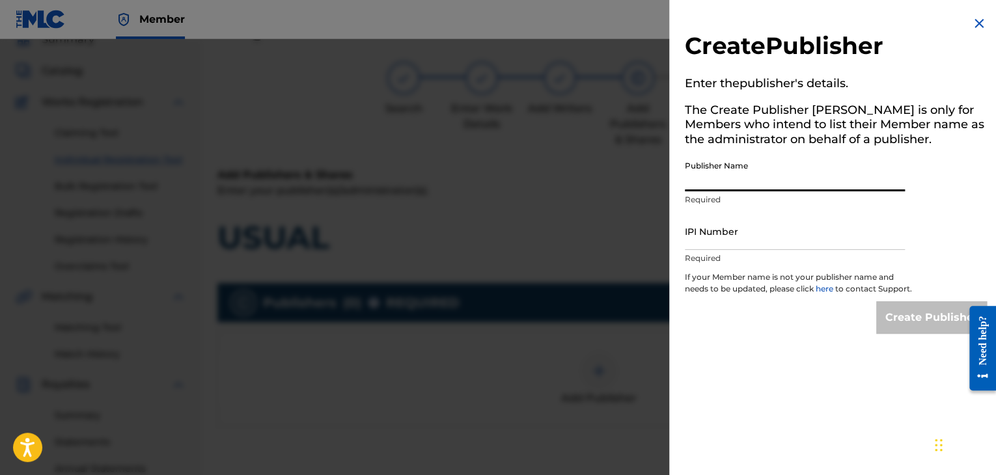
click at [787, 185] on input "Publisher Name" at bounding box center [795, 172] width 220 height 37
type input "EVOVE PUB"
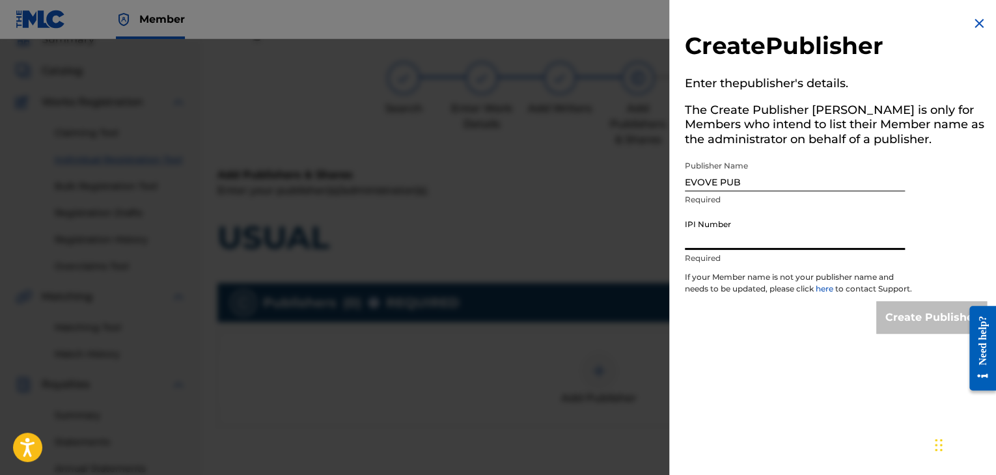
click at [793, 243] on input "IPI Number" at bounding box center [795, 231] width 220 height 37
type input "01294766700"
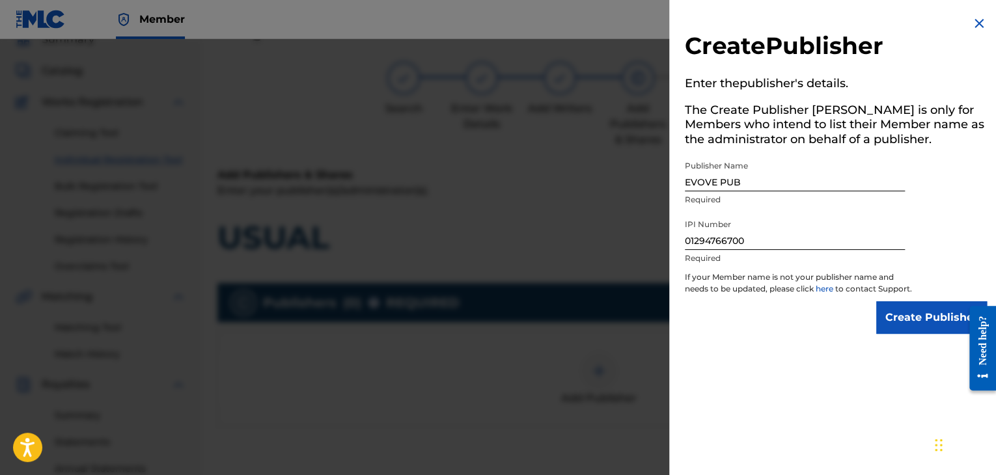
click at [942, 334] on input "Create Publisher" at bounding box center [931, 317] width 111 height 33
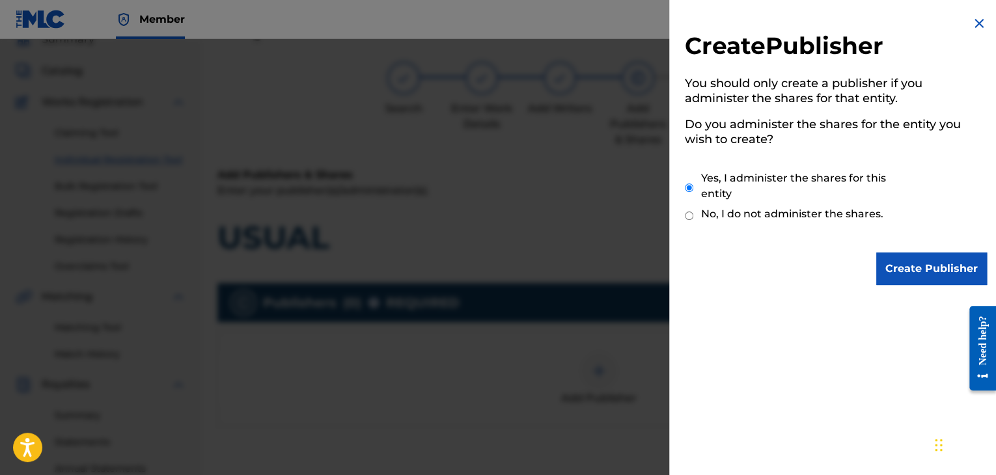
click at [944, 269] on input "Create Publisher" at bounding box center [931, 269] width 111 height 33
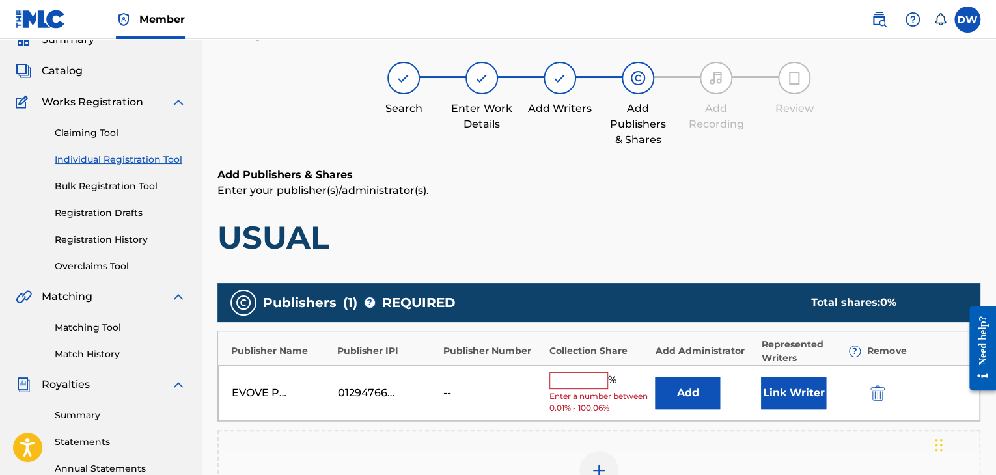
click at [591, 373] on input "text" at bounding box center [578, 380] width 59 height 17
type input "100"
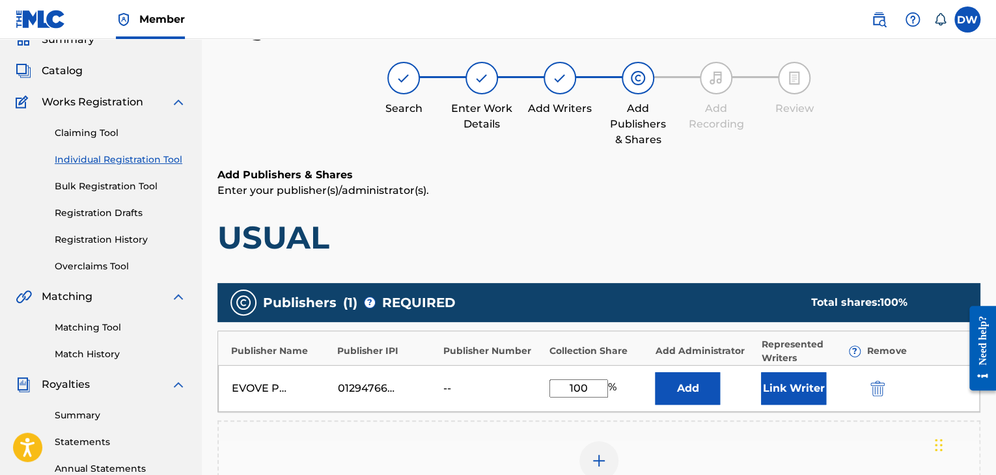
click at [791, 396] on button "Link Writer" at bounding box center [793, 388] width 65 height 33
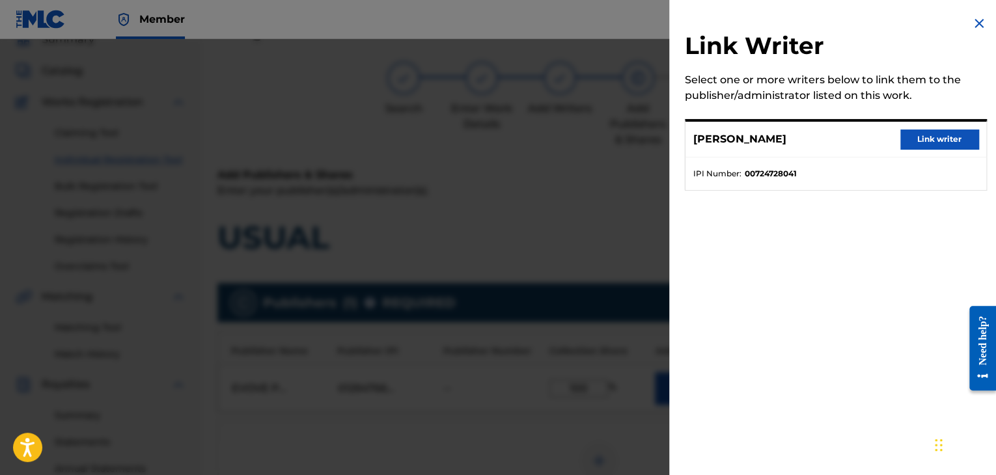
click at [944, 144] on button "Link writer" at bounding box center [939, 140] width 78 height 20
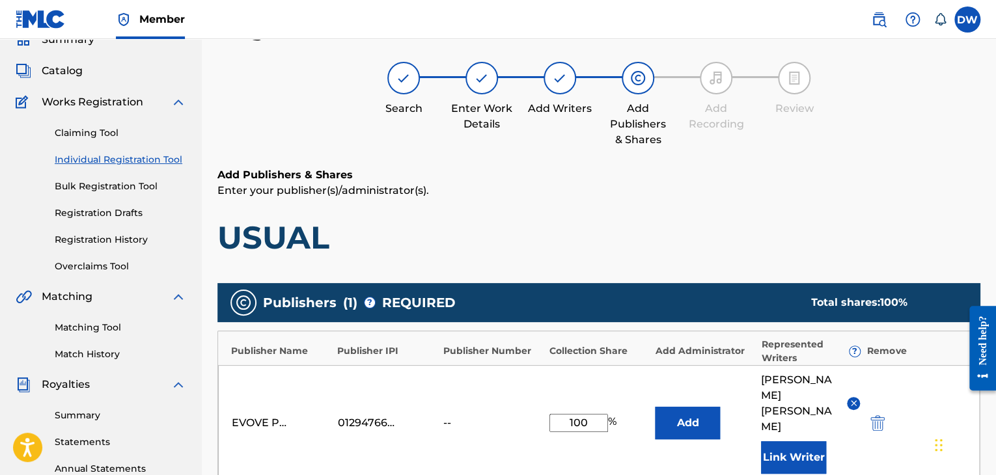
click at [932, 208] on div "Add Publishers & Shares Enter your publisher(s)/administrator(s). USUAL" at bounding box center [598, 212] width 763 height 90
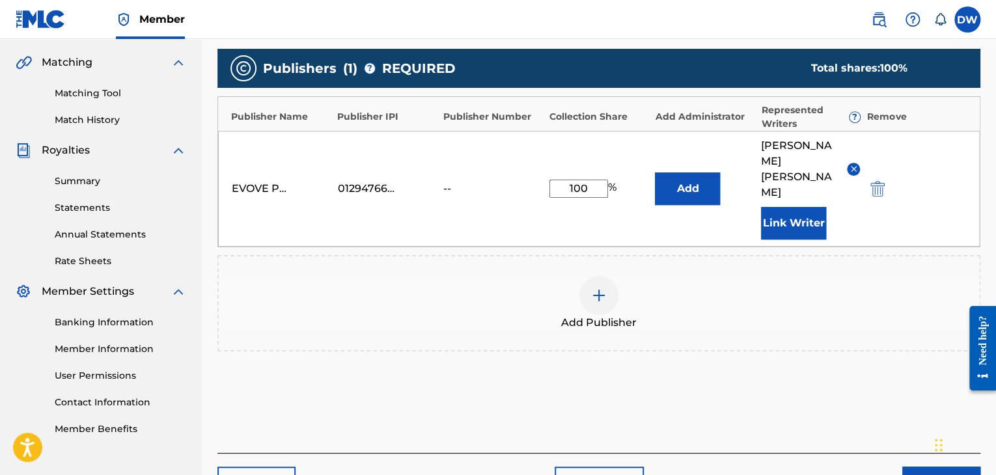
scroll to position [319, 0]
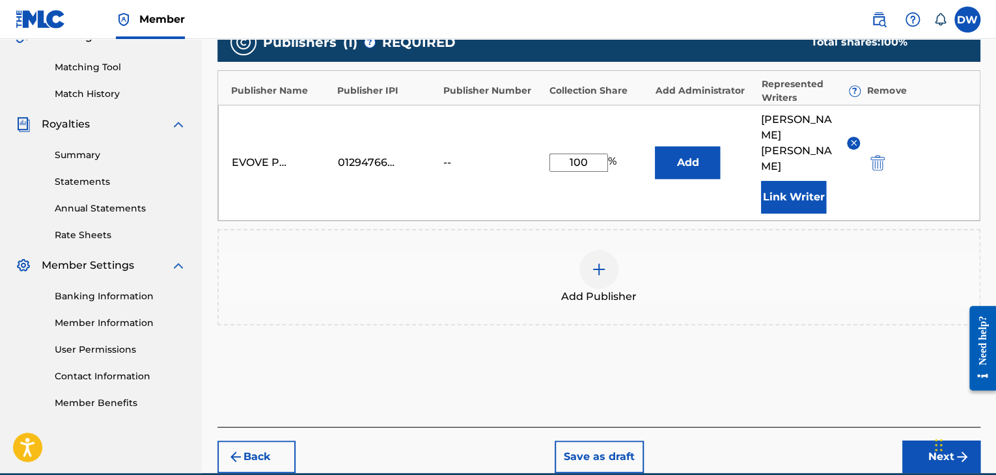
click at [927, 441] on button "Next" at bounding box center [941, 457] width 78 height 33
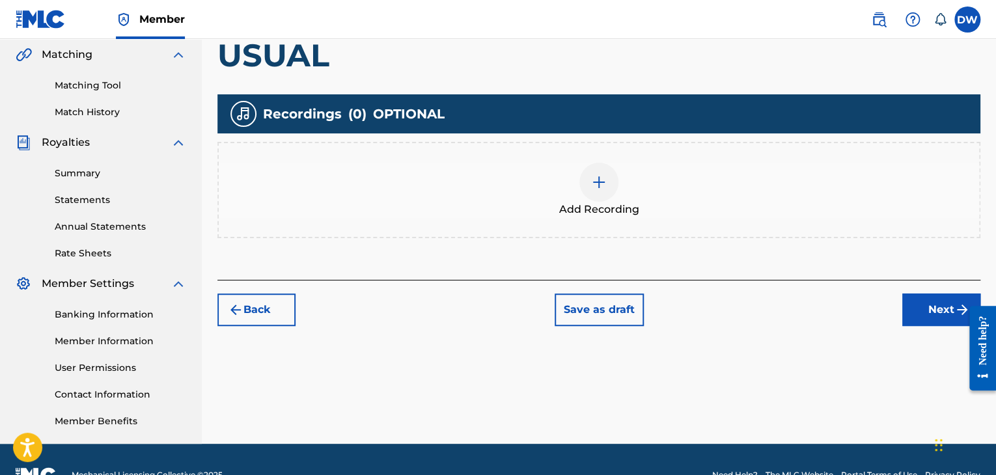
scroll to position [332, 0]
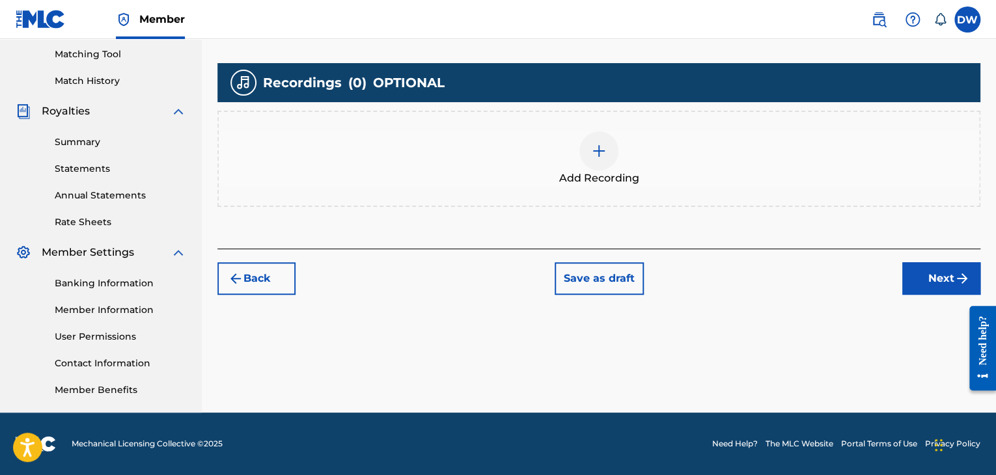
click at [936, 274] on button "Next" at bounding box center [941, 278] width 78 height 33
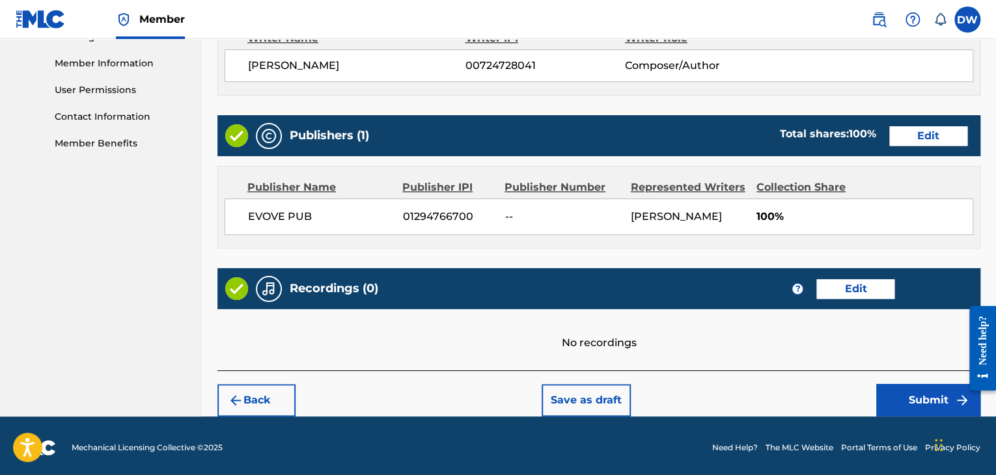
scroll to position [581, 0]
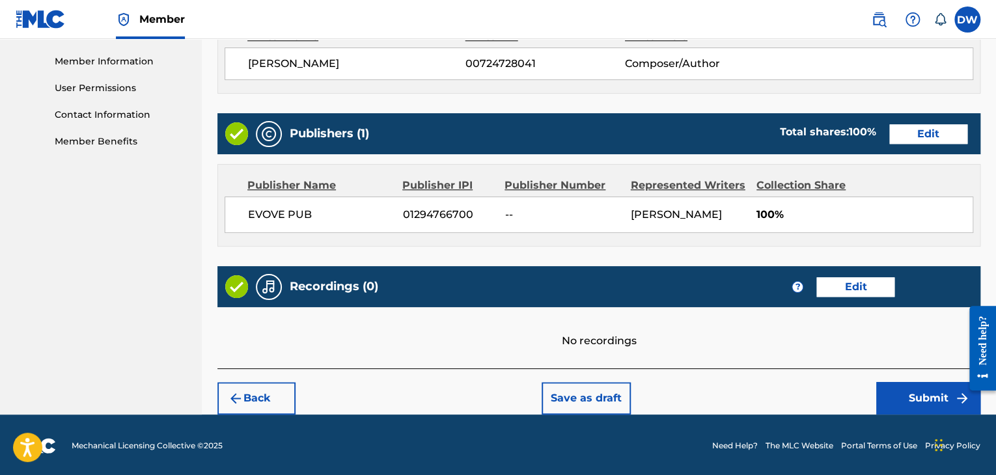
click at [893, 394] on button "Submit" at bounding box center [928, 398] width 104 height 33
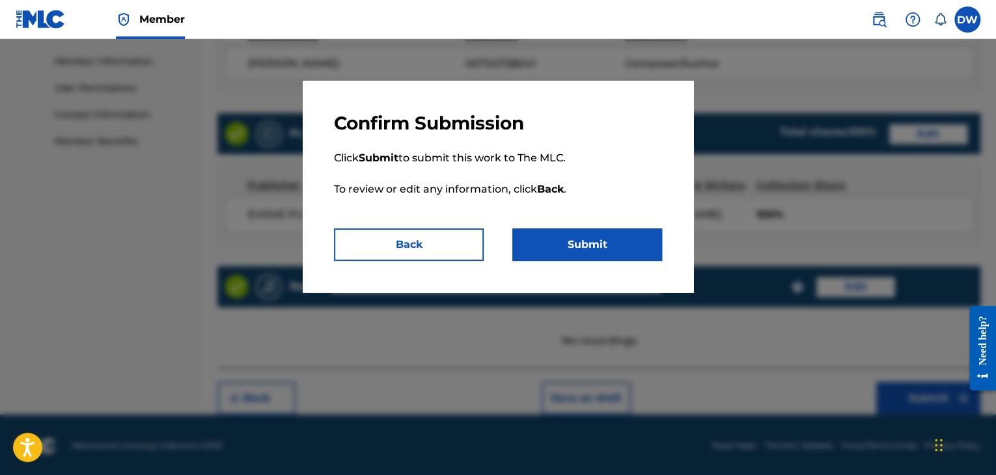
click at [612, 235] on button "Submit" at bounding box center [587, 244] width 150 height 33
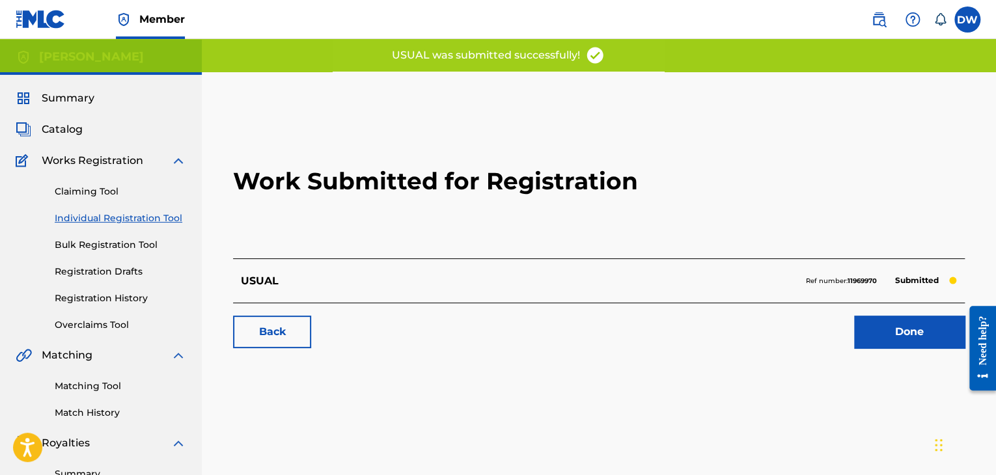
click at [885, 339] on link "Done" at bounding box center [909, 332] width 111 height 33
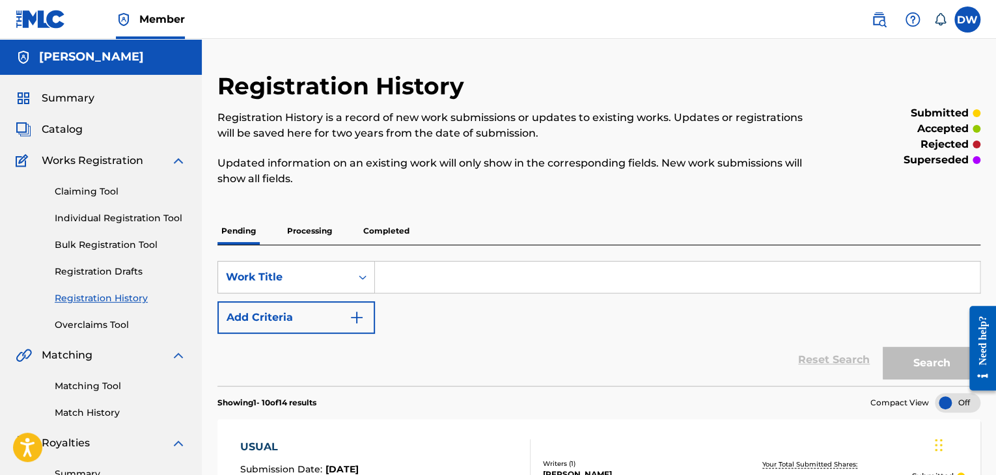
click at [77, 128] on span "Catalog" at bounding box center [62, 130] width 41 height 16
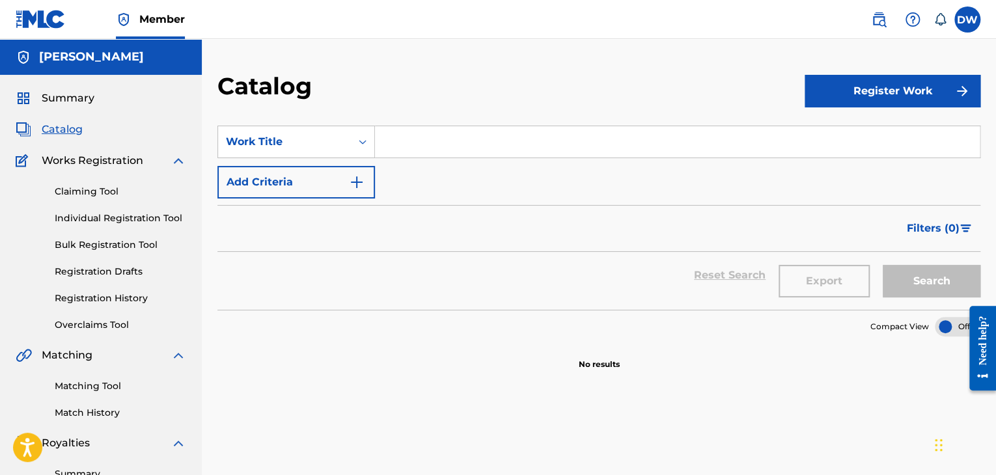
click at [117, 298] on link "Registration History" at bounding box center [120, 299] width 131 height 14
